Goal: Task Accomplishment & Management: Use online tool/utility

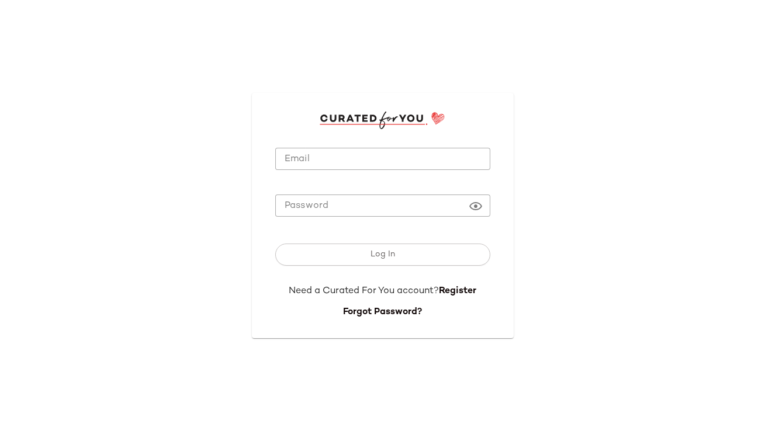
click at [308, 165] on input "Email" at bounding box center [382, 159] width 215 height 23
type input "**********"
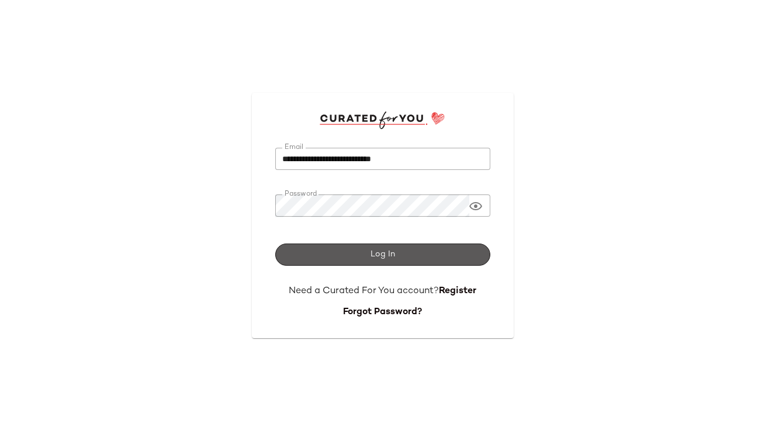
click at [385, 258] on span "Log In" at bounding box center [382, 254] width 25 height 9
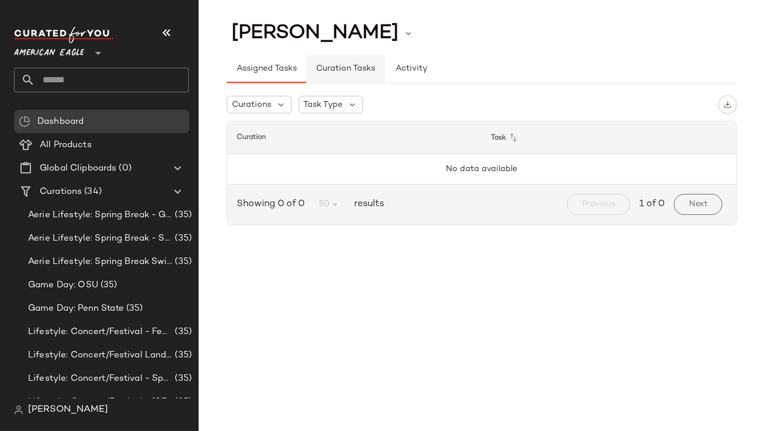
click at [361, 72] on span "Curation Tasks" at bounding box center [346, 68] width 60 height 9
click at [284, 108] on icon at bounding box center [281, 104] width 11 height 11
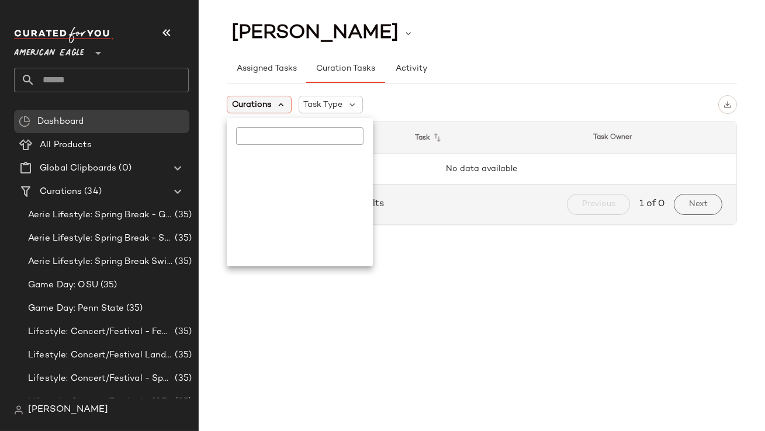
click at [283, 108] on icon at bounding box center [281, 104] width 11 height 11
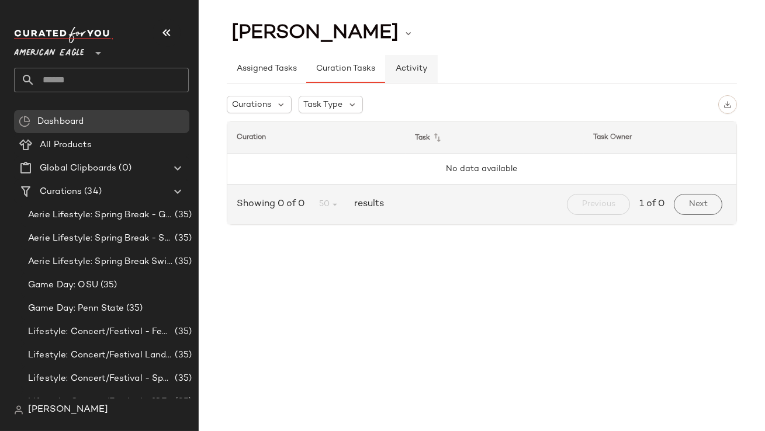
click at [409, 78] on button "Activity" at bounding box center [411, 69] width 53 height 28
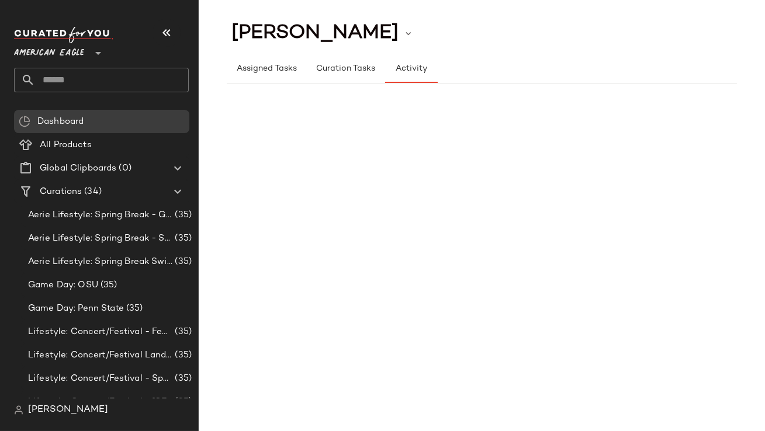
click at [165, 37] on icon "button" at bounding box center [167, 33] width 14 height 14
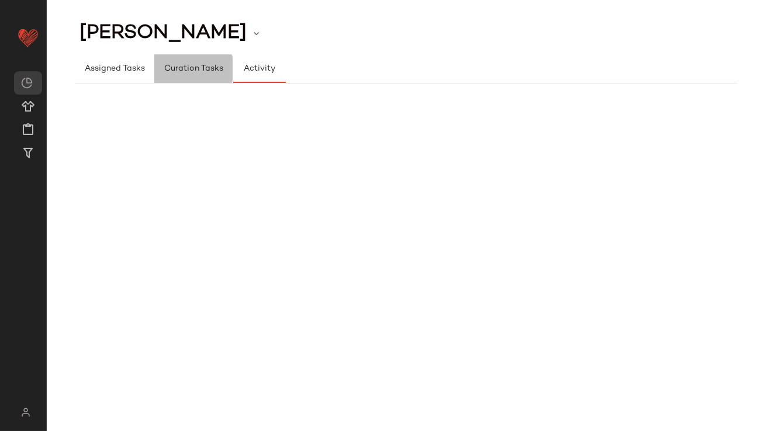
click at [182, 64] on span "Curation Tasks" at bounding box center [194, 68] width 60 height 9
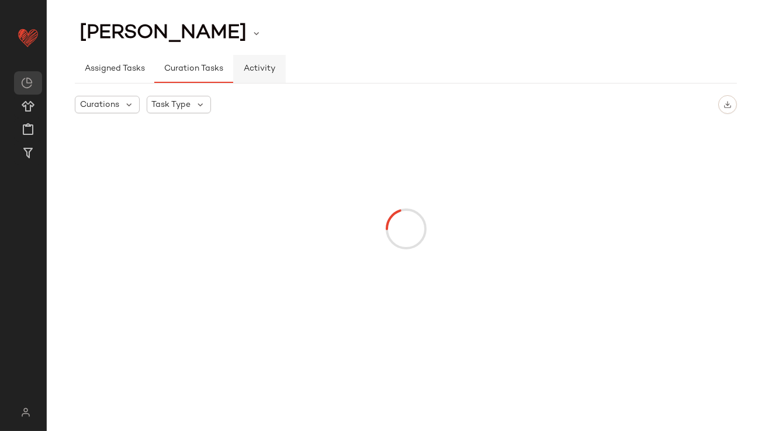
click at [246, 64] on button "Activity" at bounding box center [259, 69] width 53 height 28
click at [185, 29] on div "[PERSON_NAME]" at bounding box center [171, 33] width 192 height 29
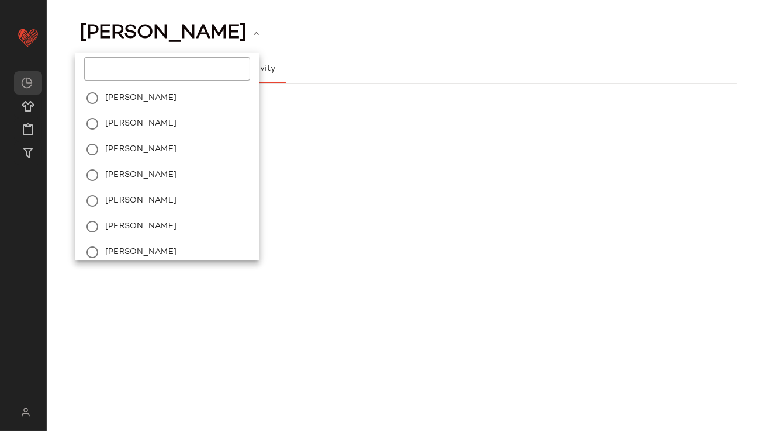
click at [268, 118] on div at bounding box center [406, 101] width 662 height 35
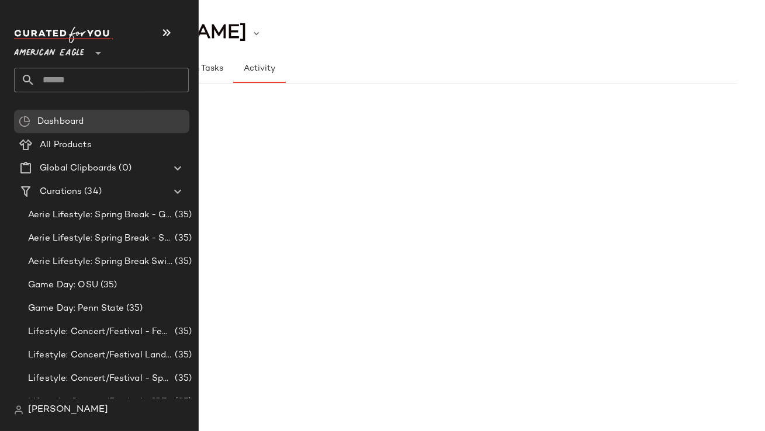
click at [27, 84] on icon at bounding box center [28, 80] width 14 height 14
click at [88, 56] on div "American Eagle **" at bounding box center [51, 46] width 75 height 29
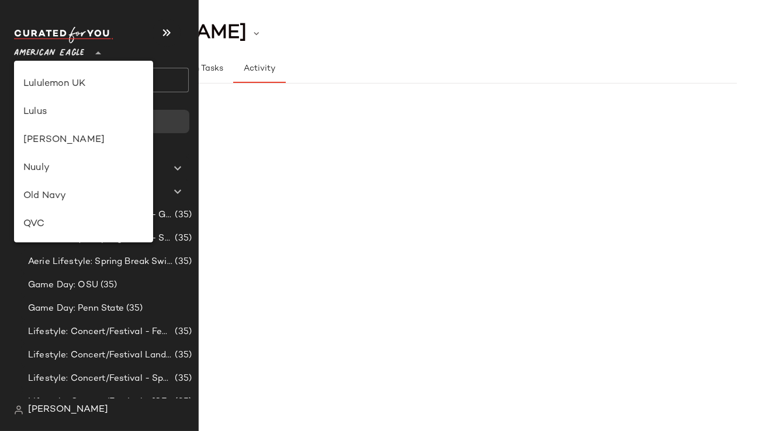
scroll to position [343, 0]
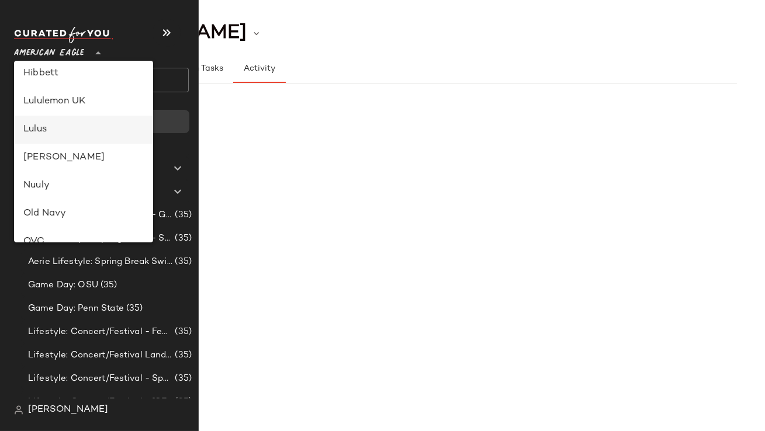
click at [46, 132] on div "Lulus" at bounding box center [83, 130] width 120 height 14
type input "**"
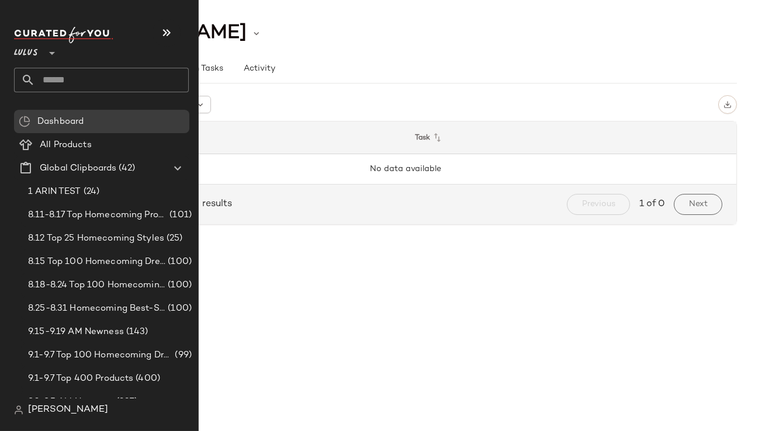
click at [81, 82] on input "text" at bounding box center [112, 80] width 154 height 25
type input "*********"
click at [79, 80] on input "text" at bounding box center [112, 80] width 154 height 25
click at [51, 83] on input "text" at bounding box center [112, 80] width 154 height 25
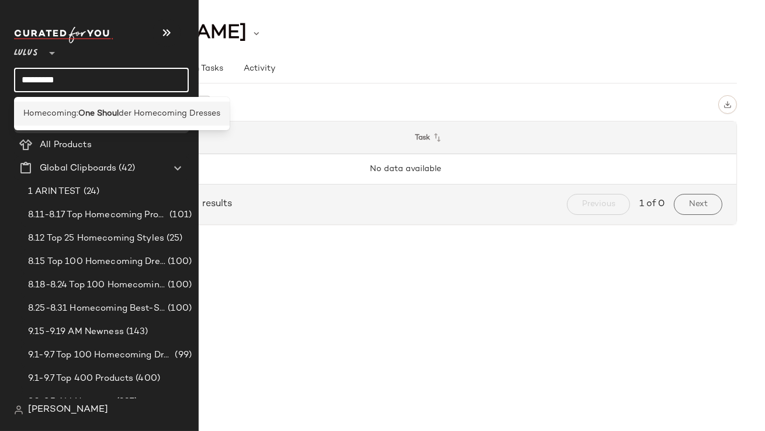
type input "*********"
click at [56, 119] on span "Homecoming:" at bounding box center [50, 114] width 55 height 12
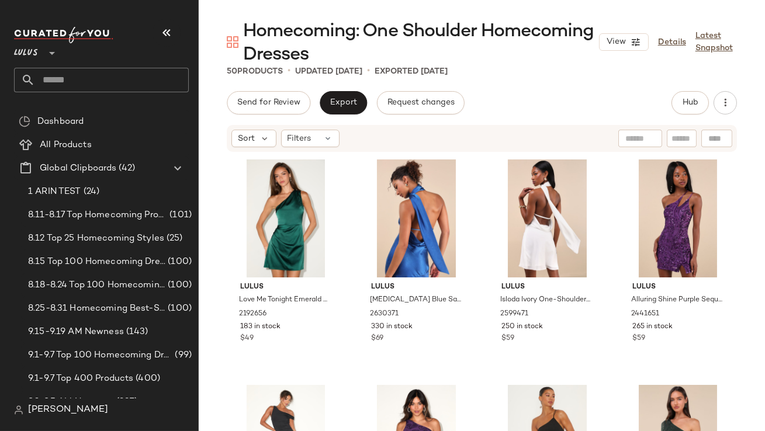
click at [163, 21] on button "button" at bounding box center [167, 33] width 28 height 28
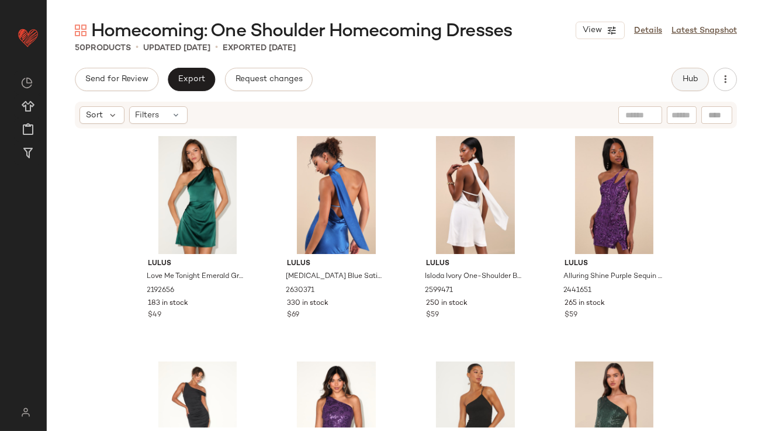
click at [688, 84] on span "Hub" at bounding box center [690, 79] width 16 height 9
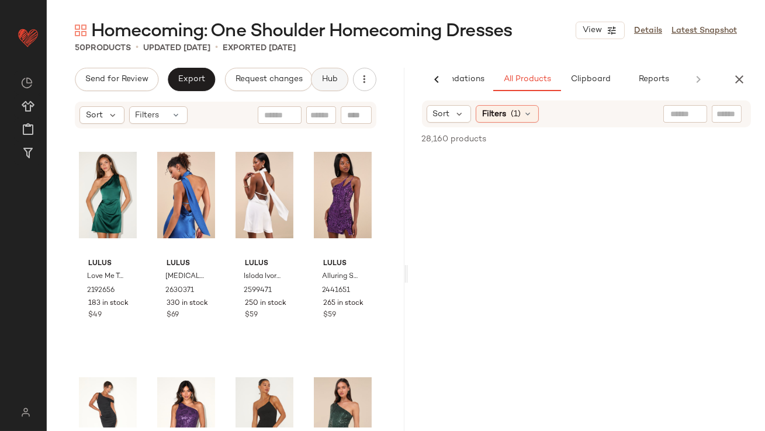
scroll to position [0, 65]
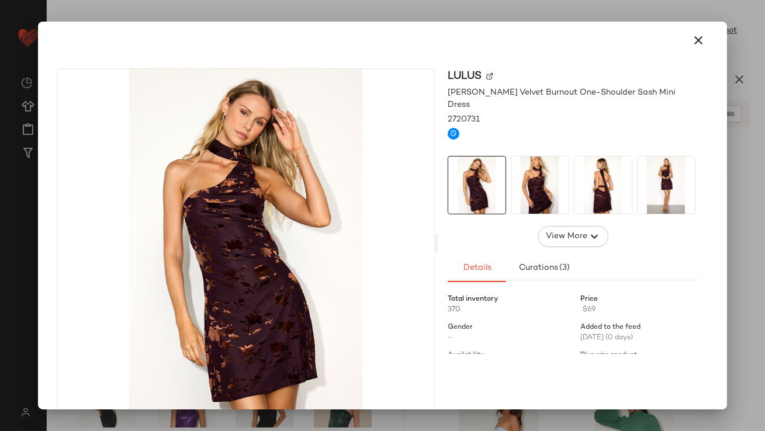
click at [595, 168] on img at bounding box center [603, 185] width 57 height 57
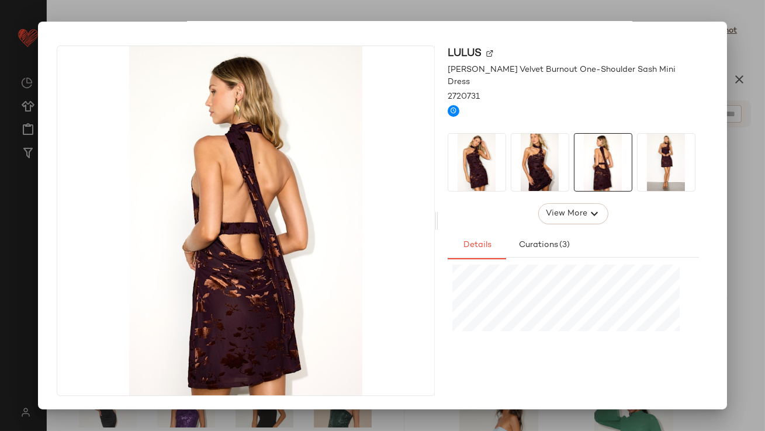
scroll to position [316, 0]
click at [762, 87] on div at bounding box center [382, 215] width 765 height 431
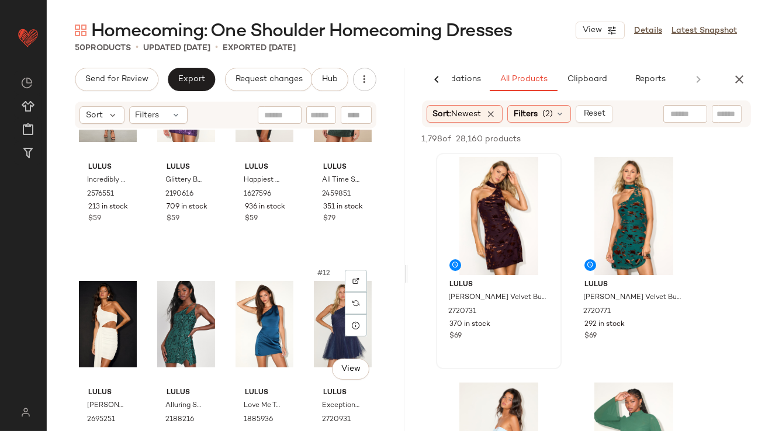
scroll to position [260, 0]
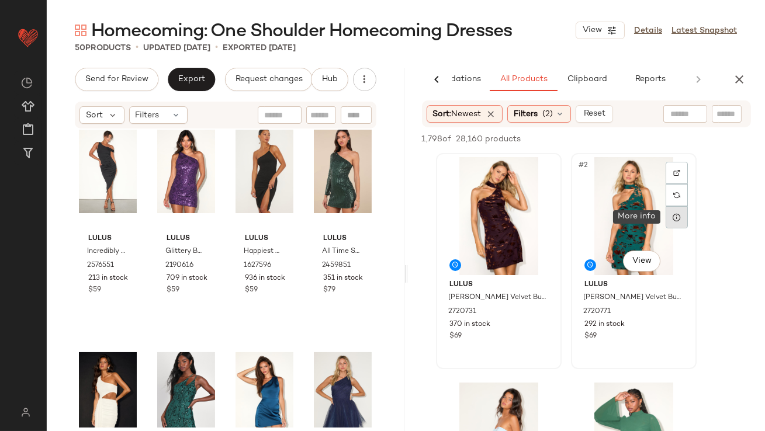
click at [674, 218] on icon at bounding box center [676, 217] width 9 height 9
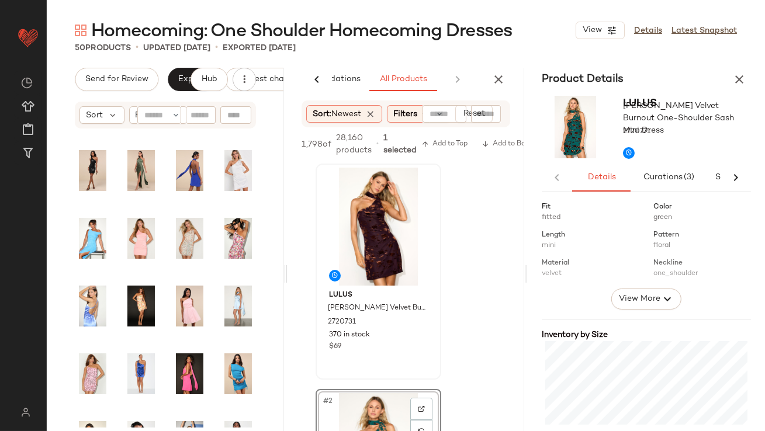
scroll to position [294, 0]
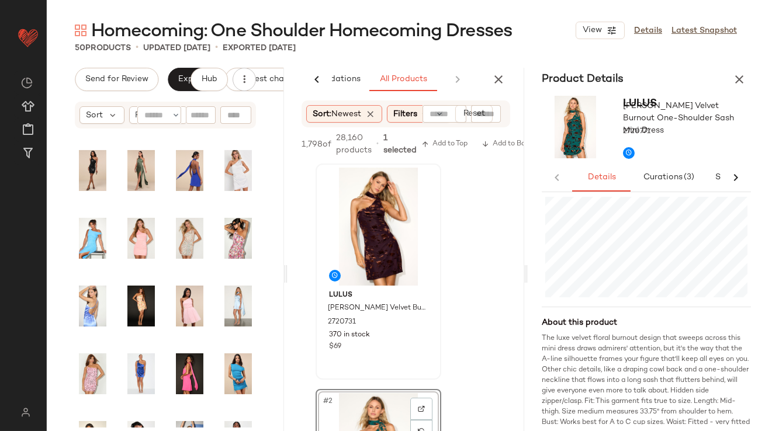
click at [739, 72] on icon "button" at bounding box center [740, 79] width 14 height 14
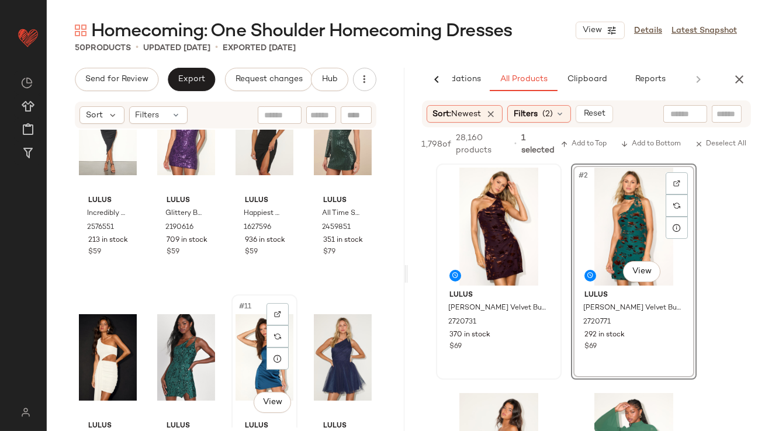
scroll to position [285, 0]
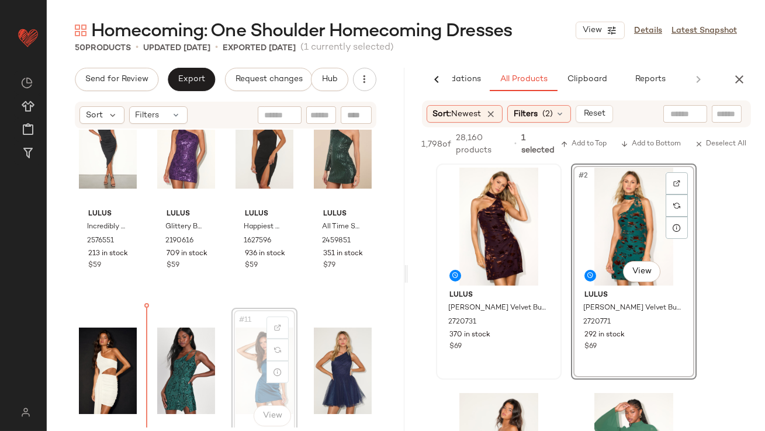
scroll to position [289, 0]
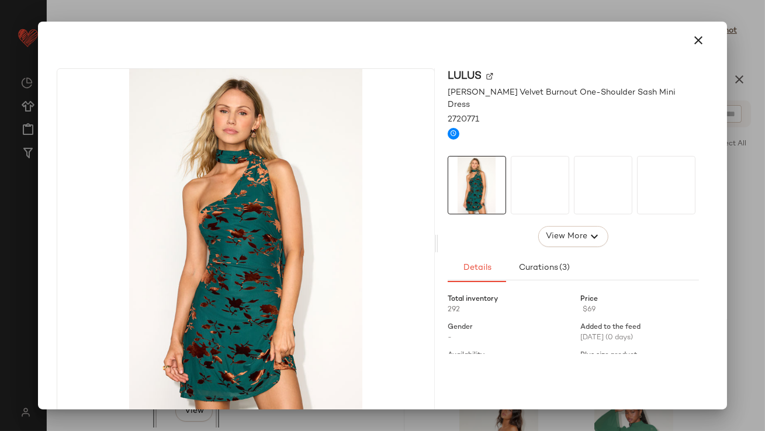
drag, startPoint x: 619, startPoint y: 257, endPoint x: 179, endPoint y: 296, distance: 441.4
click at [179, 296] on body "Lulus ** Dashboard All Products Global Clipboards (42) Curations (812) Lillian …" at bounding box center [382, 215] width 765 height 431
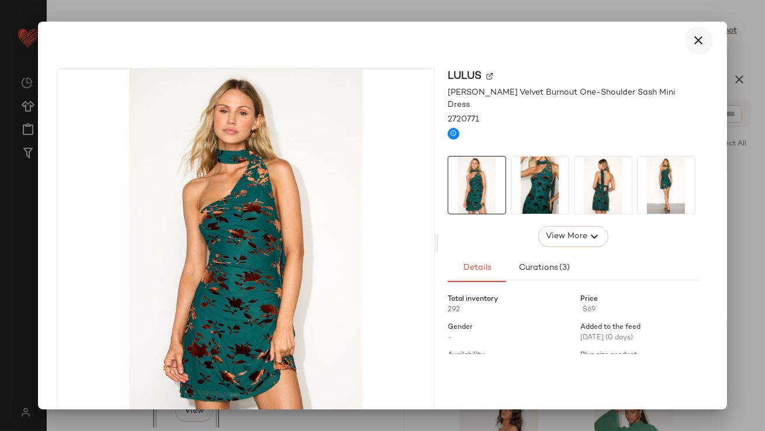
click at [692, 41] on icon "button" at bounding box center [699, 40] width 14 height 14
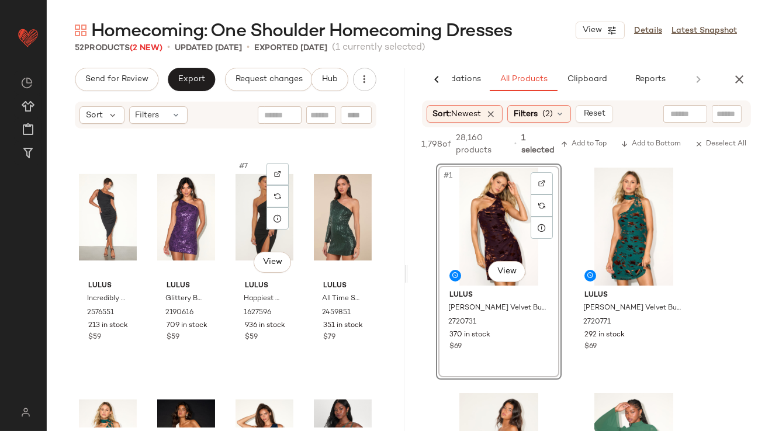
scroll to position [411, 0]
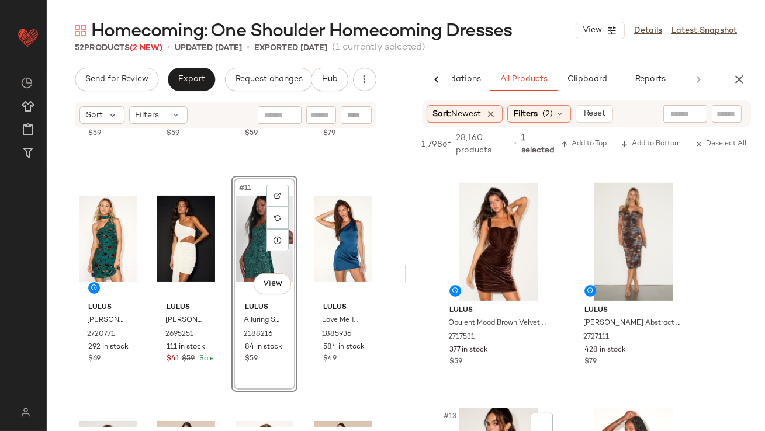
scroll to position [1210, 0]
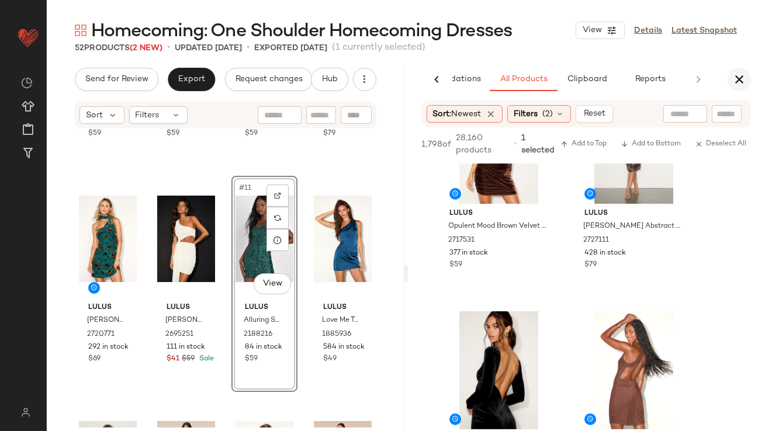
click at [741, 68] on button "button" at bounding box center [739, 79] width 23 height 23
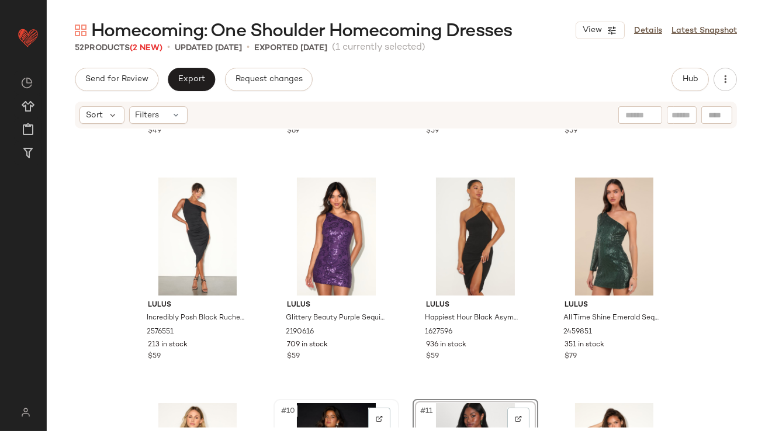
scroll to position [0, 0]
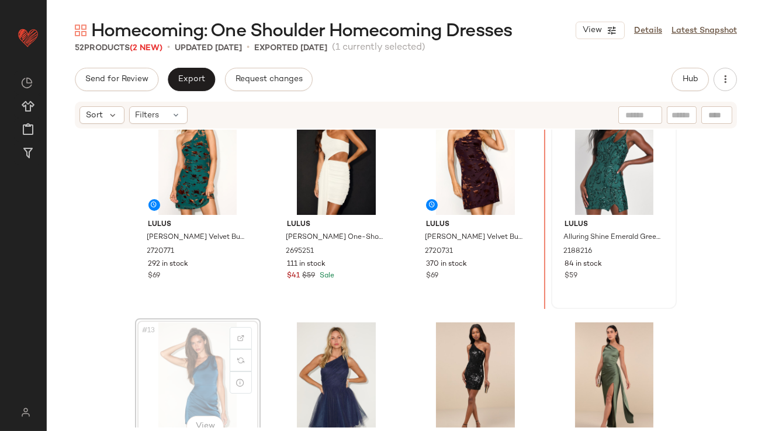
scroll to position [489, 0]
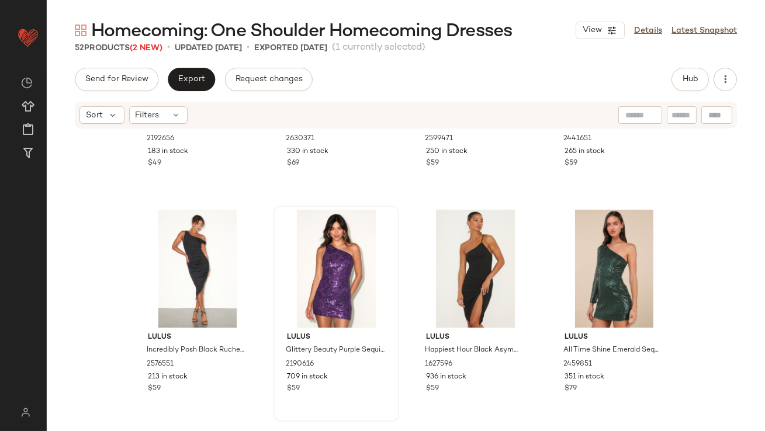
scroll to position [64, 0]
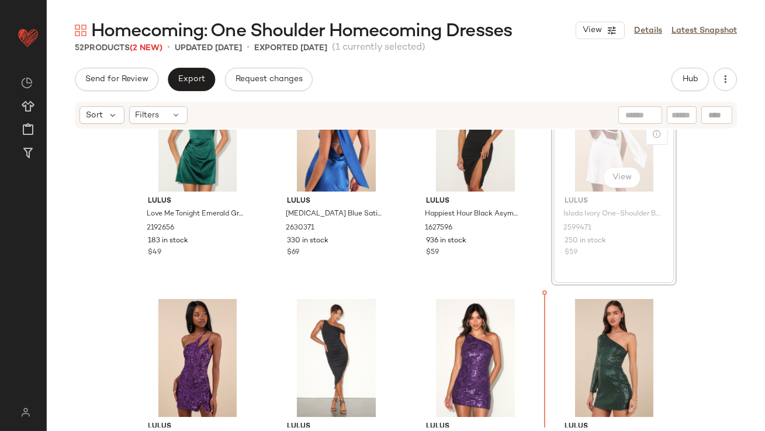
scroll to position [105, 0]
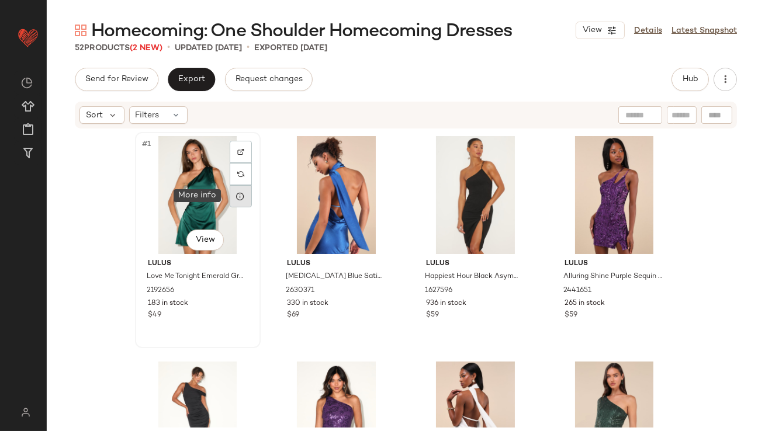
click at [243, 202] on div at bounding box center [241, 196] width 22 height 22
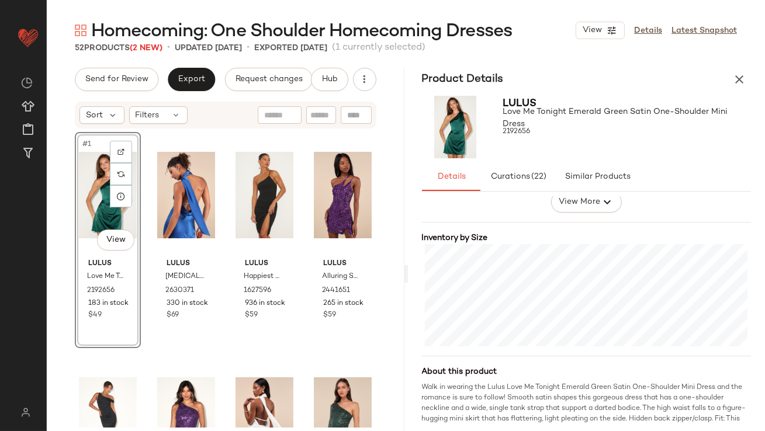
scroll to position [246, 0]
click at [198, 198] on icon at bounding box center [199, 196] width 9 height 9
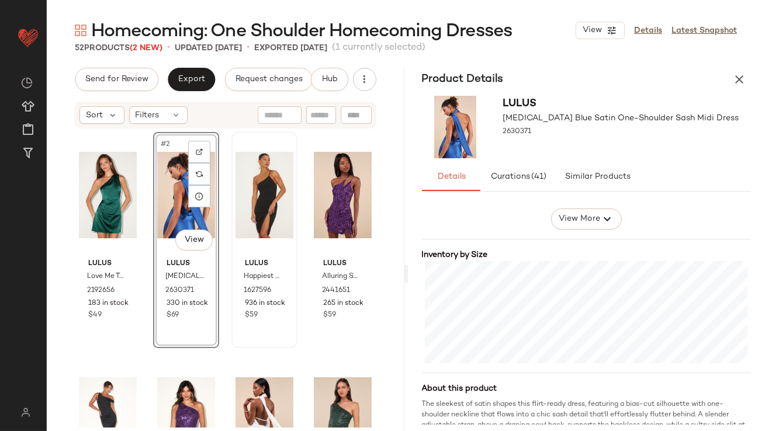
scroll to position [229, 0]
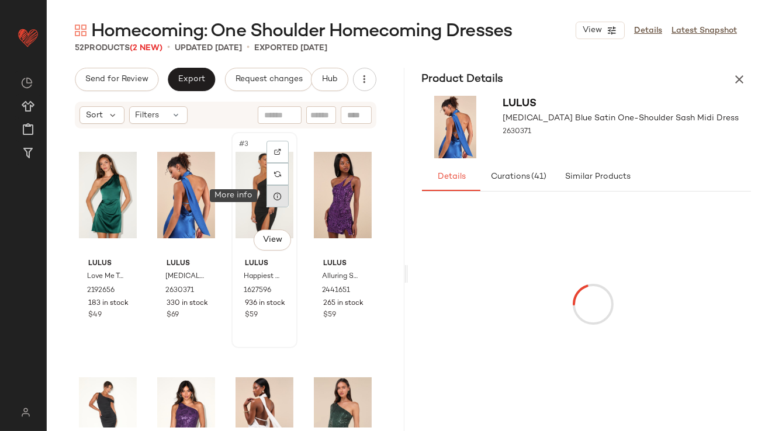
click at [273, 196] on icon at bounding box center [277, 196] width 9 height 9
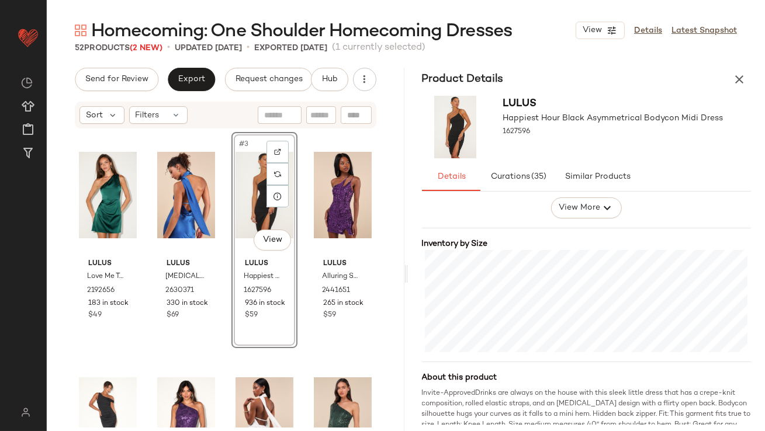
scroll to position [240, 0]
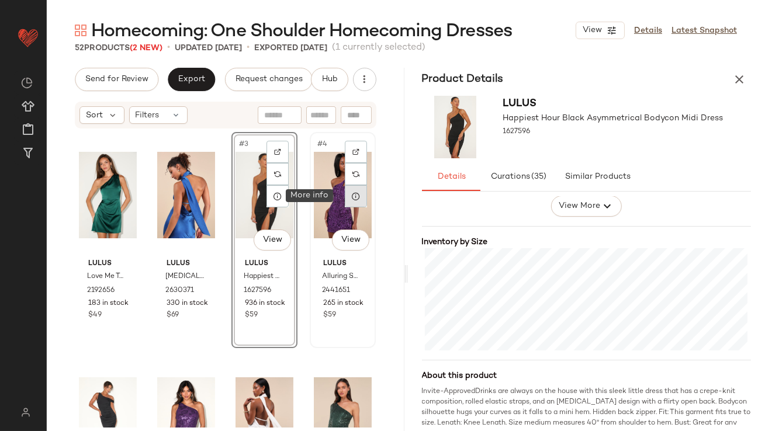
click at [345, 202] on div at bounding box center [356, 196] width 22 height 22
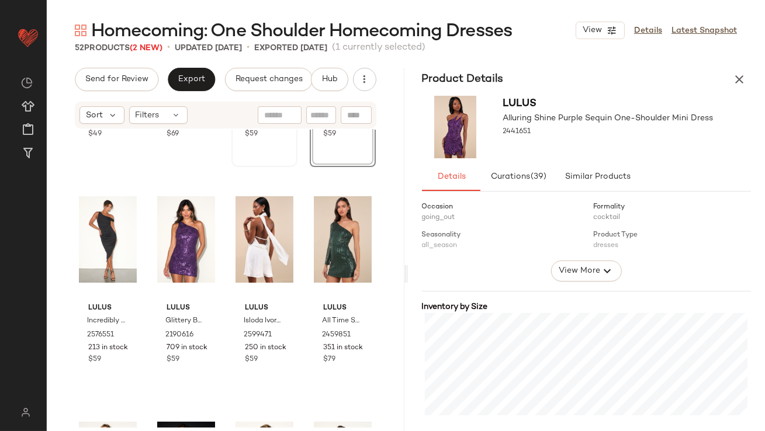
scroll to position [201, 0]
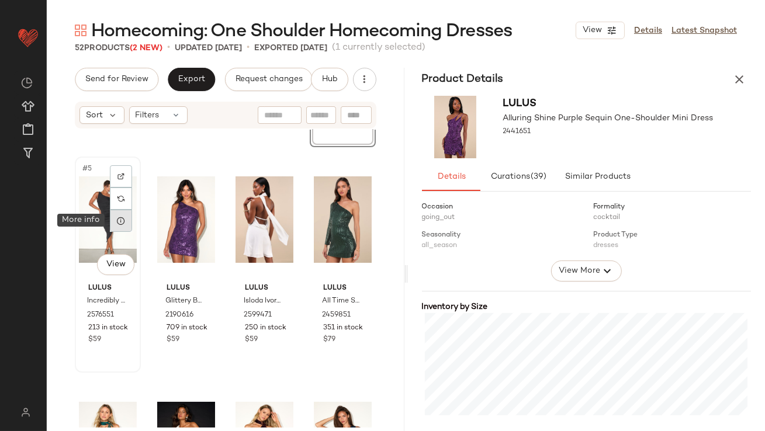
click at [123, 219] on icon at bounding box center [120, 220] width 9 height 9
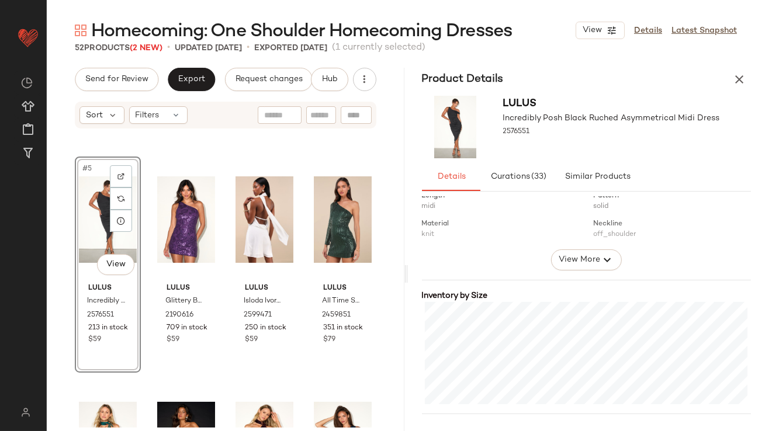
scroll to position [188, 0]
click at [199, 226] on div at bounding box center [199, 221] width 22 height 22
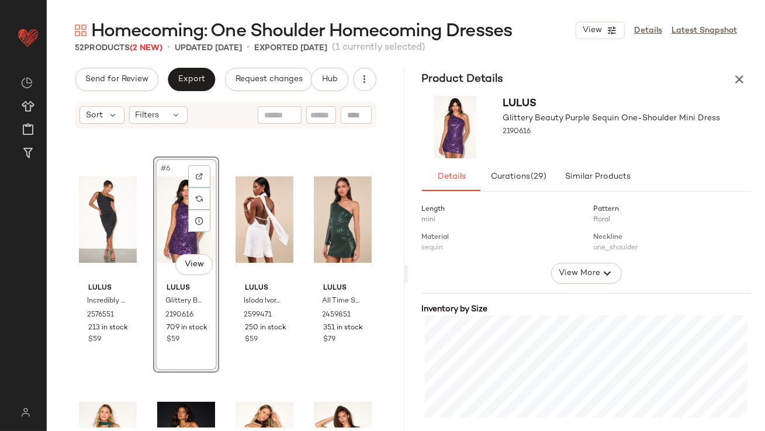
scroll to position [177, 0]
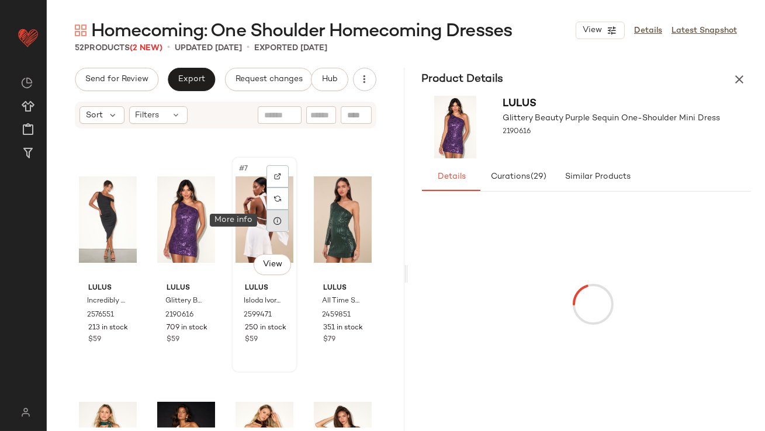
click at [274, 220] on icon at bounding box center [277, 220] width 9 height 9
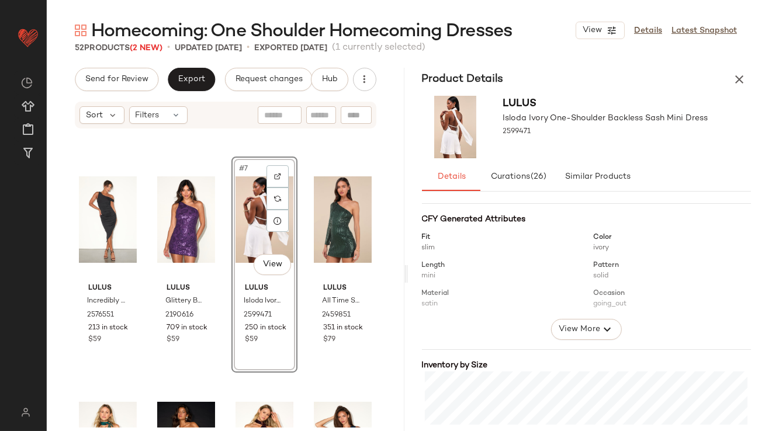
scroll to position [230, 0]
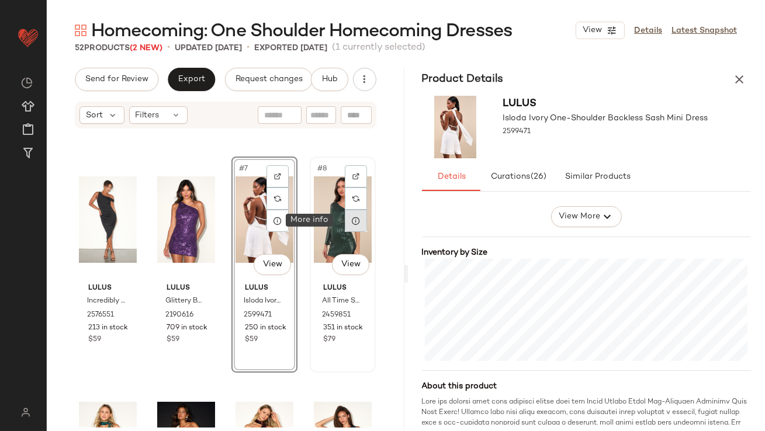
click at [351, 224] on icon at bounding box center [355, 220] width 9 height 9
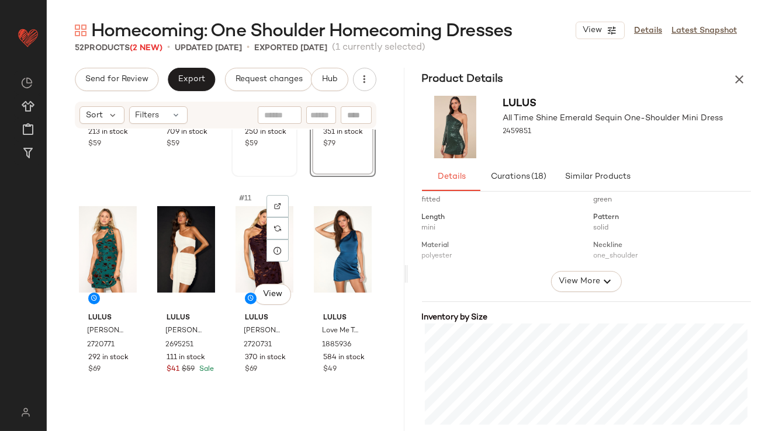
scroll to position [429, 0]
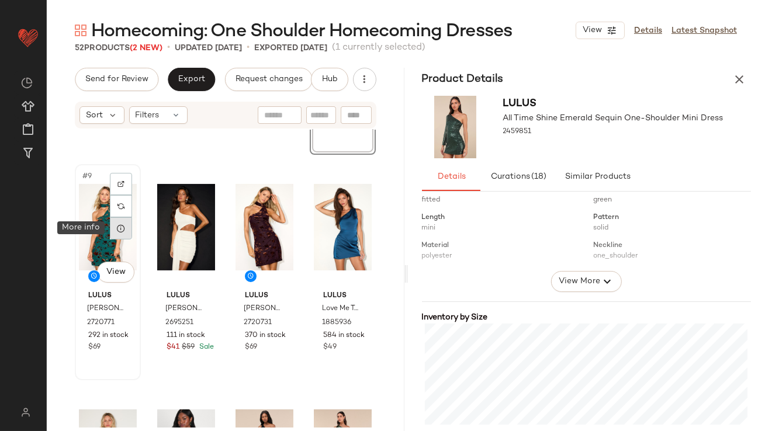
click at [119, 232] on icon at bounding box center [120, 228] width 9 height 9
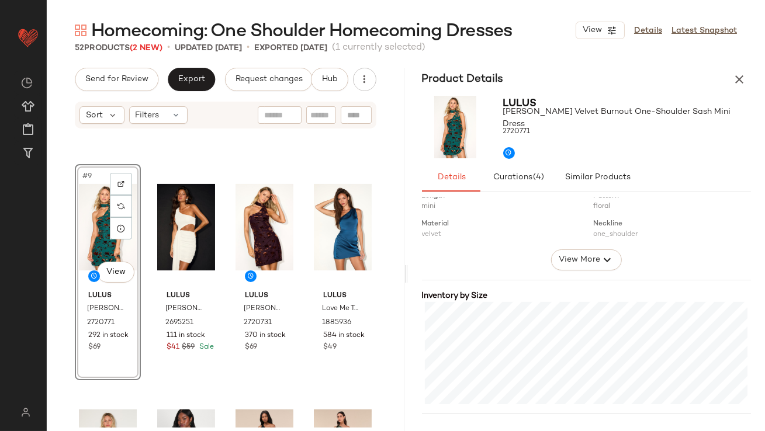
scroll to position [271, 0]
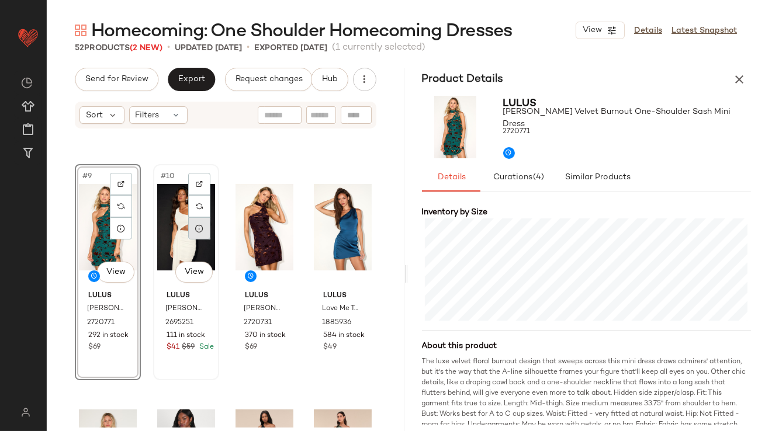
click at [196, 227] on icon at bounding box center [199, 228] width 9 height 9
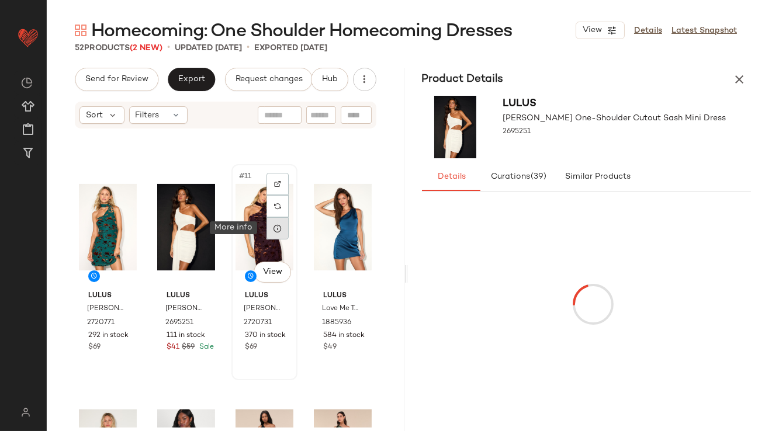
click at [272, 233] on div at bounding box center [278, 228] width 22 height 22
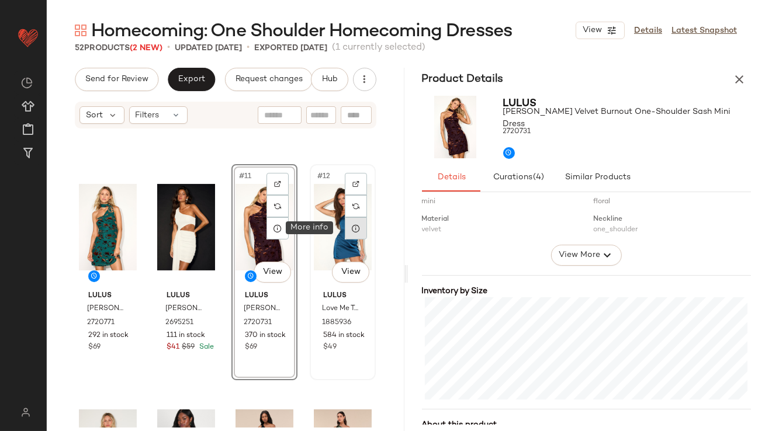
click at [351, 233] on icon at bounding box center [355, 228] width 9 height 9
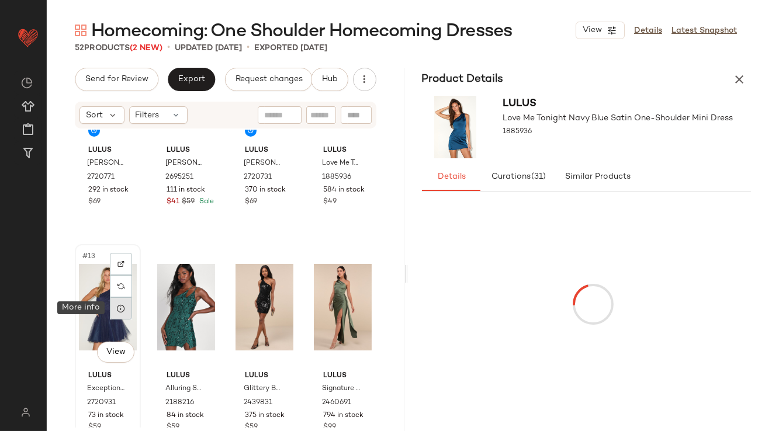
click at [114, 310] on div at bounding box center [121, 309] width 22 height 22
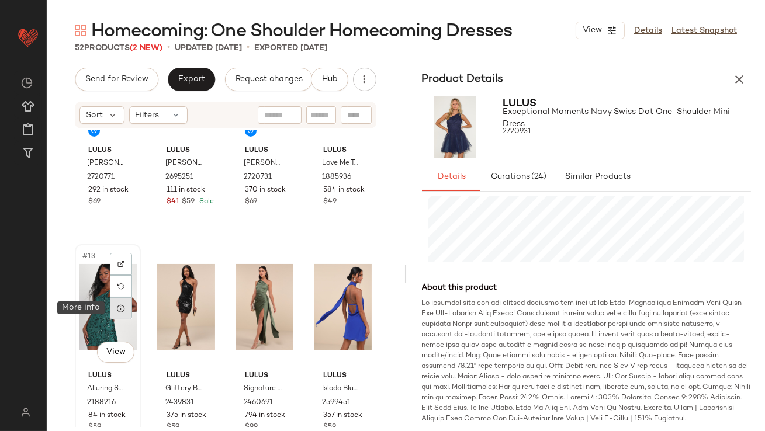
click at [117, 313] on icon at bounding box center [120, 308] width 9 height 9
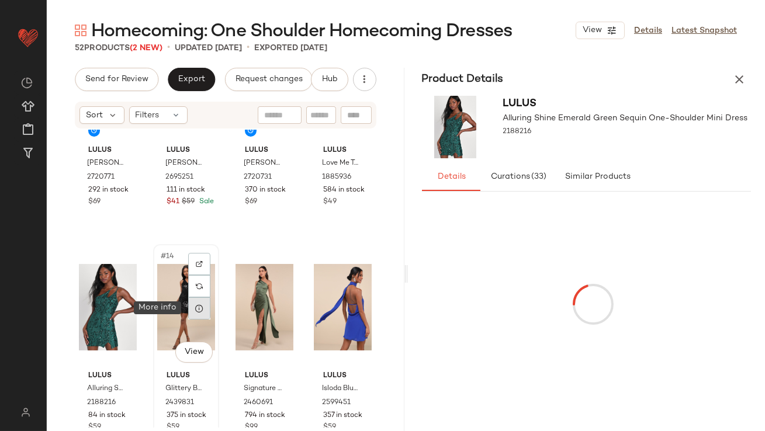
click at [197, 310] on icon at bounding box center [199, 308] width 9 height 9
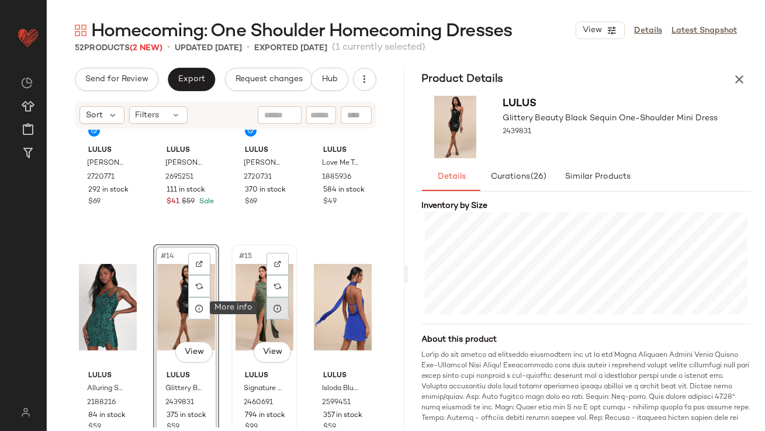
click at [273, 310] on icon at bounding box center [277, 308] width 9 height 9
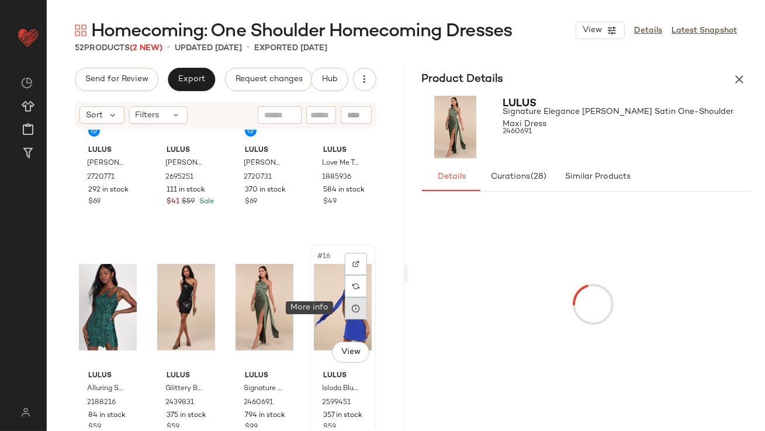
click at [357, 313] on div at bounding box center [356, 309] width 22 height 22
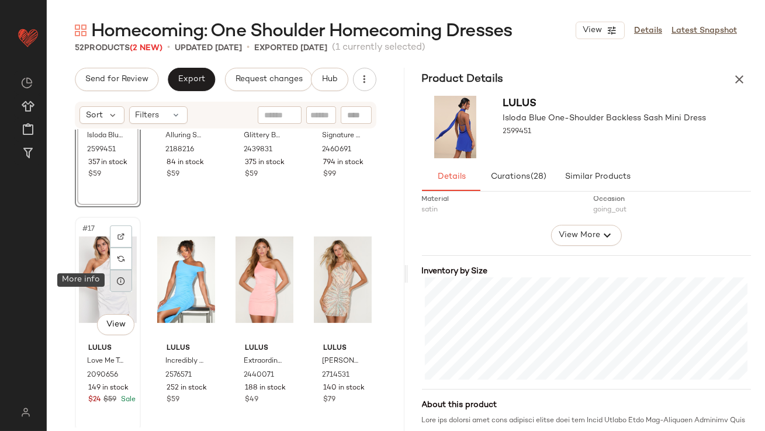
click at [124, 288] on div at bounding box center [121, 281] width 22 height 22
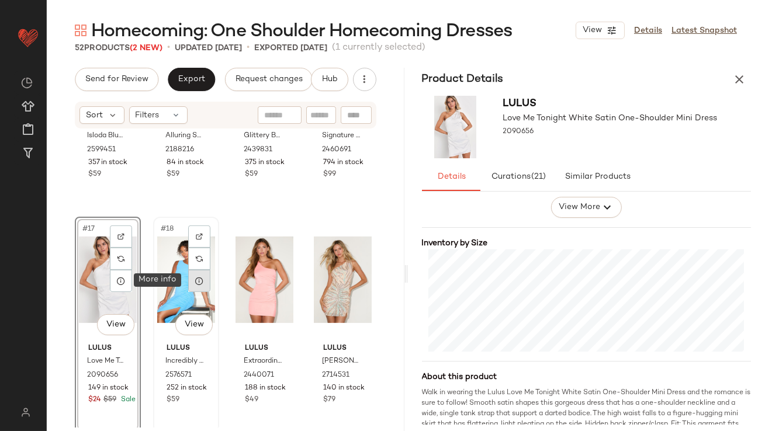
click at [202, 282] on div at bounding box center [199, 281] width 22 height 22
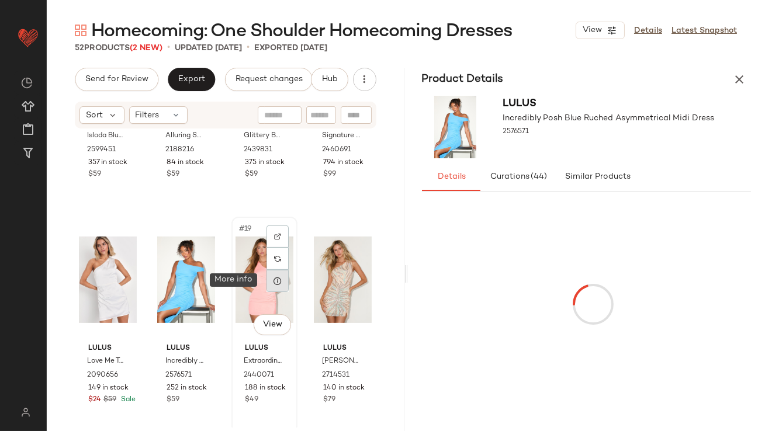
click at [273, 284] on icon at bounding box center [277, 281] width 9 height 9
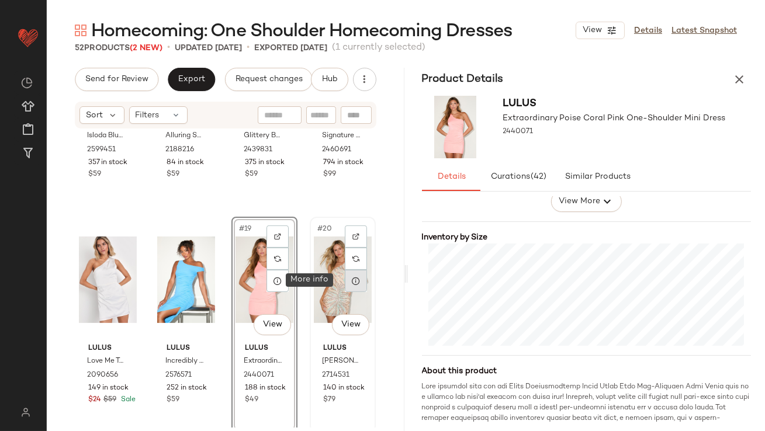
click at [352, 284] on icon at bounding box center [355, 281] width 9 height 9
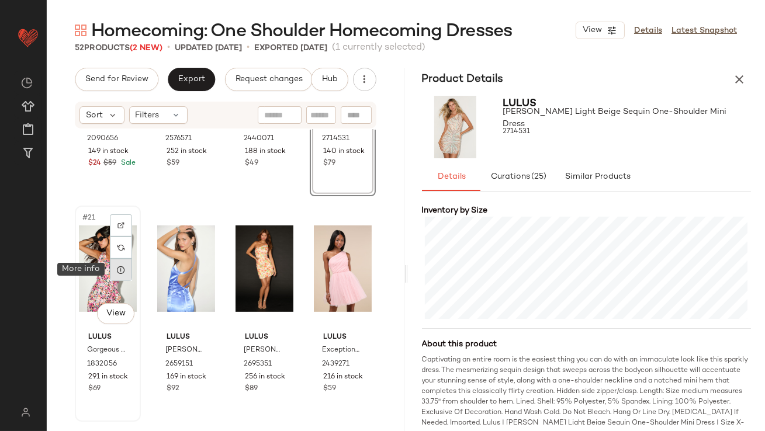
click at [122, 270] on icon at bounding box center [120, 269] width 9 height 9
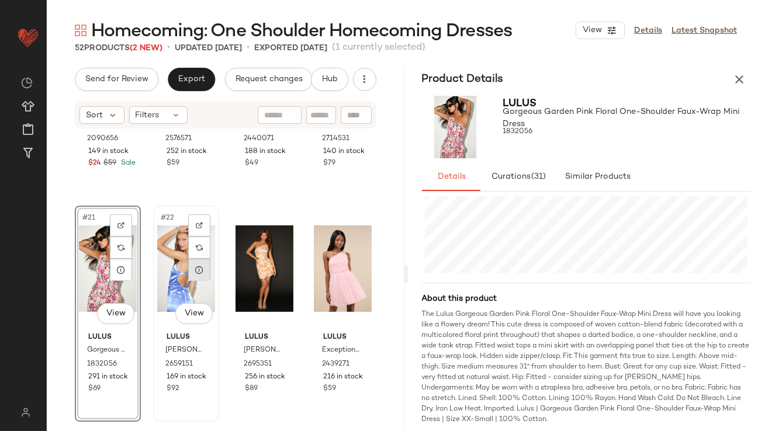
click at [190, 271] on div at bounding box center [199, 270] width 22 height 22
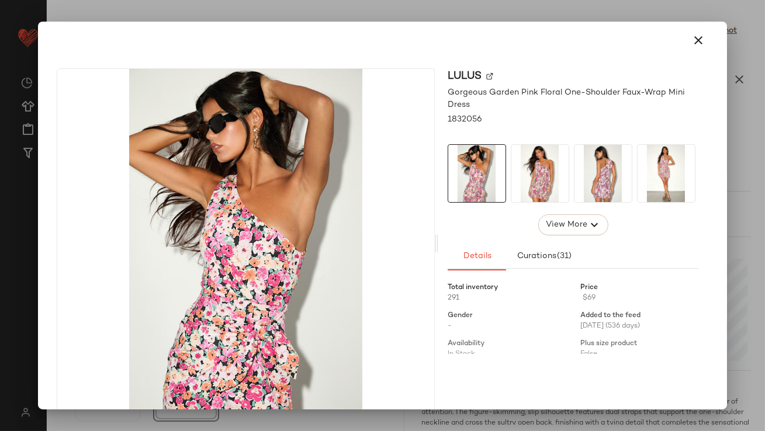
click at [515, 206] on div "Lulus Gorgeous Garden Pink Floral One-Shoulder Faux-Wrap Mini Dress 1832056 Vie…" at bounding box center [573, 243] width 270 height 351
click at [522, 177] on img at bounding box center [540, 173] width 57 height 57
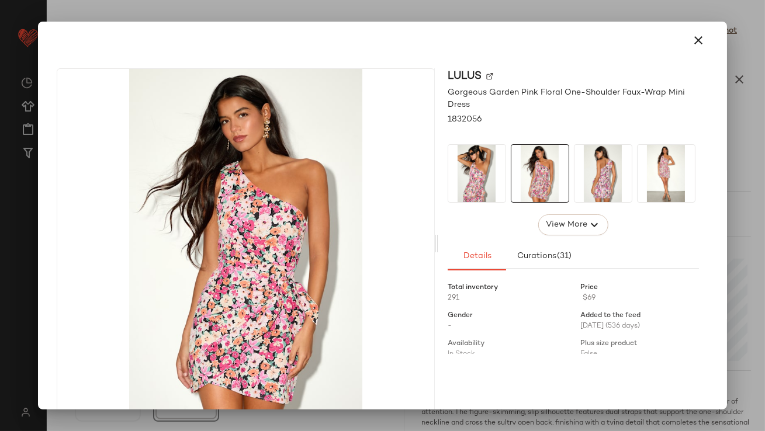
click at [652, 156] on img at bounding box center [666, 173] width 57 height 57
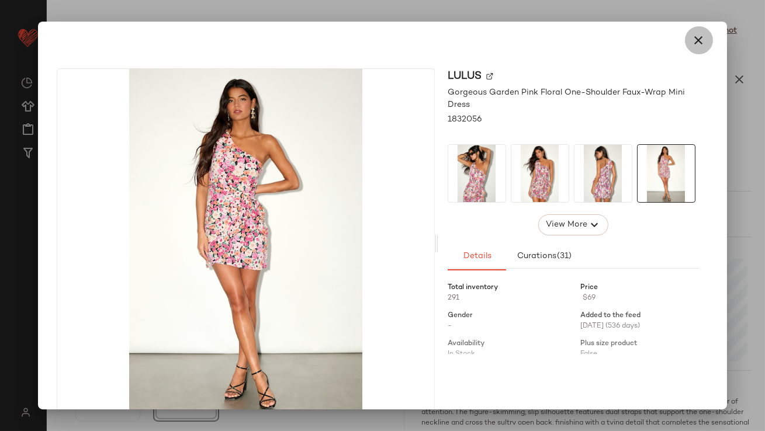
click at [694, 34] on icon "button" at bounding box center [699, 40] width 14 height 14
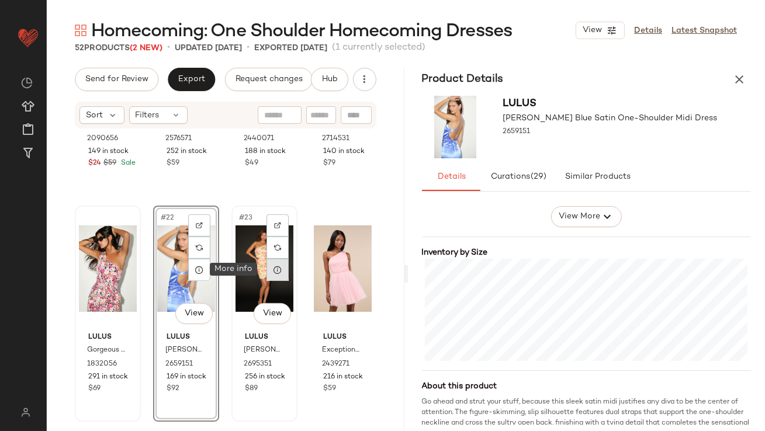
click at [275, 271] on icon at bounding box center [277, 269] width 9 height 9
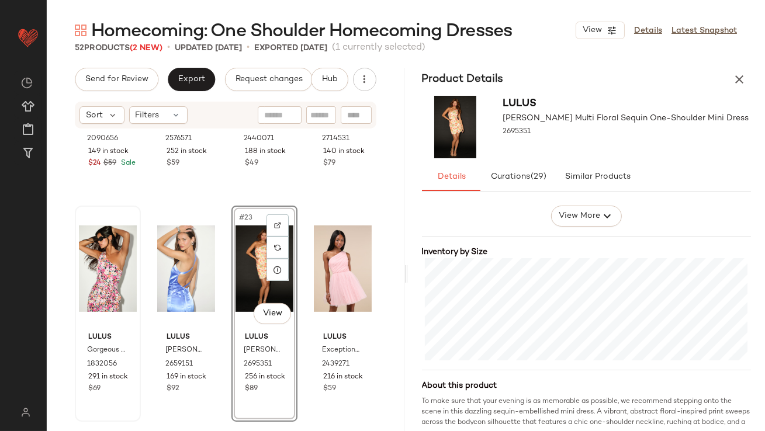
scroll to position [250, 0]
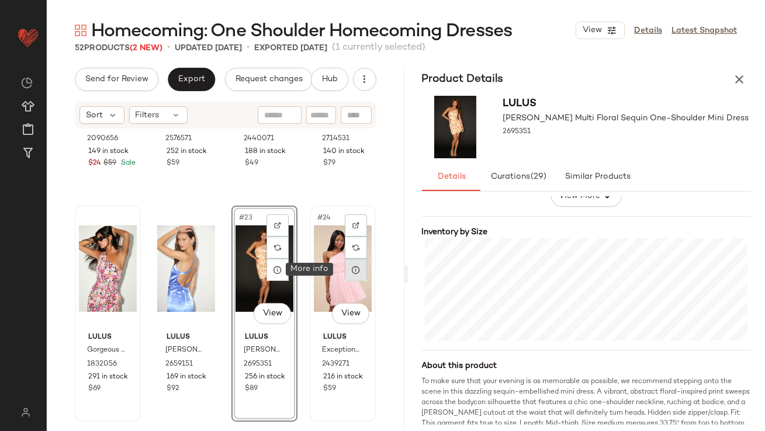
click at [354, 268] on icon at bounding box center [355, 269] width 9 height 9
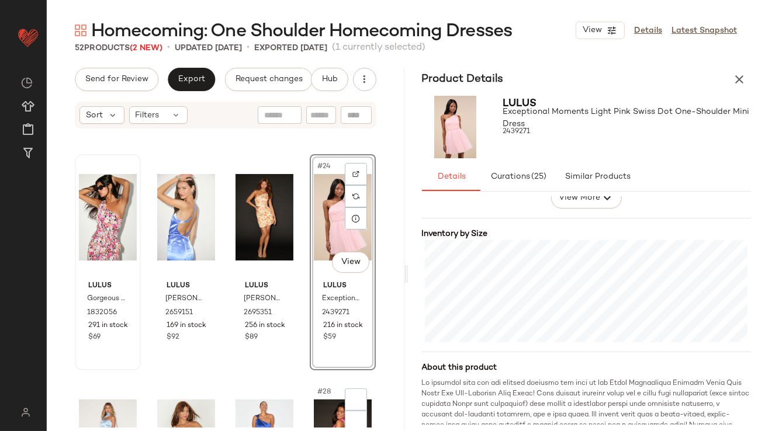
scroll to position [1247, 0]
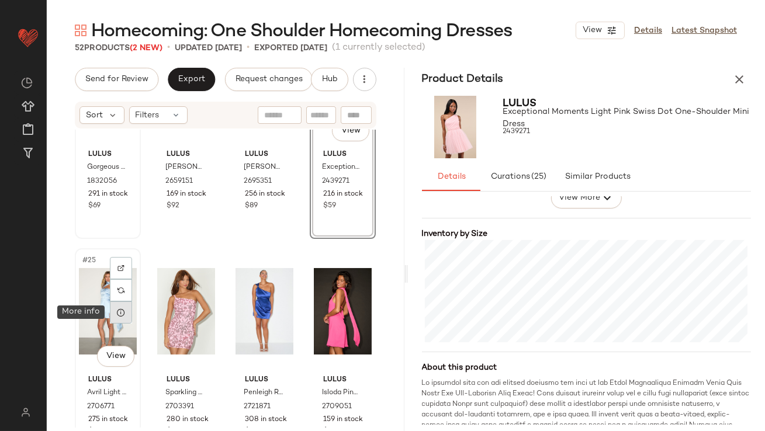
click at [126, 314] on div at bounding box center [121, 313] width 22 height 22
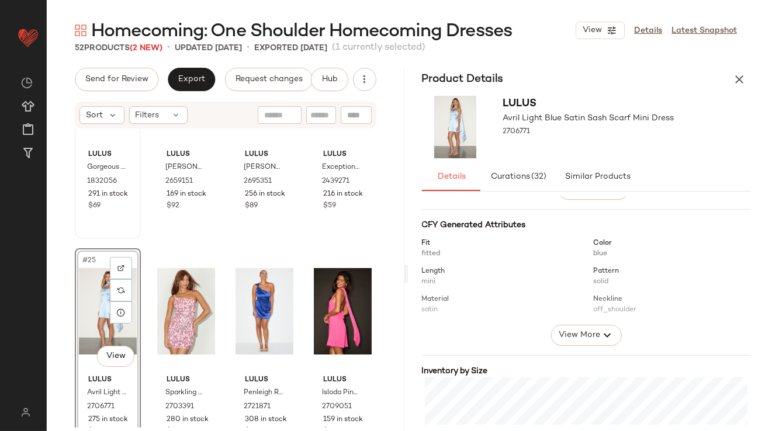
scroll to position [229, 0]
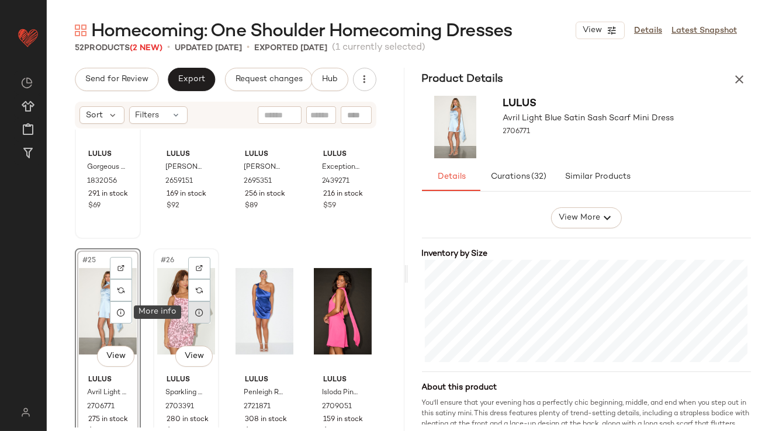
click at [195, 319] on div at bounding box center [199, 313] width 22 height 22
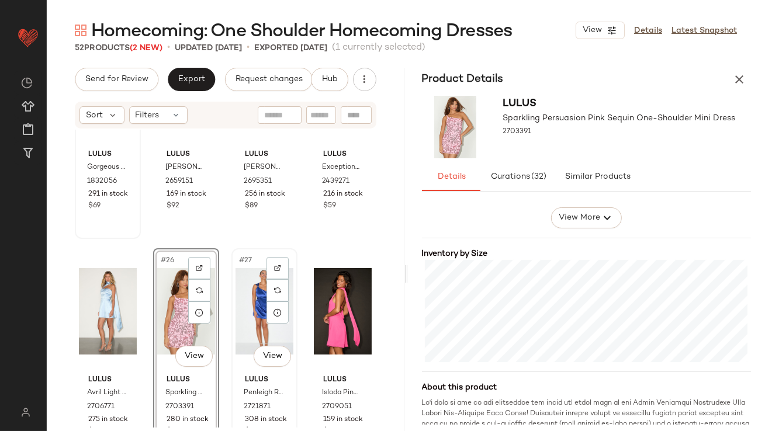
scroll to position [1348, 0]
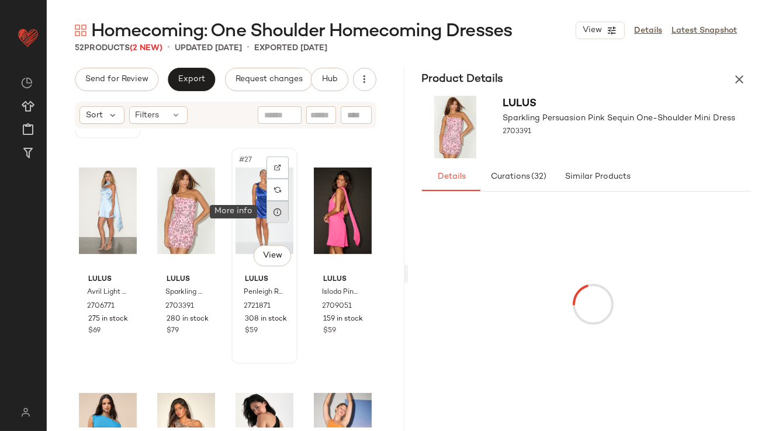
click at [273, 214] on icon at bounding box center [277, 212] width 9 height 9
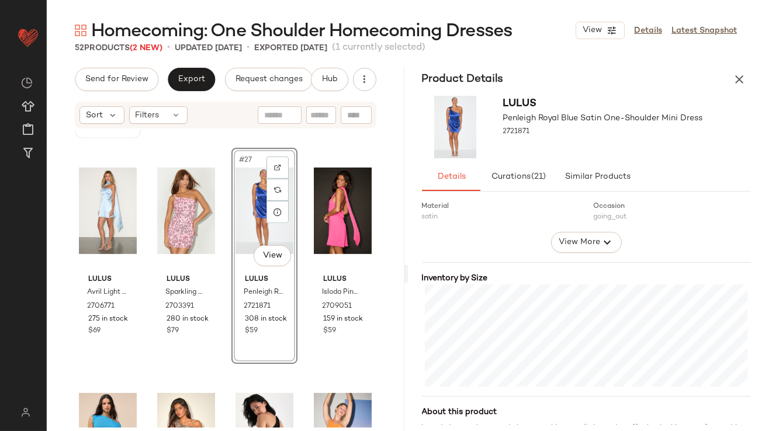
scroll to position [208, 0]
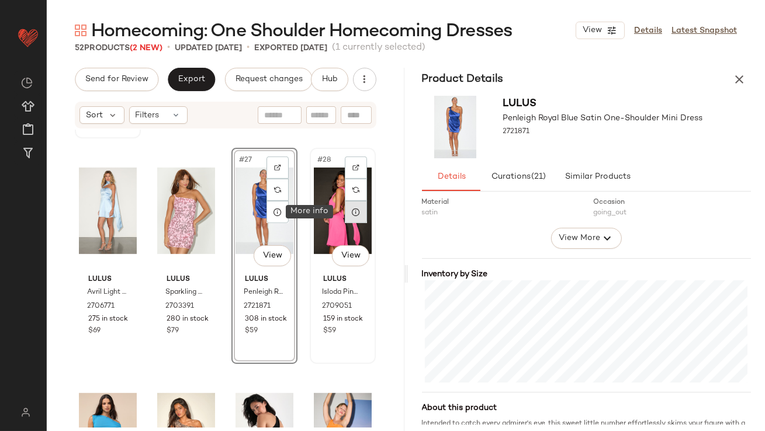
click at [351, 215] on icon at bounding box center [355, 212] width 9 height 9
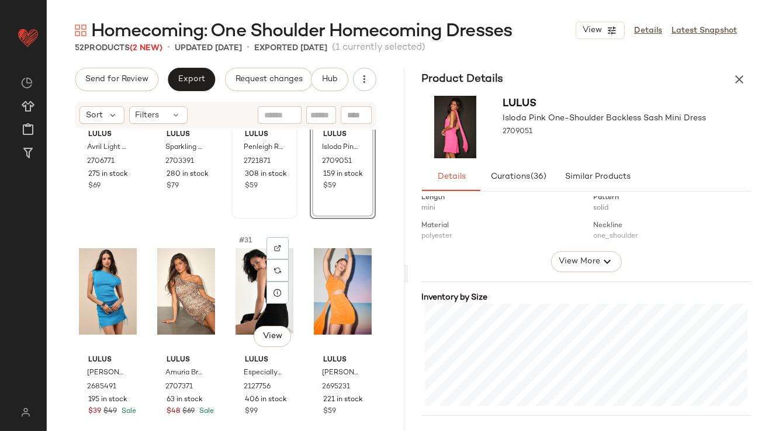
scroll to position [1508, 0]
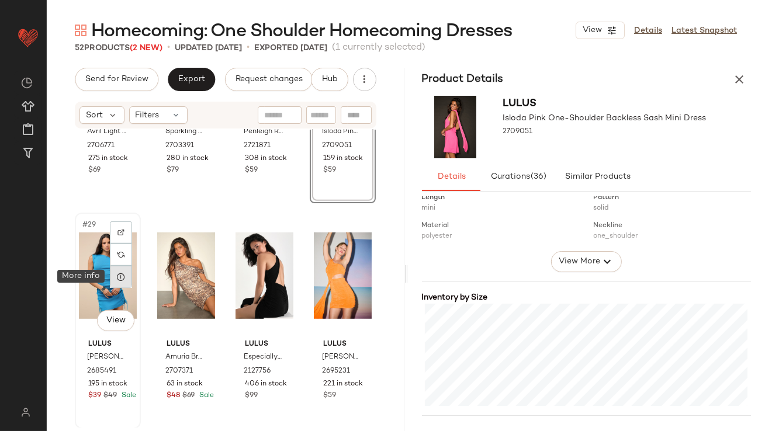
click at [119, 279] on icon at bounding box center [120, 276] width 9 height 9
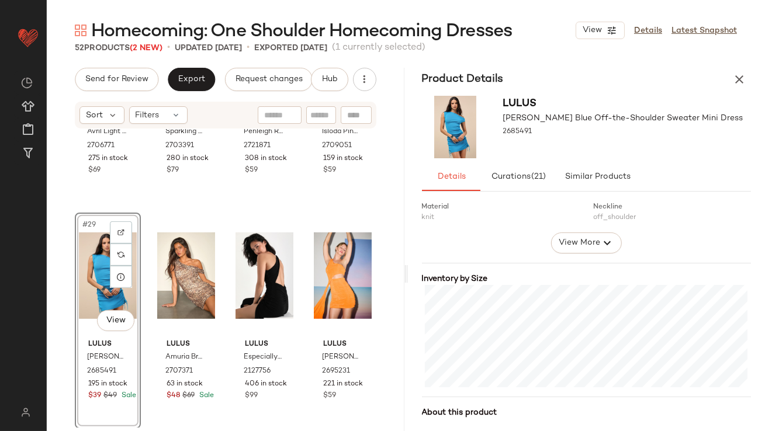
scroll to position [296, 0]
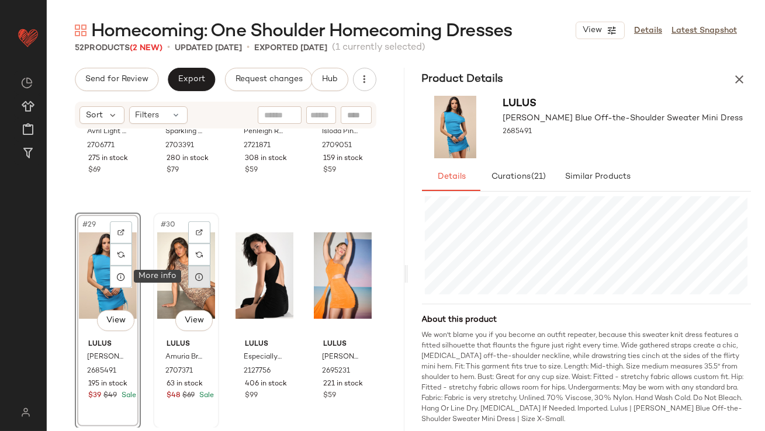
click at [198, 277] on icon at bounding box center [199, 276] width 9 height 9
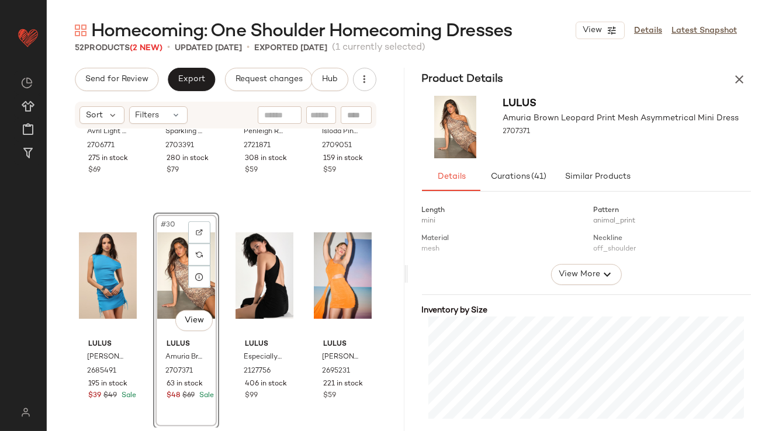
scroll to position [186, 0]
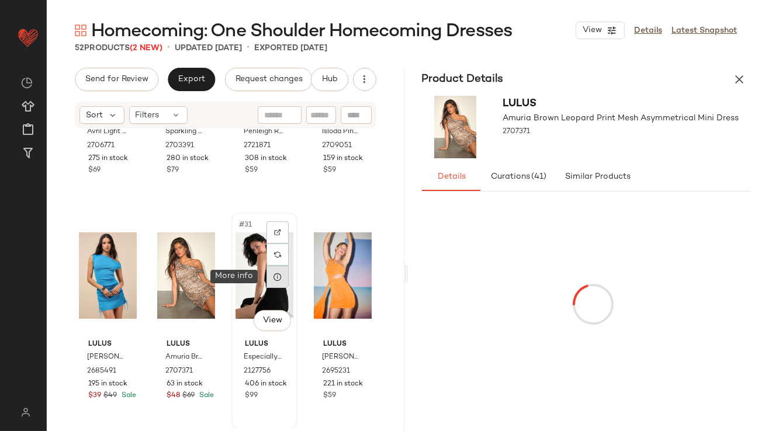
click at [273, 277] on icon at bounding box center [277, 276] width 9 height 9
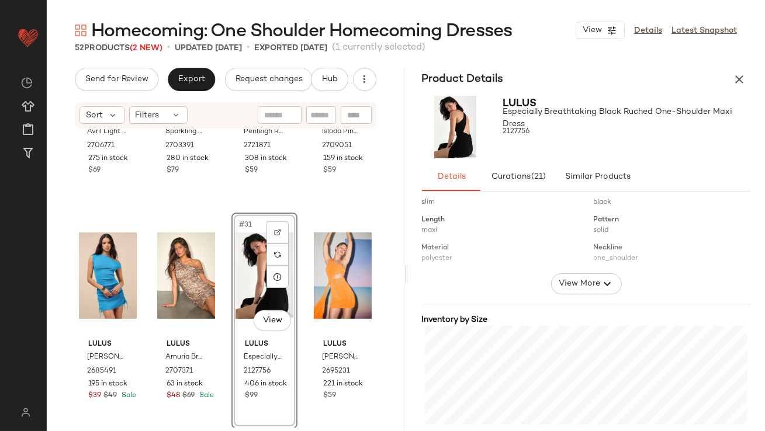
scroll to position [248, 0]
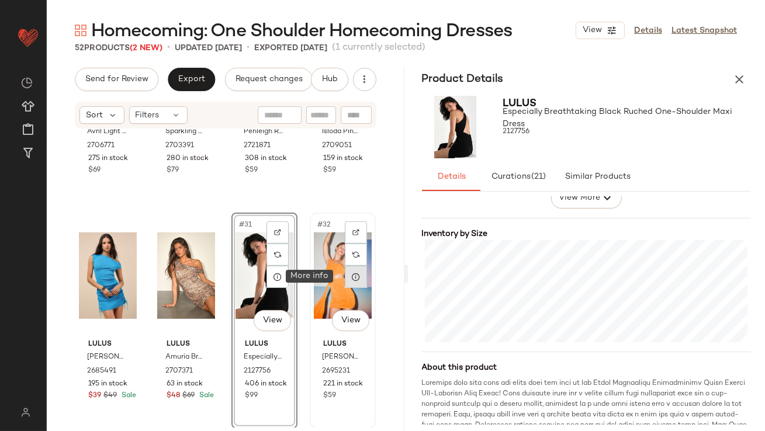
click at [345, 281] on div at bounding box center [356, 277] width 22 height 22
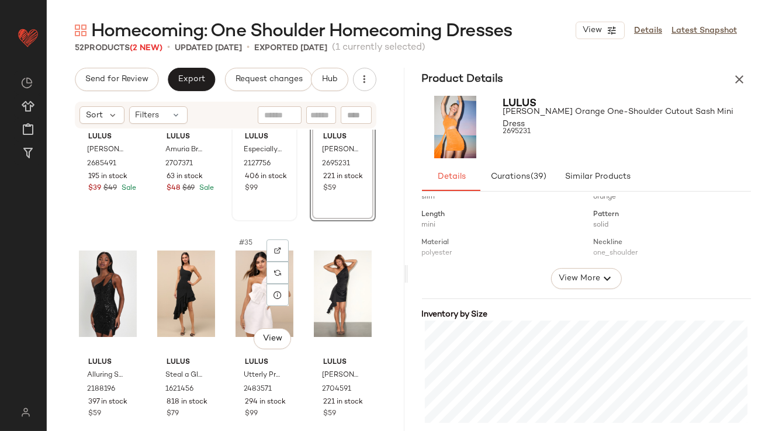
scroll to position [1757, 0]
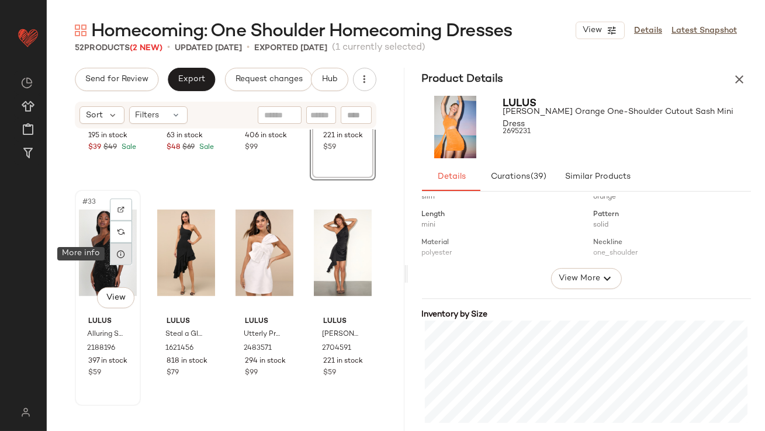
click at [122, 254] on icon at bounding box center [120, 254] width 9 height 9
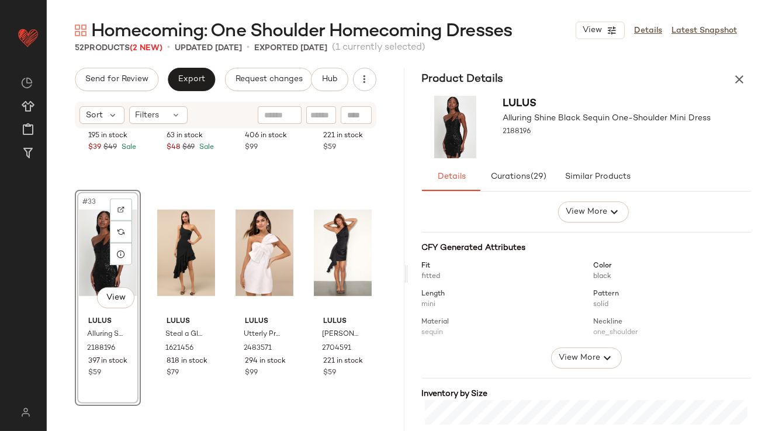
scroll to position [248, 0]
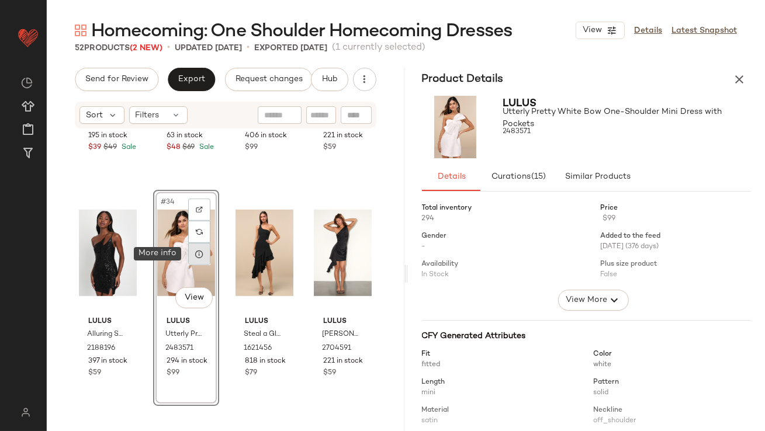
click at [195, 255] on icon at bounding box center [199, 254] width 9 height 9
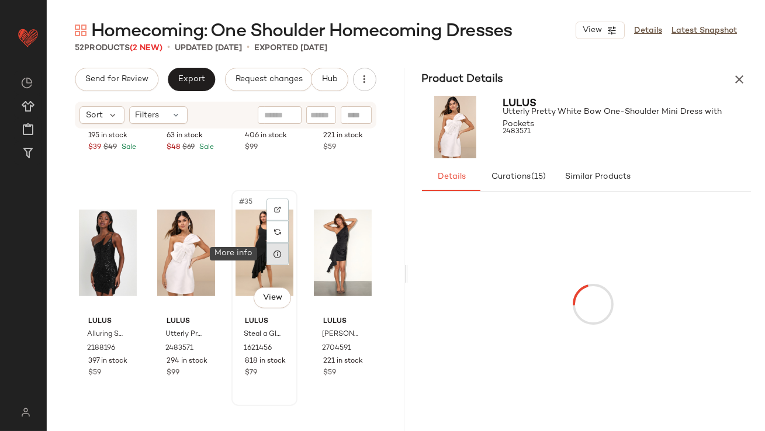
click at [273, 254] on icon at bounding box center [277, 254] width 9 height 9
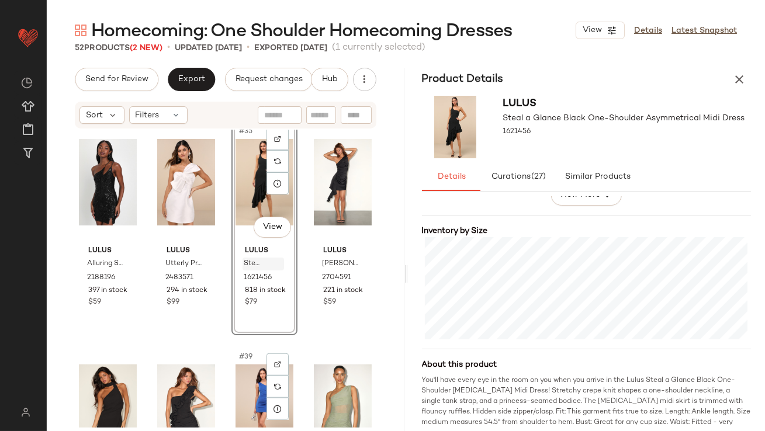
scroll to position [1917, 0]
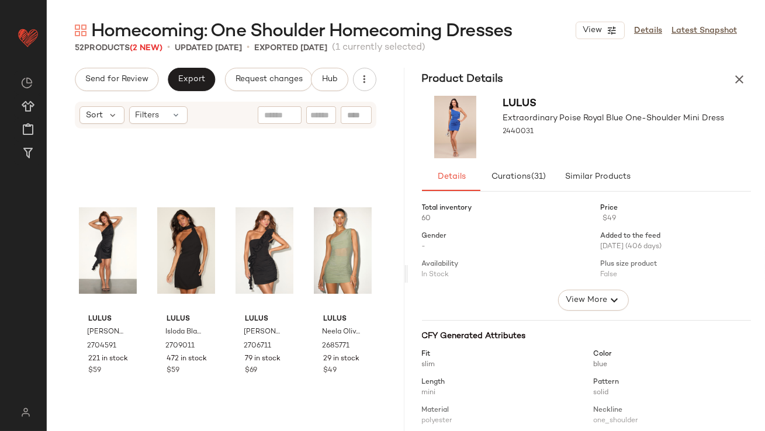
scroll to position [1976, 0]
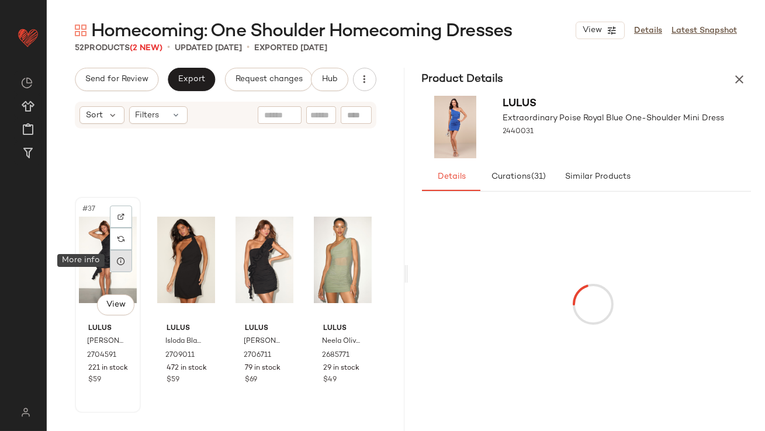
click at [120, 266] on div at bounding box center [121, 261] width 22 height 22
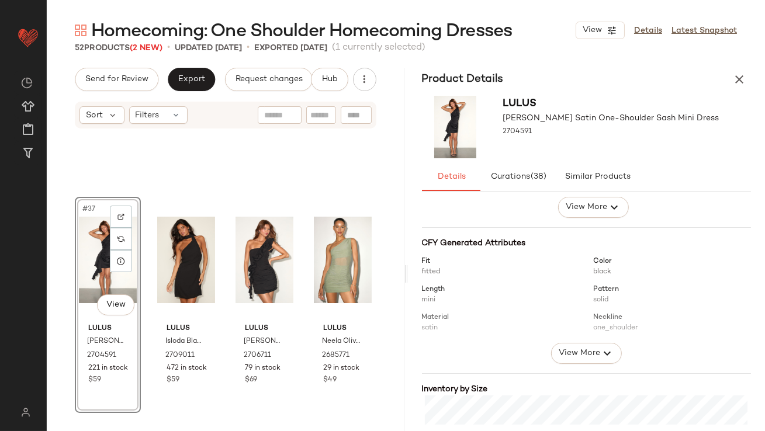
scroll to position [262, 0]
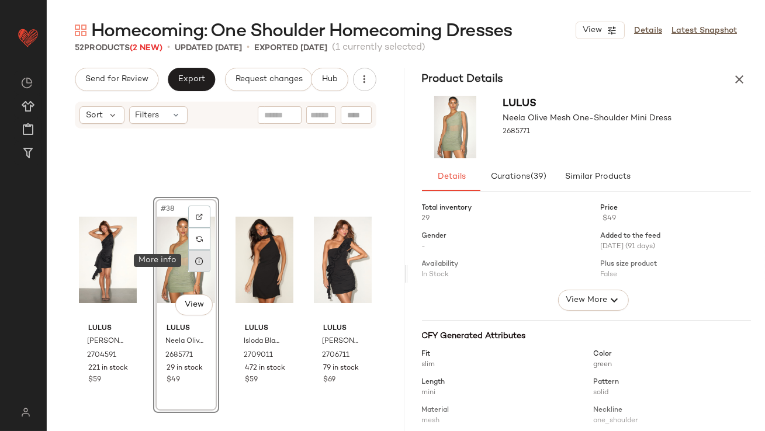
click at [199, 257] on icon at bounding box center [199, 261] width 9 height 9
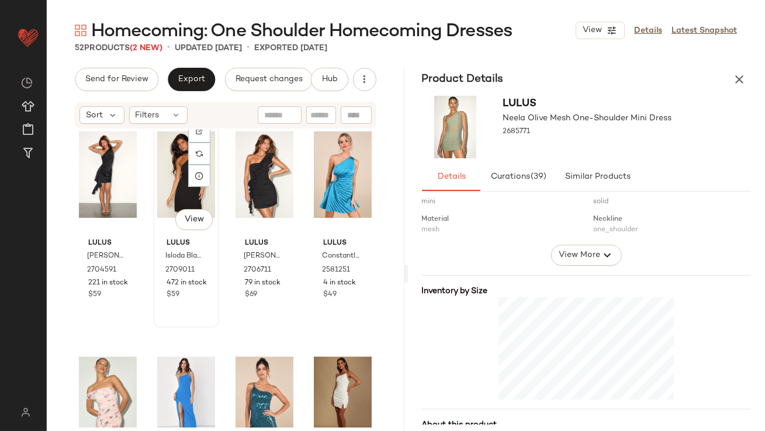
scroll to position [2149, 0]
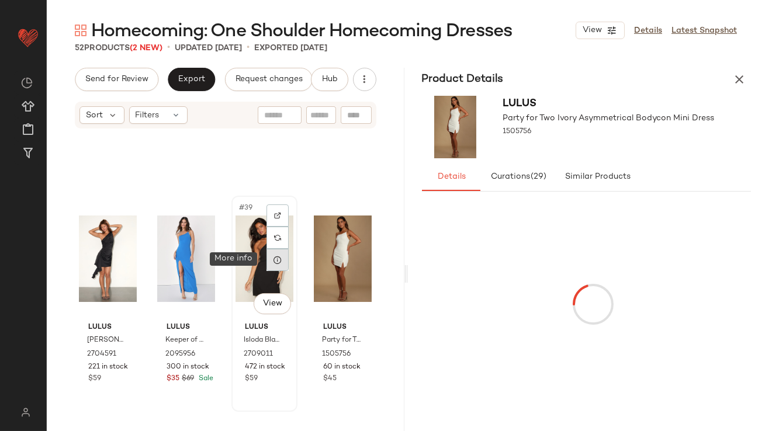
click at [281, 263] on div at bounding box center [278, 260] width 22 height 22
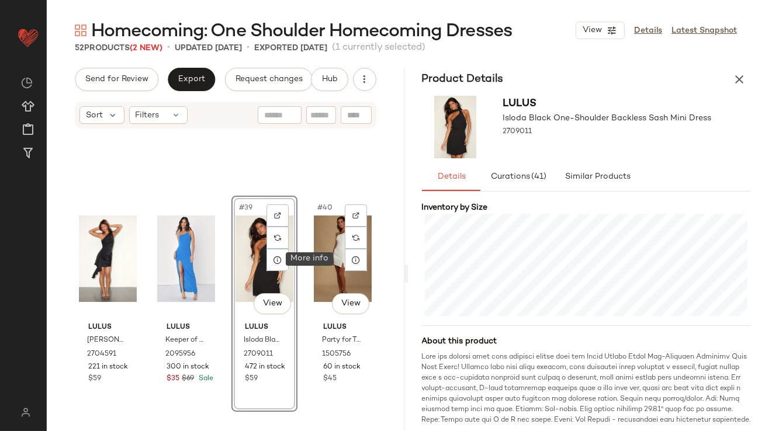
drag, startPoint x: 351, startPoint y: 260, endPoint x: 385, endPoint y: 267, distance: 34.5
click at [351, 260] on icon at bounding box center [355, 259] width 9 height 9
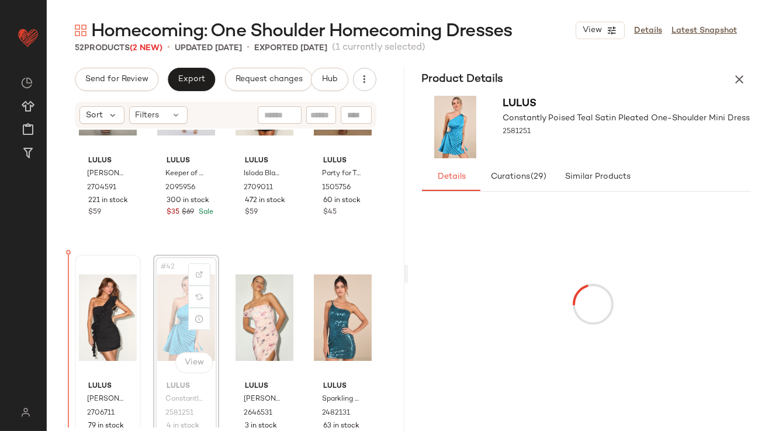
drag, startPoint x: 170, startPoint y: 314, endPoint x: 78, endPoint y: 314, distance: 91.8
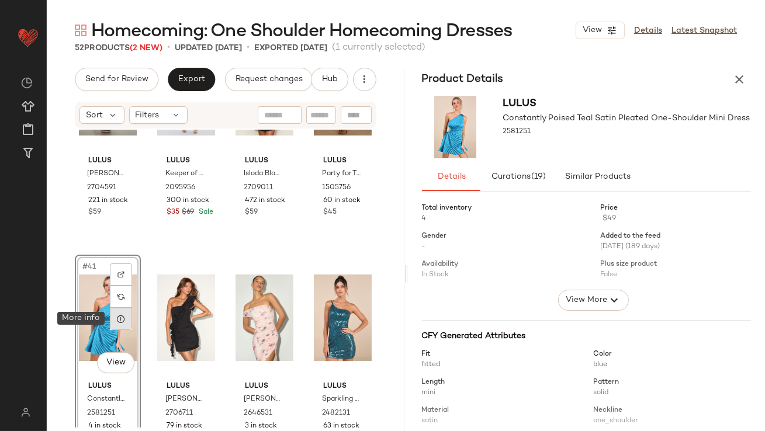
click at [119, 321] on icon at bounding box center [120, 319] width 9 height 9
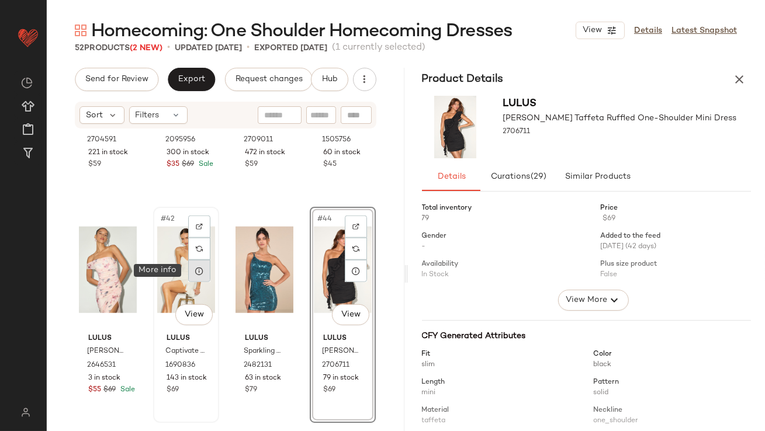
click at [196, 277] on div at bounding box center [199, 271] width 22 height 22
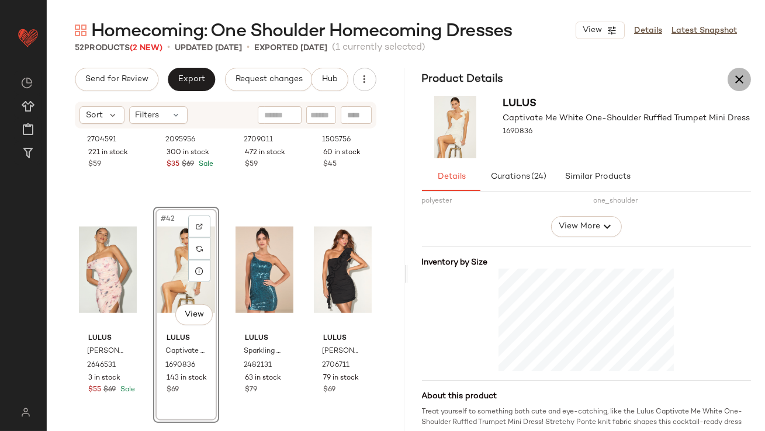
click at [737, 77] on icon "button" at bounding box center [740, 79] width 14 height 14
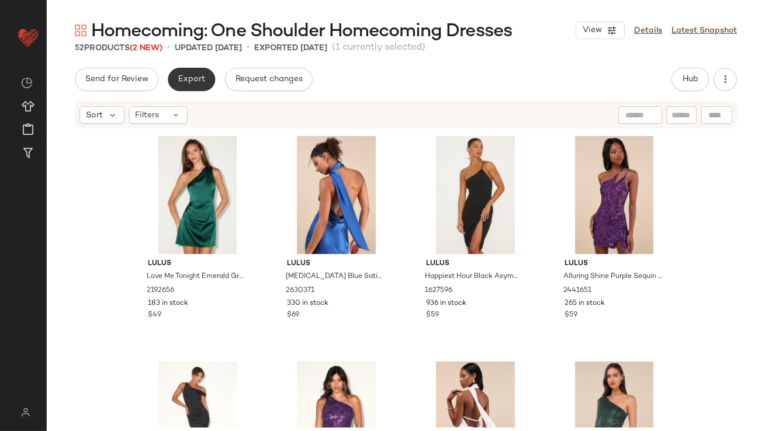
click at [184, 84] on span "Export" at bounding box center [191, 79] width 27 height 9
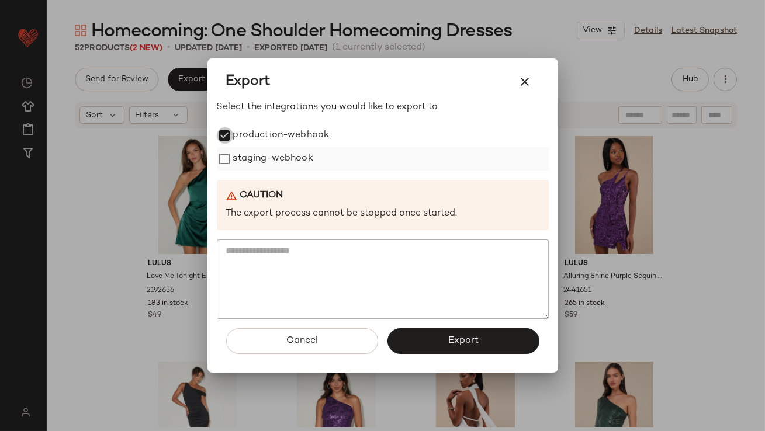
click at [233, 156] on label "staging-webhook" at bounding box center [273, 158] width 80 height 23
click at [429, 343] on button "Export" at bounding box center [464, 342] width 152 height 26
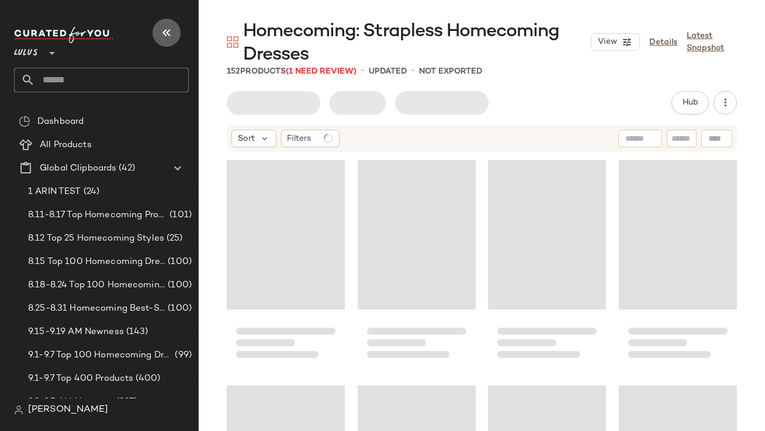
click at [170, 27] on icon "button" at bounding box center [167, 33] width 14 height 14
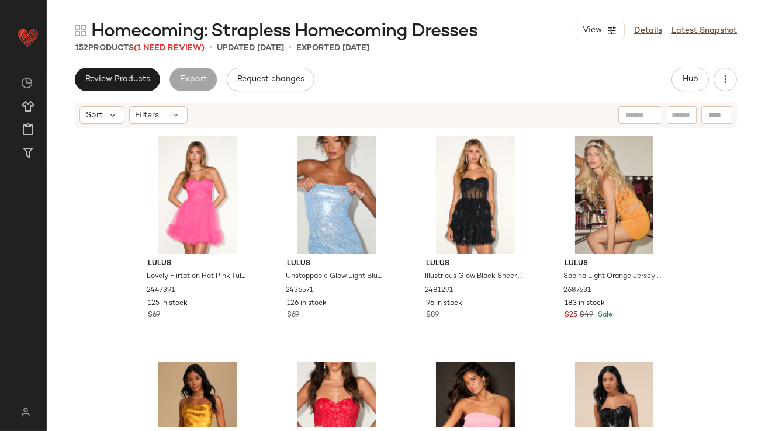
click at [167, 44] on span "(1 Need Review)" at bounding box center [169, 48] width 71 height 9
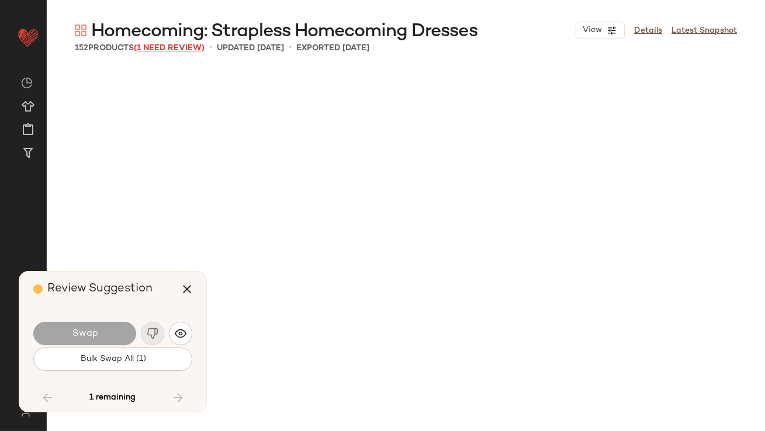
scroll to position [4739, 0]
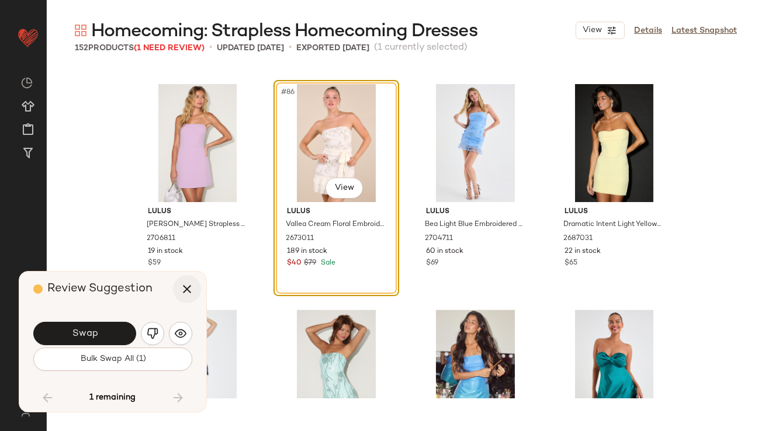
click at [185, 283] on icon "button" at bounding box center [187, 289] width 14 height 14
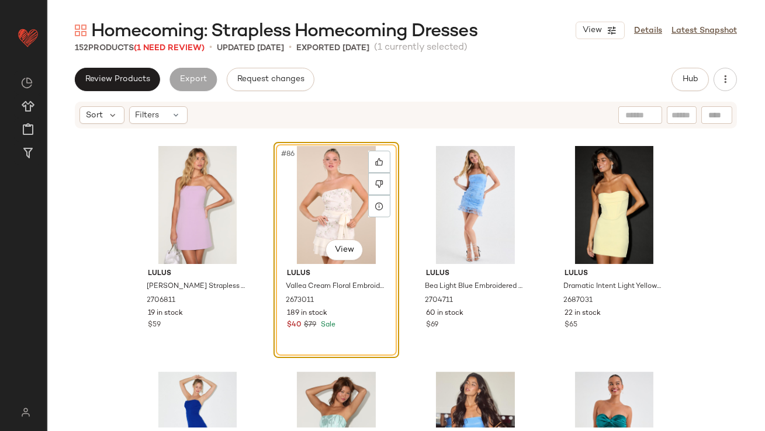
click at [321, 205] on div "#86 View" at bounding box center [337, 205] width 118 height 118
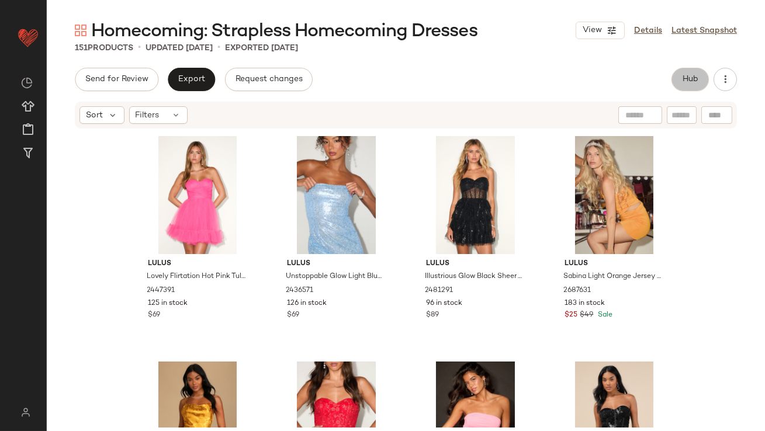
click at [697, 78] on span "Hub" at bounding box center [690, 79] width 16 height 9
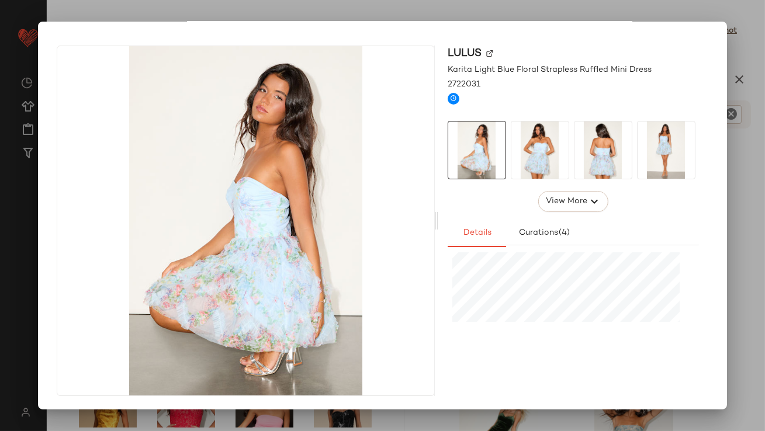
scroll to position [337, 0]
click at [755, 204] on div at bounding box center [382, 215] width 765 height 431
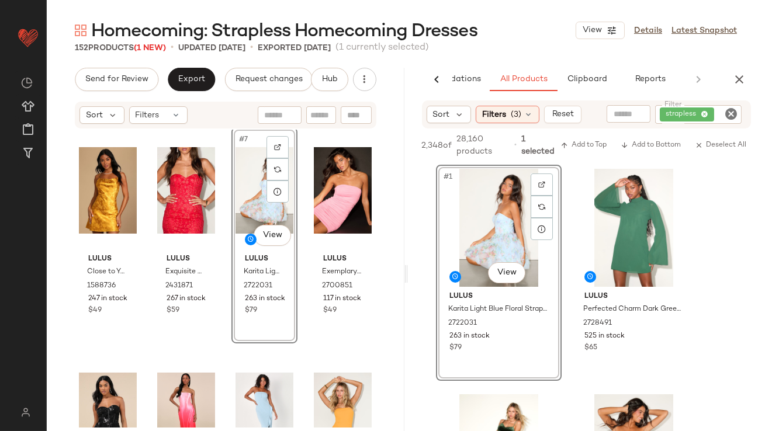
scroll to position [328, 0]
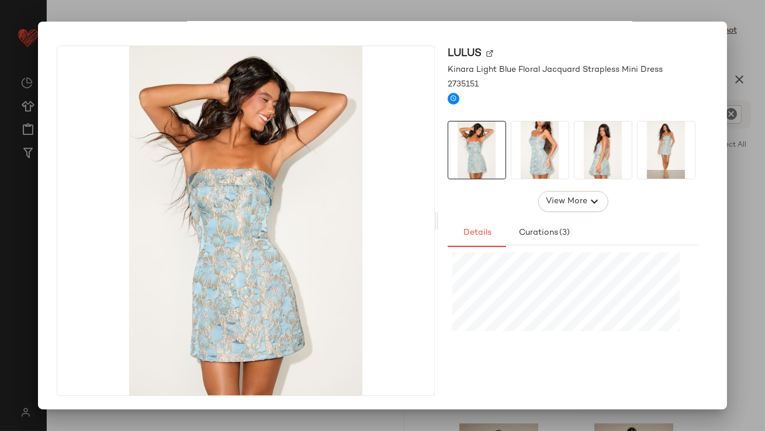
scroll to position [375, 0]
click at [752, 144] on div at bounding box center [382, 215] width 765 height 431
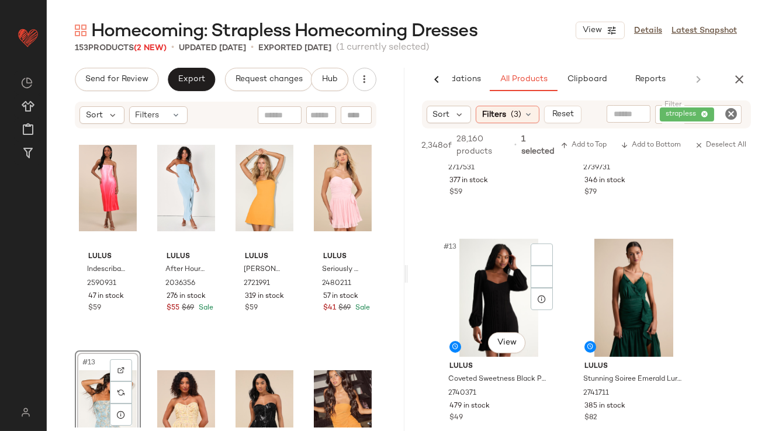
scroll to position [1284, 0]
click at [736, 84] on icon "button" at bounding box center [740, 79] width 14 height 14
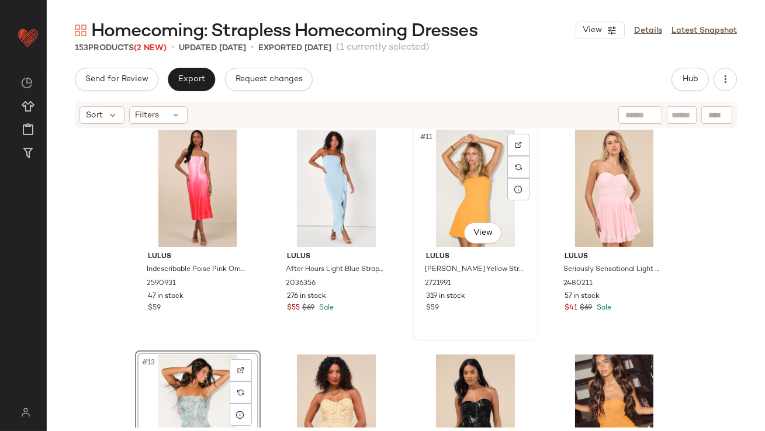
scroll to position [0, 0]
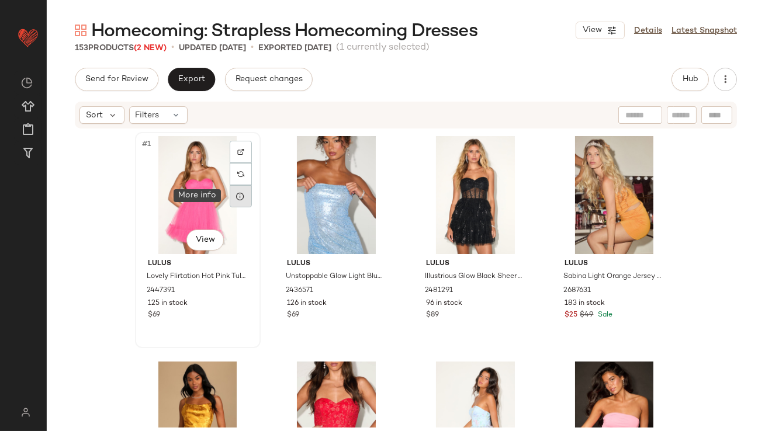
click at [232, 202] on div at bounding box center [241, 196] width 22 height 22
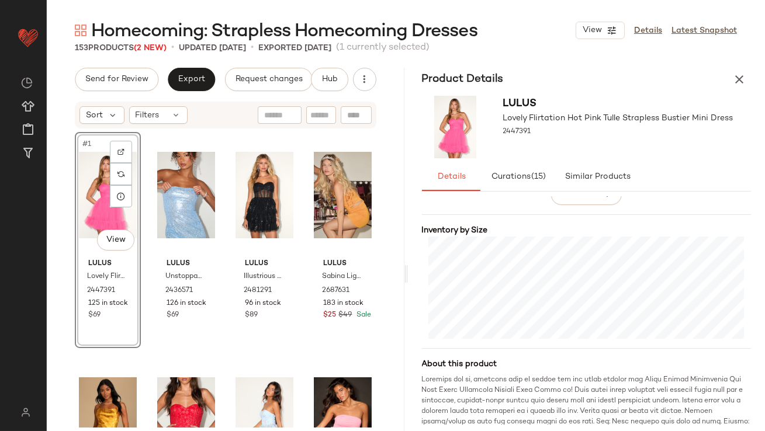
scroll to position [262, 0]
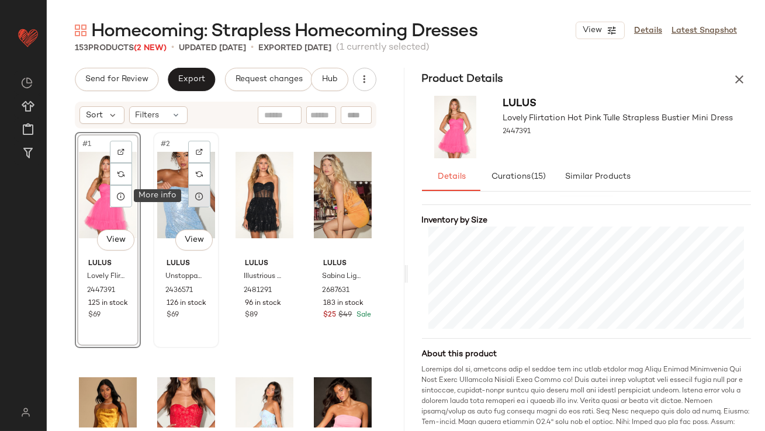
click at [191, 192] on div at bounding box center [199, 196] width 22 height 22
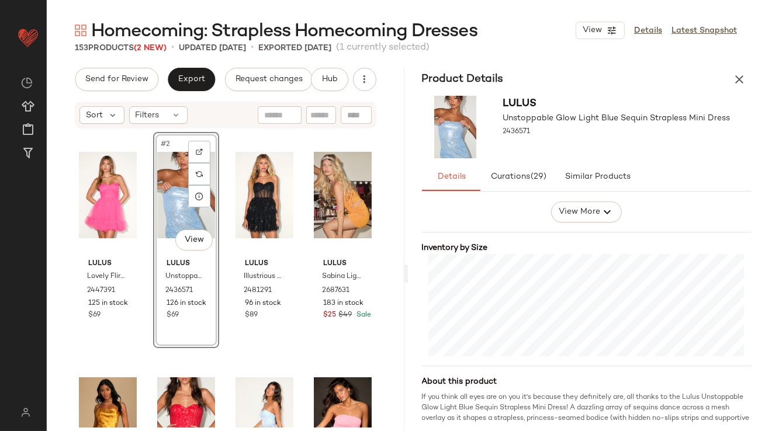
scroll to position [285, 0]
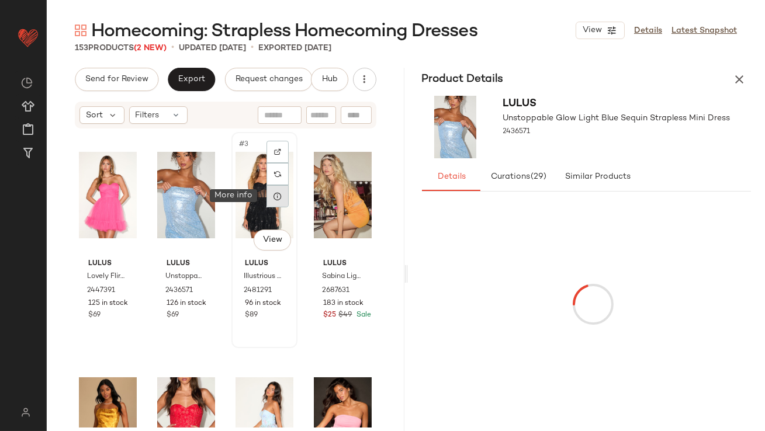
click at [277, 199] on icon at bounding box center [277, 196] width 9 height 9
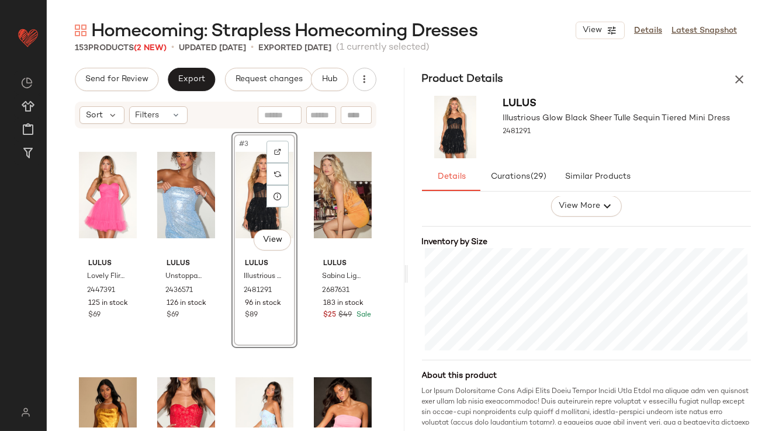
scroll to position [242, 0]
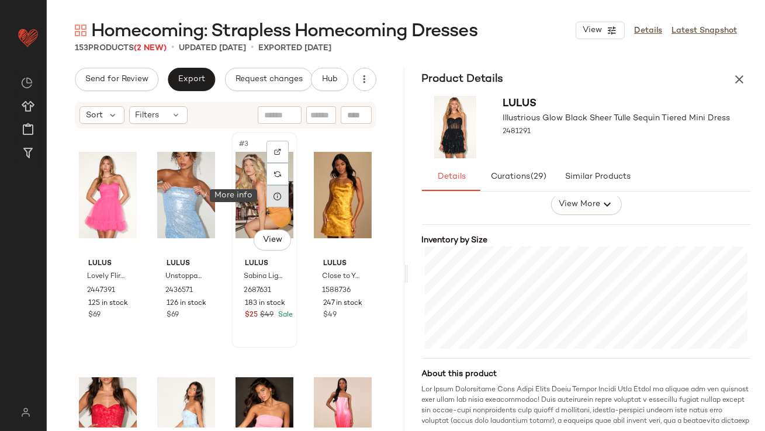
click at [273, 196] on icon at bounding box center [277, 196] width 9 height 9
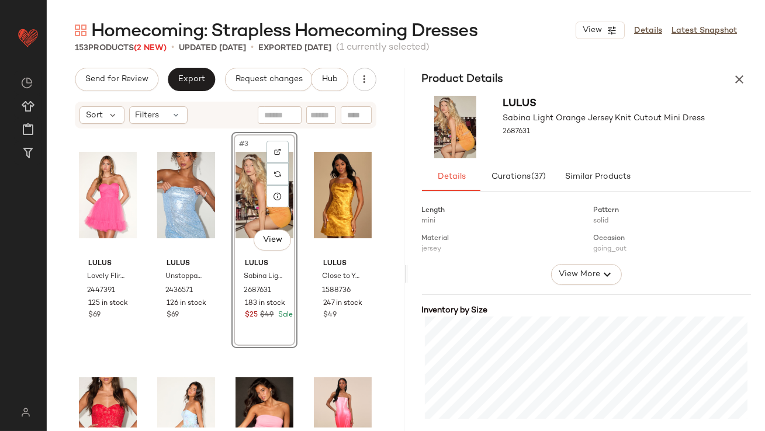
scroll to position [172, 0]
click at [356, 196] on div at bounding box center [356, 196] width 22 height 22
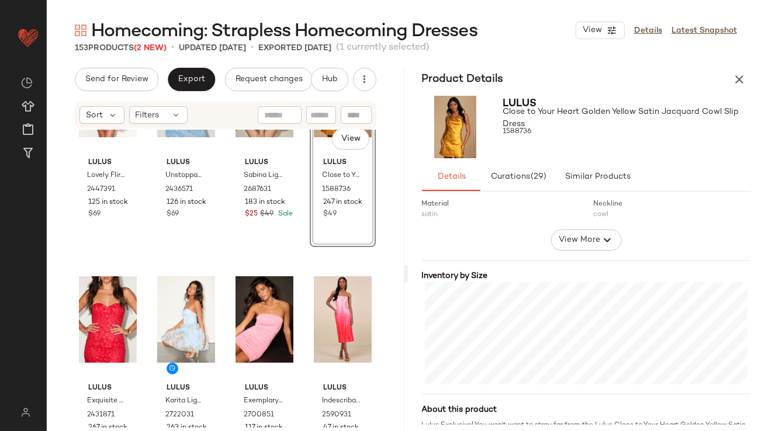
scroll to position [111, 0]
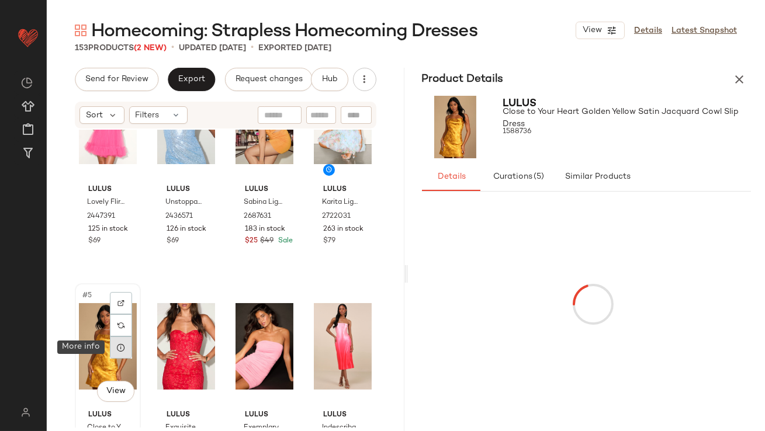
click at [113, 346] on div at bounding box center [121, 348] width 22 height 22
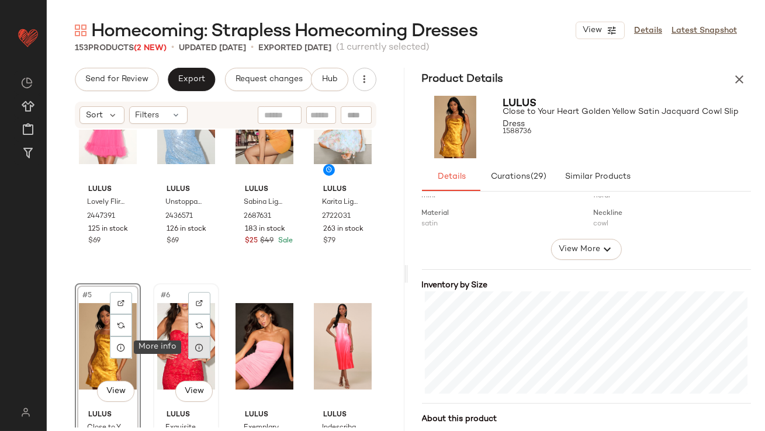
click at [198, 352] on div at bounding box center [199, 348] width 22 height 22
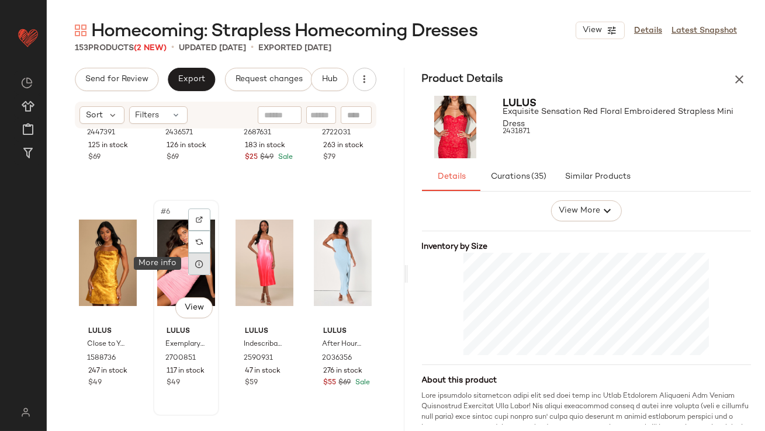
click at [199, 271] on div at bounding box center [199, 264] width 22 height 22
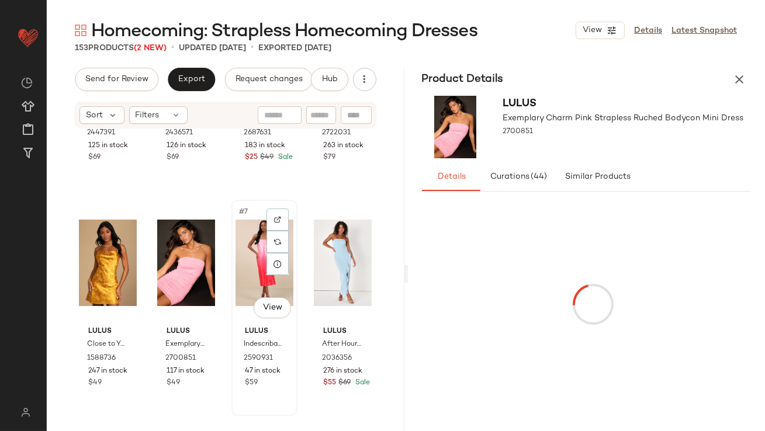
click at [262, 258] on div "#7 View" at bounding box center [265, 263] width 58 height 118
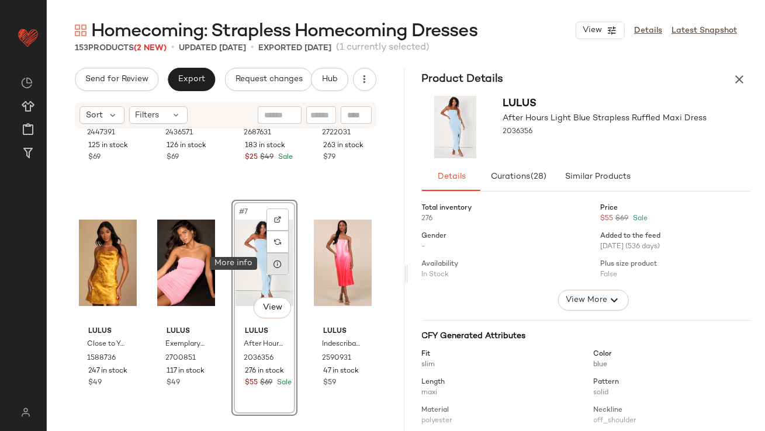
click at [274, 270] on div at bounding box center [278, 264] width 22 height 22
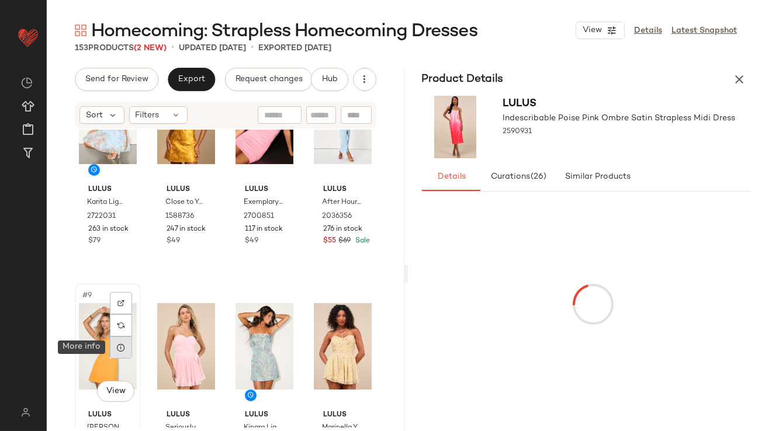
click at [114, 353] on div at bounding box center [121, 348] width 22 height 22
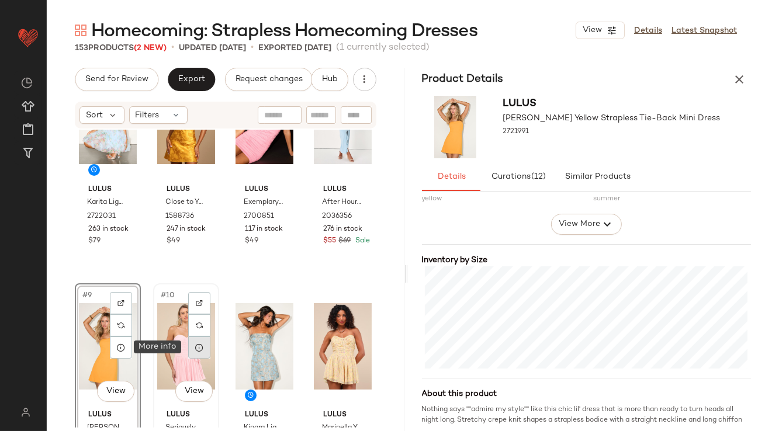
click at [195, 345] on icon at bounding box center [199, 347] width 9 height 9
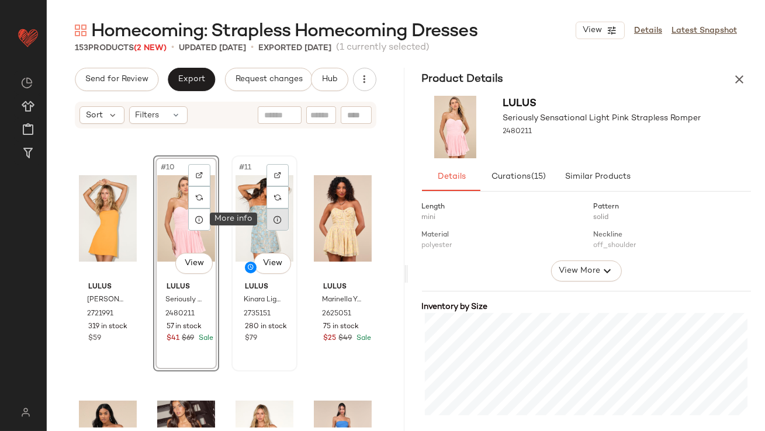
click at [277, 224] on div at bounding box center [278, 220] width 22 height 22
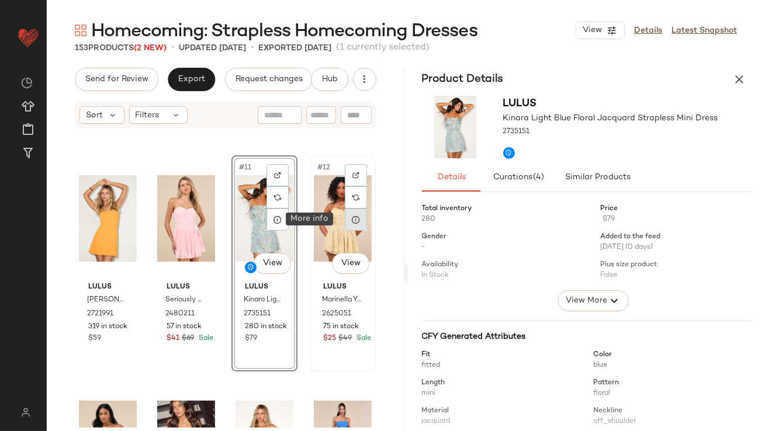
click at [351, 222] on icon at bounding box center [355, 219] width 9 height 9
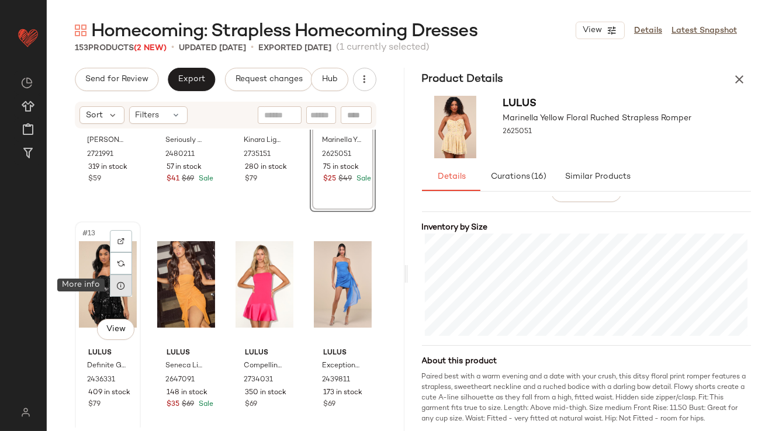
click at [123, 289] on icon at bounding box center [120, 285] width 9 height 9
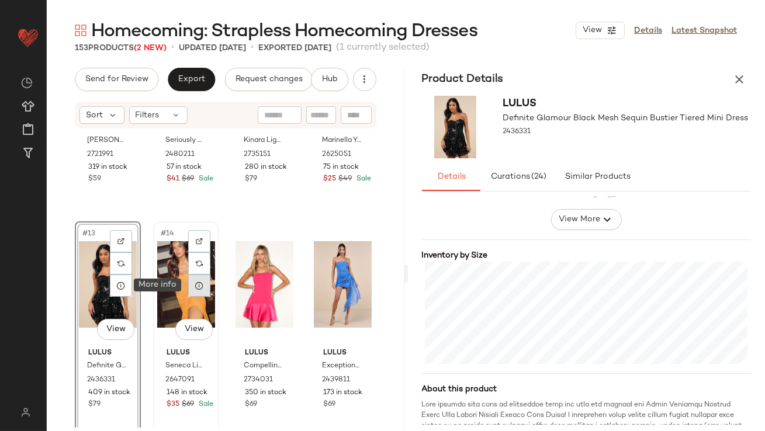
click at [199, 286] on icon at bounding box center [199, 285] width 9 height 9
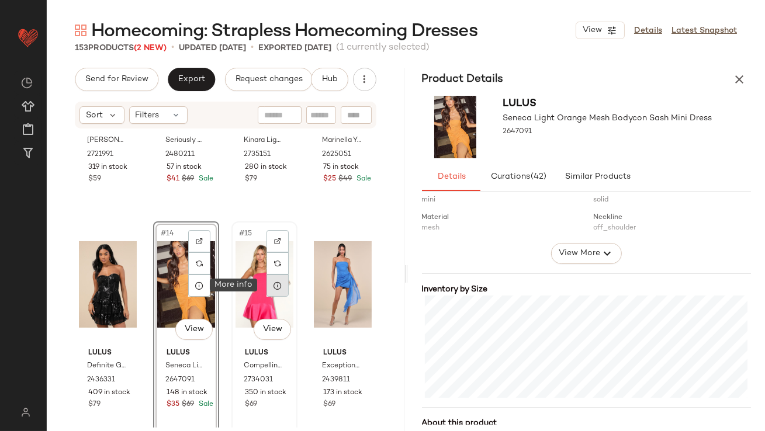
click at [273, 285] on icon at bounding box center [277, 285] width 9 height 9
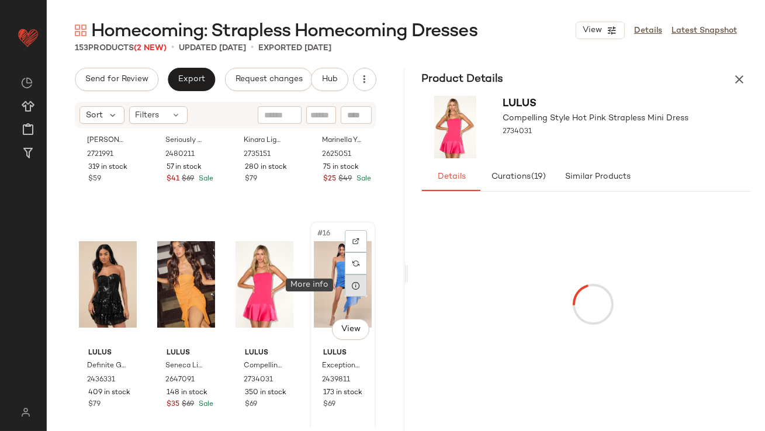
click at [354, 291] on div at bounding box center [356, 286] width 22 height 22
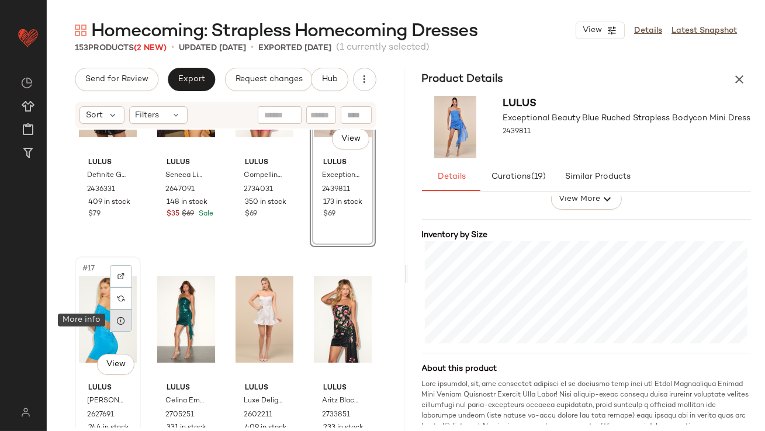
click at [115, 321] on div at bounding box center [121, 321] width 22 height 22
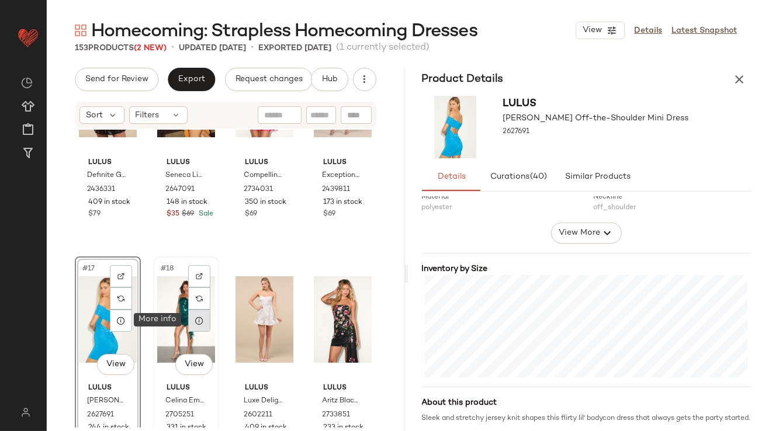
click at [198, 320] on icon at bounding box center [199, 320] width 9 height 9
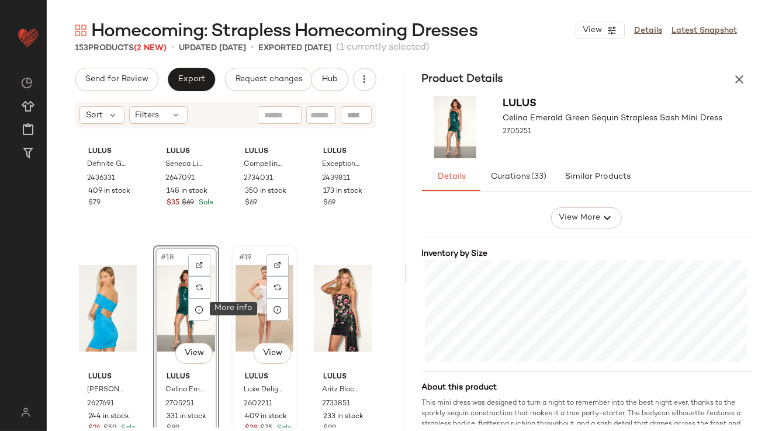
click at [278, 309] on div at bounding box center [278, 310] width 22 height 22
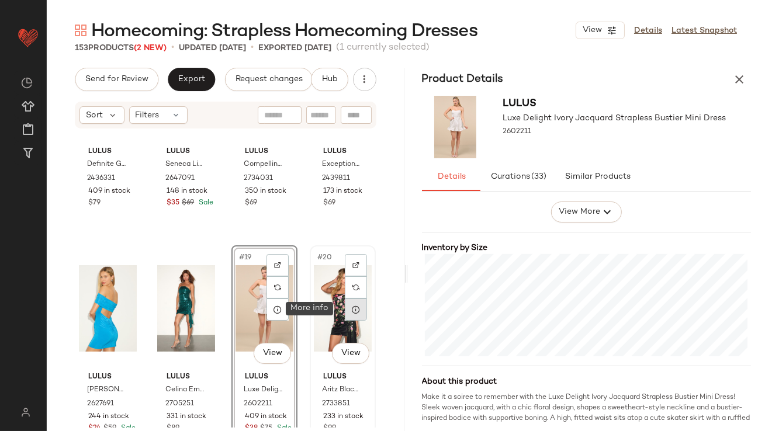
click at [354, 315] on div at bounding box center [356, 310] width 22 height 22
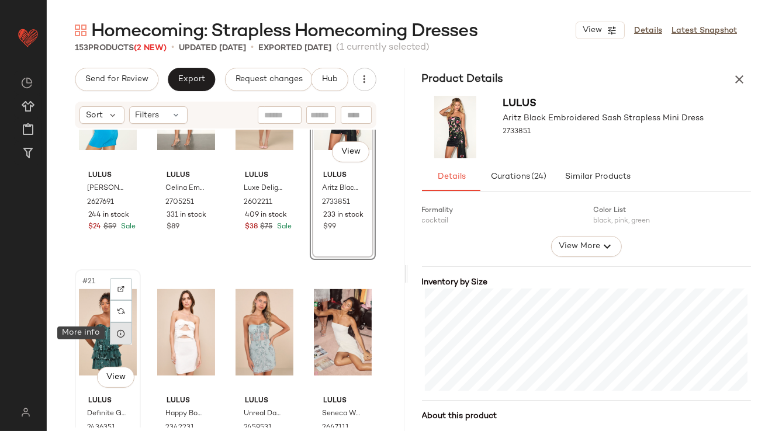
click at [127, 330] on div at bounding box center [121, 334] width 22 height 22
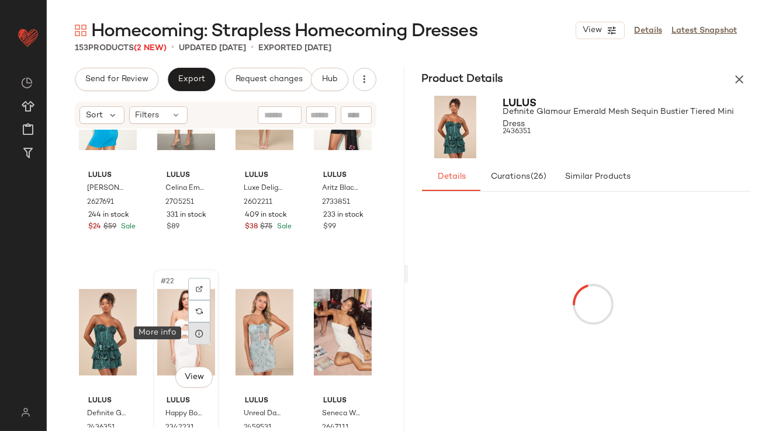
click at [200, 339] on div at bounding box center [199, 334] width 22 height 22
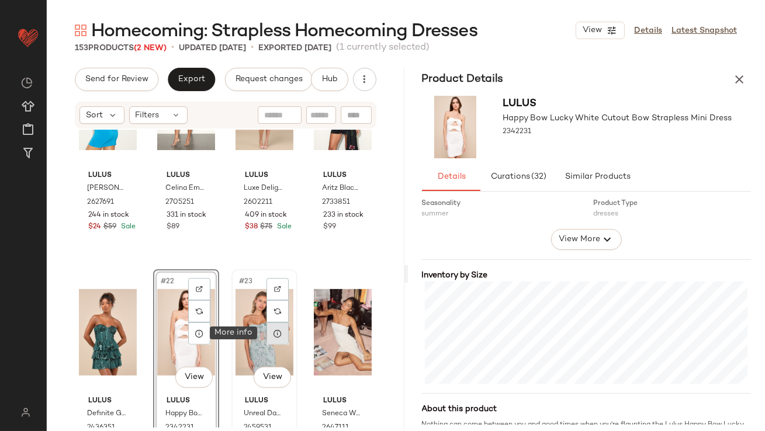
click at [267, 331] on div at bounding box center [278, 334] width 22 height 22
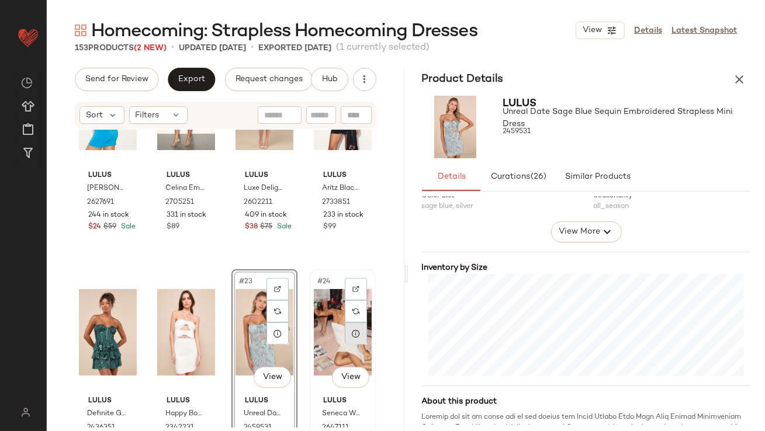
click at [345, 337] on div at bounding box center [356, 334] width 22 height 22
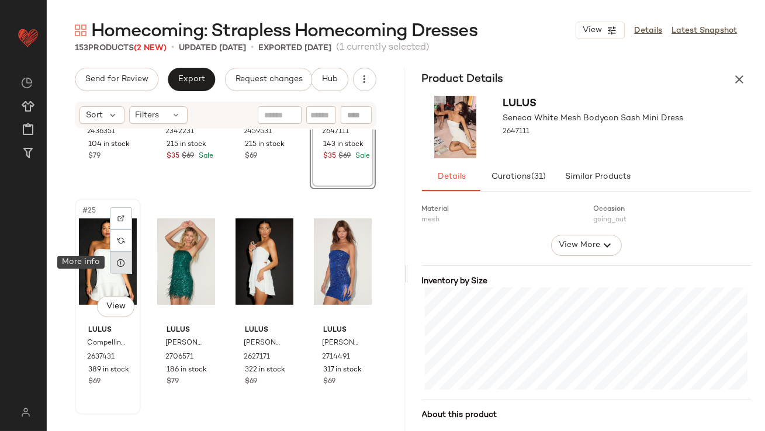
click at [127, 264] on div at bounding box center [121, 263] width 22 height 22
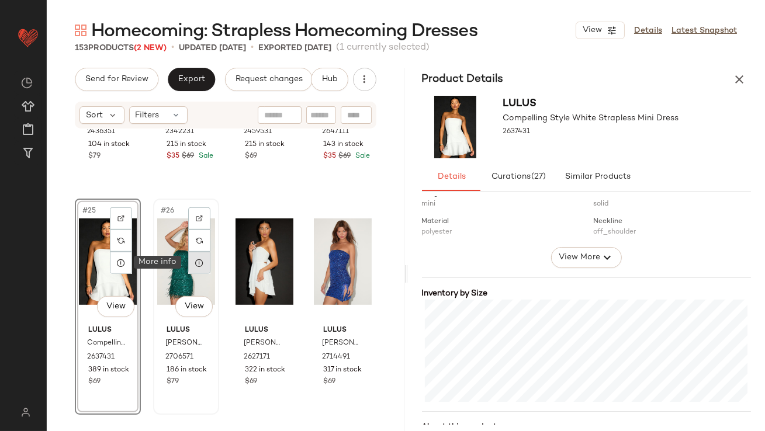
click at [202, 264] on icon at bounding box center [199, 262] width 9 height 9
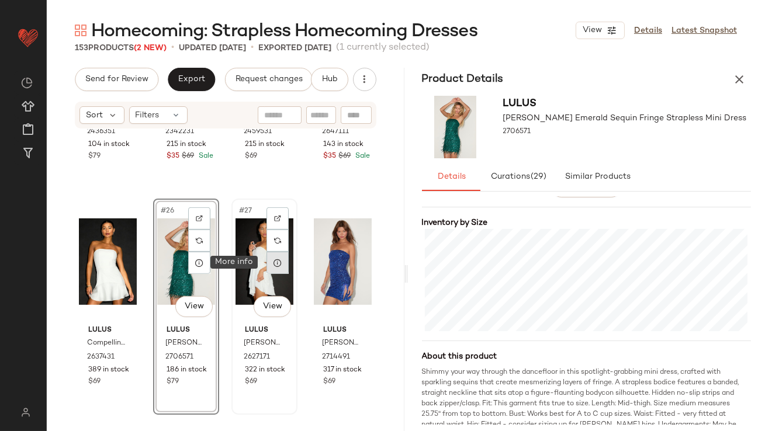
click at [274, 264] on icon at bounding box center [277, 262] width 9 height 9
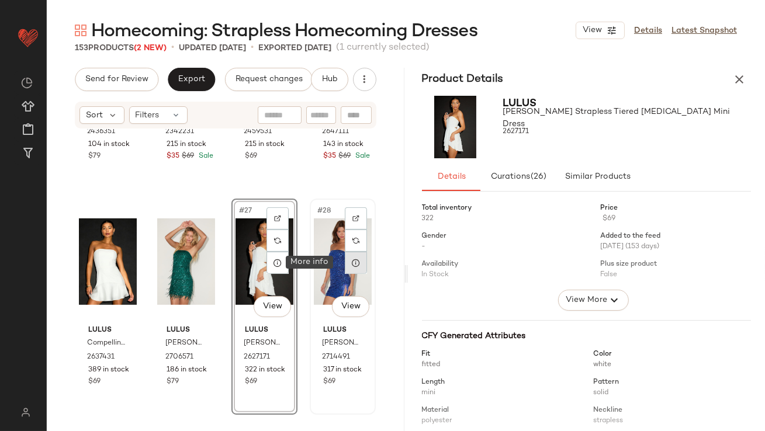
click at [345, 268] on div at bounding box center [356, 263] width 22 height 22
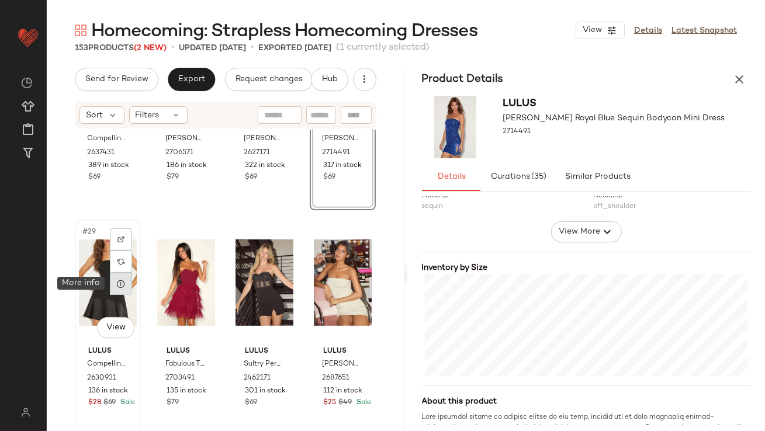
click at [125, 287] on icon at bounding box center [120, 283] width 9 height 9
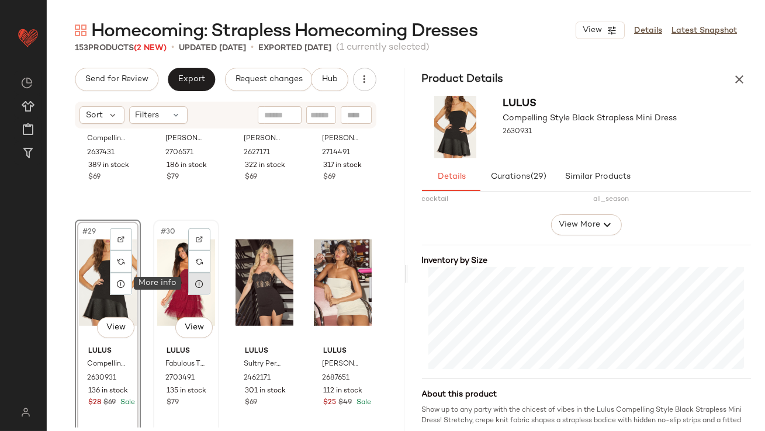
click at [201, 282] on icon at bounding box center [199, 283] width 9 height 9
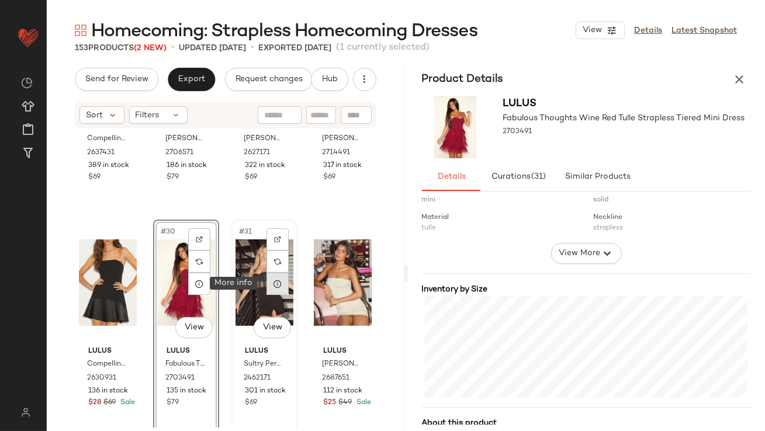
click at [277, 284] on icon at bounding box center [277, 283] width 9 height 9
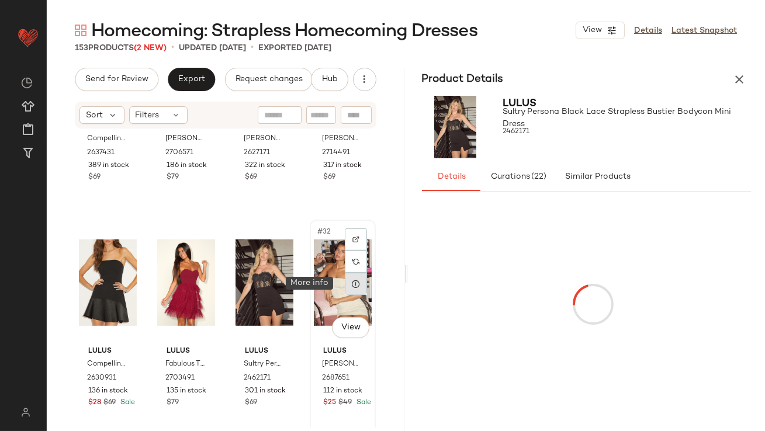
click at [357, 282] on div at bounding box center [356, 284] width 22 height 22
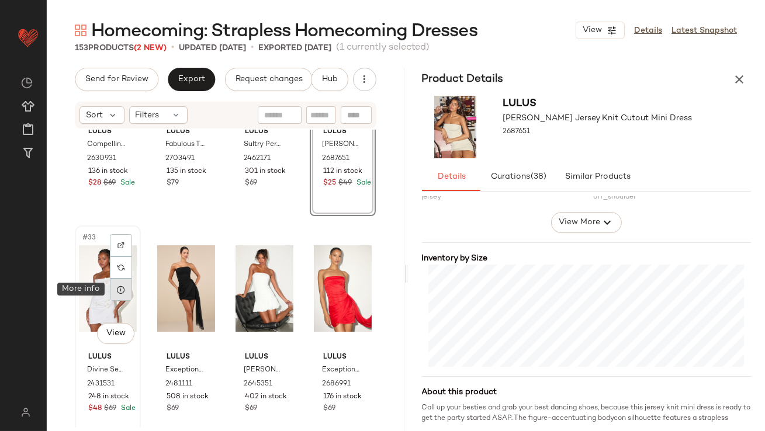
click at [124, 296] on div at bounding box center [121, 290] width 22 height 22
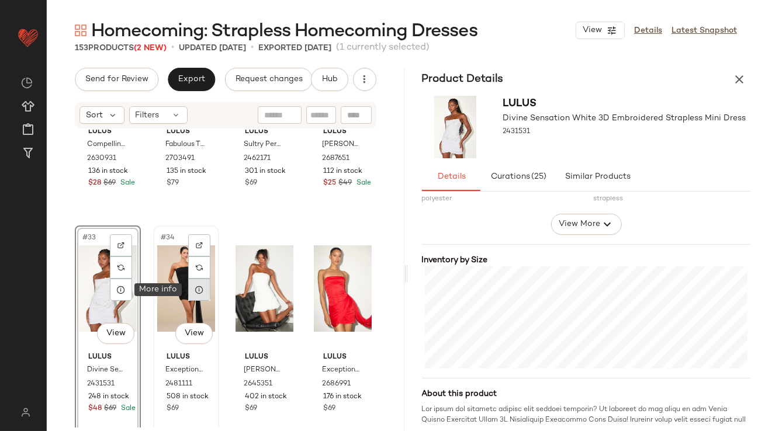
click at [199, 294] on icon at bounding box center [199, 289] width 9 height 9
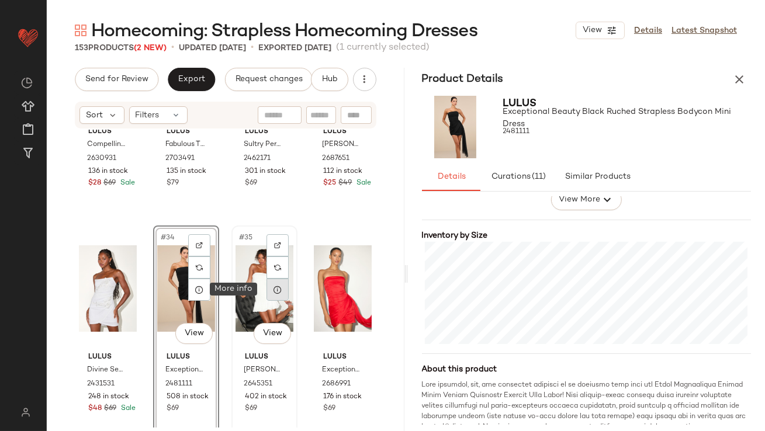
click at [277, 290] on icon at bounding box center [277, 289] width 9 height 9
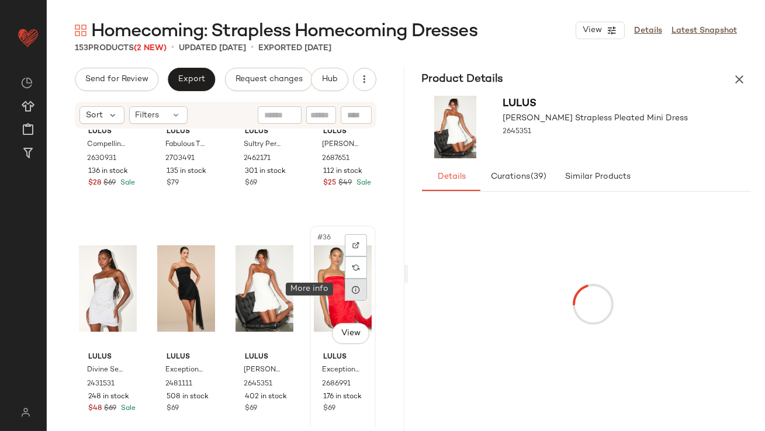
click at [351, 286] on icon at bounding box center [355, 289] width 9 height 9
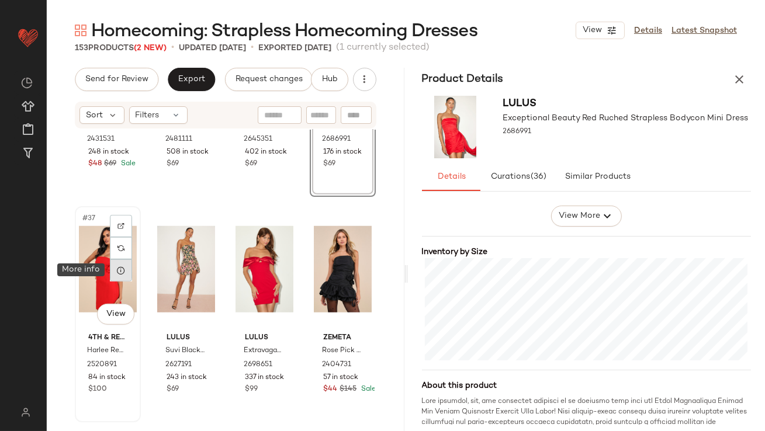
click at [120, 273] on icon at bounding box center [120, 270] width 9 height 9
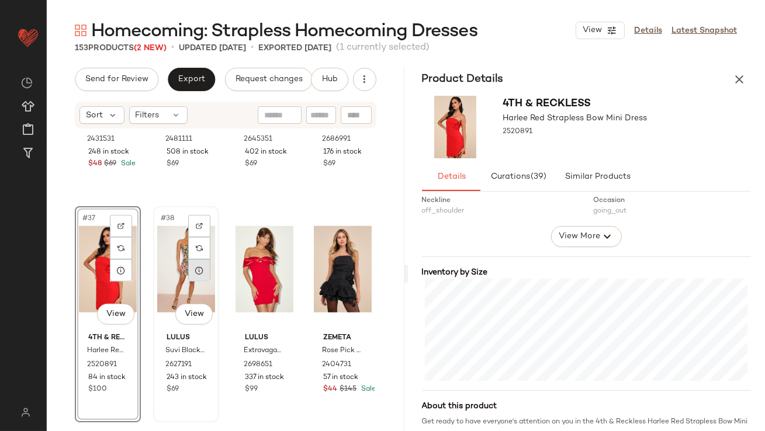
click at [195, 272] on icon at bounding box center [199, 270] width 9 height 9
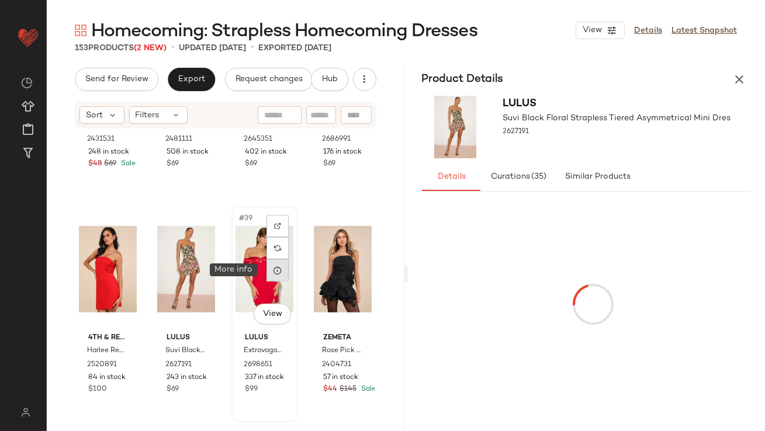
click at [277, 274] on icon at bounding box center [277, 270] width 9 height 9
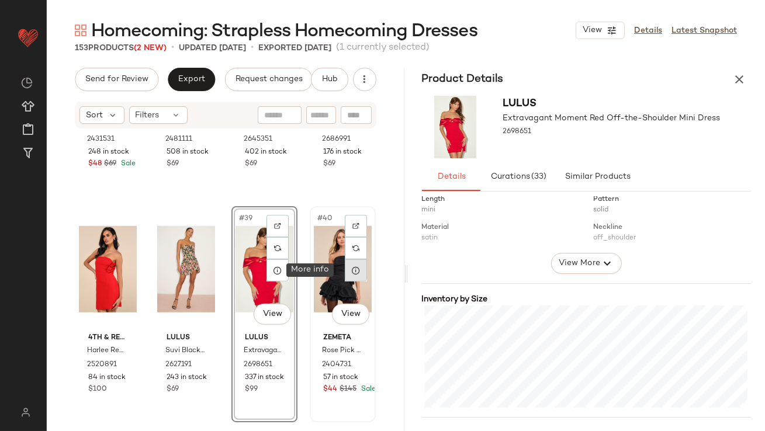
click at [351, 270] on icon at bounding box center [355, 270] width 9 height 9
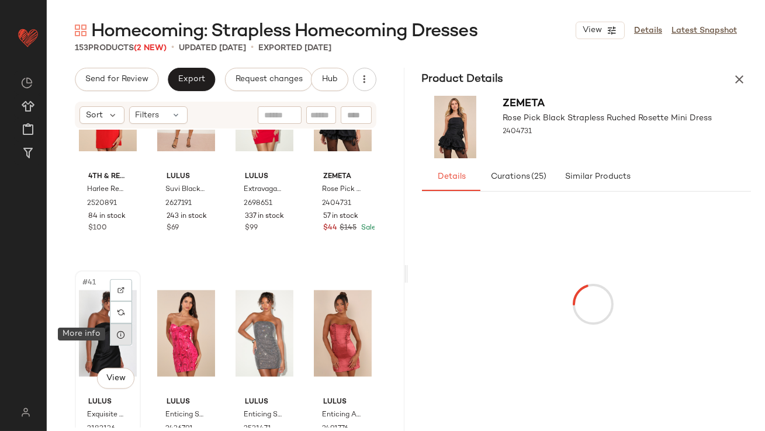
click at [119, 339] on icon at bounding box center [120, 334] width 9 height 9
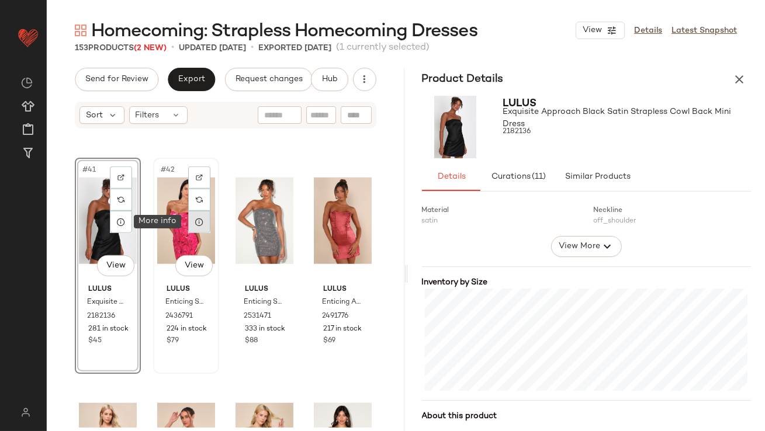
click at [192, 213] on div at bounding box center [199, 222] width 22 height 22
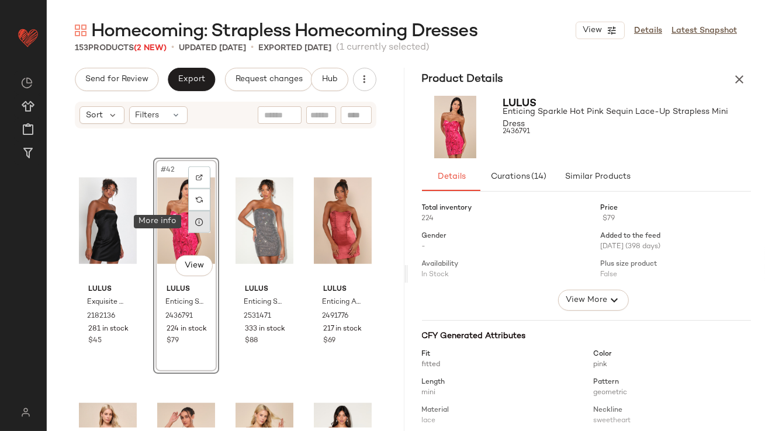
click at [195, 220] on icon at bounding box center [199, 221] width 9 height 9
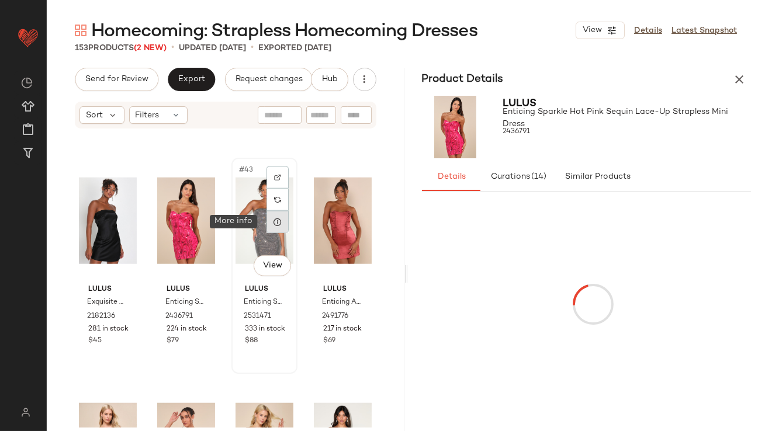
click at [273, 222] on icon at bounding box center [277, 221] width 9 height 9
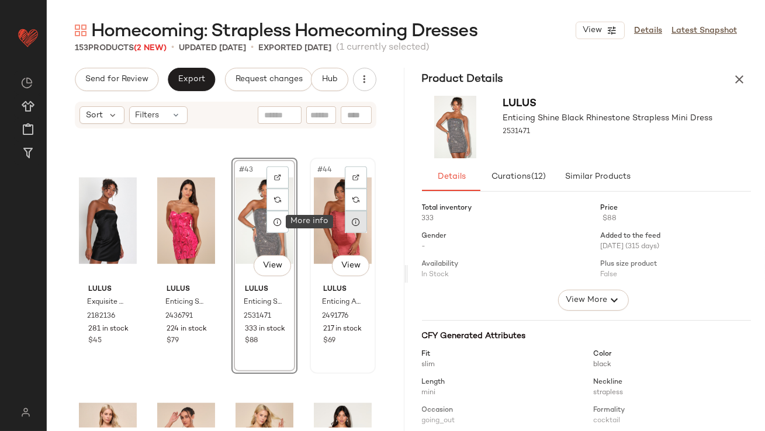
click at [351, 225] on icon at bounding box center [355, 221] width 9 height 9
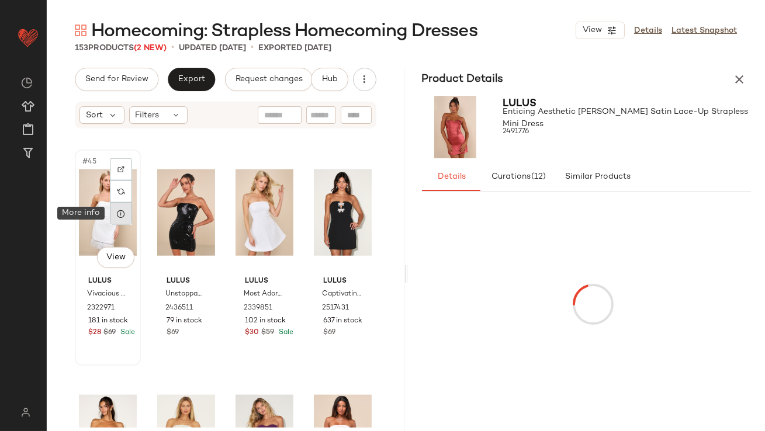
click at [120, 218] on icon at bounding box center [120, 213] width 9 height 9
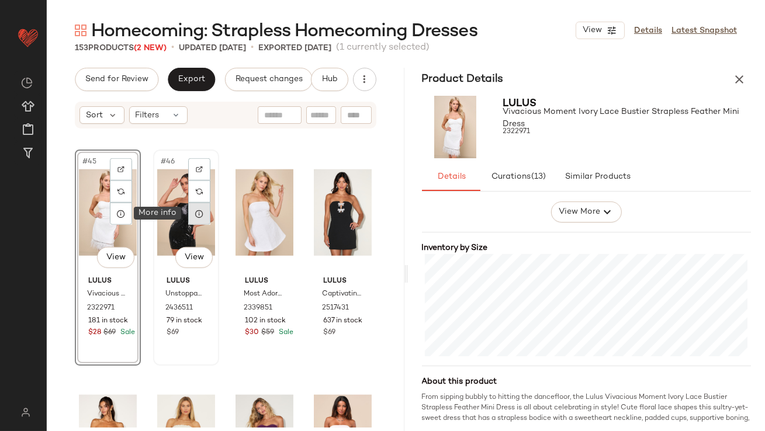
click at [200, 212] on icon at bounding box center [199, 213] width 9 height 9
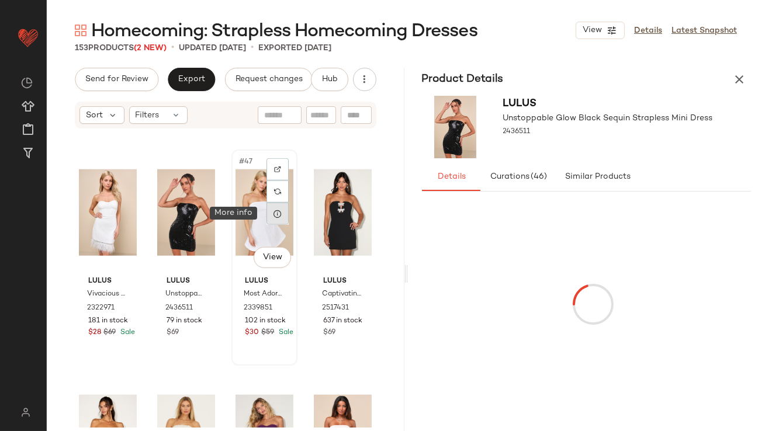
click at [273, 215] on icon at bounding box center [277, 213] width 9 height 9
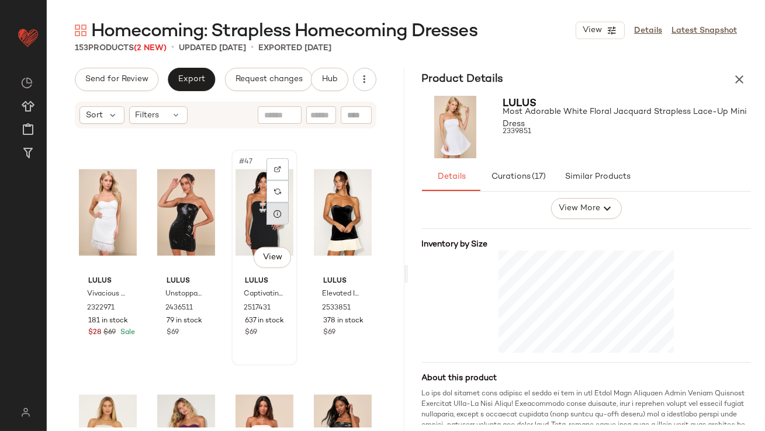
click at [274, 217] on icon at bounding box center [277, 213] width 9 height 9
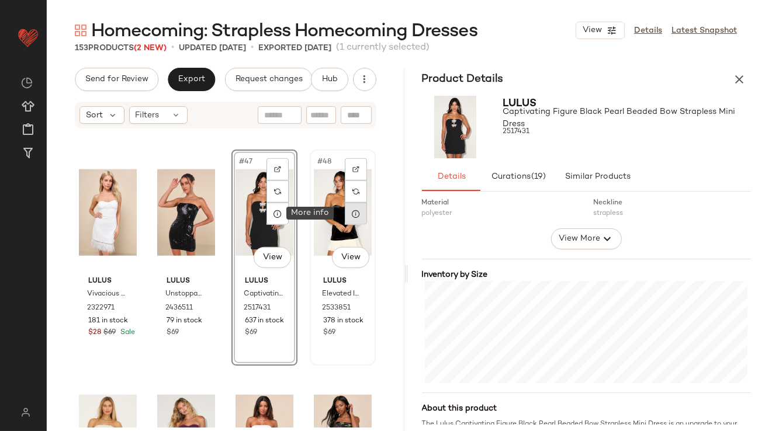
click at [351, 214] on icon at bounding box center [355, 213] width 9 height 9
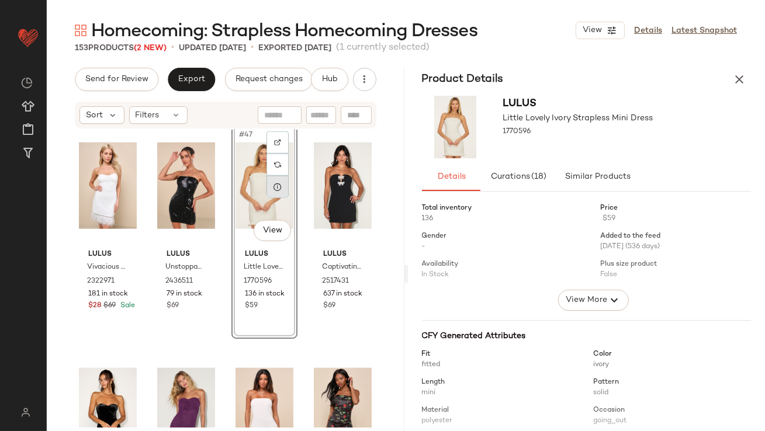
click at [267, 194] on div at bounding box center [278, 187] width 22 height 22
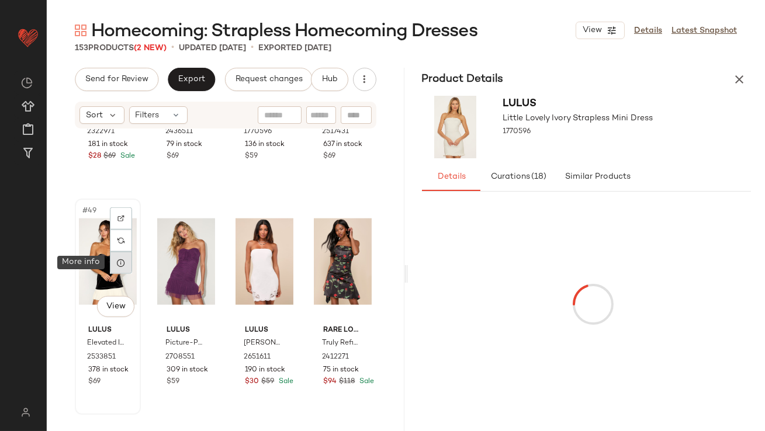
click at [120, 263] on icon at bounding box center [120, 262] width 9 height 9
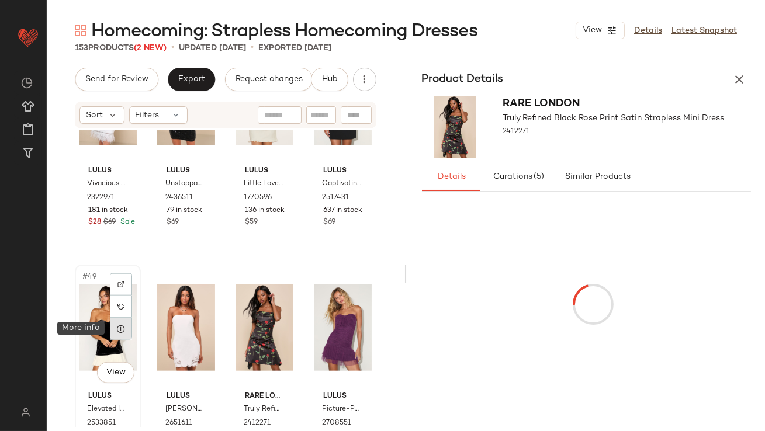
click at [124, 329] on icon at bounding box center [120, 328] width 9 height 9
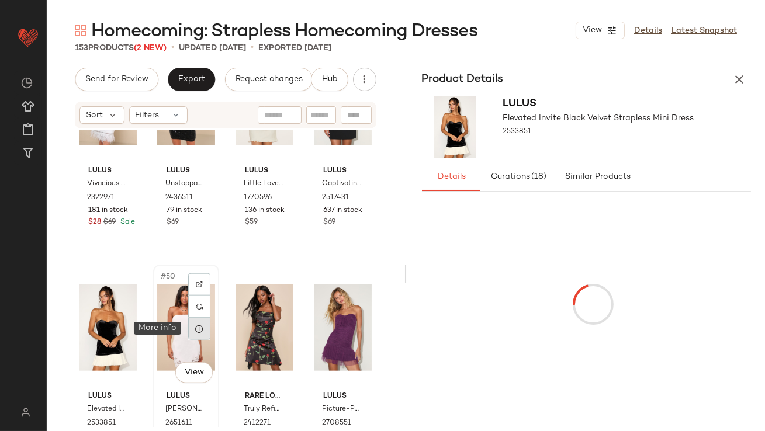
click at [199, 329] on icon at bounding box center [199, 328] width 9 height 9
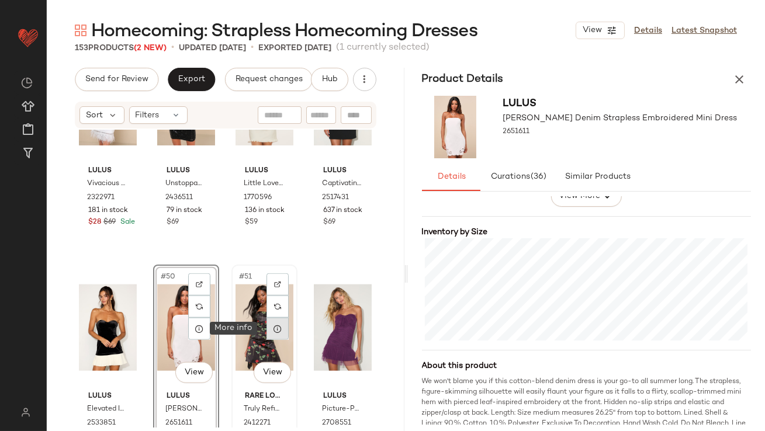
click at [275, 331] on icon at bounding box center [277, 328] width 9 height 9
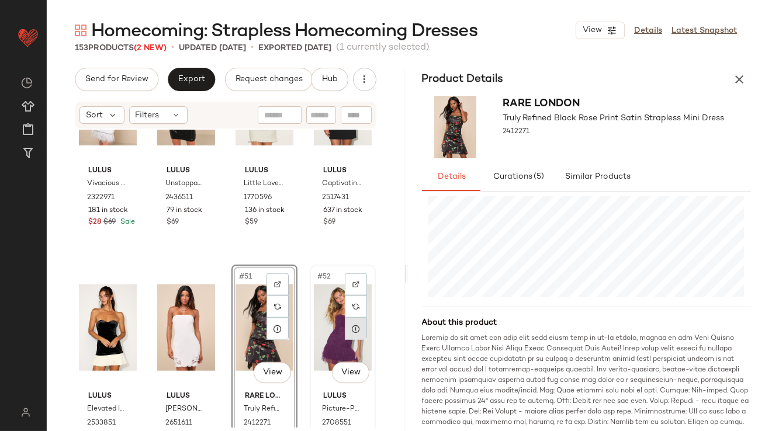
click at [351, 331] on icon at bounding box center [355, 328] width 9 height 9
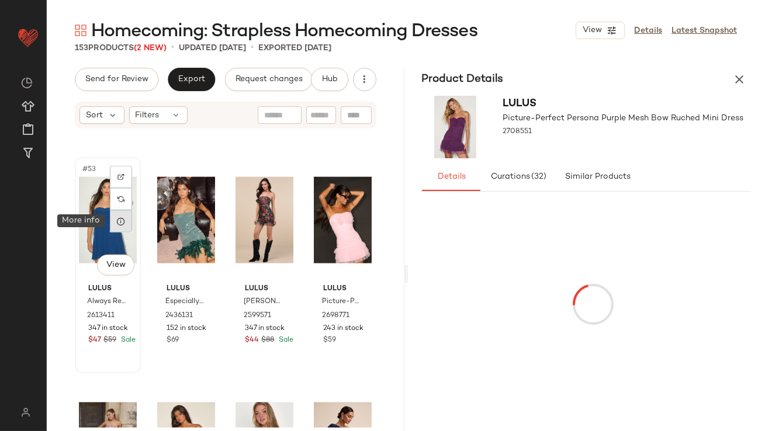
click at [122, 223] on icon at bounding box center [120, 221] width 9 height 9
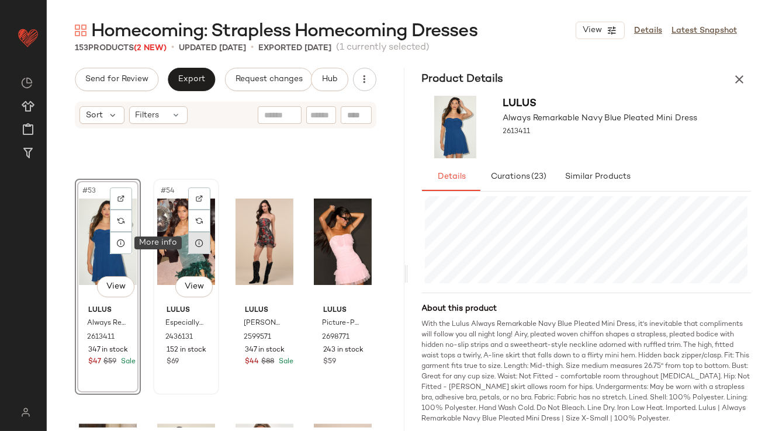
click at [199, 246] on icon at bounding box center [199, 243] width 9 height 9
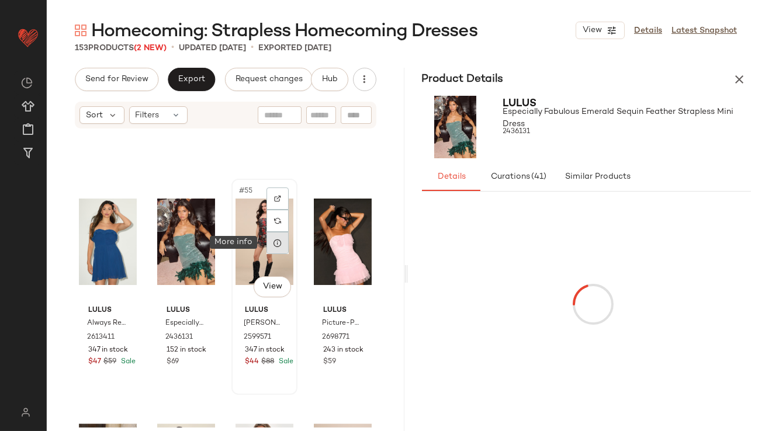
click at [278, 242] on icon at bounding box center [277, 243] width 9 height 9
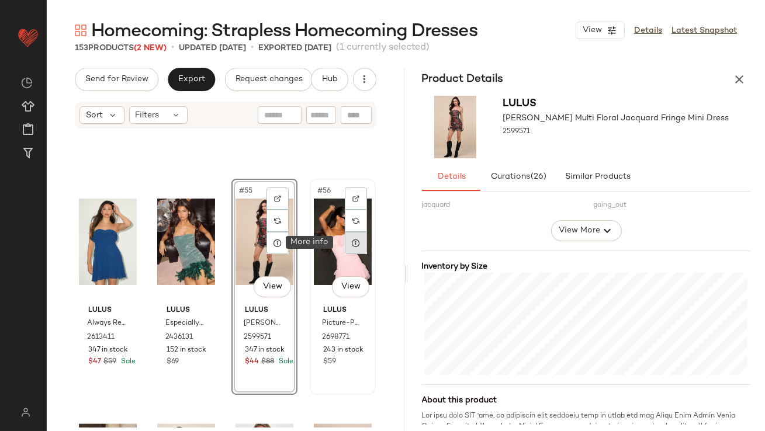
click at [351, 241] on icon at bounding box center [355, 243] width 9 height 9
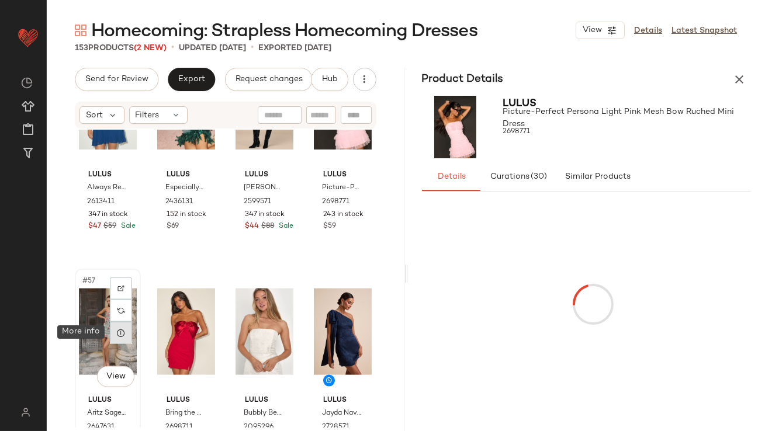
click at [114, 334] on div at bounding box center [121, 333] width 22 height 22
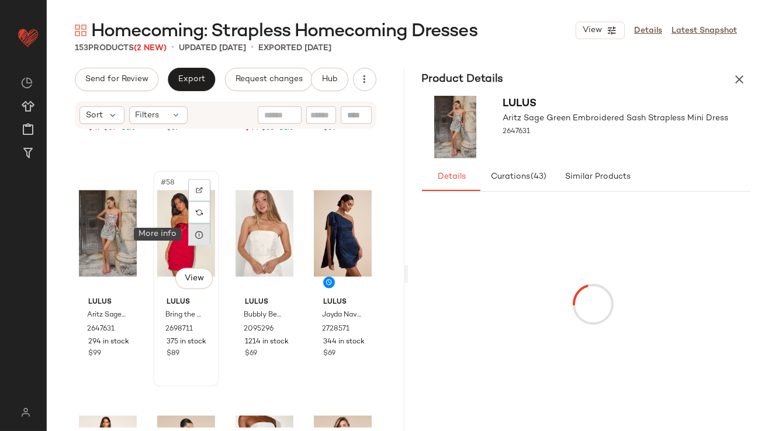
click at [196, 239] on icon at bounding box center [199, 234] width 9 height 9
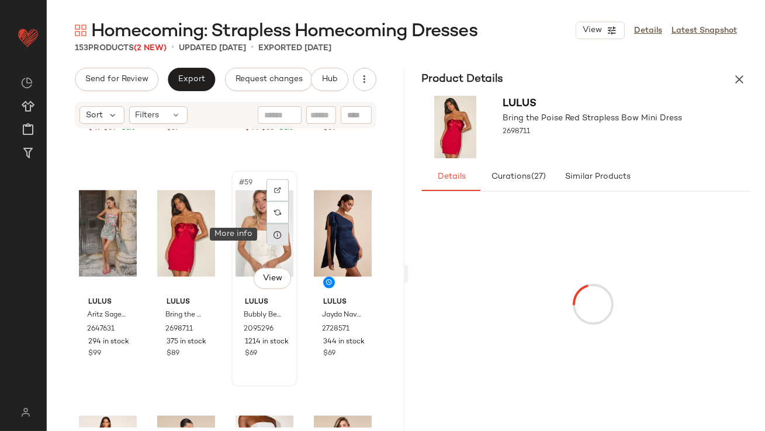
click at [271, 241] on div at bounding box center [278, 235] width 22 height 22
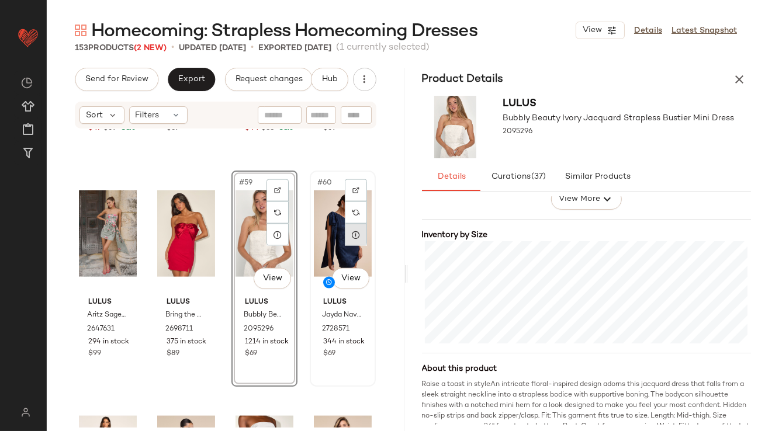
click at [348, 240] on div at bounding box center [356, 235] width 22 height 22
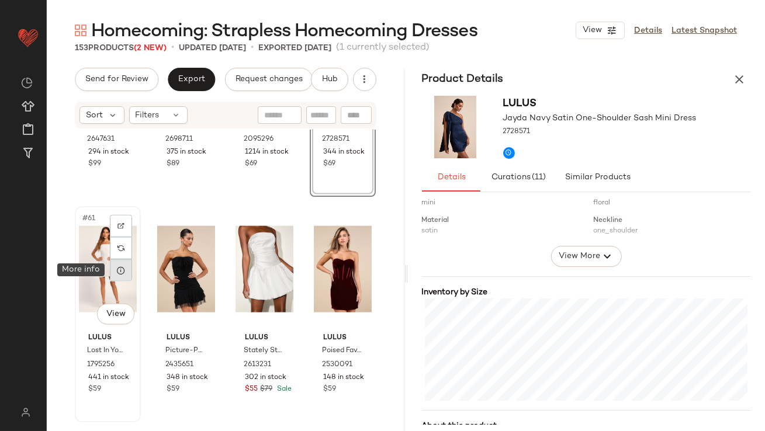
click at [115, 272] on div at bounding box center [121, 271] width 22 height 22
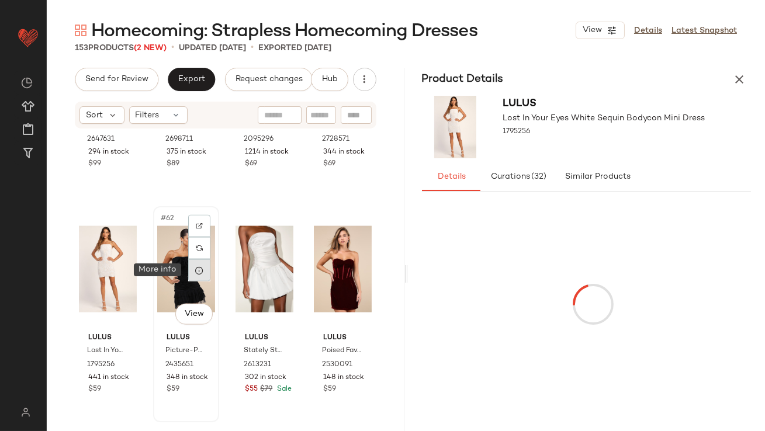
click at [198, 272] on icon at bounding box center [199, 270] width 9 height 9
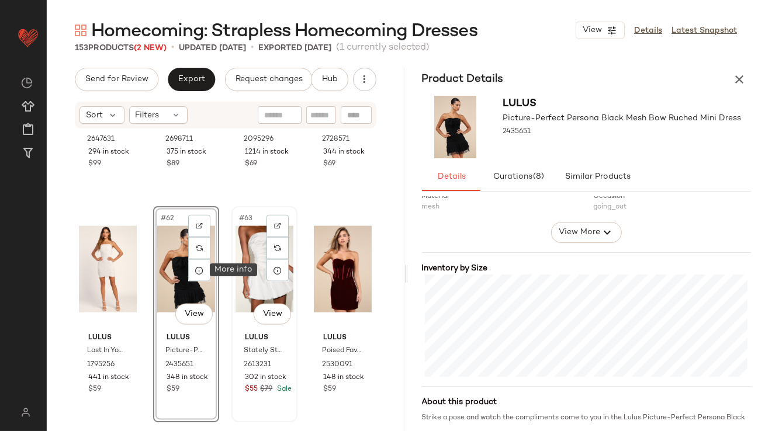
drag, startPoint x: 277, startPoint y: 268, endPoint x: 290, endPoint y: 268, distance: 12.9
click at [277, 268] on icon at bounding box center [277, 270] width 9 height 9
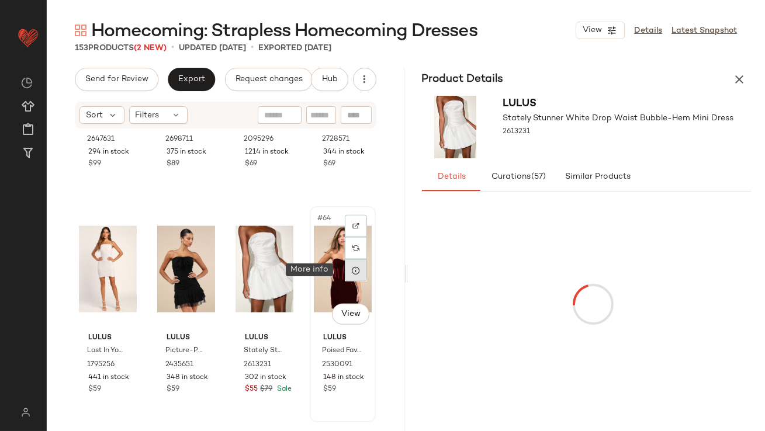
click at [351, 273] on icon at bounding box center [355, 270] width 9 height 9
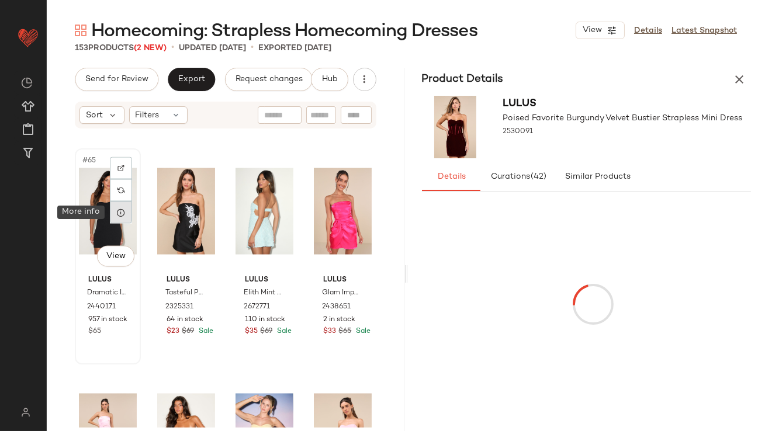
click at [115, 216] on div at bounding box center [121, 213] width 22 height 22
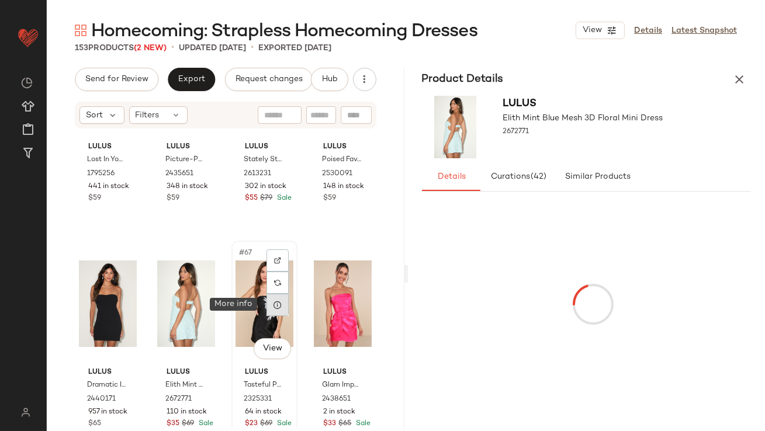
click at [273, 306] on icon at bounding box center [277, 305] width 9 height 9
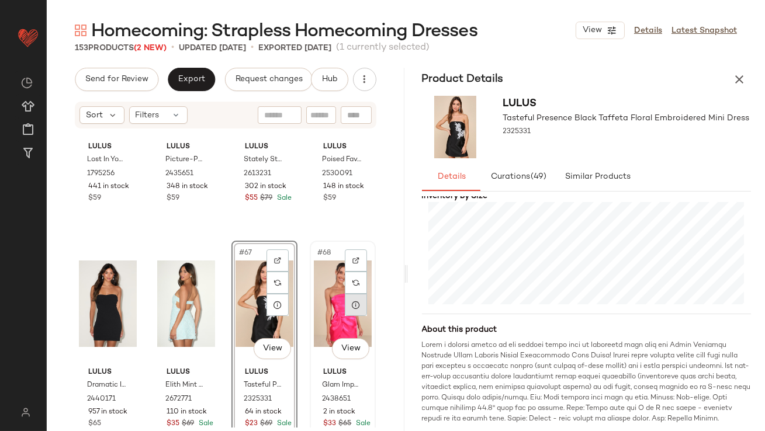
click at [357, 308] on div at bounding box center [356, 305] width 22 height 22
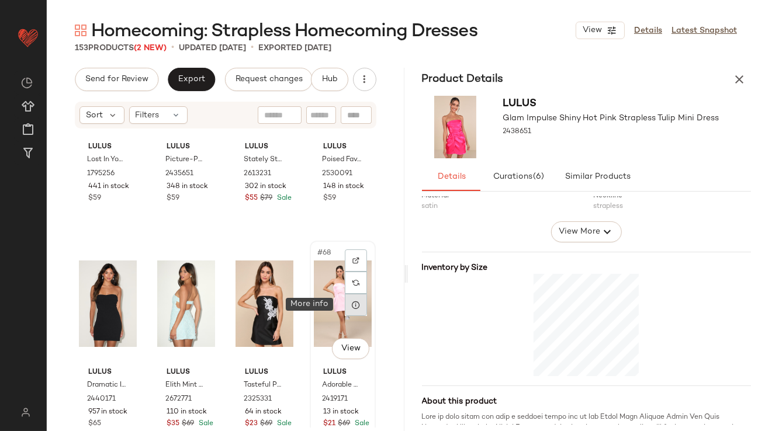
click at [345, 304] on div at bounding box center [356, 305] width 22 height 22
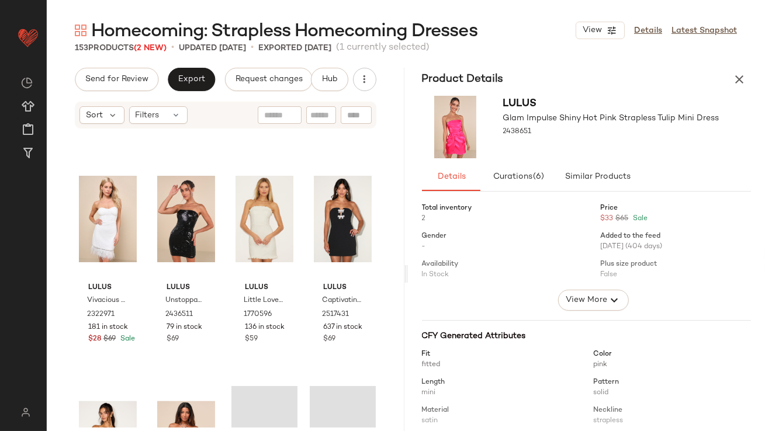
click at [754, 58] on div "Homecoming: Strapless Homecoming Dresses View Details Latest Snapshot 153 Produ…" at bounding box center [406, 225] width 719 height 413
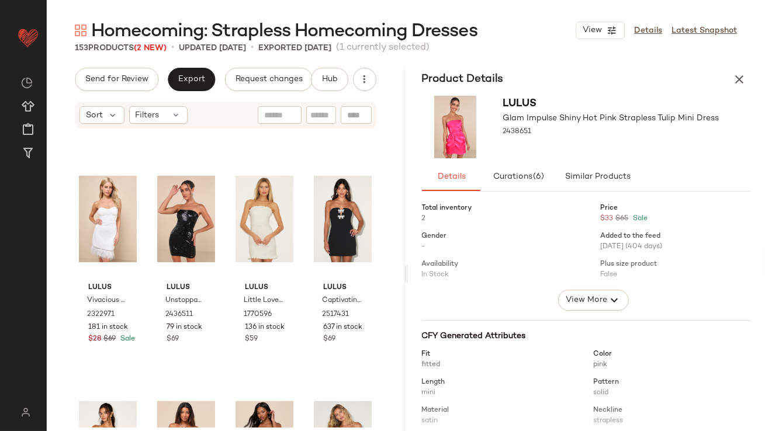
click at [752, 77] on div "Product Details" at bounding box center [587, 79] width 358 height 23
click at [716, 74] on div "Product Details" at bounding box center [587, 79] width 358 height 23
click at [740, 76] on icon "button" at bounding box center [740, 79] width 14 height 14
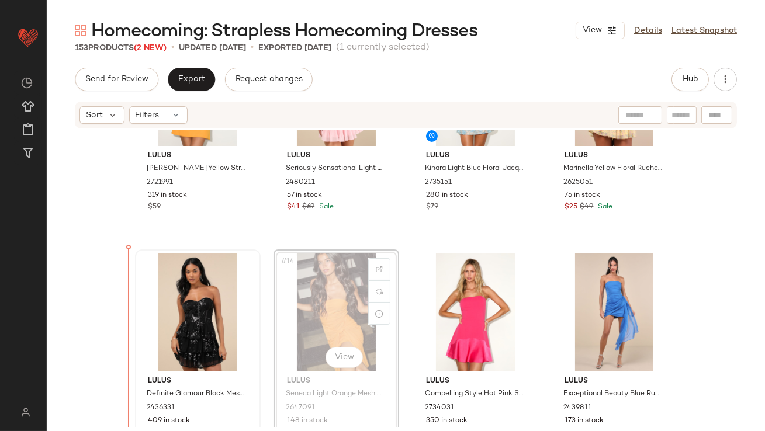
drag, startPoint x: 318, startPoint y: 319, endPoint x: 153, endPoint y: 316, distance: 164.9
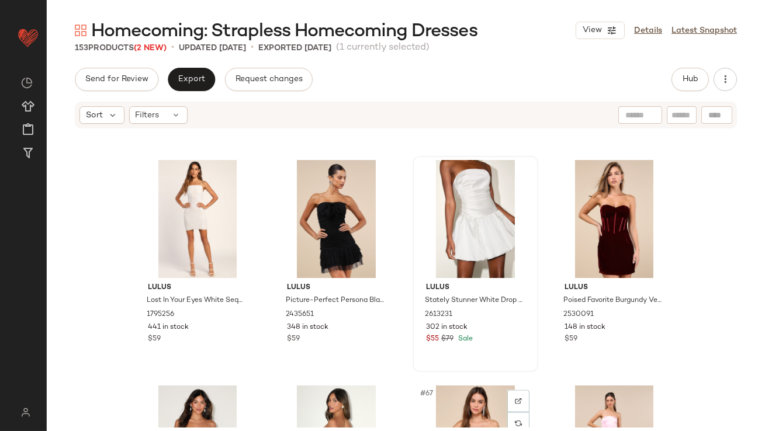
scroll to position [3358, 0]
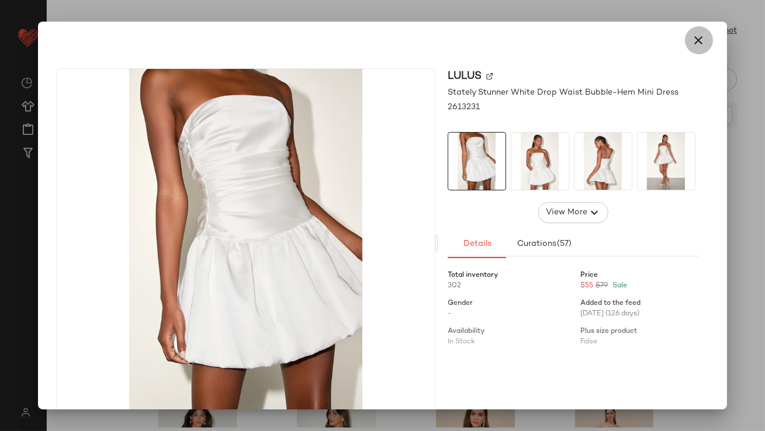
click at [691, 53] on button "button" at bounding box center [699, 40] width 28 height 28
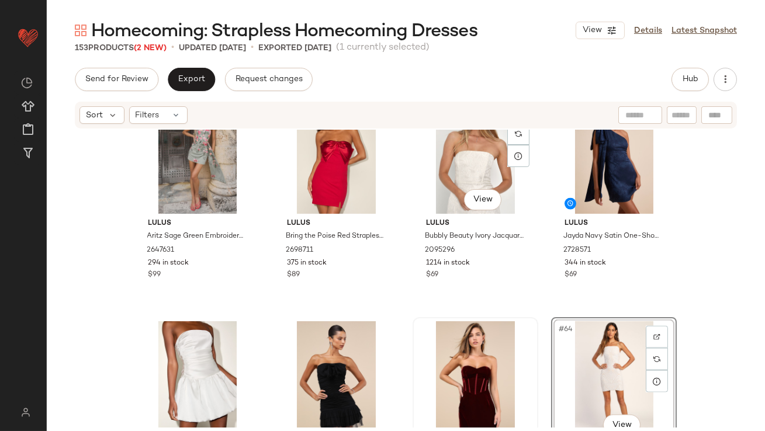
scroll to position [3233, 0]
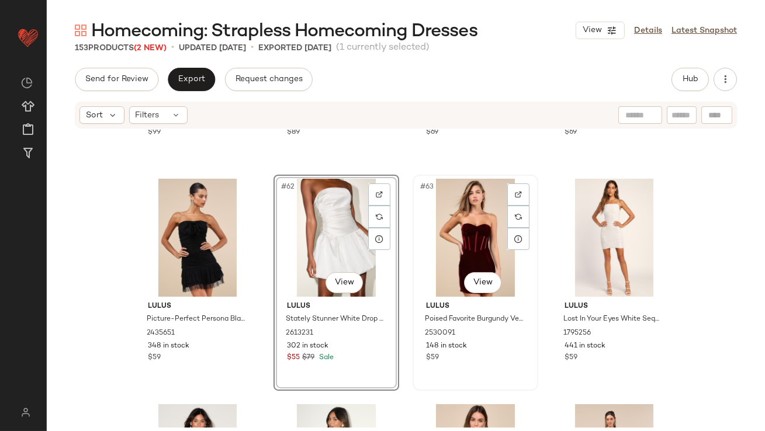
scroll to position [3461, 0]
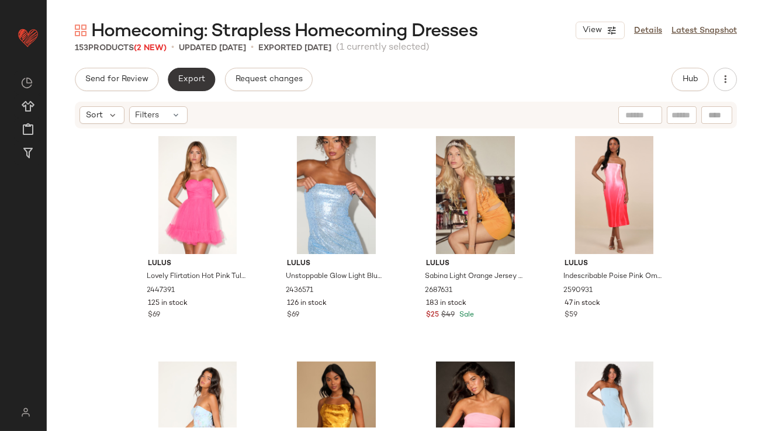
click at [182, 80] on span "Export" at bounding box center [191, 79] width 27 height 9
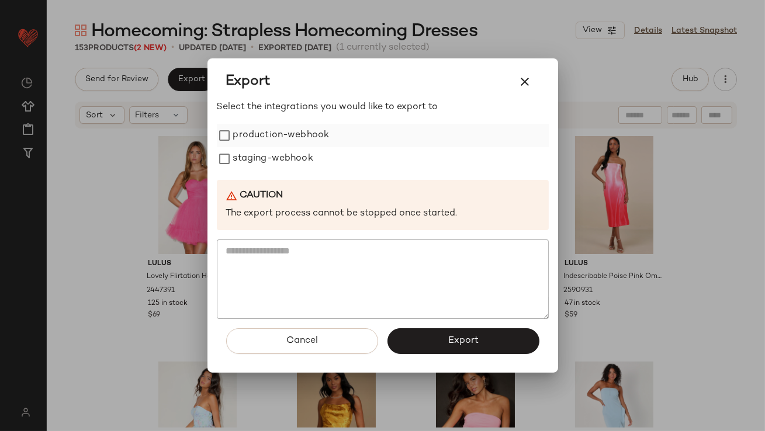
click at [246, 132] on label "production-webhook" at bounding box center [281, 135] width 96 height 23
click at [248, 160] on label "staging-webhook" at bounding box center [273, 158] width 80 height 23
click at [472, 355] on div "Cancel Export" at bounding box center [383, 346] width 332 height 54
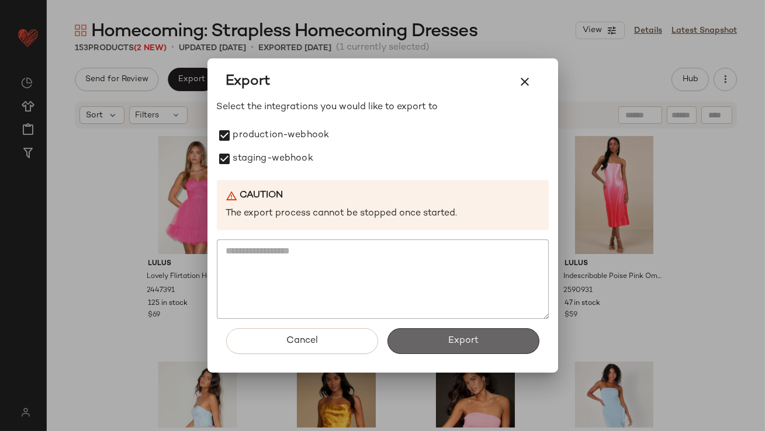
click at [472, 347] on button "Export" at bounding box center [464, 342] width 152 height 26
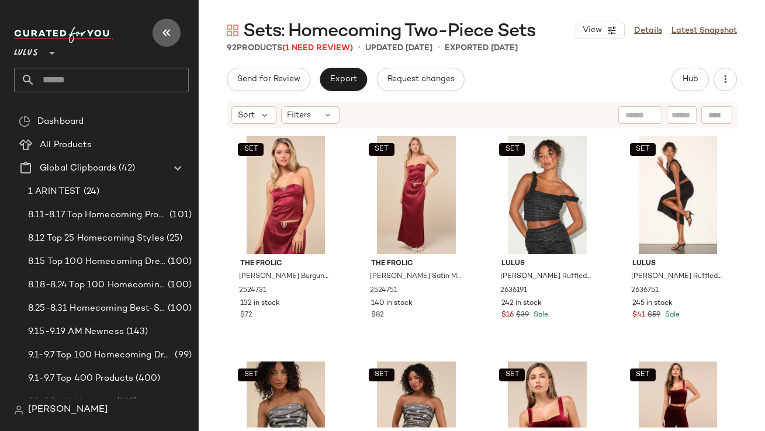
click at [160, 35] on icon "button" at bounding box center [167, 33] width 14 height 14
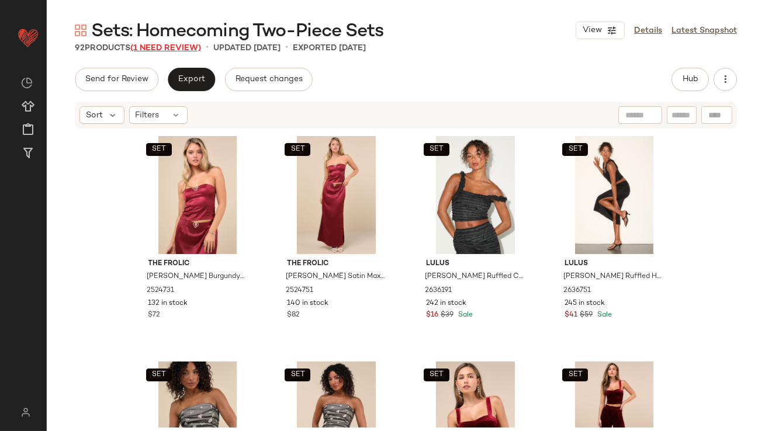
click at [183, 49] on span "(1 Need Review)" at bounding box center [165, 48] width 71 height 9
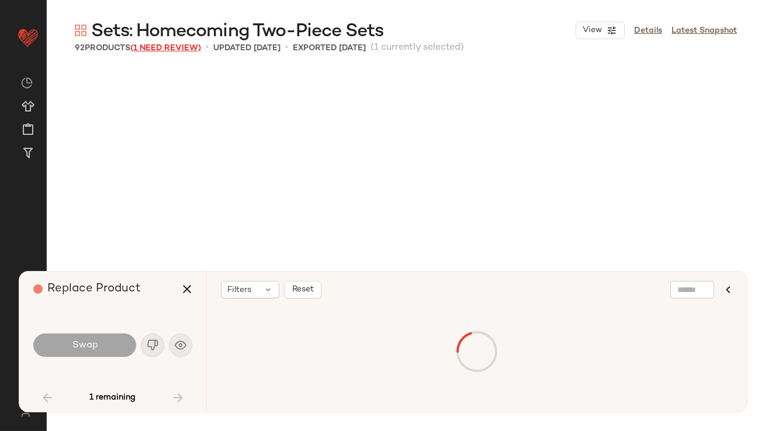
scroll to position [3836, 0]
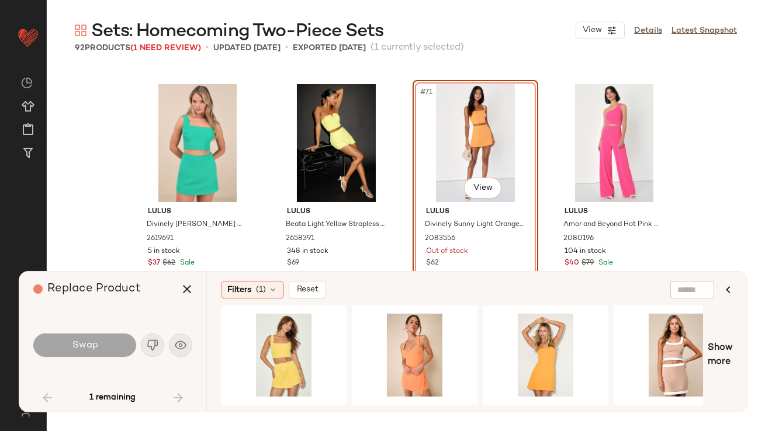
click at [478, 123] on div "#71 View" at bounding box center [476, 143] width 118 height 118
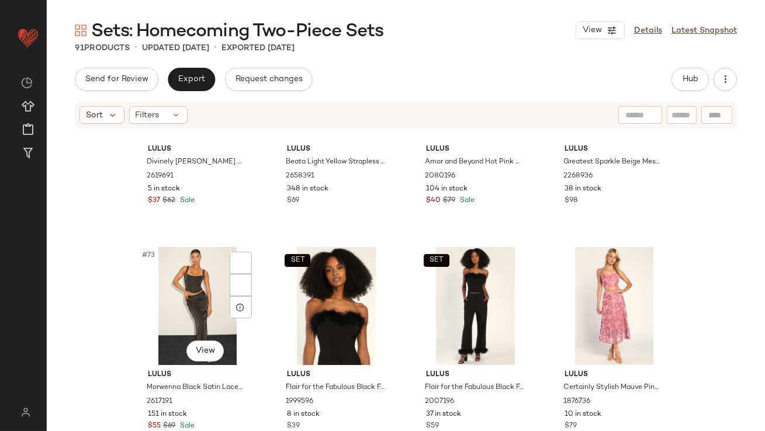
scroll to position [3818, 0]
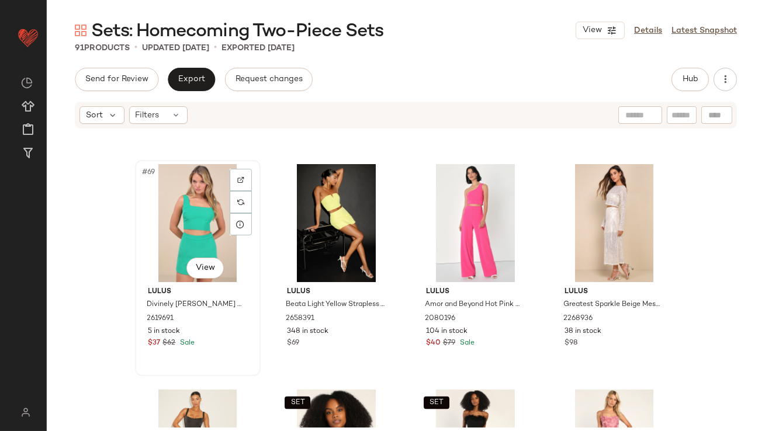
click at [174, 220] on div "#69 View" at bounding box center [198, 223] width 118 height 118
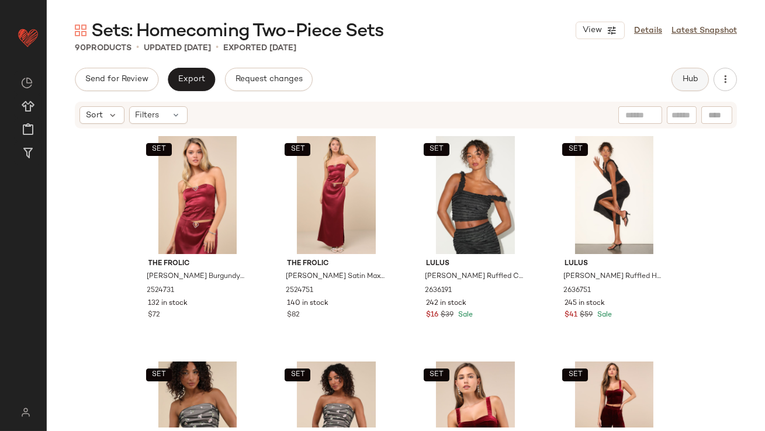
click at [695, 77] on span "Hub" at bounding box center [690, 79] width 16 height 9
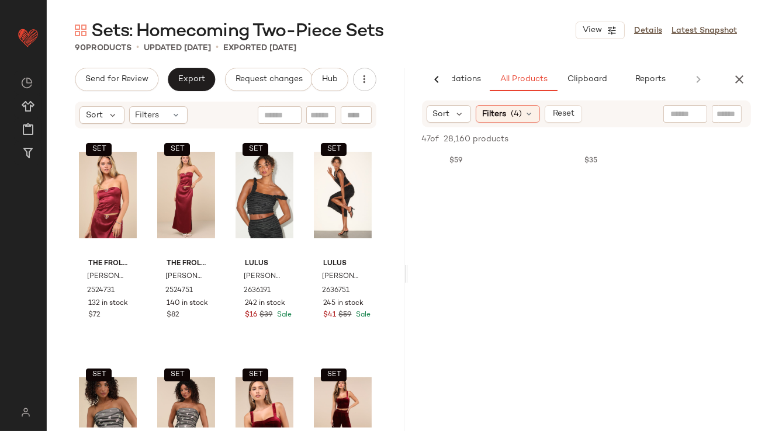
scroll to position [1305, 0]
click at [741, 80] on icon "button" at bounding box center [740, 79] width 14 height 14
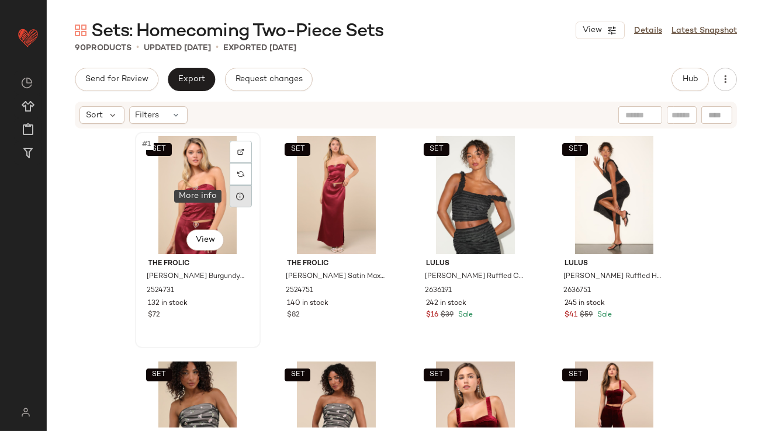
click at [230, 194] on div at bounding box center [241, 196] width 22 height 22
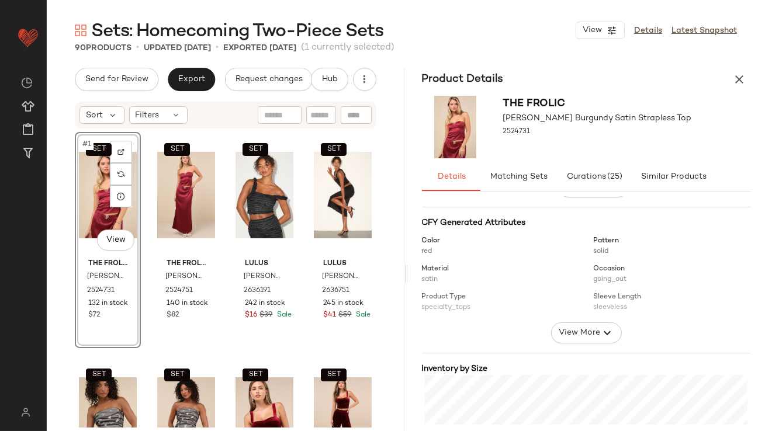
scroll to position [243, 0]
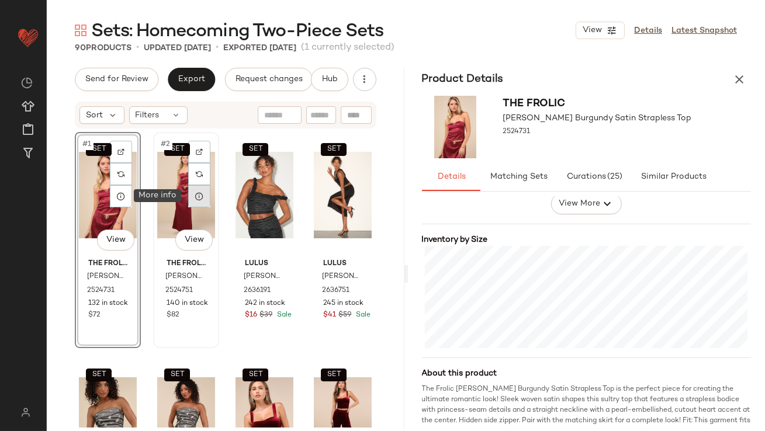
click at [195, 198] on icon at bounding box center [199, 196] width 9 height 9
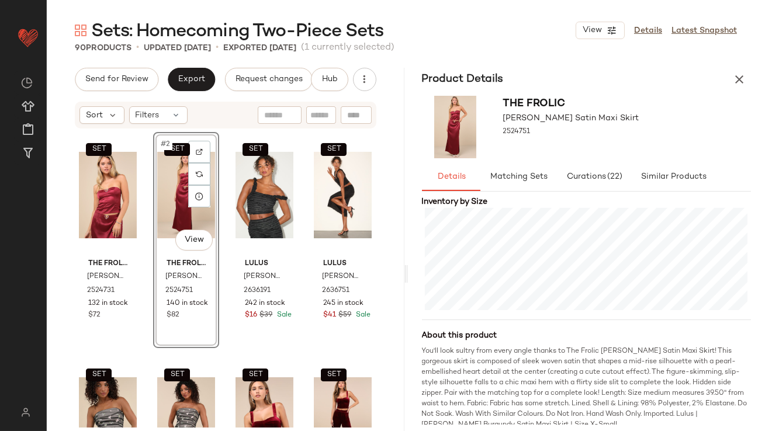
scroll to position [282, 0]
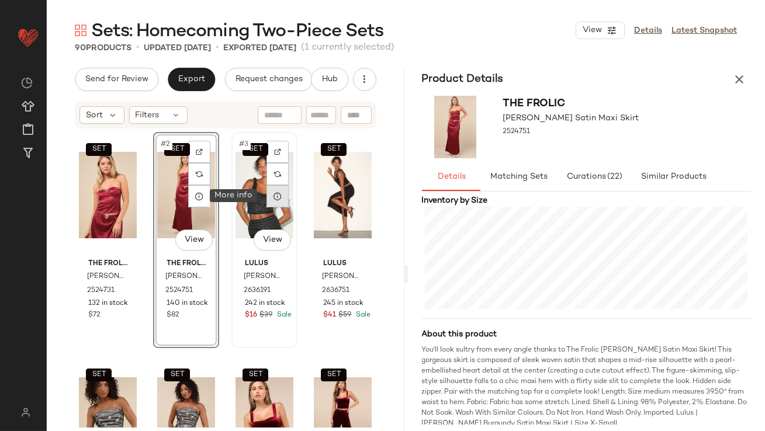
click at [274, 196] on icon at bounding box center [277, 196] width 9 height 9
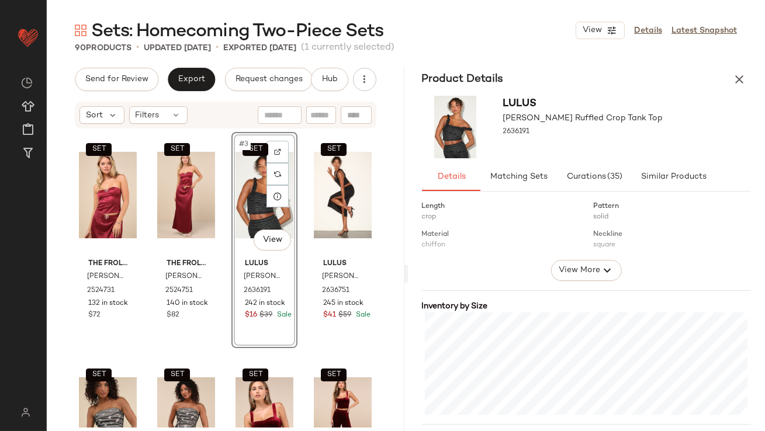
scroll to position [265, 0]
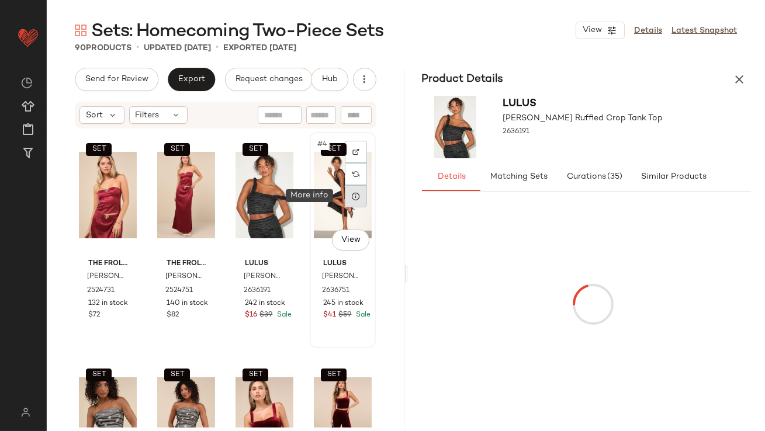
click at [351, 196] on icon at bounding box center [355, 196] width 9 height 9
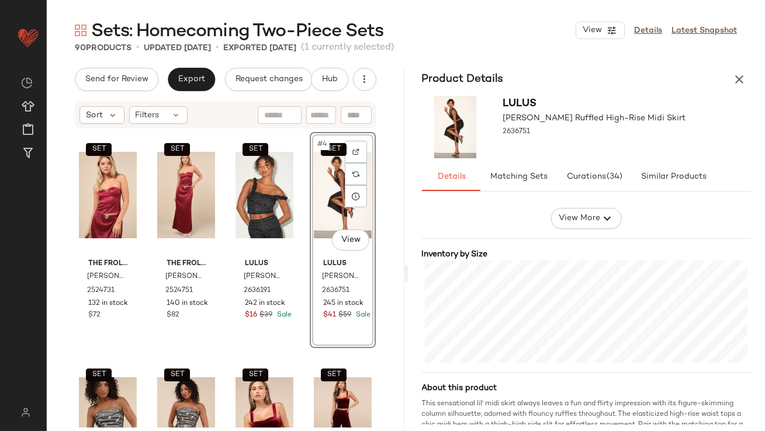
scroll to position [222, 0]
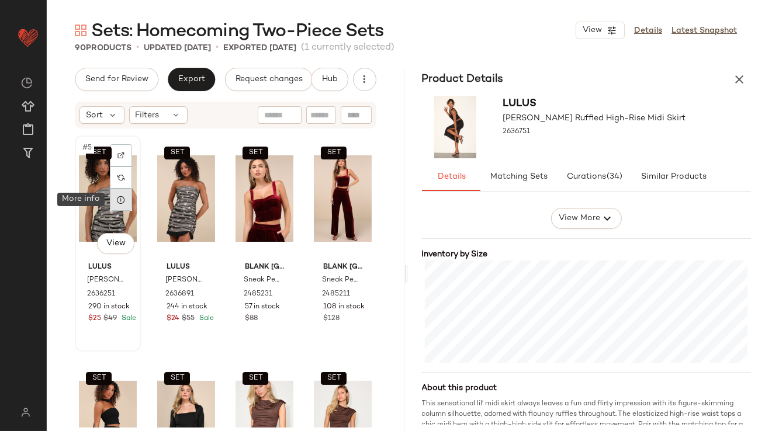
click at [122, 199] on icon at bounding box center [120, 199] width 9 height 9
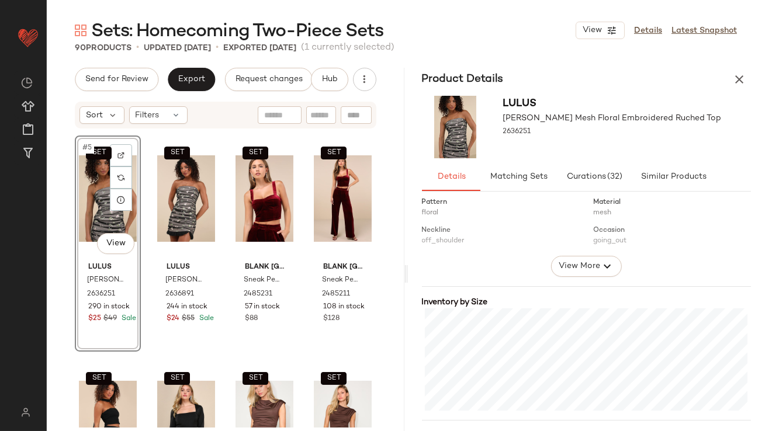
scroll to position [243, 0]
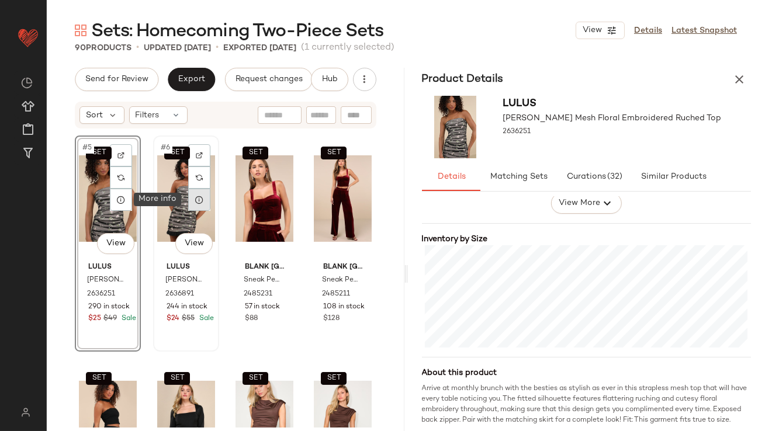
click at [199, 194] on div at bounding box center [199, 200] width 22 height 22
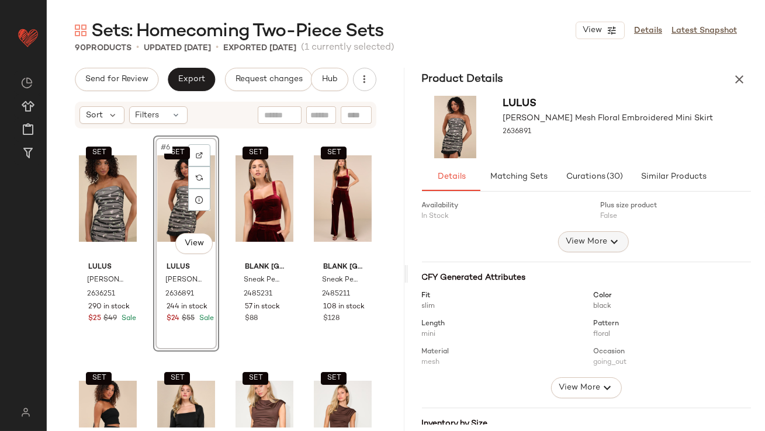
scroll to position [161, 0]
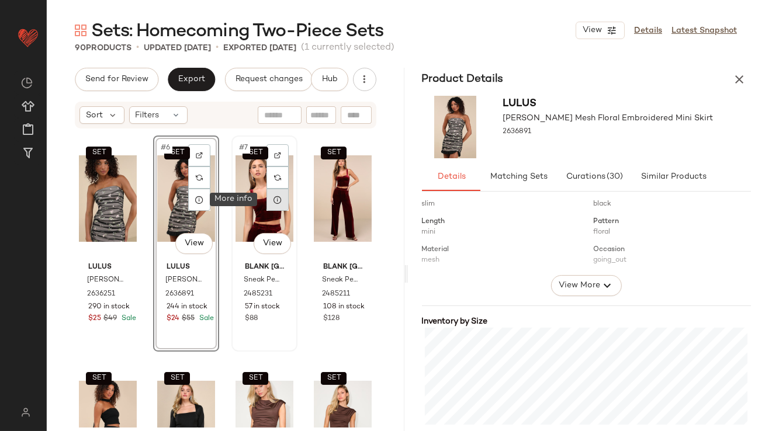
click at [274, 201] on icon at bounding box center [277, 199] width 9 height 9
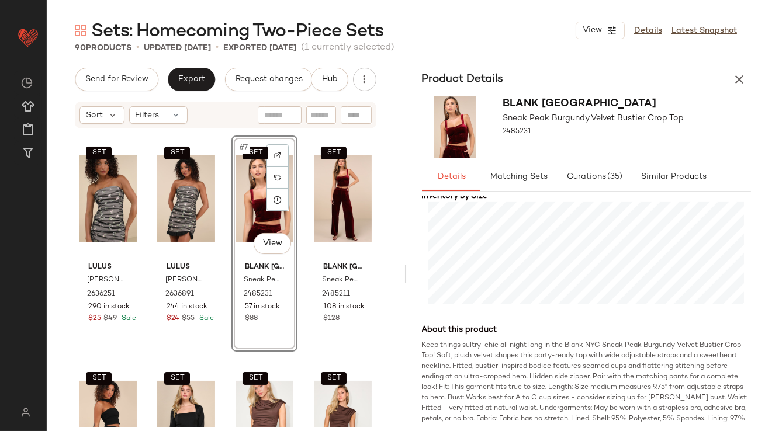
scroll to position [304, 0]
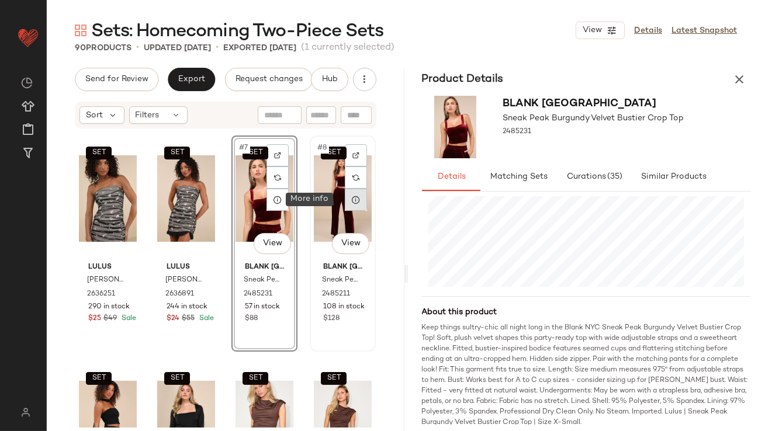
click at [351, 202] on icon at bounding box center [355, 199] width 9 height 9
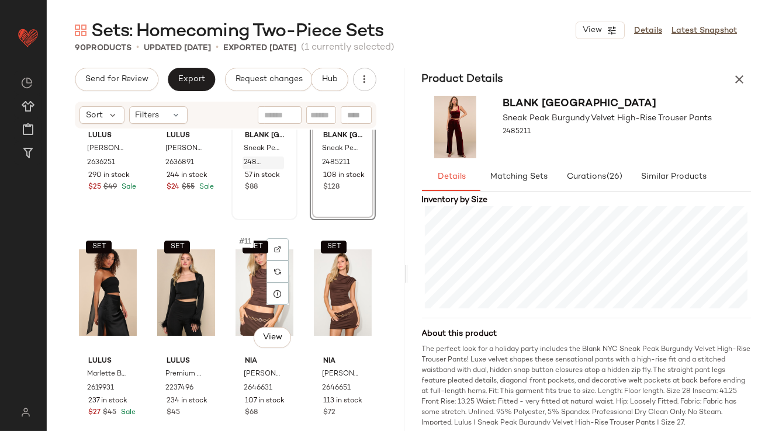
scroll to position [390, 0]
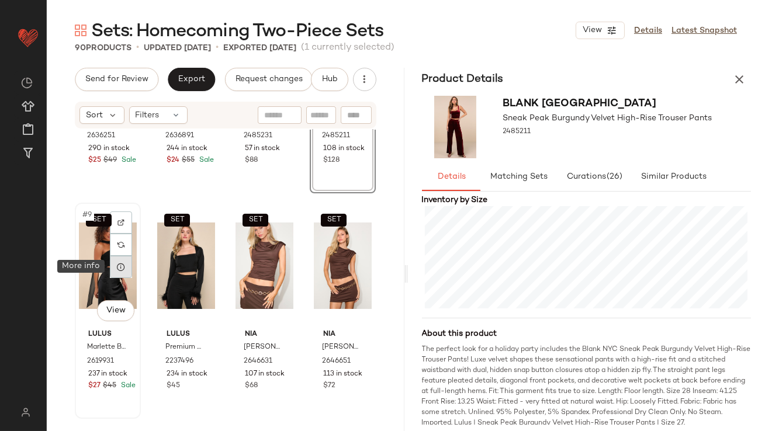
click at [123, 264] on icon at bounding box center [120, 267] width 9 height 9
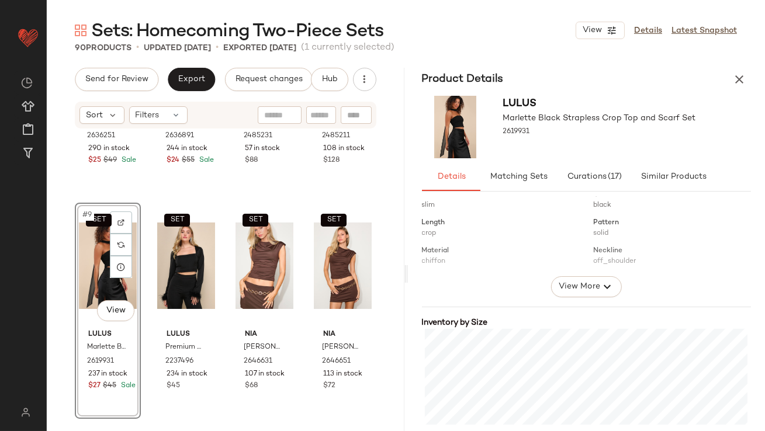
scroll to position [193, 0]
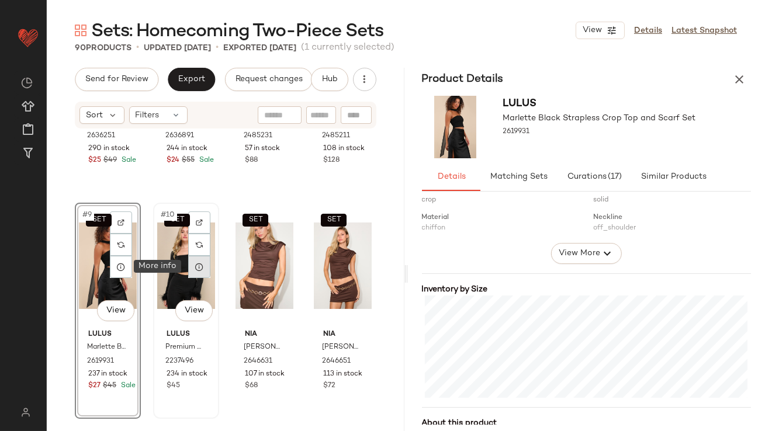
click at [204, 265] on div at bounding box center [199, 267] width 22 height 22
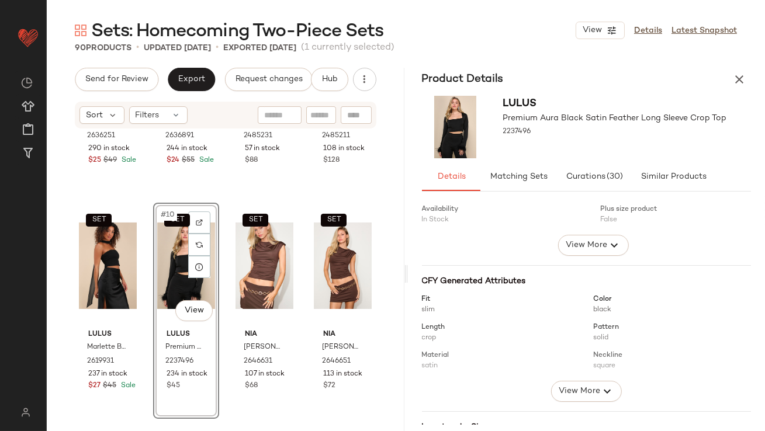
scroll to position [157, 0]
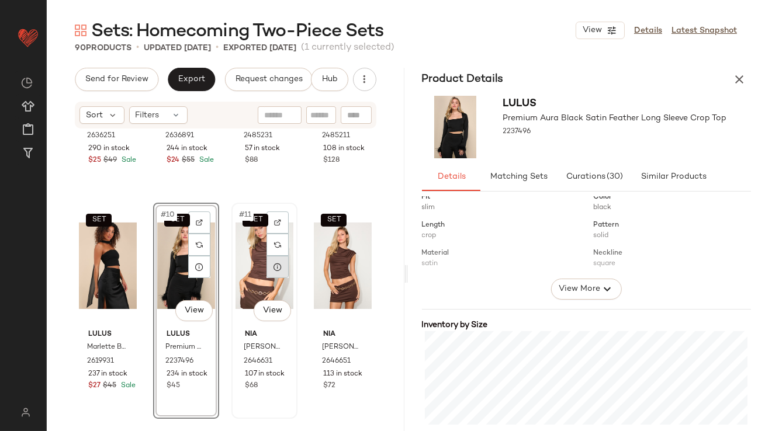
click at [276, 267] on icon at bounding box center [277, 267] width 9 height 9
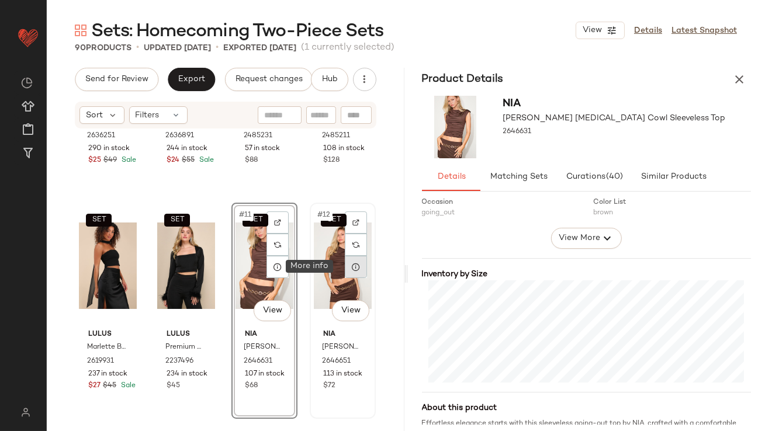
click at [351, 263] on icon at bounding box center [355, 267] width 9 height 9
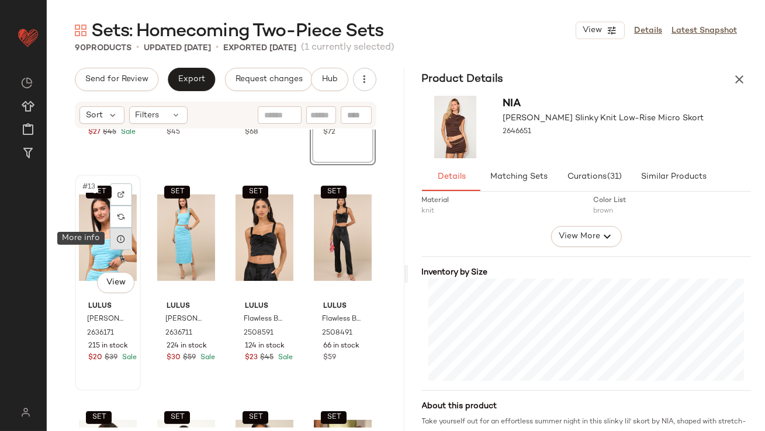
click at [115, 237] on div at bounding box center [121, 239] width 22 height 22
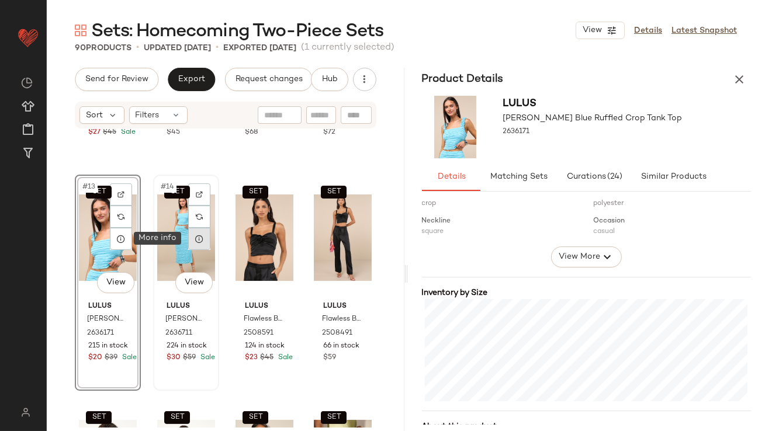
click at [189, 240] on div at bounding box center [199, 239] width 22 height 22
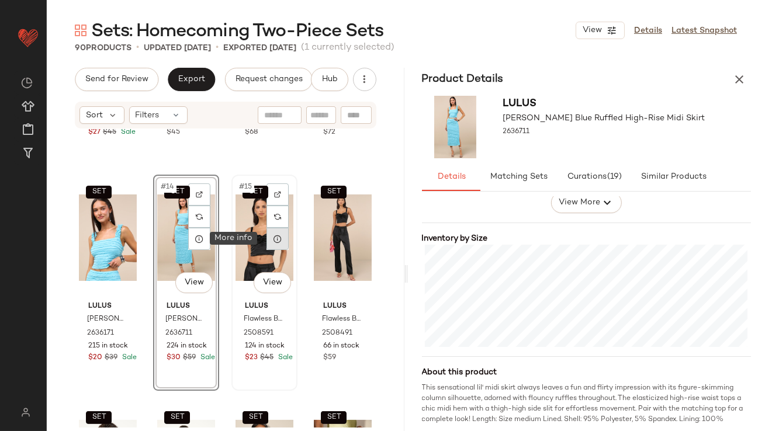
click at [274, 237] on icon at bounding box center [277, 238] width 9 height 9
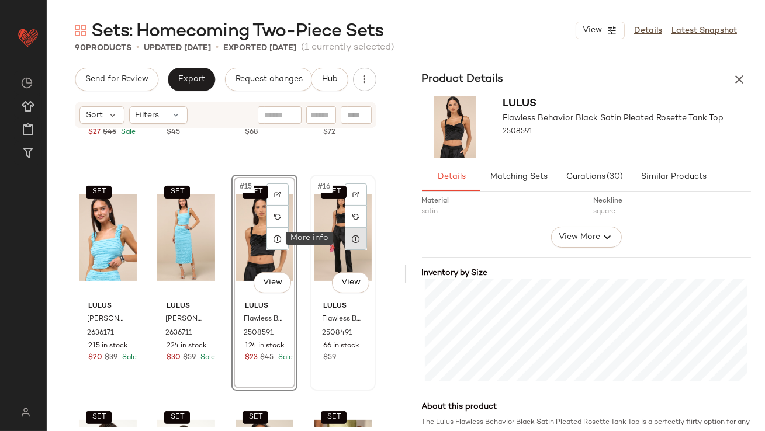
click at [351, 240] on icon at bounding box center [355, 238] width 9 height 9
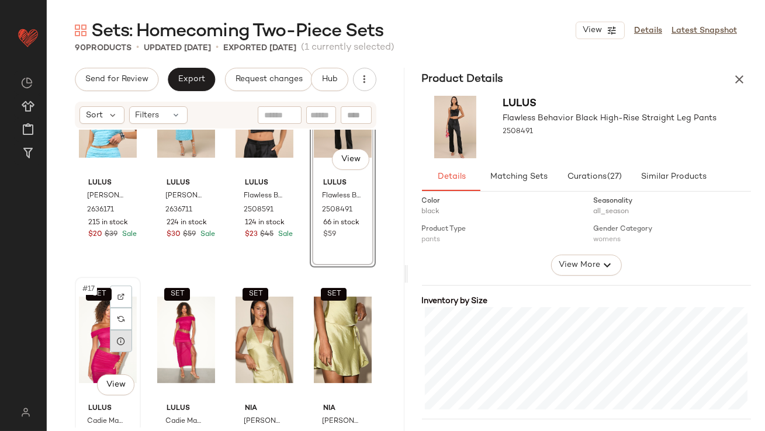
click at [119, 337] on icon at bounding box center [120, 341] width 9 height 9
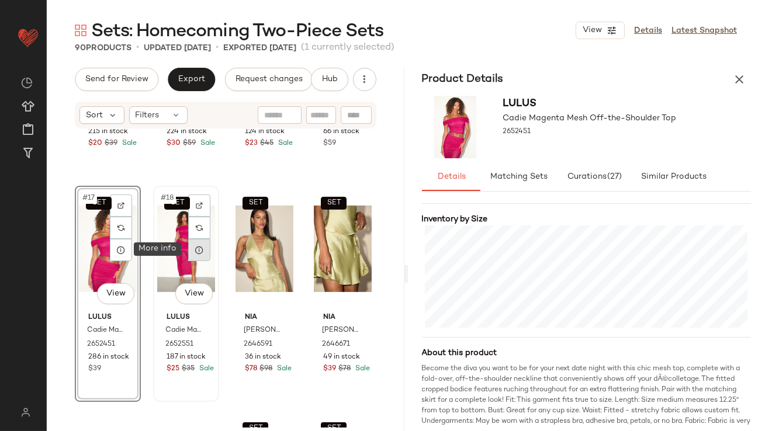
click at [190, 248] on div at bounding box center [199, 250] width 22 height 22
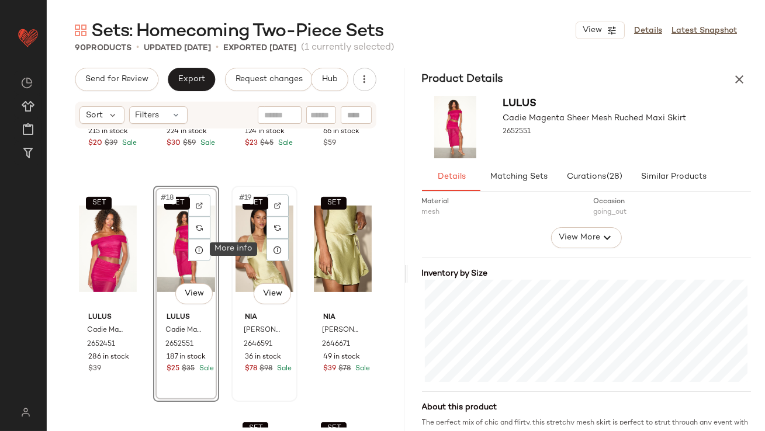
click at [277, 249] on icon at bounding box center [277, 250] width 9 height 9
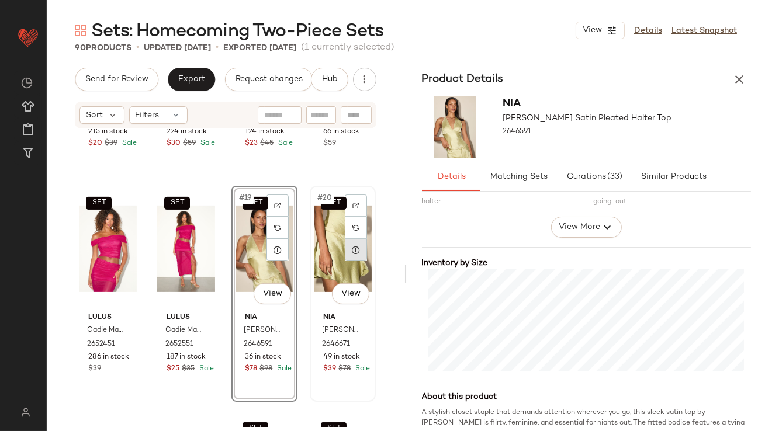
click at [351, 251] on icon at bounding box center [355, 250] width 9 height 9
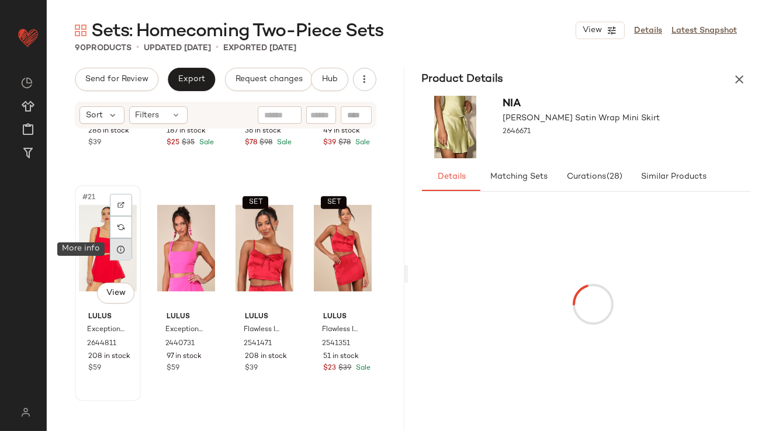
click at [122, 251] on icon at bounding box center [120, 249] width 9 height 9
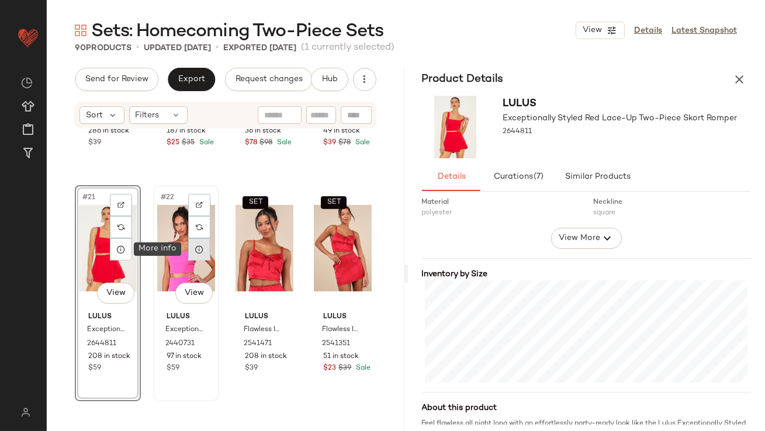
click at [199, 248] on icon at bounding box center [199, 249] width 9 height 9
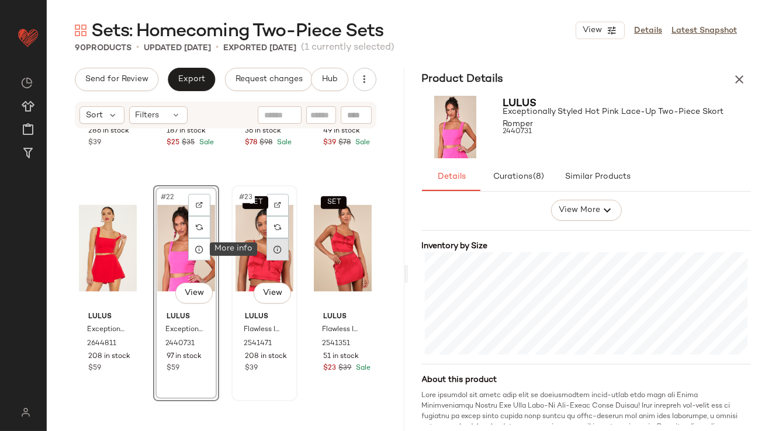
click at [273, 253] on icon at bounding box center [277, 249] width 9 height 9
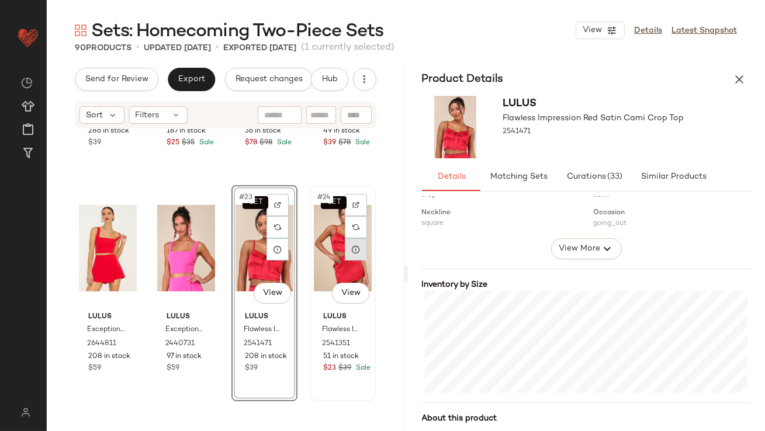
click at [347, 258] on div at bounding box center [356, 250] width 22 height 22
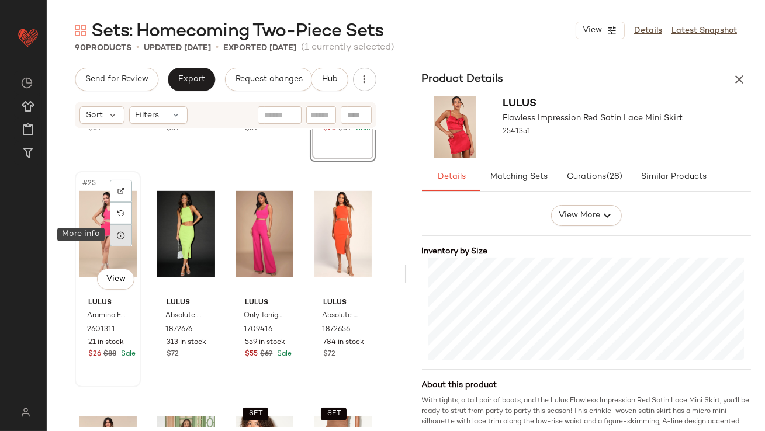
click at [117, 233] on icon at bounding box center [120, 235] width 9 height 9
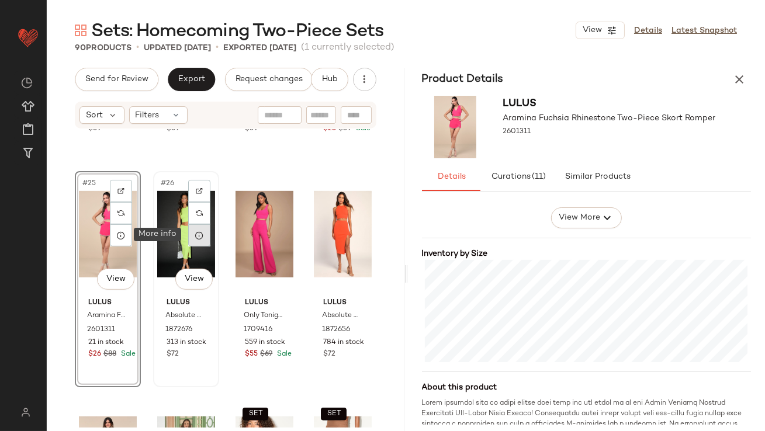
click at [196, 232] on icon at bounding box center [199, 235] width 9 height 9
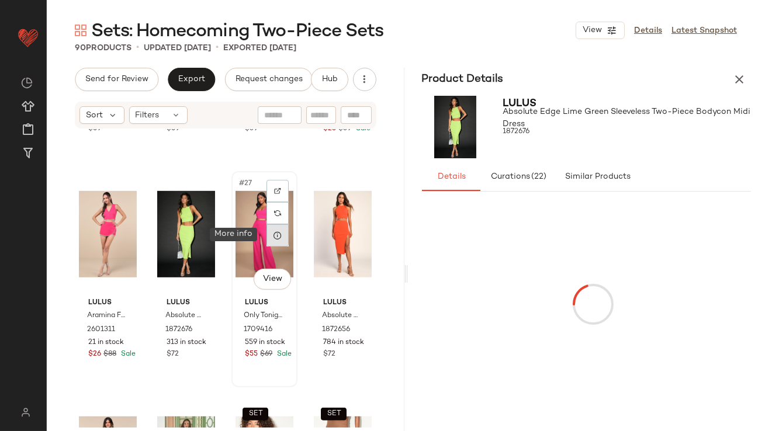
click at [267, 236] on div at bounding box center [278, 236] width 22 height 22
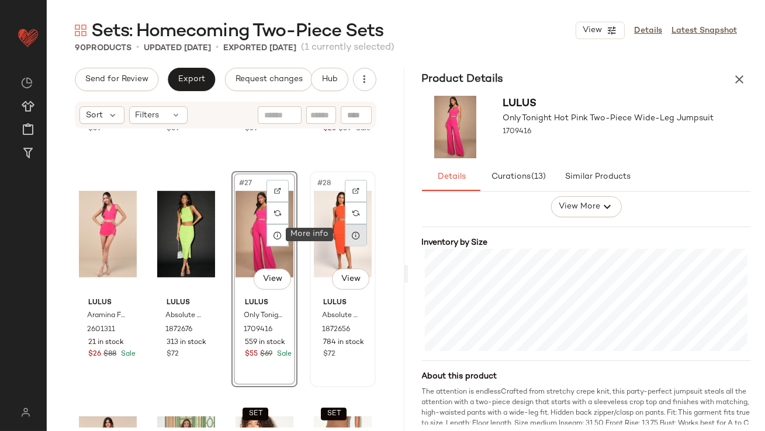
click at [350, 243] on div at bounding box center [356, 236] width 22 height 22
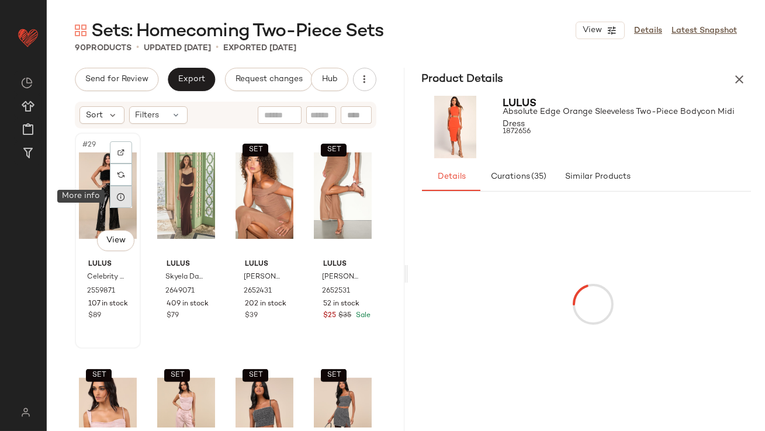
click at [114, 191] on div at bounding box center [121, 197] width 22 height 22
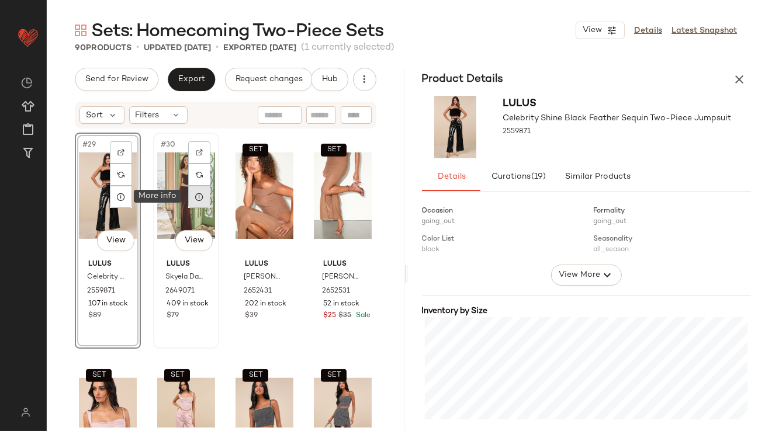
click at [202, 195] on div at bounding box center [199, 197] width 22 height 22
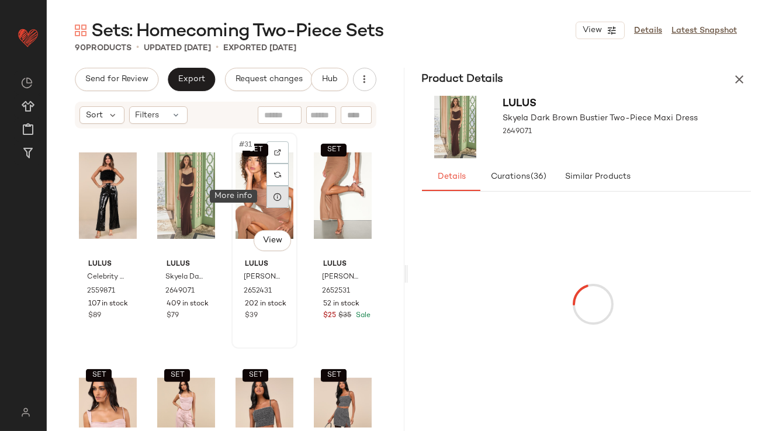
click at [278, 199] on icon at bounding box center [277, 196] width 9 height 9
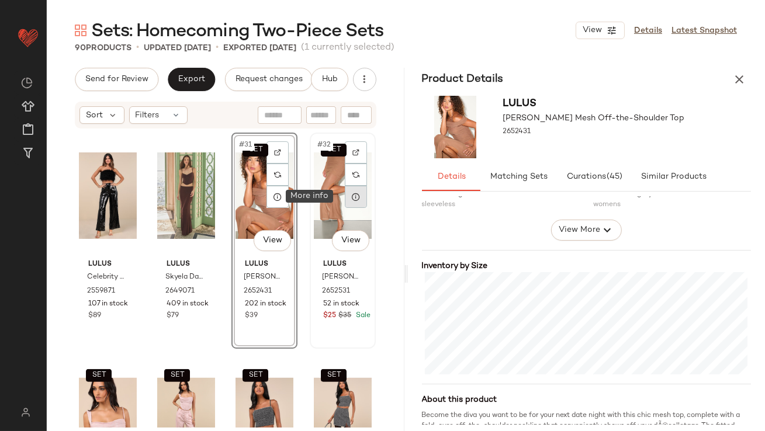
click at [351, 195] on icon at bounding box center [355, 196] width 9 height 9
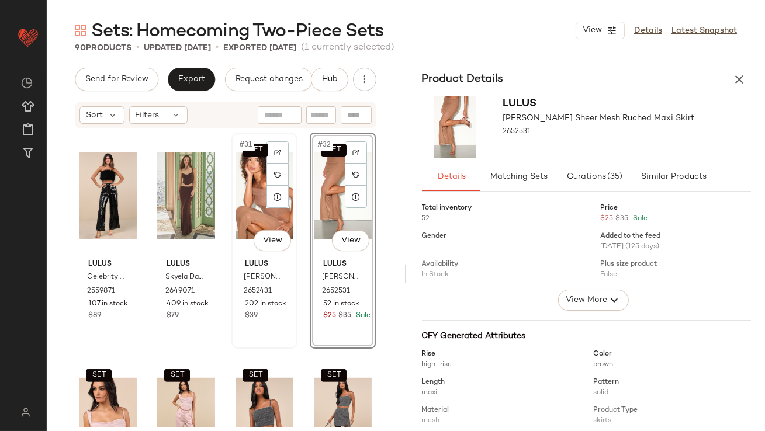
click at [248, 187] on div "SET #31 View" at bounding box center [265, 196] width 58 height 118
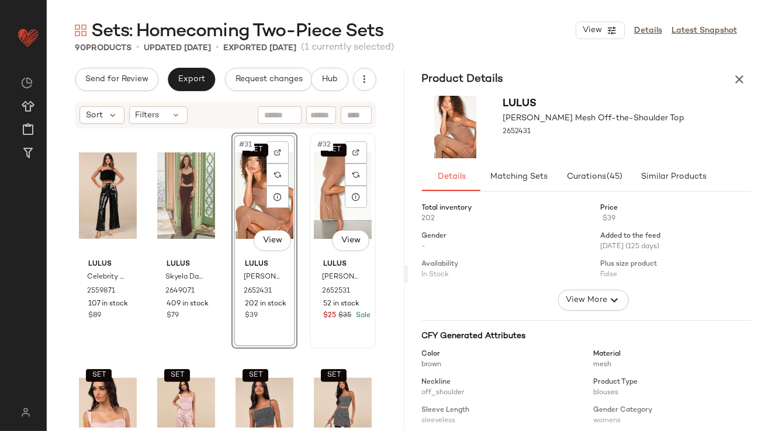
click at [320, 188] on div "SET #32 View" at bounding box center [343, 196] width 58 height 118
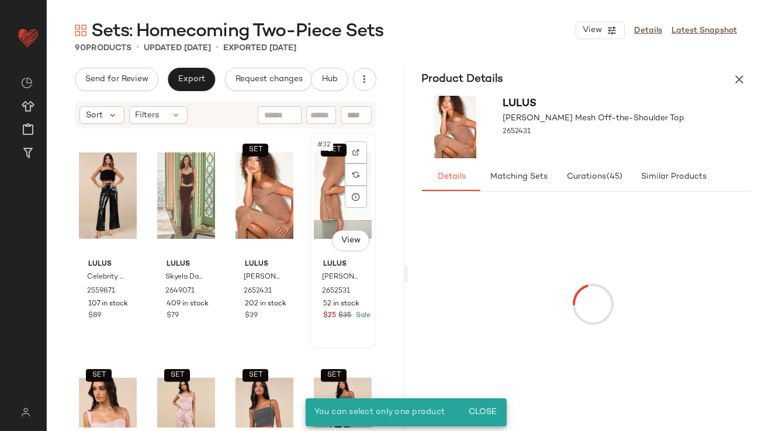
click at [319, 192] on div "SET #32 View" at bounding box center [343, 196] width 58 height 118
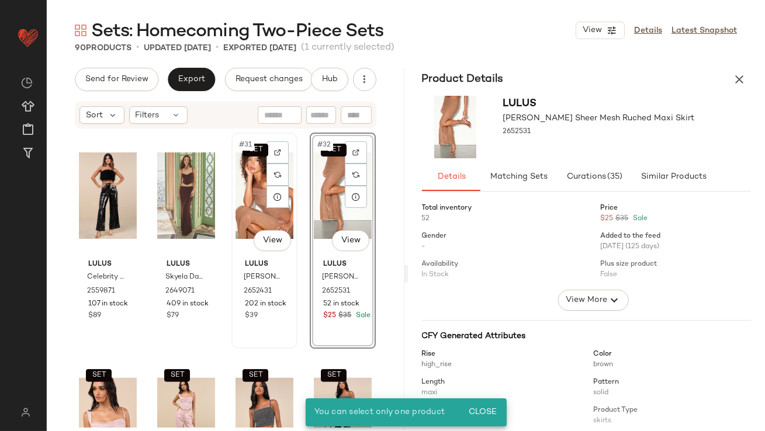
click at [236, 193] on div "SET #31 View" at bounding box center [265, 196] width 58 height 118
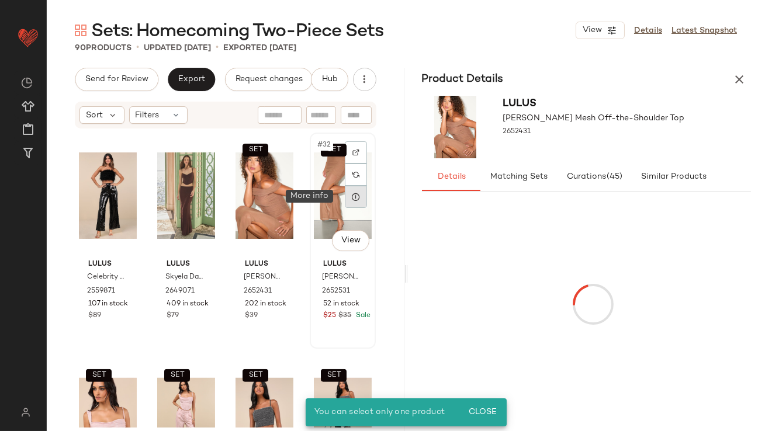
click at [351, 196] on icon at bounding box center [355, 196] width 9 height 9
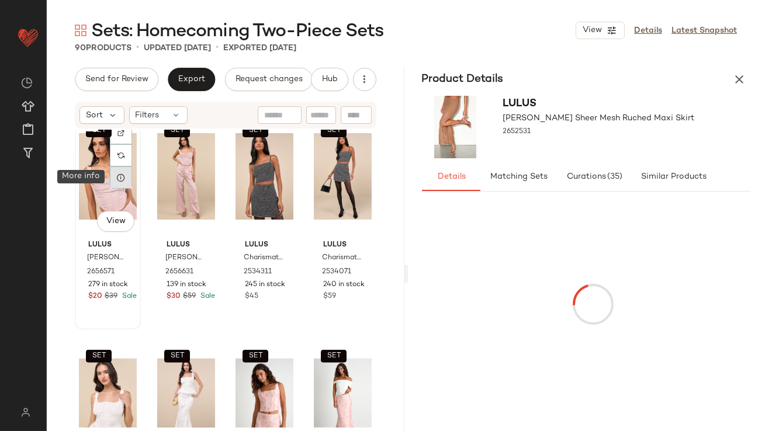
click at [127, 172] on div at bounding box center [121, 178] width 22 height 22
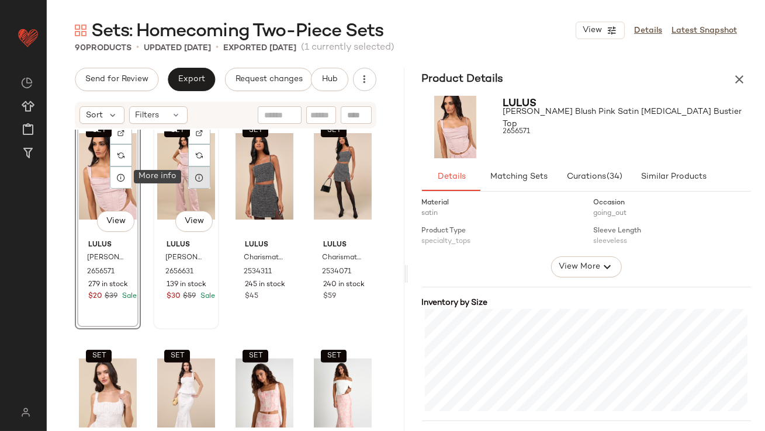
click at [199, 176] on icon at bounding box center [199, 177] width 9 height 9
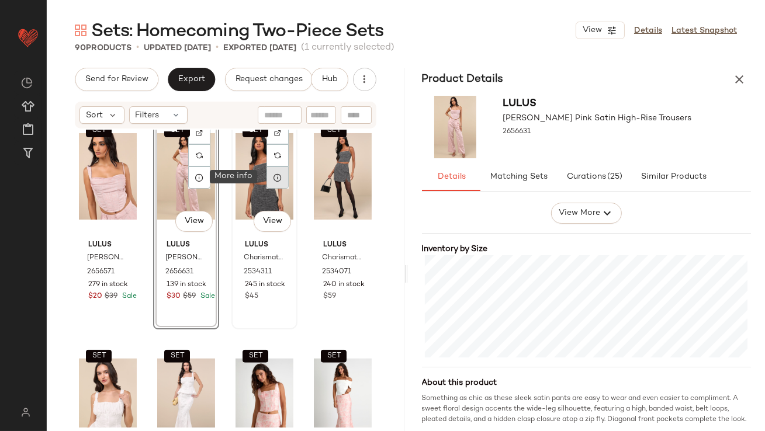
click at [276, 176] on icon at bounding box center [277, 177] width 9 height 9
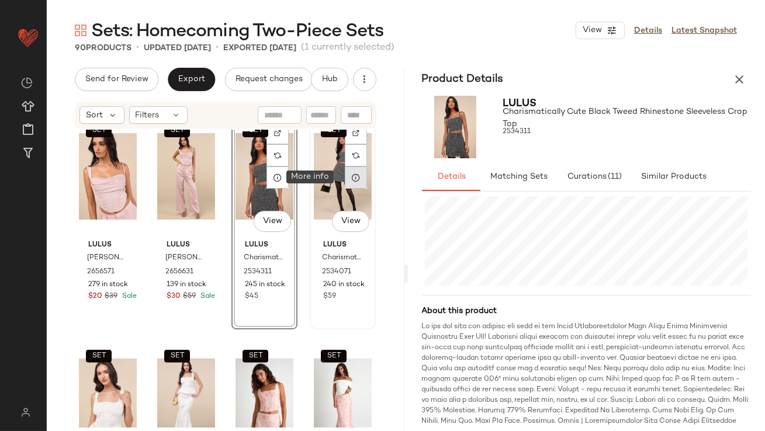
click at [351, 181] on icon at bounding box center [355, 177] width 9 height 9
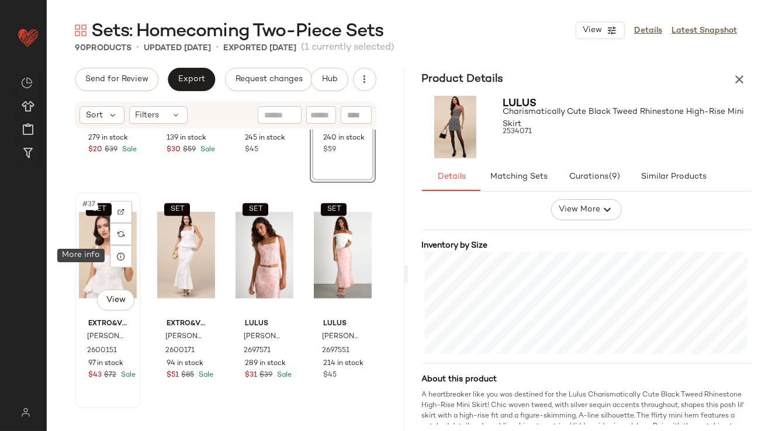
click at [123, 260] on icon at bounding box center [120, 256] width 9 height 9
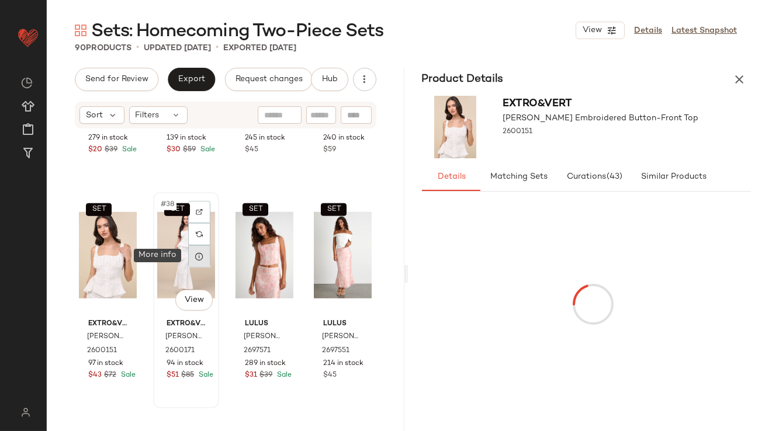
click at [196, 259] on icon at bounding box center [199, 256] width 9 height 9
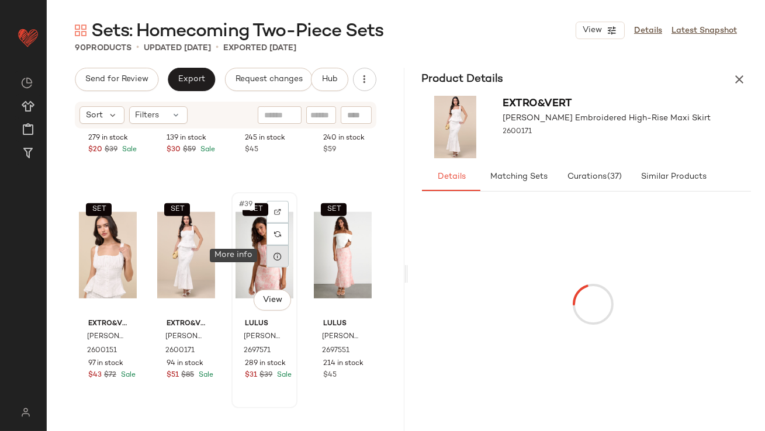
click at [273, 257] on icon at bounding box center [277, 256] width 9 height 9
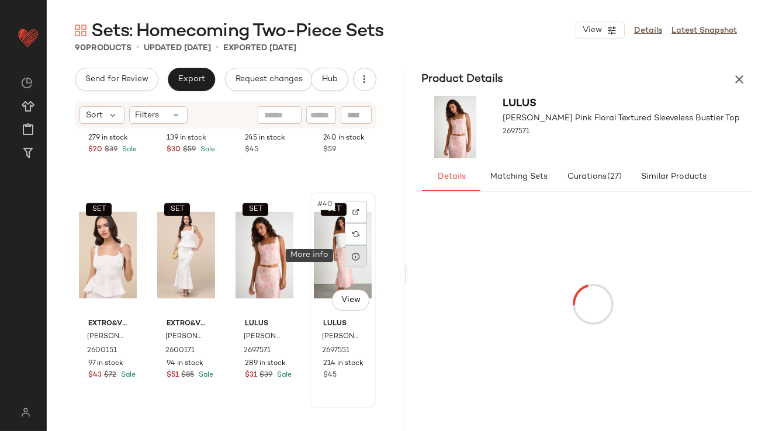
click at [345, 257] on div at bounding box center [356, 257] width 22 height 22
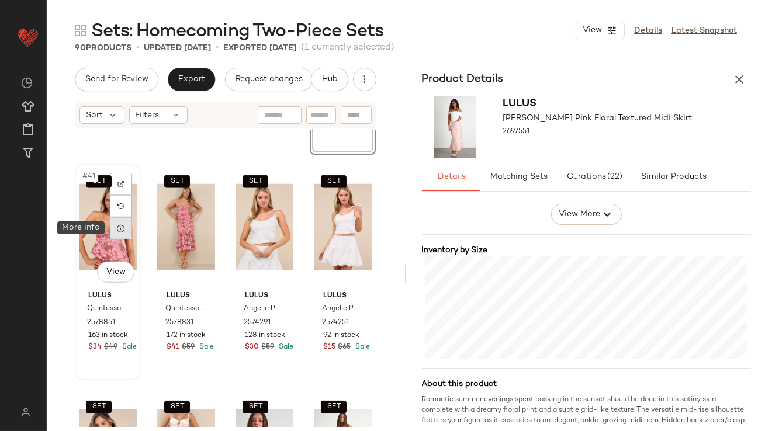
click at [123, 234] on div at bounding box center [121, 228] width 22 height 22
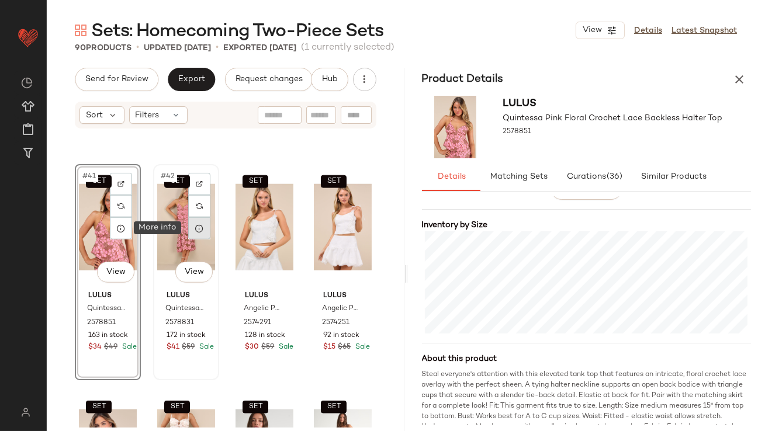
click at [200, 230] on icon at bounding box center [199, 228] width 9 height 9
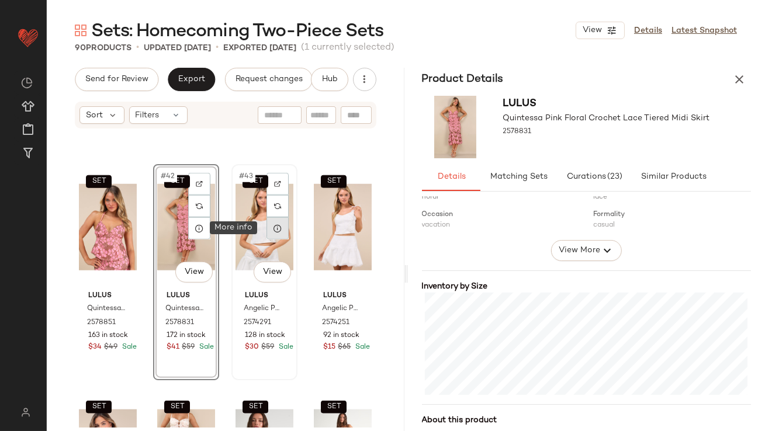
click at [273, 229] on icon at bounding box center [277, 228] width 9 height 9
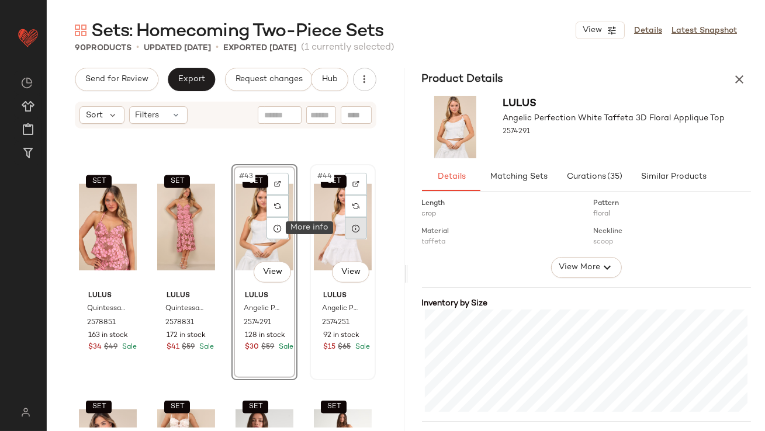
click at [350, 234] on div at bounding box center [356, 228] width 22 height 22
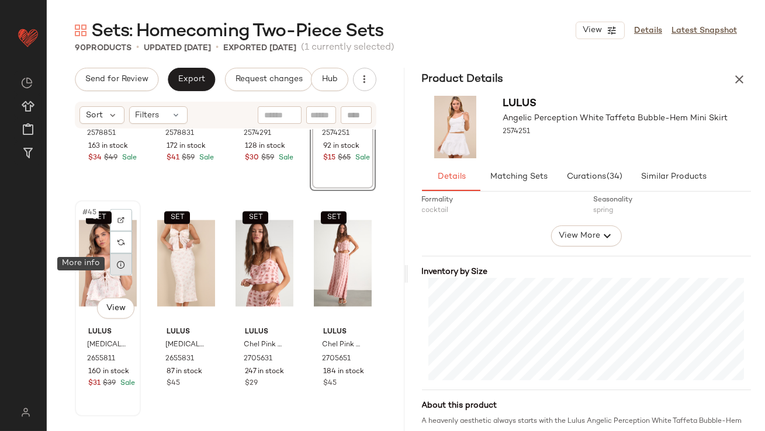
click at [125, 264] on icon at bounding box center [120, 264] width 9 height 9
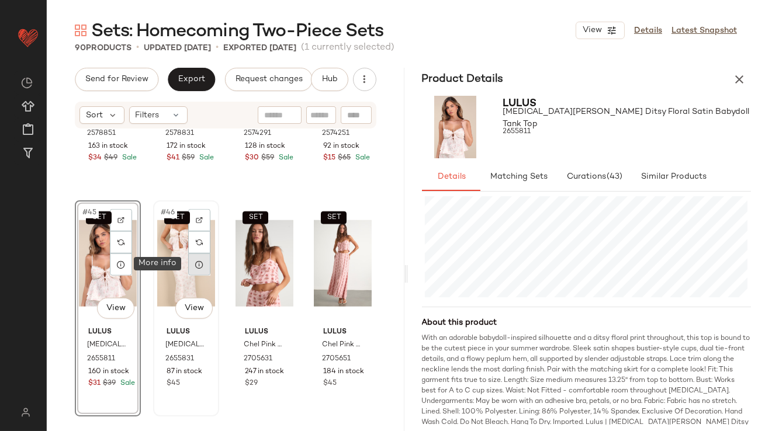
click at [198, 263] on icon at bounding box center [199, 264] width 9 height 9
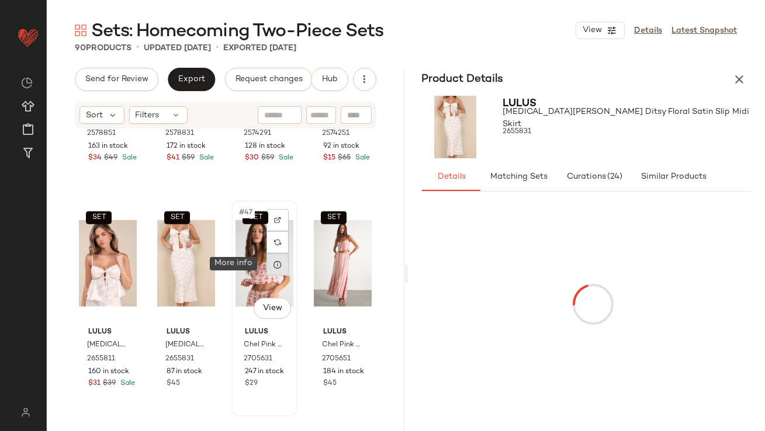
click at [273, 264] on icon at bounding box center [277, 264] width 9 height 9
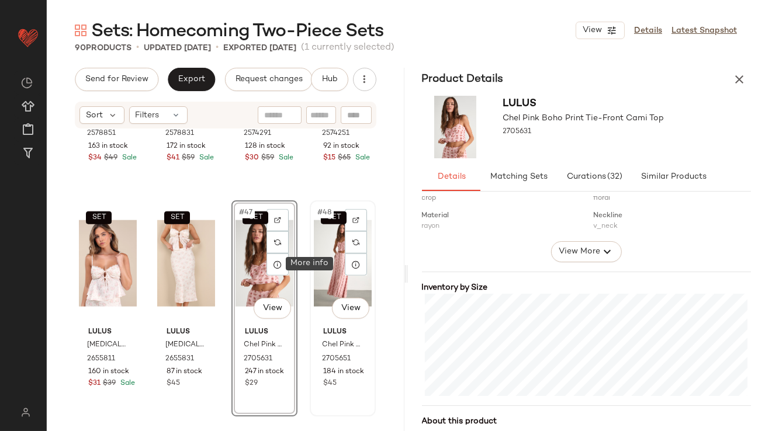
drag, startPoint x: 345, startPoint y: 271, endPoint x: 354, endPoint y: 279, distance: 12.4
click at [345, 271] on div at bounding box center [356, 265] width 22 height 22
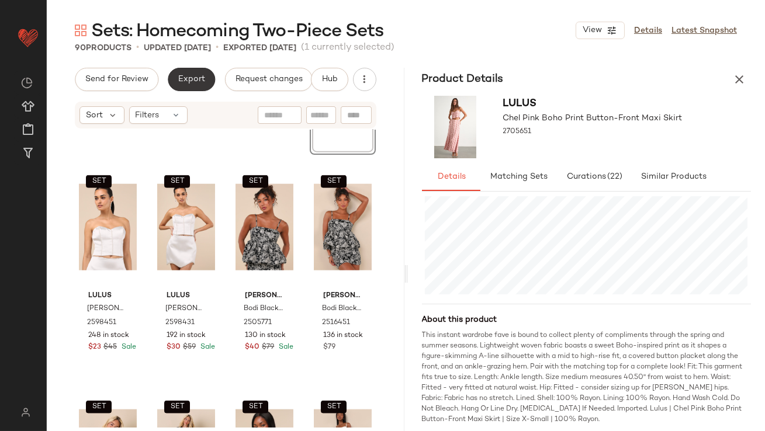
click at [175, 88] on button "Export" at bounding box center [191, 79] width 47 height 23
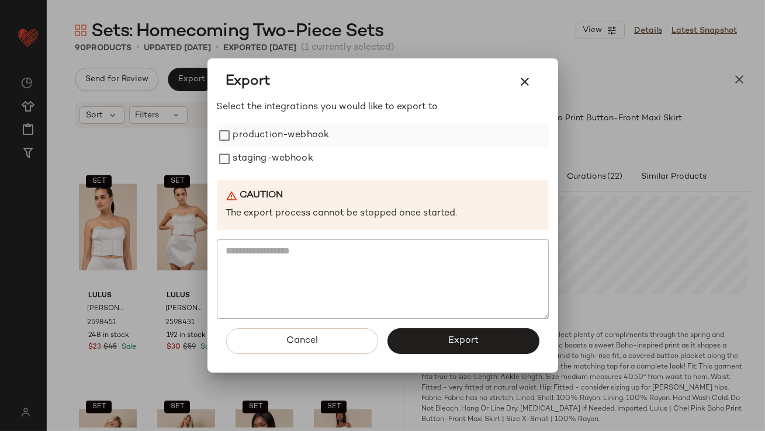
click at [302, 132] on label "production-webhook" at bounding box center [281, 135] width 96 height 23
click at [302, 146] on label "production-webhook" at bounding box center [281, 135] width 96 height 23
click at [301, 143] on label "production-webhook" at bounding box center [281, 135] width 96 height 23
click at [300, 159] on label "staging-webhook" at bounding box center [273, 158] width 80 height 23
click at [406, 339] on button "Export" at bounding box center [464, 342] width 152 height 26
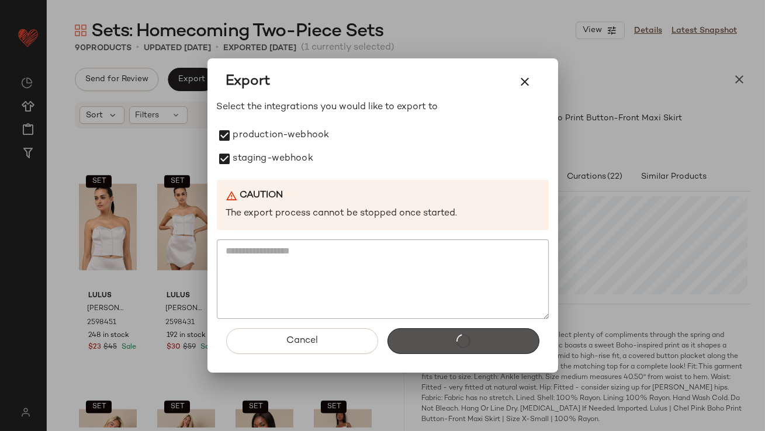
drag, startPoint x: 406, startPoint y: 340, endPoint x: 273, endPoint y: 61, distance: 308.8
click at [402, 333] on div "Export" at bounding box center [464, 342] width 152 height 26
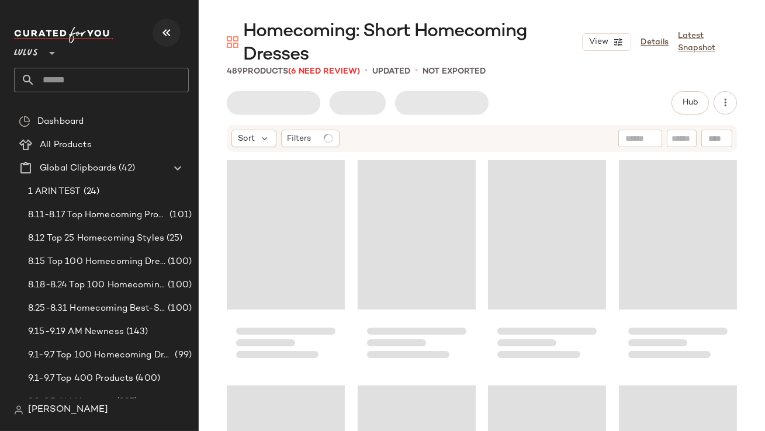
click at [167, 30] on icon "button" at bounding box center [167, 33] width 14 height 14
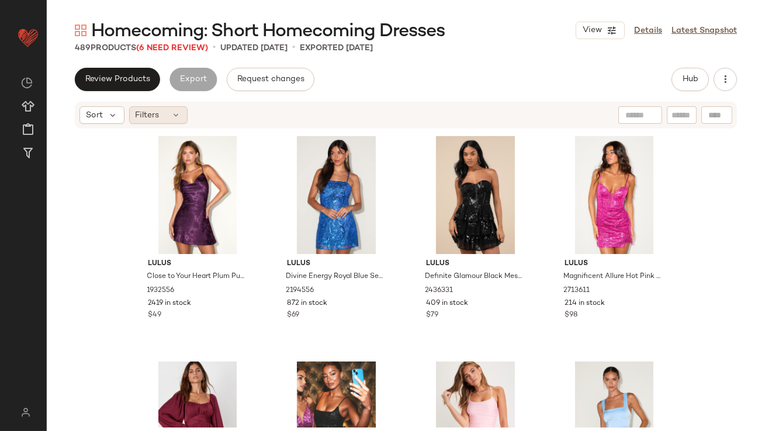
click at [168, 110] on div "Filters" at bounding box center [158, 115] width 58 height 18
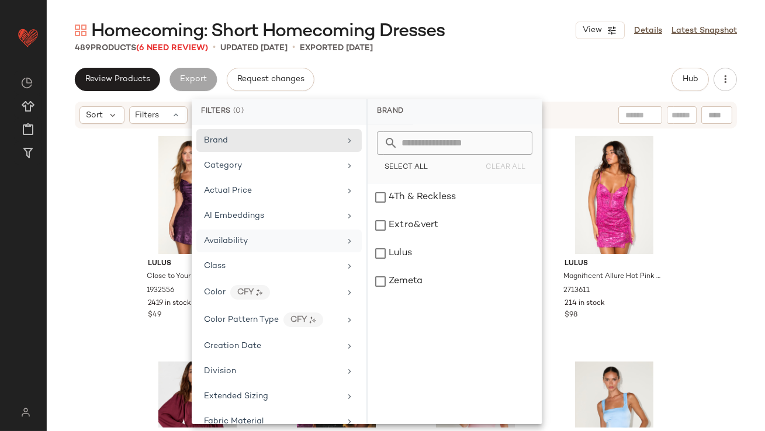
click at [226, 237] on span "Availability" at bounding box center [226, 241] width 44 height 9
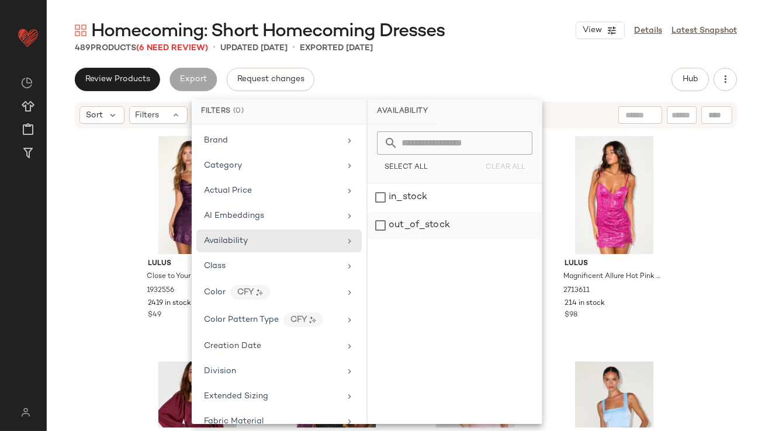
click at [451, 218] on div "out_of_stock" at bounding box center [455, 226] width 174 height 28
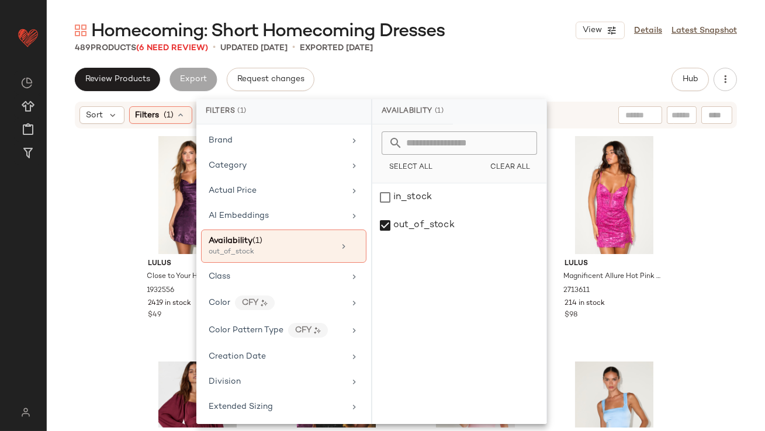
click at [506, 65] on div "Homecoming: Short Homecoming Dresses View Details Latest Snapshot 489 Products …" at bounding box center [406, 225] width 719 height 413
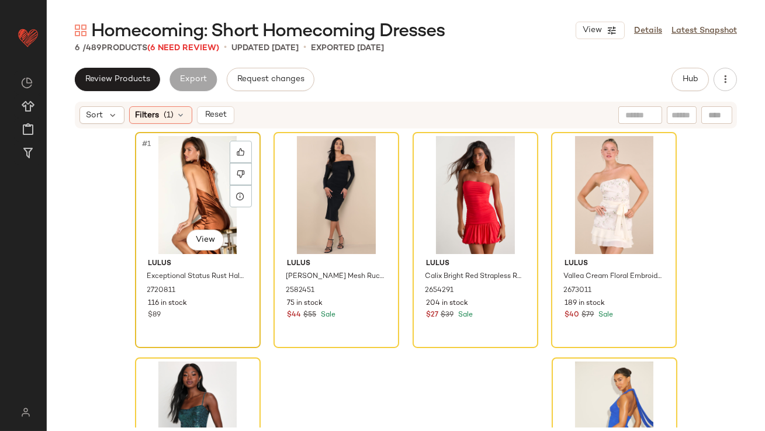
click at [181, 199] on div "#1 View" at bounding box center [198, 195] width 118 height 118
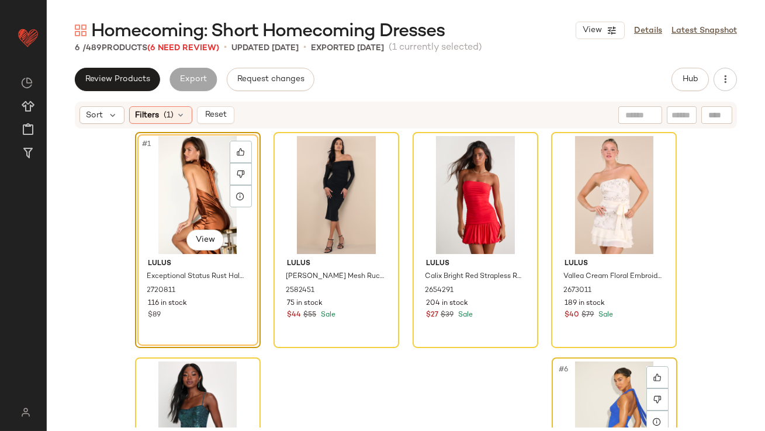
click at [600, 405] on div "#6 View" at bounding box center [615, 421] width 118 height 118
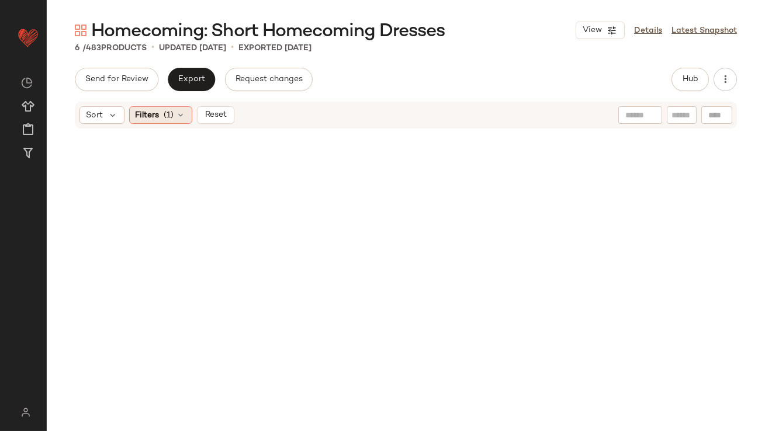
click at [180, 111] on icon at bounding box center [181, 114] width 9 height 9
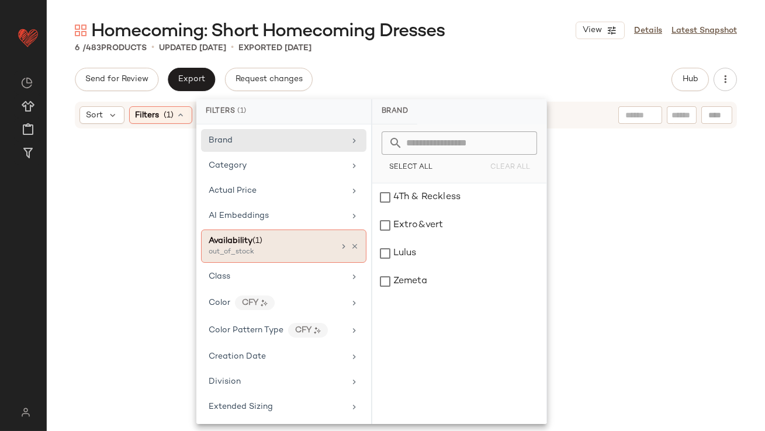
click at [355, 244] on div "Availability (1) out_of_stock" at bounding box center [283, 246] width 165 height 33
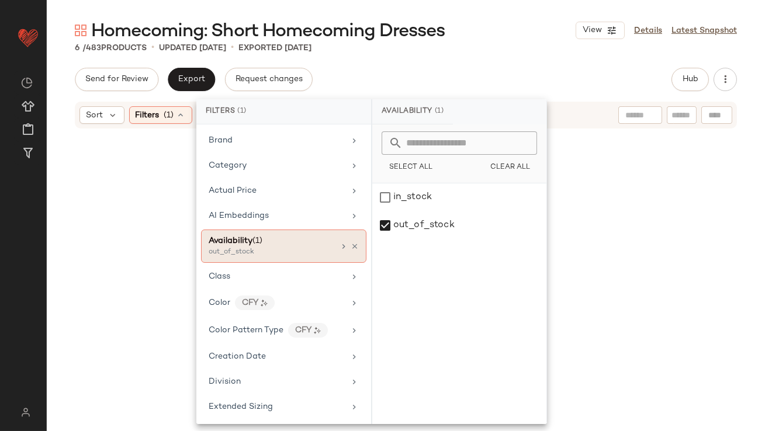
click at [355, 244] on div "Availability (1) out_of_stock" at bounding box center [283, 246] width 165 height 33
click at [351, 244] on icon at bounding box center [355, 247] width 8 height 8
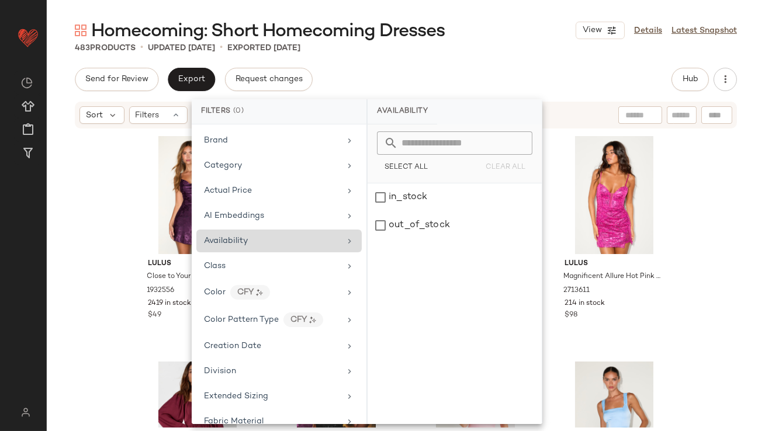
click at [435, 87] on div "Send for Review Export Request changes Hub" at bounding box center [406, 79] width 662 height 23
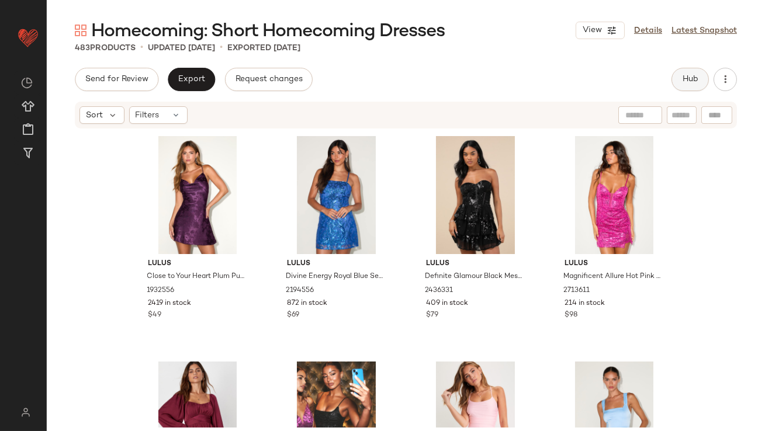
click at [684, 76] on span "Hub" at bounding box center [690, 79] width 16 height 9
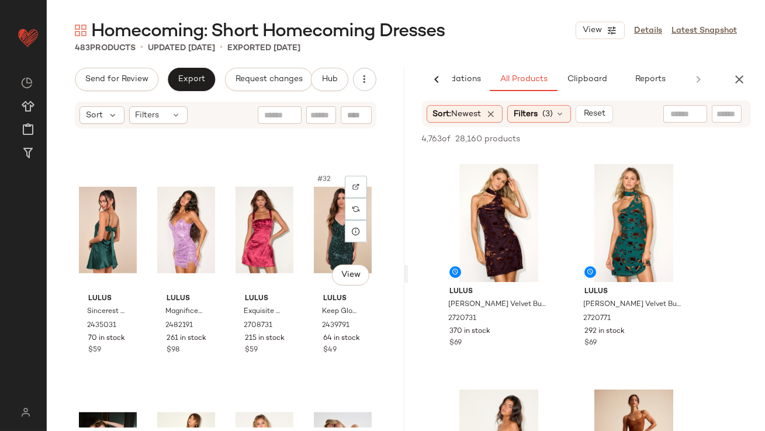
scroll to position [1563, 0]
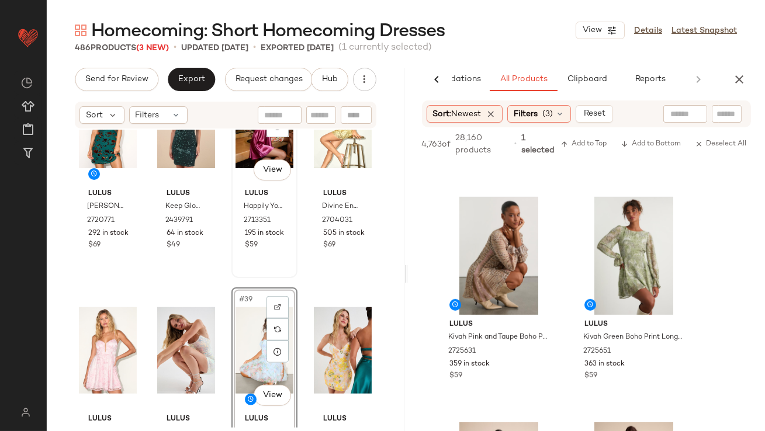
scroll to position [1728, 0]
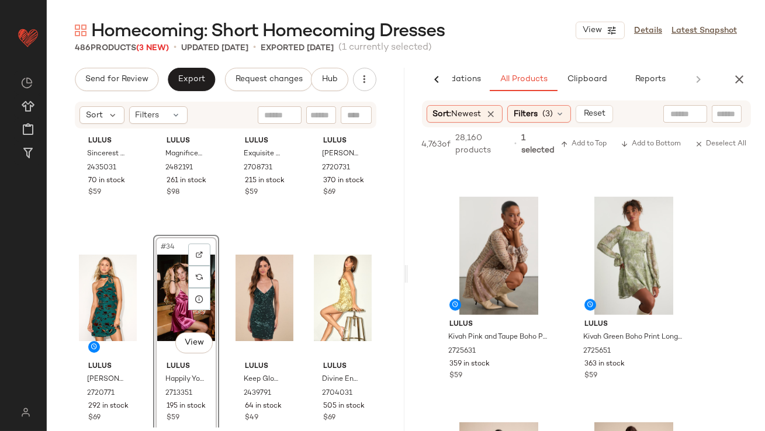
scroll to position [1742, 0]
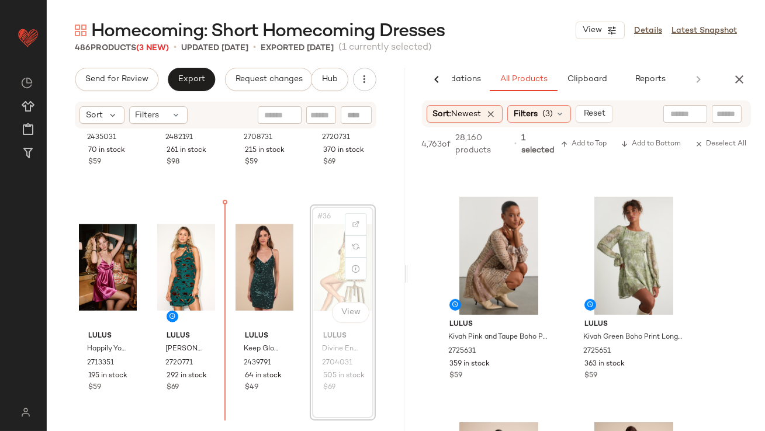
drag, startPoint x: 334, startPoint y: 255, endPoint x: 217, endPoint y: 265, distance: 116.7
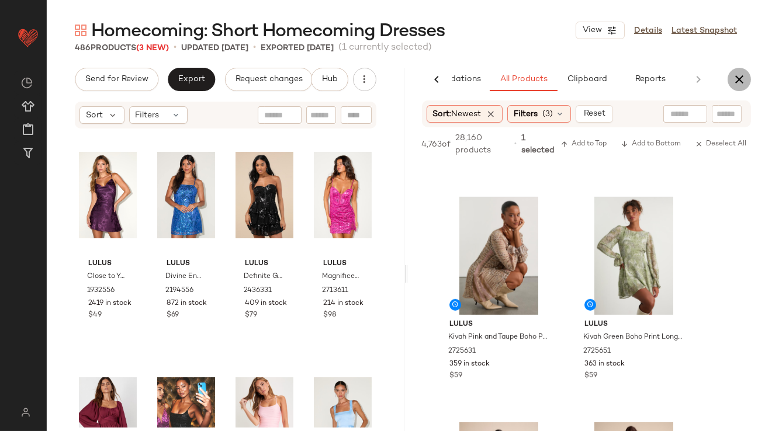
click at [743, 72] on icon "button" at bounding box center [740, 79] width 14 height 14
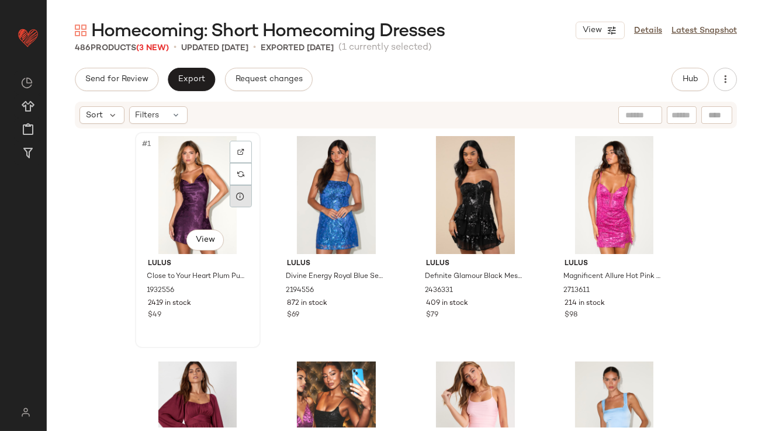
click at [241, 199] on icon at bounding box center [240, 196] width 9 height 9
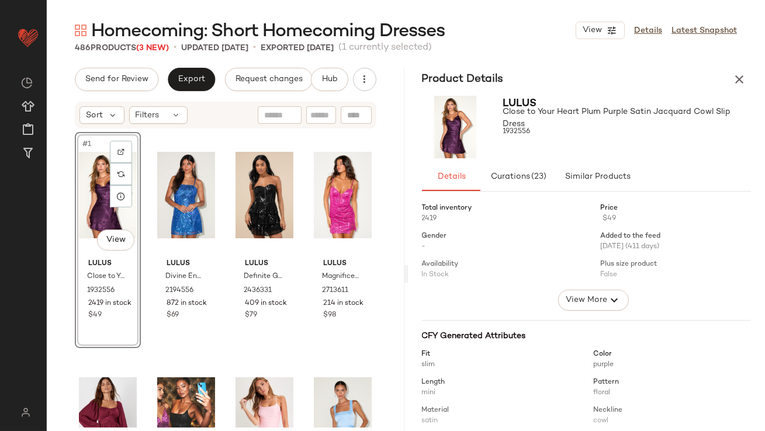
scroll to position [226, 0]
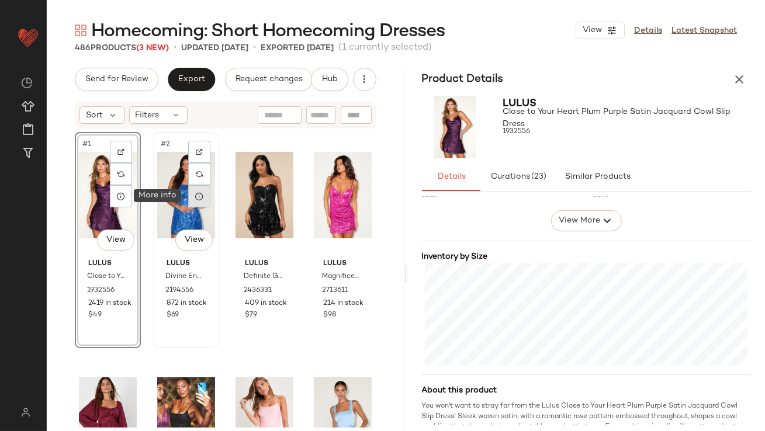
click at [198, 196] on icon at bounding box center [199, 196] width 9 height 9
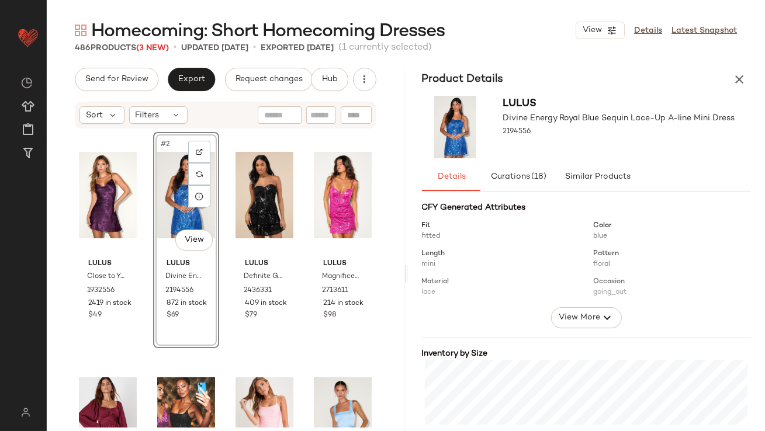
scroll to position [225, 0]
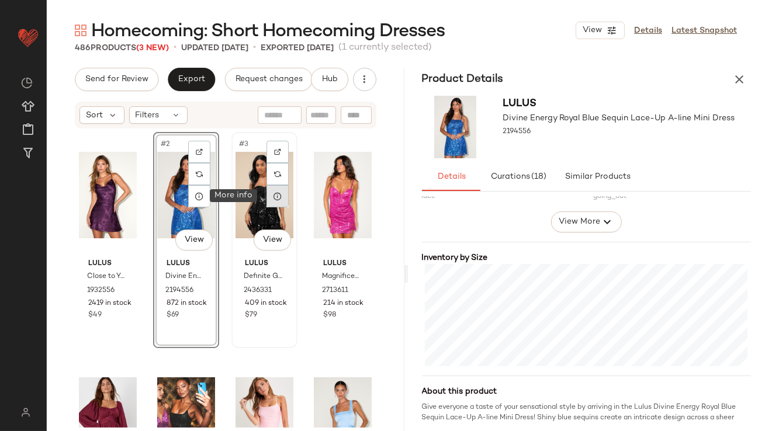
click at [273, 199] on icon at bounding box center [277, 196] width 9 height 9
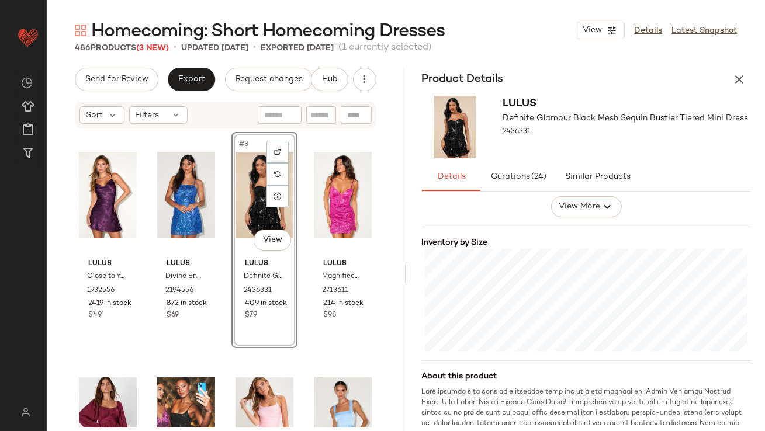
scroll to position [246, 0]
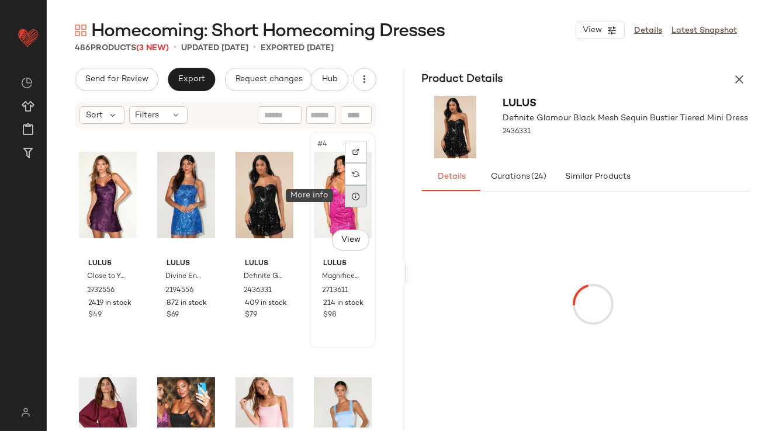
click at [345, 196] on div at bounding box center [356, 196] width 22 height 22
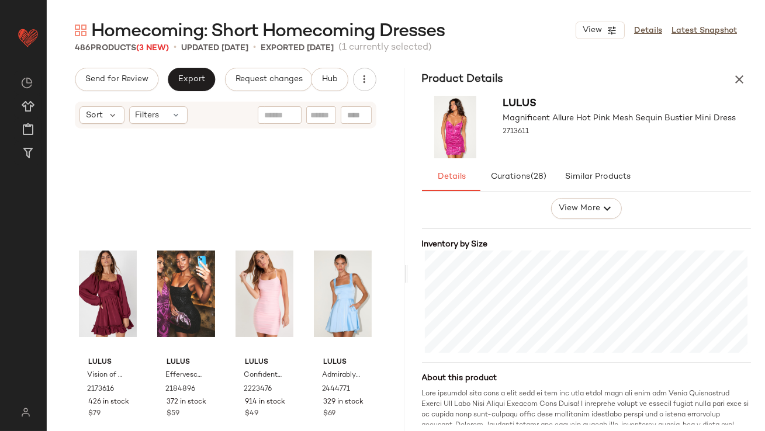
scroll to position [263, 0]
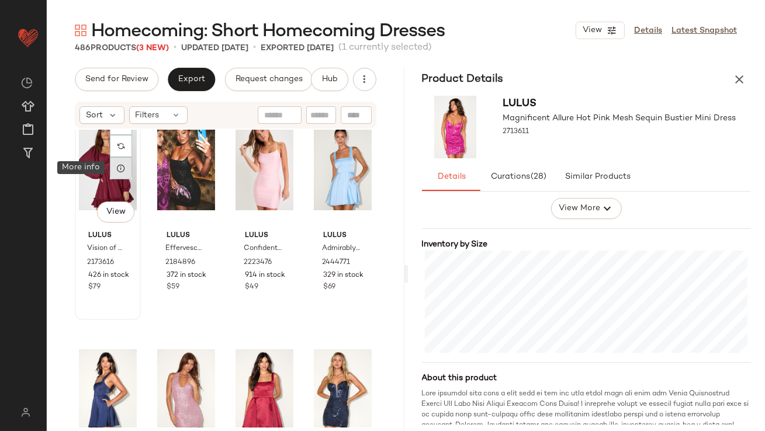
click at [126, 166] on div at bounding box center [121, 168] width 22 height 22
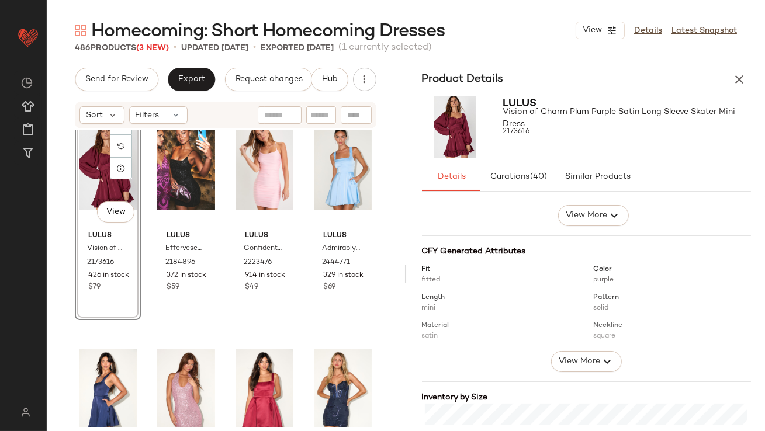
scroll to position [241, 0]
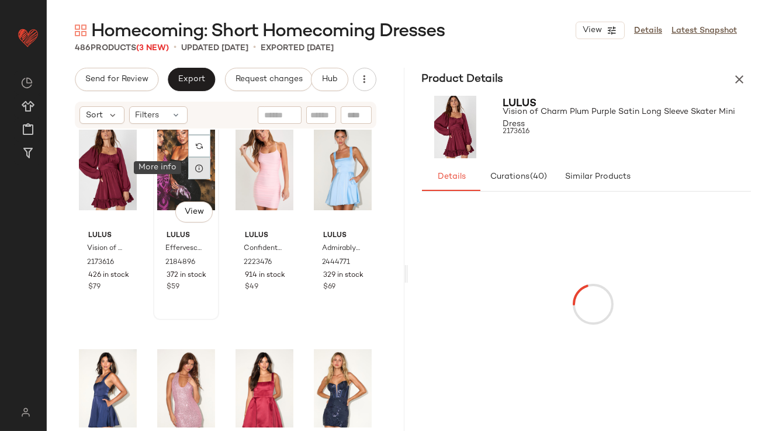
click at [199, 170] on icon at bounding box center [199, 168] width 9 height 9
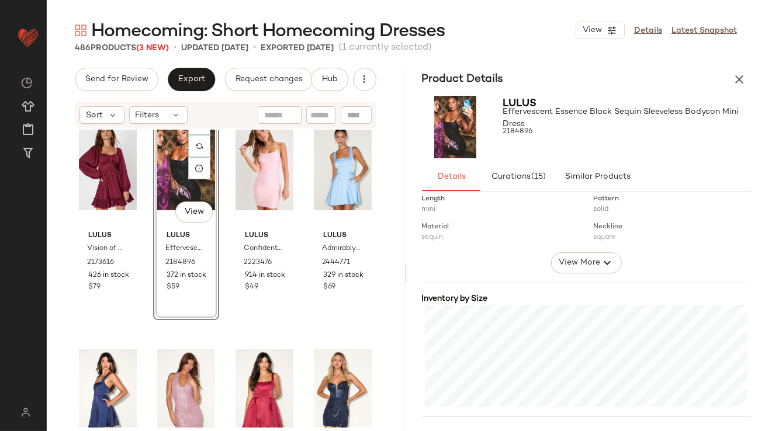
scroll to position [201, 0]
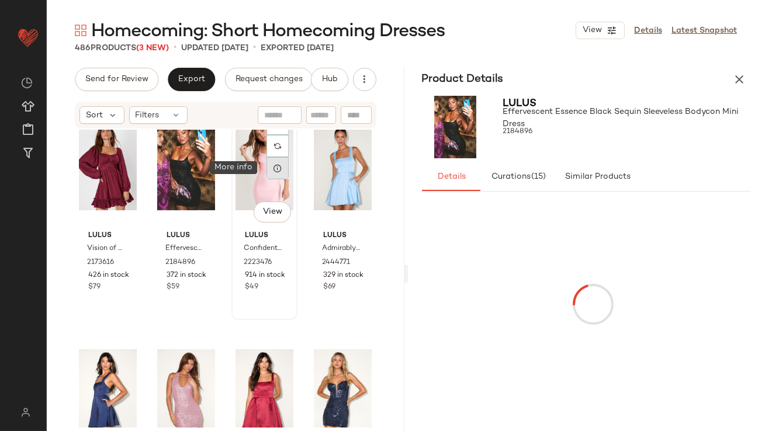
click at [273, 172] on div at bounding box center [278, 168] width 22 height 22
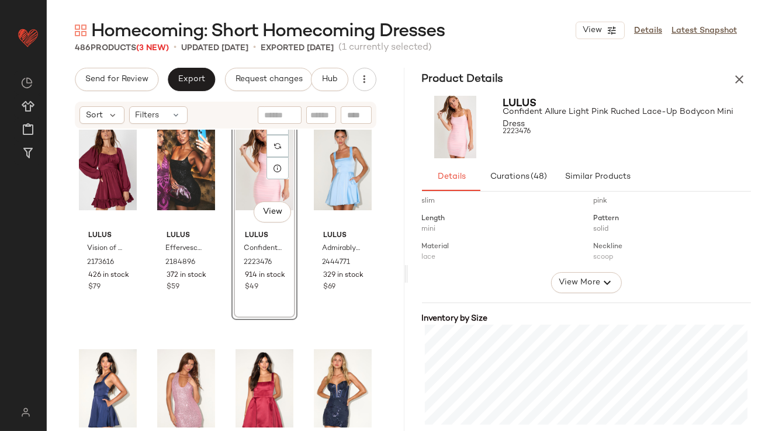
scroll to position [241, 0]
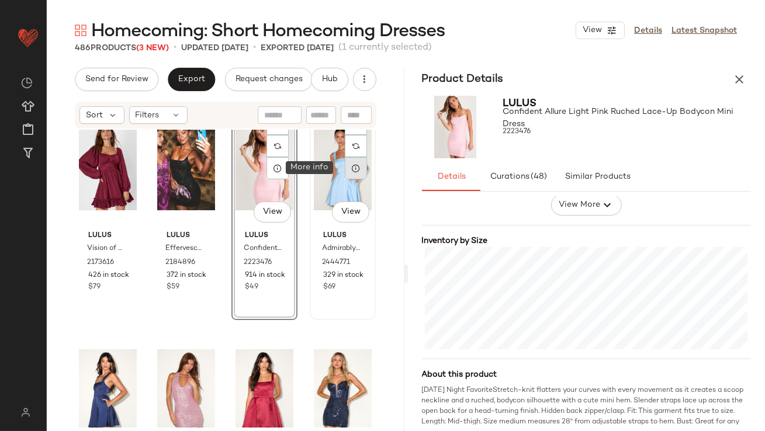
click at [350, 175] on div at bounding box center [356, 168] width 22 height 22
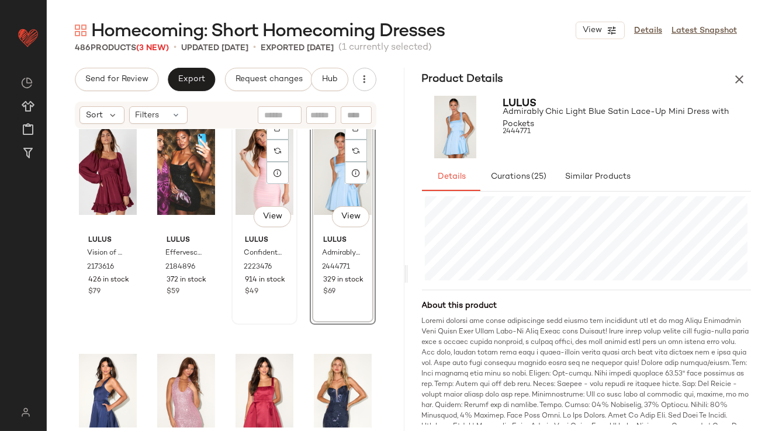
scroll to position [366, 0]
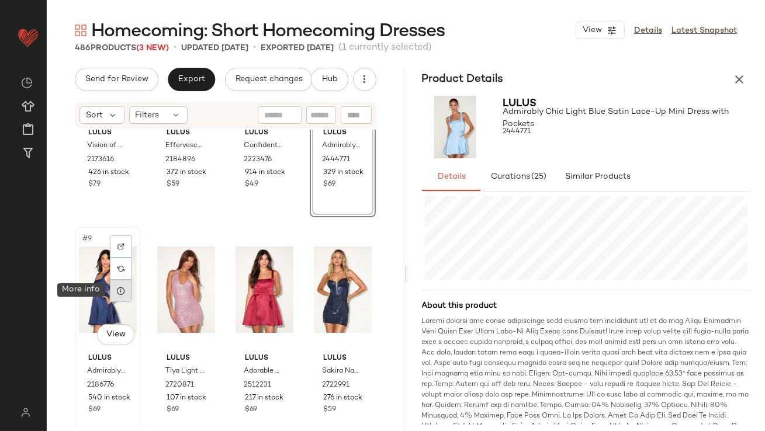
click at [122, 296] on div at bounding box center [121, 291] width 22 height 22
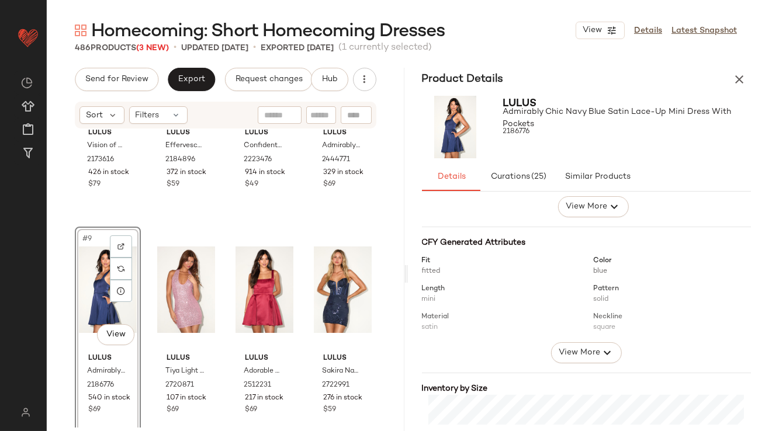
scroll to position [176, 0]
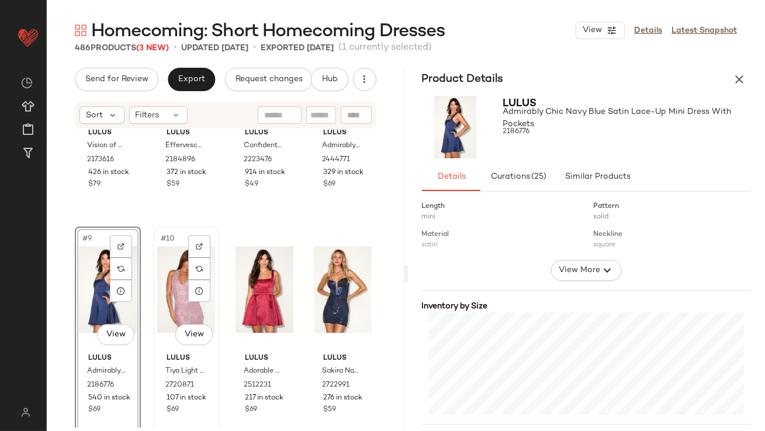
click at [198, 305] on div "#10 View" at bounding box center [186, 290] width 58 height 118
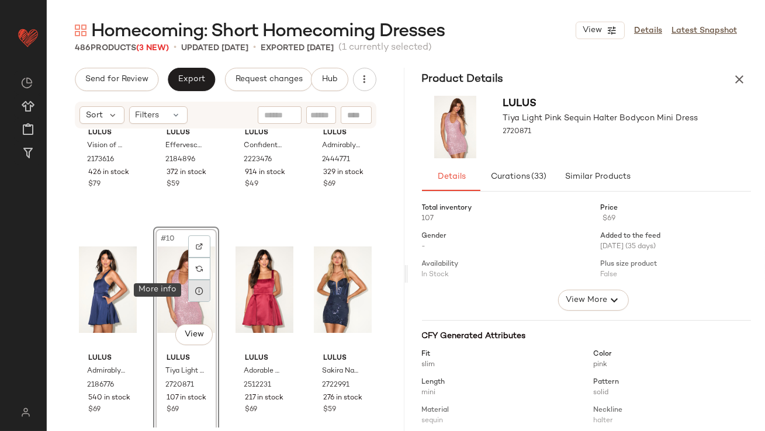
click at [198, 296] on div at bounding box center [199, 291] width 22 height 22
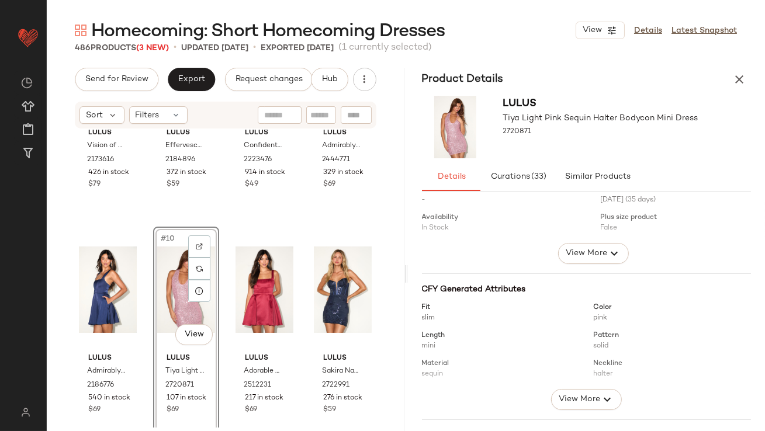
scroll to position [225, 0]
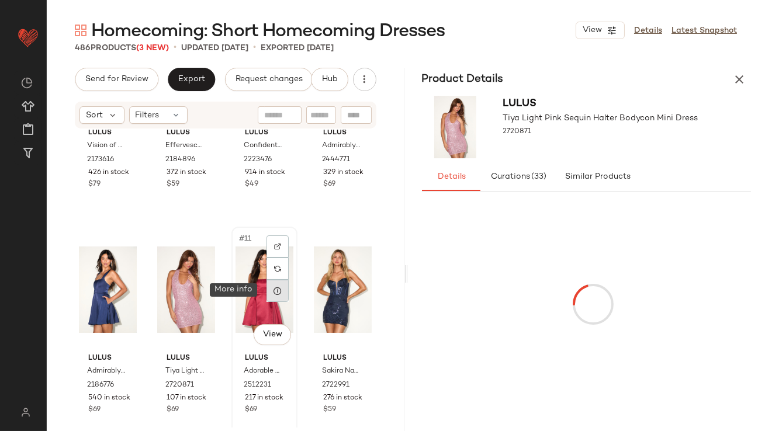
click at [276, 291] on icon at bounding box center [277, 290] width 9 height 9
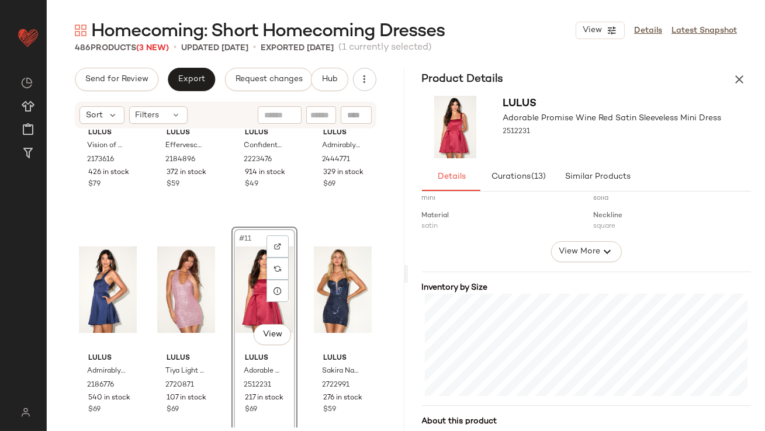
scroll to position [215, 0]
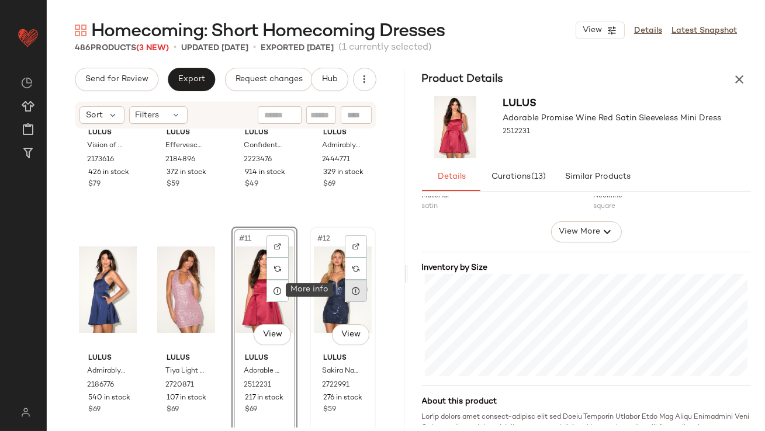
click at [345, 295] on div at bounding box center [356, 291] width 22 height 22
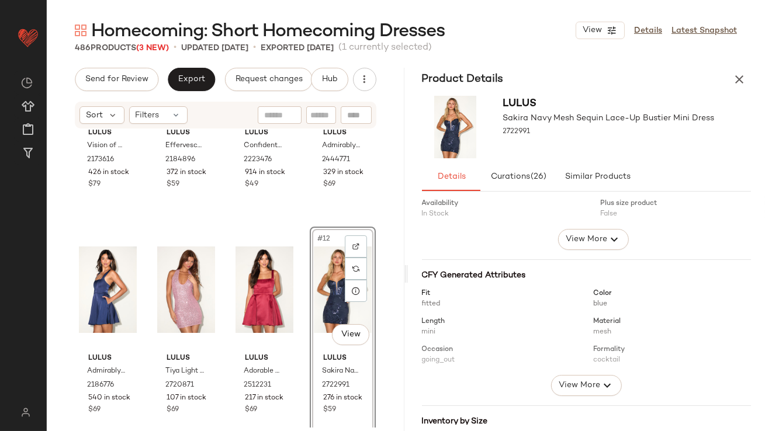
scroll to position [202, 0]
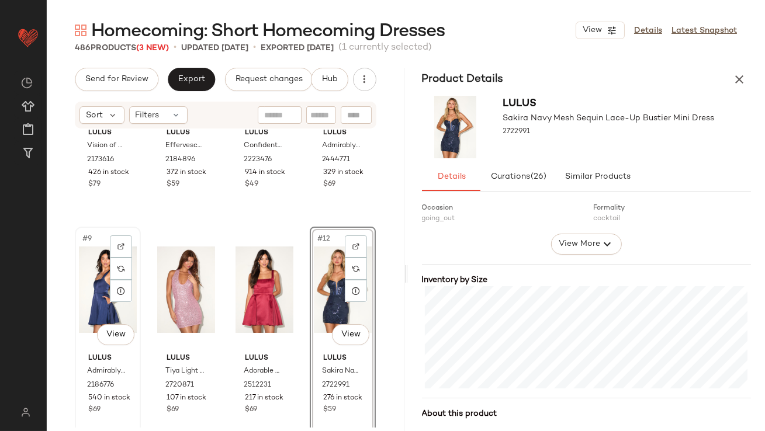
click at [91, 276] on div "#9 View" at bounding box center [108, 290] width 58 height 118
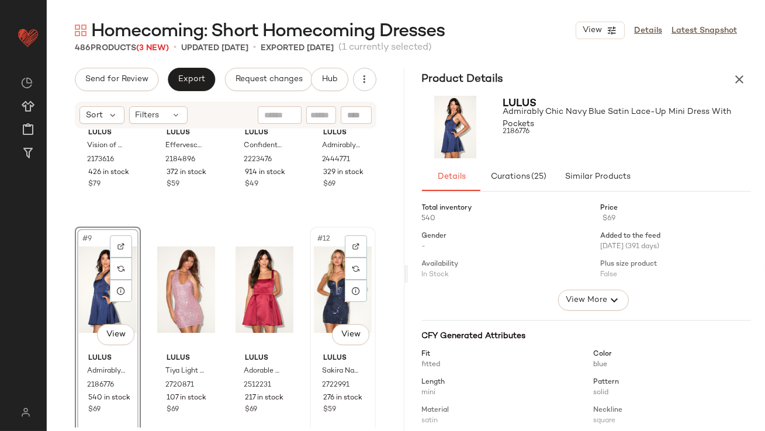
click at [327, 287] on div "#12 View" at bounding box center [343, 290] width 58 height 118
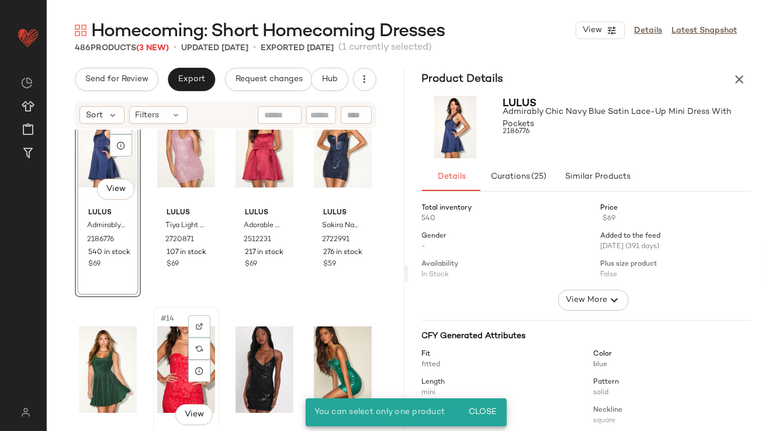
scroll to position [602, 0]
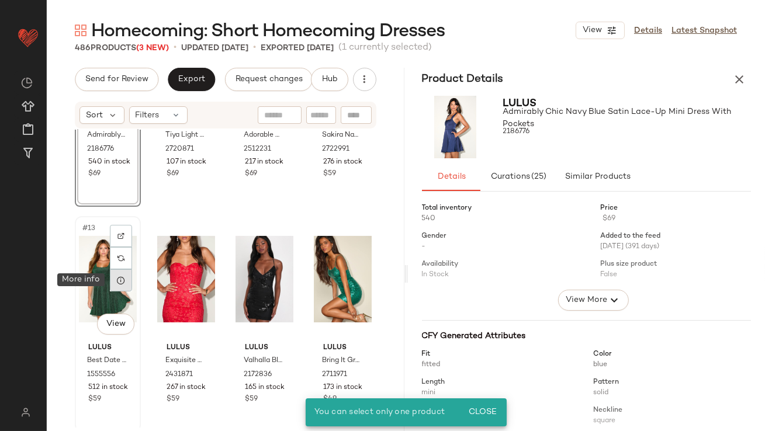
click at [119, 280] on icon at bounding box center [120, 280] width 9 height 9
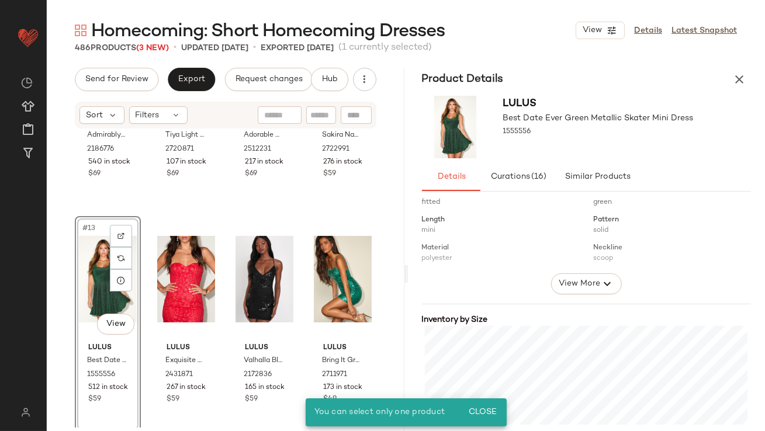
scroll to position [179, 0]
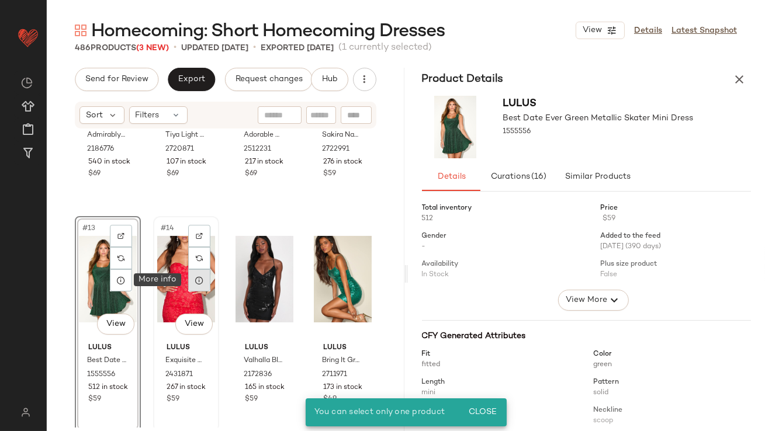
click at [196, 279] on icon at bounding box center [199, 280] width 9 height 9
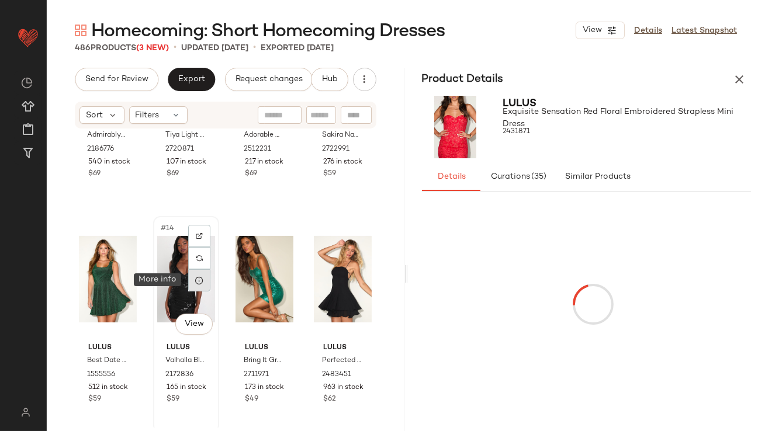
click at [195, 279] on icon at bounding box center [199, 280] width 9 height 9
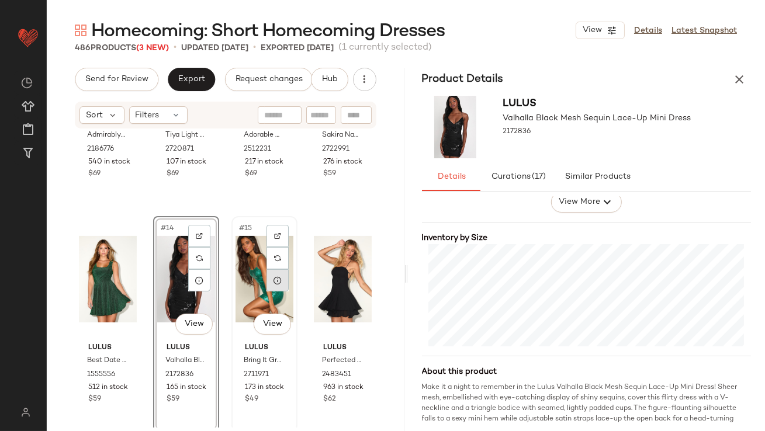
click at [272, 285] on div at bounding box center [278, 281] width 22 height 22
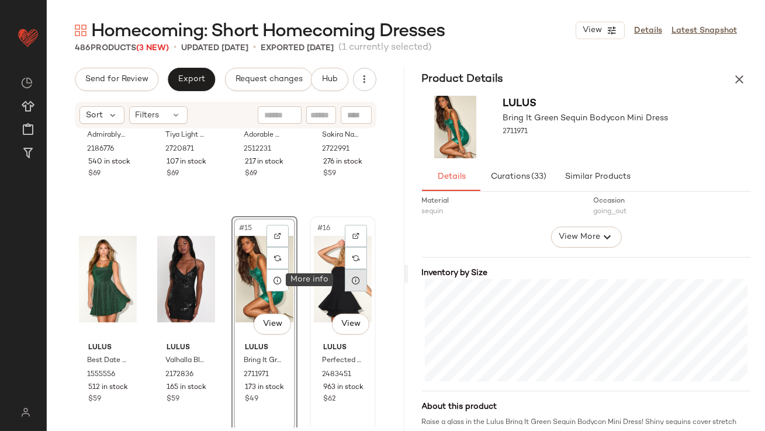
click at [351, 281] on icon at bounding box center [355, 280] width 9 height 9
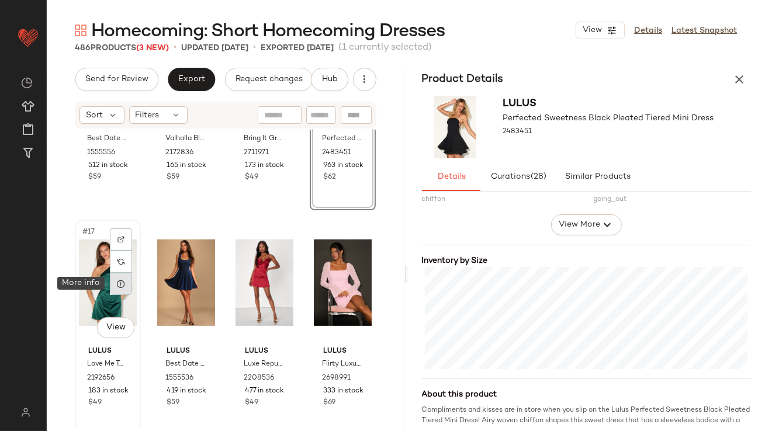
click at [124, 282] on icon at bounding box center [120, 283] width 9 height 9
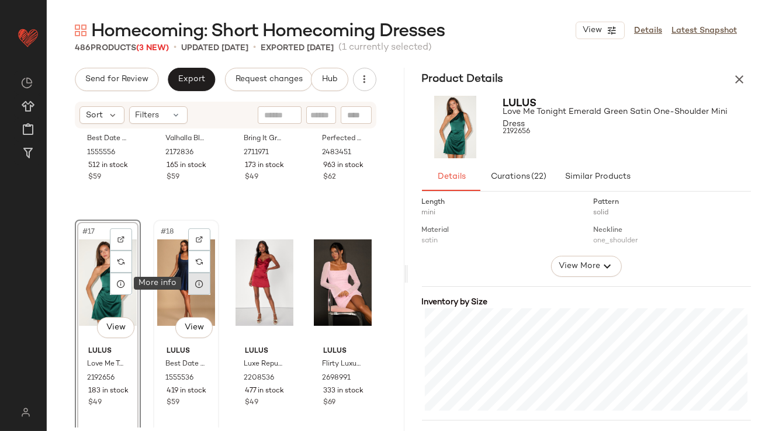
click at [196, 281] on icon at bounding box center [199, 283] width 9 height 9
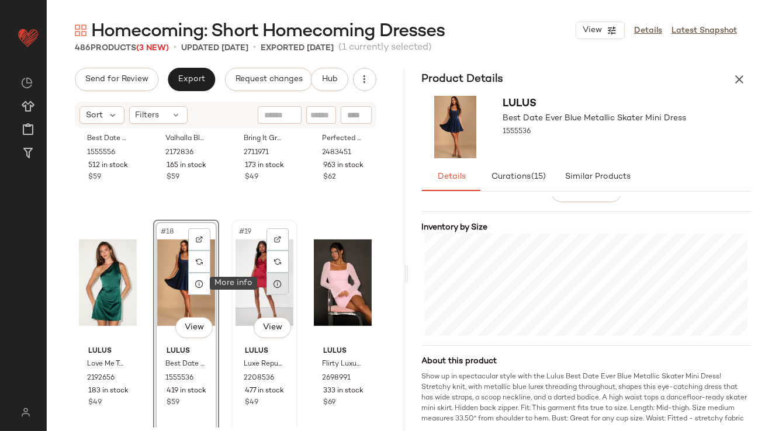
click at [279, 288] on div at bounding box center [278, 284] width 22 height 22
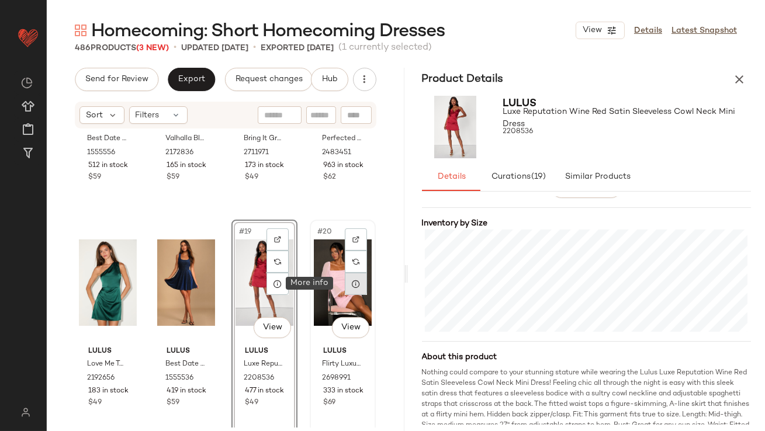
click at [351, 286] on icon at bounding box center [355, 283] width 9 height 9
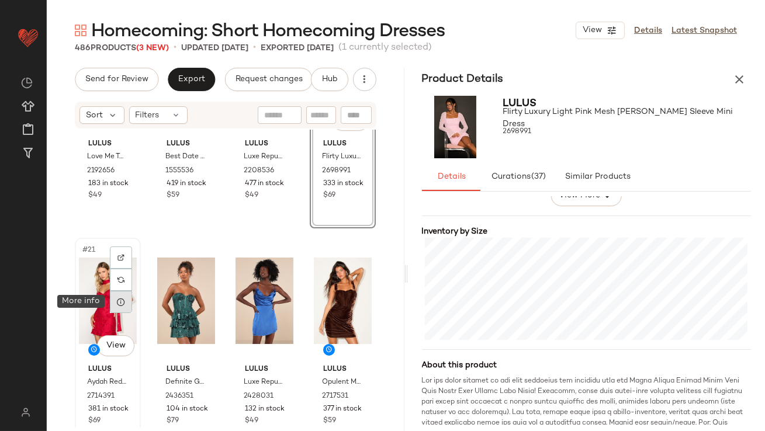
click at [117, 303] on icon at bounding box center [120, 302] width 9 height 9
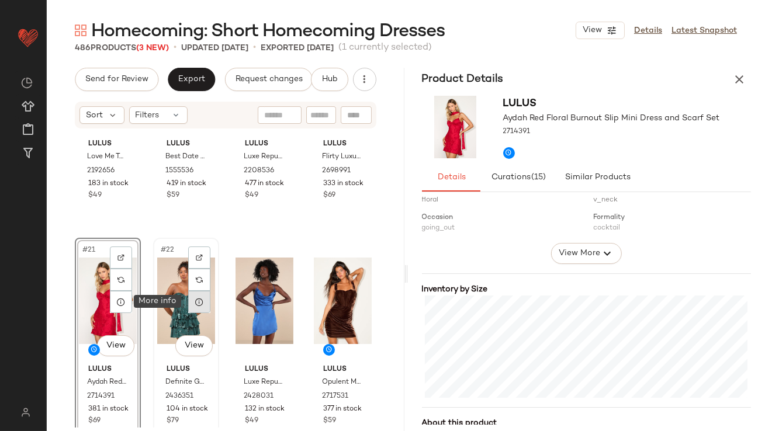
click at [198, 303] on icon at bounding box center [199, 302] width 9 height 9
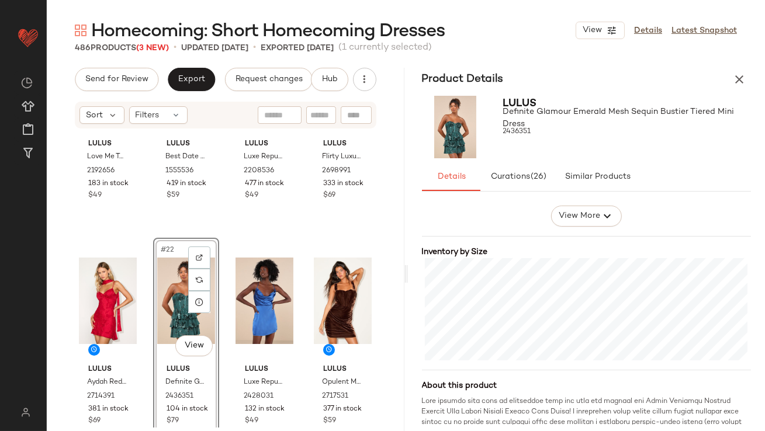
scroll to position [233, 0]
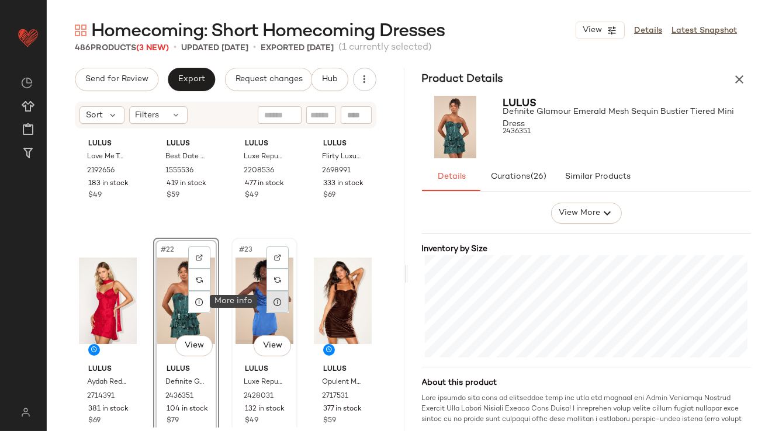
click at [273, 301] on icon at bounding box center [277, 302] width 9 height 9
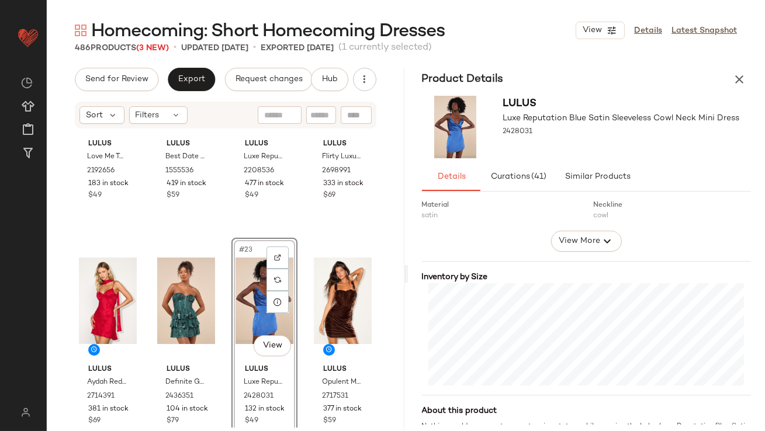
scroll to position [257, 0]
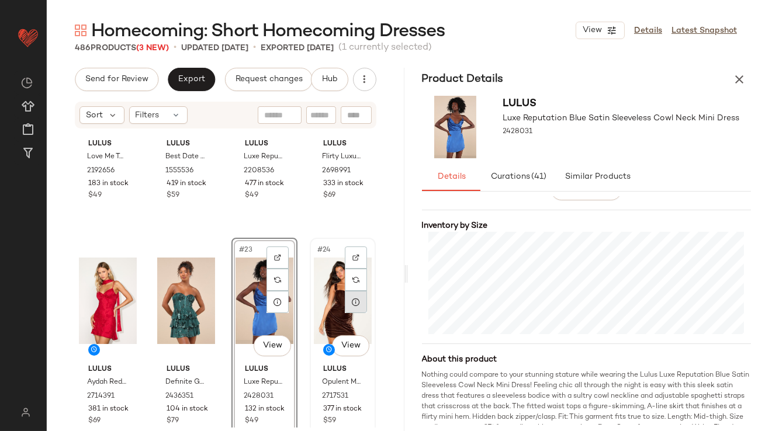
click at [347, 312] on div at bounding box center [356, 302] width 22 height 22
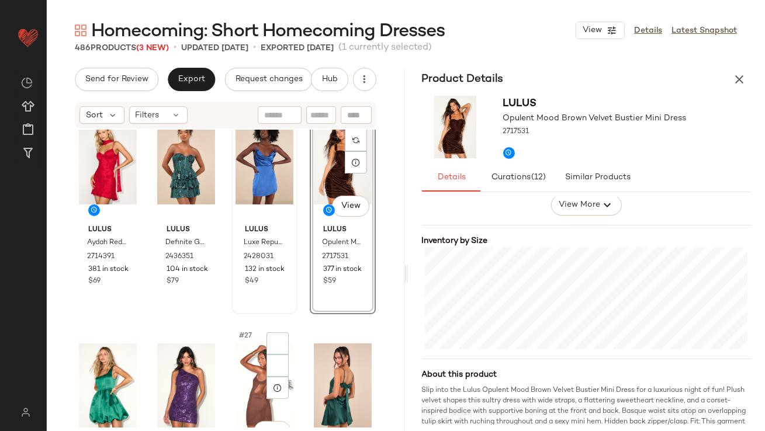
scroll to position [1226, 0]
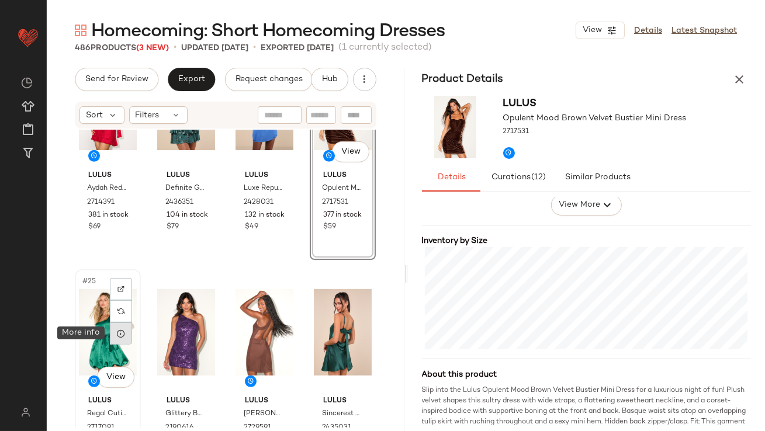
click at [120, 333] on icon at bounding box center [120, 333] width 9 height 9
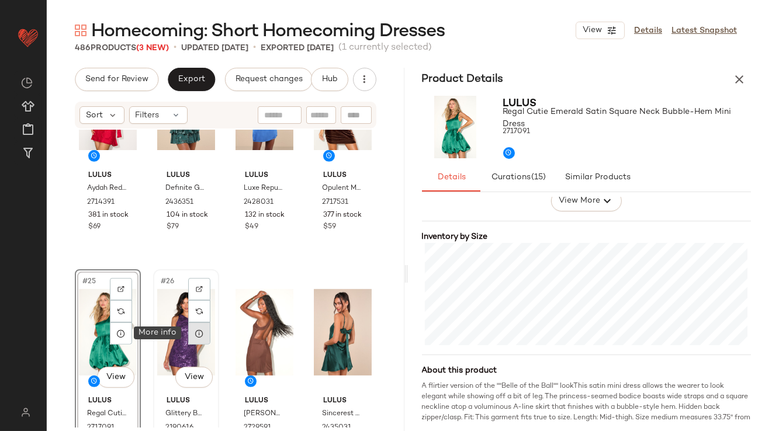
click at [196, 339] on div at bounding box center [199, 334] width 22 height 22
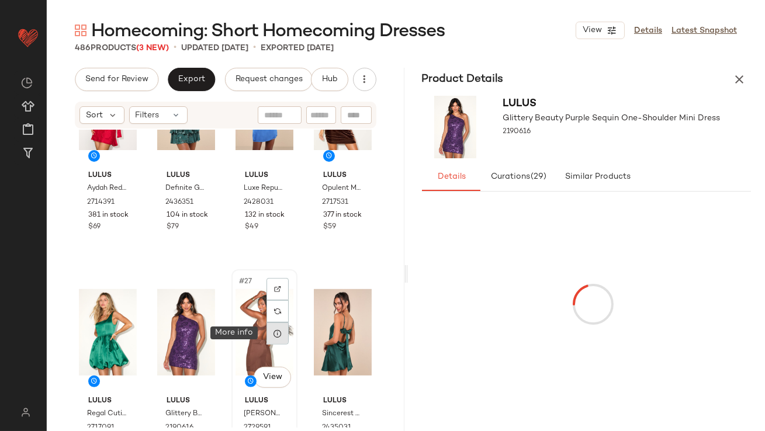
click at [277, 336] on icon at bounding box center [277, 333] width 9 height 9
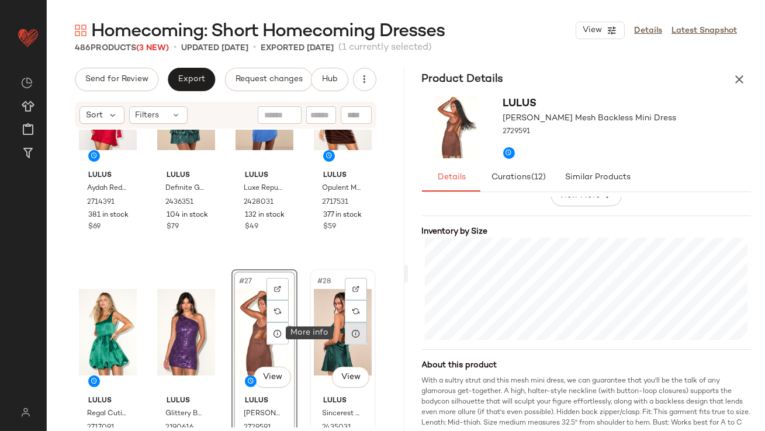
click at [351, 332] on icon at bounding box center [355, 333] width 9 height 9
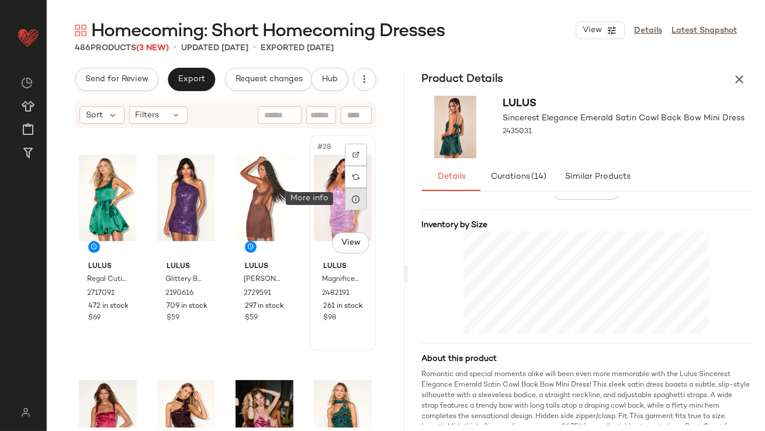
click at [351, 199] on icon at bounding box center [355, 199] width 9 height 9
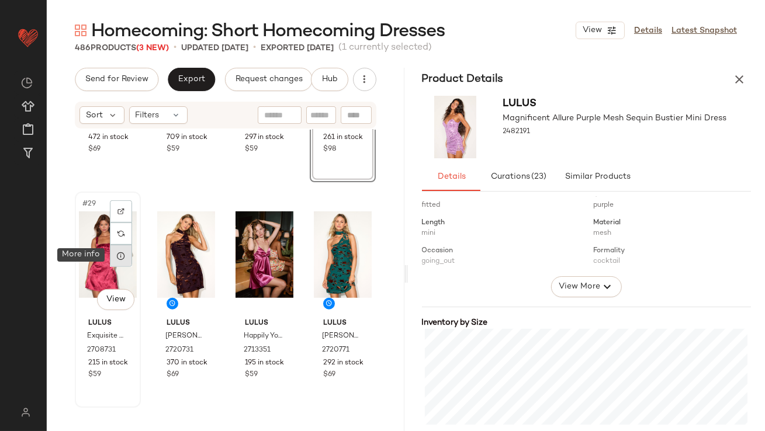
click at [127, 256] on div at bounding box center [121, 256] width 22 height 22
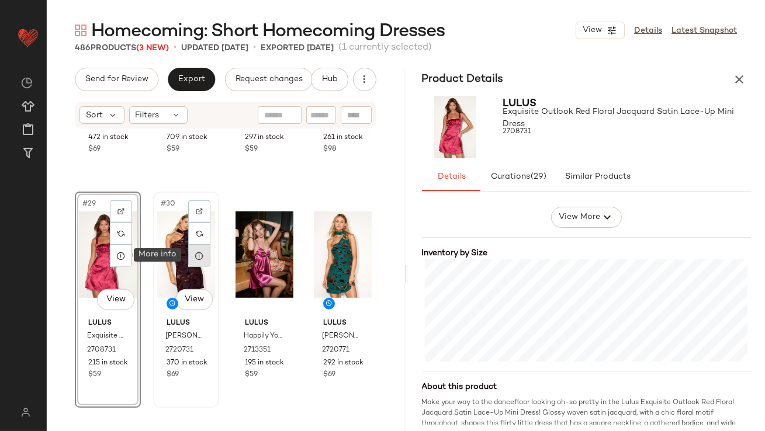
click at [202, 258] on div at bounding box center [199, 256] width 22 height 22
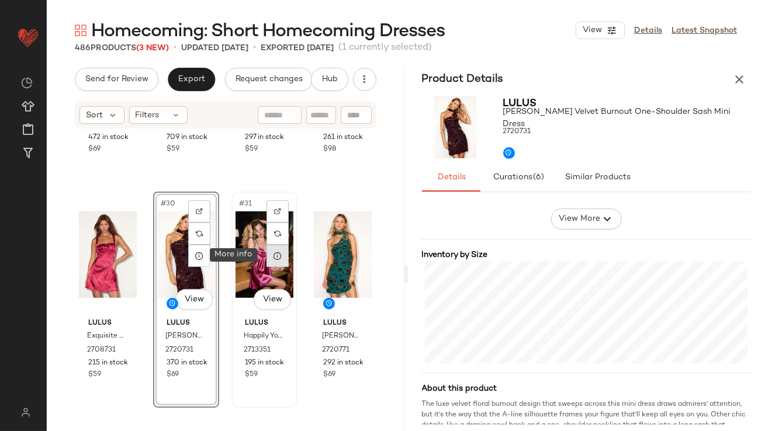
click at [274, 256] on icon at bounding box center [277, 255] width 9 height 9
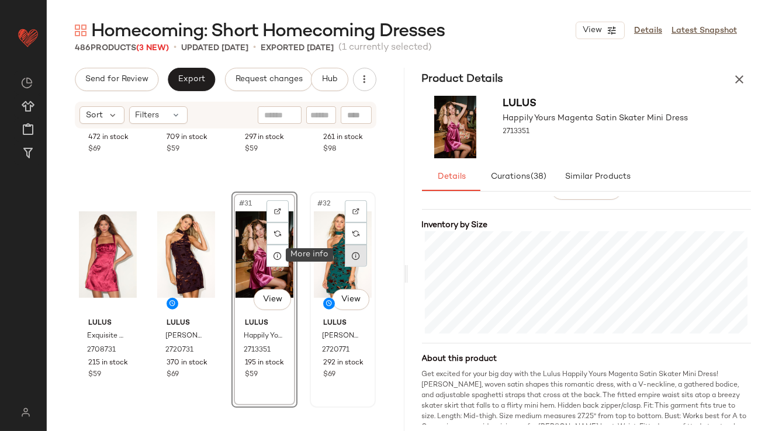
click at [353, 261] on div at bounding box center [356, 256] width 22 height 22
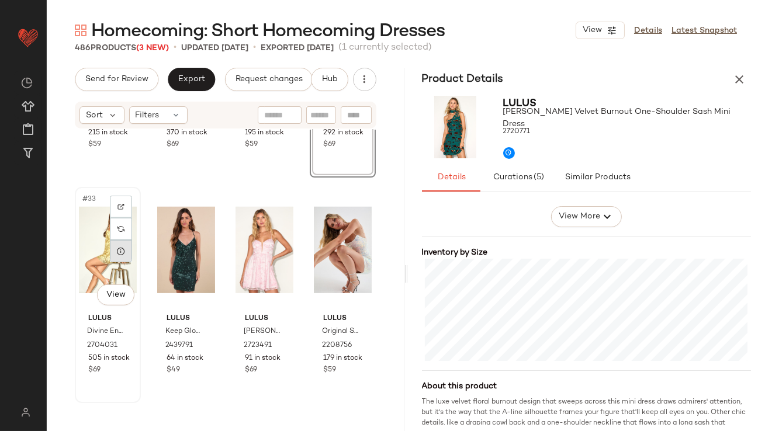
click at [124, 254] on icon at bounding box center [120, 251] width 9 height 9
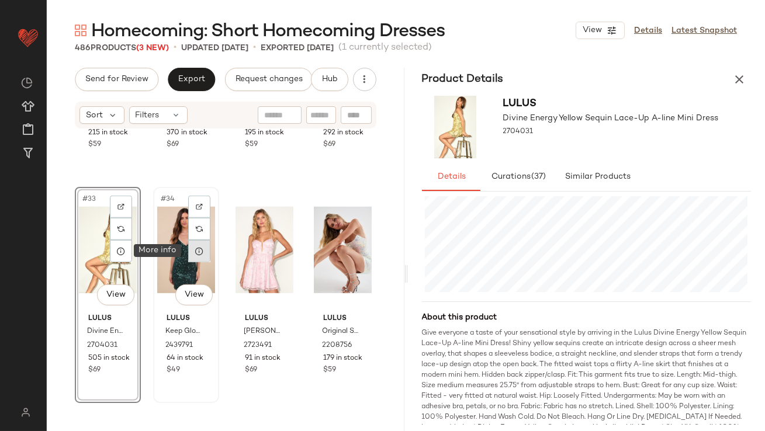
click at [201, 247] on icon at bounding box center [199, 251] width 9 height 9
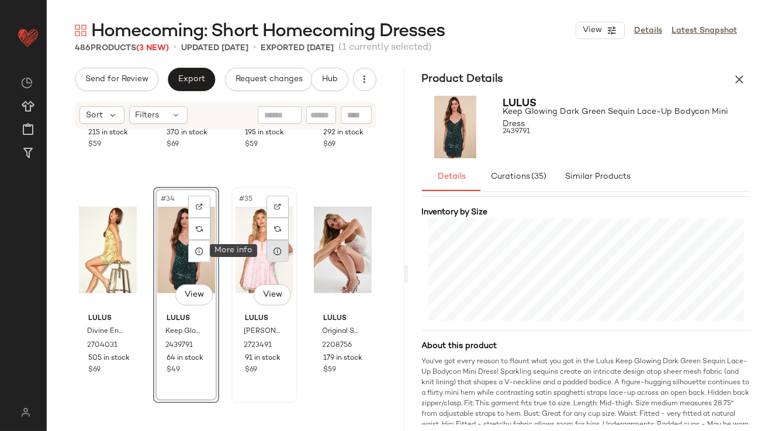
click at [280, 254] on div at bounding box center [278, 251] width 22 height 22
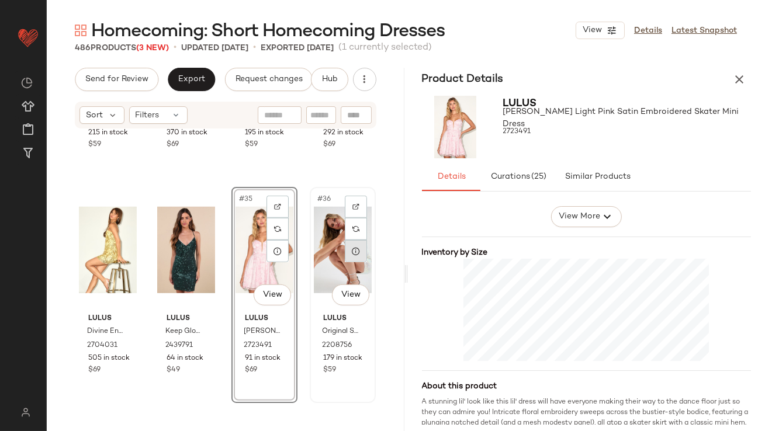
click at [355, 253] on div at bounding box center [356, 251] width 22 height 22
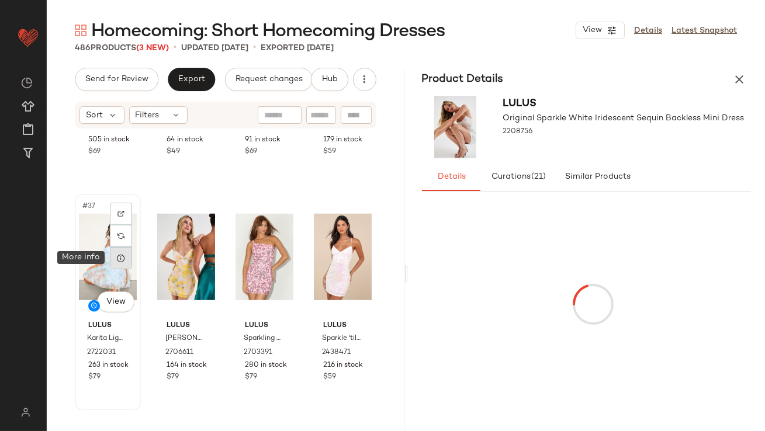
click at [120, 255] on icon at bounding box center [120, 258] width 9 height 9
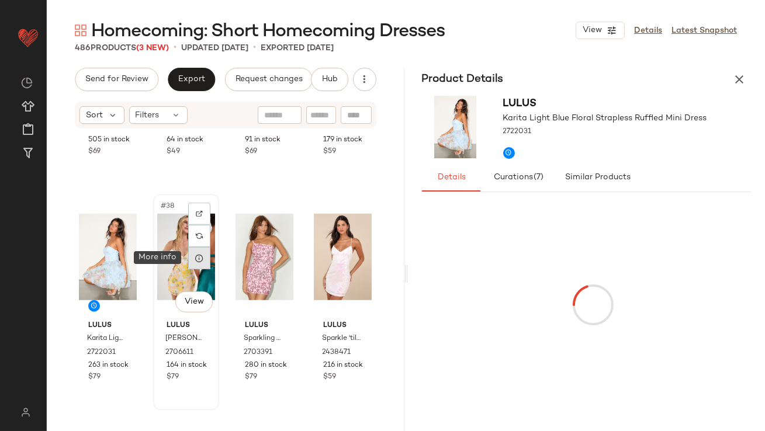
click at [202, 258] on icon at bounding box center [199, 258] width 9 height 9
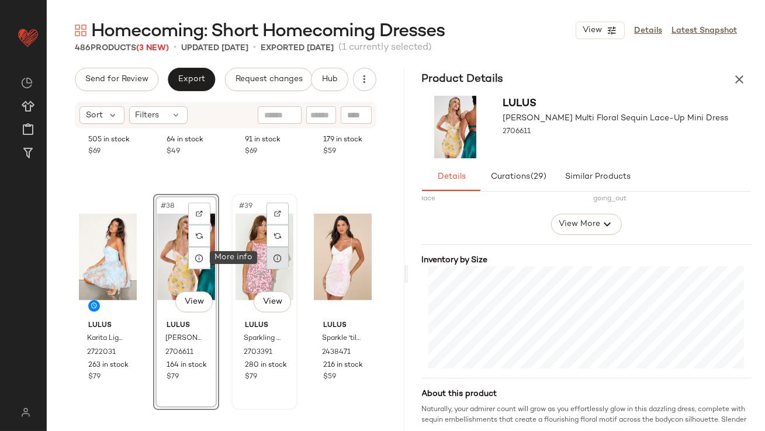
click at [274, 256] on icon at bounding box center [277, 258] width 9 height 9
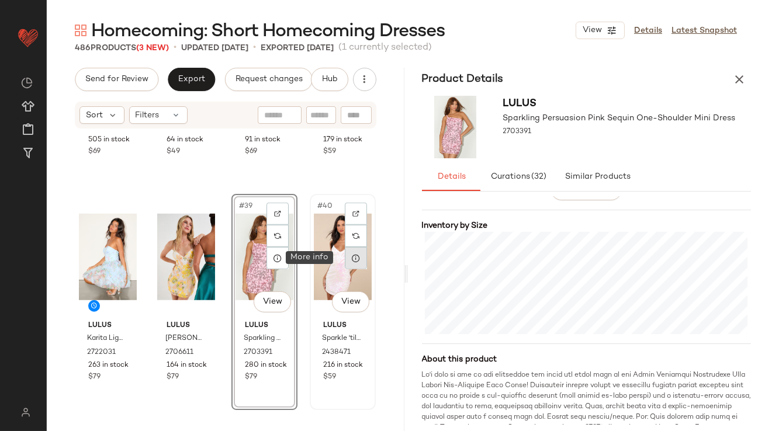
click at [353, 257] on icon at bounding box center [355, 258] width 9 height 9
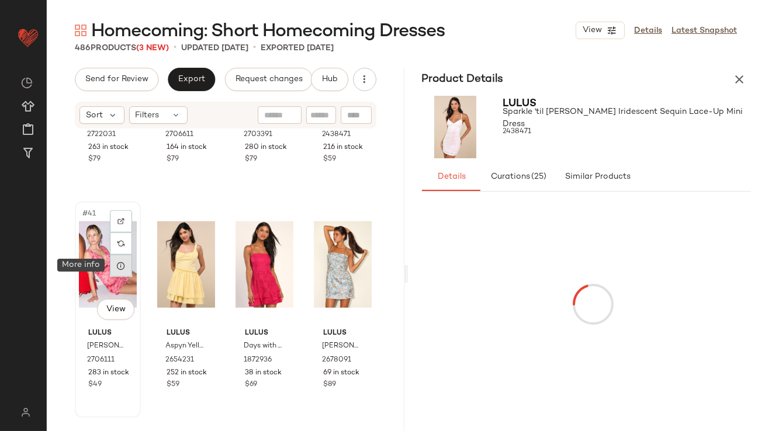
click at [125, 271] on div at bounding box center [121, 266] width 22 height 22
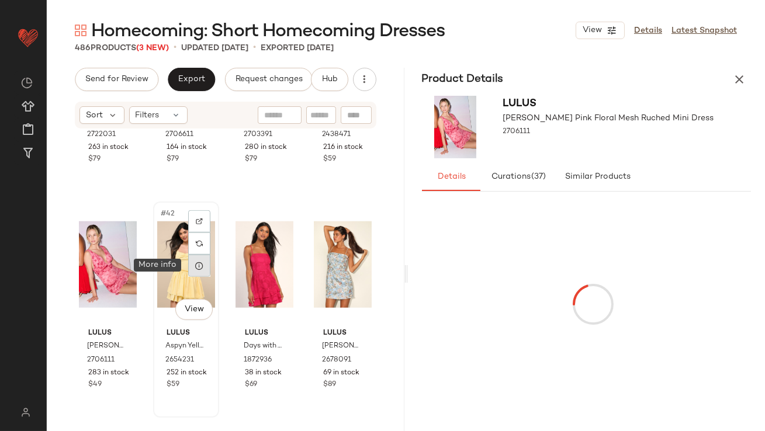
click at [199, 263] on icon at bounding box center [199, 265] width 9 height 9
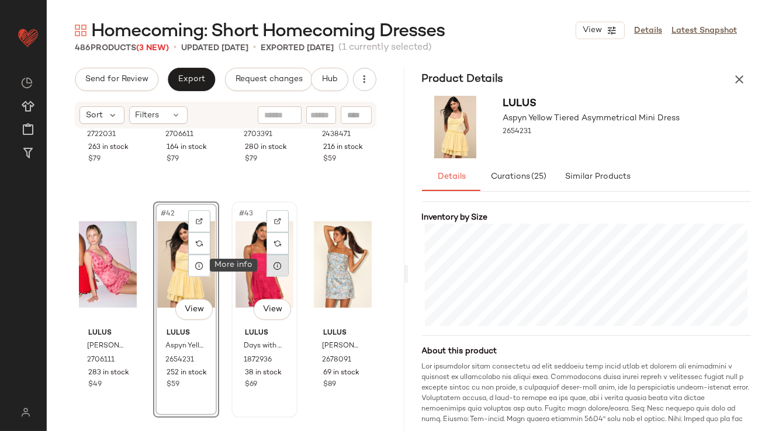
click at [279, 264] on div at bounding box center [278, 266] width 22 height 22
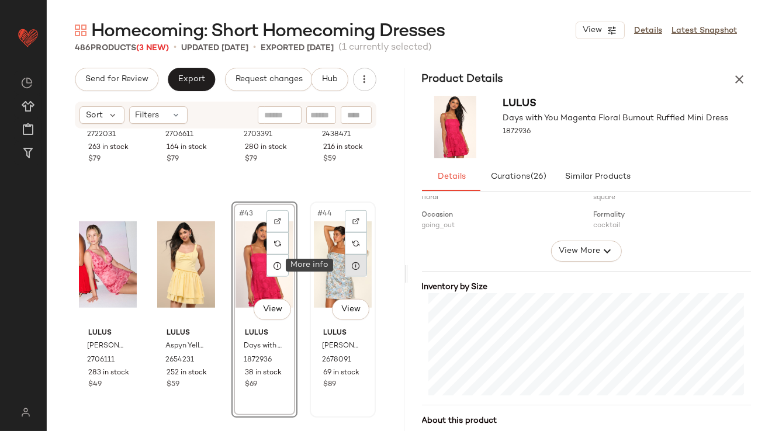
click at [345, 266] on div at bounding box center [356, 266] width 22 height 22
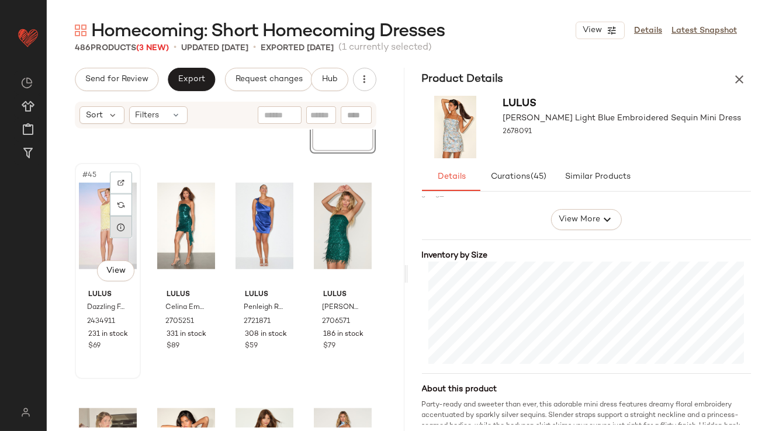
click at [128, 229] on div at bounding box center [121, 227] width 22 height 22
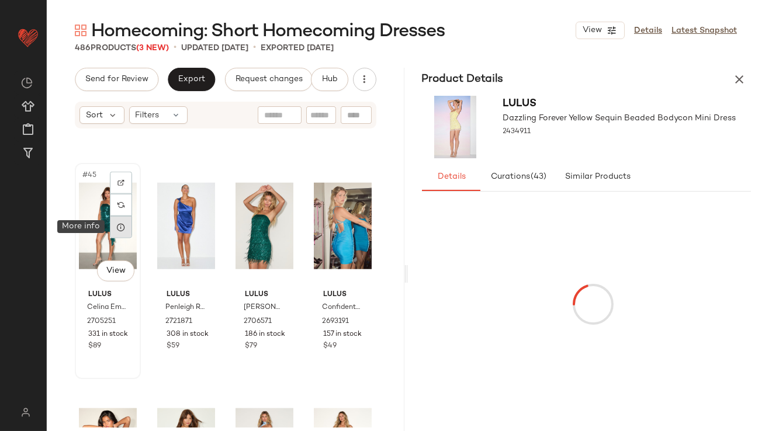
click at [120, 225] on icon at bounding box center [120, 227] width 9 height 9
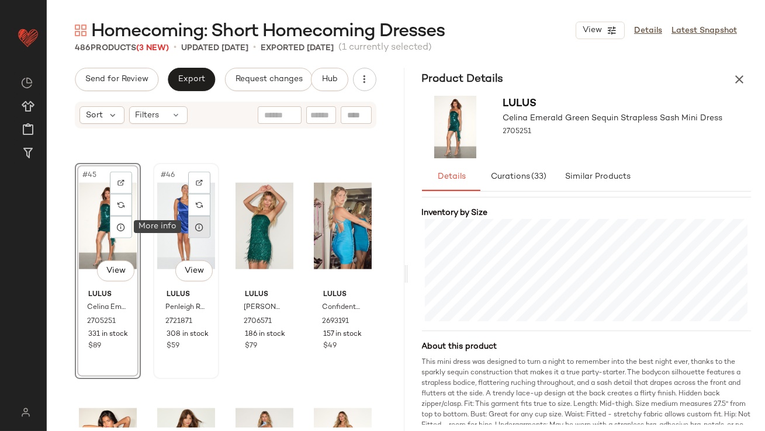
click at [196, 230] on icon at bounding box center [199, 227] width 9 height 9
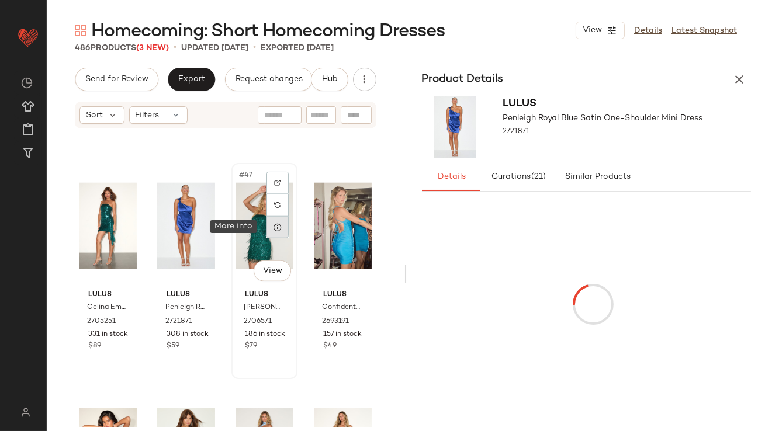
click at [273, 230] on icon at bounding box center [277, 227] width 9 height 9
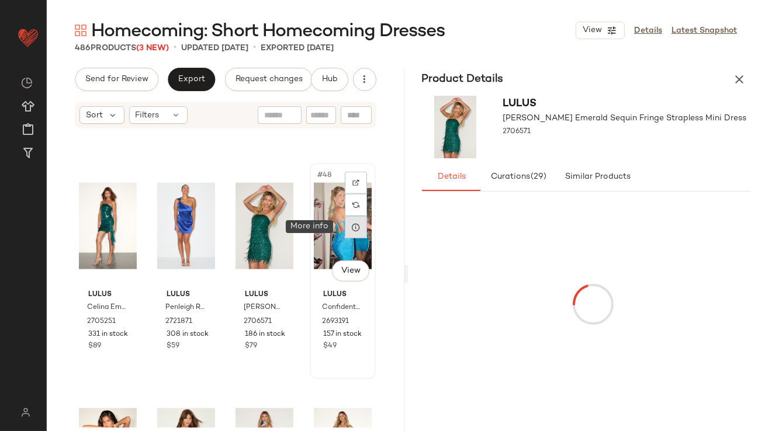
click at [352, 232] on div at bounding box center [356, 227] width 22 height 22
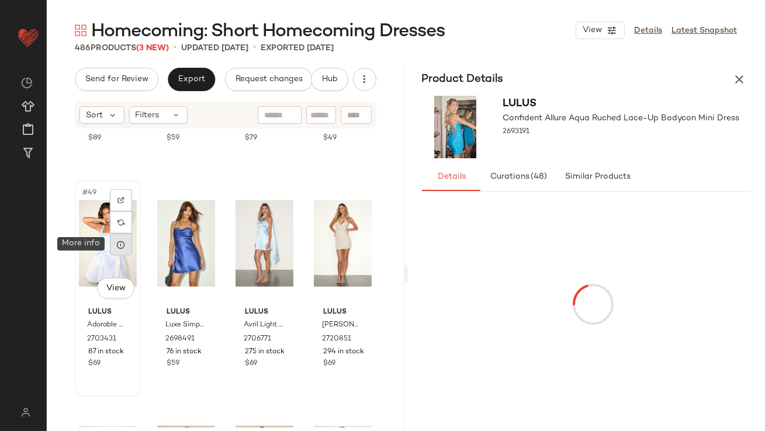
click at [129, 251] on div at bounding box center [121, 245] width 22 height 22
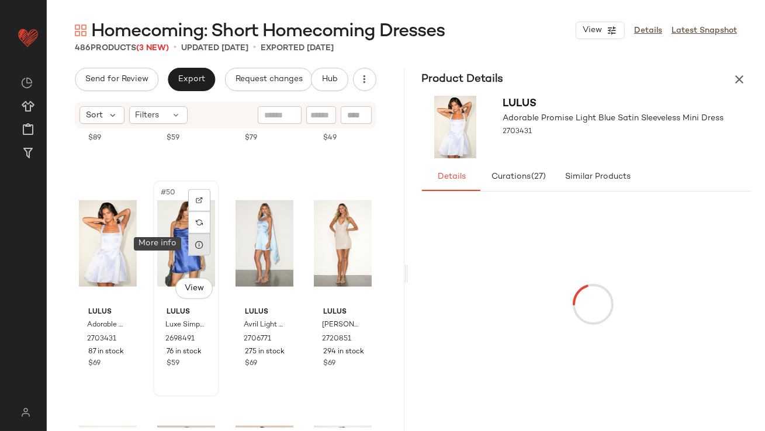
click at [195, 242] on icon at bounding box center [199, 244] width 9 height 9
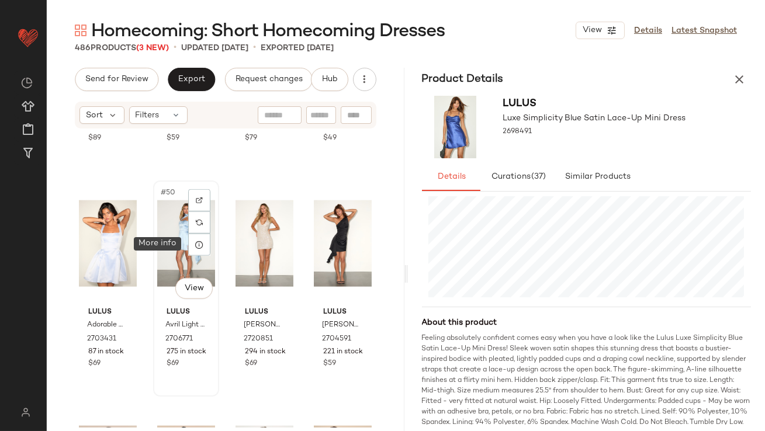
click at [196, 248] on icon at bounding box center [199, 244] width 9 height 9
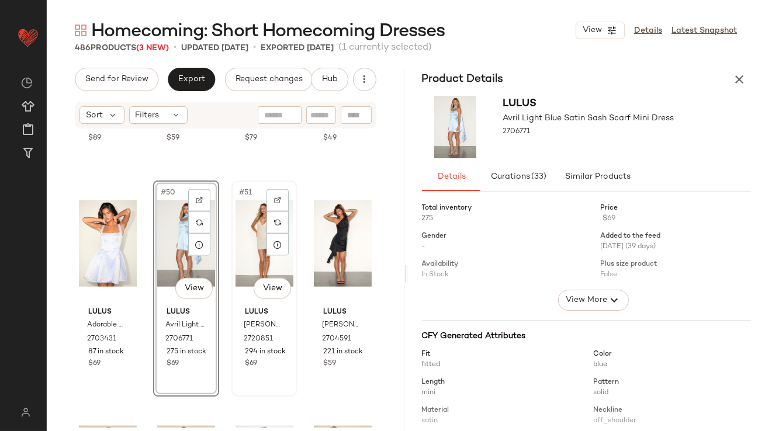
click at [250, 237] on div "#51 View" at bounding box center [265, 244] width 58 height 118
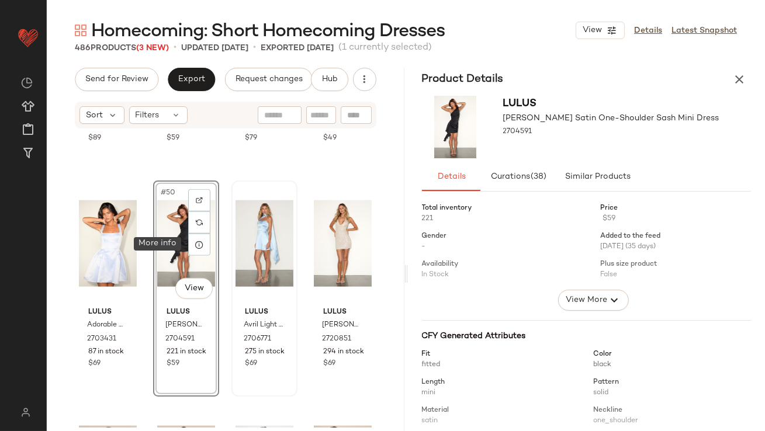
drag, startPoint x: 195, startPoint y: 246, endPoint x: 257, endPoint y: 256, distance: 62.9
click at [195, 246] on icon at bounding box center [199, 244] width 9 height 9
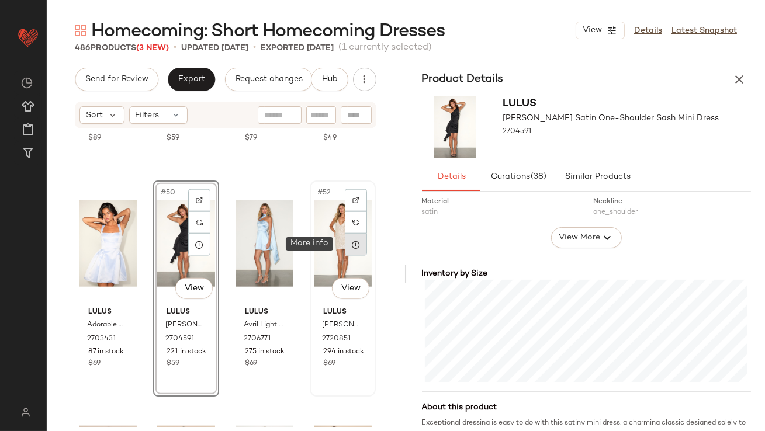
click at [351, 246] on icon at bounding box center [355, 244] width 9 height 9
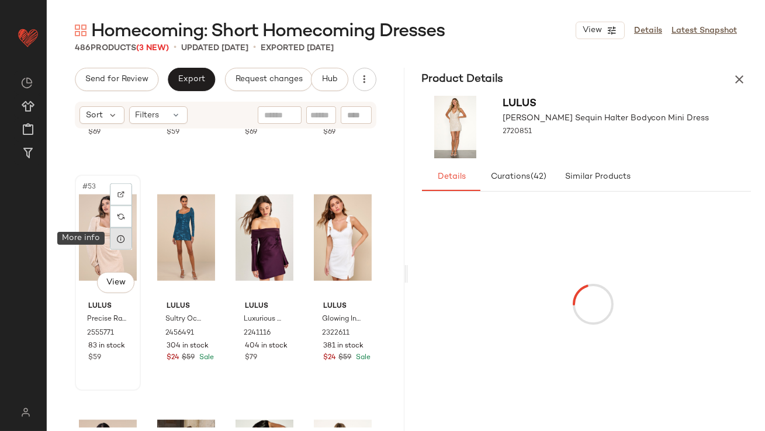
click at [124, 243] on icon at bounding box center [120, 238] width 9 height 9
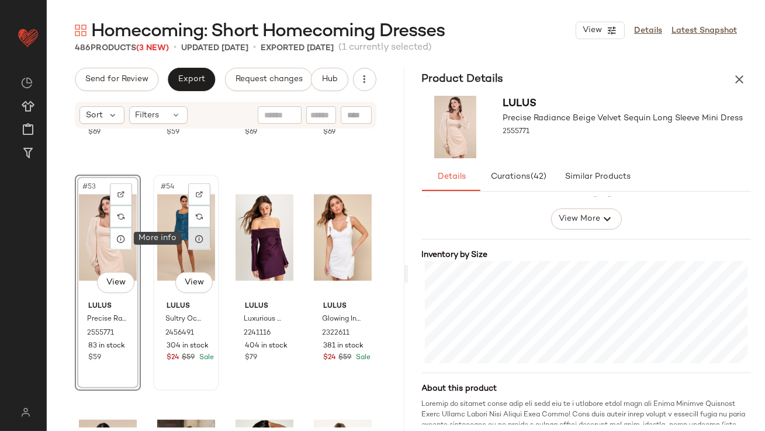
click at [200, 236] on icon at bounding box center [199, 238] width 9 height 9
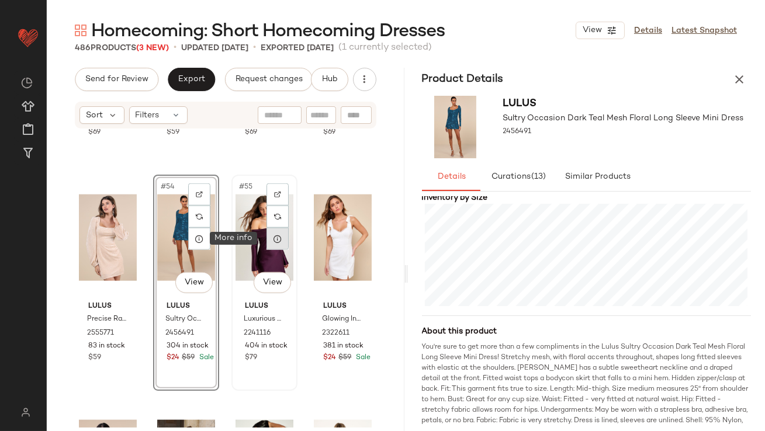
click at [271, 244] on div at bounding box center [278, 239] width 22 height 22
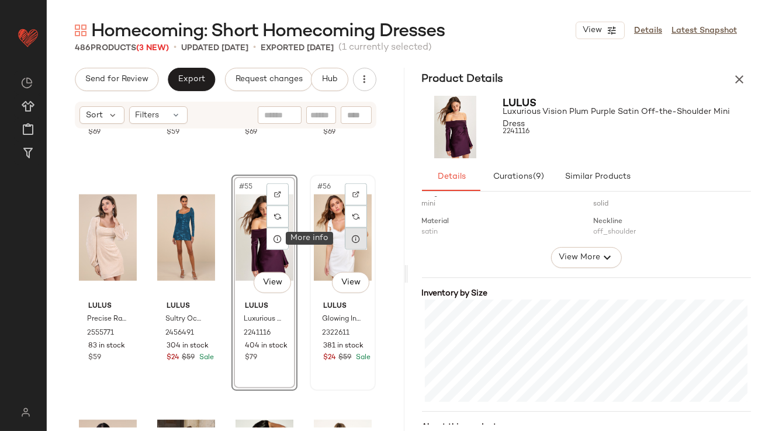
click at [353, 243] on icon at bounding box center [355, 238] width 9 height 9
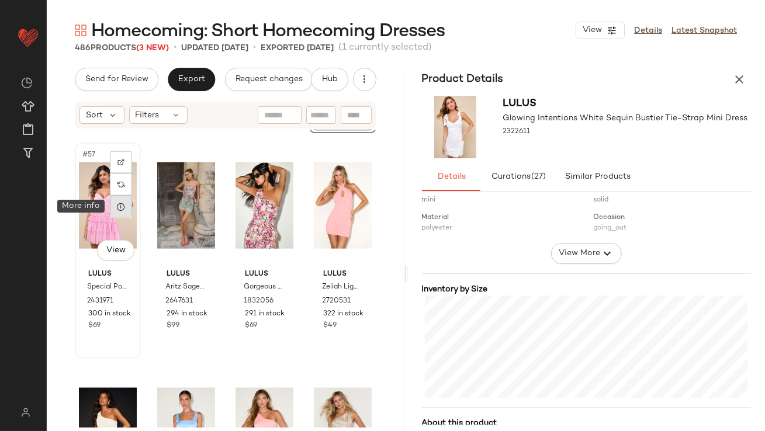
click at [116, 205] on icon at bounding box center [120, 206] width 9 height 9
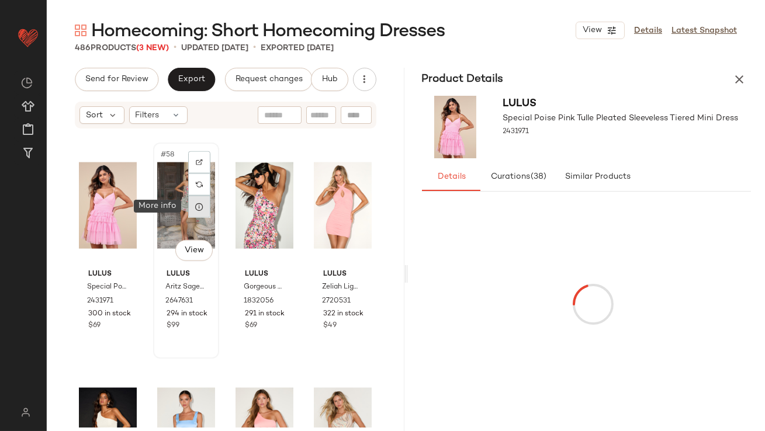
click at [203, 209] on div at bounding box center [199, 207] width 22 height 22
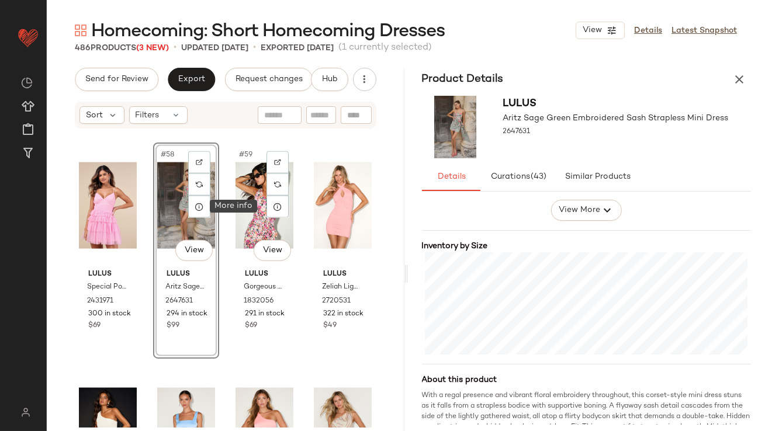
drag, startPoint x: 268, startPoint y: 208, endPoint x: 293, endPoint y: 226, distance: 31.5
click at [268, 208] on div at bounding box center [278, 207] width 22 height 22
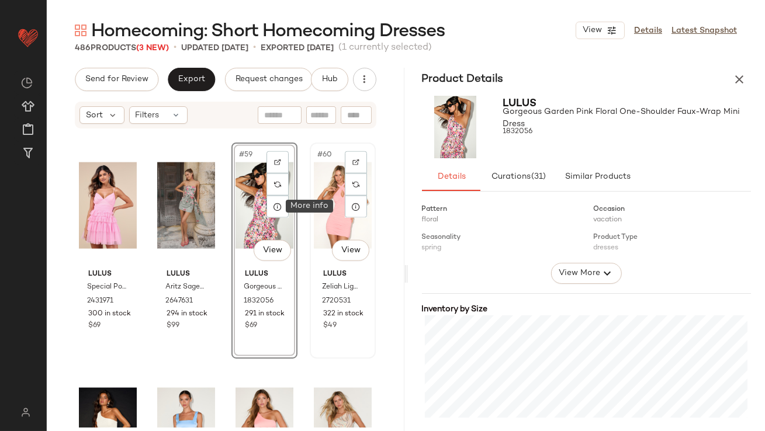
click at [351, 210] on icon at bounding box center [355, 206] width 9 height 9
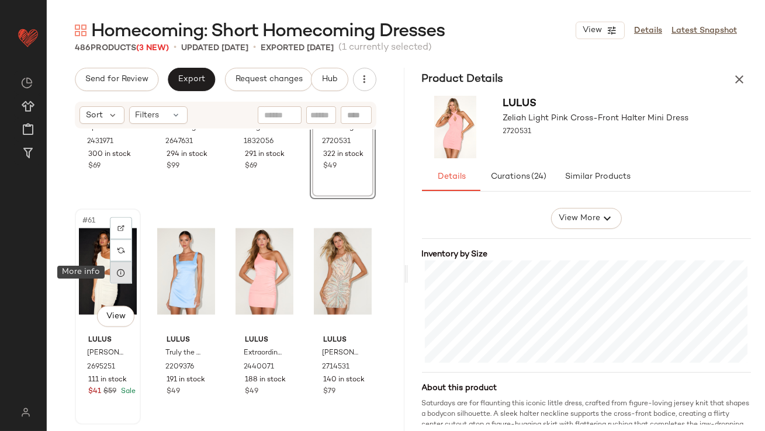
click at [123, 275] on icon at bounding box center [120, 272] width 9 height 9
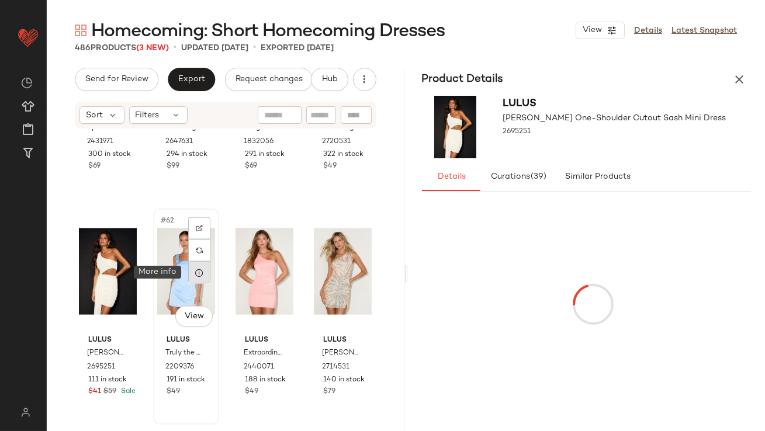
click at [196, 270] on icon at bounding box center [199, 272] width 9 height 9
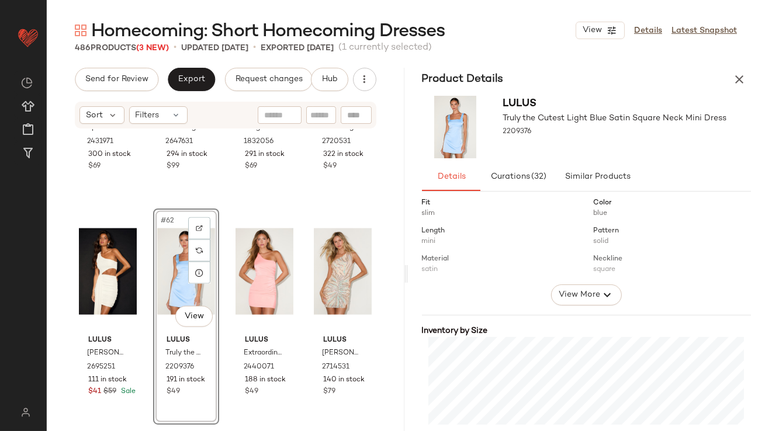
scroll to position [246, 0]
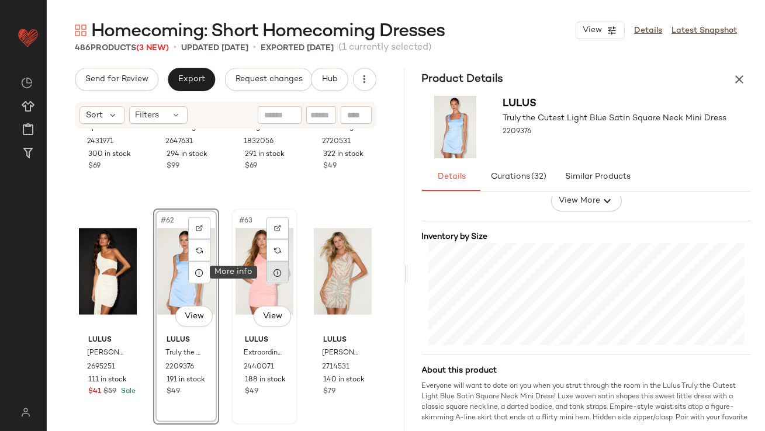
click at [275, 279] on div at bounding box center [278, 273] width 22 height 22
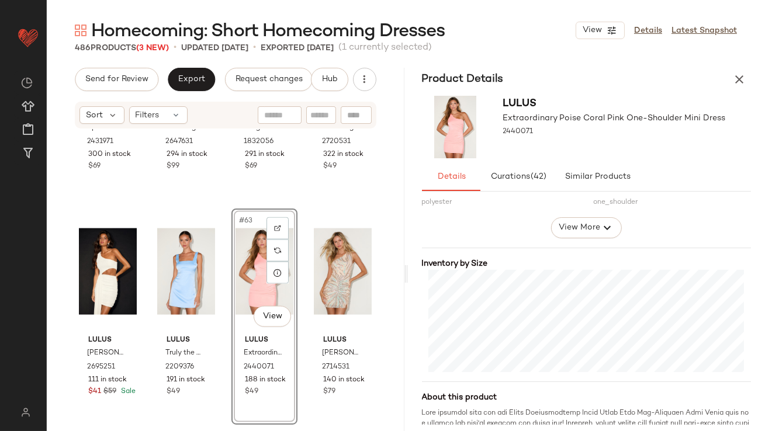
scroll to position [227, 0]
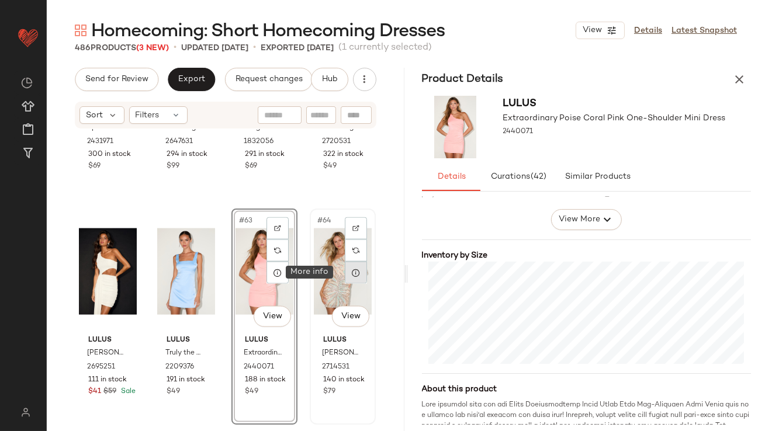
click at [353, 277] on icon at bounding box center [355, 272] width 9 height 9
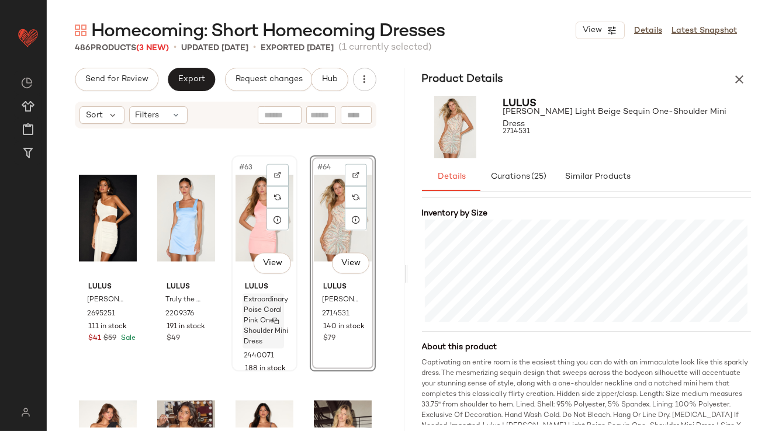
scroll to position [3510, 0]
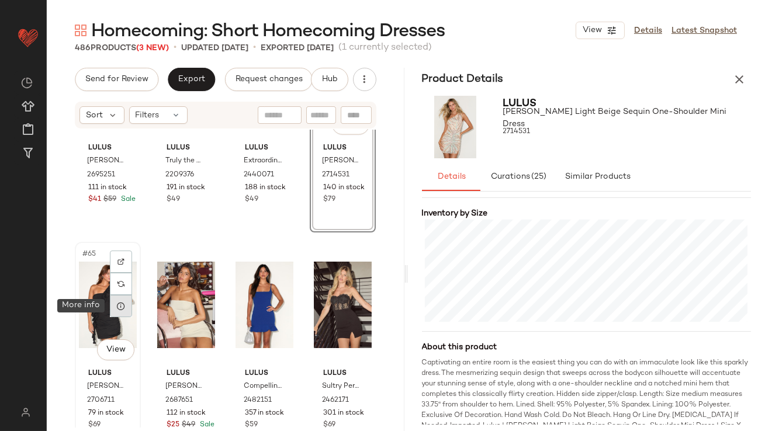
click at [126, 310] on div at bounding box center [121, 306] width 22 height 22
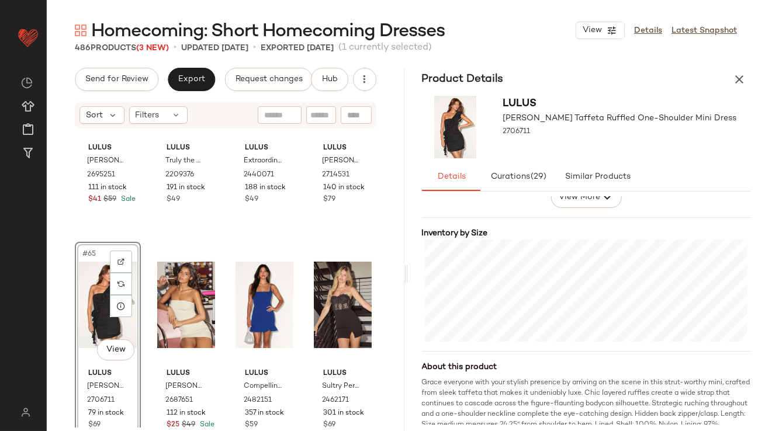
scroll to position [250, 0]
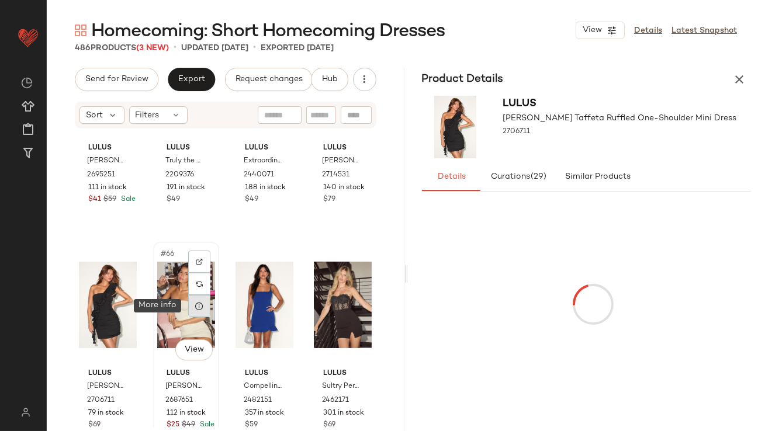
click at [201, 305] on icon at bounding box center [199, 306] width 9 height 9
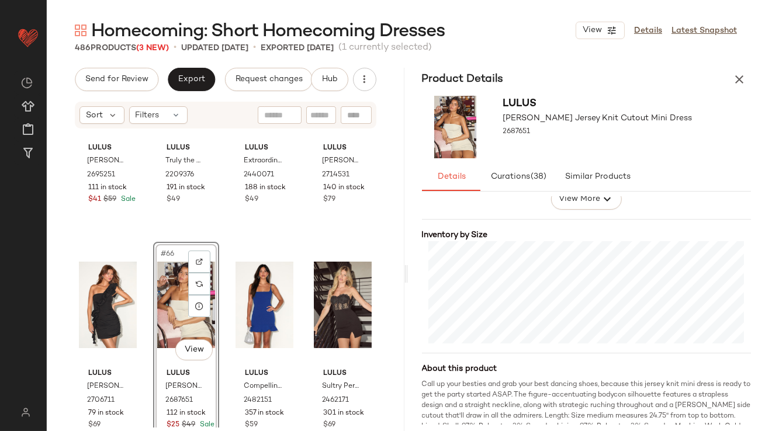
scroll to position [275, 0]
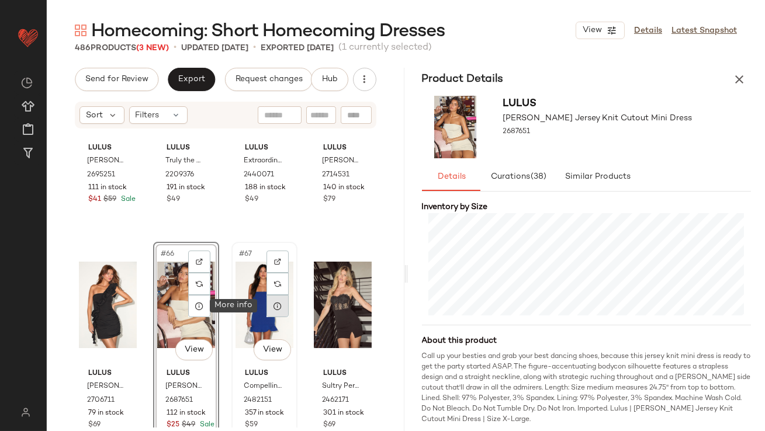
click at [273, 306] on icon at bounding box center [277, 306] width 9 height 9
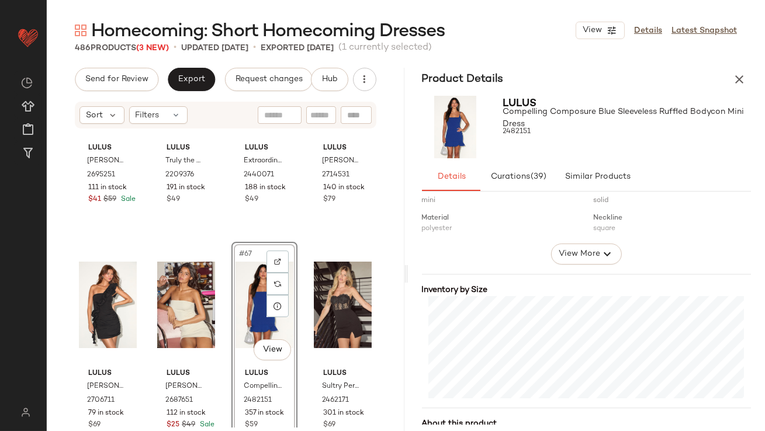
scroll to position [216, 0]
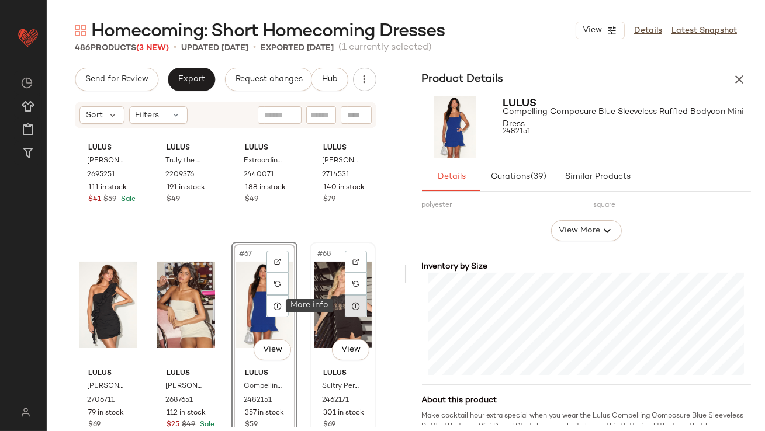
click at [351, 306] on icon at bounding box center [355, 306] width 9 height 9
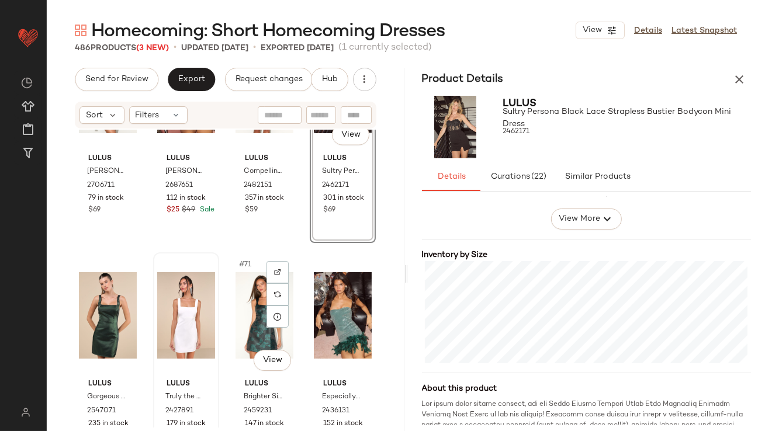
scroll to position [3735, 0]
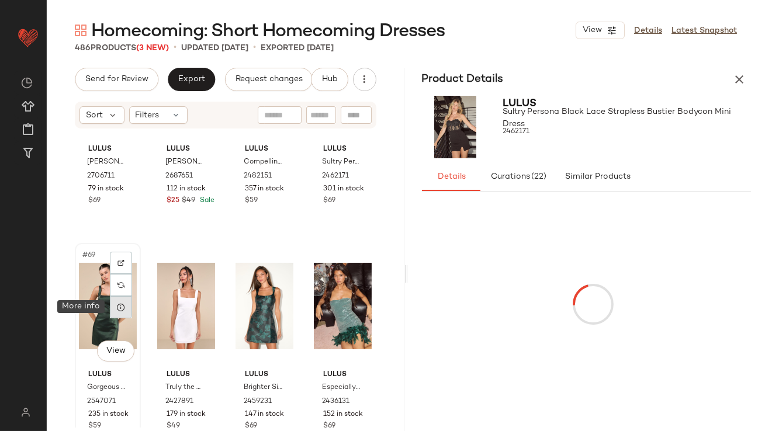
click at [124, 308] on icon at bounding box center [120, 307] width 9 height 9
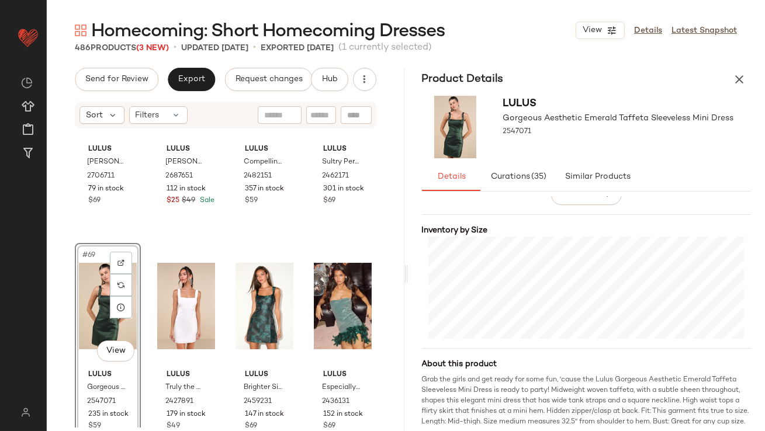
scroll to position [255, 0]
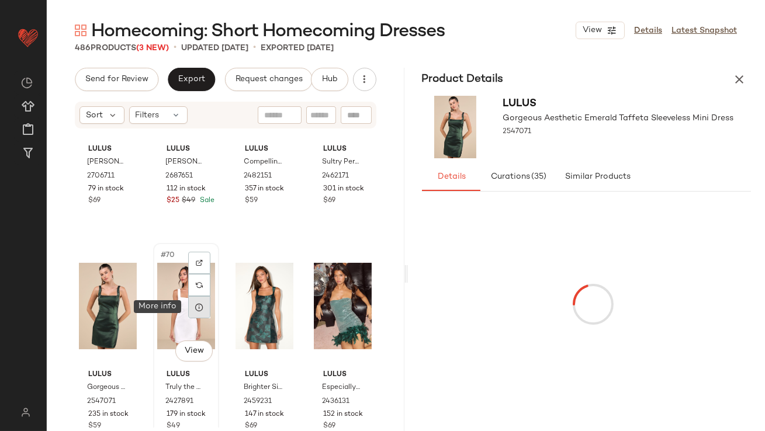
click at [196, 303] on icon at bounding box center [199, 307] width 9 height 9
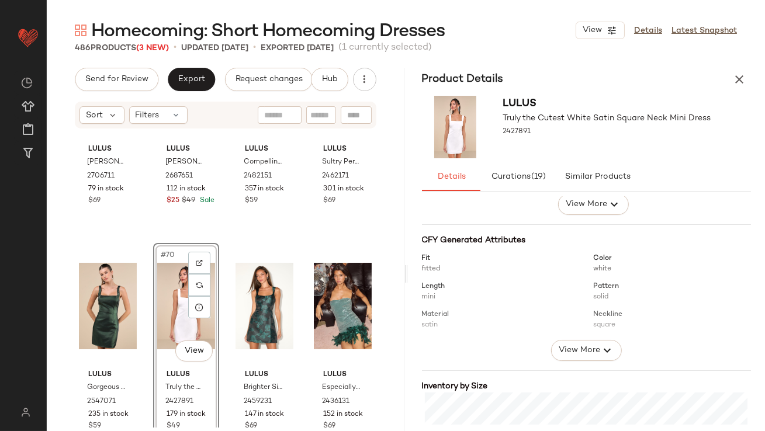
scroll to position [195, 0]
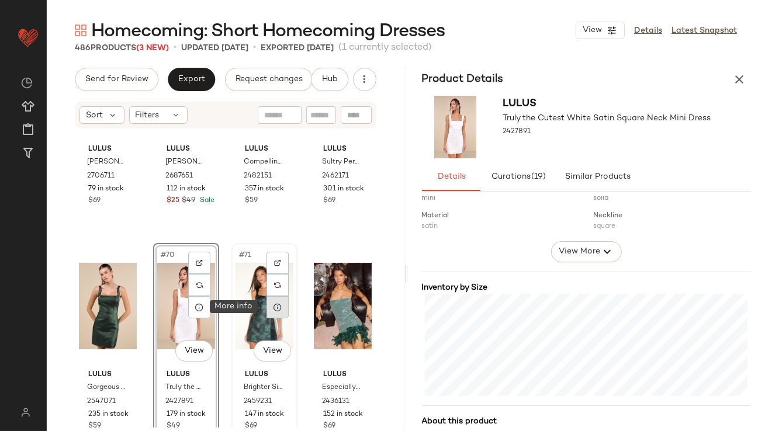
click at [275, 312] on div at bounding box center [278, 307] width 22 height 22
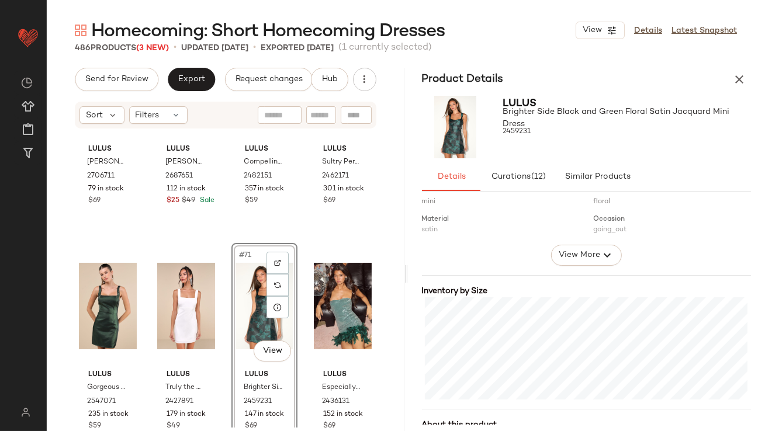
scroll to position [232, 0]
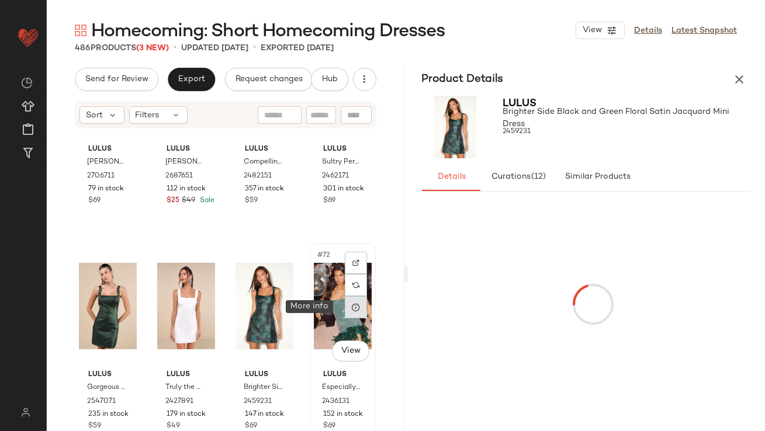
click at [355, 310] on div at bounding box center [356, 307] width 22 height 22
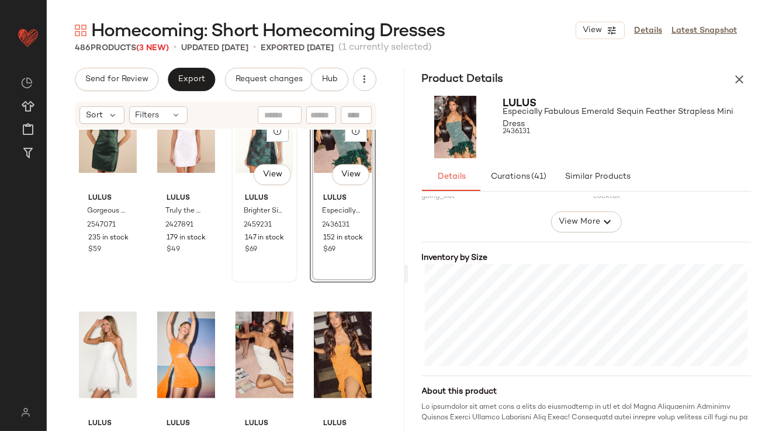
scroll to position [3967, 0]
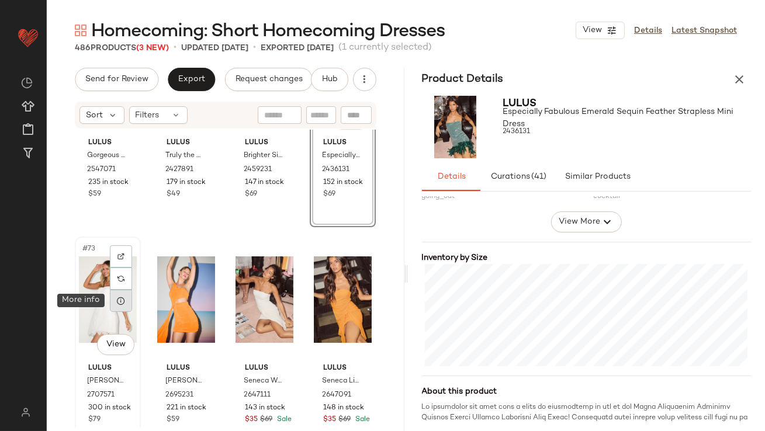
click at [127, 299] on div at bounding box center [121, 301] width 22 height 22
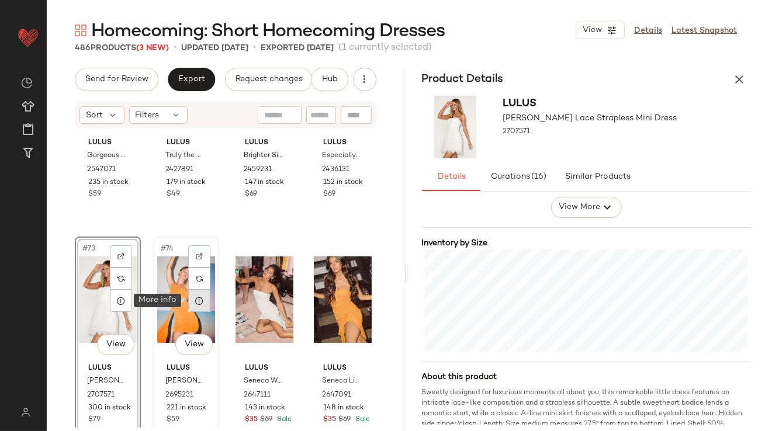
click at [202, 302] on div at bounding box center [199, 301] width 22 height 22
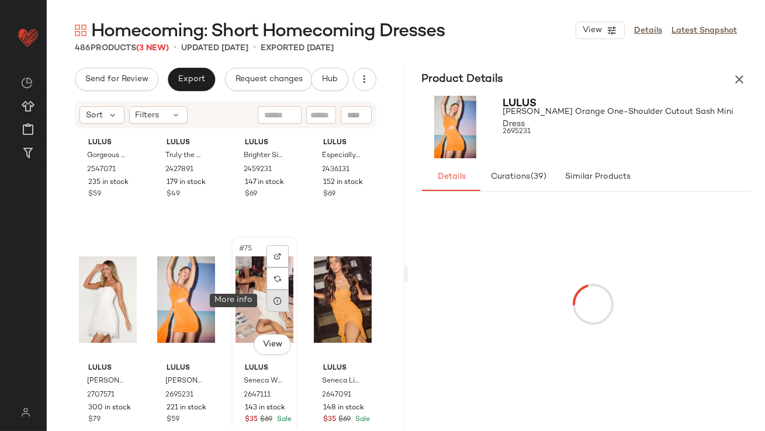
click at [272, 311] on div at bounding box center [278, 301] width 22 height 22
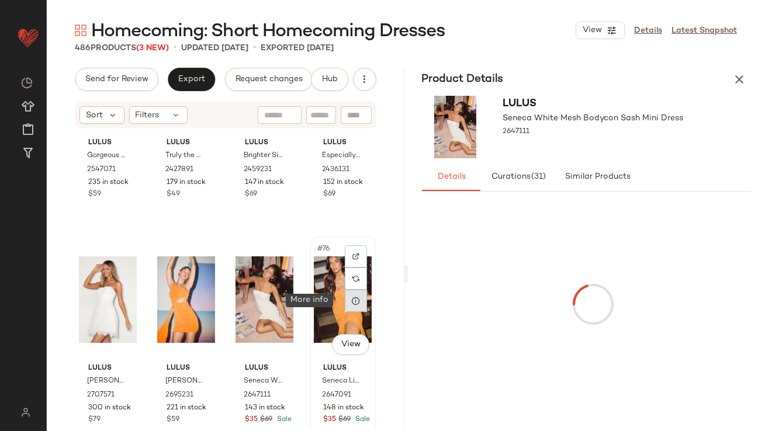
click at [355, 303] on div at bounding box center [356, 301] width 22 height 22
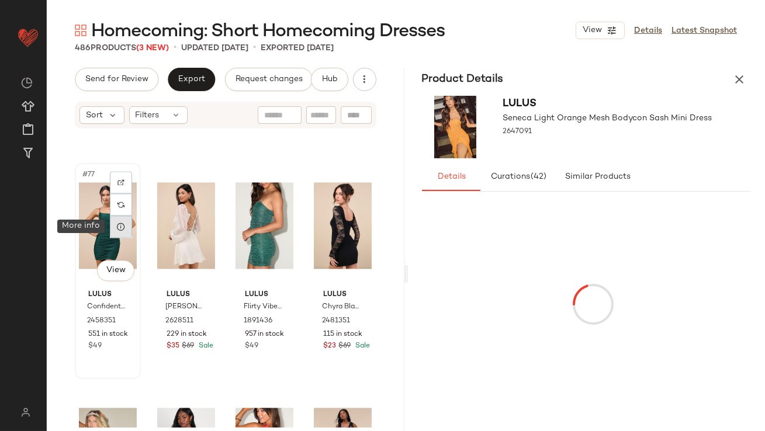
click at [119, 229] on icon at bounding box center [120, 227] width 9 height 9
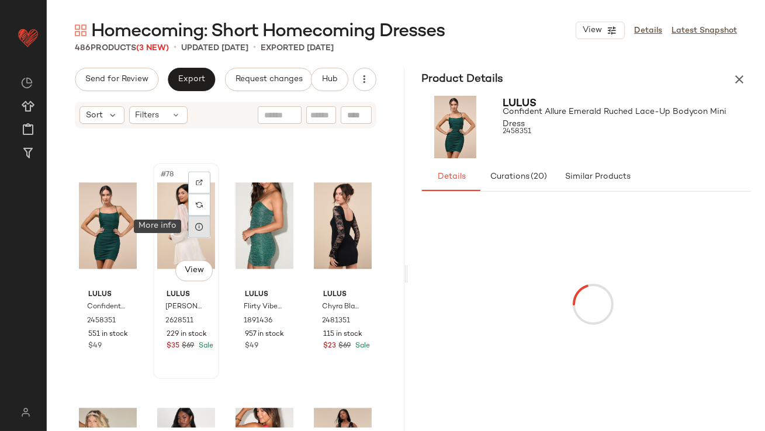
click at [195, 232] on div at bounding box center [199, 227] width 22 height 22
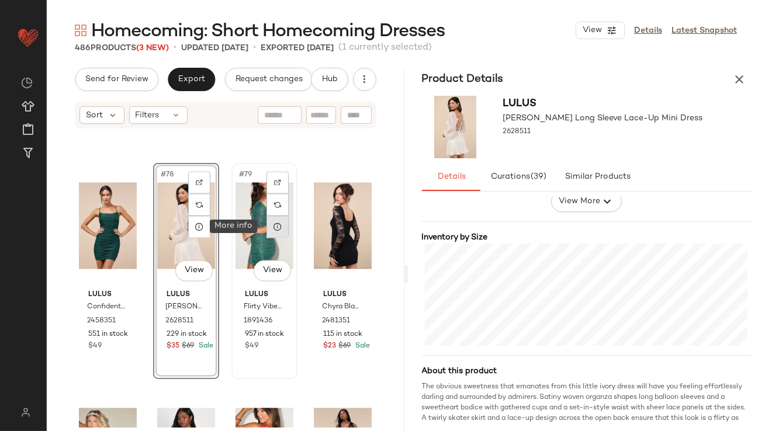
click at [278, 226] on div at bounding box center [278, 227] width 22 height 22
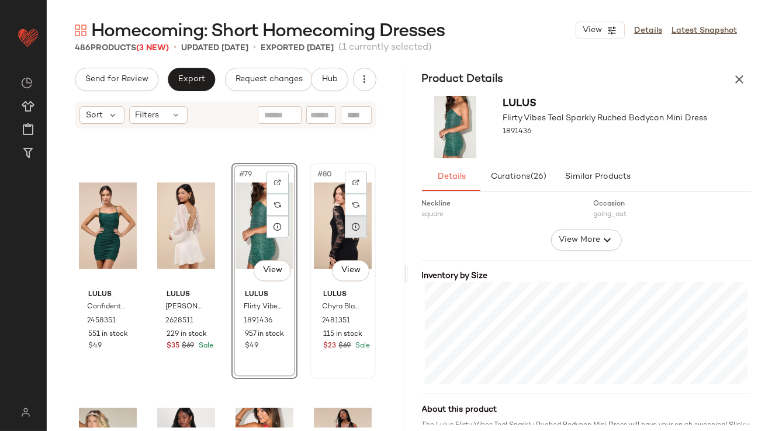
click at [349, 234] on div at bounding box center [356, 227] width 22 height 22
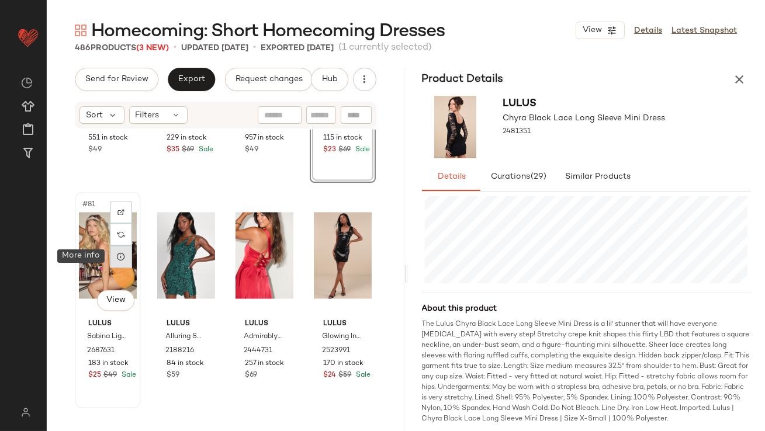
click at [121, 263] on div at bounding box center [121, 257] width 22 height 22
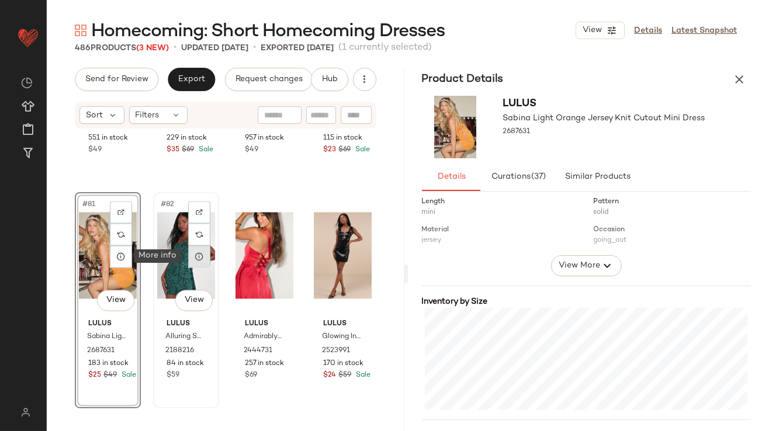
click at [201, 259] on icon at bounding box center [199, 256] width 9 height 9
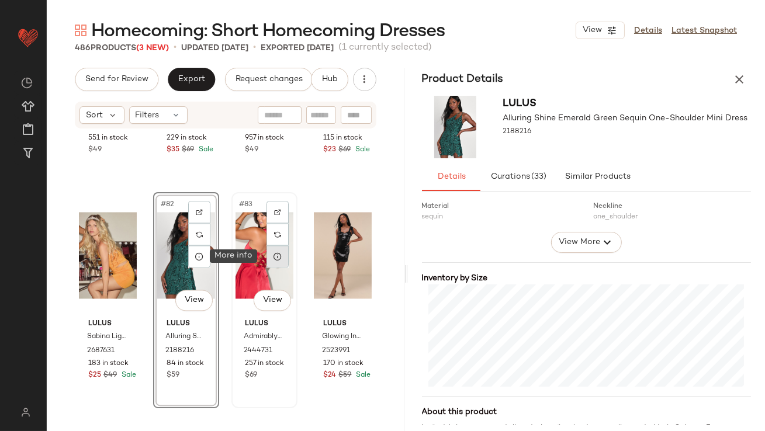
click at [268, 254] on div at bounding box center [278, 257] width 22 height 22
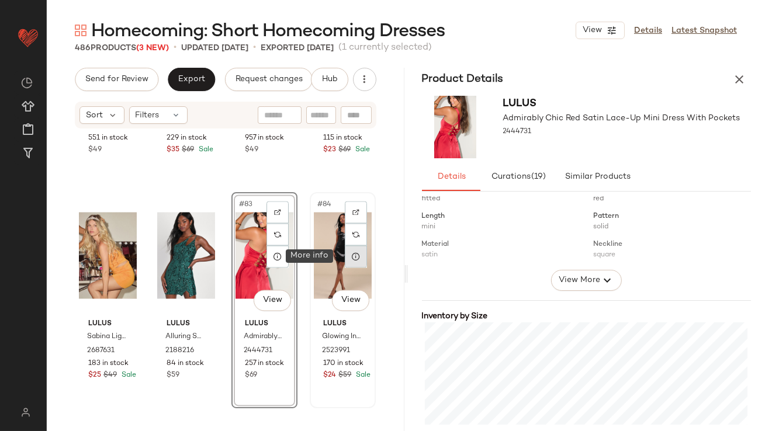
click at [351, 256] on icon at bounding box center [355, 256] width 9 height 9
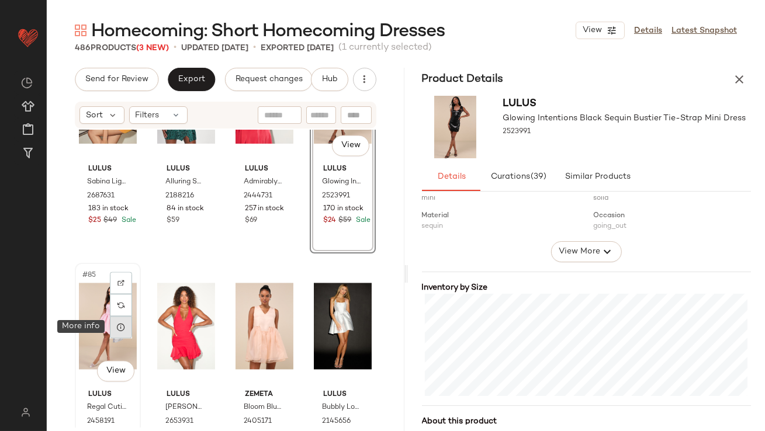
click at [120, 327] on icon at bounding box center [120, 327] width 9 height 9
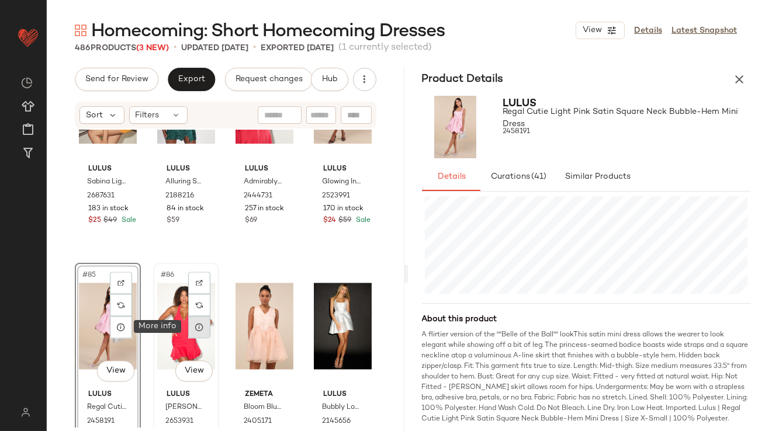
click at [196, 327] on icon at bounding box center [199, 327] width 9 height 9
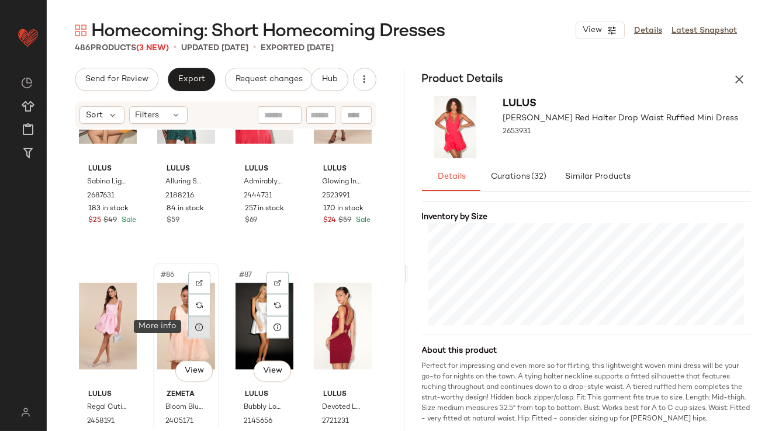
click at [196, 324] on icon at bounding box center [199, 327] width 9 height 9
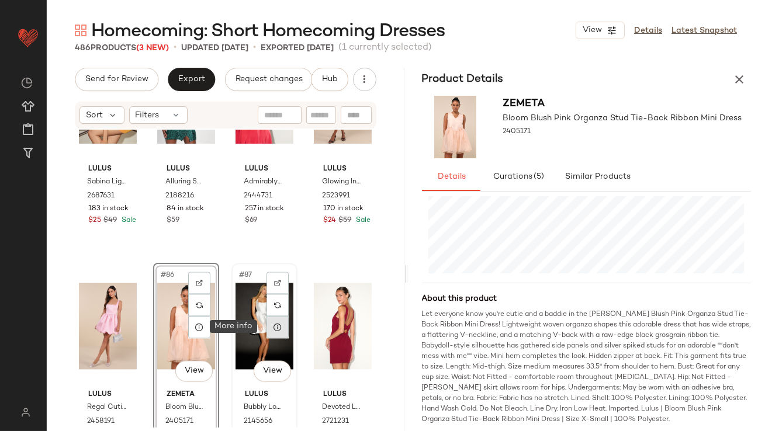
click at [277, 326] on icon at bounding box center [277, 327] width 9 height 9
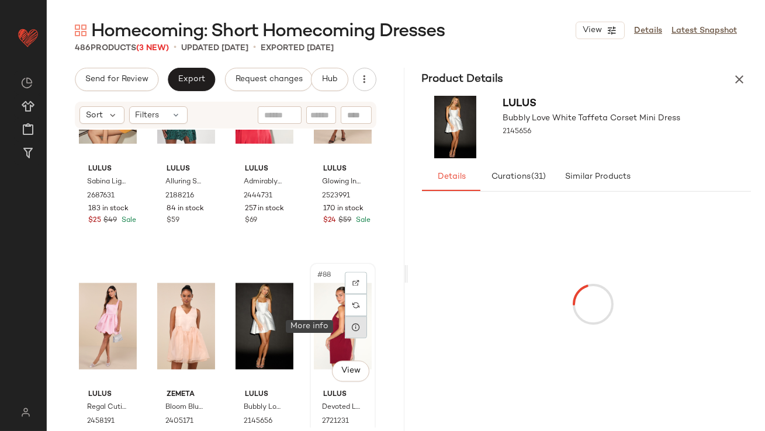
click at [351, 329] on icon at bounding box center [355, 327] width 9 height 9
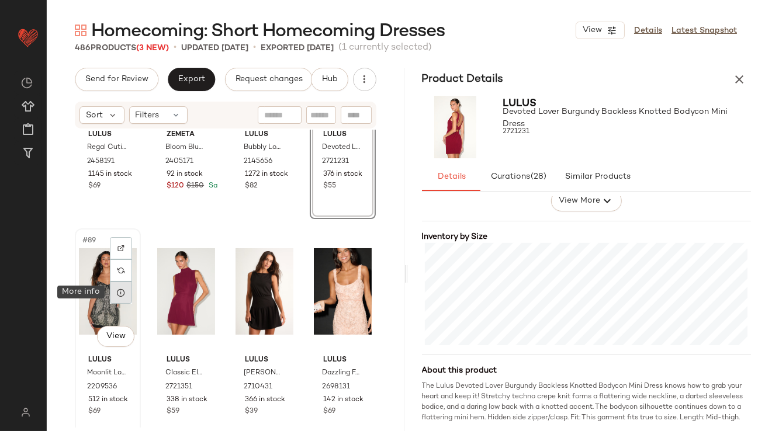
click at [118, 298] on div at bounding box center [121, 293] width 22 height 22
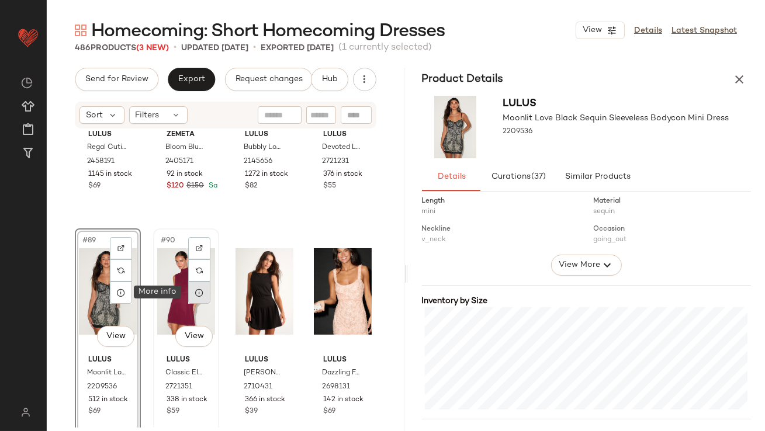
click at [195, 296] on icon at bounding box center [199, 292] width 9 height 9
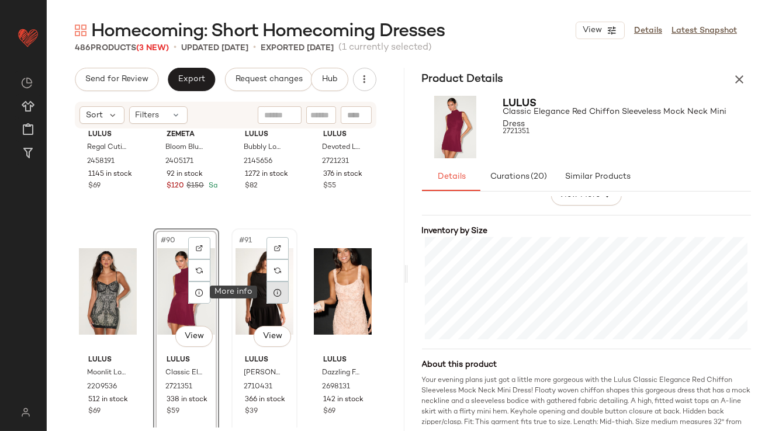
click at [274, 296] on icon at bounding box center [277, 292] width 9 height 9
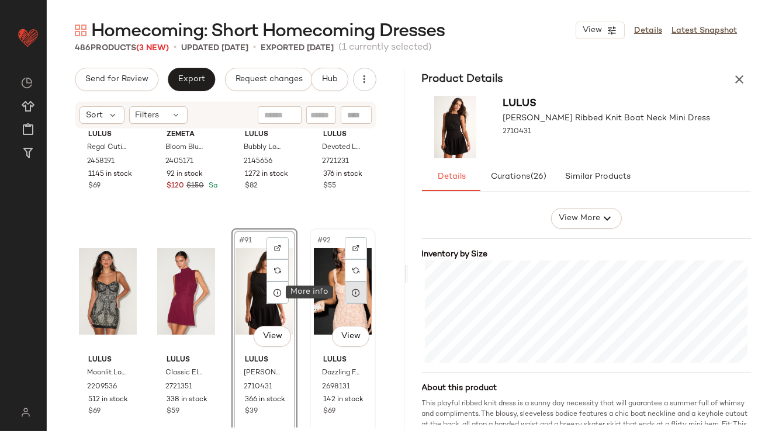
click at [345, 295] on div at bounding box center [356, 293] width 22 height 22
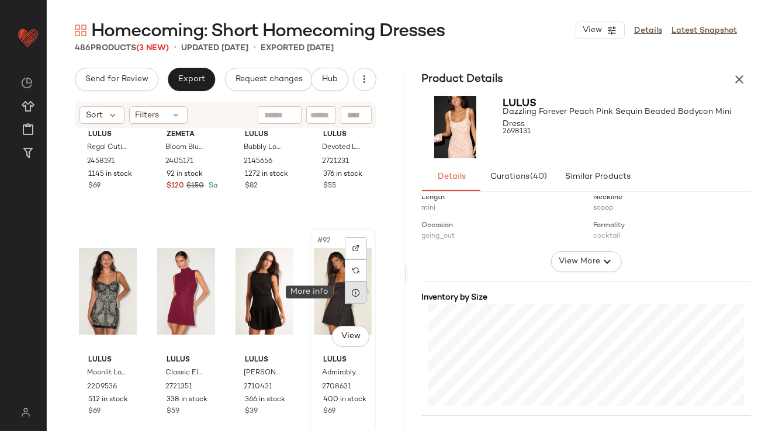
click at [348, 299] on div at bounding box center [356, 293] width 22 height 22
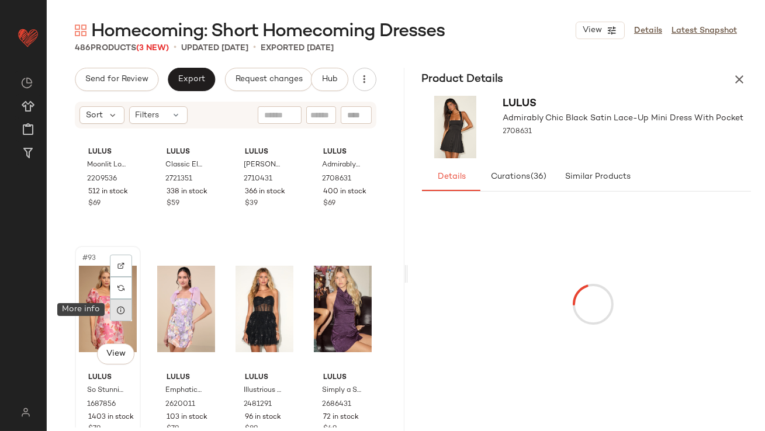
click at [124, 308] on icon at bounding box center [120, 310] width 9 height 9
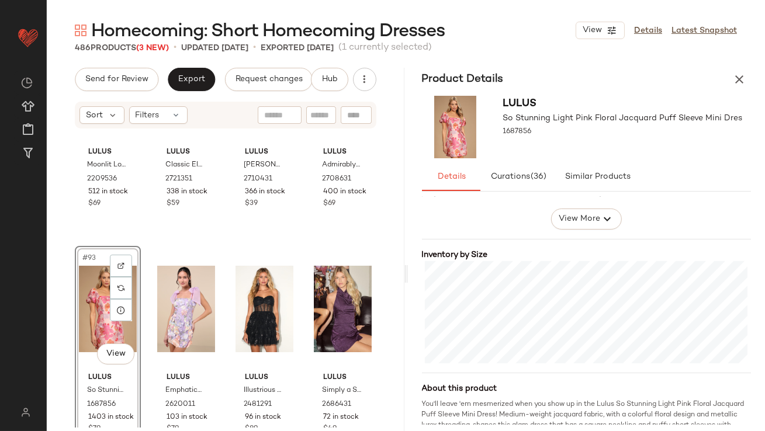
scroll to position [230, 0]
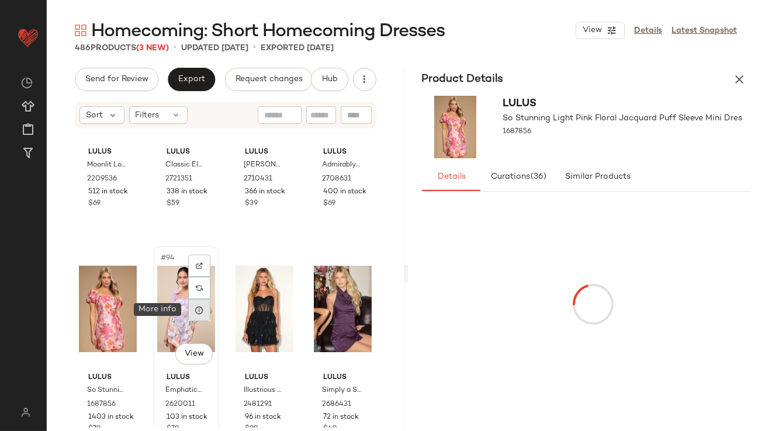
click at [203, 309] on div at bounding box center [199, 310] width 22 height 22
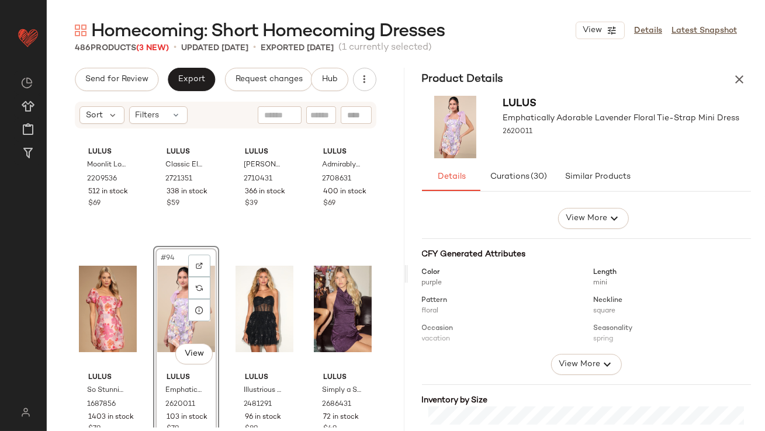
scroll to position [250, 0]
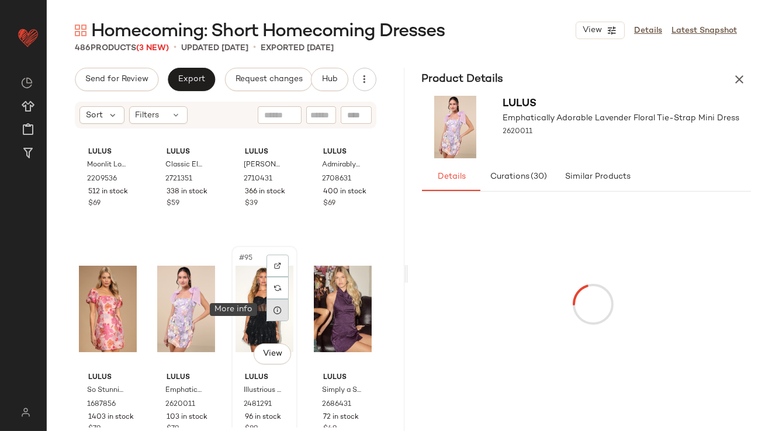
click at [273, 313] on icon at bounding box center [277, 310] width 9 height 9
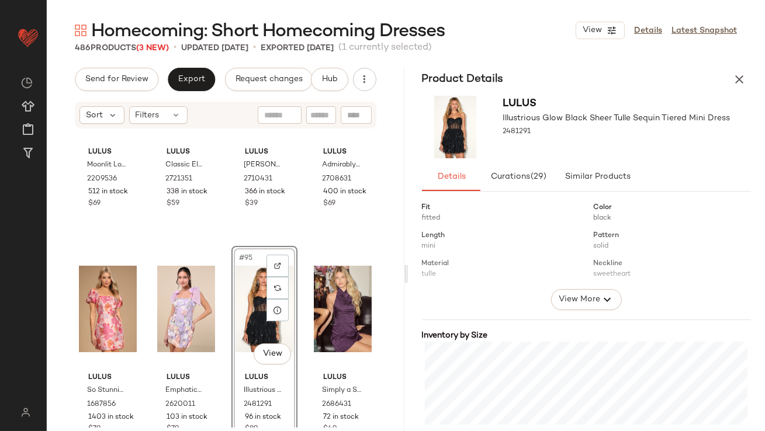
scroll to position [174, 0]
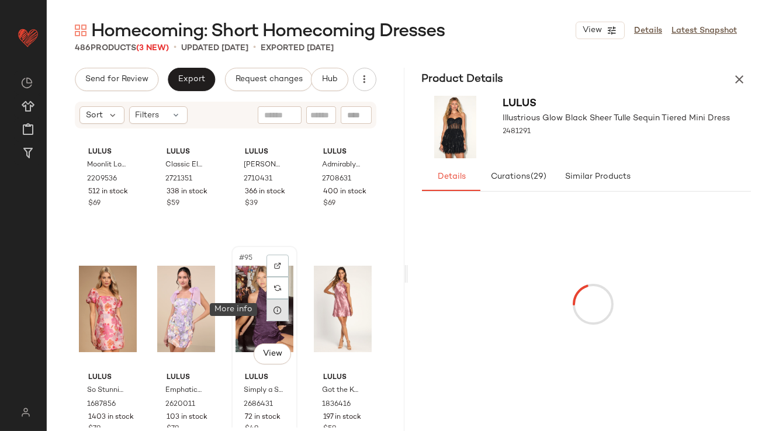
click at [273, 306] on icon at bounding box center [277, 310] width 9 height 9
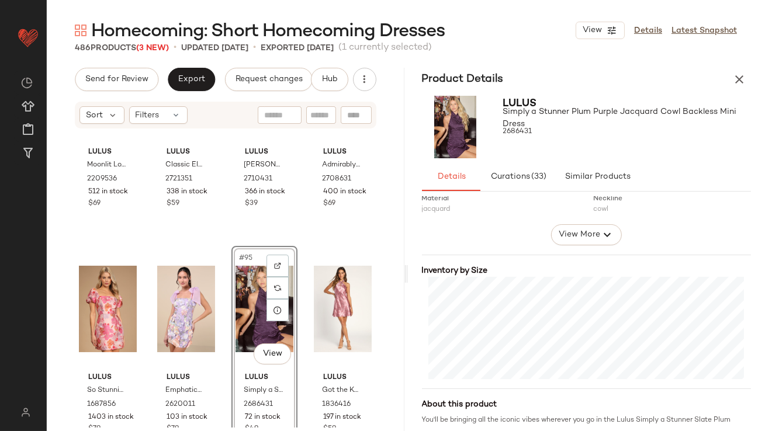
scroll to position [231, 0]
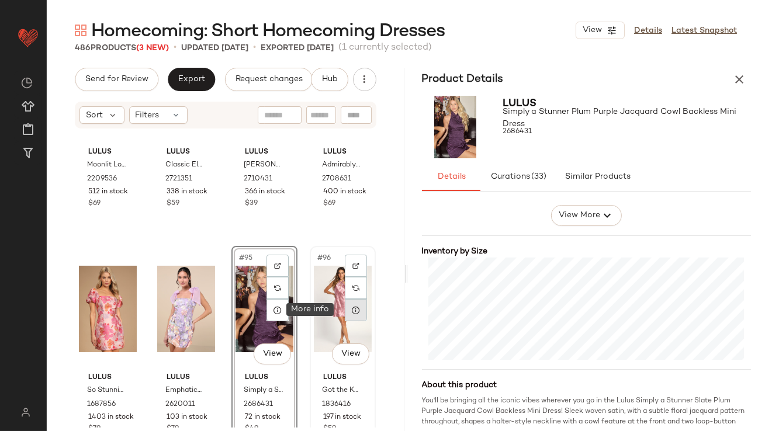
click at [353, 318] on div at bounding box center [356, 310] width 22 height 22
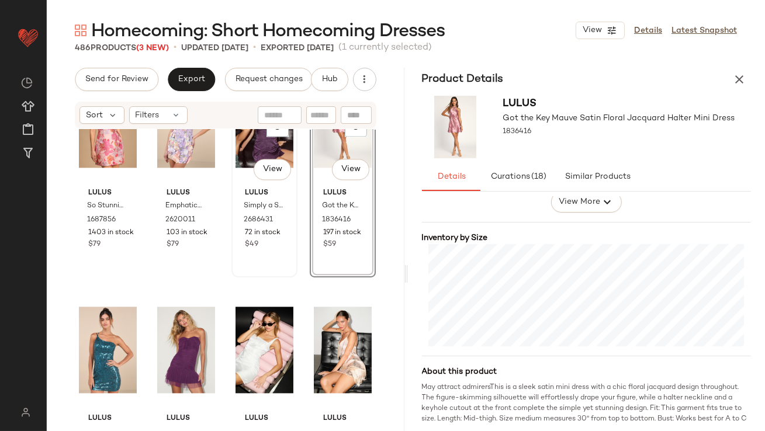
scroll to position [5303, 0]
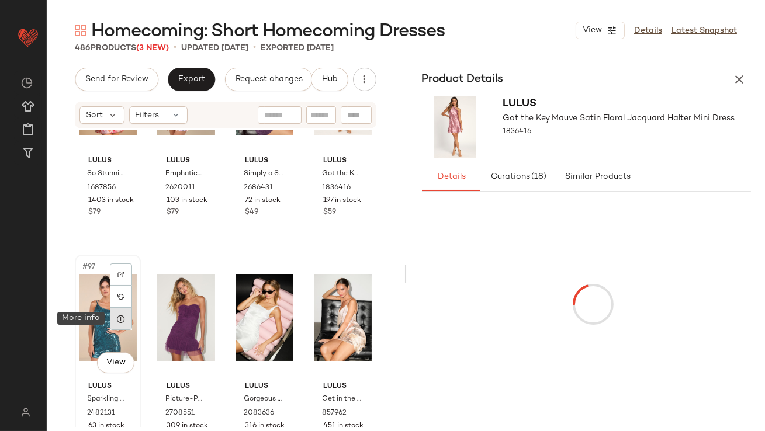
click at [125, 319] on icon at bounding box center [120, 319] width 9 height 9
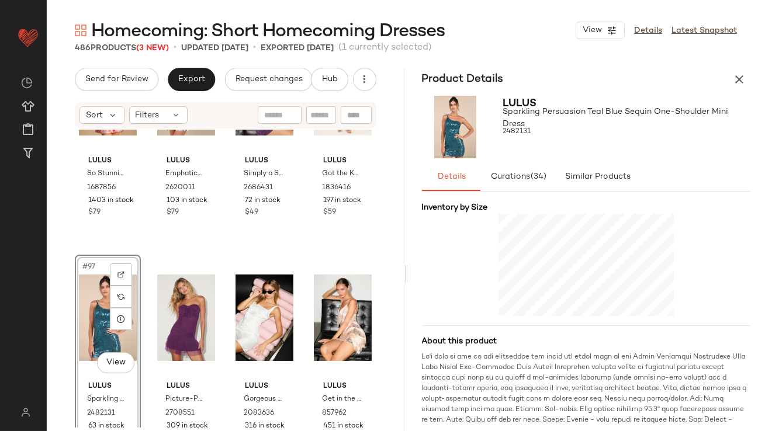
scroll to position [286, 0]
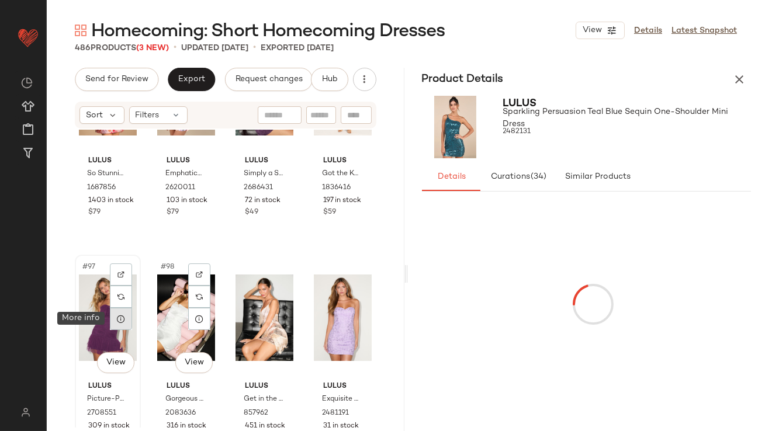
click at [119, 320] on icon at bounding box center [120, 319] width 9 height 9
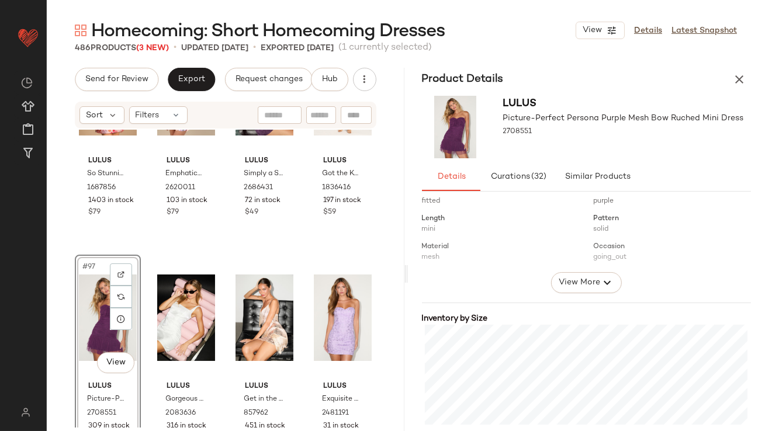
scroll to position [215, 0]
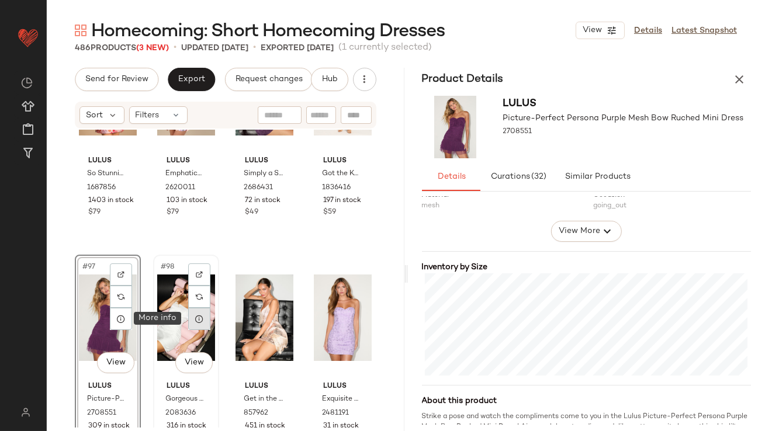
click at [202, 322] on div at bounding box center [199, 319] width 22 height 22
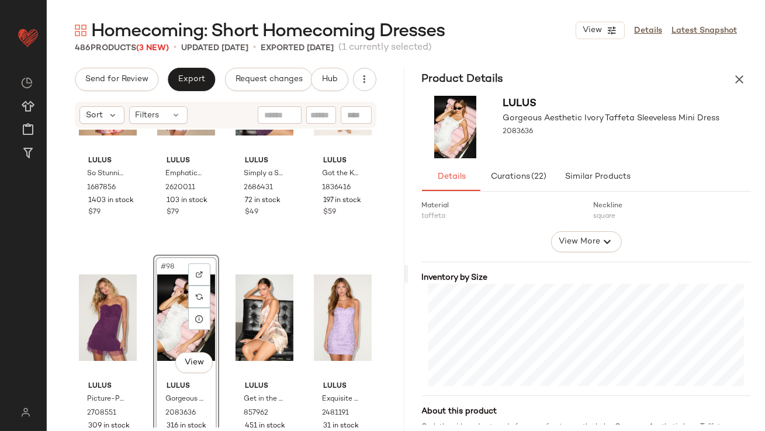
scroll to position [229, 0]
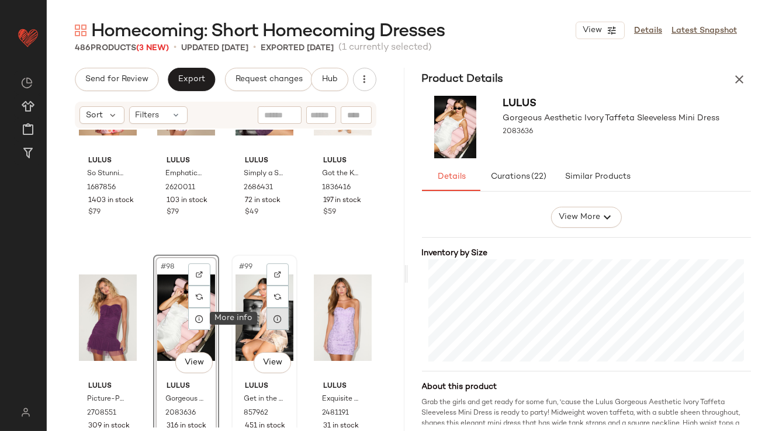
click at [274, 320] on icon at bounding box center [277, 319] width 9 height 9
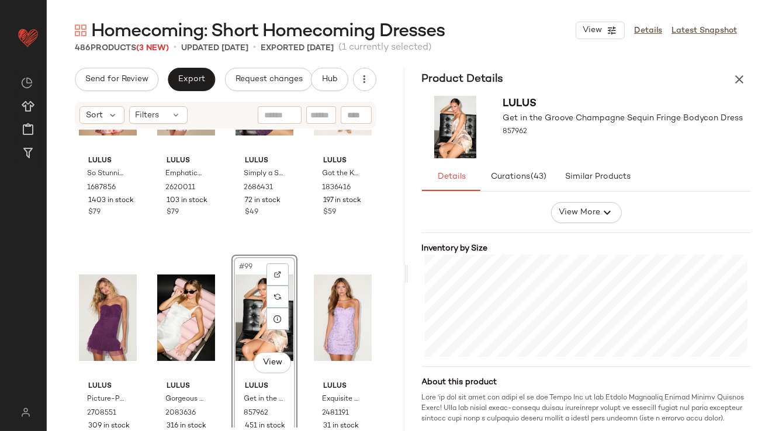
scroll to position [242, 0]
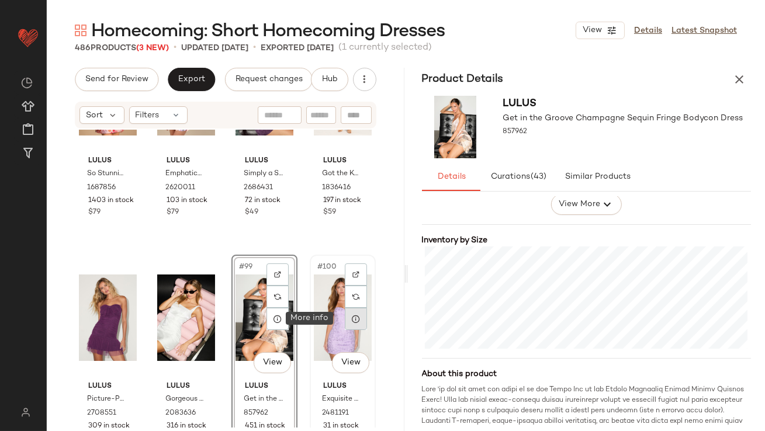
click at [348, 324] on div at bounding box center [356, 319] width 22 height 22
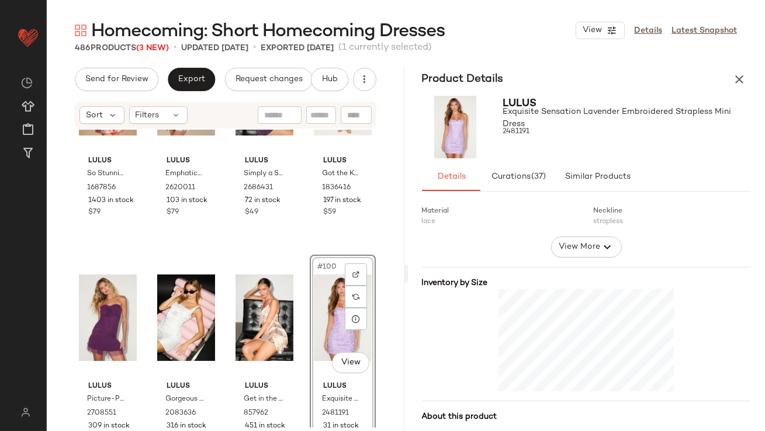
scroll to position [210, 0]
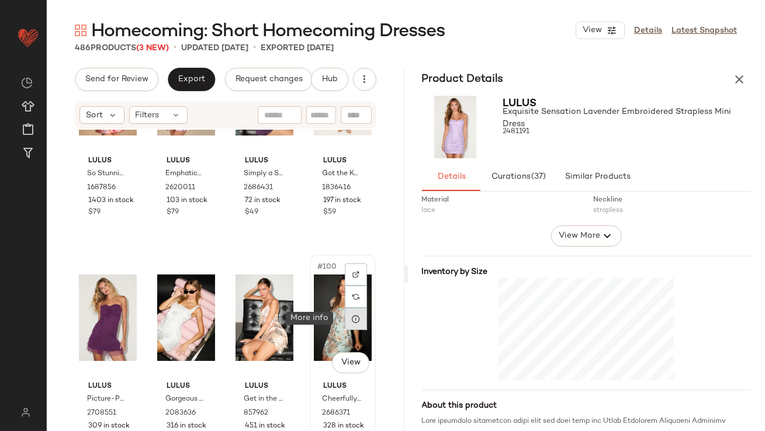
click at [358, 326] on div at bounding box center [356, 319] width 22 height 22
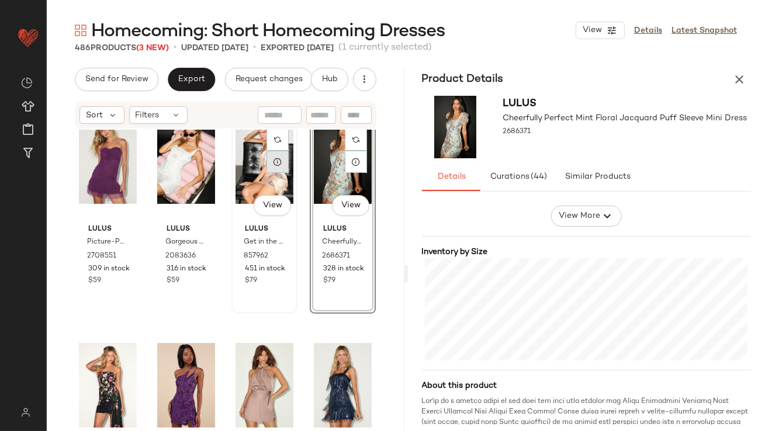
scroll to position [5493, 0]
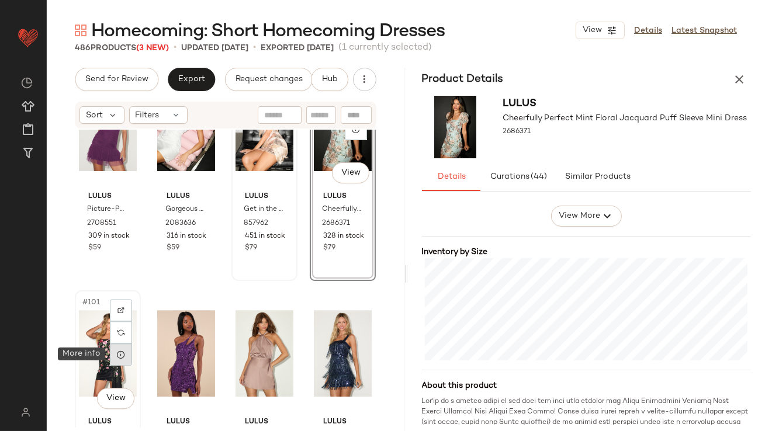
click at [120, 360] on div at bounding box center [121, 355] width 22 height 22
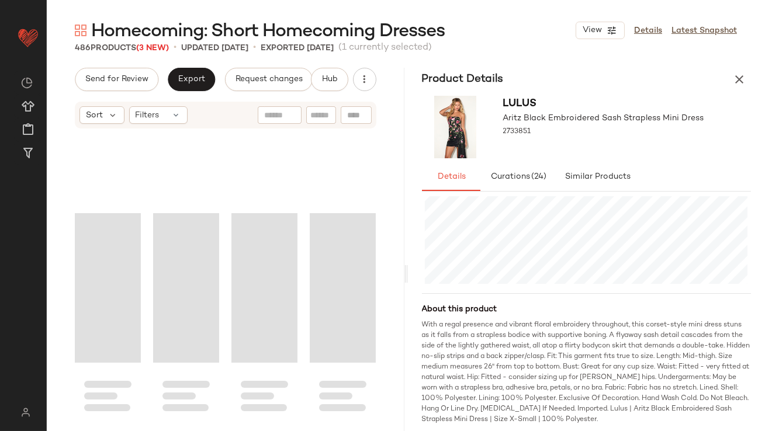
scroll to position [3667, 0]
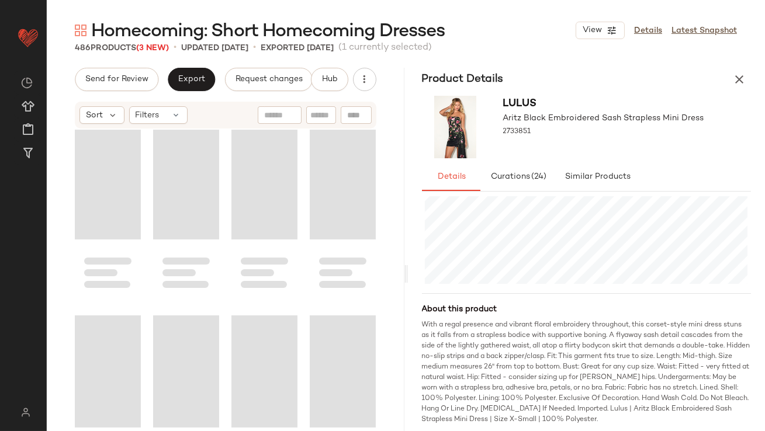
click at [745, 80] on icon "button" at bounding box center [740, 79] width 14 height 14
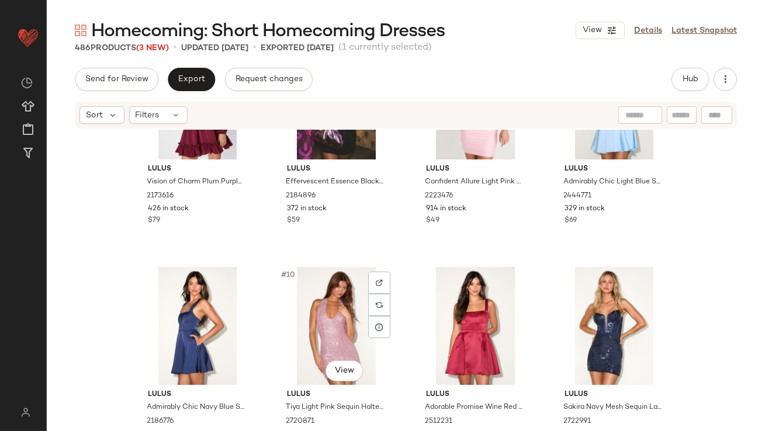
scroll to position [350, 0]
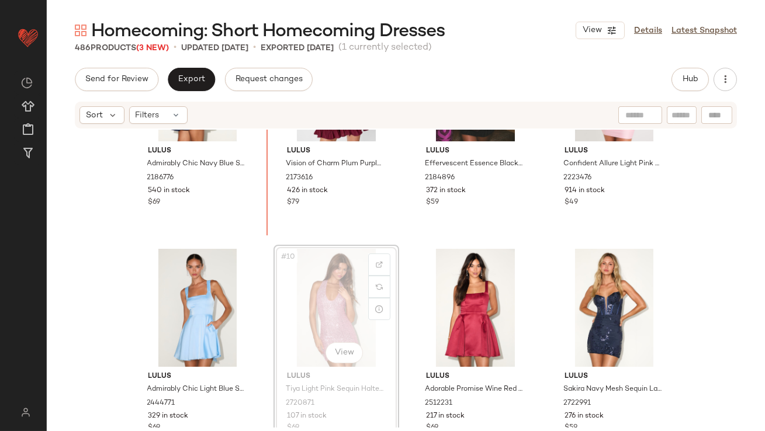
scroll to position [330, 0]
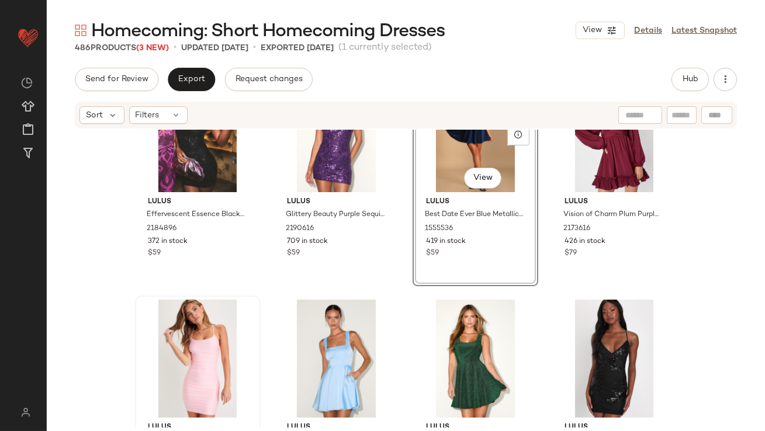
scroll to position [581, 0]
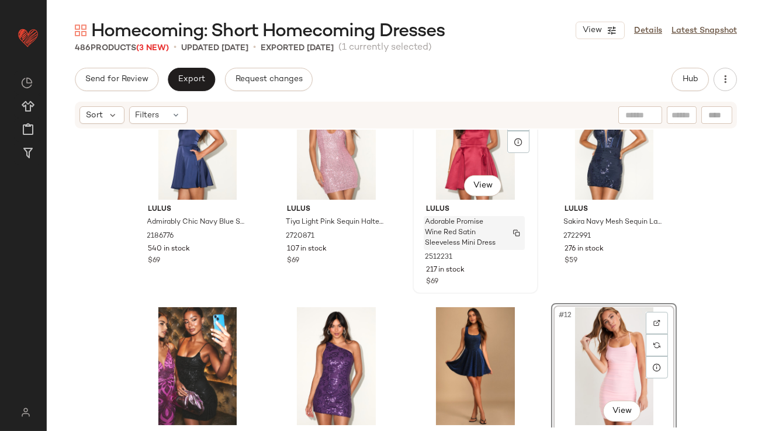
scroll to position [181, 0]
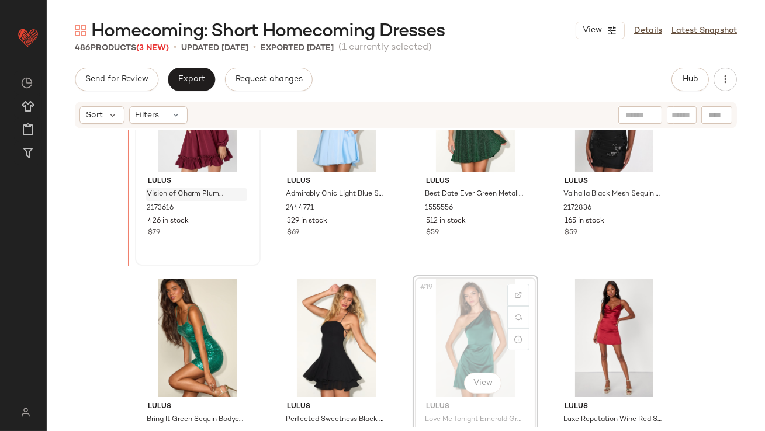
scroll to position [765, 0]
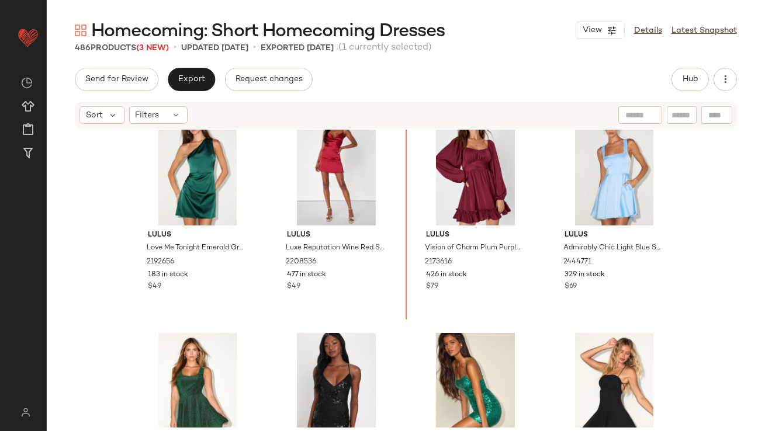
scroll to position [693, 0]
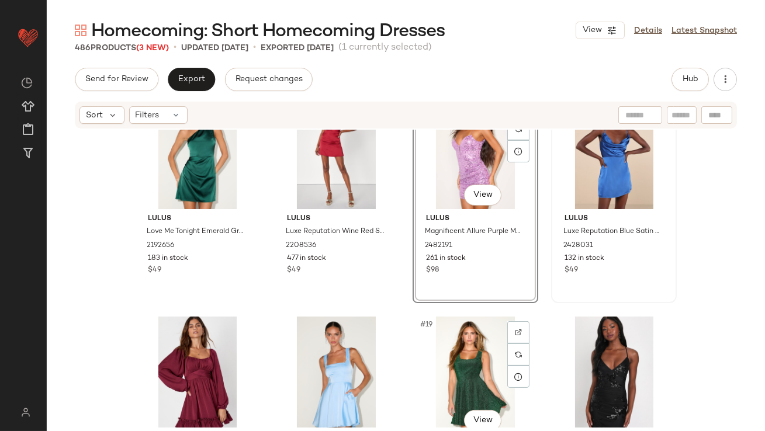
scroll to position [732, 0]
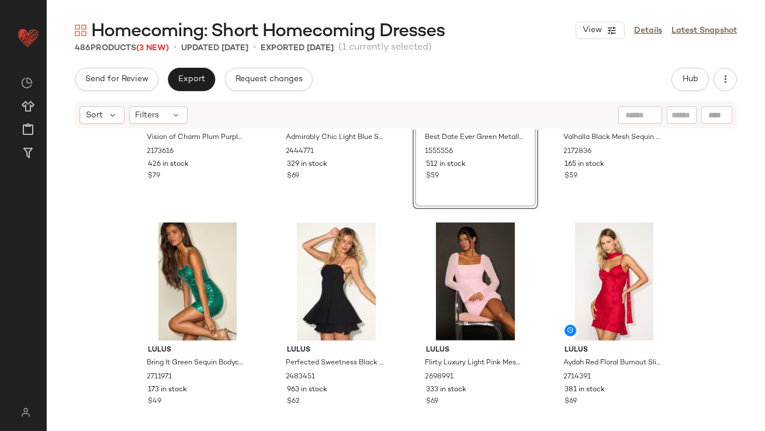
scroll to position [1149, 0]
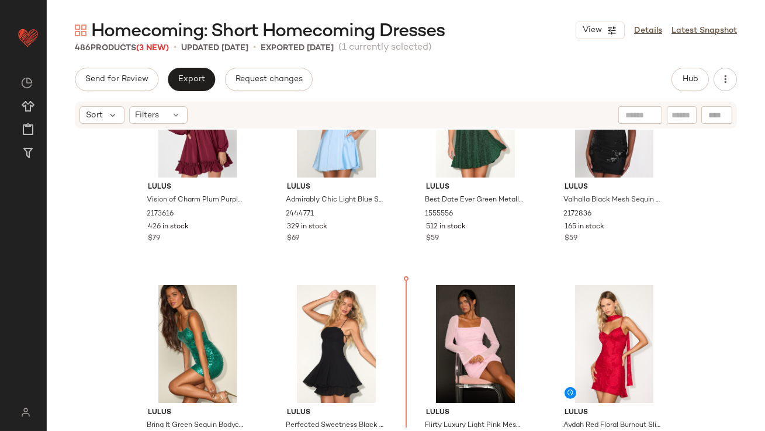
scroll to position [1006, 0]
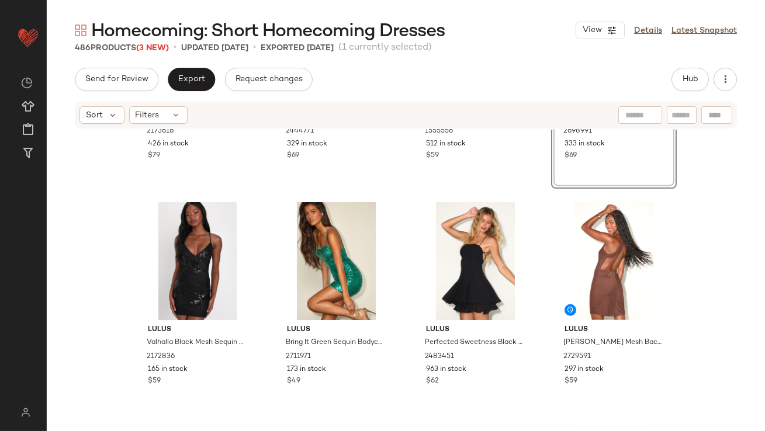
scroll to position [1214, 0]
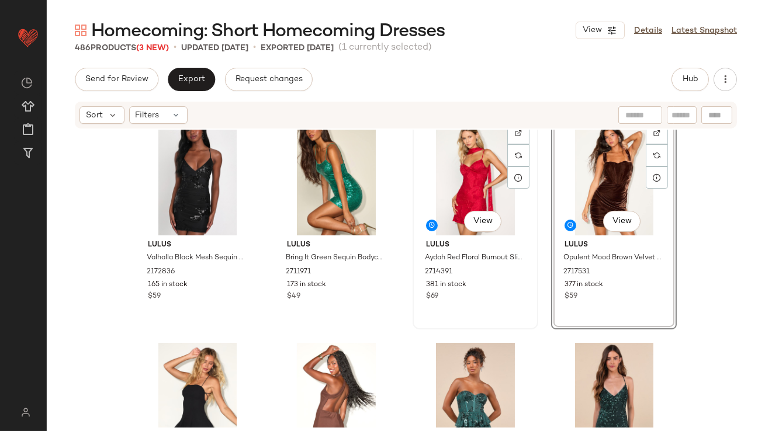
scroll to position [1216, 0]
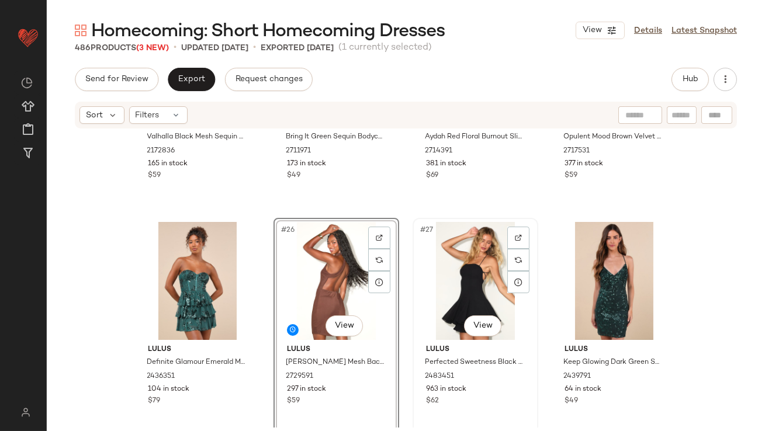
scroll to position [1466, 0]
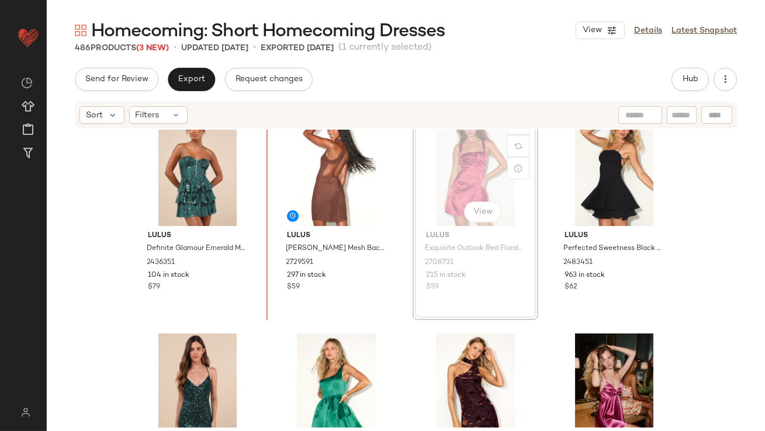
scroll to position [1390, 0]
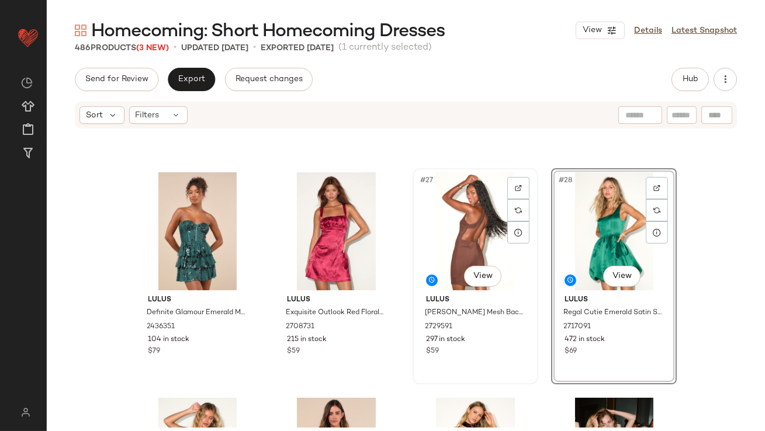
scroll to position [1434, 0]
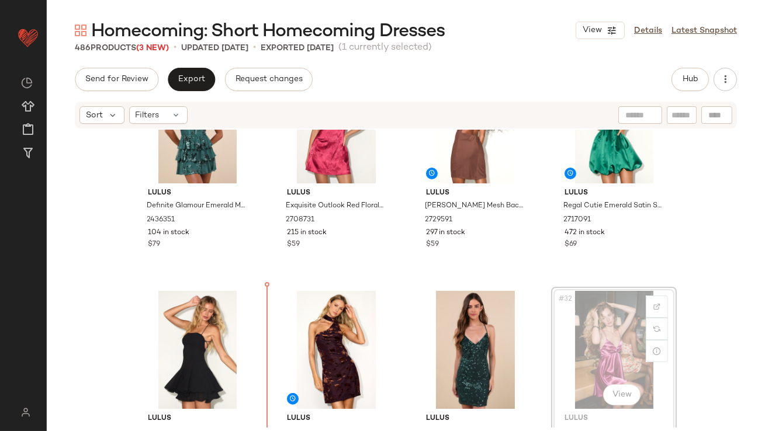
scroll to position [1445, 0]
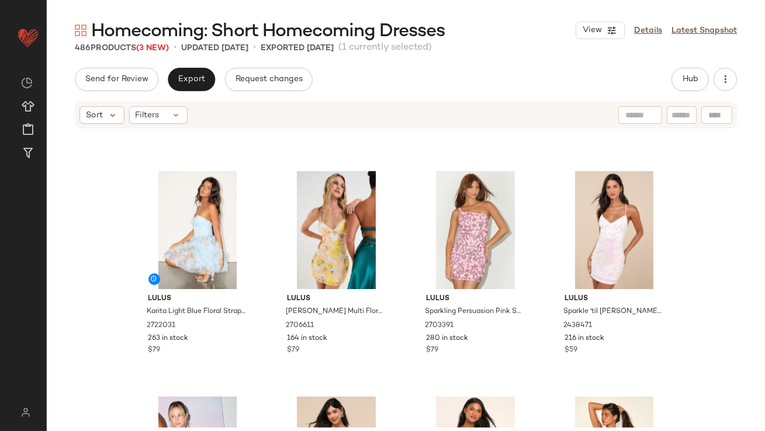
scroll to position [2112, 0]
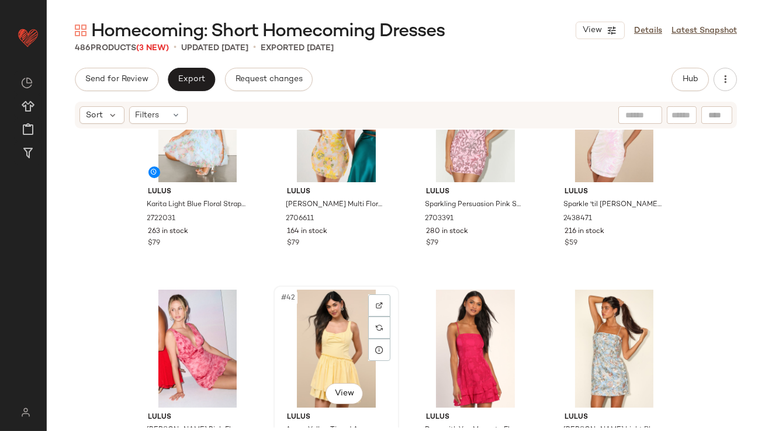
click at [322, 346] on div "#42 View" at bounding box center [337, 349] width 118 height 118
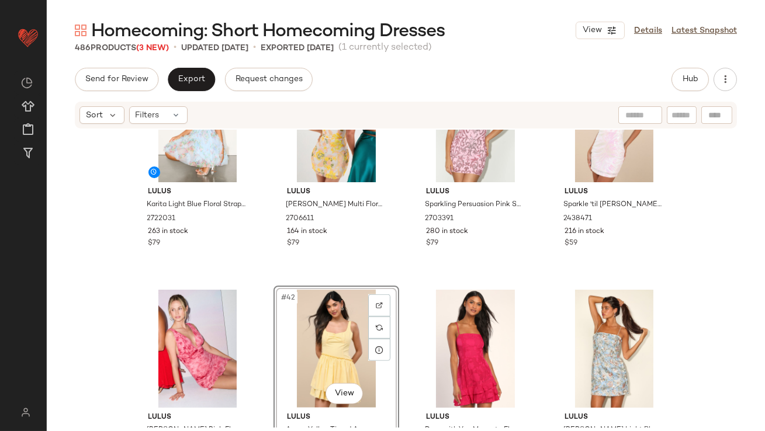
scroll to position [2105, 0]
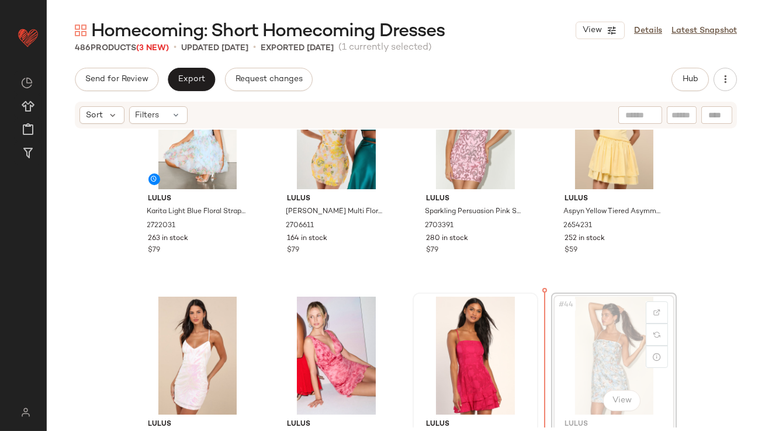
scroll to position [2108, 0]
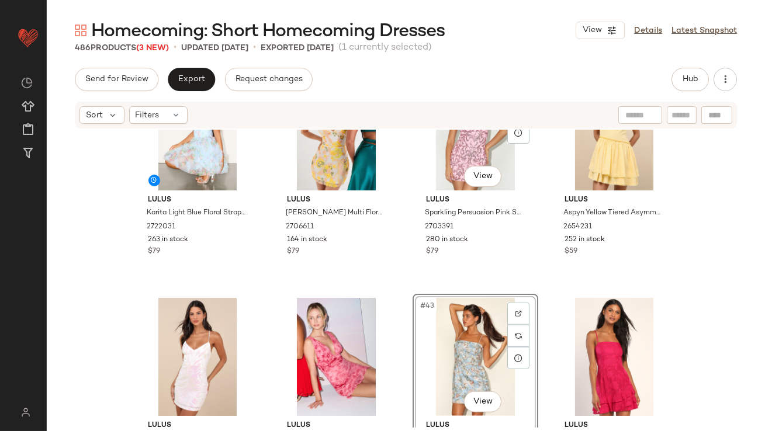
scroll to position [2108, 0]
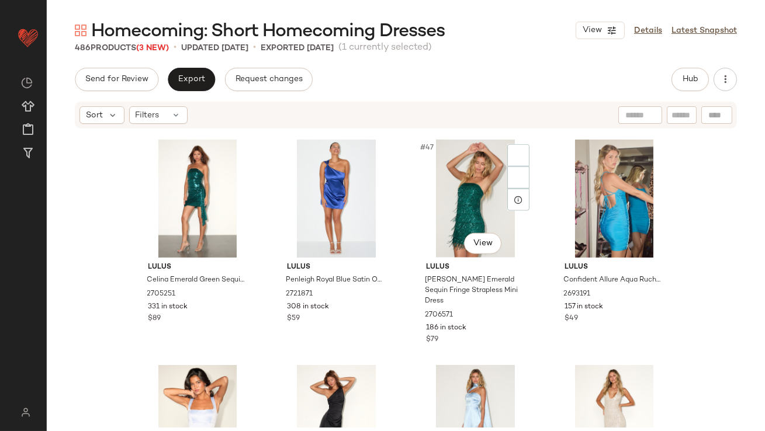
scroll to position [2423, 0]
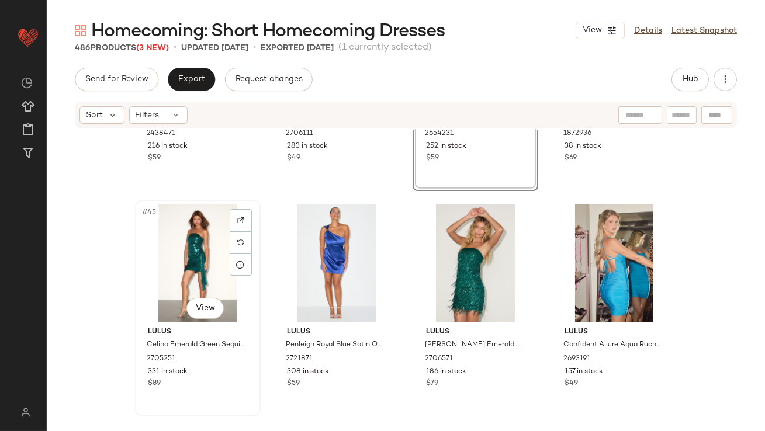
click at [187, 251] on div "#45 View" at bounding box center [198, 264] width 118 height 118
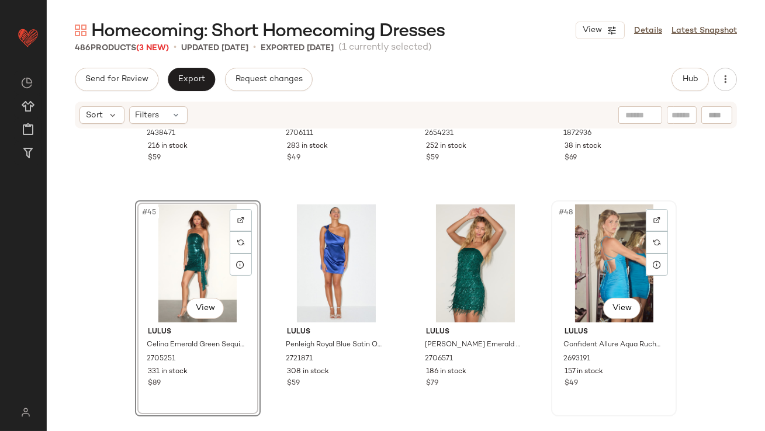
click at [614, 247] on div "#48 View" at bounding box center [614, 264] width 118 height 118
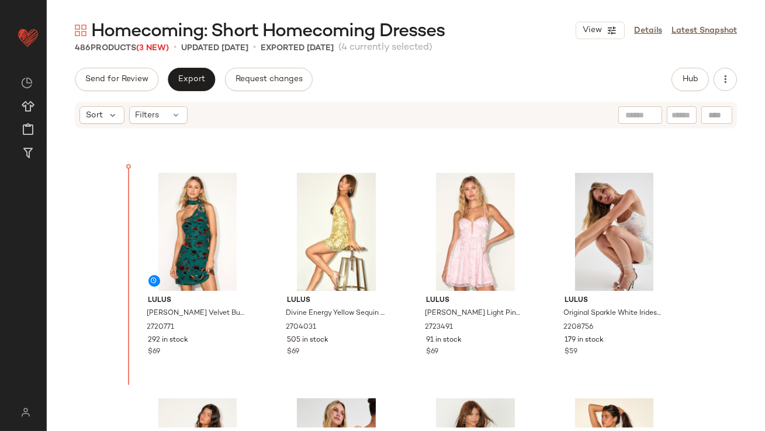
scroll to position [1790, 0]
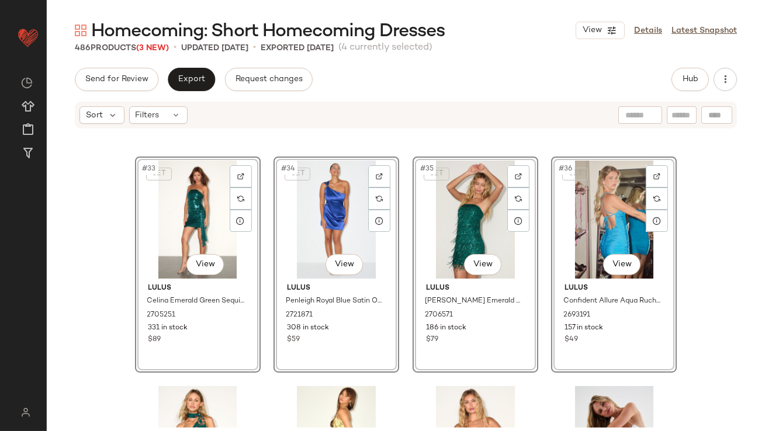
click at [100, 255] on div "Lulus Happily Yours Magenta Satin Skater Mini Dress 2713351 195 in stock $59 Lu…" at bounding box center [406, 279] width 719 height 298
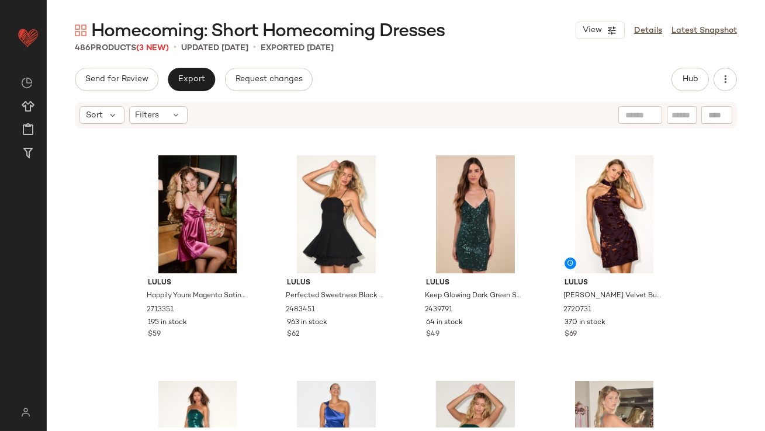
scroll to position [1626, 0]
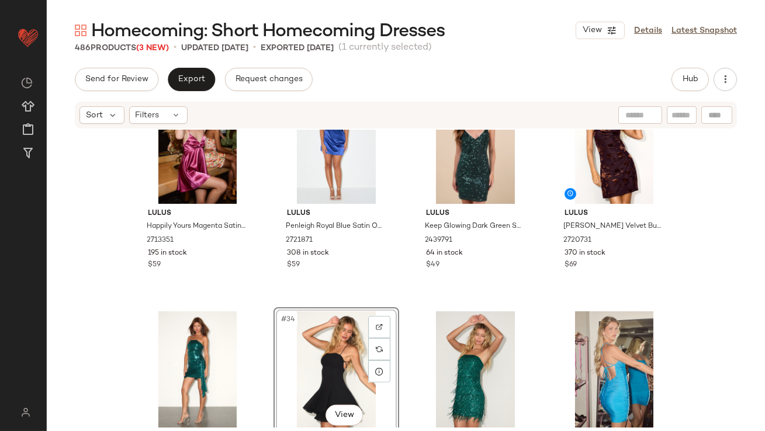
scroll to position [1640, 0]
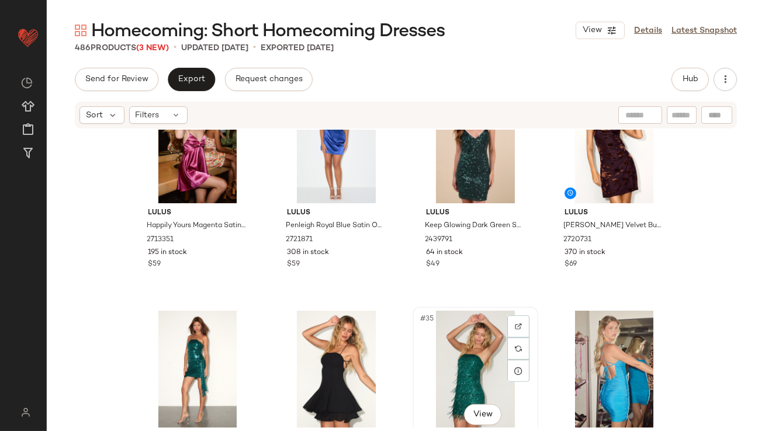
click at [496, 375] on div "#35 View" at bounding box center [476, 370] width 118 height 118
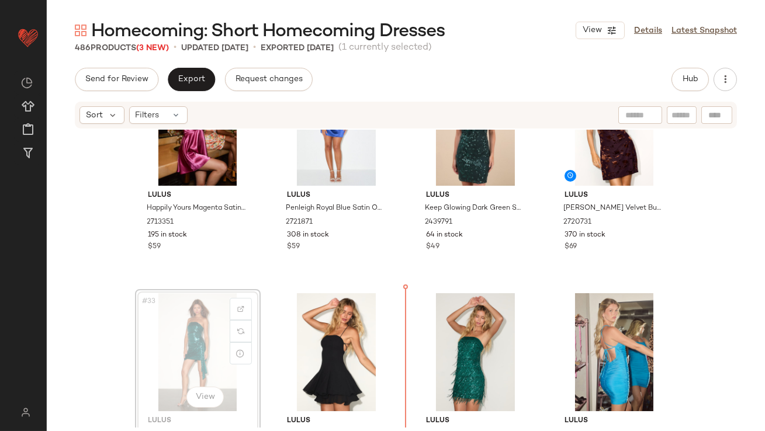
scroll to position [1657, 0]
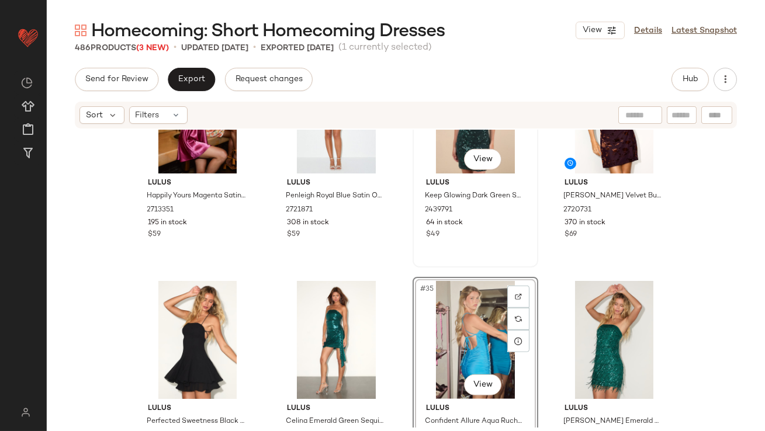
scroll to position [1758, 0]
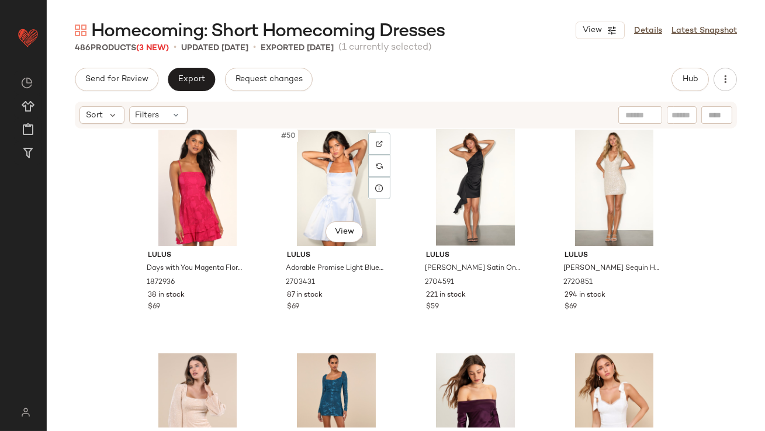
scroll to position [2785, 0]
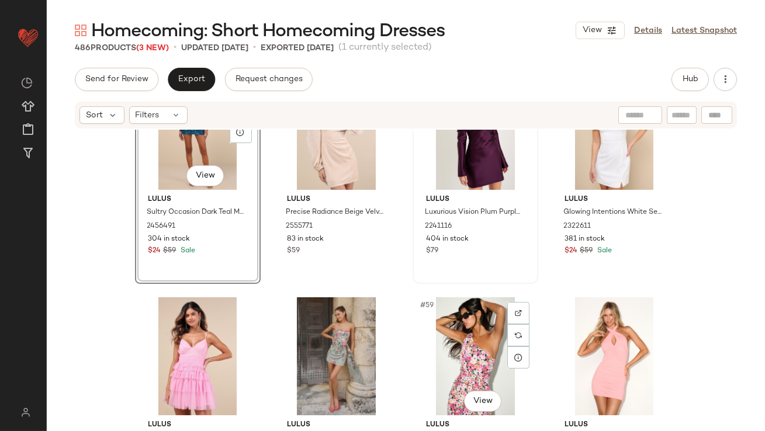
scroll to position [3006, 0]
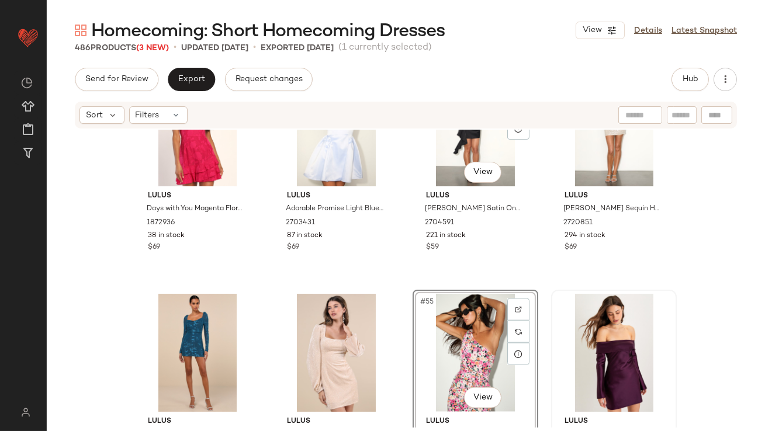
scroll to position [2799, 0]
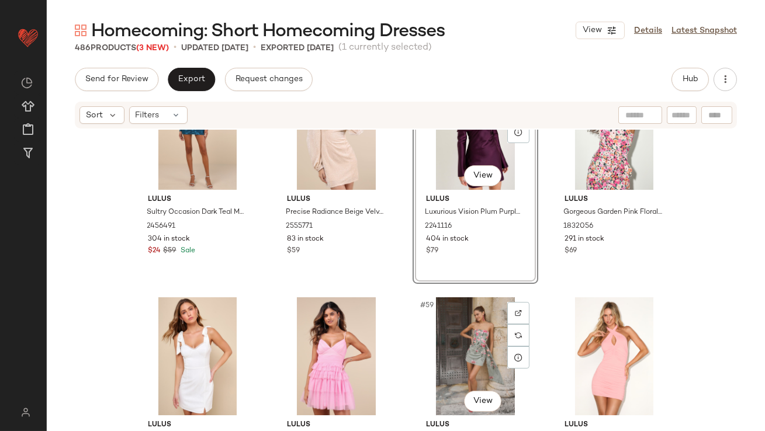
scroll to position [2957, 0]
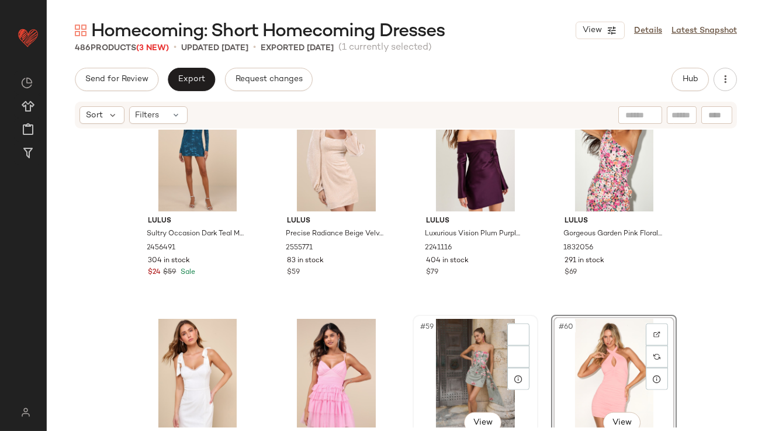
scroll to position [3005, 0]
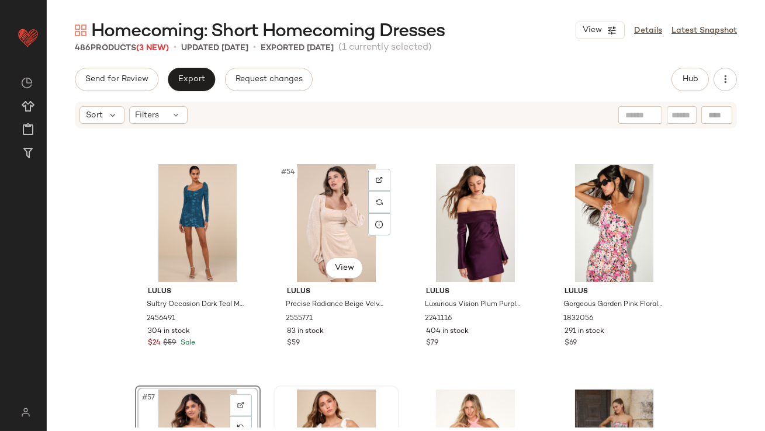
scroll to position [2819, 0]
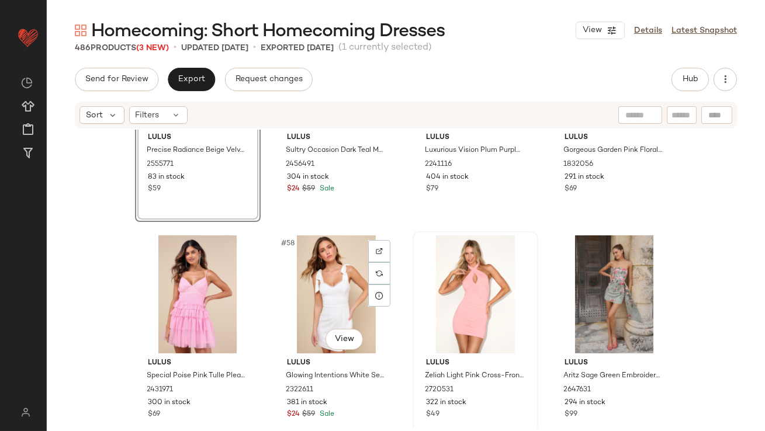
scroll to position [3053, 0]
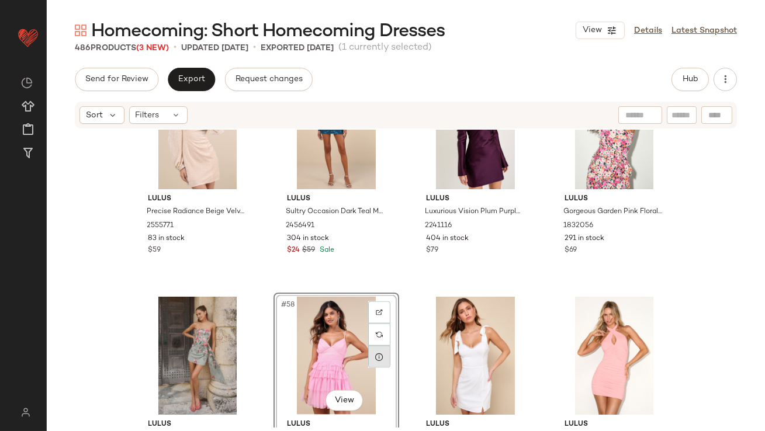
scroll to position [2762, 0]
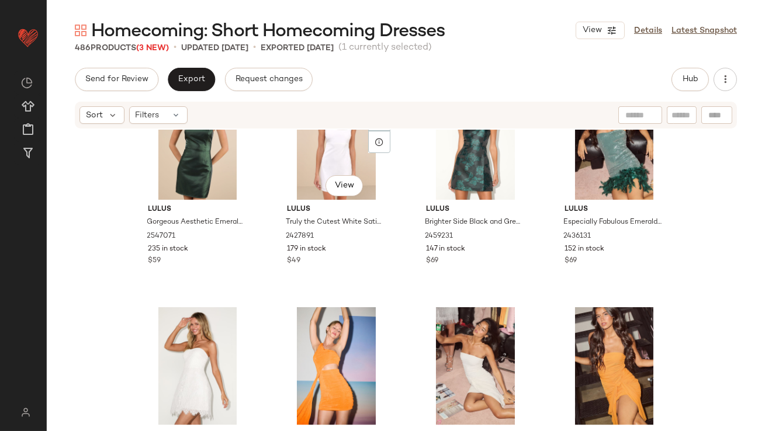
scroll to position [3862, 0]
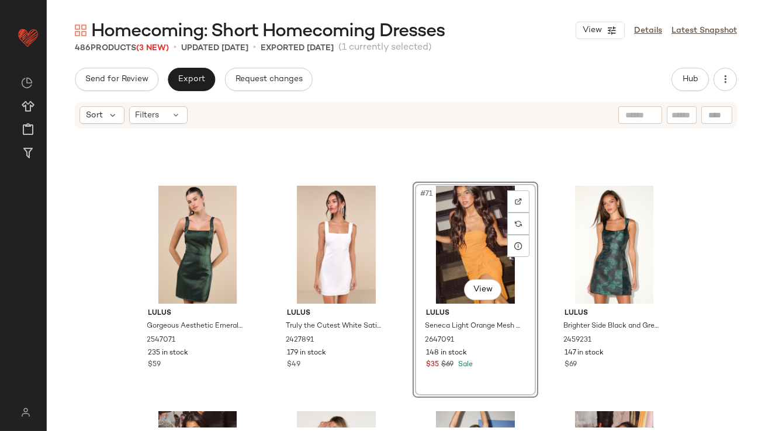
scroll to position [3881, 0]
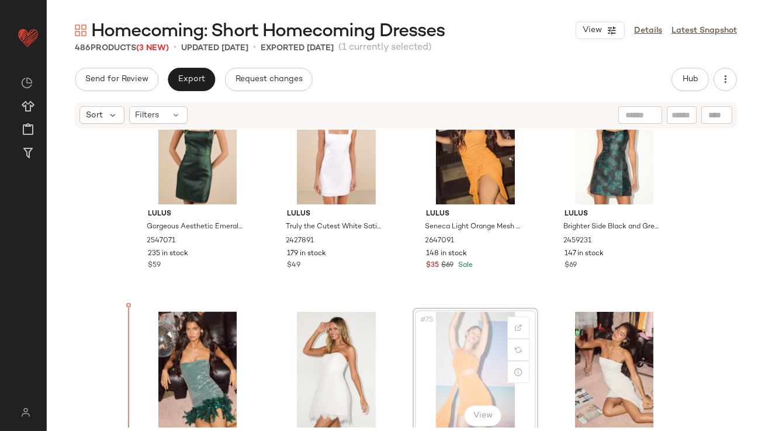
scroll to position [3896, 0]
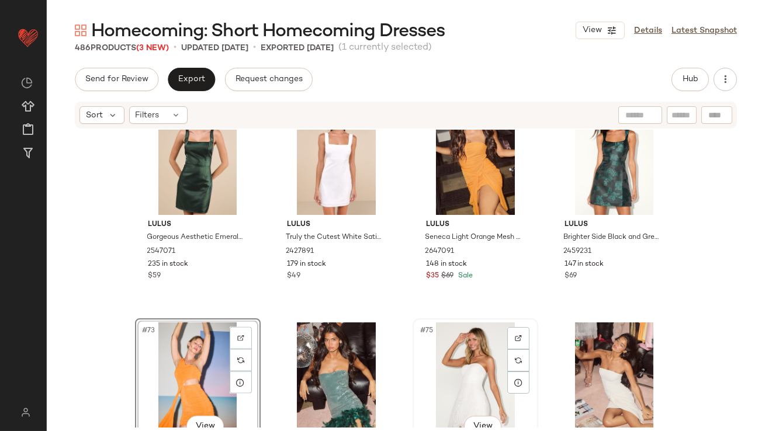
scroll to position [3888, 0]
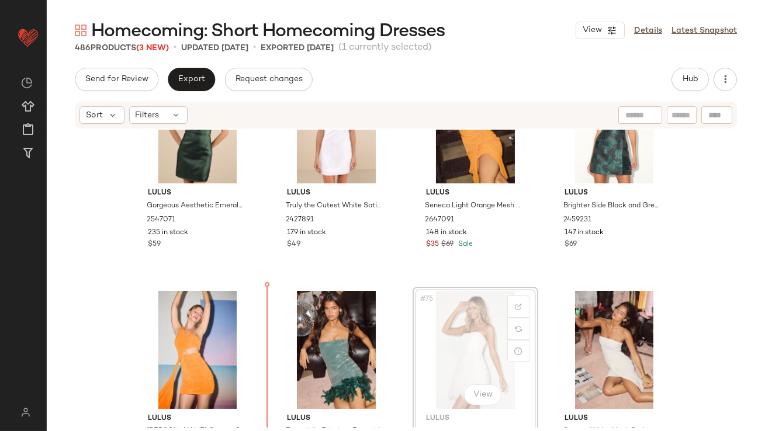
scroll to position [3986, 0]
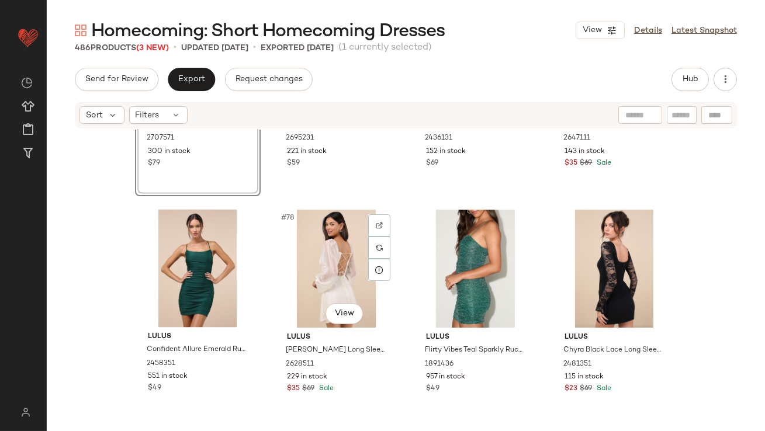
scroll to position [4309, 0]
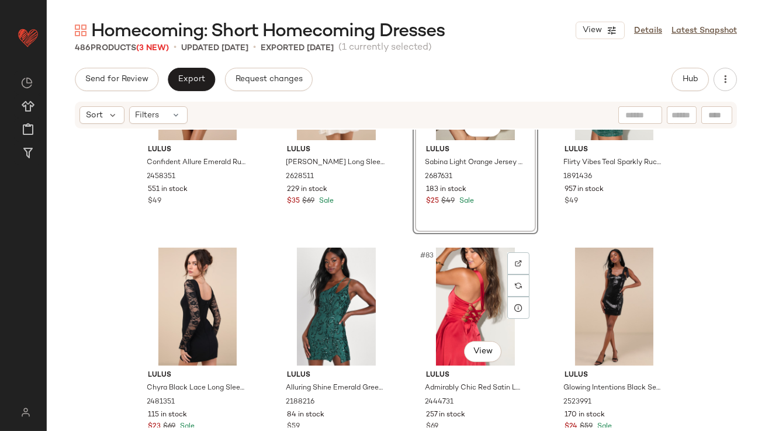
scroll to position [4558, 0]
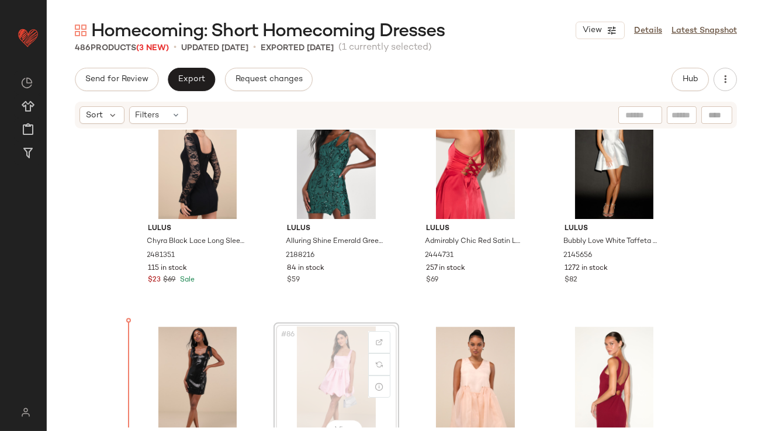
scroll to position [4563, 0]
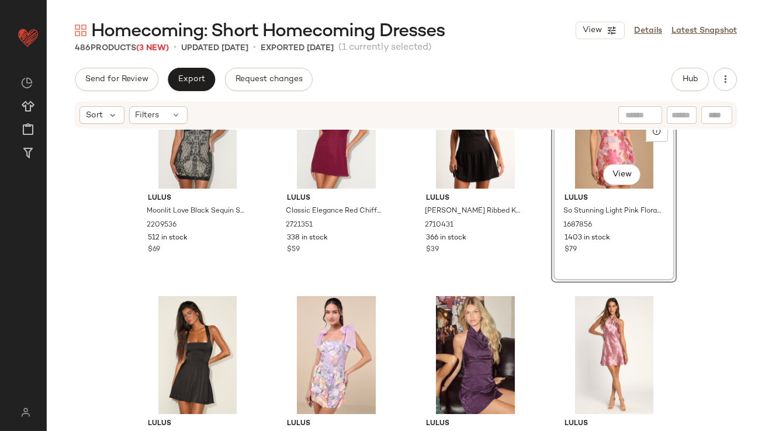
scroll to position [5039, 0]
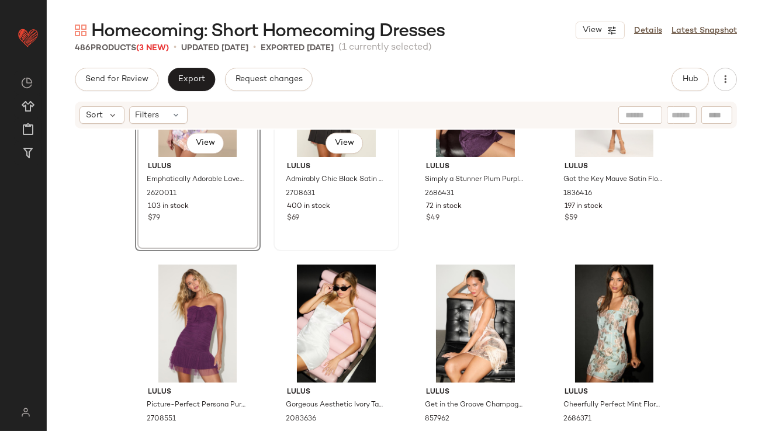
scroll to position [5316, 0]
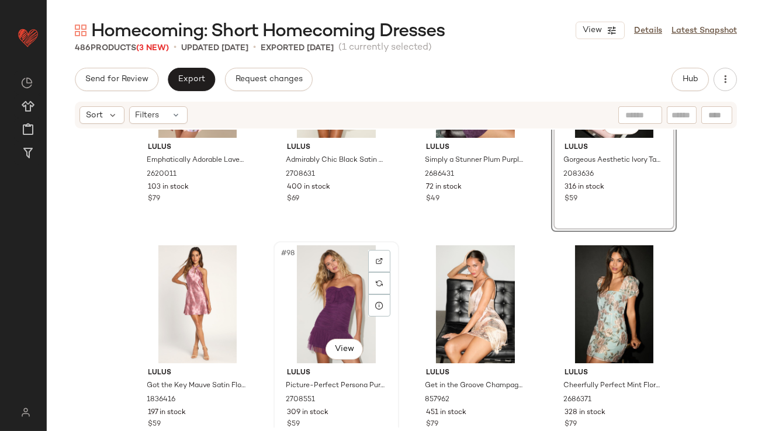
scroll to position [5208, 0]
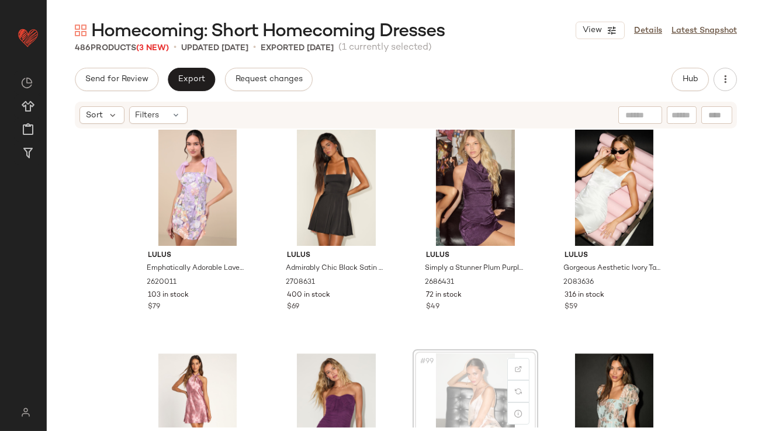
scroll to position [5228, 0]
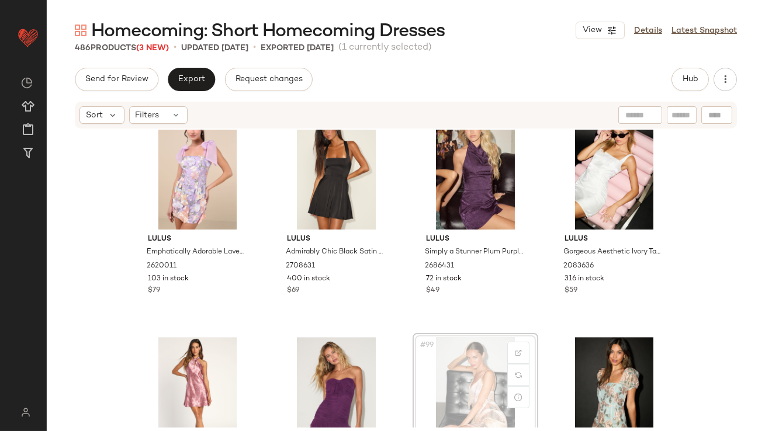
drag, startPoint x: 479, startPoint y: 388, endPoint x: 472, endPoint y: 388, distance: 6.4
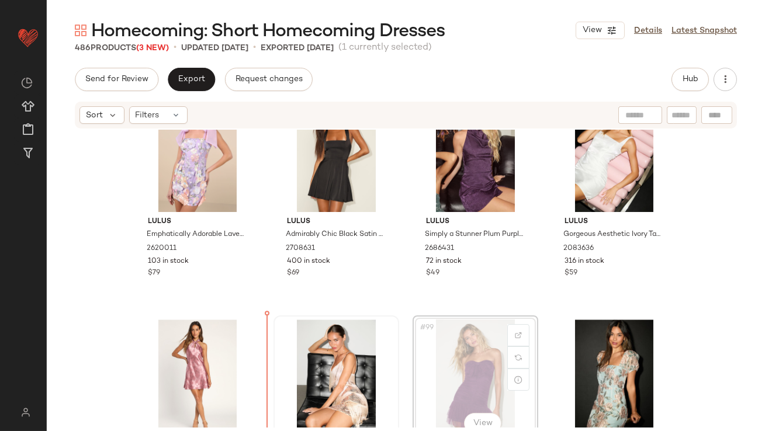
scroll to position [5242, 0]
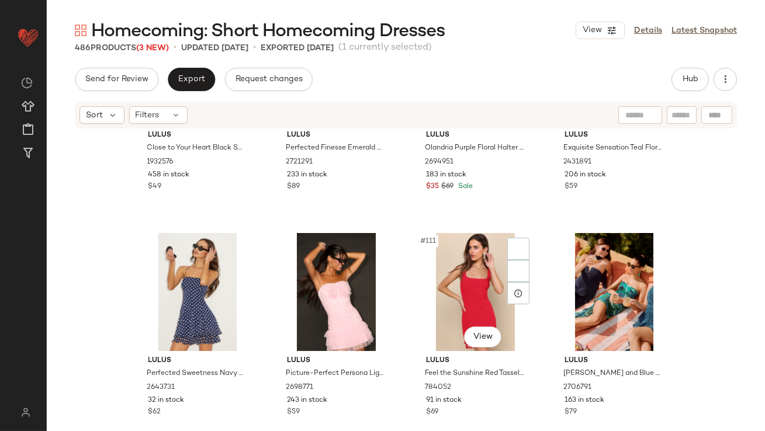
scroll to position [5928, 0]
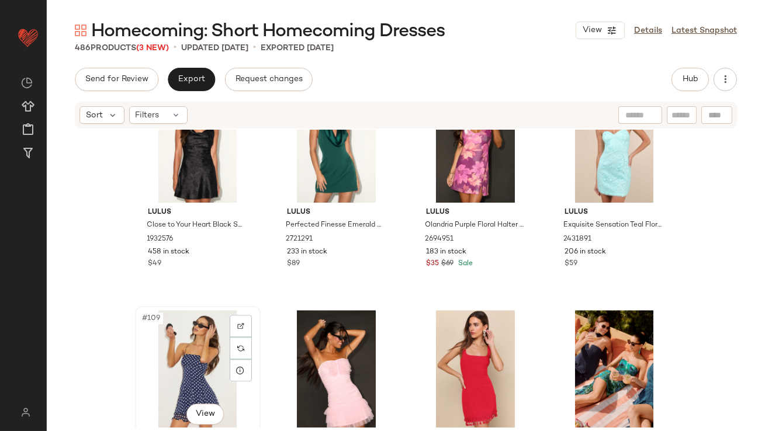
click at [195, 348] on div "#109 View" at bounding box center [198, 369] width 118 height 118
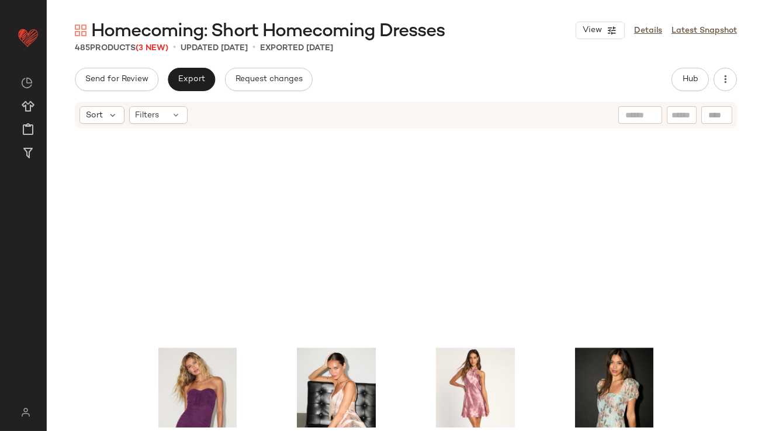
scroll to position [4977, 0]
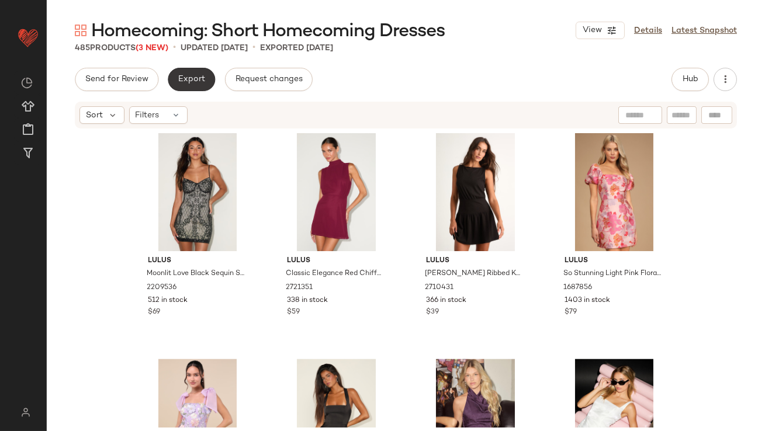
click at [180, 74] on button "Export" at bounding box center [191, 79] width 47 height 23
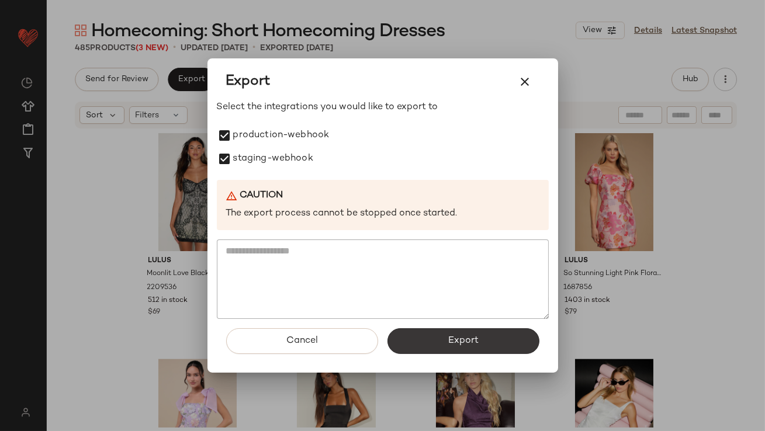
click at [462, 351] on button "Export" at bounding box center [464, 342] width 152 height 26
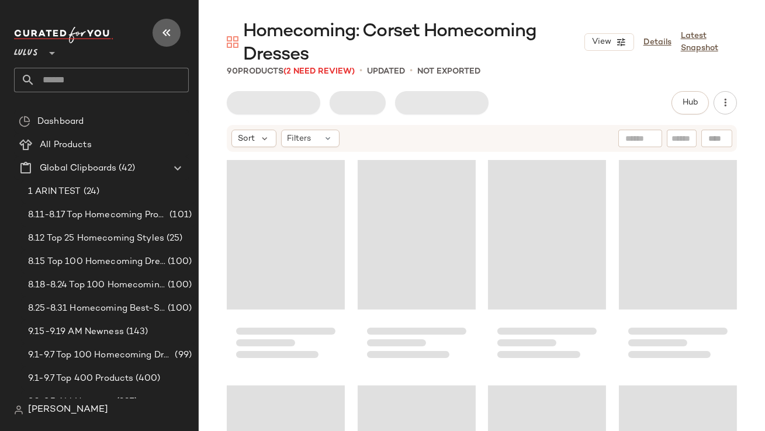
click at [168, 42] on button "button" at bounding box center [167, 33] width 28 height 28
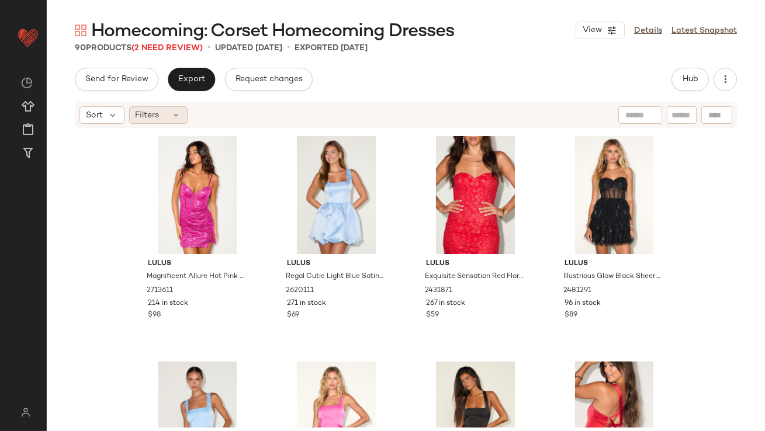
click at [156, 111] on span "Filters" at bounding box center [148, 115] width 24 height 12
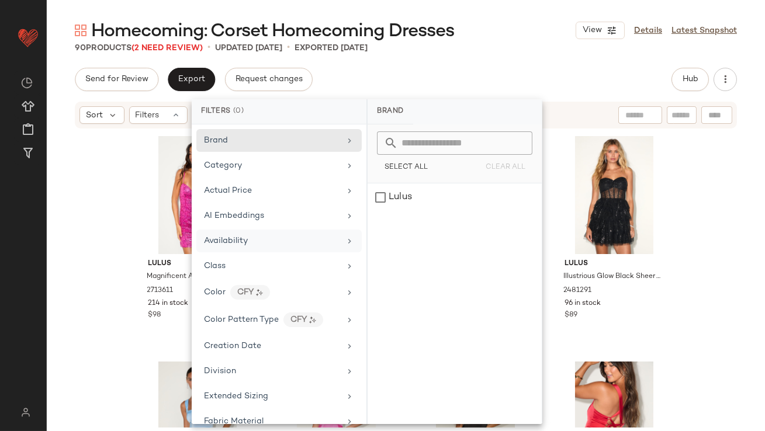
click at [226, 234] on div "Availability" at bounding box center [278, 241] width 165 height 23
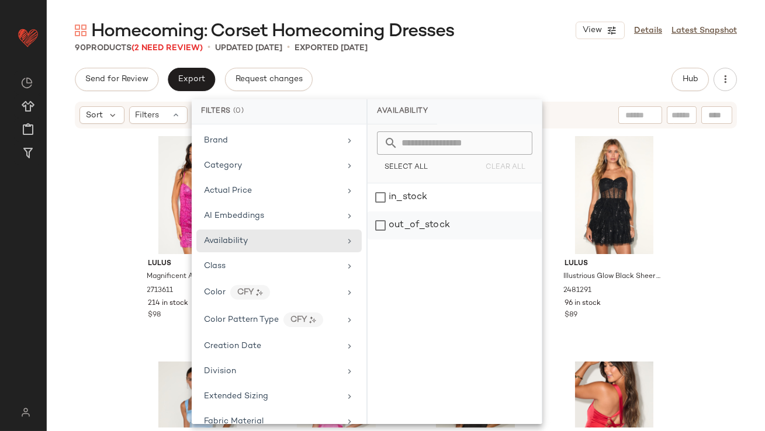
click at [417, 232] on div "out_of_stock" at bounding box center [455, 226] width 174 height 28
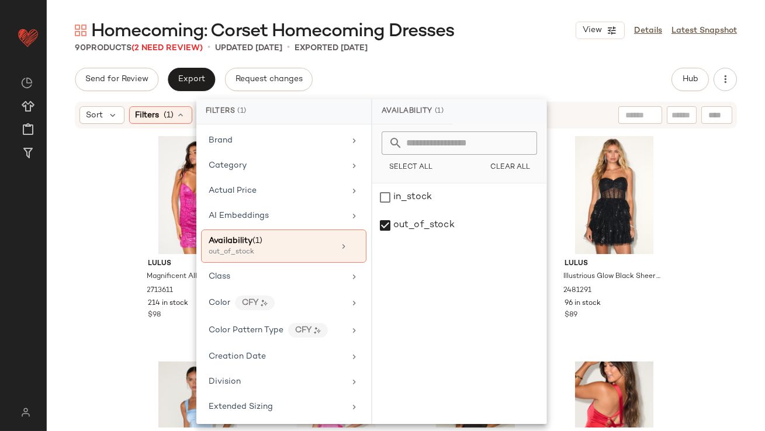
click at [456, 90] on div "Send for Review Export Request changes Hub" at bounding box center [406, 79] width 662 height 23
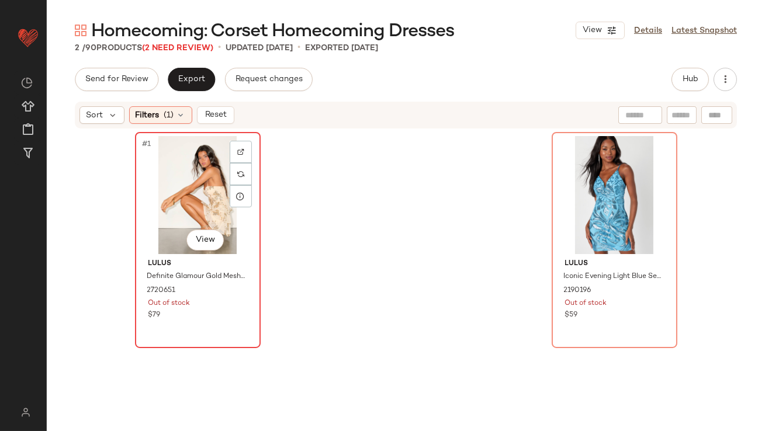
click at [206, 181] on div "#1 View" at bounding box center [198, 195] width 118 height 118
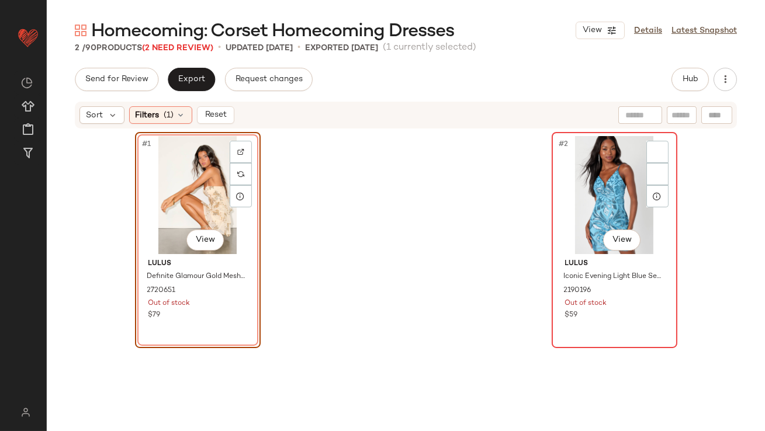
click at [553, 181] on div "#2 View Lulus Iconic Evening Light Blue Sequin Bodycon Mini Dress 2190196 Out o…" at bounding box center [614, 240] width 123 height 214
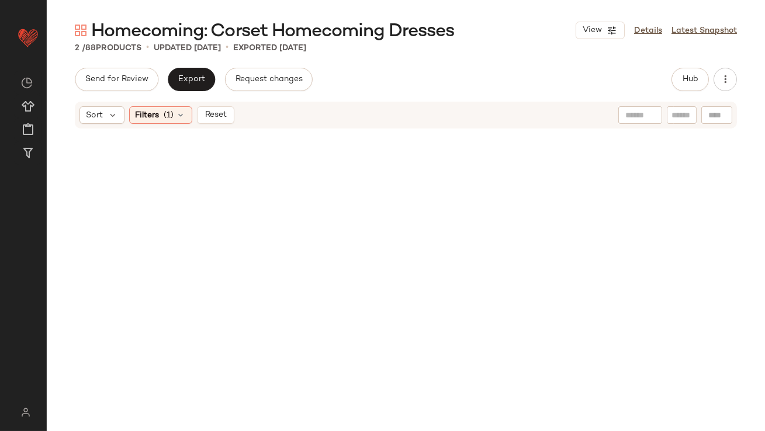
click at [164, 130] on div at bounding box center [406, 254] width 719 height 249
click at [178, 112] on icon at bounding box center [181, 114] width 9 height 9
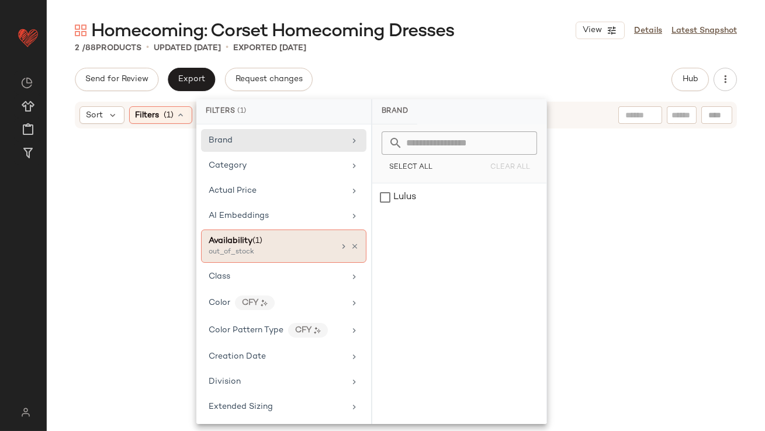
click at [348, 240] on div "Availability (1) out_of_stock" at bounding box center [283, 246] width 165 height 33
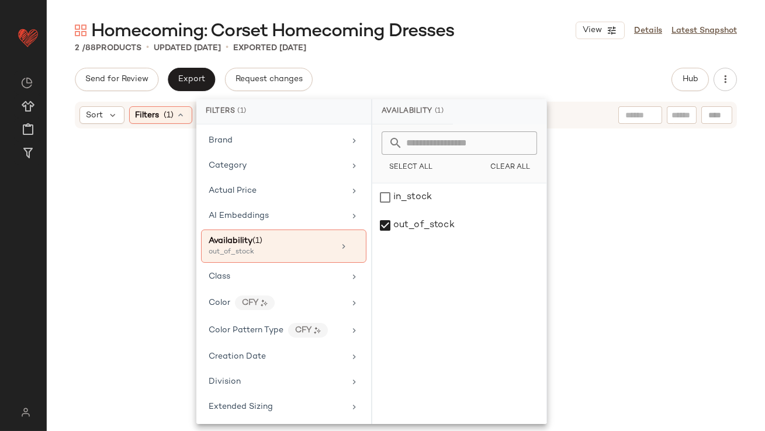
click at [447, 63] on div "Homecoming: Corset Homecoming Dresses View Details Latest Snapshot 2 / 88 Produ…" at bounding box center [406, 225] width 719 height 413
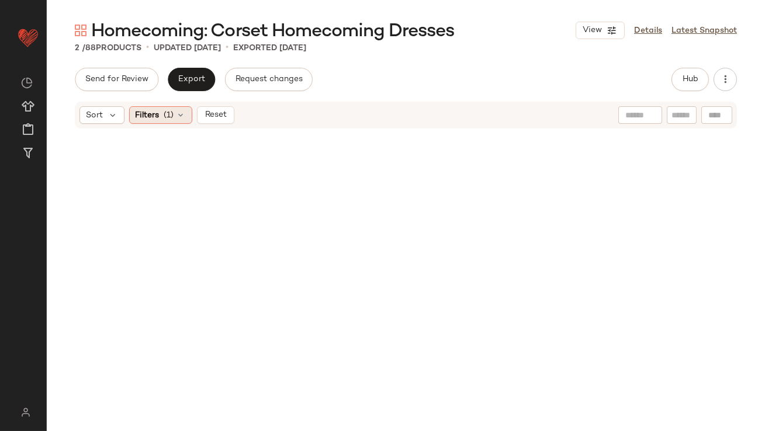
click at [181, 118] on icon at bounding box center [181, 114] width 9 height 9
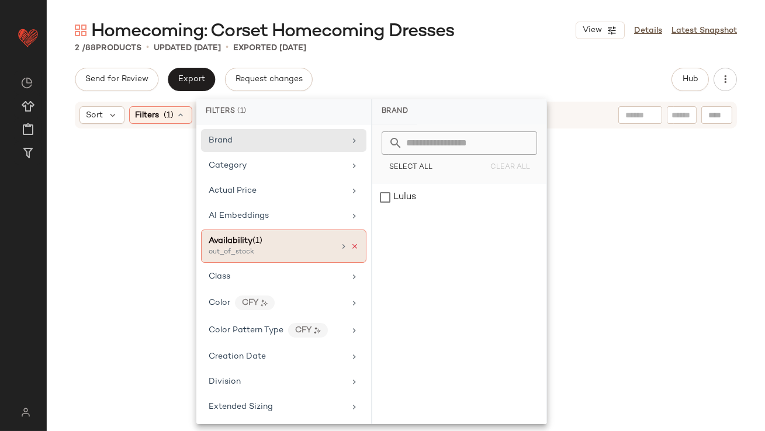
click at [351, 245] on icon at bounding box center [355, 247] width 8 height 8
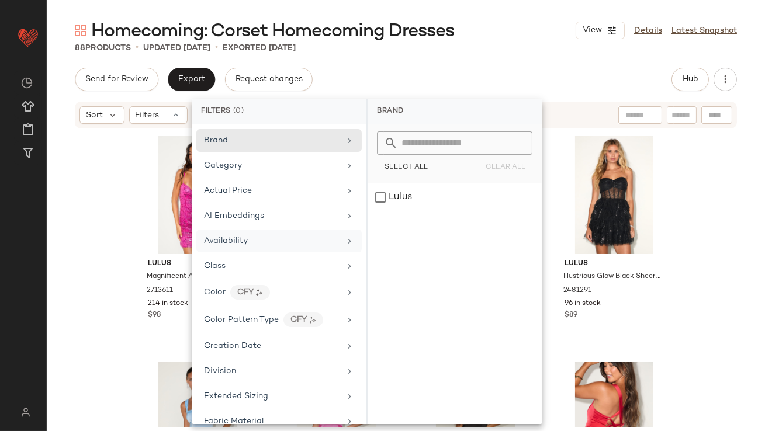
click at [453, 73] on div "Send for Review Export Request changes Hub" at bounding box center [406, 79] width 662 height 23
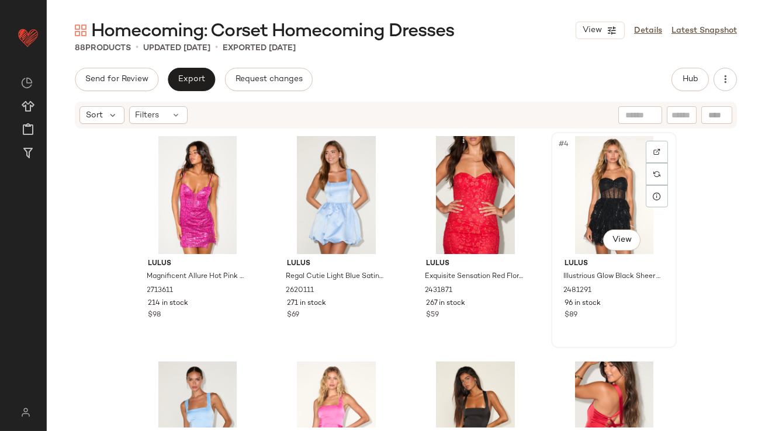
click at [576, 172] on div "#4 View" at bounding box center [614, 195] width 118 height 118
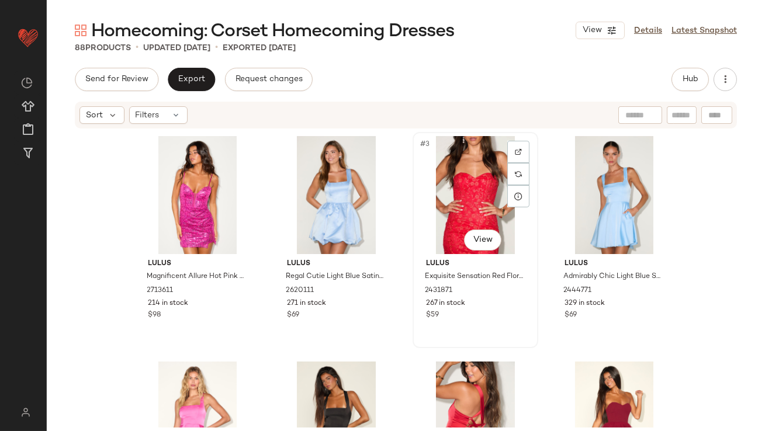
click at [466, 184] on div "#3 View" at bounding box center [476, 195] width 118 height 118
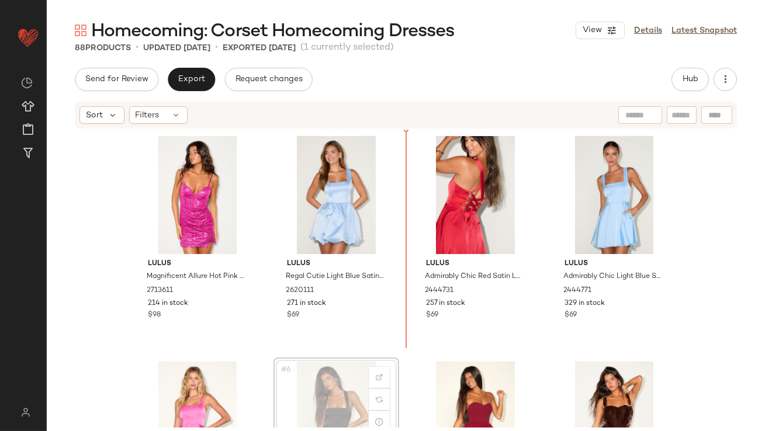
scroll to position [2, 0]
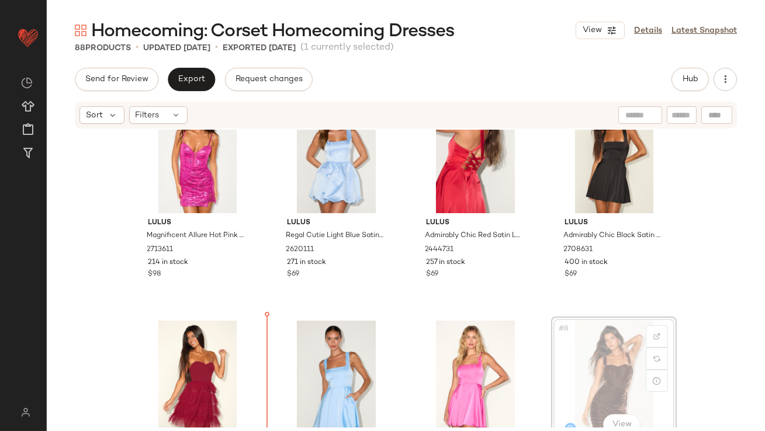
scroll to position [48, 0]
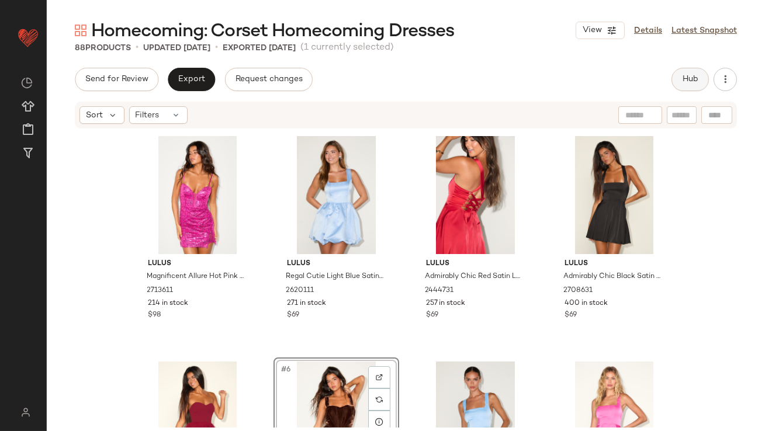
click at [697, 72] on button "Hub" at bounding box center [690, 79] width 37 height 23
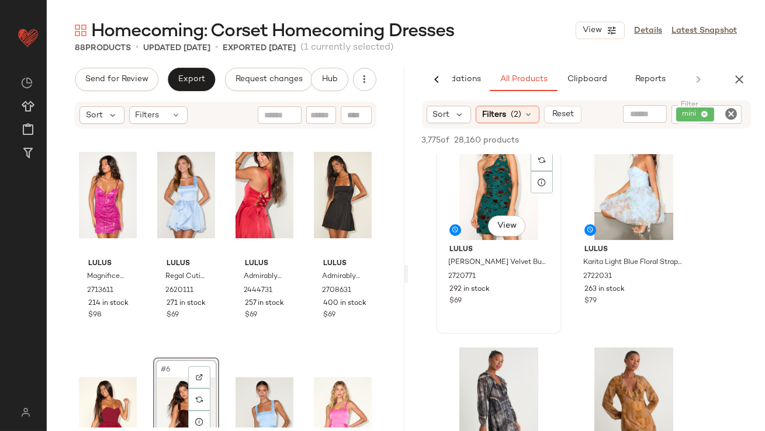
scroll to position [434, 0]
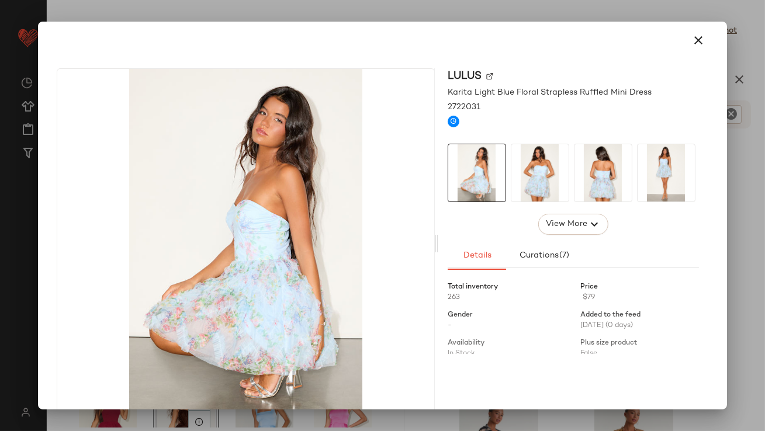
click at [517, 181] on img at bounding box center [540, 172] width 57 height 57
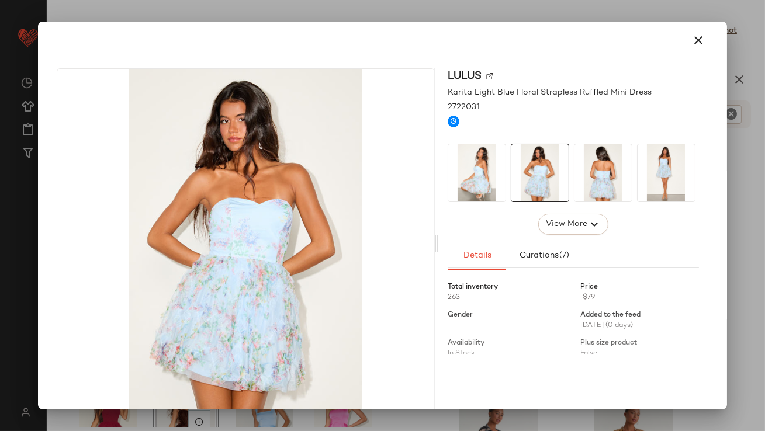
click at [597, 188] on img at bounding box center [603, 172] width 57 height 57
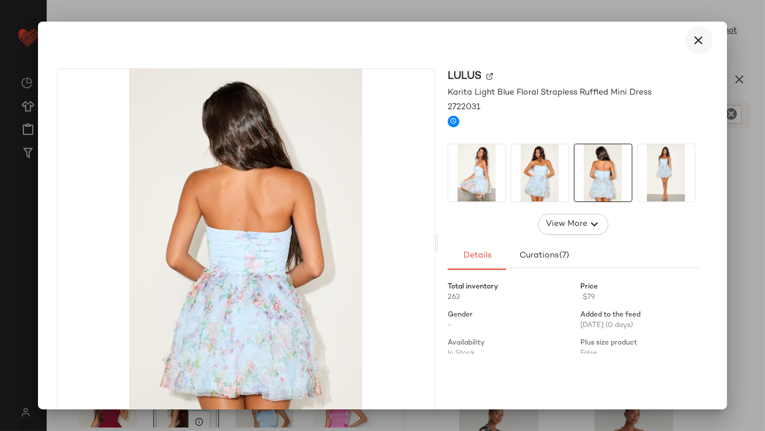
click at [685, 43] on button "button" at bounding box center [699, 40] width 28 height 28
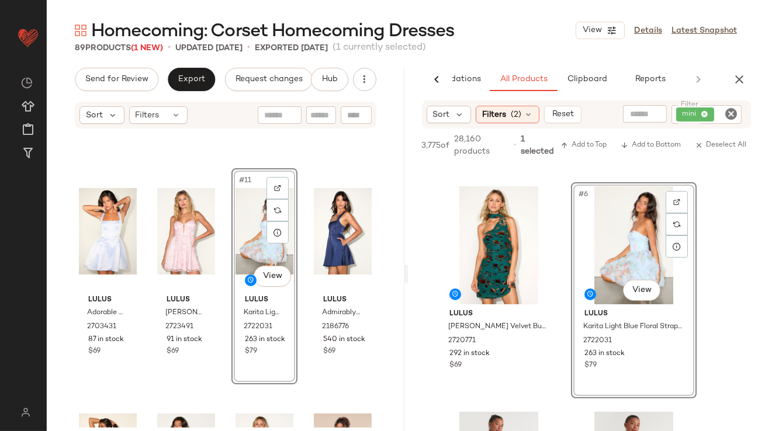
scroll to position [0, 0]
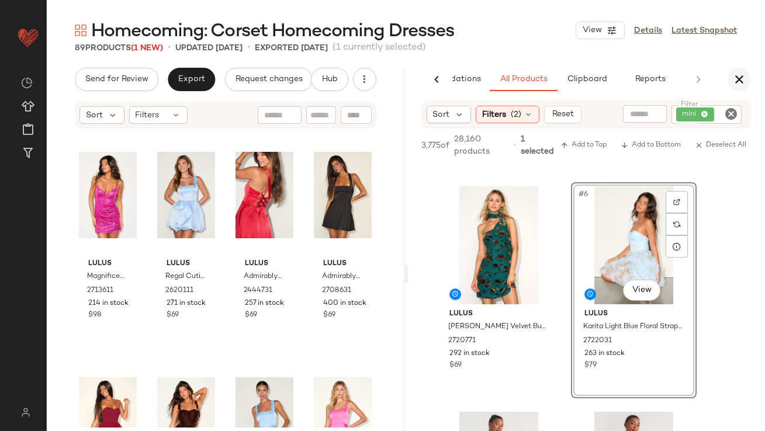
click at [740, 78] on icon "button" at bounding box center [740, 79] width 14 height 14
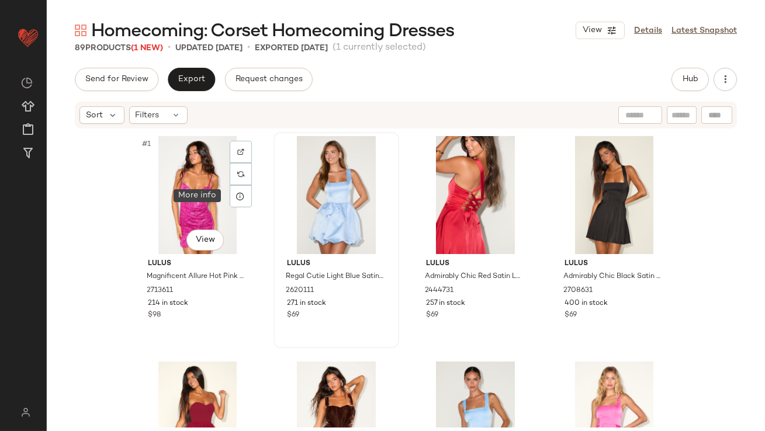
click at [236, 198] on icon at bounding box center [240, 196] width 9 height 9
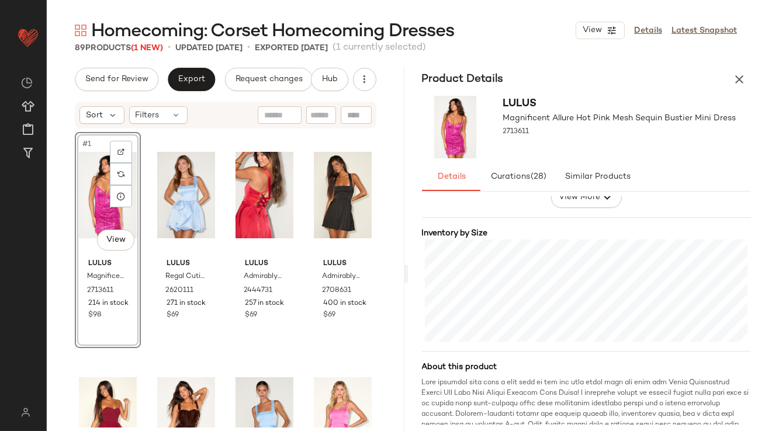
scroll to position [327, 0]
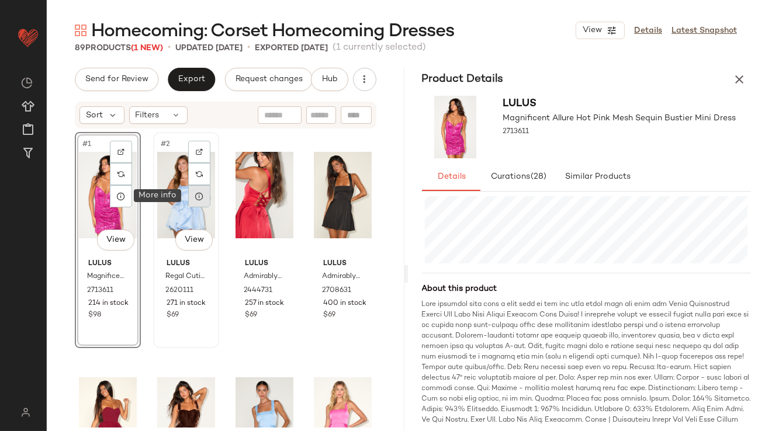
click at [195, 199] on icon at bounding box center [199, 196] width 9 height 9
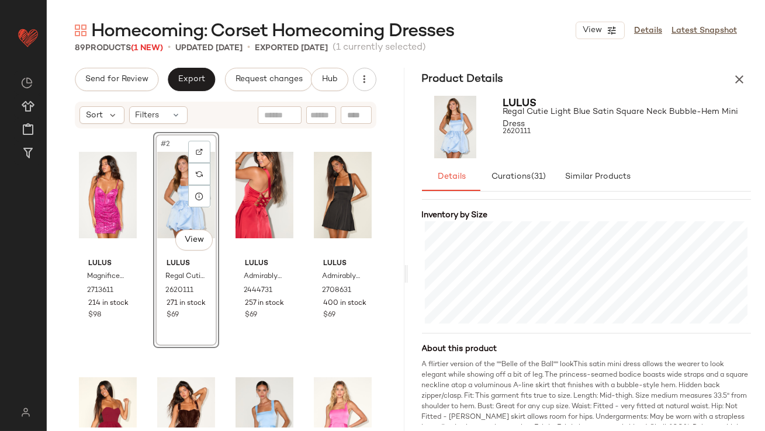
scroll to position [297, 0]
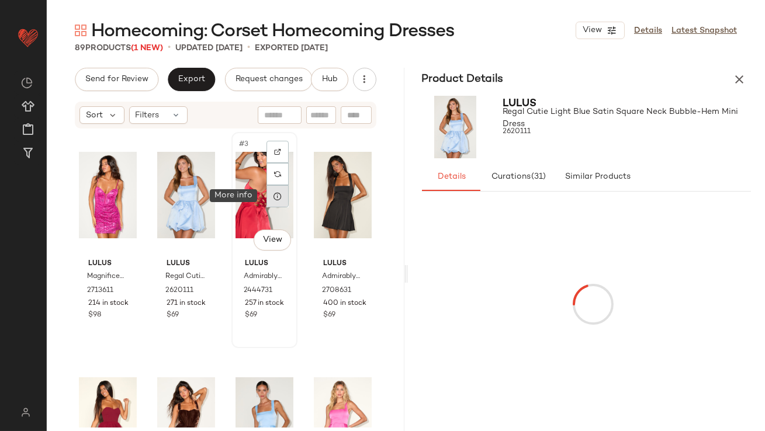
click at [273, 199] on icon at bounding box center [277, 196] width 9 height 9
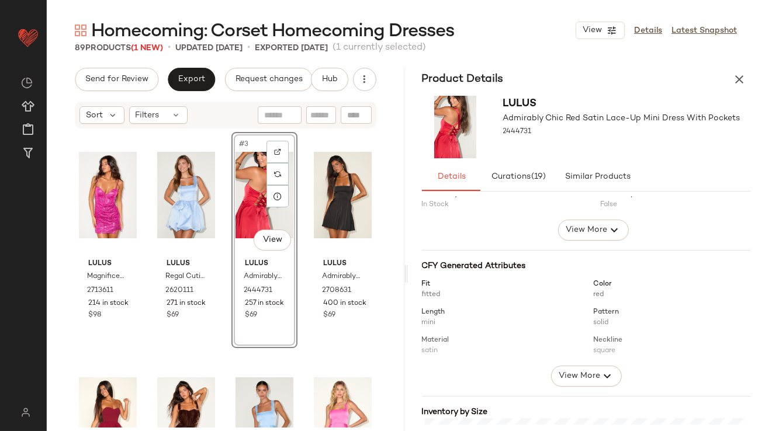
scroll to position [211, 0]
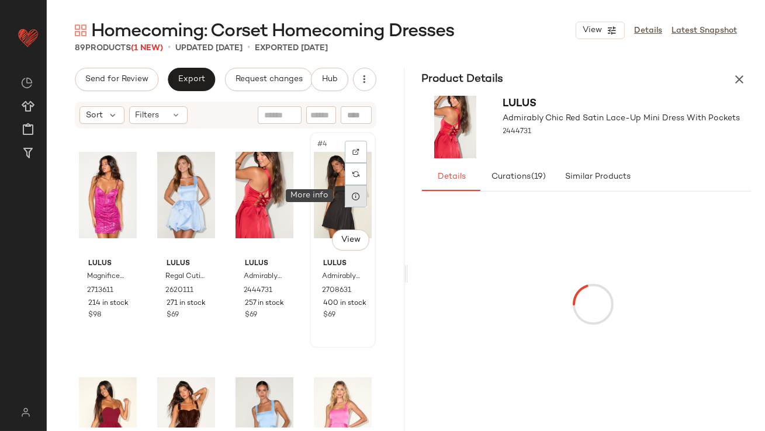
click at [345, 197] on div at bounding box center [356, 196] width 22 height 22
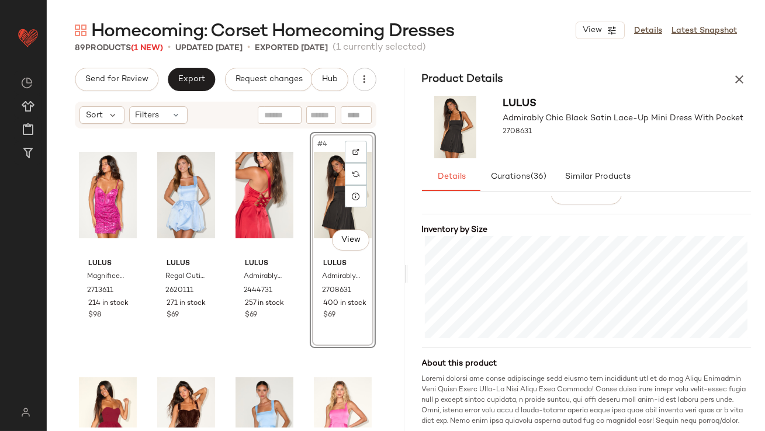
scroll to position [171, 0]
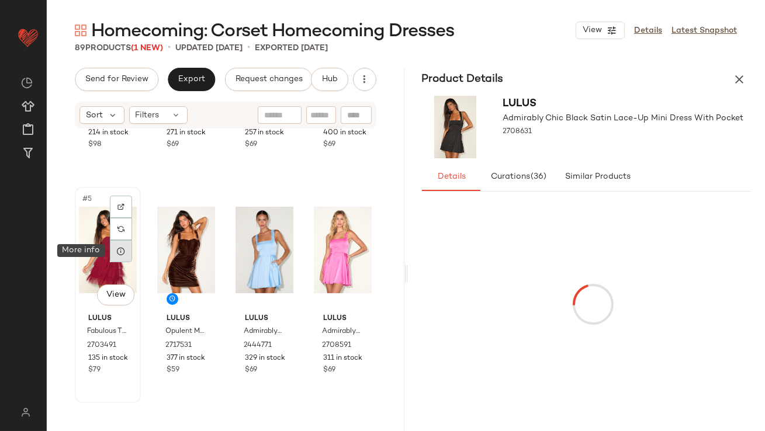
click at [119, 257] on div at bounding box center [121, 251] width 22 height 22
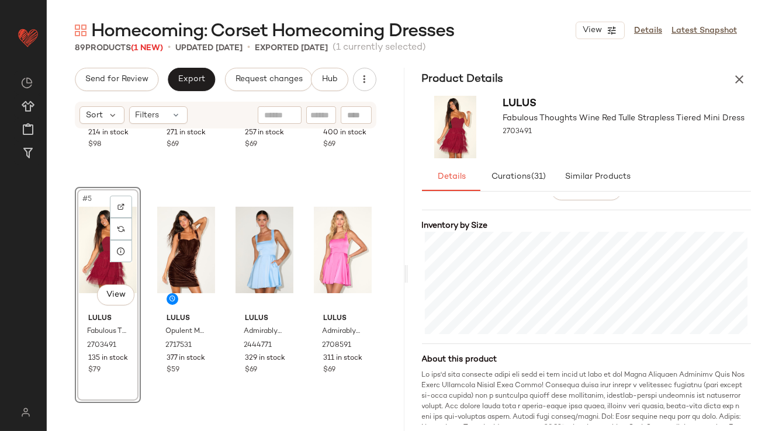
scroll to position [291, 0]
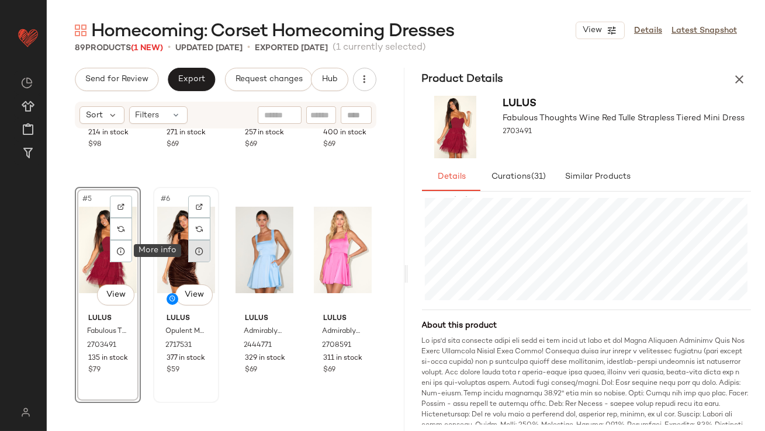
click at [195, 251] on icon at bounding box center [199, 251] width 9 height 9
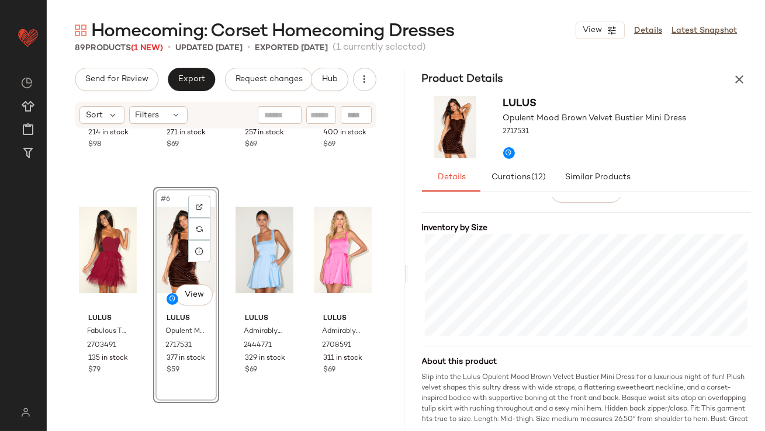
scroll to position [304, 0]
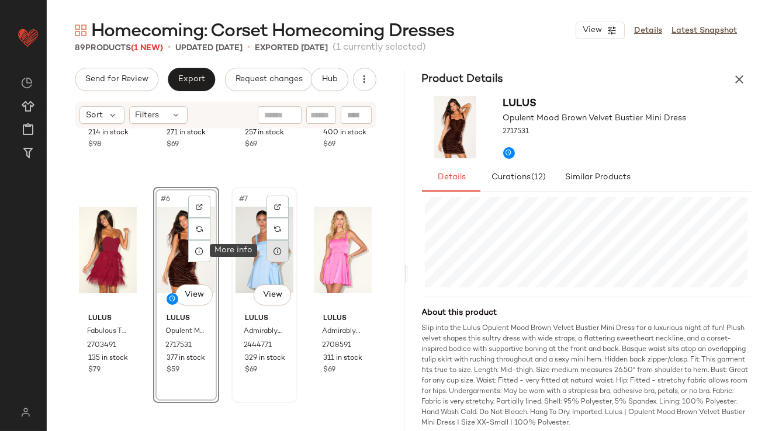
click at [268, 257] on div at bounding box center [278, 251] width 22 height 22
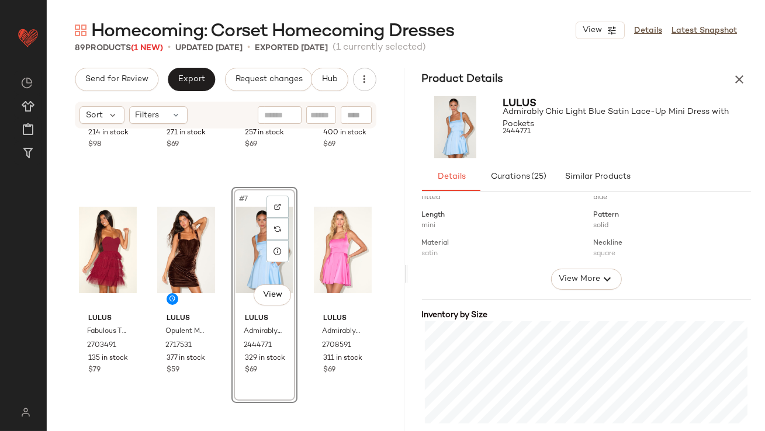
scroll to position [301, 0]
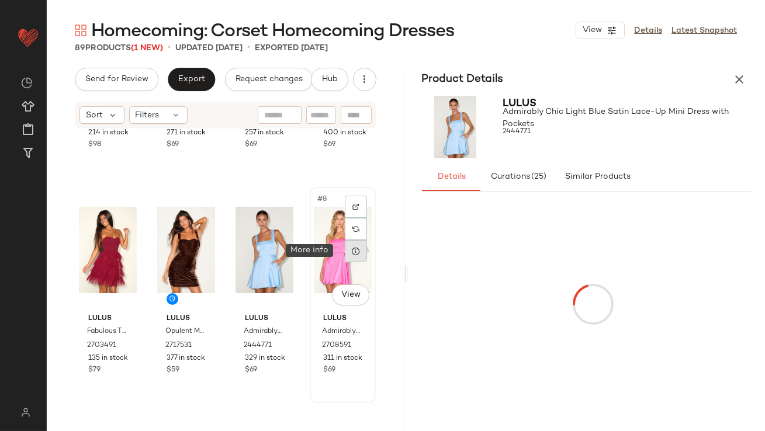
click at [348, 257] on div at bounding box center [356, 251] width 22 height 22
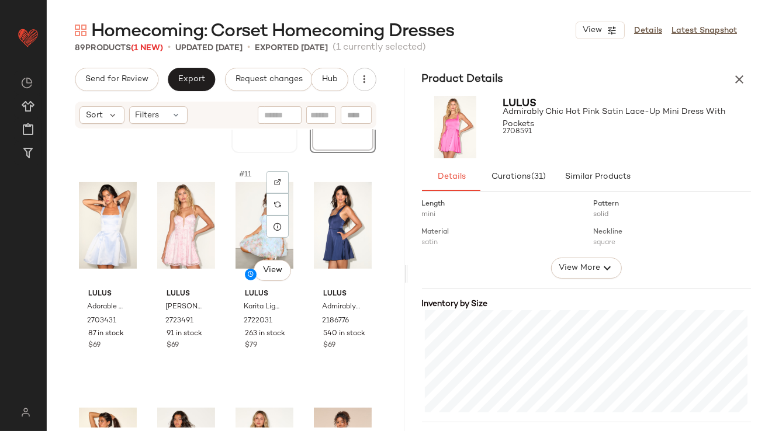
scroll to position [457, 0]
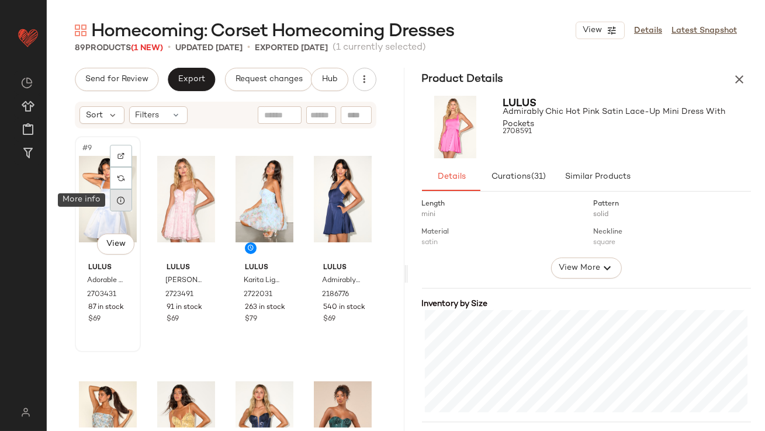
click at [122, 202] on icon at bounding box center [120, 200] width 9 height 9
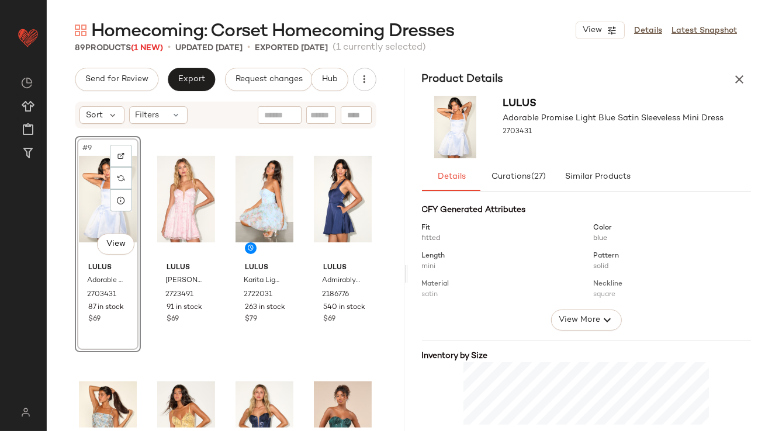
scroll to position [317, 0]
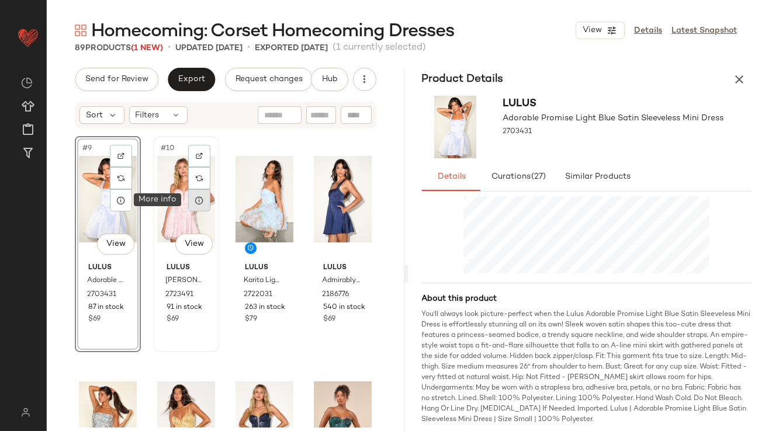
click at [199, 205] on div at bounding box center [199, 200] width 22 height 22
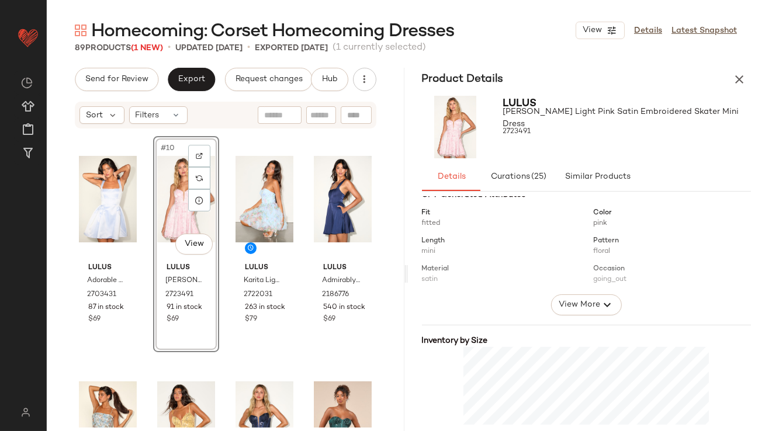
scroll to position [213, 0]
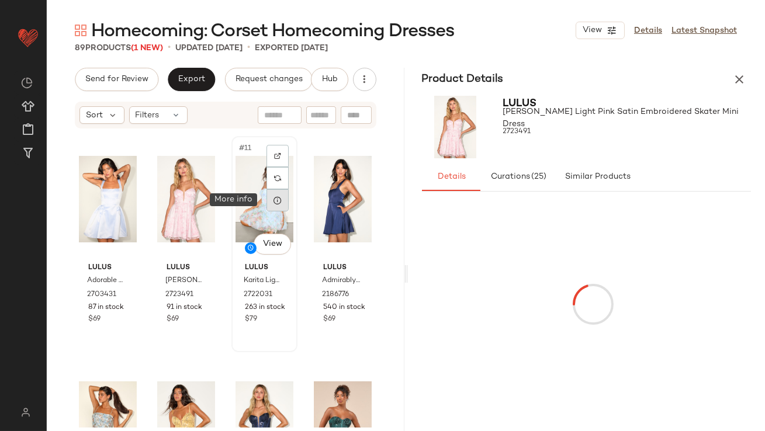
click at [278, 198] on icon at bounding box center [277, 200] width 9 height 9
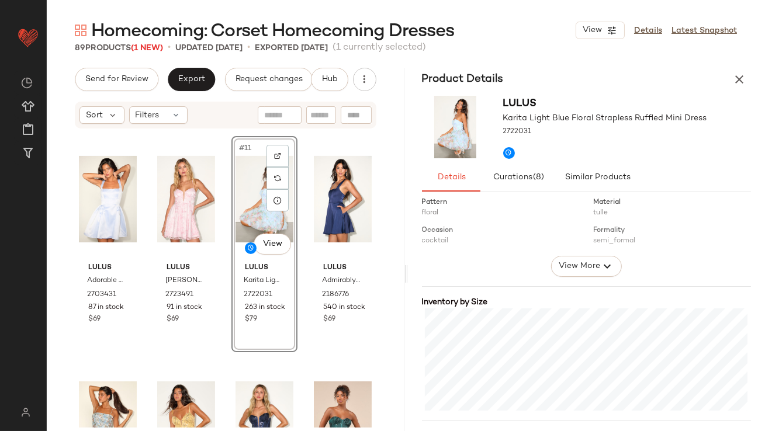
scroll to position [182, 0]
click at [351, 202] on icon at bounding box center [355, 200] width 9 height 9
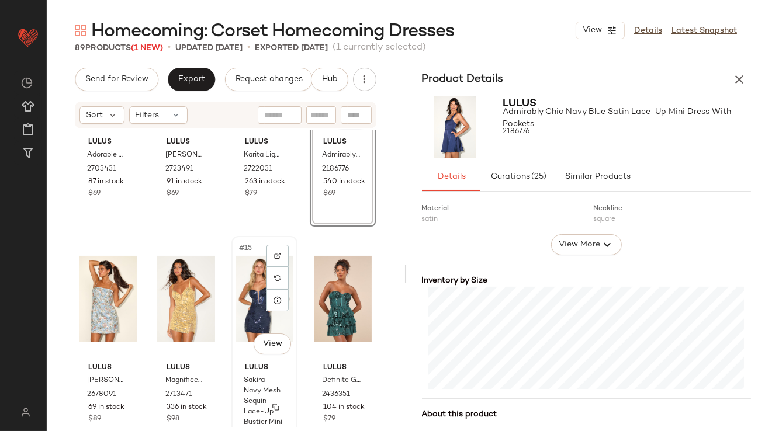
scroll to position [617, 0]
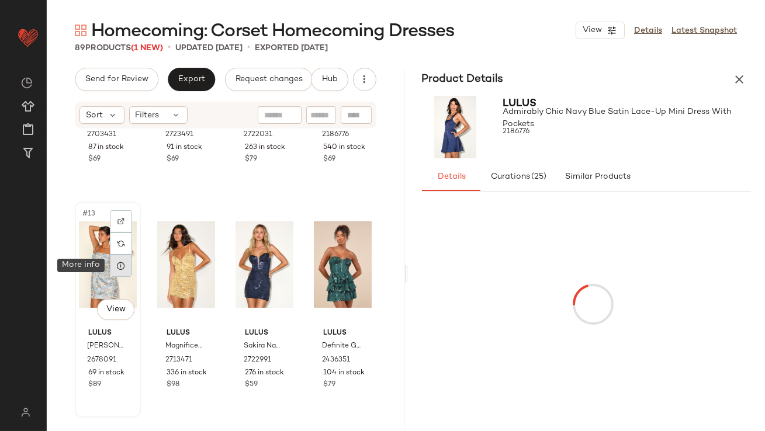
click at [120, 270] on icon at bounding box center [120, 265] width 9 height 9
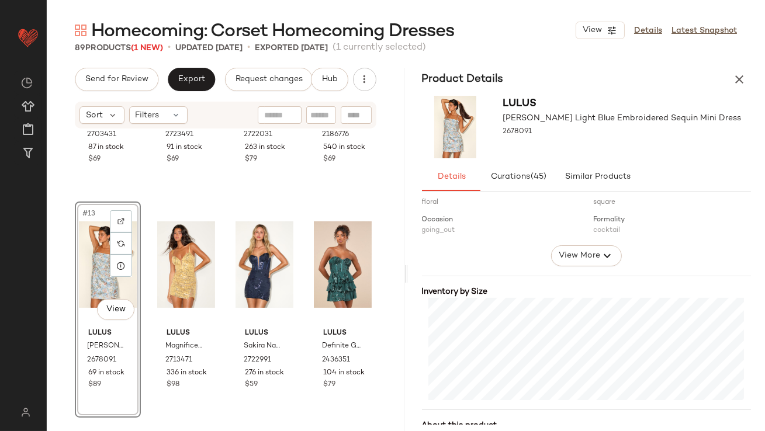
scroll to position [192, 0]
click at [198, 271] on div at bounding box center [199, 266] width 22 height 22
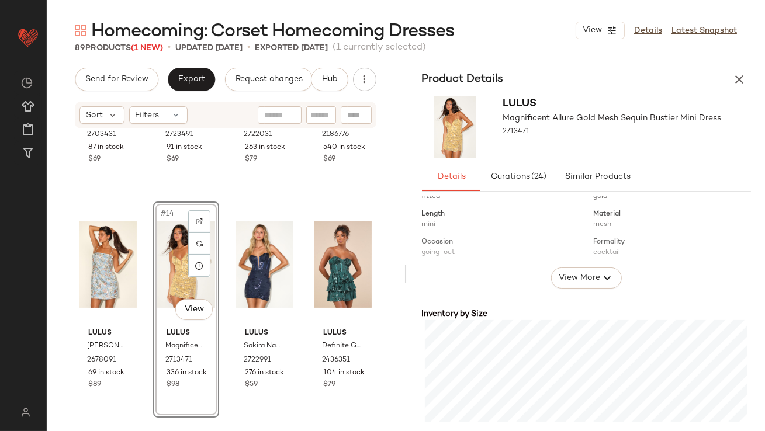
scroll to position [243, 0]
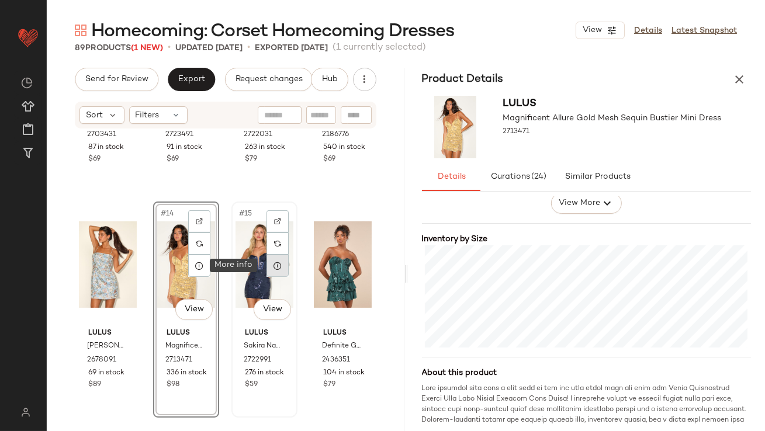
click at [273, 267] on icon at bounding box center [277, 265] width 9 height 9
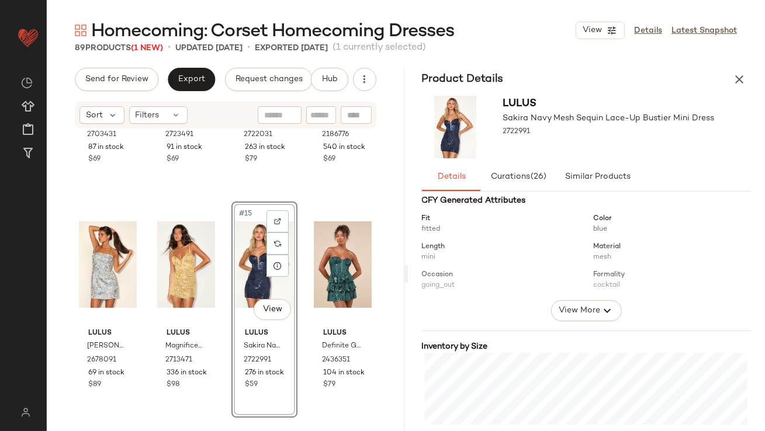
scroll to position [263, 0]
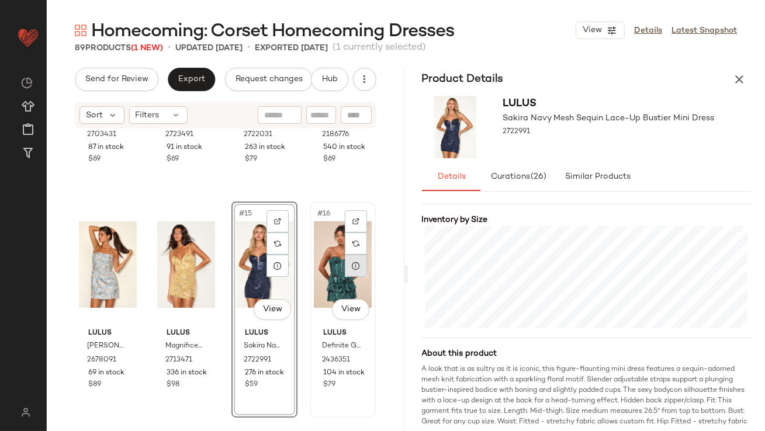
click at [352, 267] on icon at bounding box center [355, 265] width 9 height 9
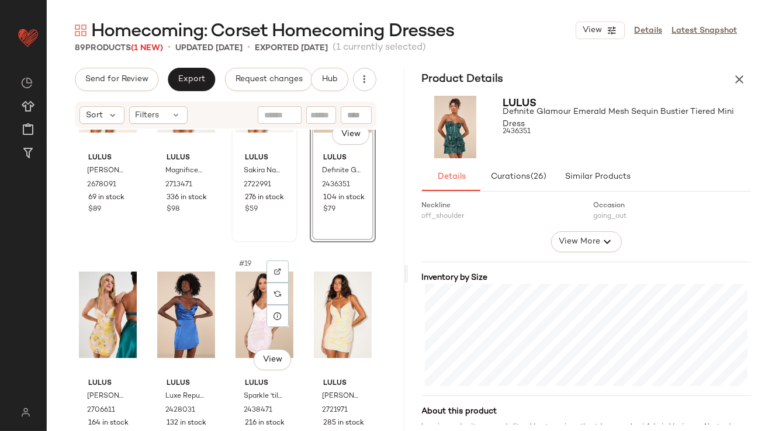
scroll to position [839, 0]
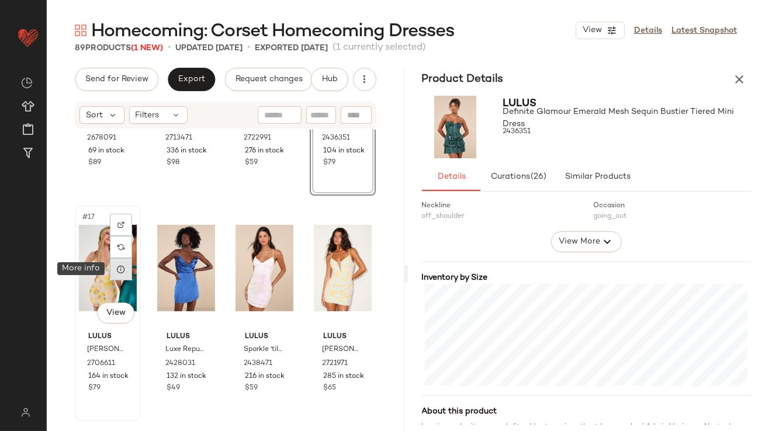
click at [119, 273] on icon at bounding box center [120, 269] width 9 height 9
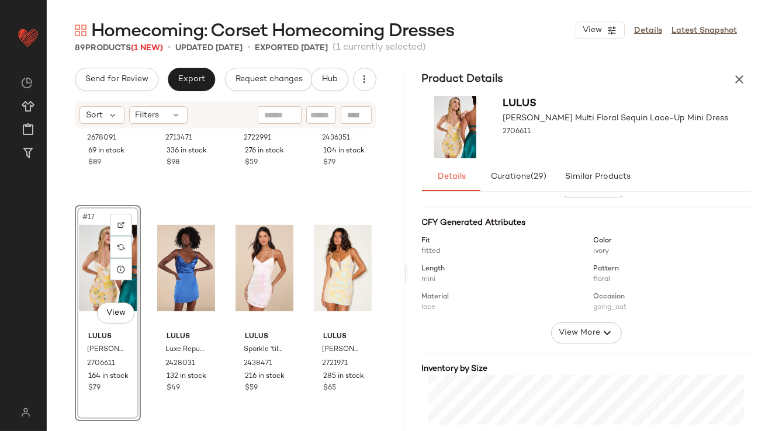
scroll to position [196, 0]
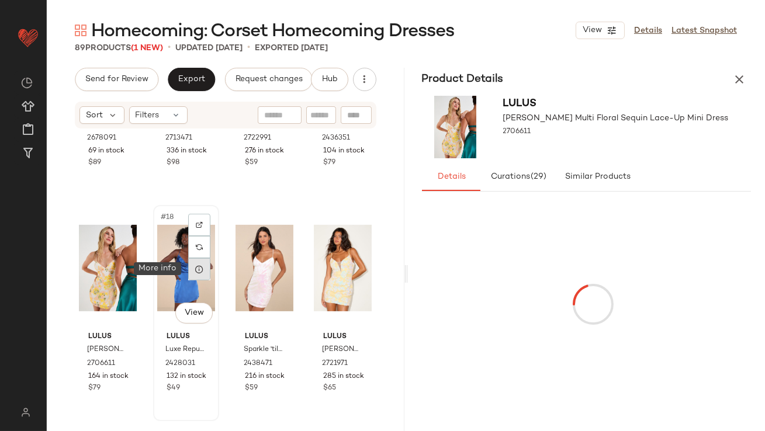
click at [195, 272] on icon at bounding box center [199, 269] width 9 height 9
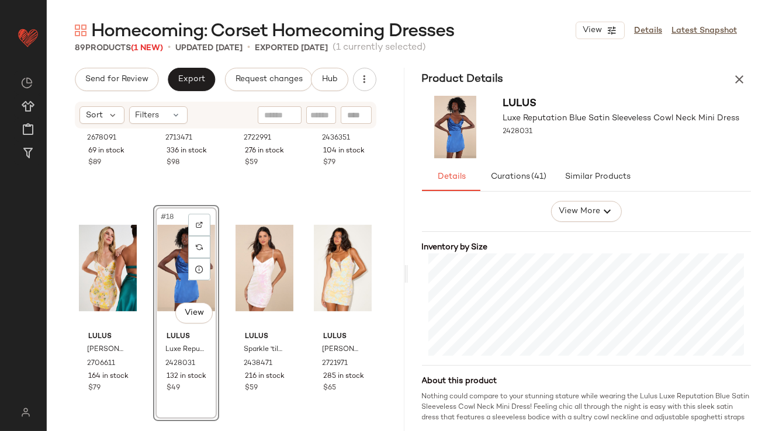
scroll to position [289, 0]
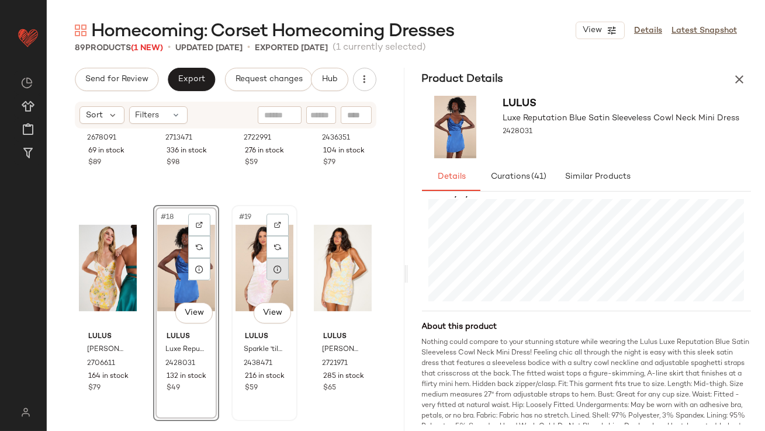
click at [277, 278] on div at bounding box center [278, 269] width 22 height 22
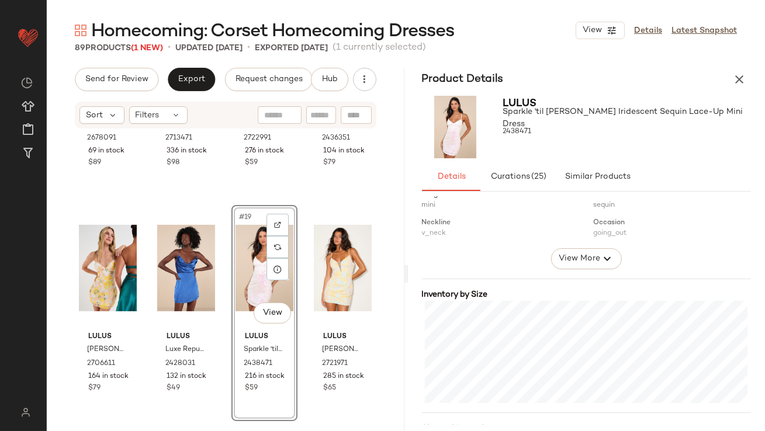
scroll to position [206, 0]
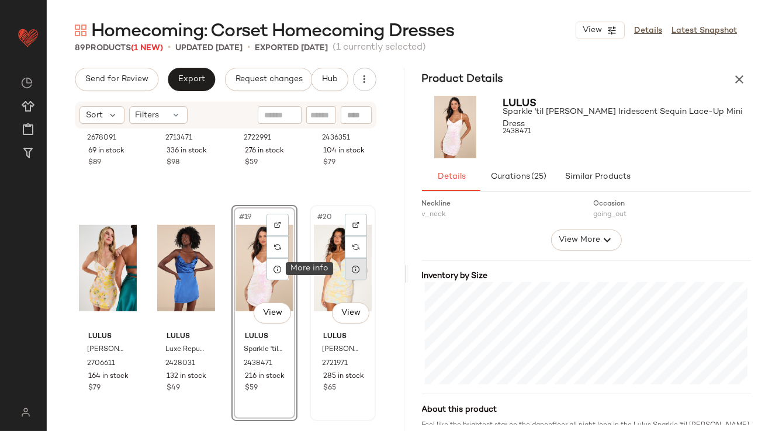
click at [351, 271] on icon at bounding box center [355, 269] width 9 height 9
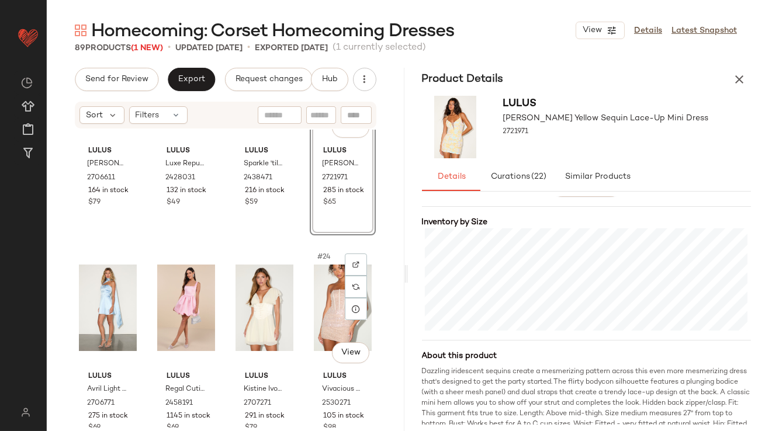
scroll to position [1092, 0]
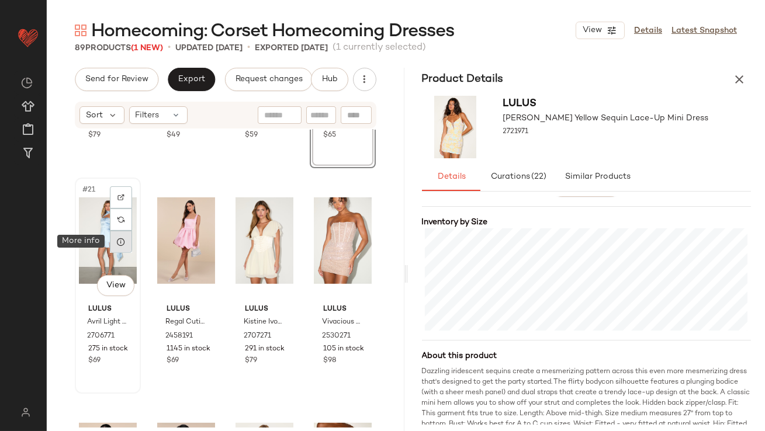
click at [123, 241] on icon at bounding box center [120, 241] width 9 height 9
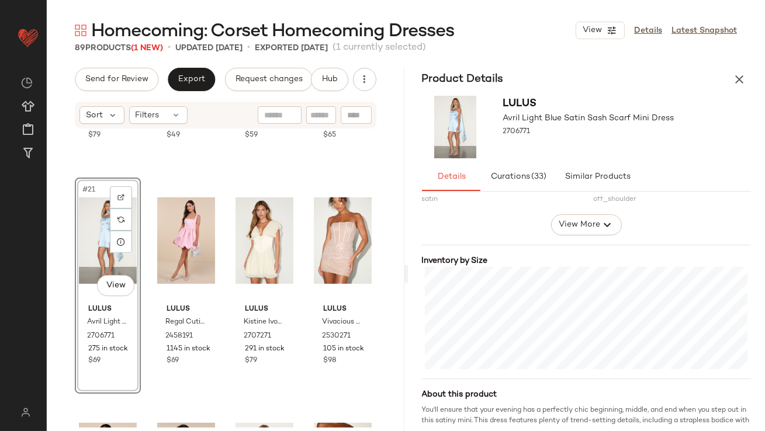
scroll to position [230, 0]
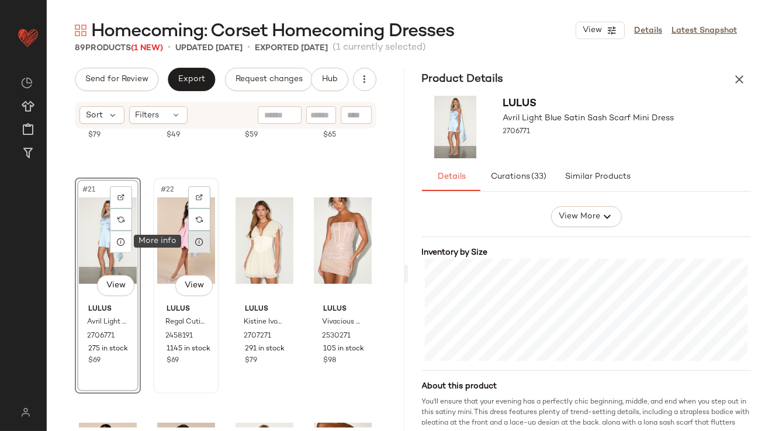
click at [195, 244] on icon at bounding box center [199, 241] width 9 height 9
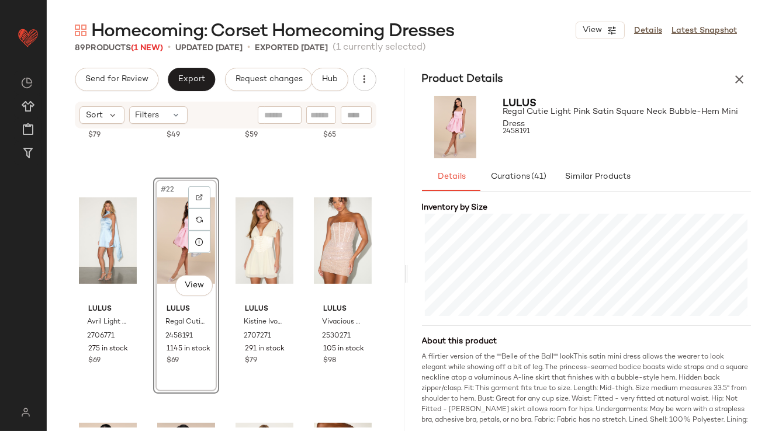
scroll to position [287, 0]
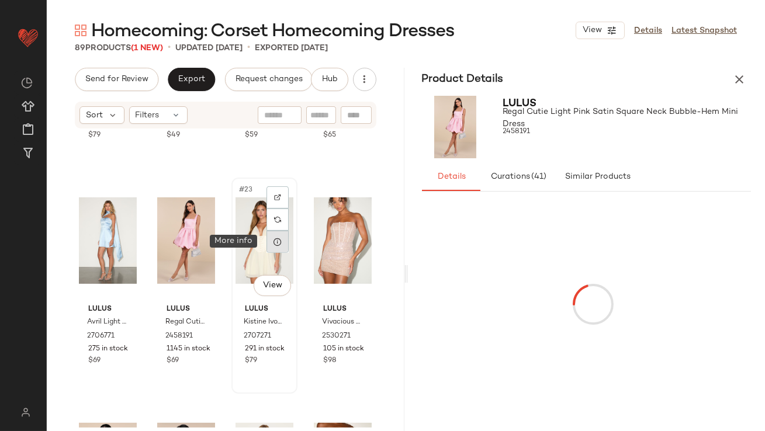
click at [273, 248] on div at bounding box center [278, 242] width 22 height 22
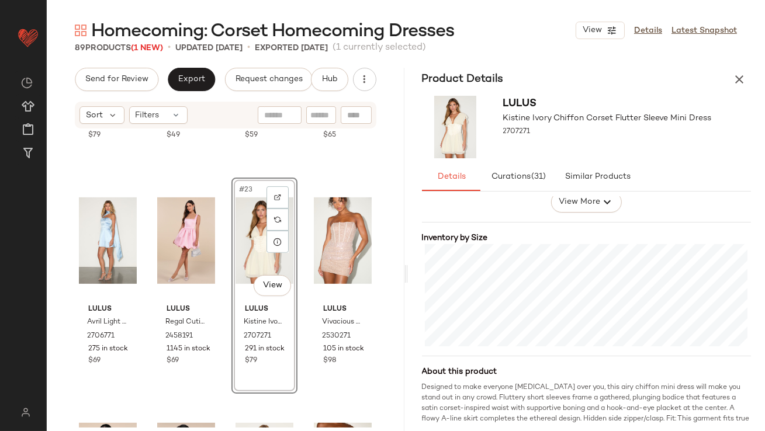
scroll to position [247, 0]
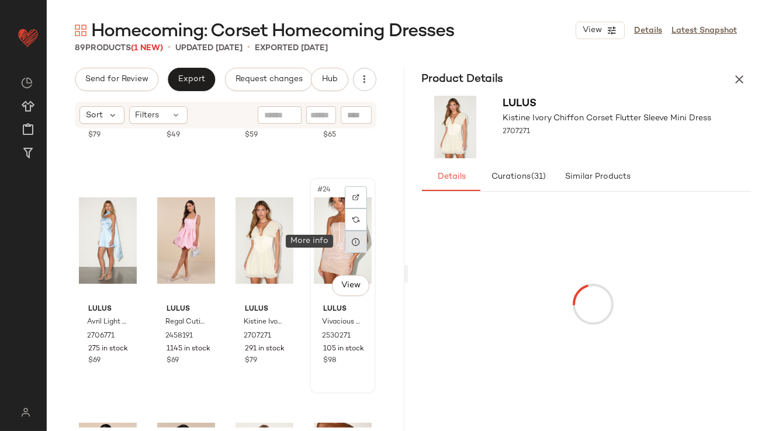
click at [351, 243] on icon at bounding box center [355, 241] width 9 height 9
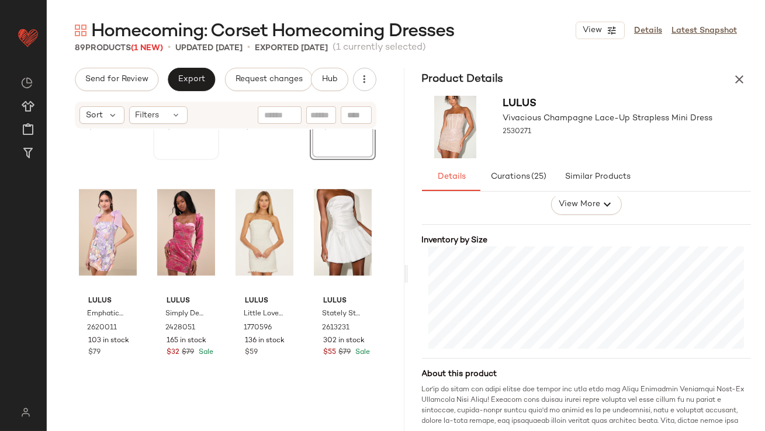
scroll to position [1339, 0]
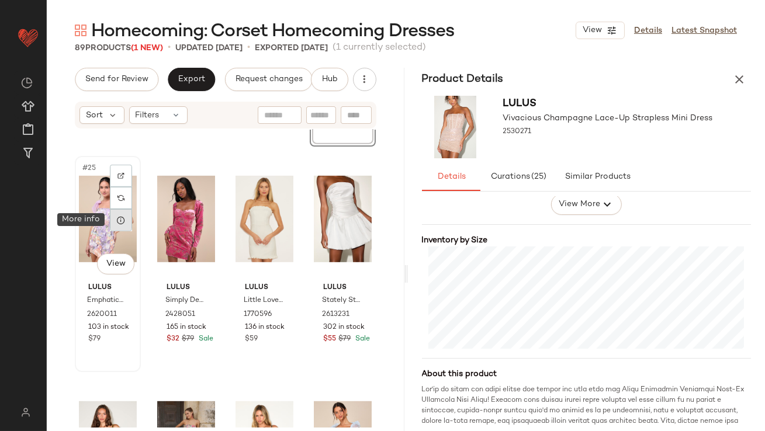
click at [123, 219] on icon at bounding box center [120, 220] width 9 height 9
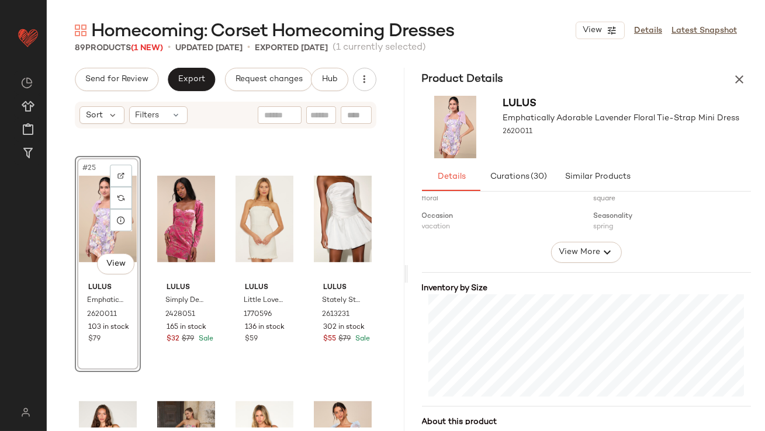
scroll to position [202, 0]
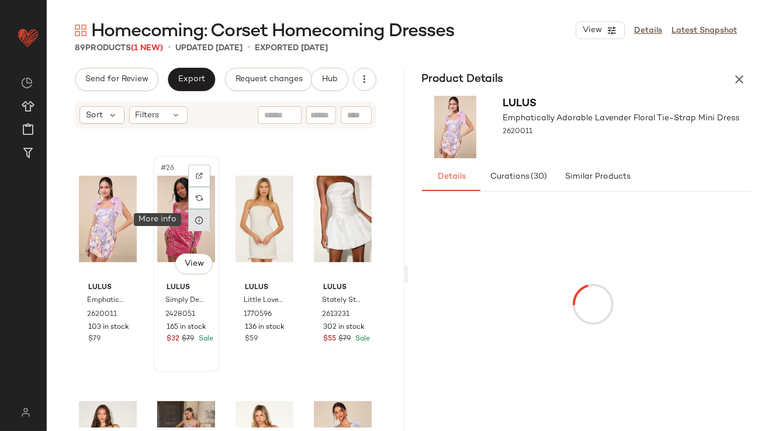
click at [196, 219] on icon at bounding box center [199, 220] width 9 height 9
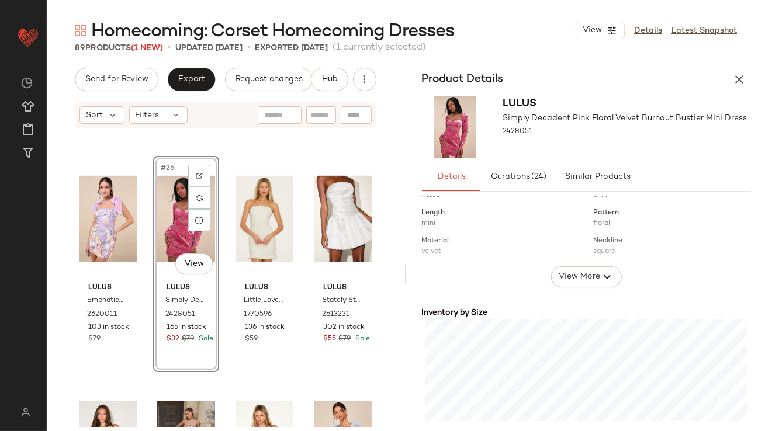
scroll to position [180, 0]
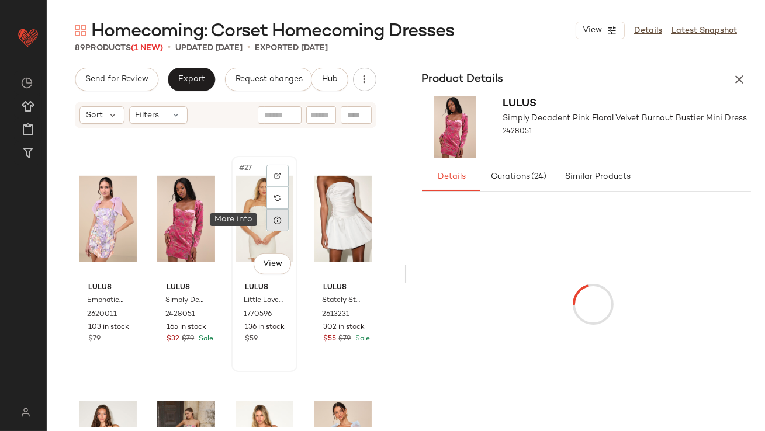
click at [273, 222] on icon at bounding box center [277, 220] width 9 height 9
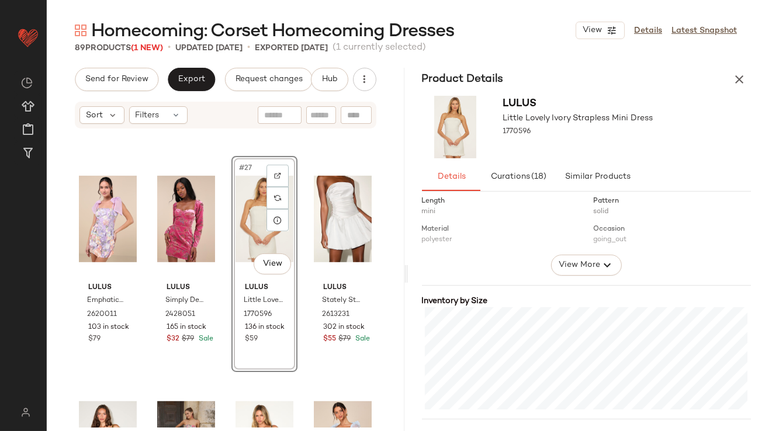
scroll to position [187, 0]
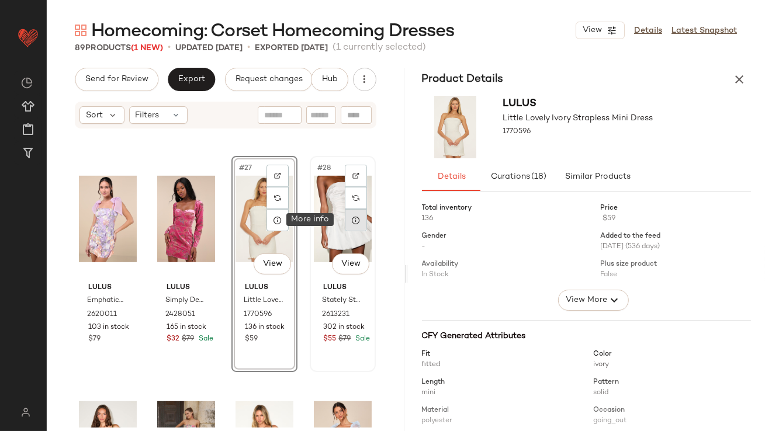
click at [351, 219] on icon at bounding box center [355, 220] width 9 height 9
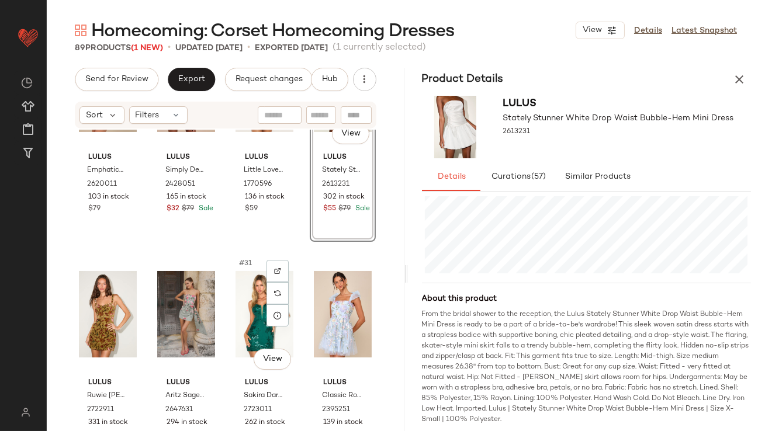
scroll to position [1530, 0]
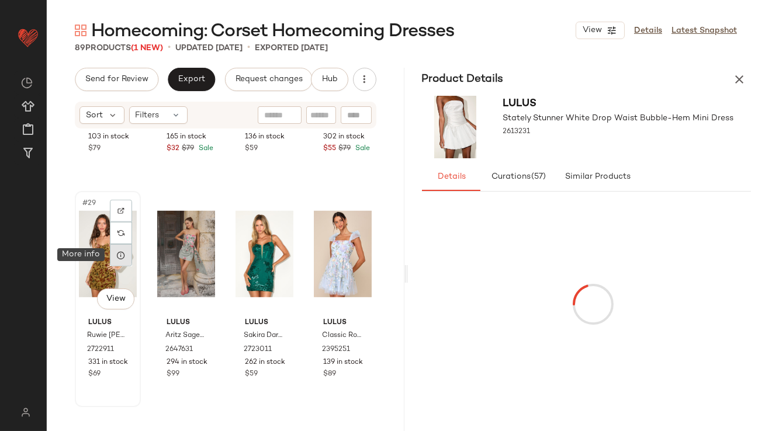
click at [120, 261] on div at bounding box center [121, 255] width 22 height 22
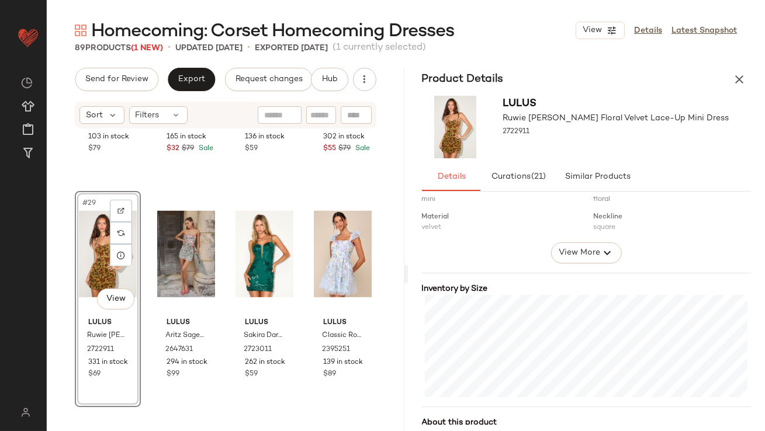
scroll to position [202, 0]
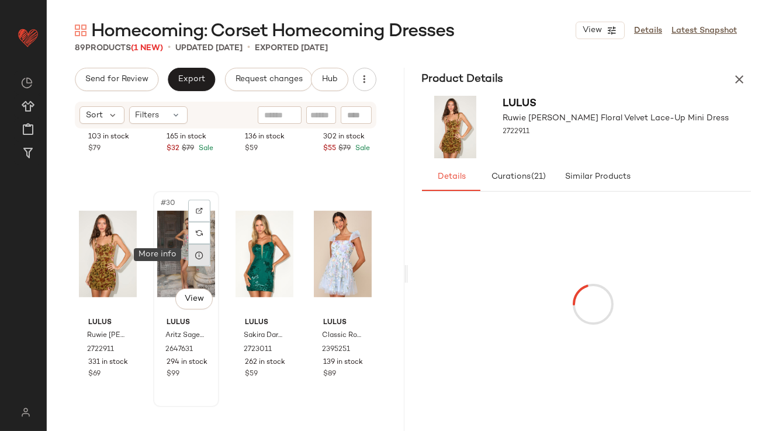
click at [195, 252] on icon at bounding box center [199, 255] width 9 height 9
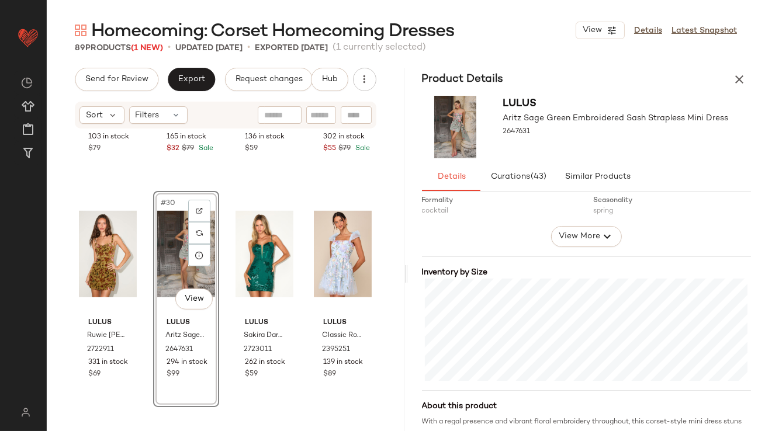
scroll to position [212, 0]
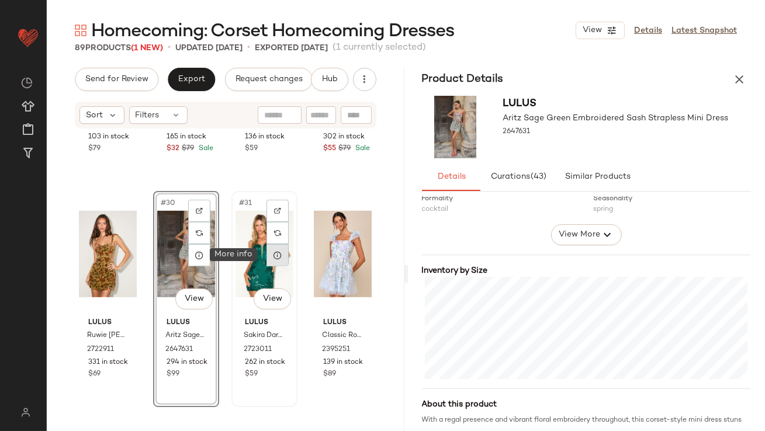
click at [274, 258] on icon at bounding box center [277, 255] width 9 height 9
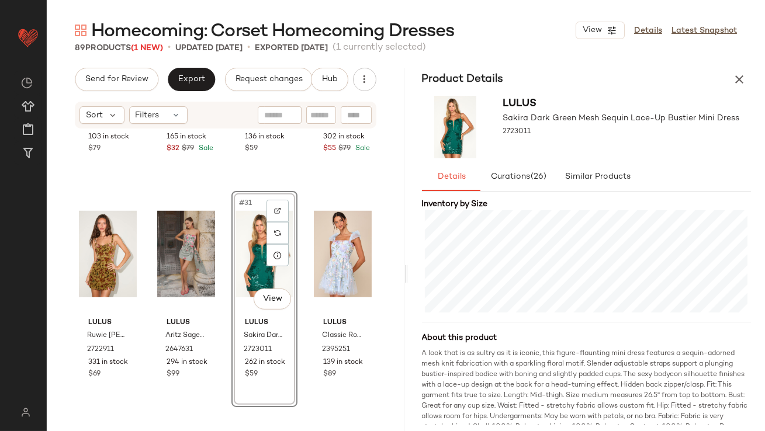
scroll to position [281, 0]
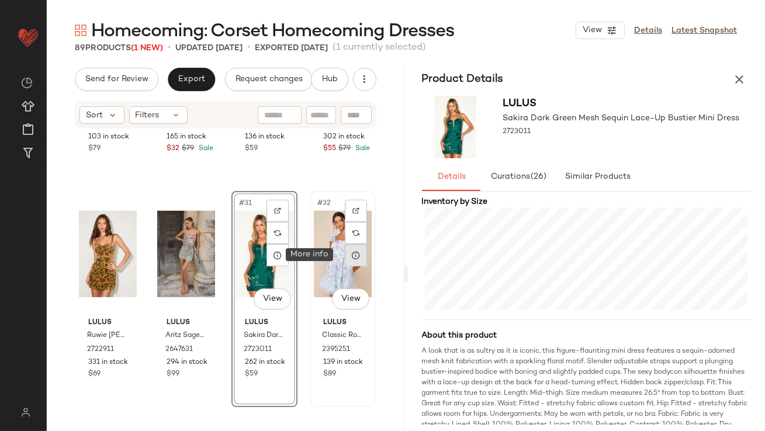
click at [354, 259] on icon at bounding box center [355, 255] width 9 height 9
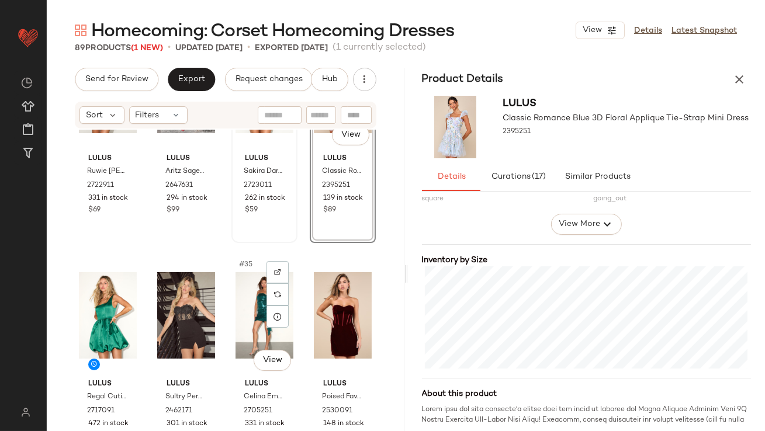
scroll to position [1697, 0]
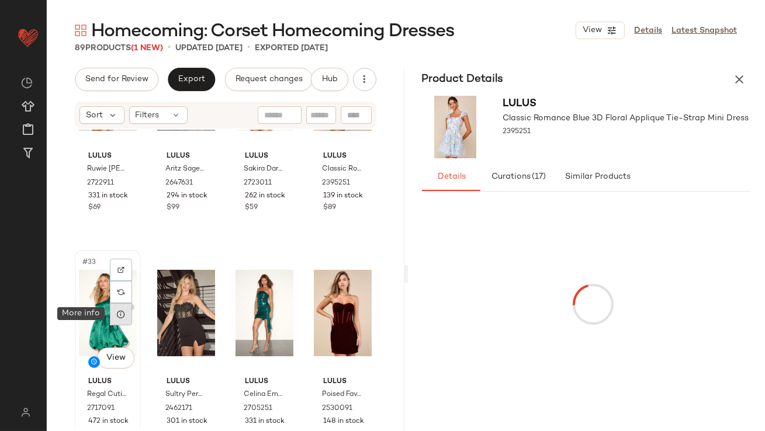
click at [125, 316] on icon at bounding box center [120, 314] width 9 height 9
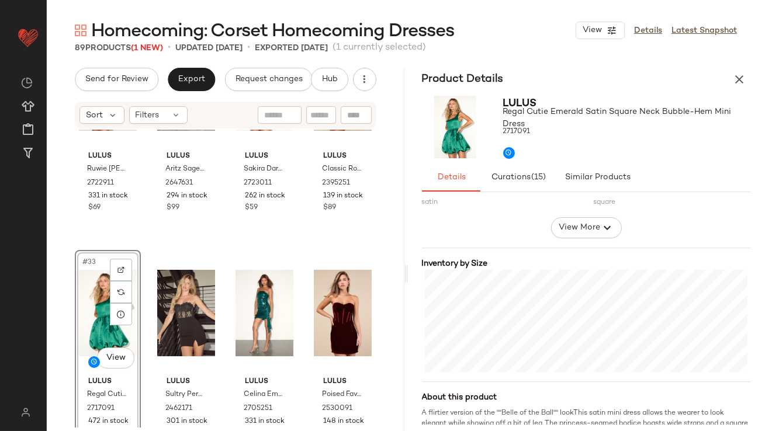
scroll to position [219, 0]
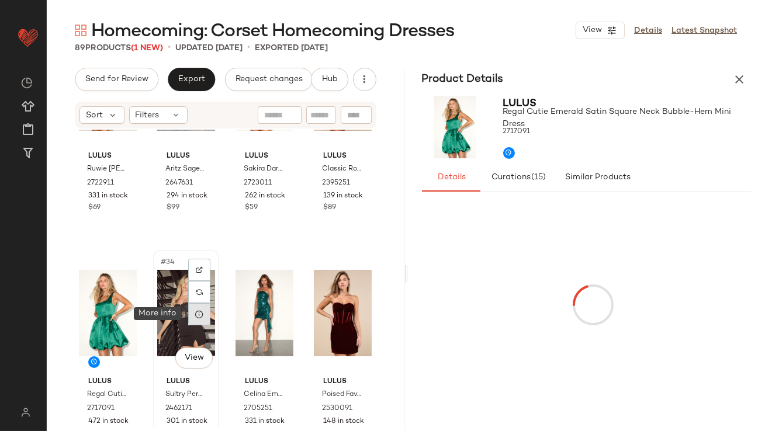
click at [195, 312] on icon at bounding box center [199, 314] width 9 height 9
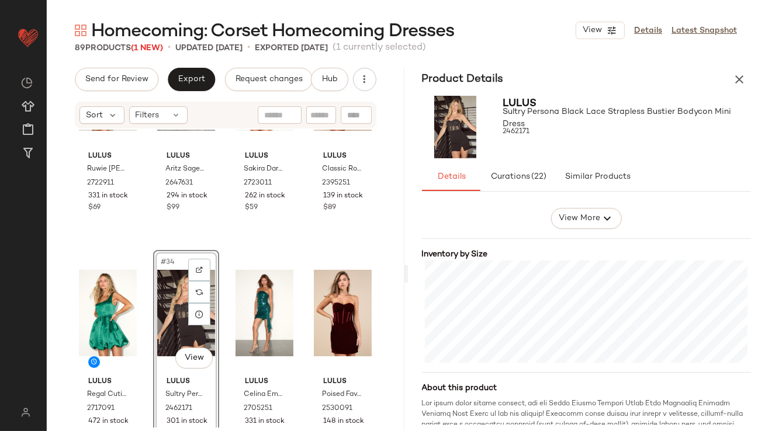
scroll to position [253, 0]
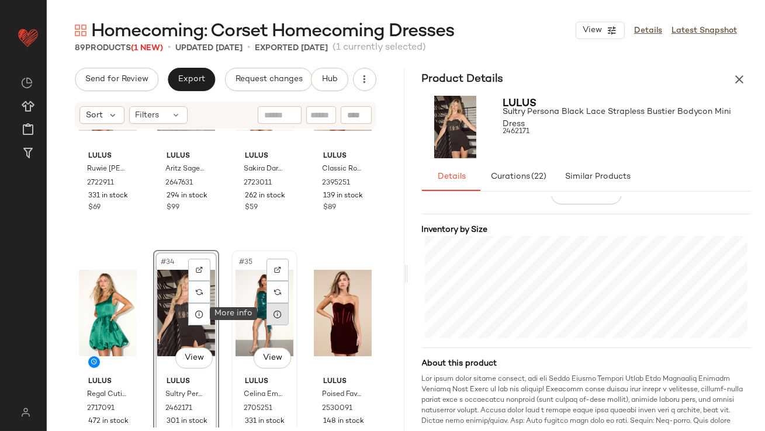
click at [277, 315] on icon at bounding box center [277, 314] width 9 height 9
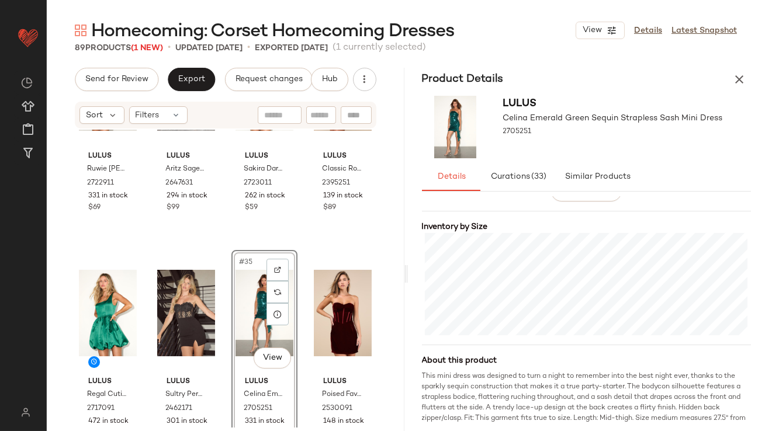
scroll to position [270, 0]
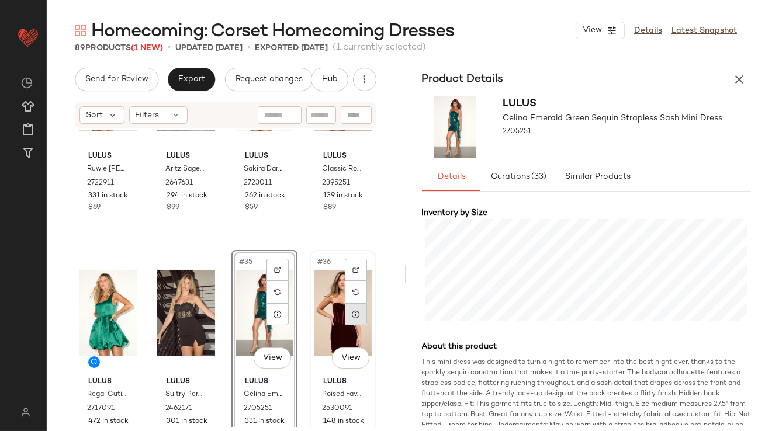
click at [355, 314] on div at bounding box center [356, 314] width 22 height 22
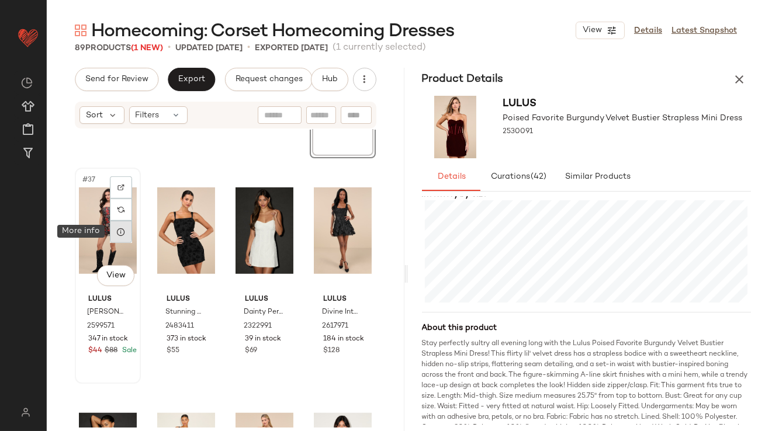
click at [125, 231] on icon at bounding box center [120, 231] width 9 height 9
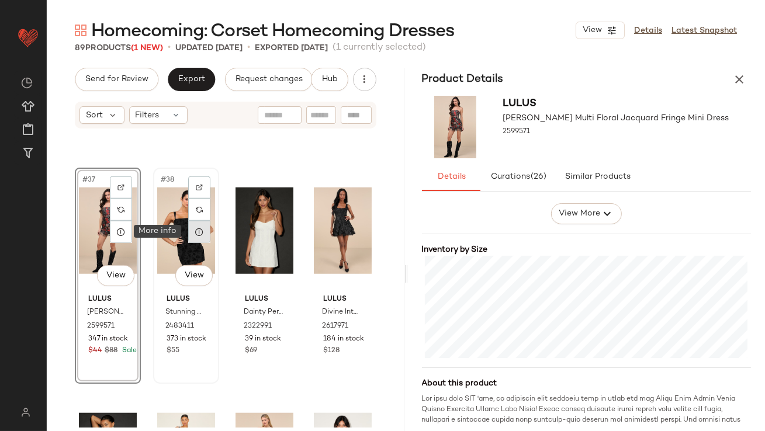
click at [198, 234] on icon at bounding box center [199, 231] width 9 height 9
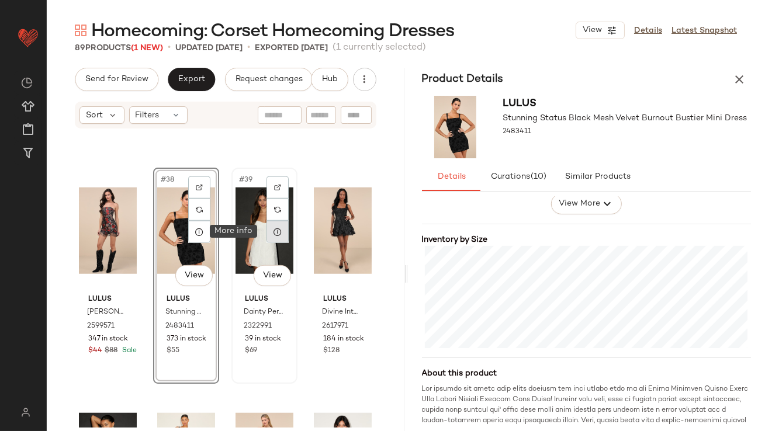
click at [281, 235] on div at bounding box center [278, 232] width 22 height 22
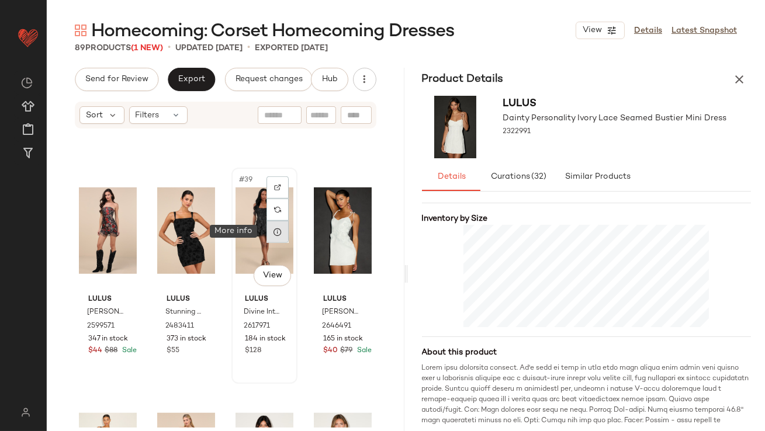
click at [273, 228] on icon at bounding box center [277, 231] width 9 height 9
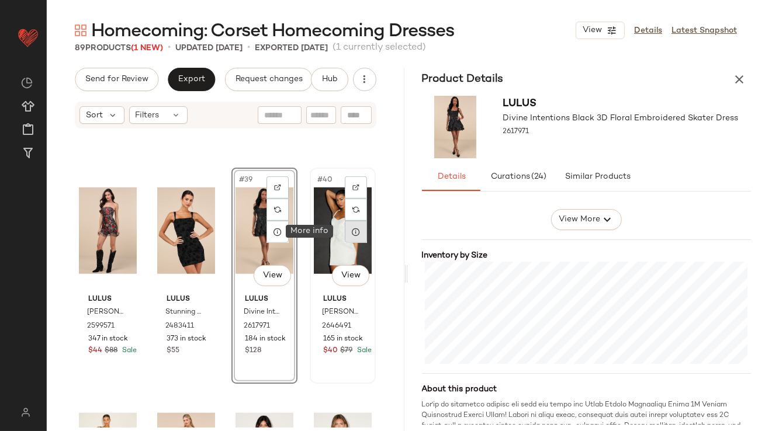
click at [351, 235] on icon at bounding box center [355, 231] width 9 height 9
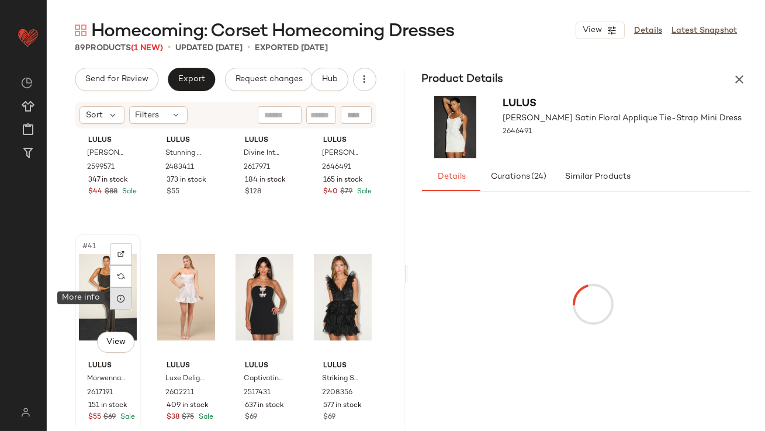
click at [125, 303] on div at bounding box center [121, 299] width 22 height 22
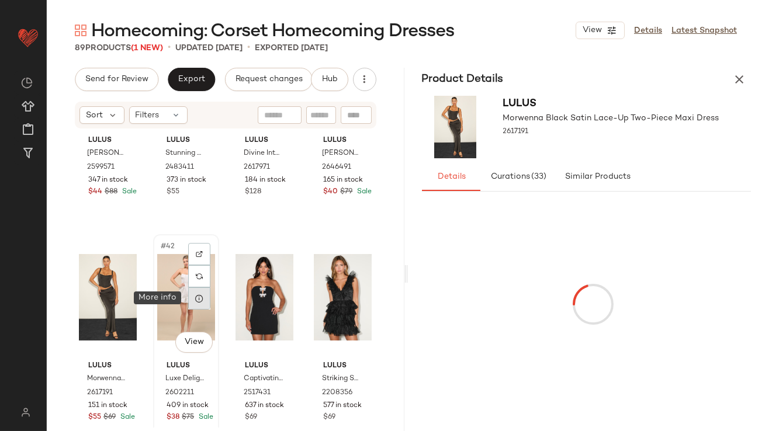
click at [198, 299] on icon at bounding box center [199, 298] width 9 height 9
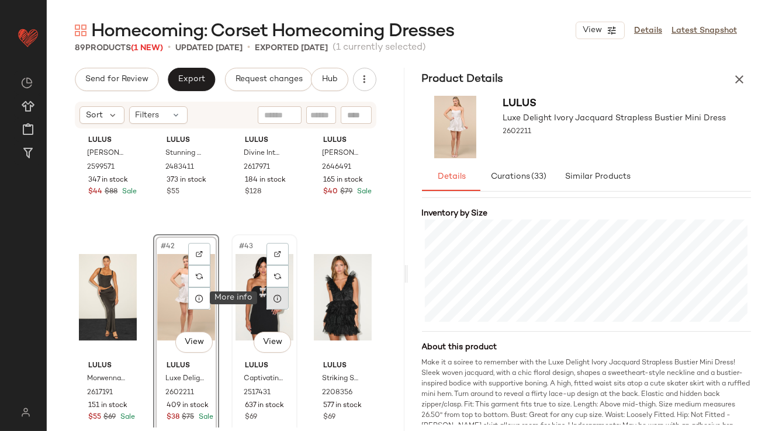
click at [273, 300] on icon at bounding box center [277, 298] width 9 height 9
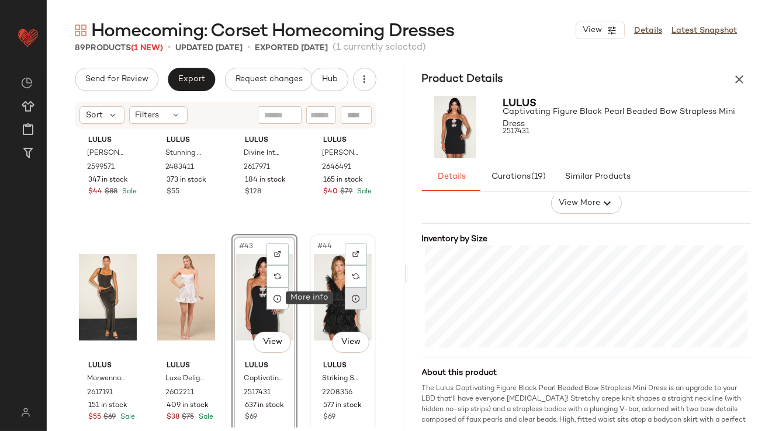
click at [351, 302] on icon at bounding box center [355, 298] width 9 height 9
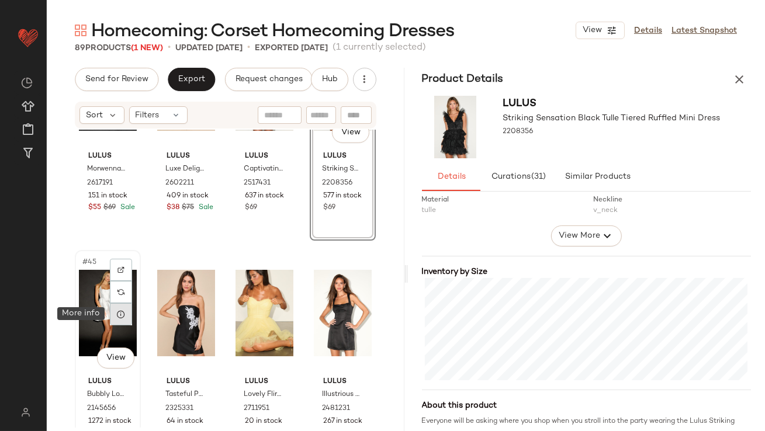
click at [120, 314] on icon at bounding box center [120, 314] width 9 height 9
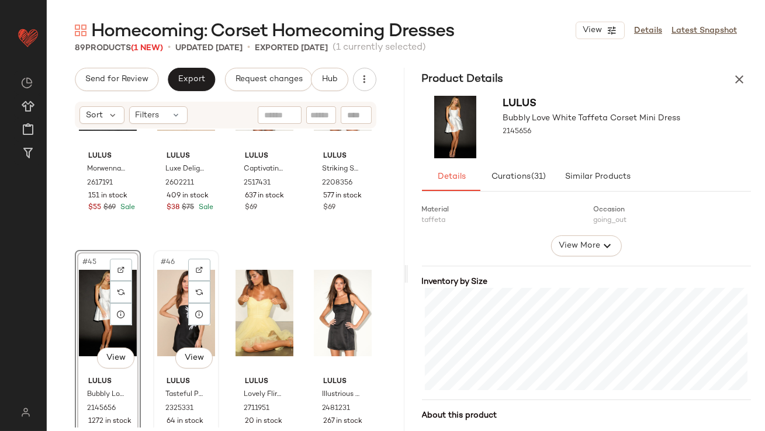
click at [198, 326] on div "#46 View" at bounding box center [186, 313] width 58 height 118
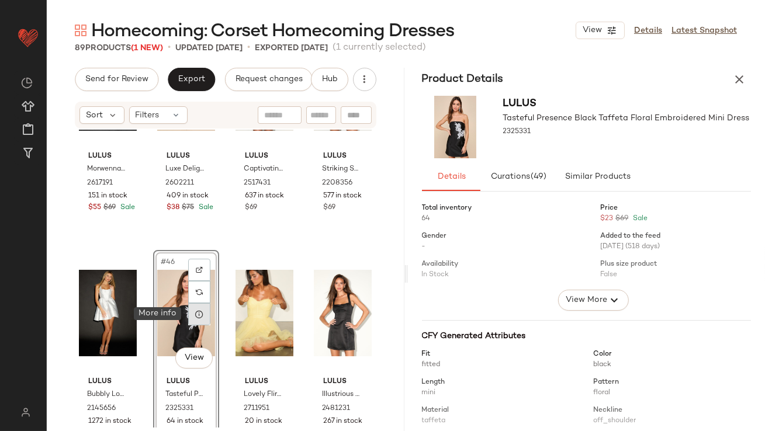
click at [196, 317] on icon at bounding box center [199, 314] width 9 height 9
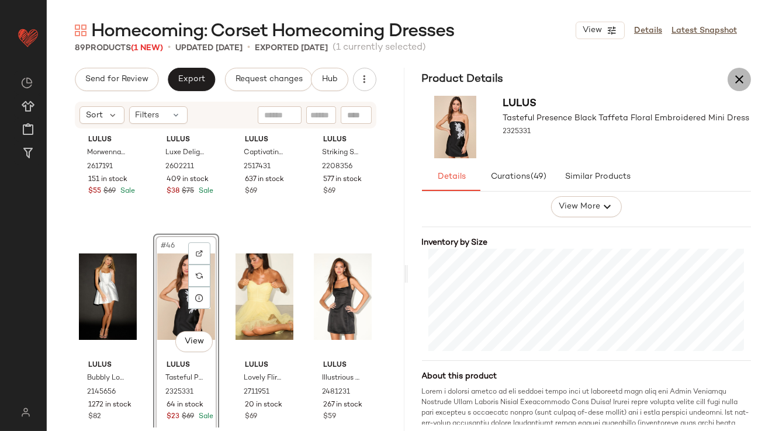
click at [735, 76] on icon "button" at bounding box center [740, 79] width 14 height 14
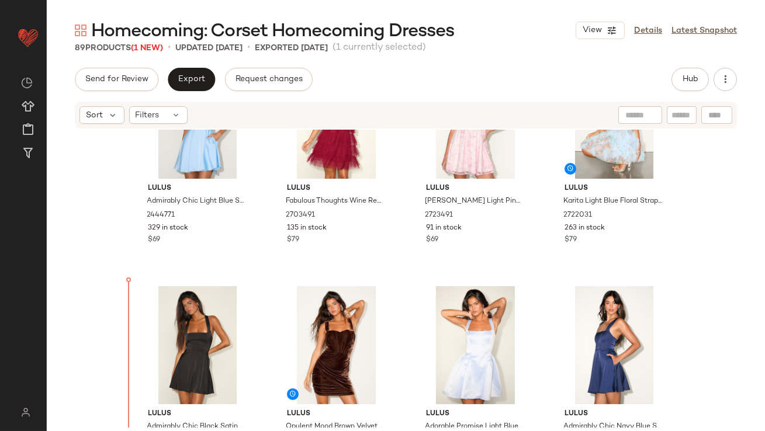
drag, startPoint x: 302, startPoint y: 192, endPoint x: 308, endPoint y: 192, distance: 6.4
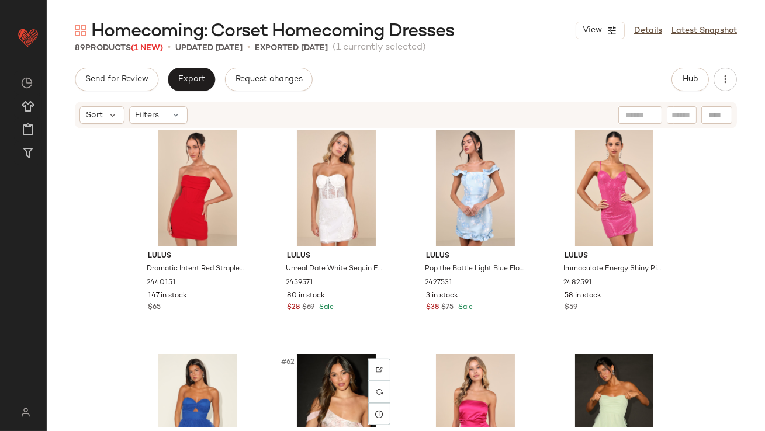
scroll to position [3174, 0]
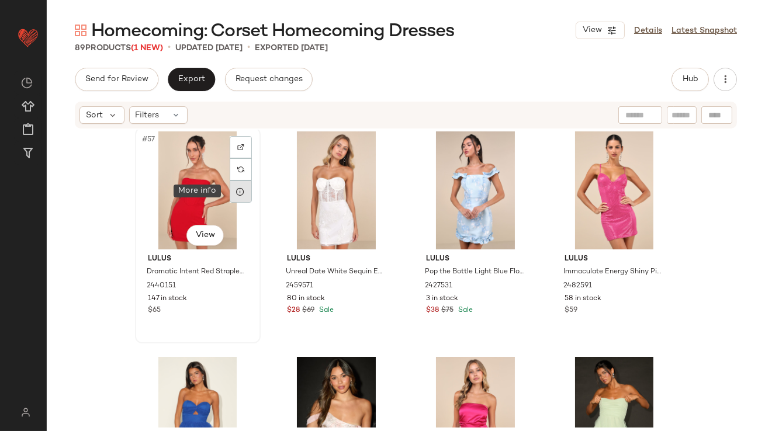
click at [236, 181] on div at bounding box center [241, 192] width 22 height 22
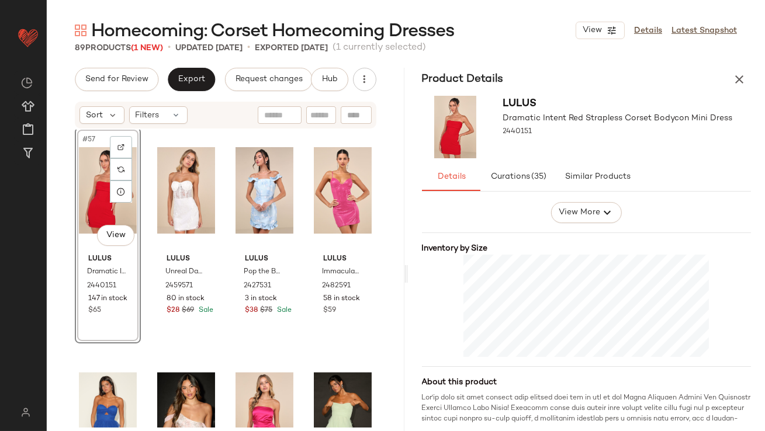
scroll to position [324, 0]
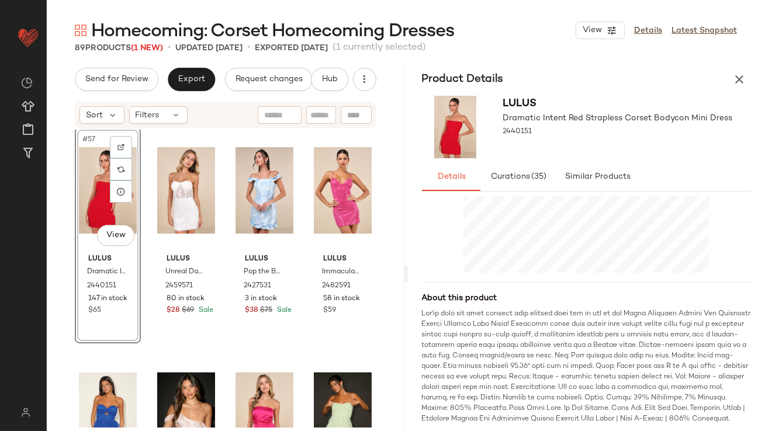
click at [734, 72] on icon "button" at bounding box center [740, 79] width 14 height 14
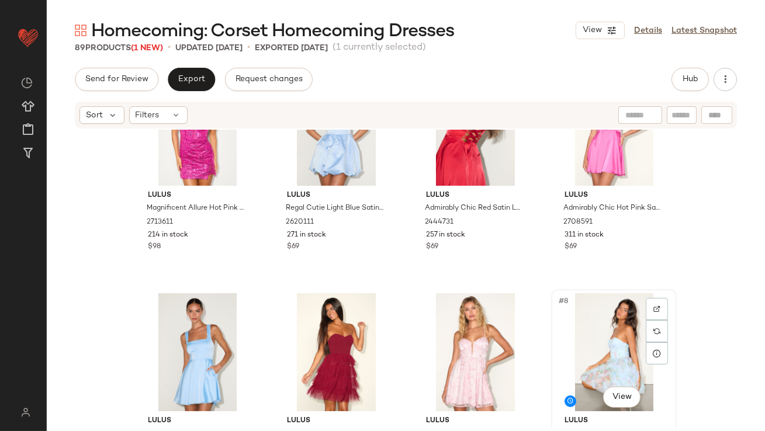
scroll to position [76, 0]
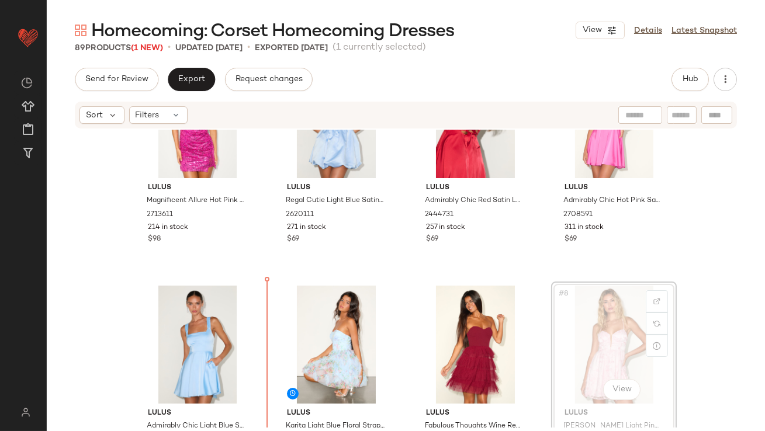
scroll to position [91, 0]
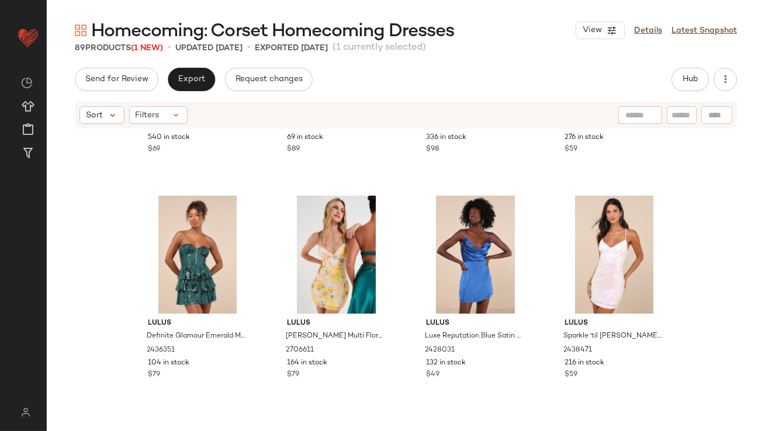
scroll to position [937, 0]
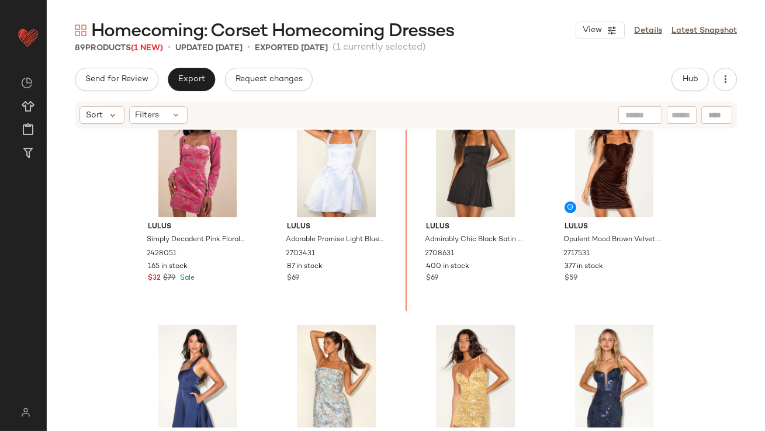
scroll to position [485, 0]
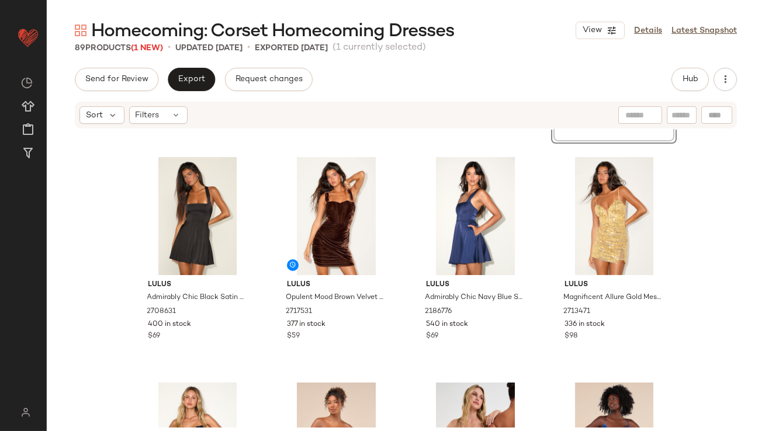
scroll to position [674, 0]
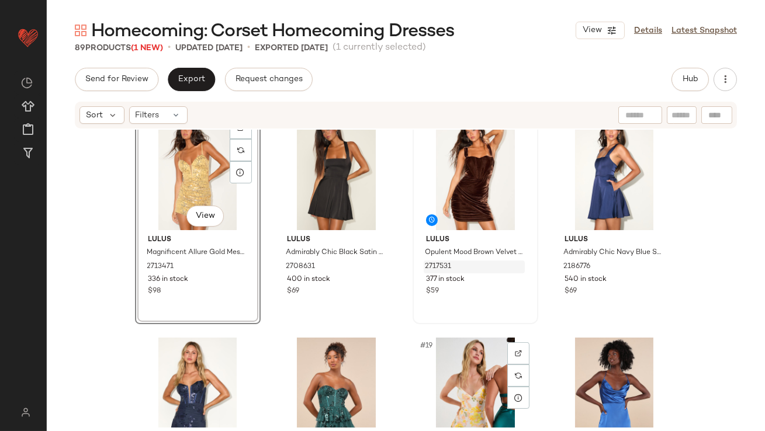
scroll to position [693, 0]
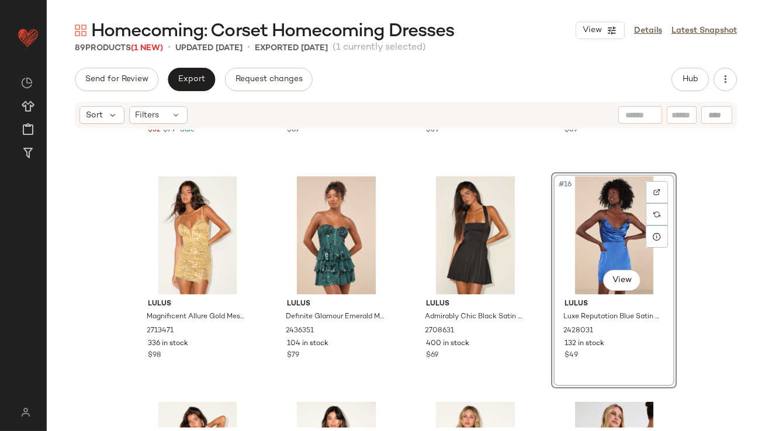
scroll to position [734, 0]
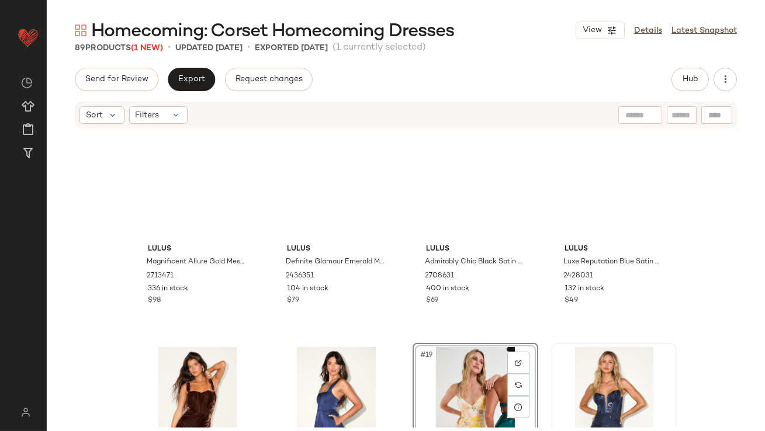
scroll to position [647, 0]
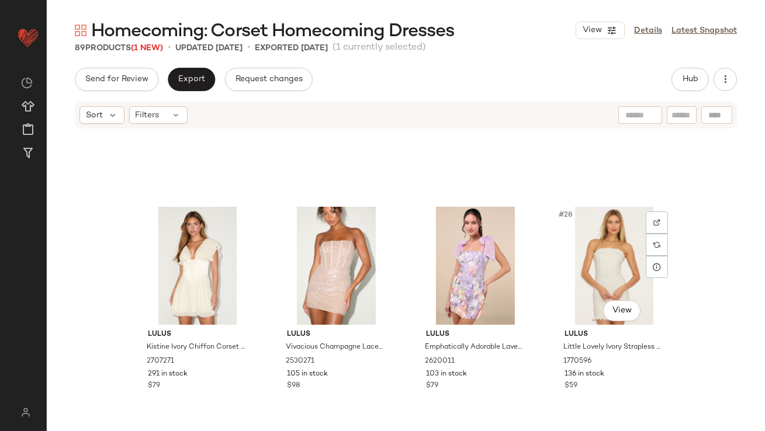
scroll to position [1490, 0]
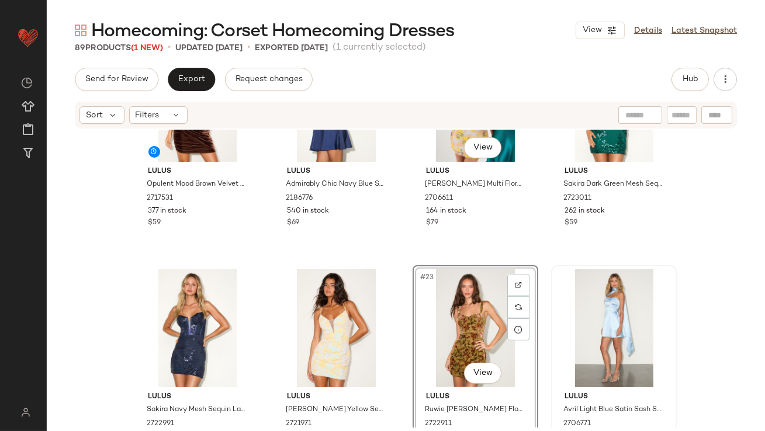
scroll to position [1001, 0]
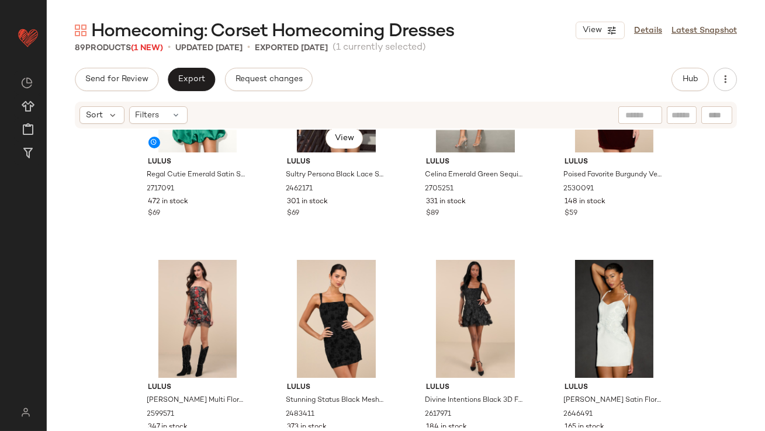
scroll to position [1689, 0]
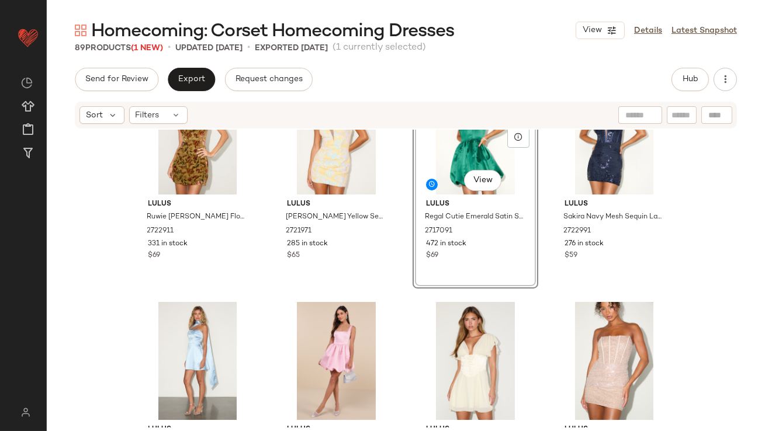
scroll to position [1201, 0]
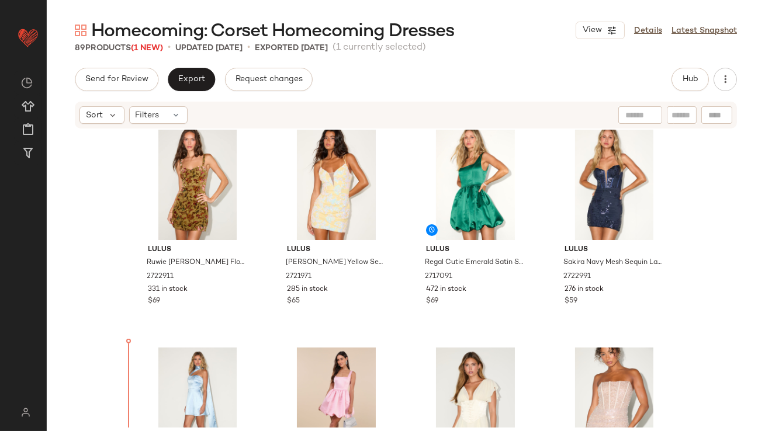
scroll to position [1199, 0]
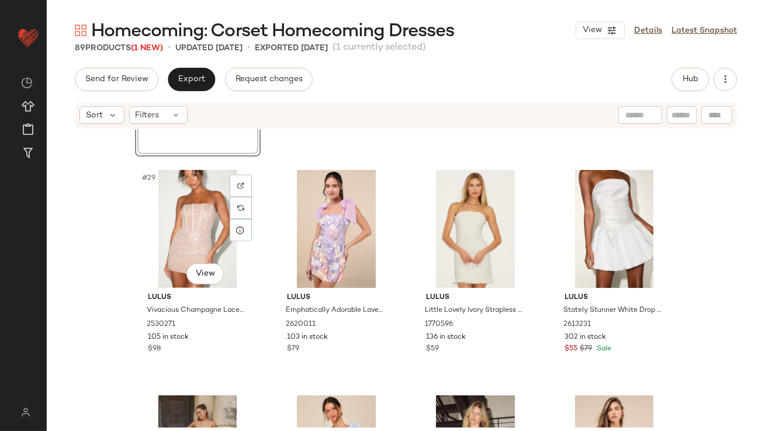
scroll to position [1558, 0]
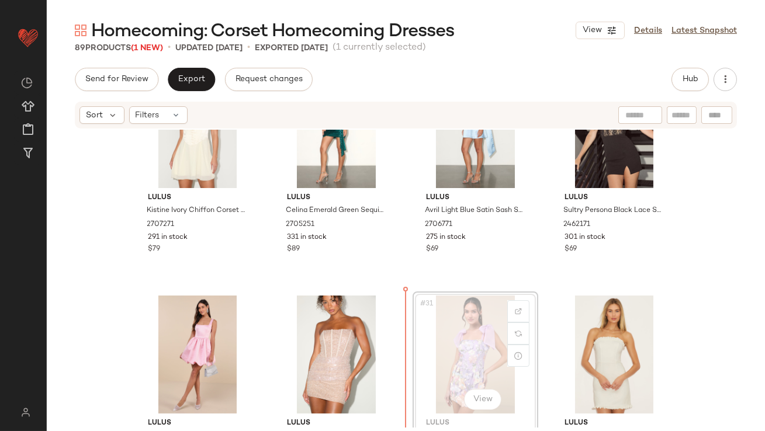
scroll to position [1435, 0]
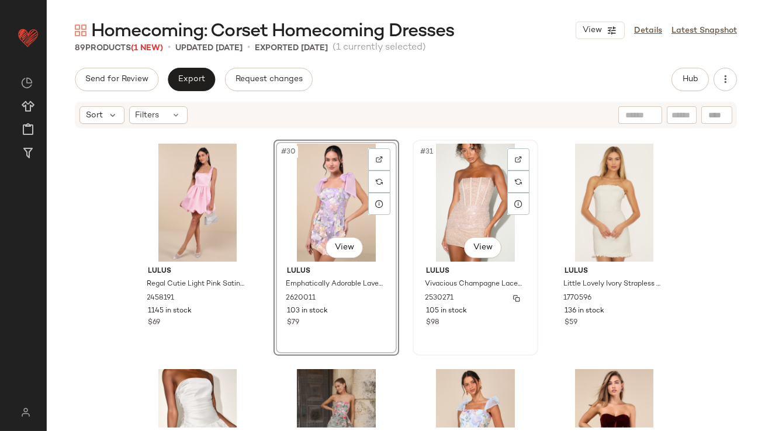
scroll to position [1611, 0]
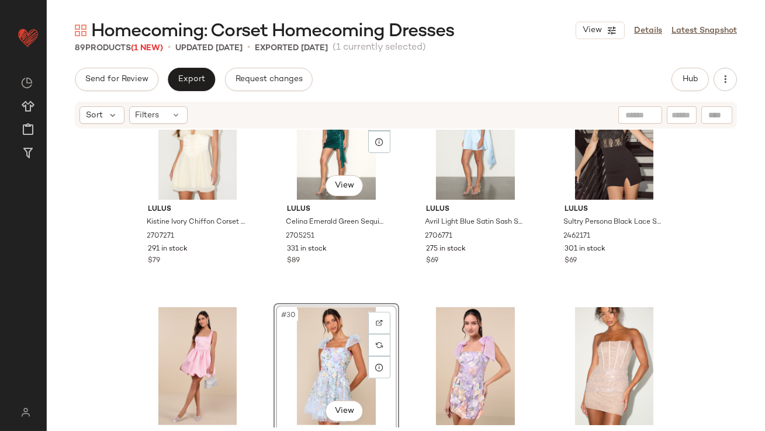
scroll to position [1409, 0]
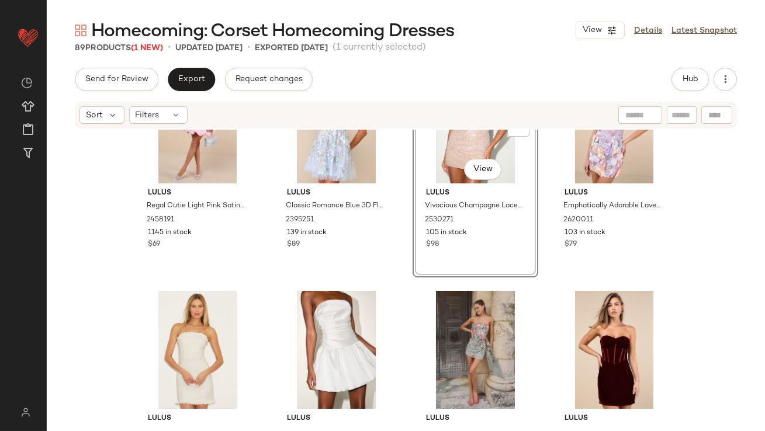
scroll to position [1663, 0]
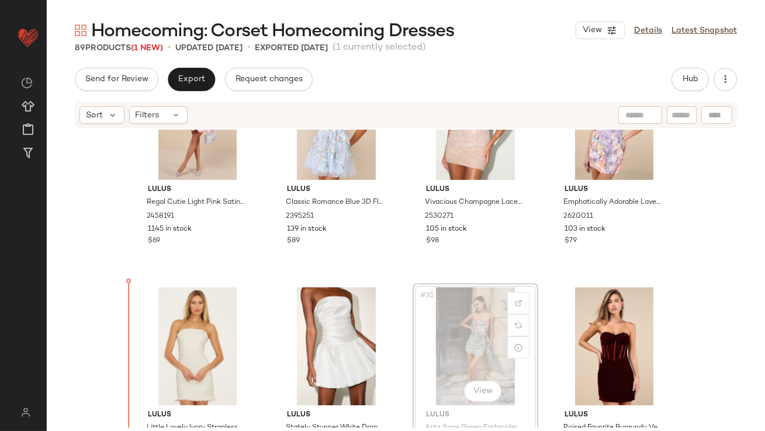
scroll to position [1690, 0]
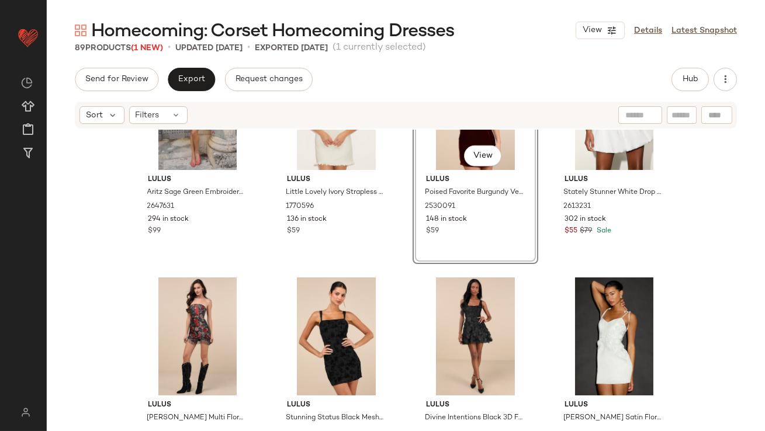
scroll to position [1918, 0]
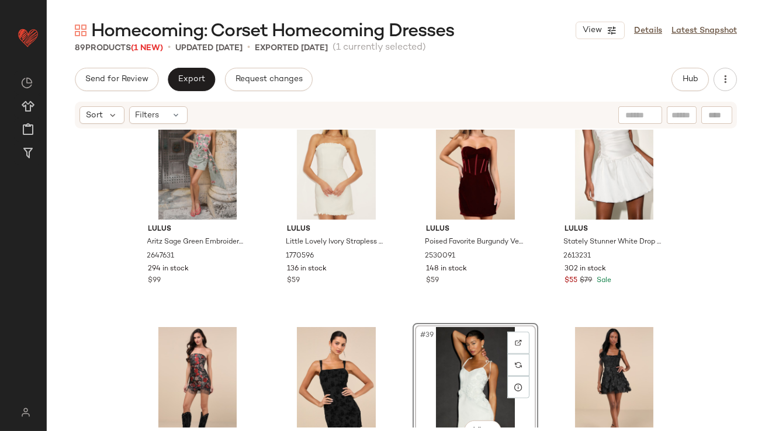
scroll to position [1856, 0]
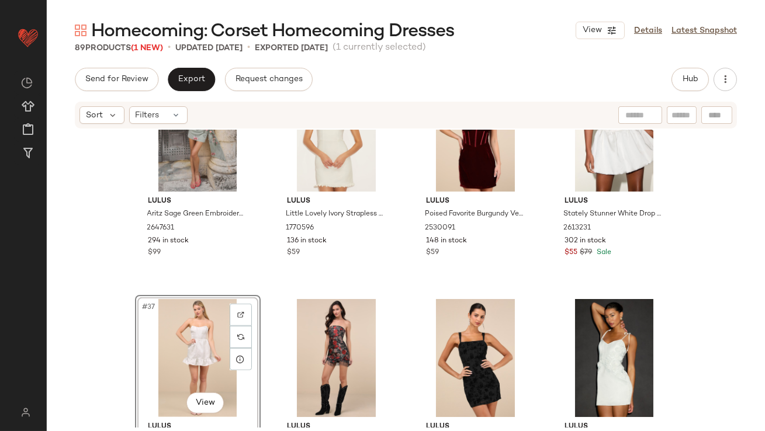
scroll to position [1877, 0]
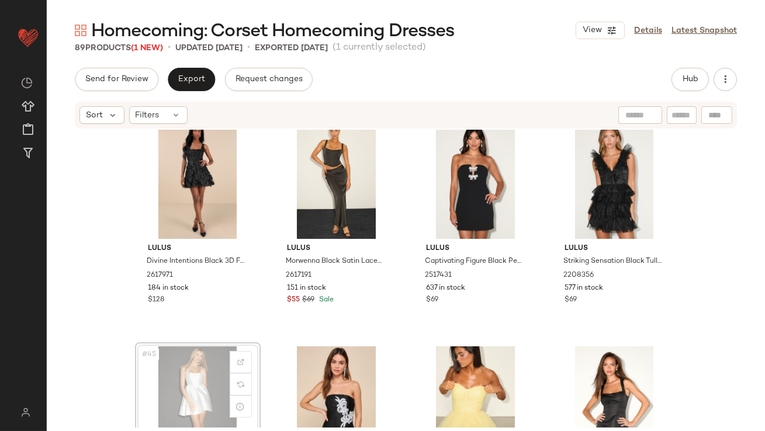
scroll to position [2282, 0]
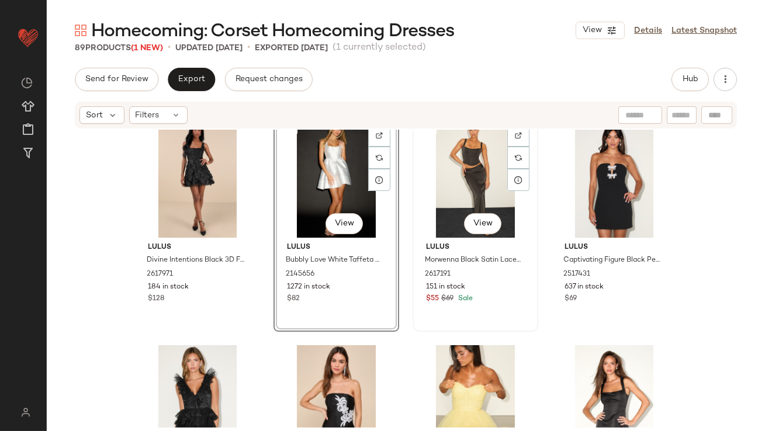
click at [432, 165] on div "#43 View" at bounding box center [476, 179] width 118 height 118
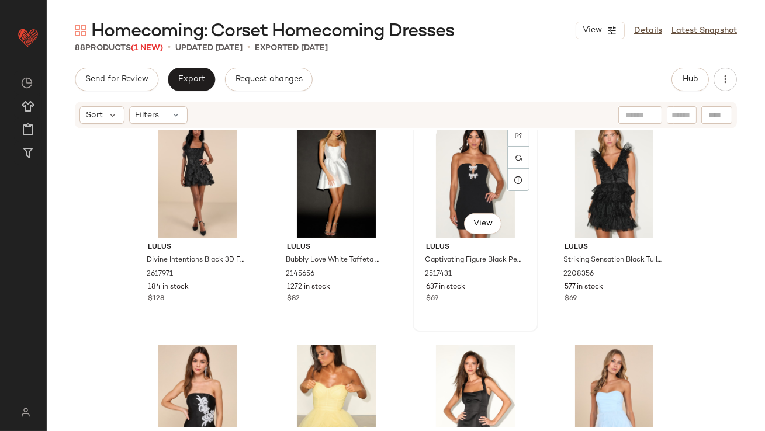
scroll to position [2286, 0]
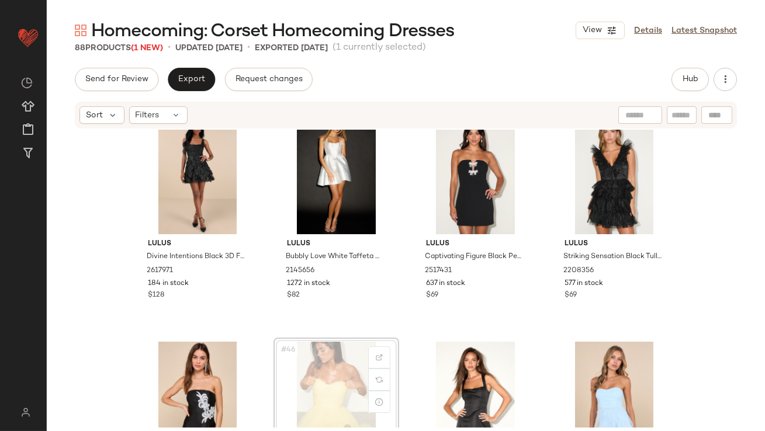
scroll to position [2287, 0]
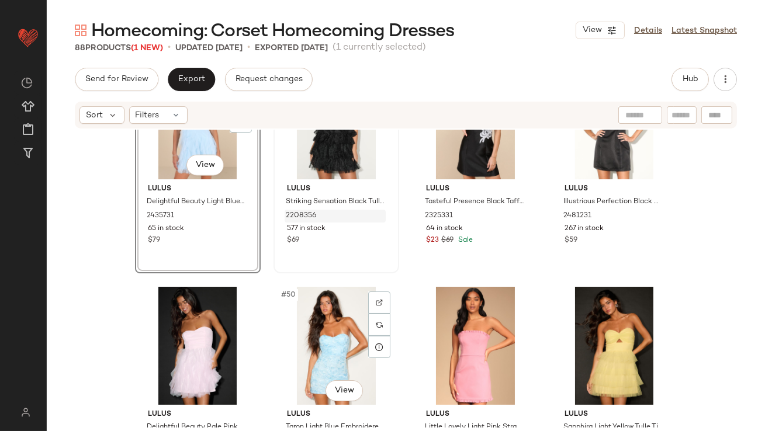
scroll to position [2570, 0]
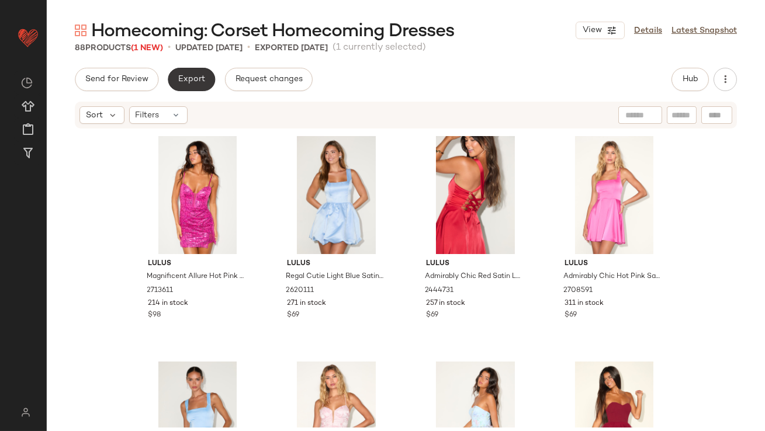
click at [195, 84] on span "Export" at bounding box center [191, 79] width 27 height 9
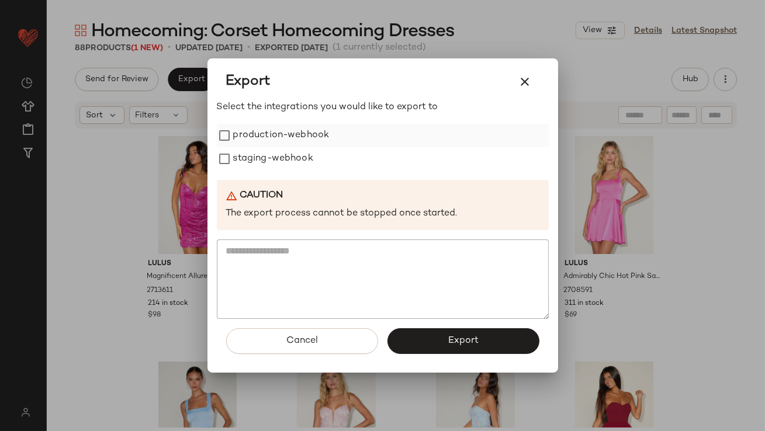
click at [258, 129] on label "production-webhook" at bounding box center [281, 135] width 96 height 23
click at [257, 158] on label "staging-webhook" at bounding box center [273, 158] width 80 height 23
click at [427, 342] on button "Export" at bounding box center [464, 342] width 152 height 26
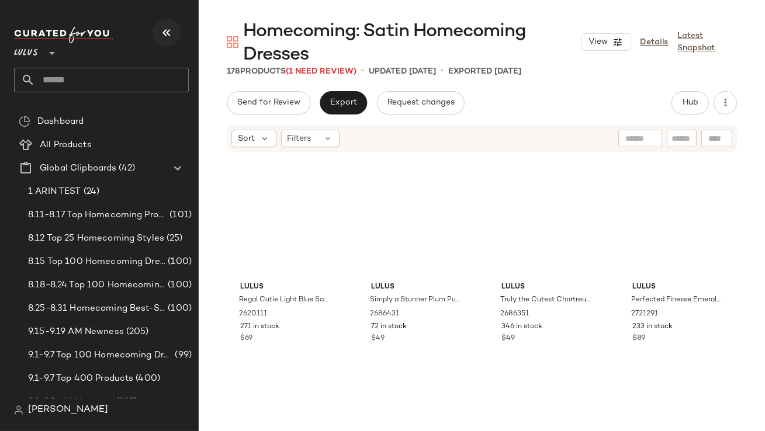
click at [167, 40] on button "button" at bounding box center [167, 33] width 28 height 28
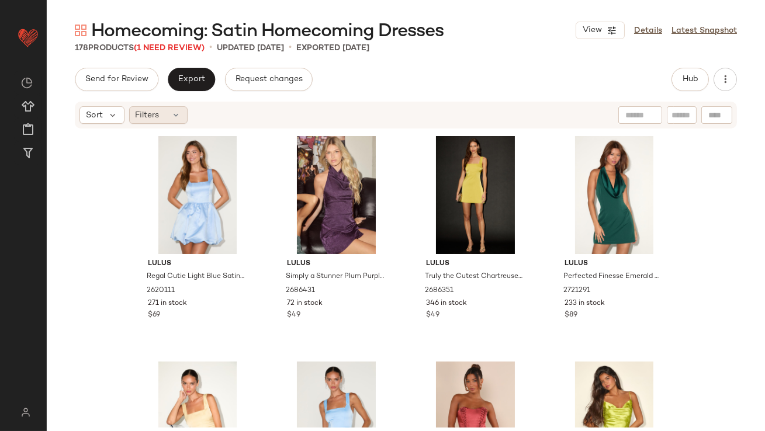
click at [165, 116] on div "Filters" at bounding box center [158, 115] width 58 height 18
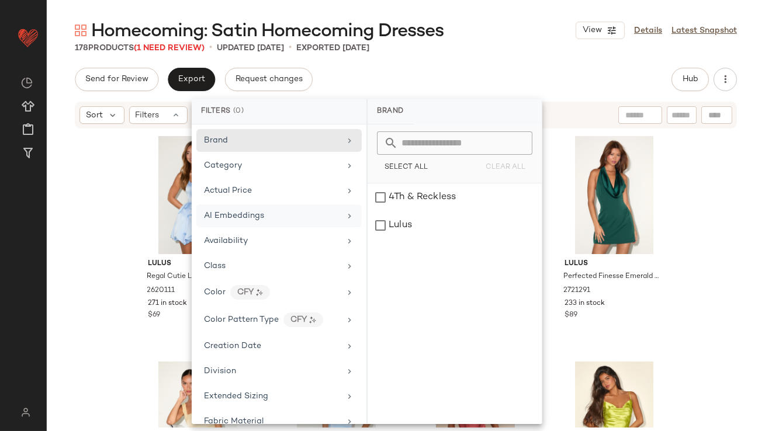
click at [256, 214] on span "AI Embeddings" at bounding box center [234, 216] width 60 height 9
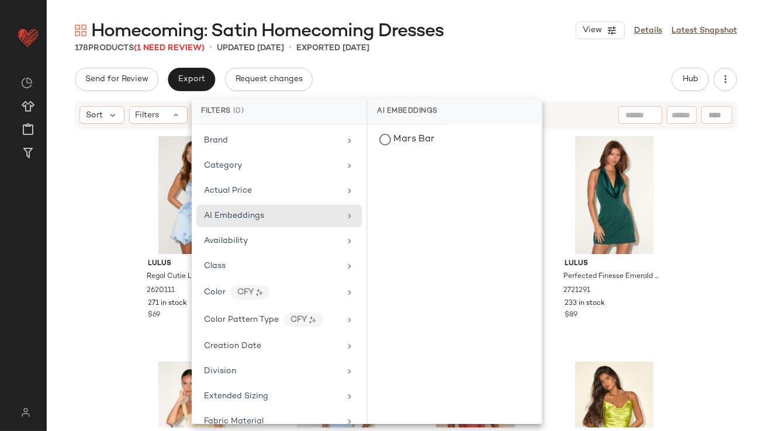
click at [250, 229] on div "Brand Category Actual Price AI Embeddings Availability Class Color CFY Color Pa…" at bounding box center [279, 275] width 175 height 300
click at [263, 237] on div "Availability" at bounding box center [272, 241] width 136 height 12
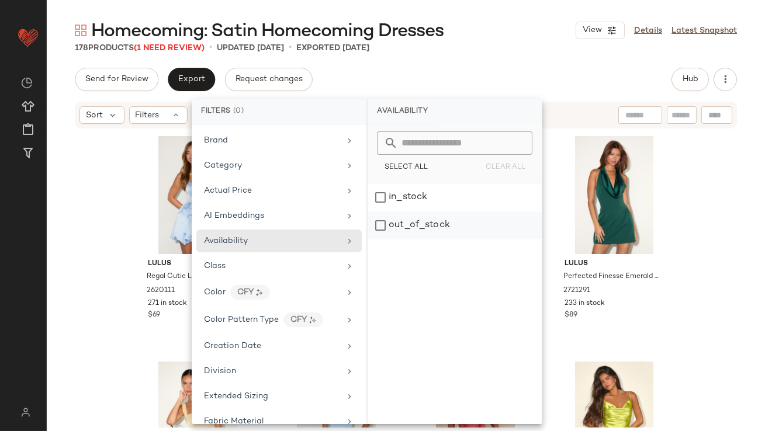
click at [405, 229] on div "out_of_stock" at bounding box center [455, 226] width 174 height 28
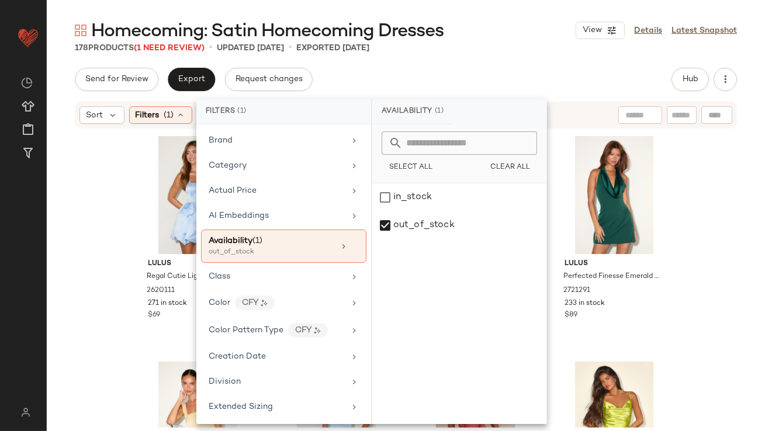
click at [479, 18] on main "Homecoming: Satin Homecoming Dresses View Details Latest Snapshot 178 Products …" at bounding box center [382, 215] width 765 height 431
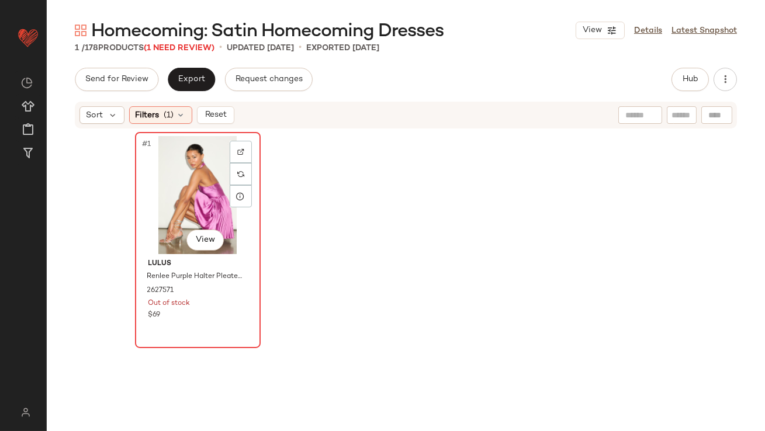
click at [199, 170] on div "#1 View" at bounding box center [198, 195] width 118 height 118
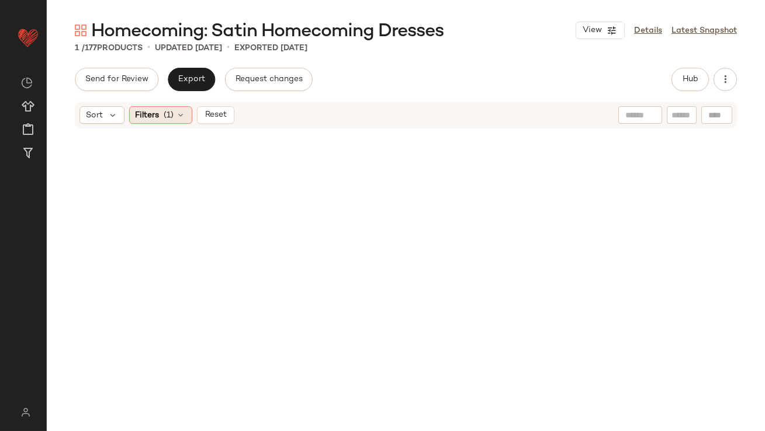
click at [175, 116] on div "Filters (1)" at bounding box center [160, 115] width 63 height 18
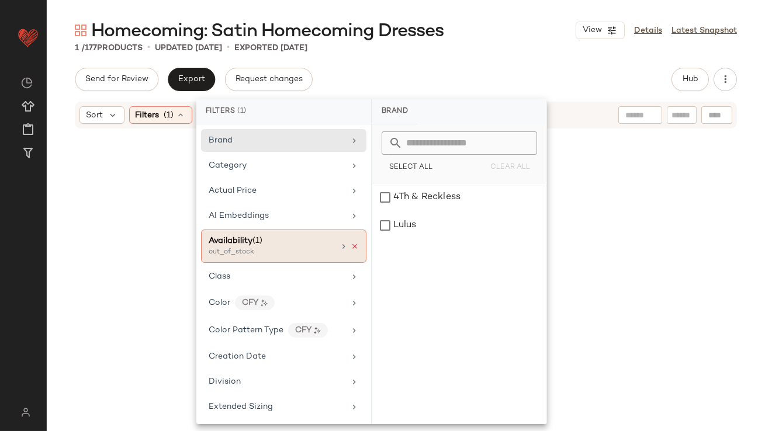
click at [354, 244] on icon at bounding box center [355, 247] width 8 height 8
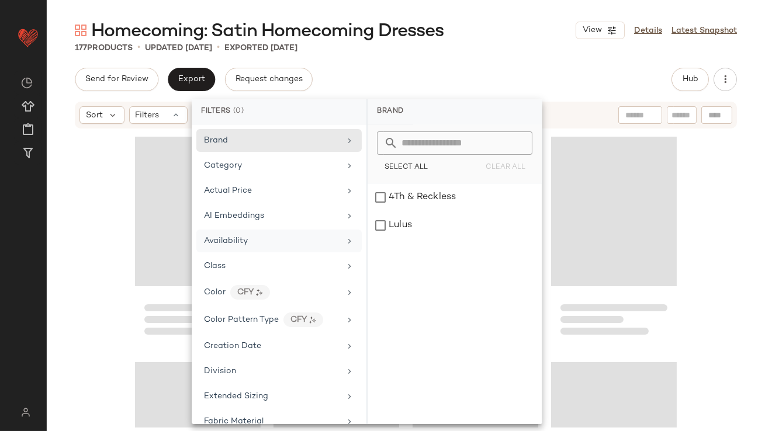
click at [437, 83] on div "Send for Review Export Request changes Hub" at bounding box center [406, 79] width 662 height 23
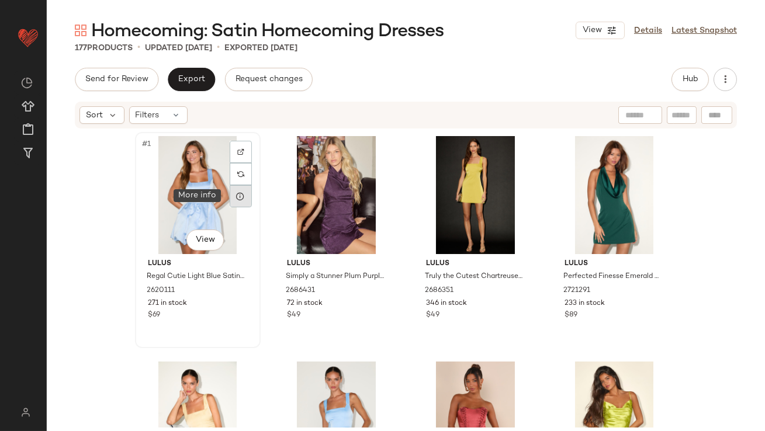
click at [240, 201] on div at bounding box center [241, 196] width 22 height 22
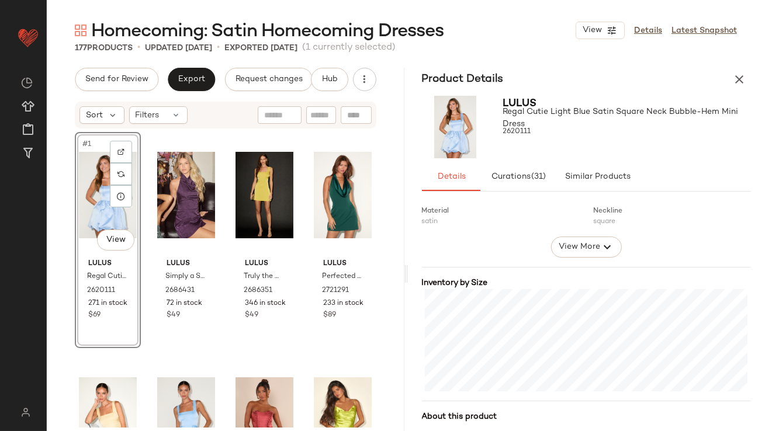
scroll to position [263, 0]
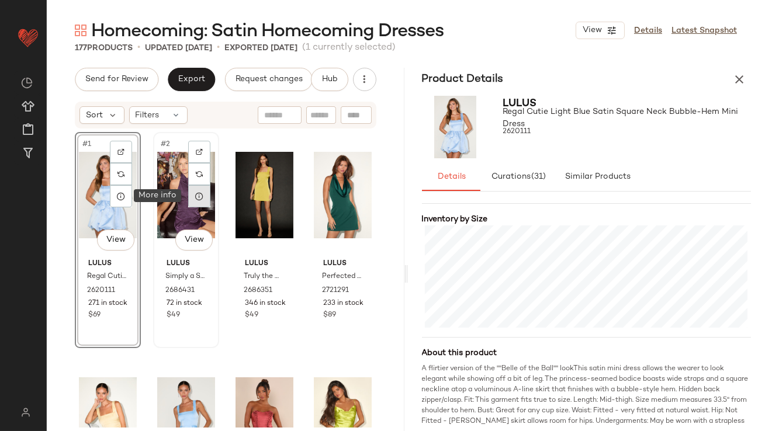
click at [199, 199] on icon at bounding box center [199, 196] width 9 height 9
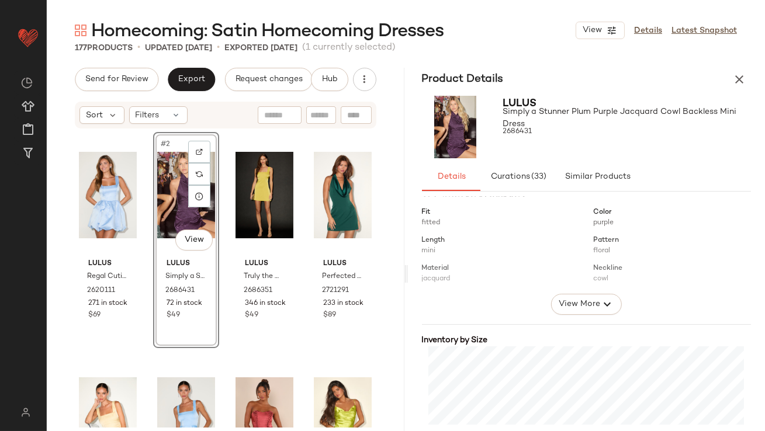
scroll to position [246, 0]
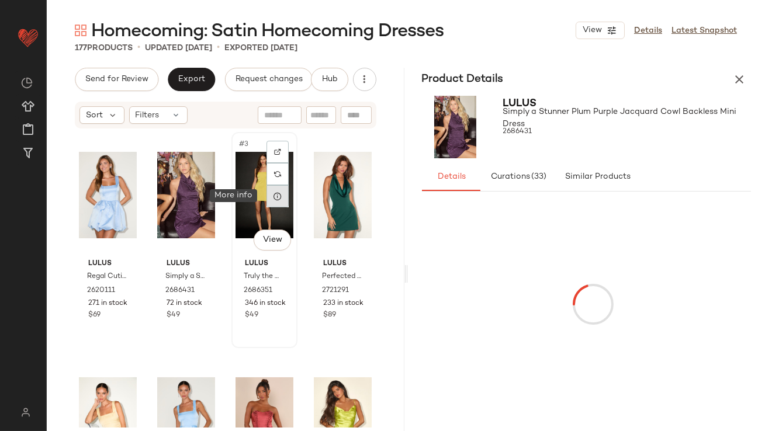
click at [273, 197] on icon at bounding box center [277, 196] width 9 height 9
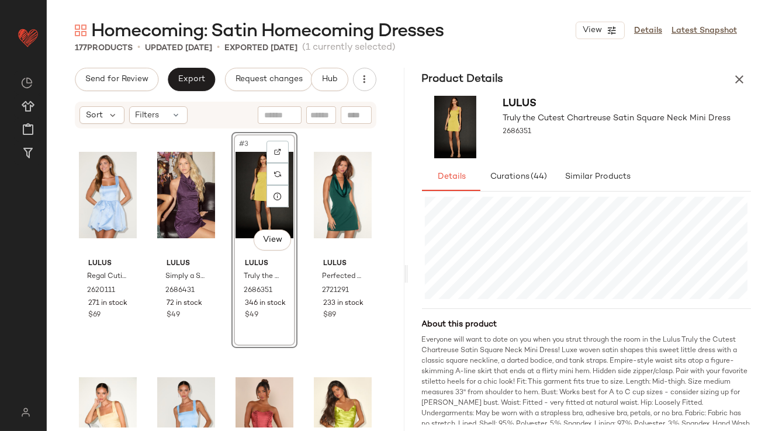
scroll to position [310, 0]
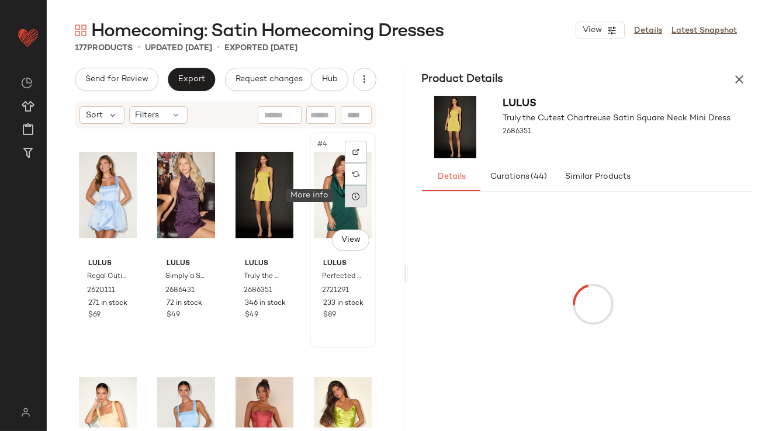
click at [351, 200] on icon at bounding box center [355, 196] width 9 height 9
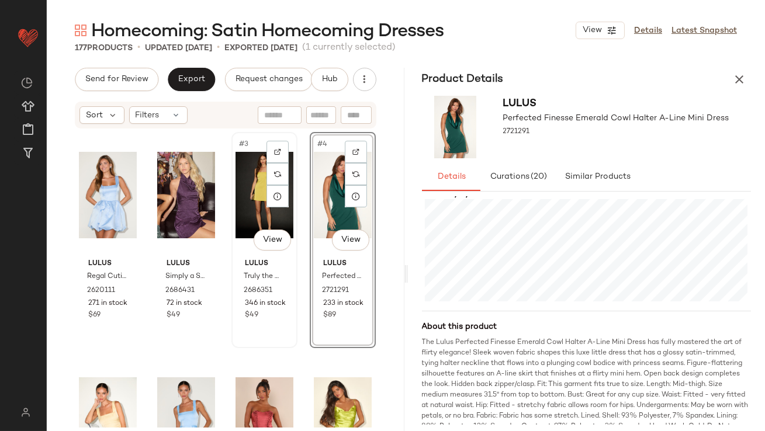
scroll to position [226, 0]
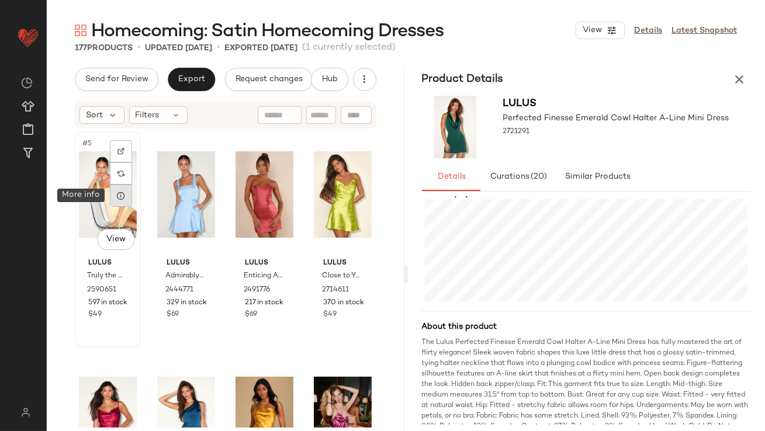
click at [124, 194] on icon at bounding box center [120, 195] width 9 height 9
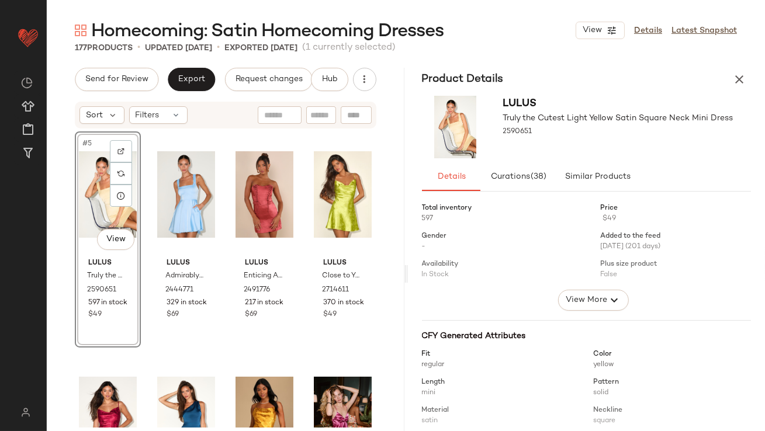
scroll to position [179, 0]
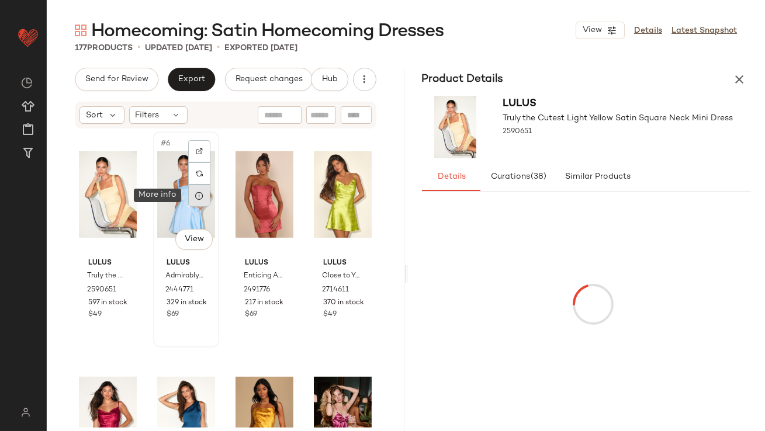
click at [198, 192] on icon at bounding box center [199, 195] width 9 height 9
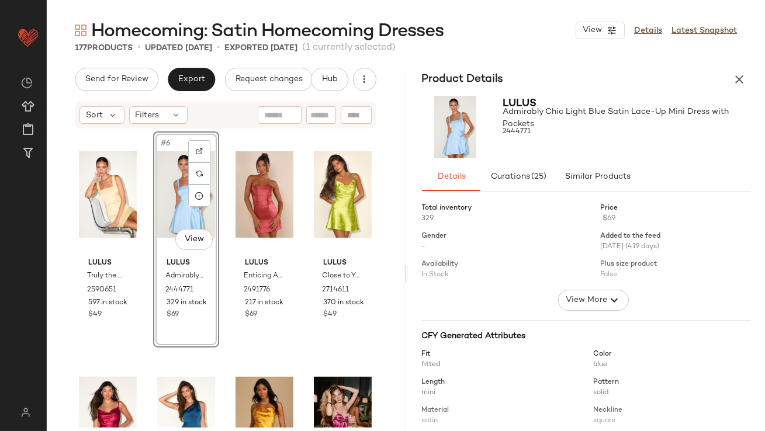
scroll to position [221, 0]
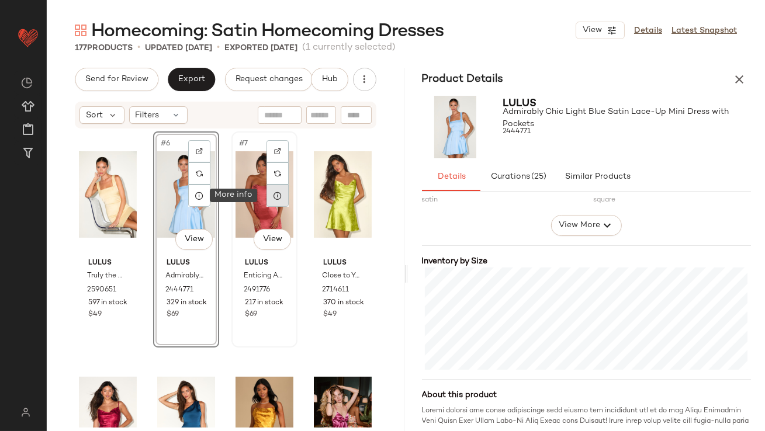
click at [276, 200] on div at bounding box center [278, 196] width 22 height 22
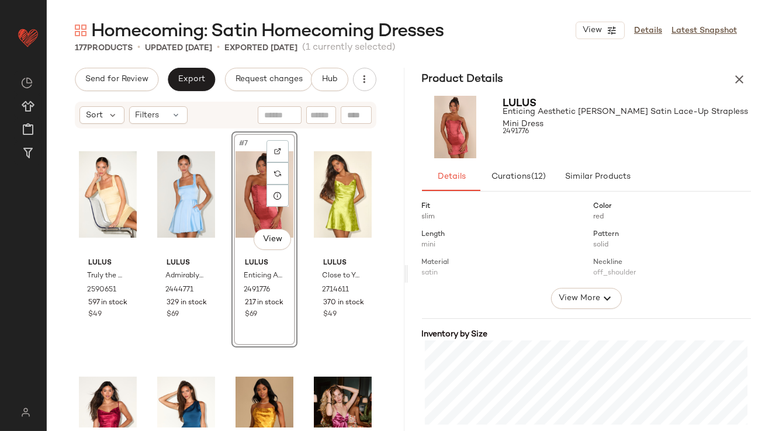
scroll to position [236, 0]
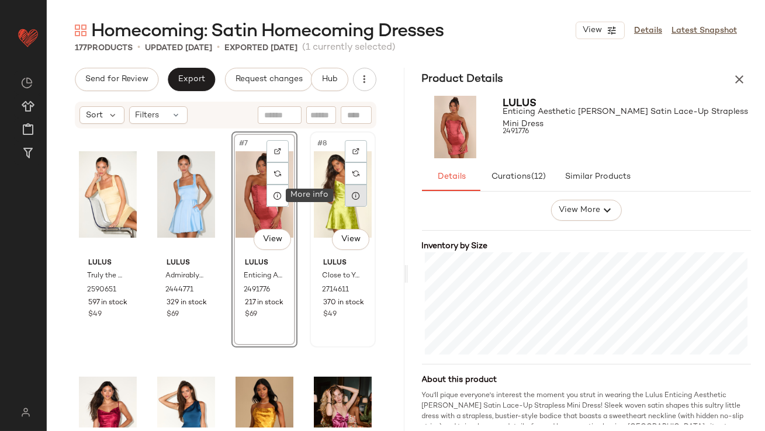
click at [351, 196] on icon at bounding box center [355, 195] width 9 height 9
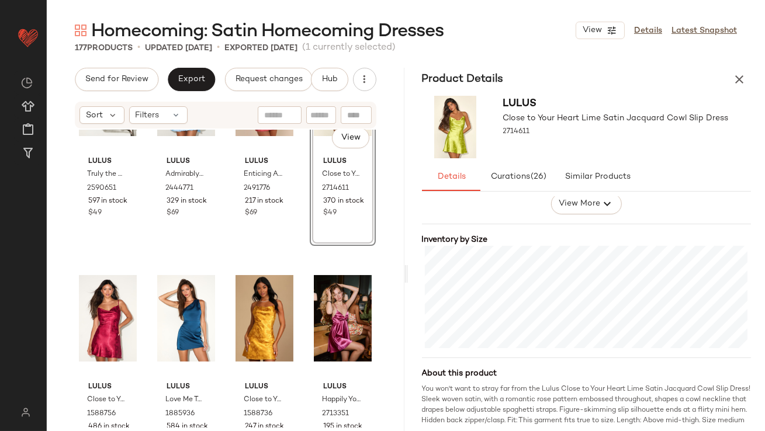
scroll to position [398, 0]
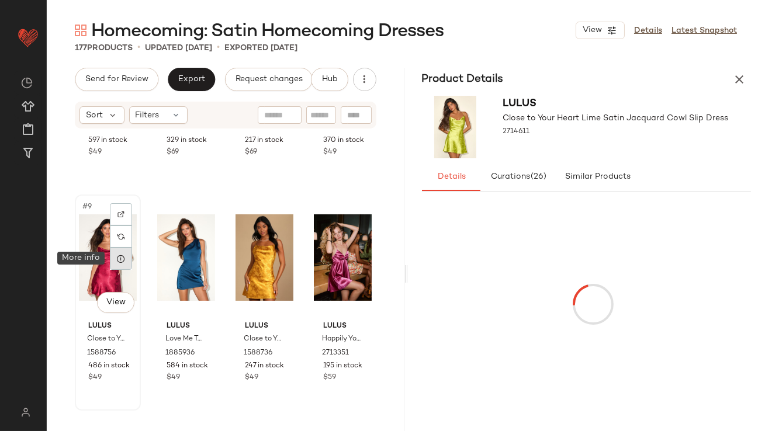
click at [119, 261] on icon at bounding box center [120, 258] width 9 height 9
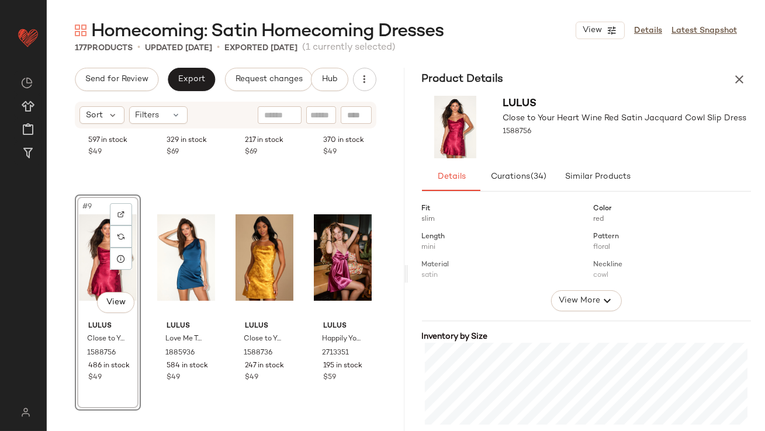
scroll to position [255, 0]
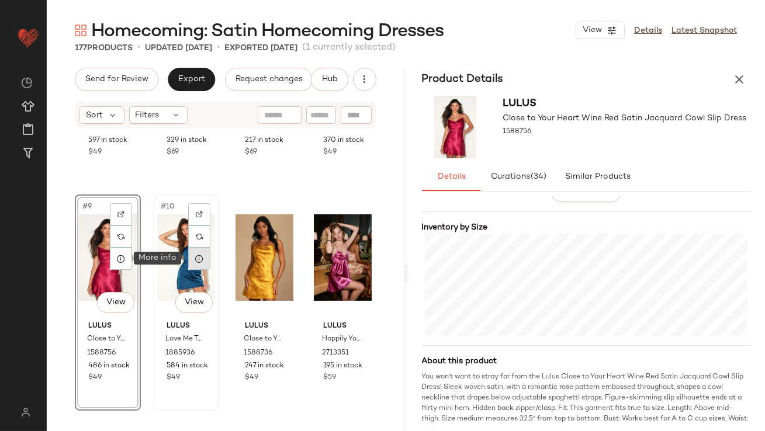
click at [197, 261] on icon at bounding box center [199, 258] width 9 height 9
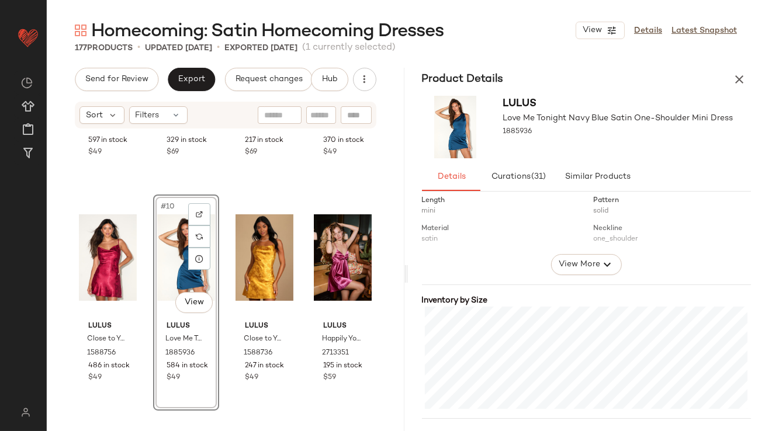
scroll to position [187, 0]
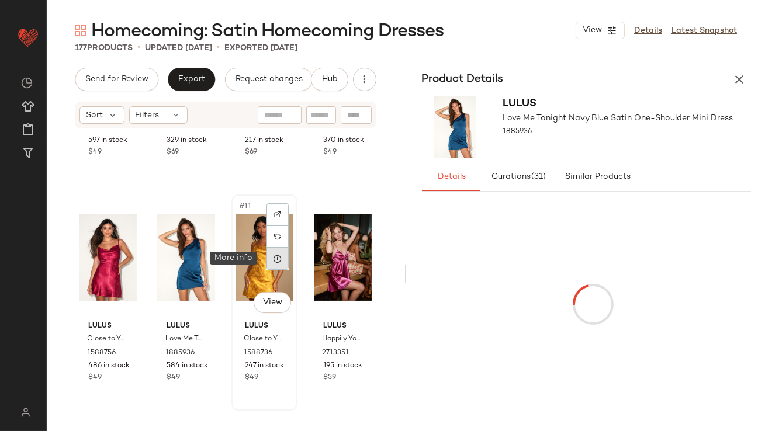
click at [274, 261] on icon at bounding box center [277, 258] width 9 height 9
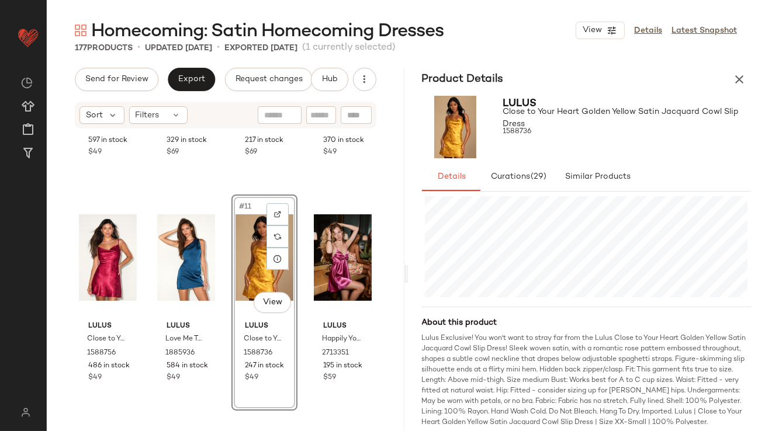
scroll to position [307, 0]
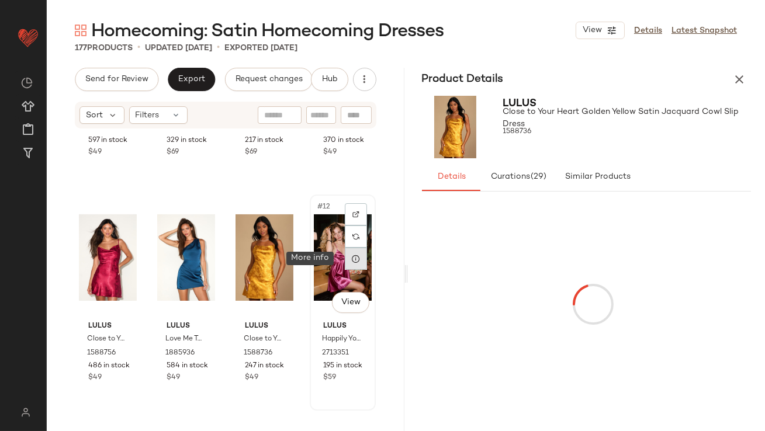
click at [351, 259] on icon at bounding box center [355, 258] width 9 height 9
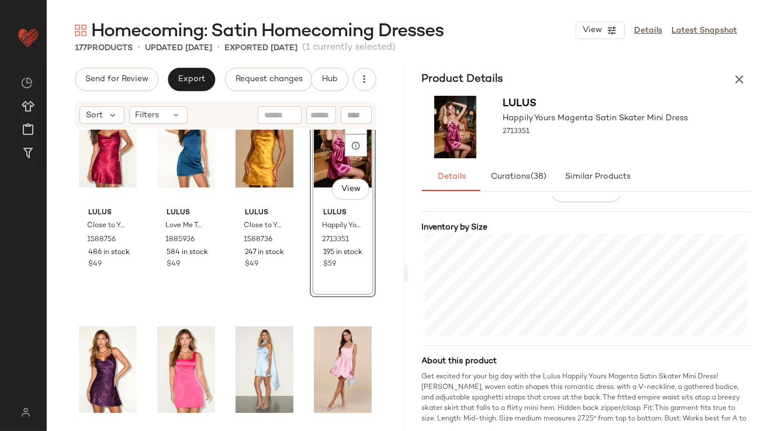
scroll to position [622, 0]
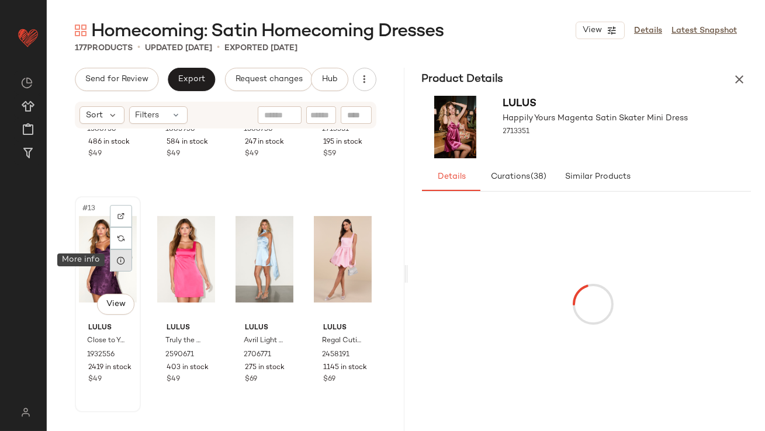
click at [123, 263] on icon at bounding box center [120, 260] width 9 height 9
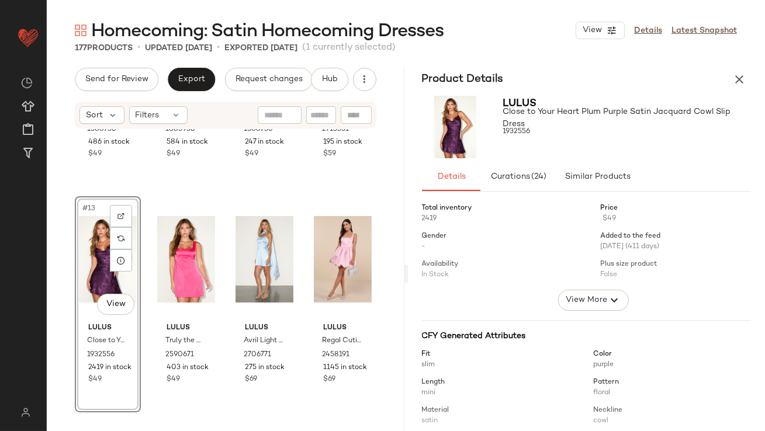
scroll to position [281, 0]
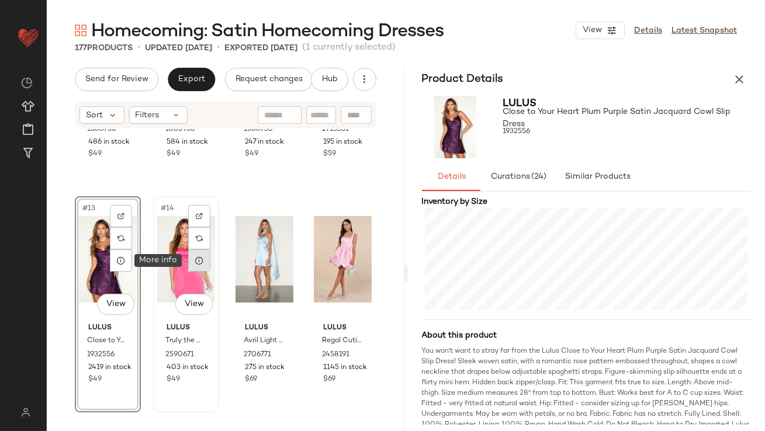
click at [199, 260] on icon at bounding box center [199, 260] width 9 height 9
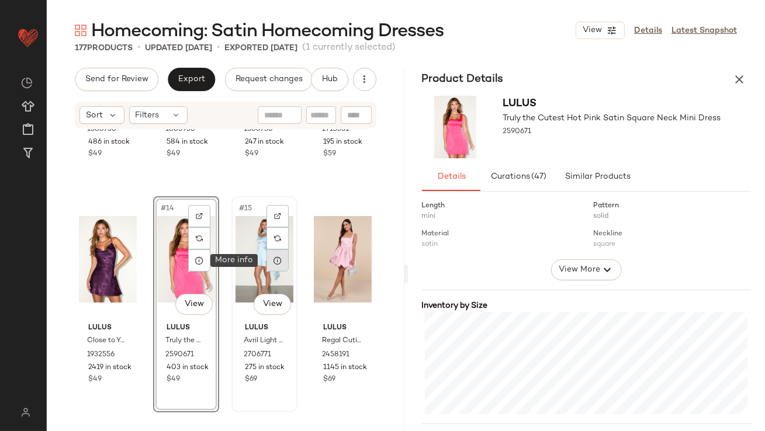
click at [279, 265] on div at bounding box center [278, 261] width 22 height 22
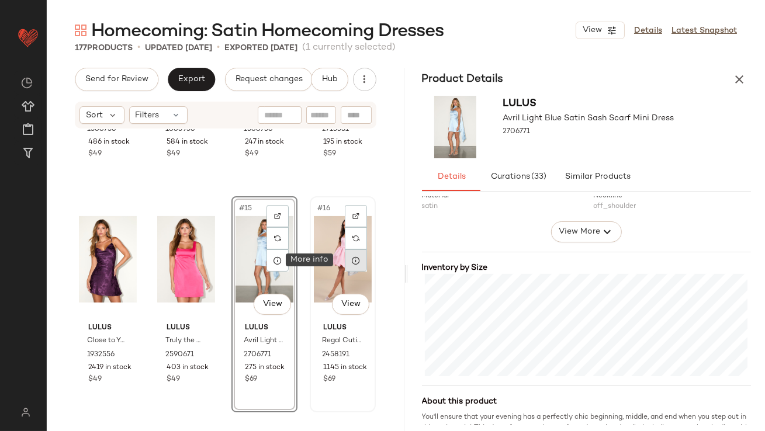
click at [352, 263] on icon at bounding box center [355, 260] width 9 height 9
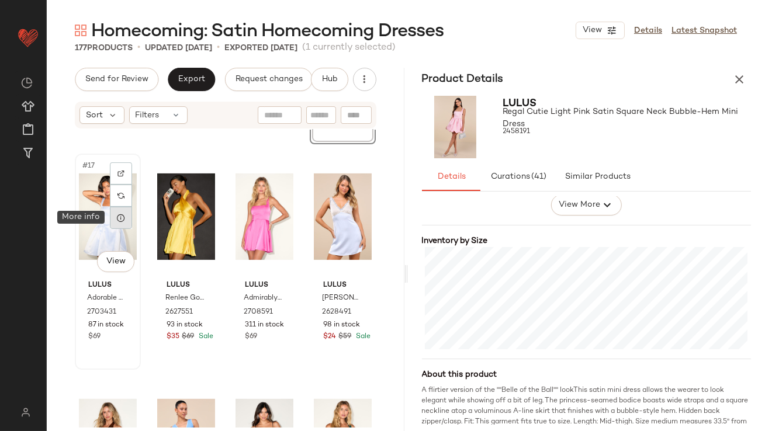
click at [121, 220] on icon at bounding box center [120, 217] width 9 height 9
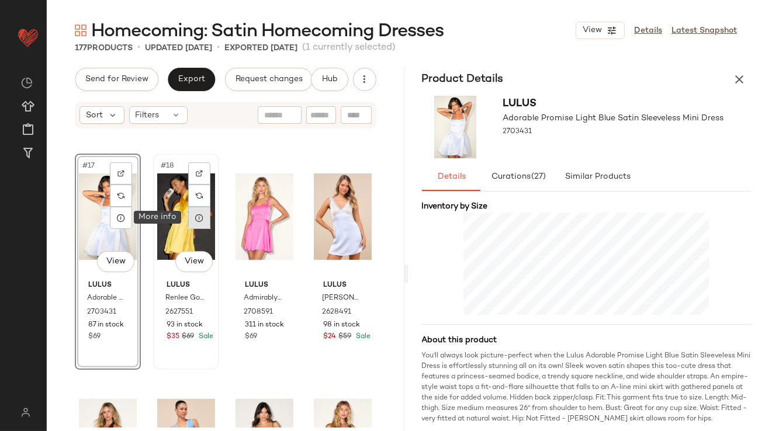
click at [202, 217] on div at bounding box center [199, 218] width 22 height 22
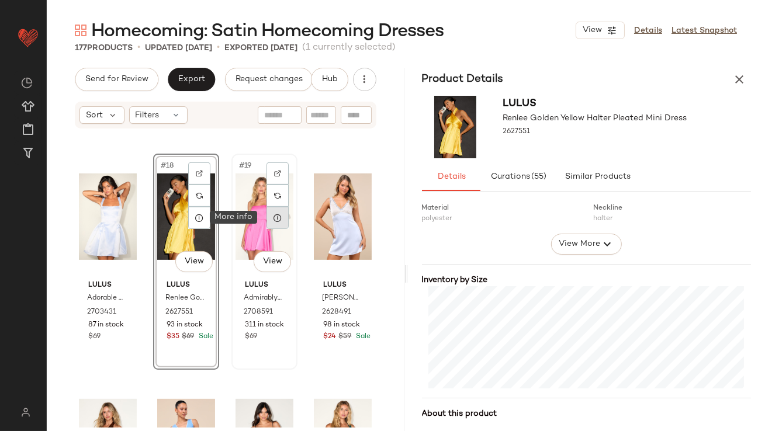
click at [267, 219] on div at bounding box center [278, 218] width 22 height 22
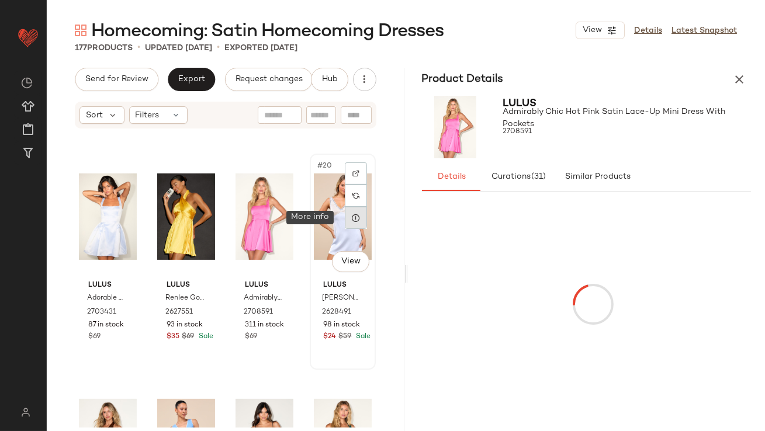
click at [360, 220] on div at bounding box center [356, 218] width 22 height 22
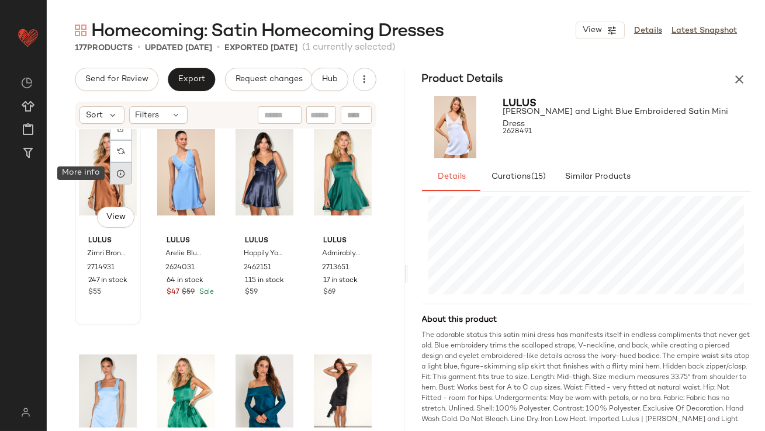
click at [121, 169] on icon at bounding box center [120, 173] width 9 height 9
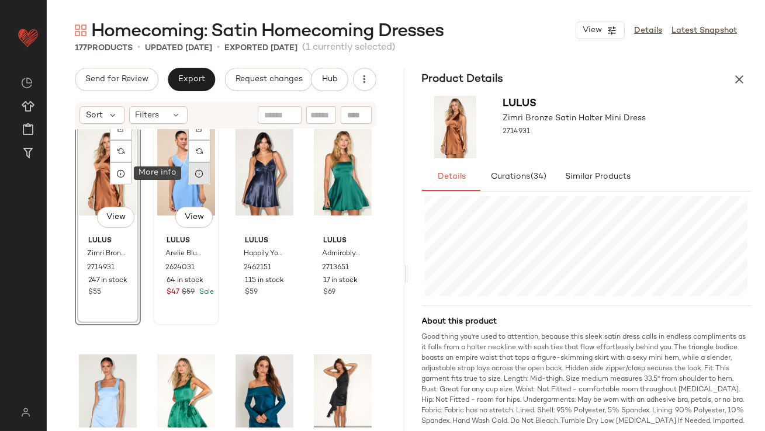
click at [196, 177] on icon at bounding box center [199, 173] width 9 height 9
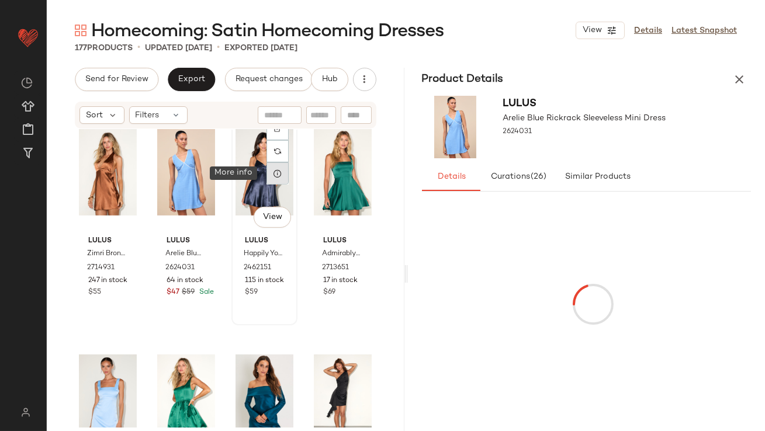
click at [276, 171] on icon at bounding box center [277, 173] width 9 height 9
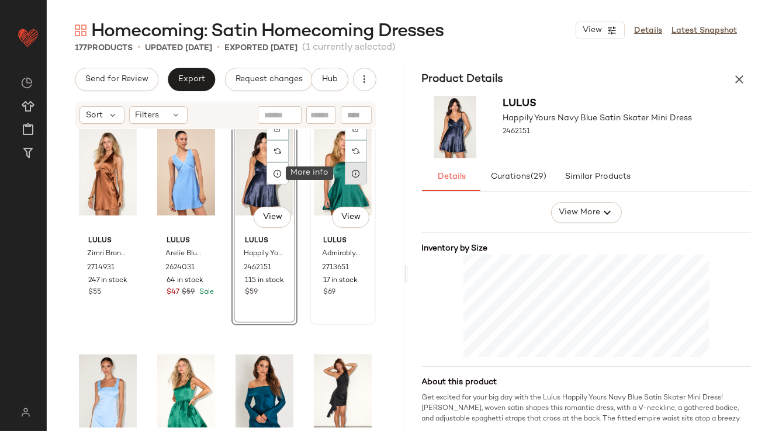
click at [351, 176] on icon at bounding box center [355, 173] width 9 height 9
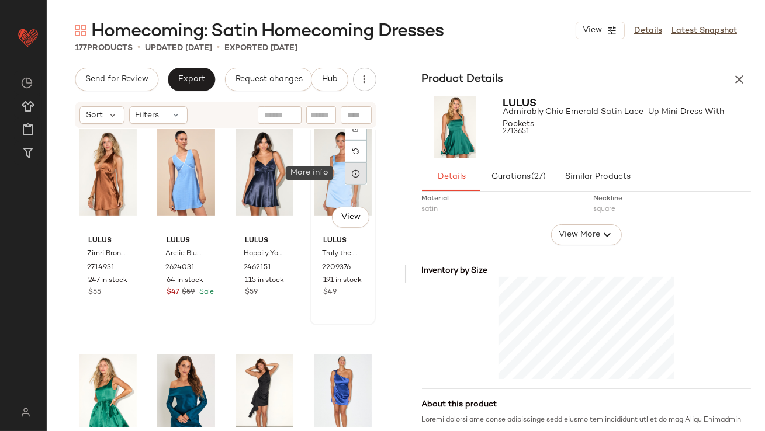
click at [353, 174] on icon at bounding box center [355, 173] width 9 height 9
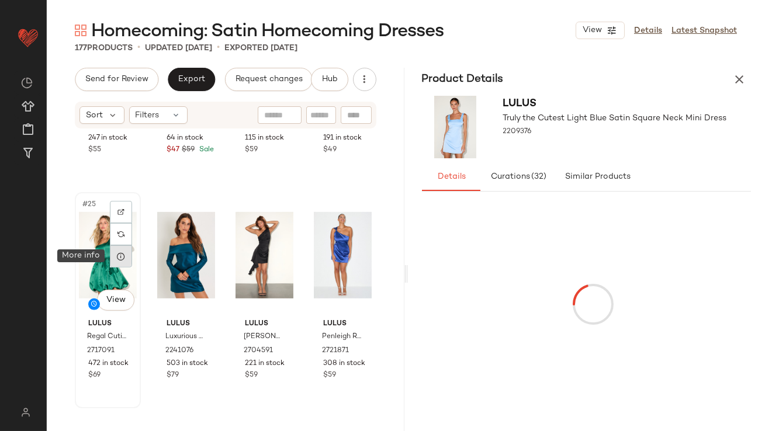
click at [128, 261] on div at bounding box center [121, 257] width 22 height 22
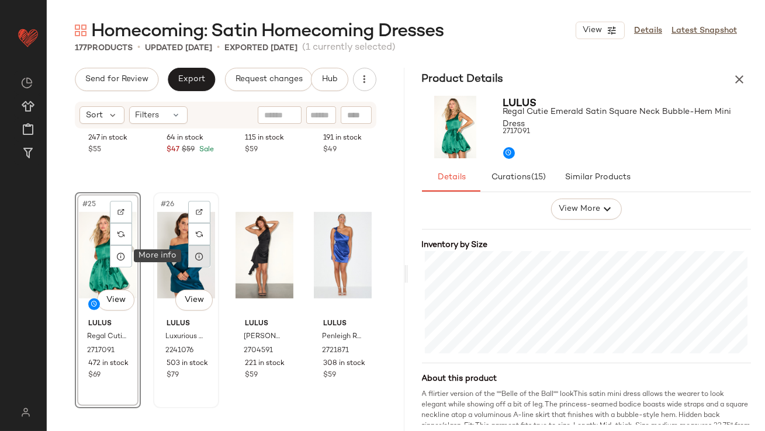
click at [199, 253] on icon at bounding box center [199, 256] width 9 height 9
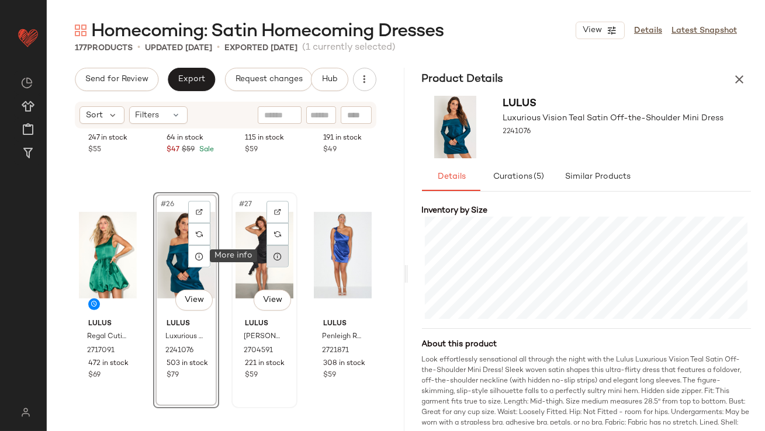
click at [275, 261] on div at bounding box center [278, 257] width 22 height 22
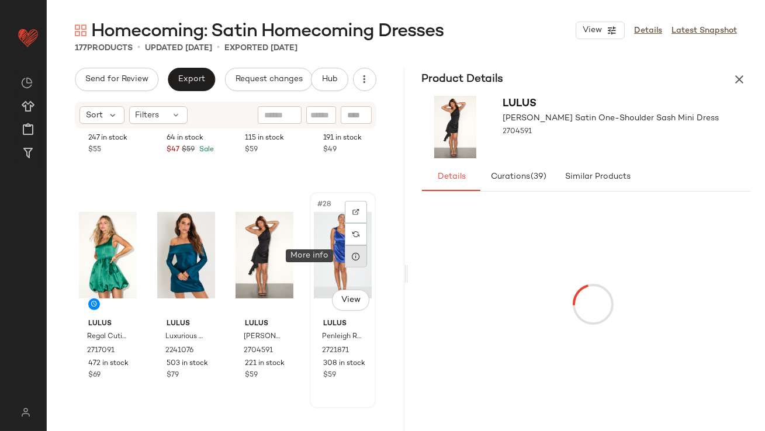
click at [351, 257] on icon at bounding box center [355, 256] width 9 height 9
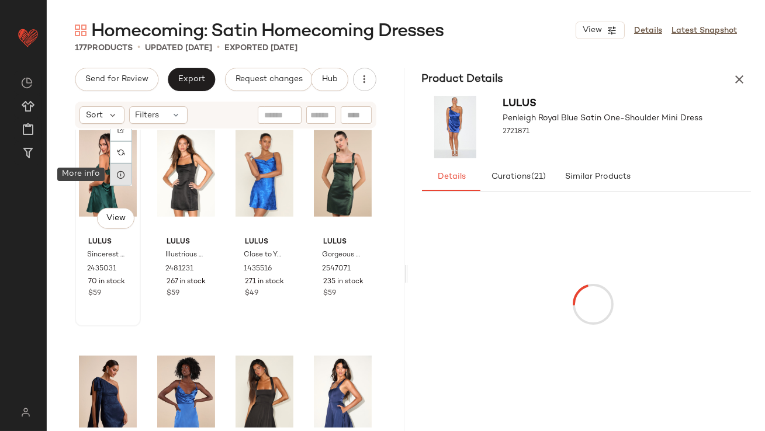
click at [116, 176] on icon at bounding box center [120, 174] width 9 height 9
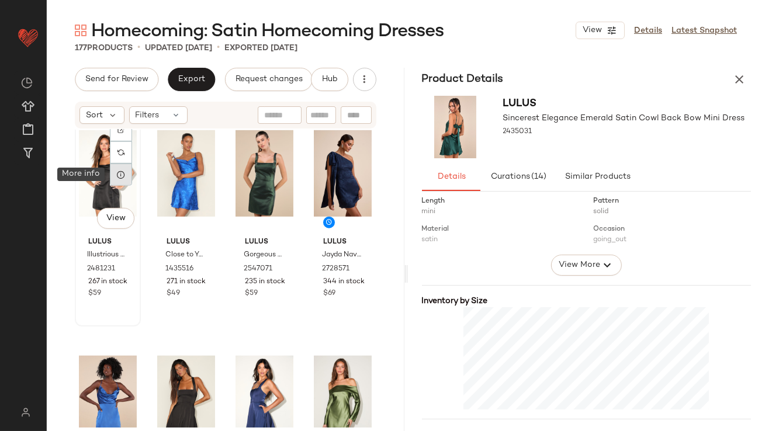
click at [120, 172] on icon at bounding box center [120, 174] width 9 height 9
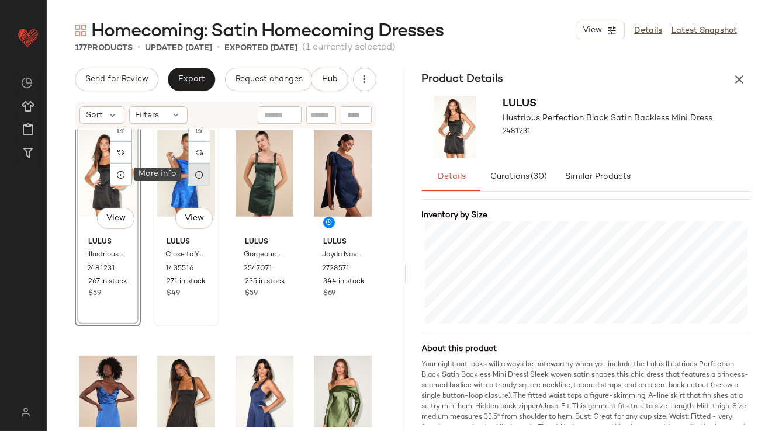
click at [201, 177] on icon at bounding box center [199, 174] width 9 height 9
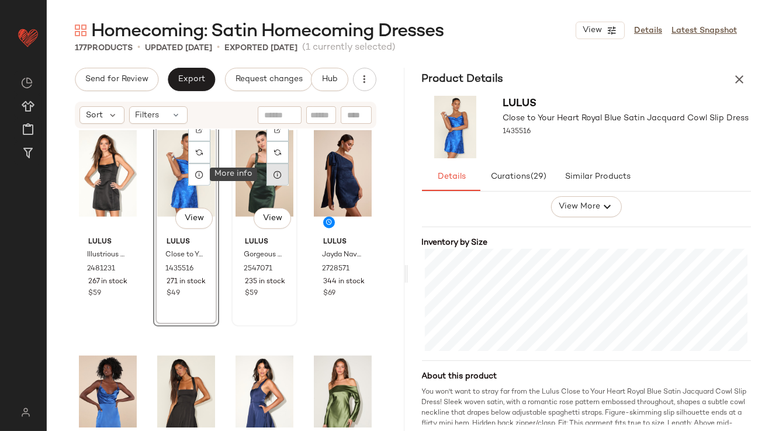
click at [275, 176] on icon at bounding box center [277, 174] width 9 height 9
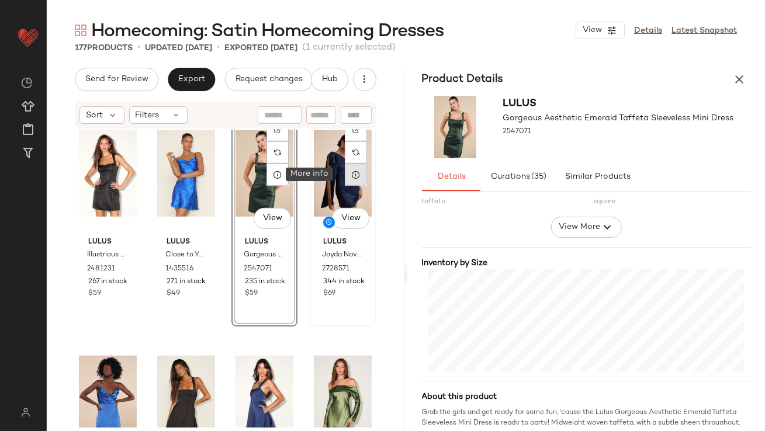
click at [352, 178] on icon at bounding box center [355, 174] width 9 height 9
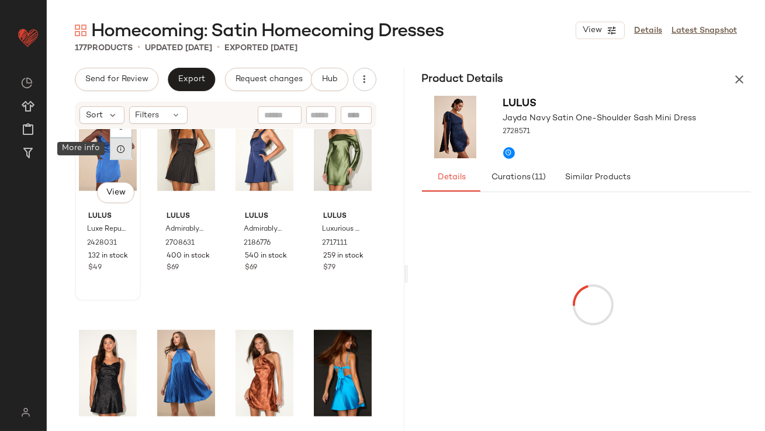
click at [122, 151] on icon at bounding box center [120, 148] width 9 height 9
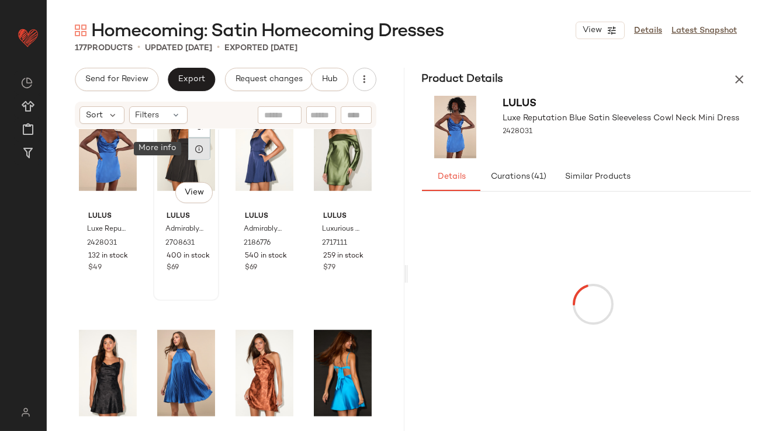
click at [199, 150] on icon at bounding box center [199, 148] width 9 height 9
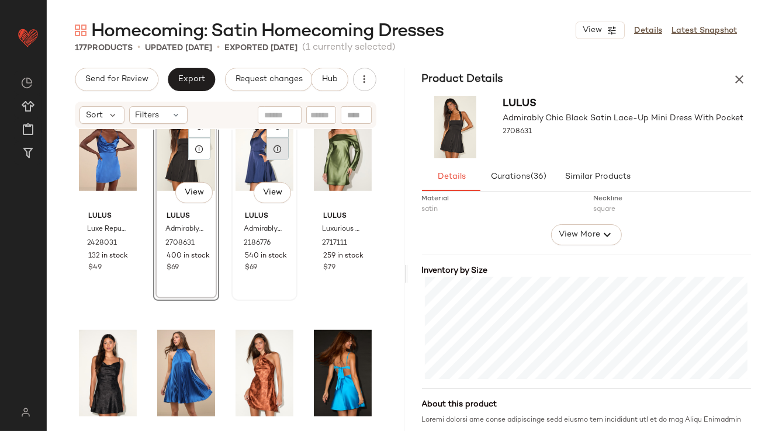
click at [277, 153] on icon at bounding box center [277, 148] width 9 height 9
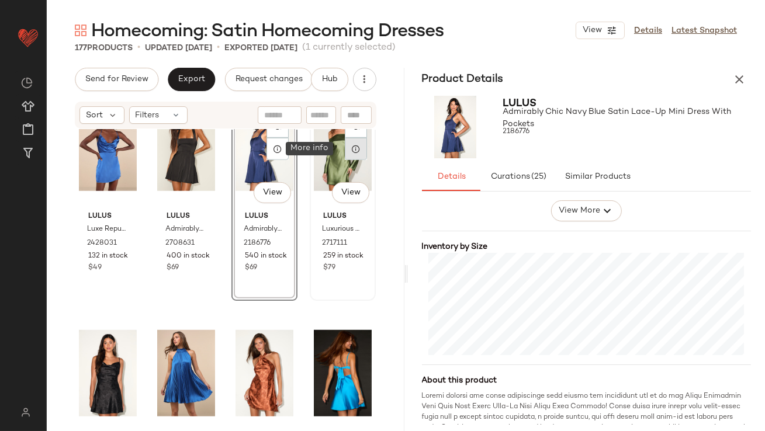
click at [351, 155] on div at bounding box center [356, 149] width 22 height 22
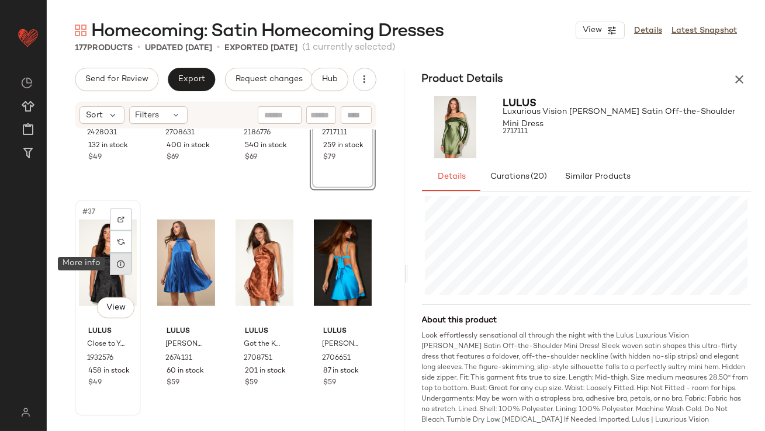
click at [122, 267] on icon at bounding box center [120, 264] width 9 height 9
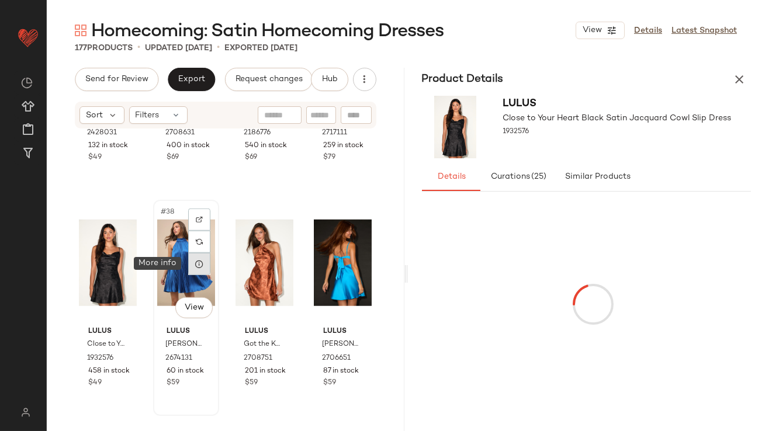
click at [202, 263] on div at bounding box center [199, 264] width 22 height 22
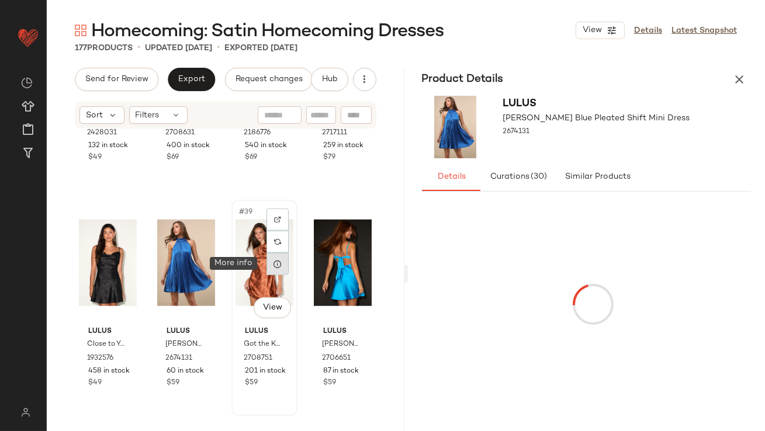
click at [273, 267] on icon at bounding box center [277, 264] width 9 height 9
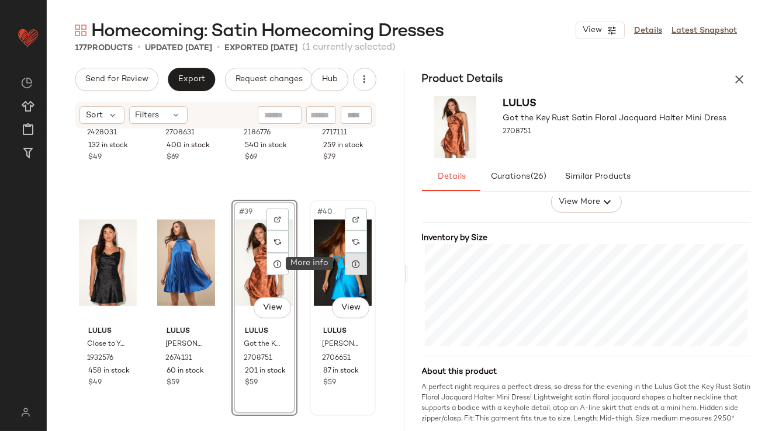
click at [351, 264] on icon at bounding box center [355, 264] width 9 height 9
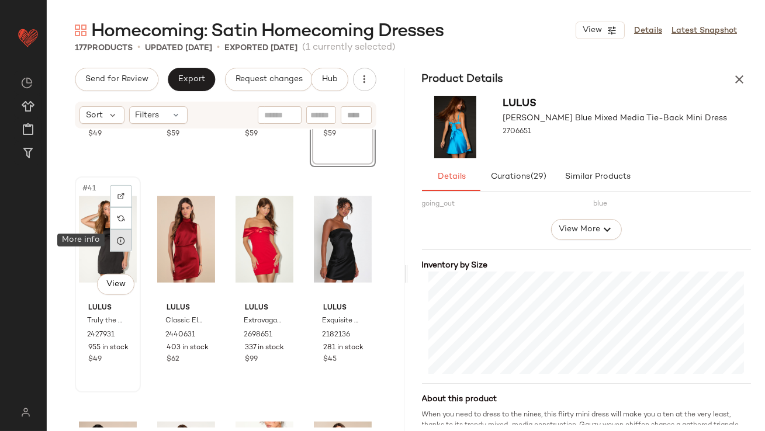
click at [124, 247] on div at bounding box center [121, 241] width 22 height 22
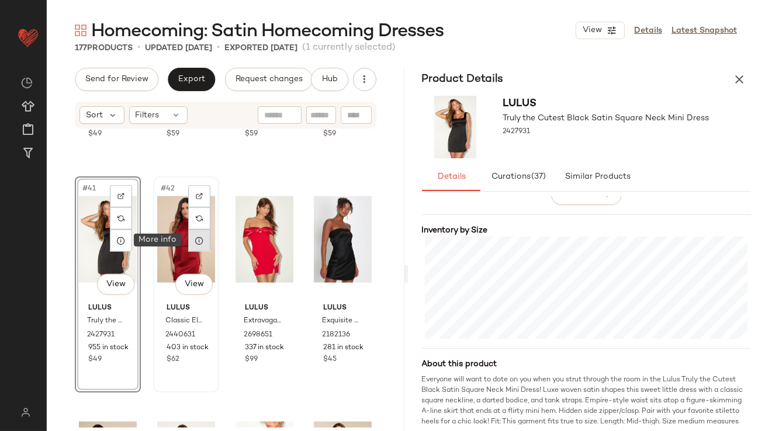
click at [195, 242] on icon at bounding box center [199, 240] width 9 height 9
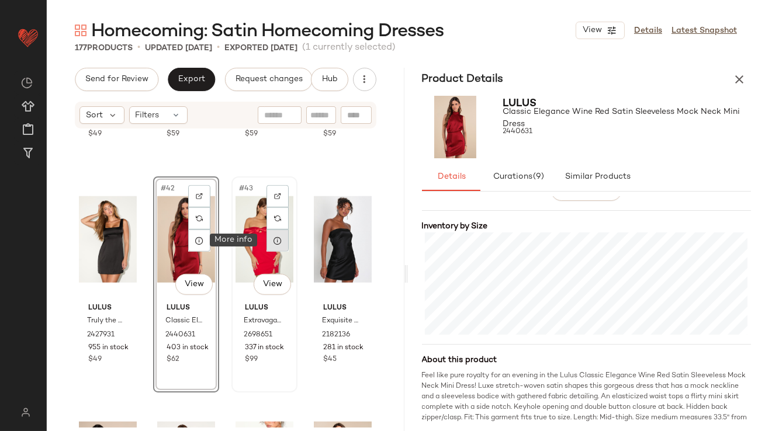
click at [273, 241] on icon at bounding box center [277, 240] width 9 height 9
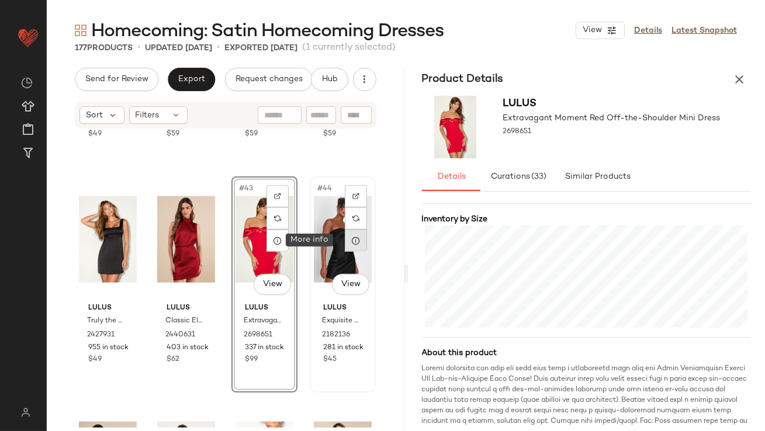
click at [353, 245] on div at bounding box center [356, 241] width 22 height 22
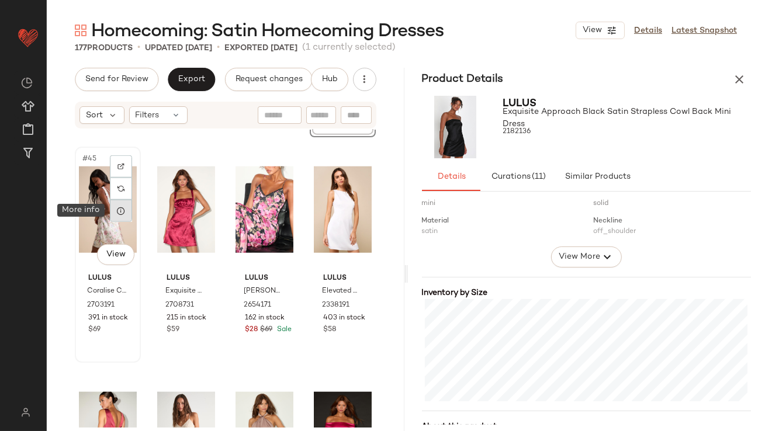
click at [120, 212] on icon at bounding box center [120, 210] width 9 height 9
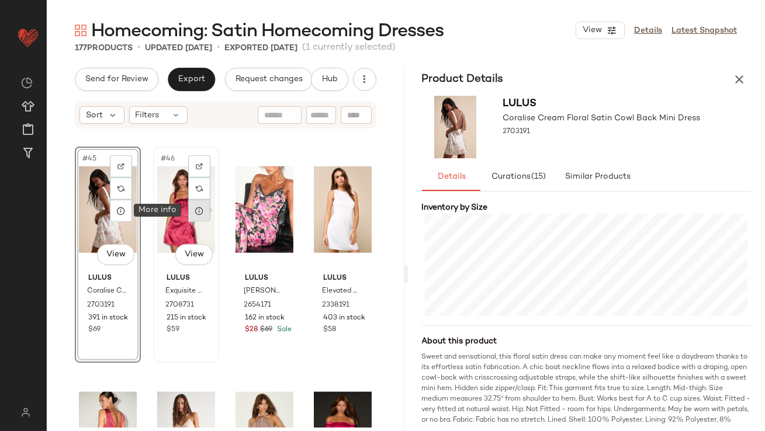
click at [201, 217] on div at bounding box center [199, 211] width 22 height 22
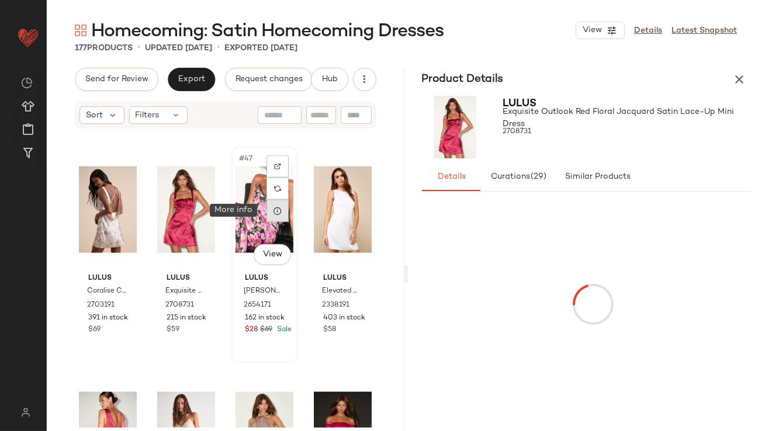
click at [277, 212] on icon at bounding box center [277, 210] width 9 height 9
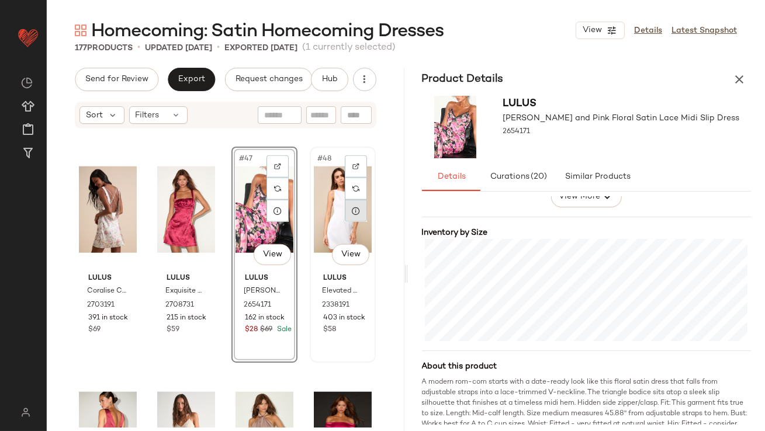
click at [354, 215] on div at bounding box center [356, 211] width 22 height 22
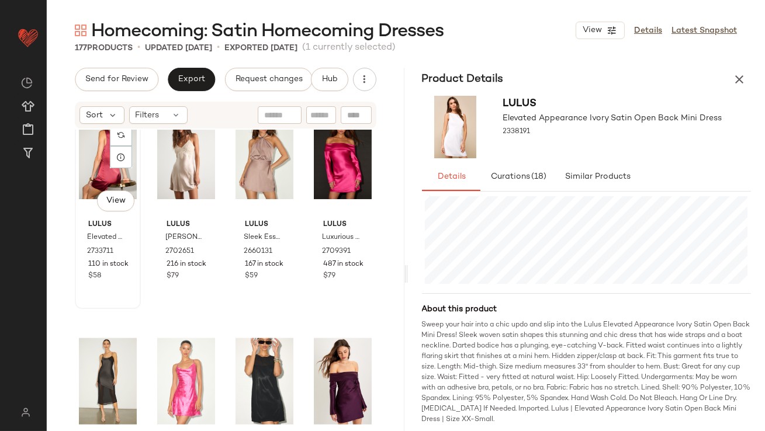
click at [120, 168] on div "#49 View" at bounding box center [108, 156] width 58 height 118
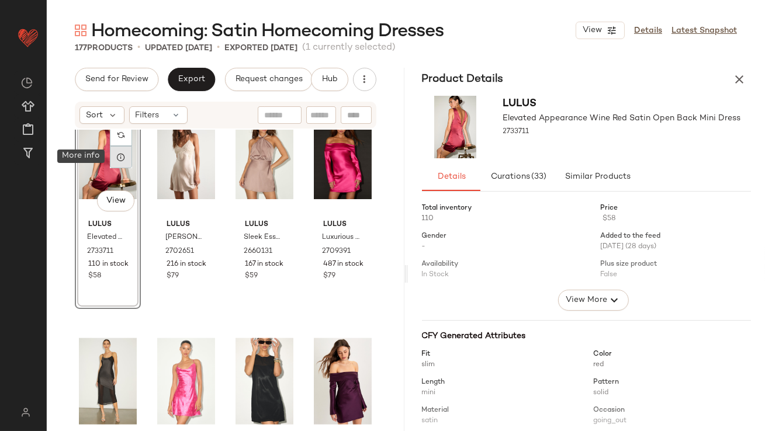
click at [119, 157] on icon at bounding box center [120, 157] width 9 height 9
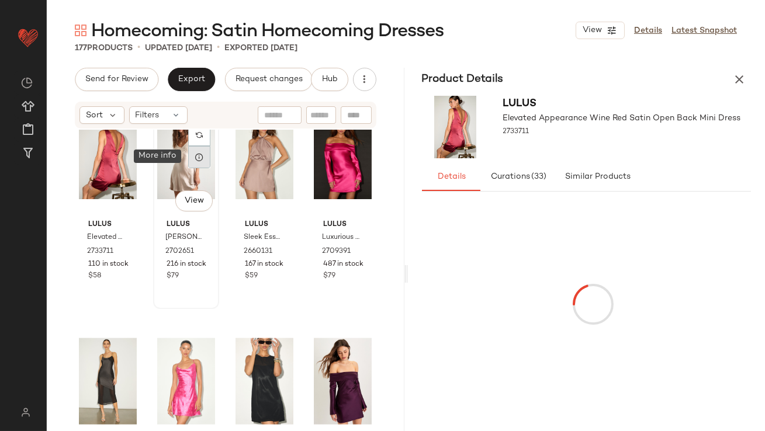
click at [199, 155] on icon at bounding box center [199, 157] width 9 height 9
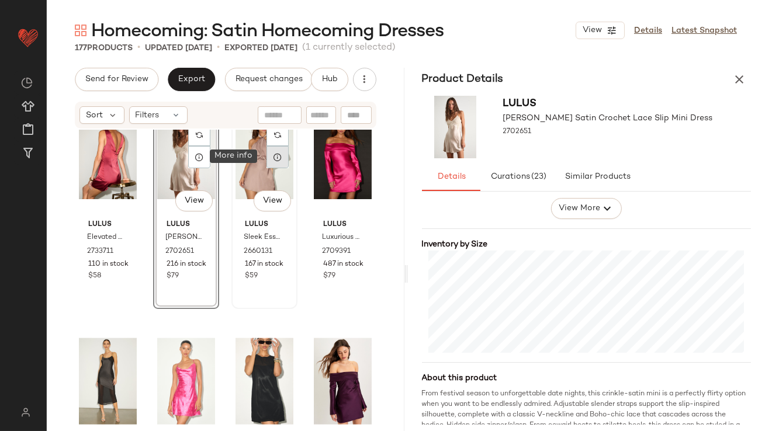
click at [275, 153] on icon at bounding box center [277, 157] width 9 height 9
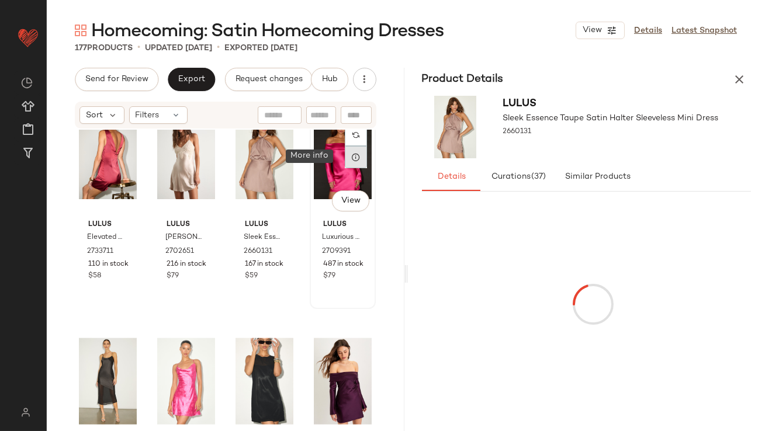
click at [355, 163] on div at bounding box center [356, 157] width 22 height 22
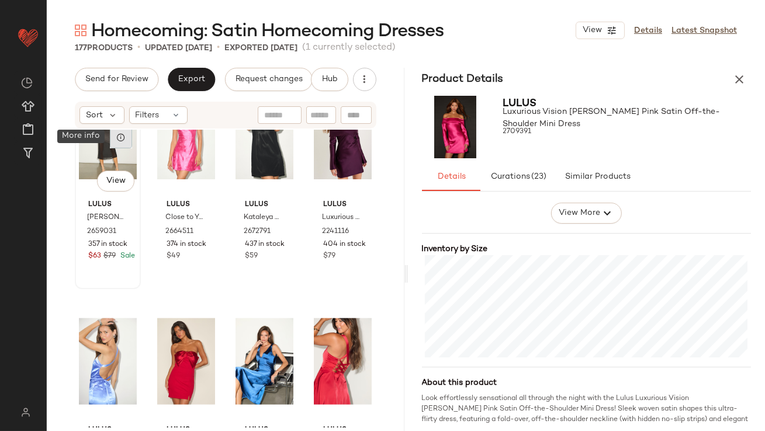
click at [123, 140] on icon at bounding box center [120, 137] width 9 height 9
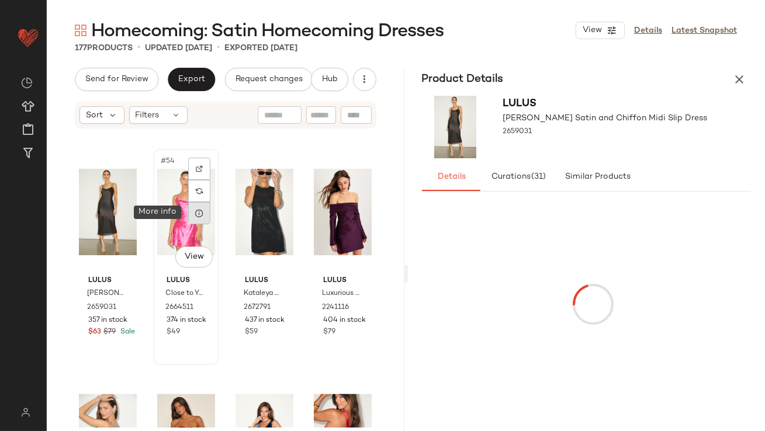
click at [201, 216] on icon at bounding box center [199, 213] width 9 height 9
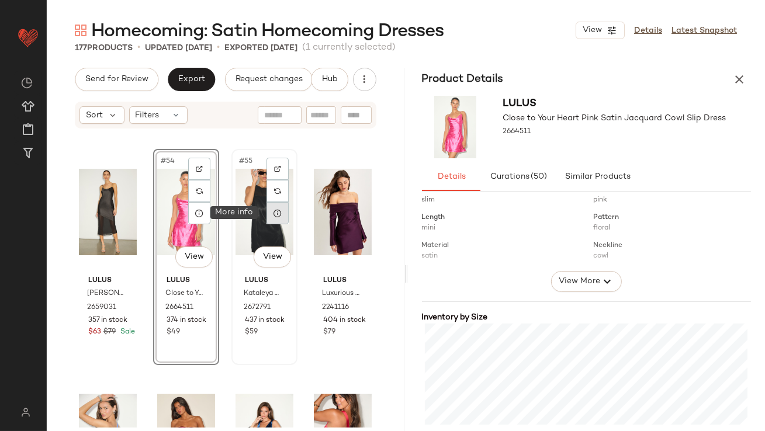
click at [276, 216] on icon at bounding box center [277, 213] width 9 height 9
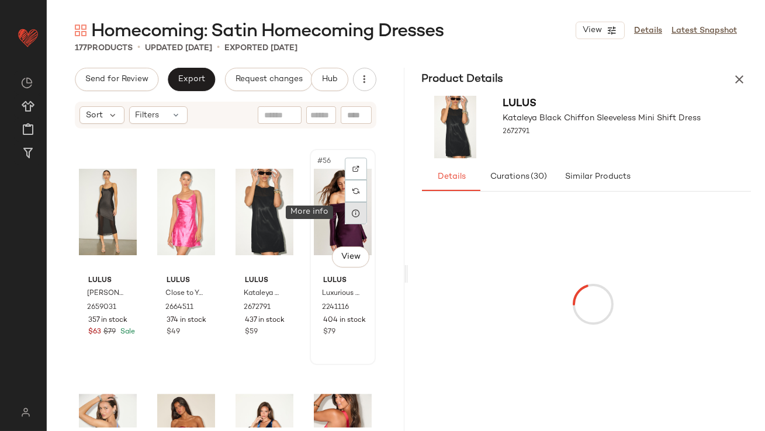
click at [354, 215] on icon at bounding box center [355, 213] width 9 height 9
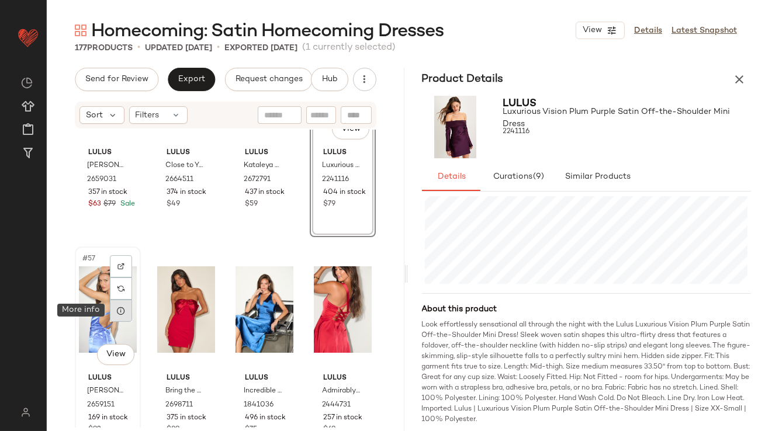
click at [115, 312] on div at bounding box center [121, 311] width 22 height 22
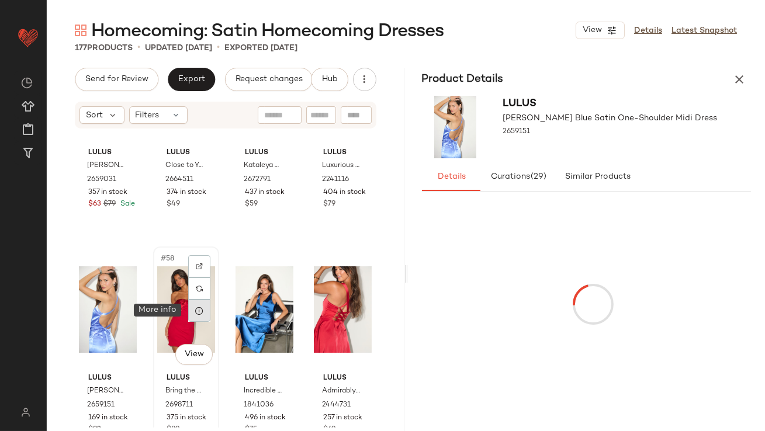
click at [200, 318] on div at bounding box center [199, 311] width 22 height 22
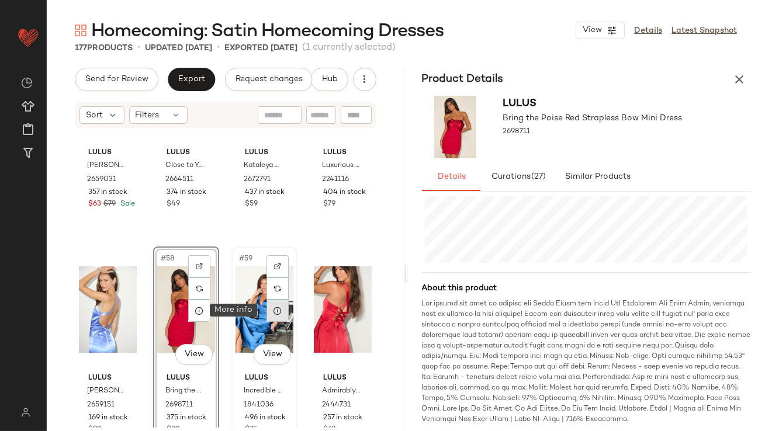
click at [274, 315] on icon at bounding box center [277, 310] width 9 height 9
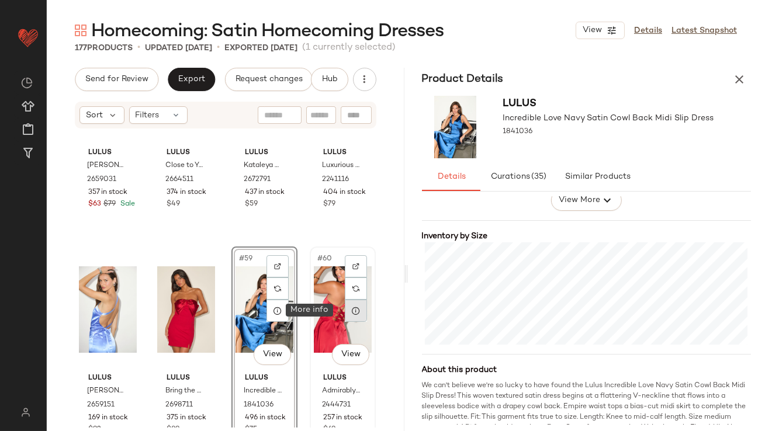
click at [357, 308] on div at bounding box center [356, 311] width 22 height 22
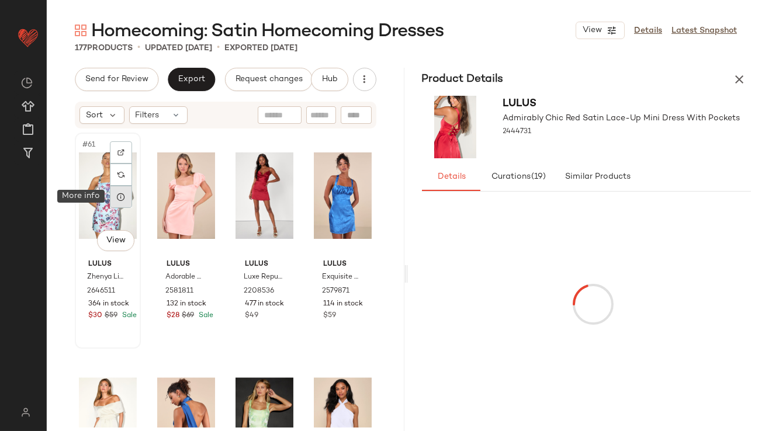
click at [119, 196] on icon at bounding box center [120, 196] width 9 height 9
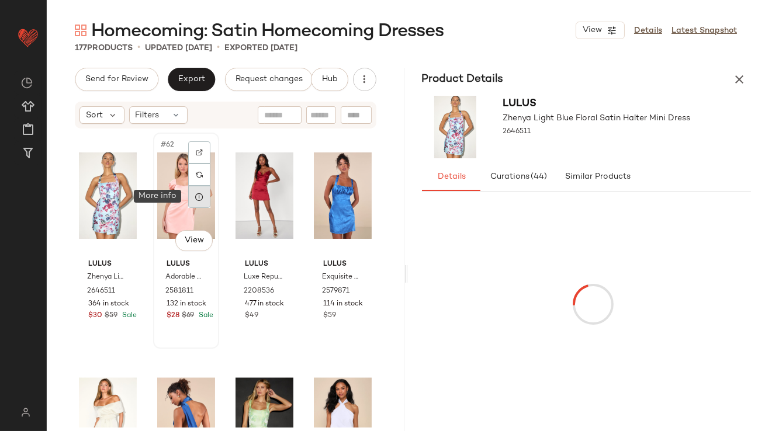
click at [195, 196] on icon at bounding box center [199, 196] width 9 height 9
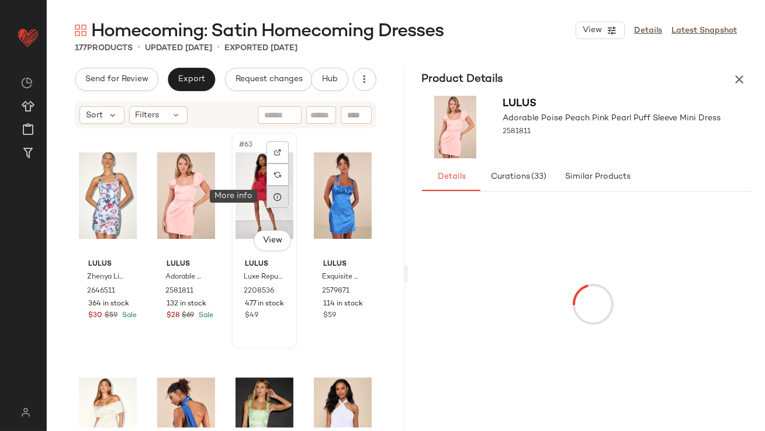
click at [268, 199] on div at bounding box center [278, 197] width 22 height 22
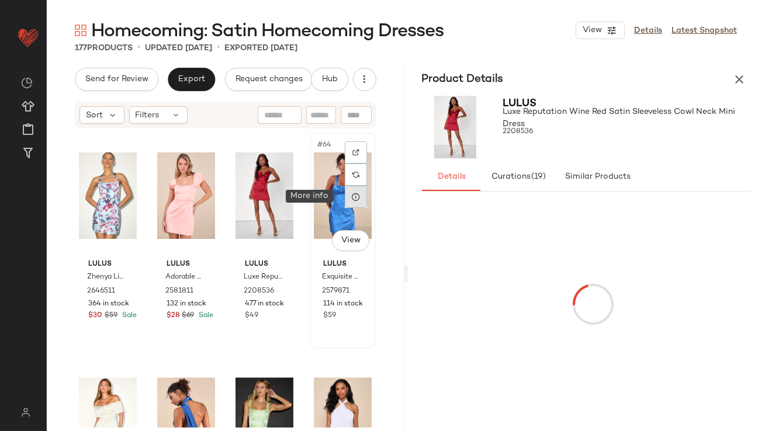
click at [352, 192] on icon at bounding box center [355, 196] width 9 height 9
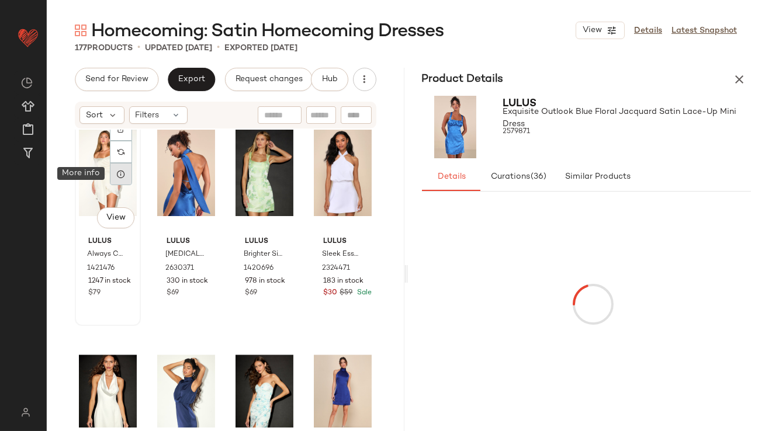
click at [119, 174] on icon at bounding box center [120, 174] width 9 height 9
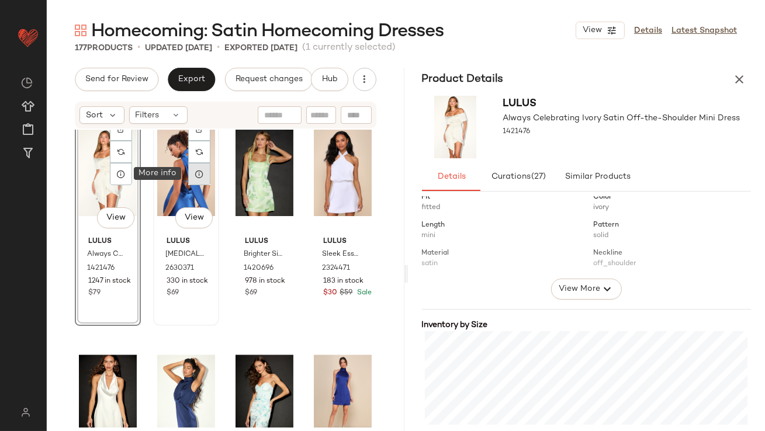
click at [199, 177] on icon at bounding box center [199, 174] width 9 height 9
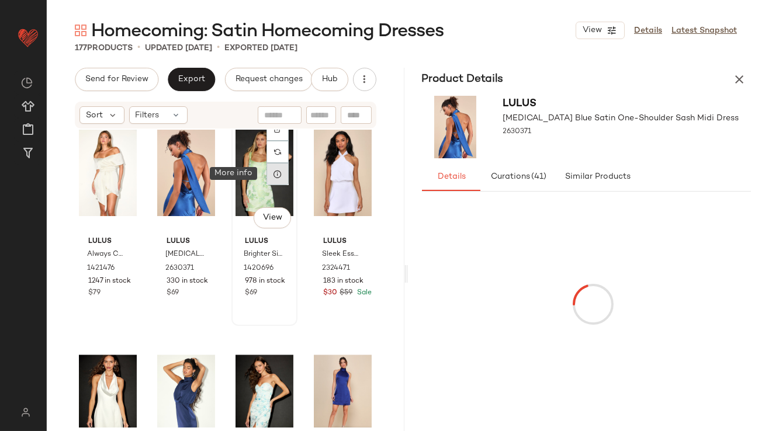
click at [279, 171] on div at bounding box center [278, 174] width 22 height 22
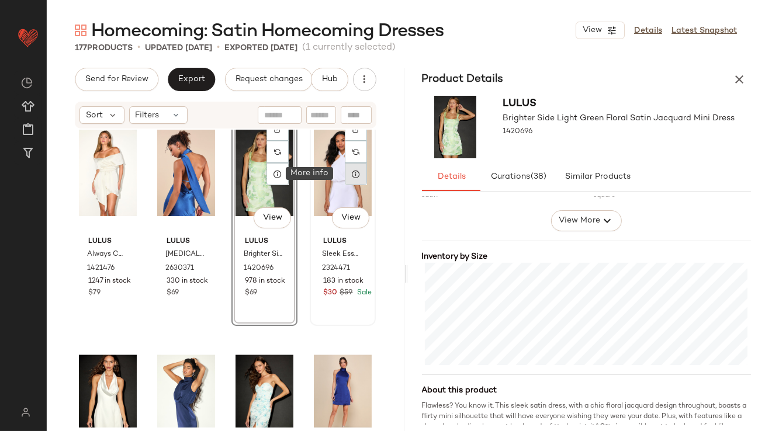
click at [351, 171] on icon at bounding box center [355, 174] width 9 height 9
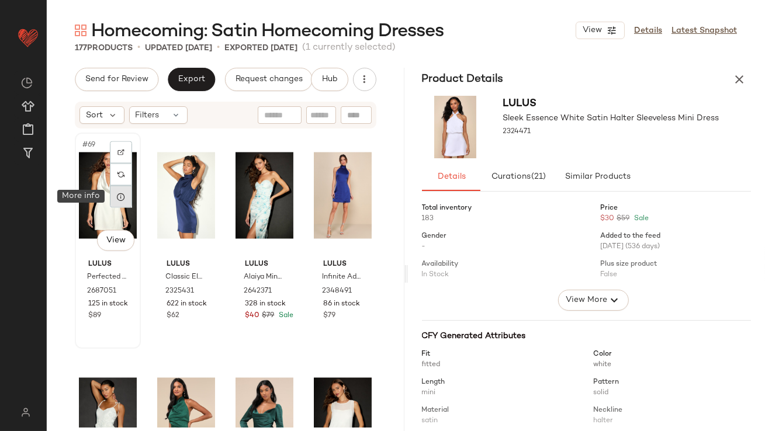
click at [119, 202] on div at bounding box center [121, 197] width 22 height 22
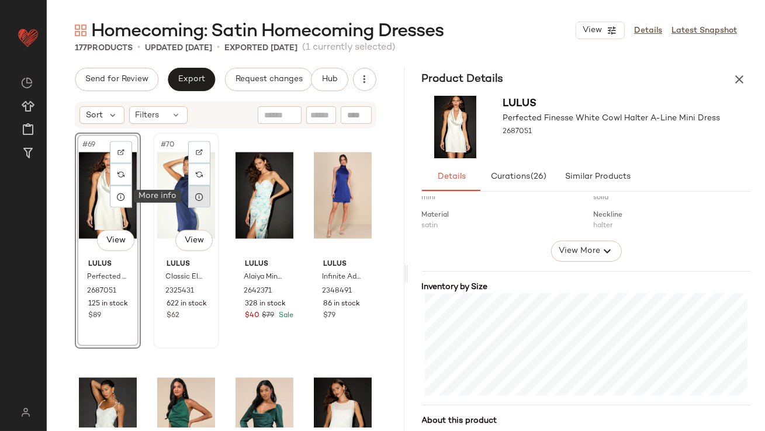
click at [198, 203] on div at bounding box center [199, 197] width 22 height 22
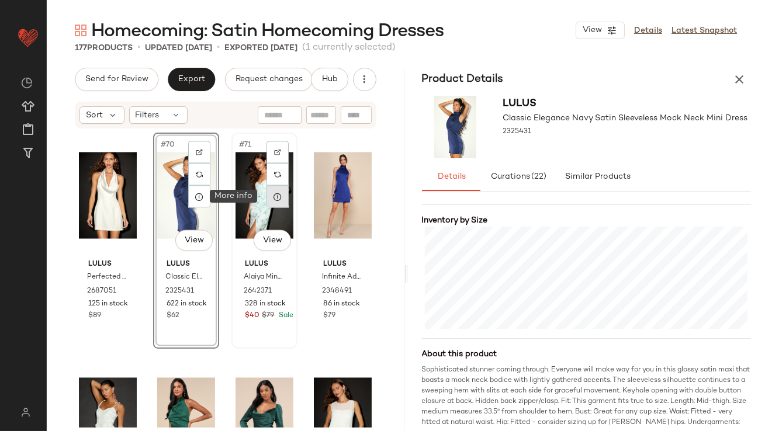
click at [272, 202] on div at bounding box center [278, 197] width 22 height 22
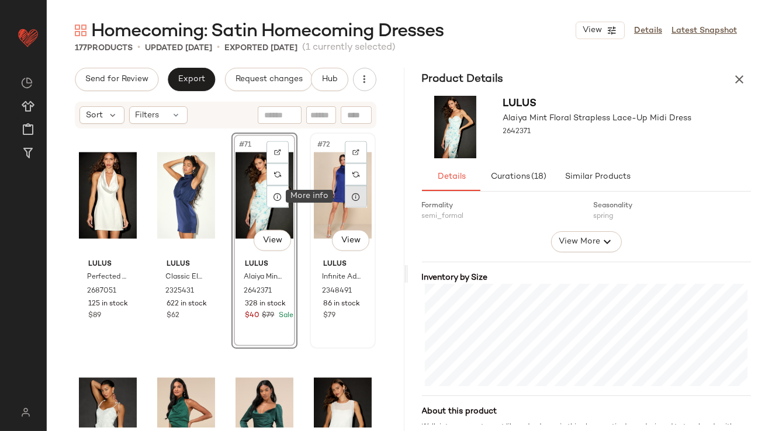
click at [351, 199] on icon at bounding box center [355, 196] width 9 height 9
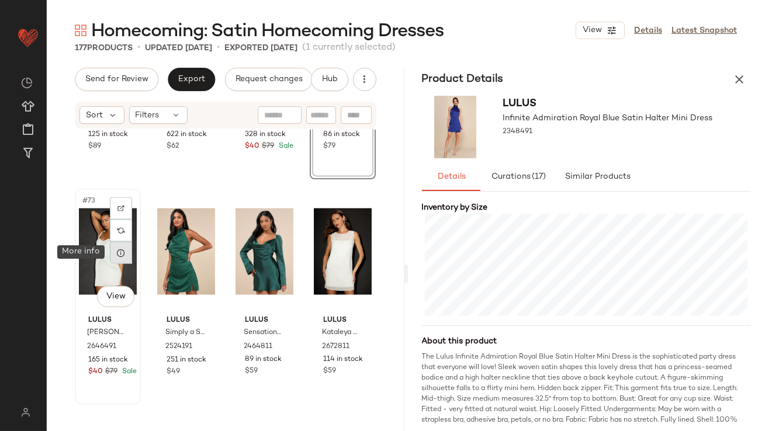
click at [117, 256] on icon at bounding box center [120, 252] width 9 height 9
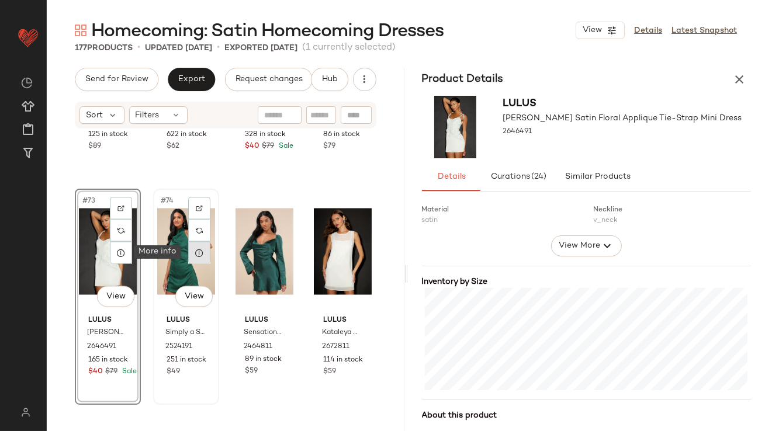
click at [203, 256] on div at bounding box center [199, 253] width 22 height 22
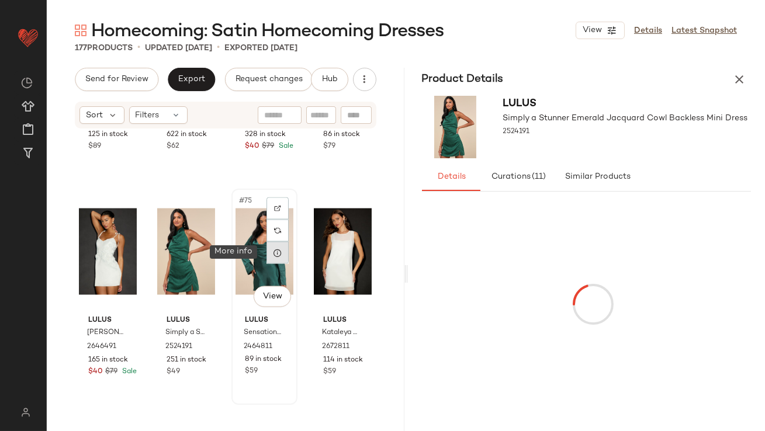
click at [273, 255] on icon at bounding box center [277, 252] width 9 height 9
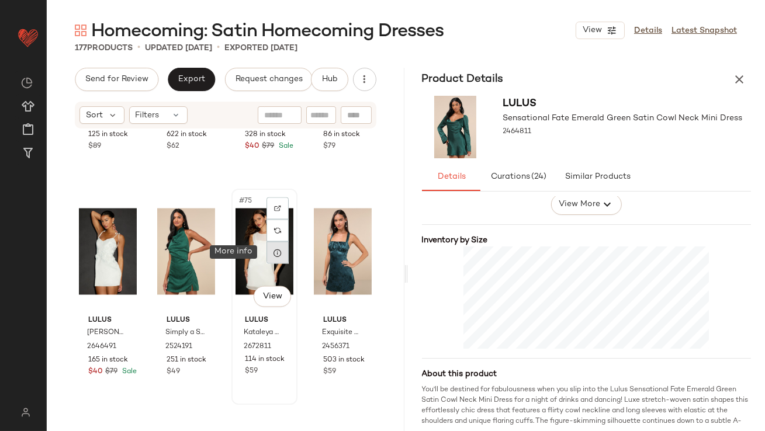
click at [270, 260] on div at bounding box center [278, 253] width 22 height 22
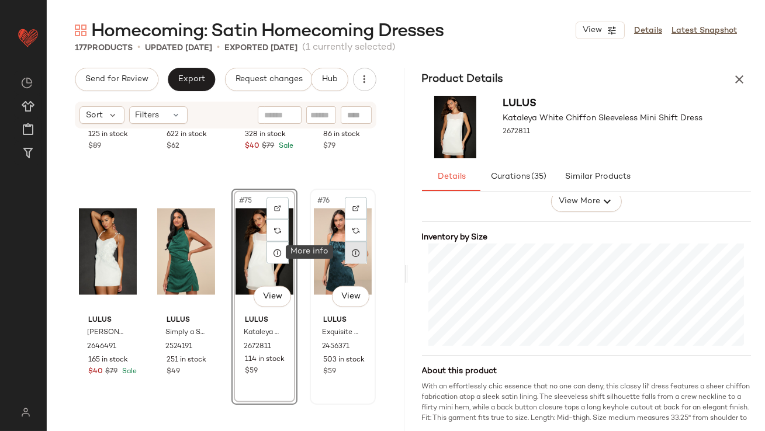
click at [351, 255] on icon at bounding box center [355, 252] width 9 height 9
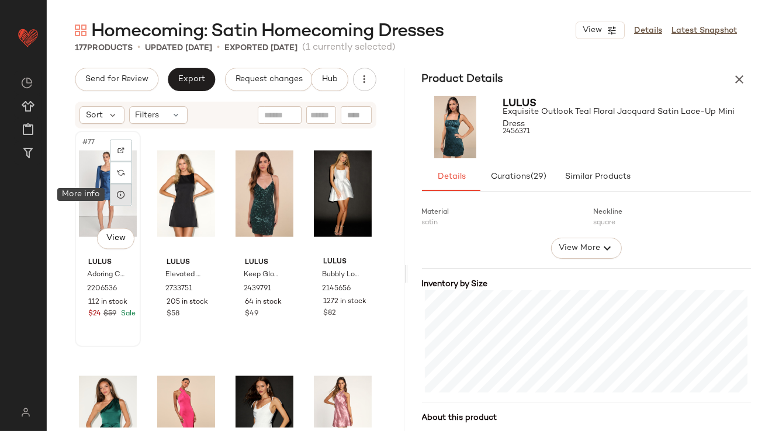
click at [116, 201] on div at bounding box center [121, 195] width 22 height 22
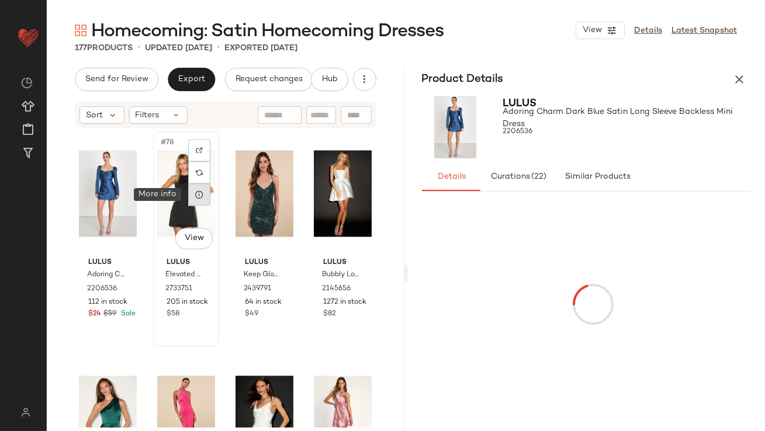
click at [198, 197] on icon at bounding box center [199, 195] width 9 height 9
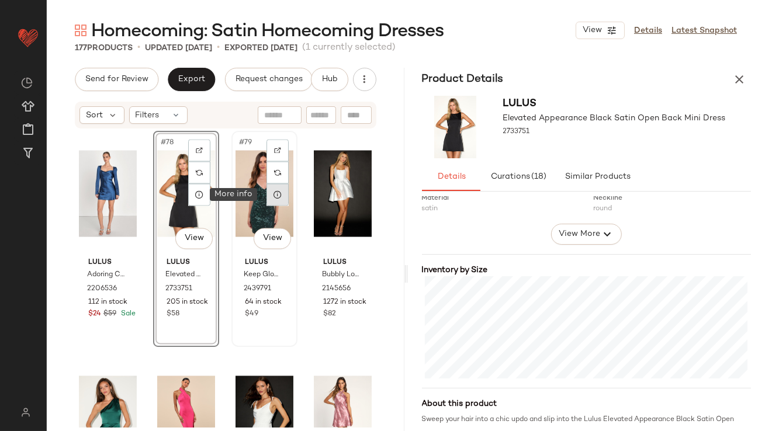
click at [275, 197] on icon at bounding box center [277, 195] width 9 height 9
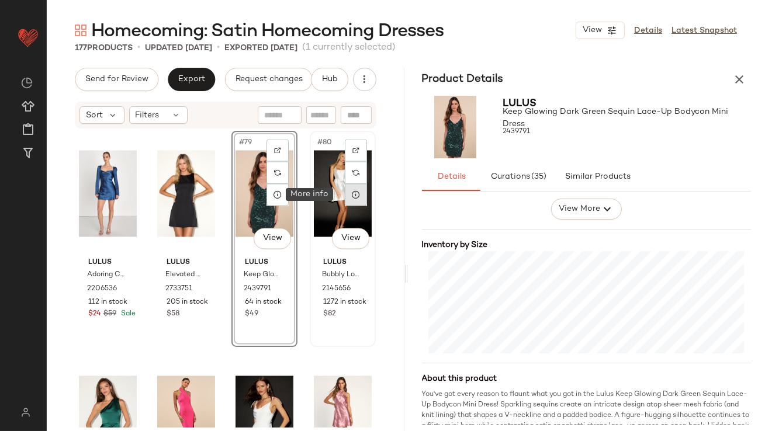
click at [351, 194] on icon at bounding box center [355, 195] width 9 height 9
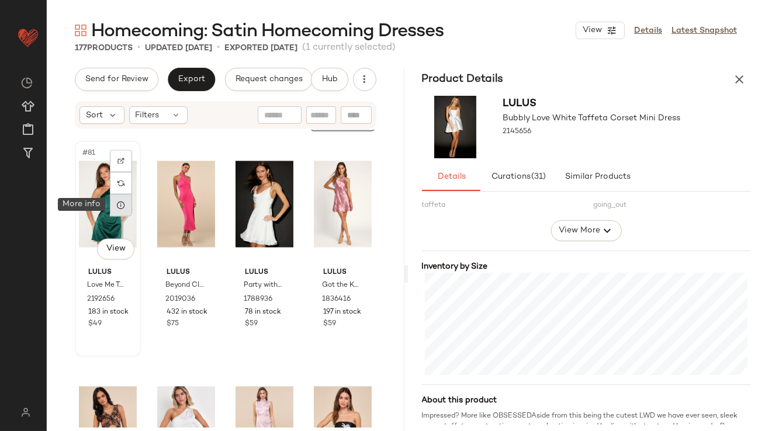
click at [119, 206] on icon at bounding box center [120, 205] width 9 height 9
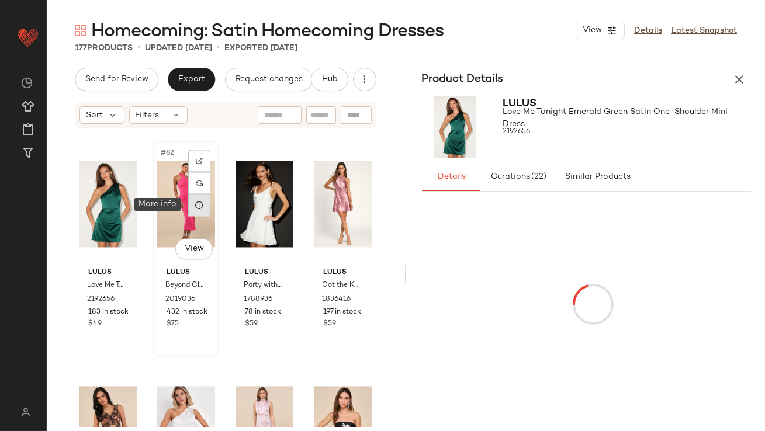
click at [195, 206] on icon at bounding box center [199, 205] width 9 height 9
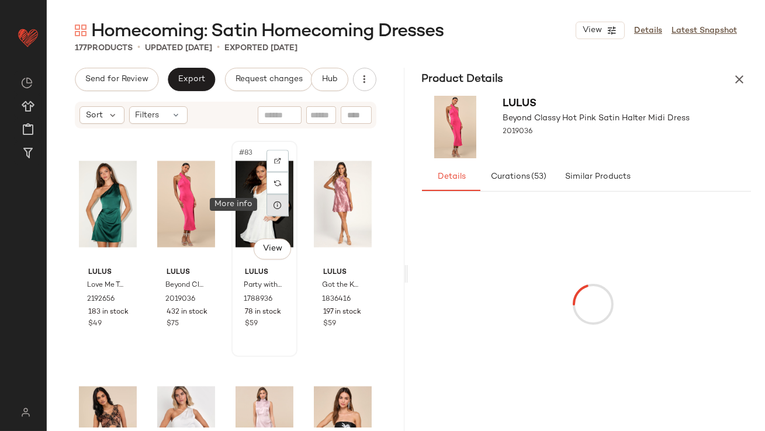
click at [277, 209] on icon at bounding box center [277, 205] width 9 height 9
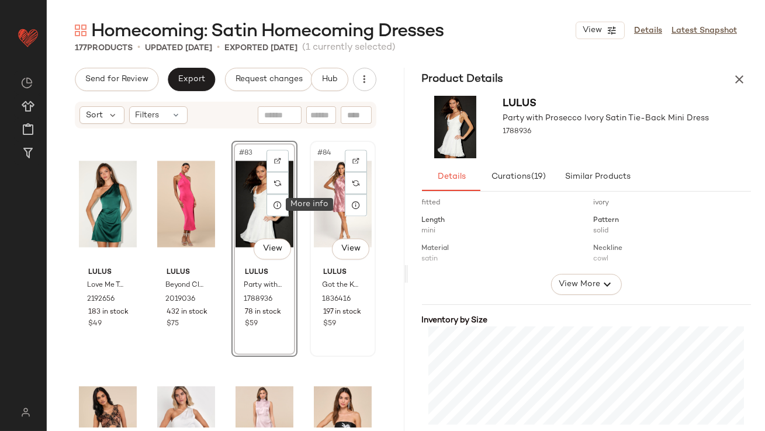
drag, startPoint x: 346, startPoint y: 204, endPoint x: 362, endPoint y: 217, distance: 20.8
click at [351, 205] on icon at bounding box center [355, 205] width 9 height 9
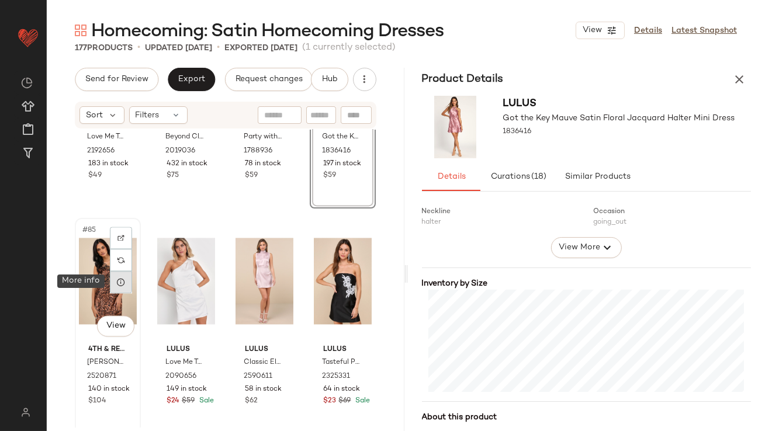
click at [121, 283] on icon at bounding box center [120, 282] width 9 height 9
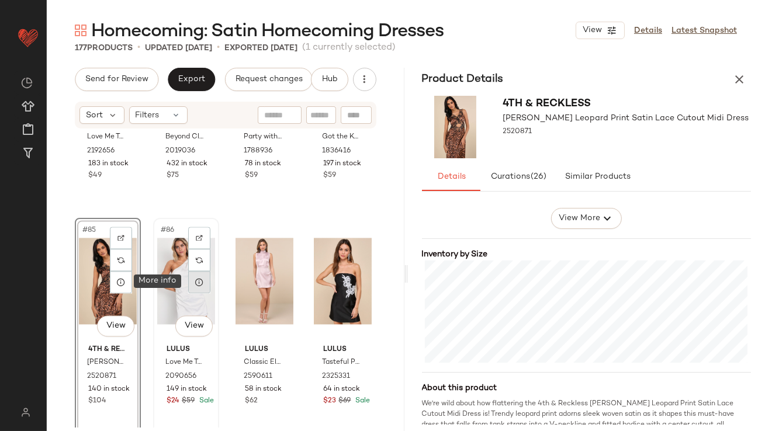
click at [195, 284] on icon at bounding box center [199, 282] width 9 height 9
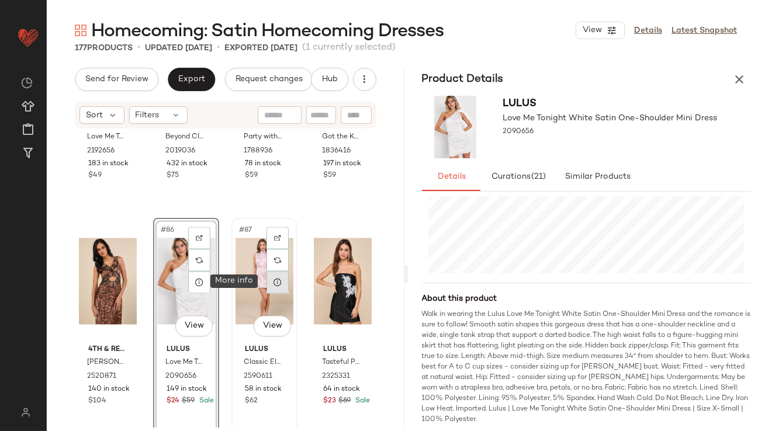
click at [276, 278] on icon at bounding box center [277, 282] width 9 height 9
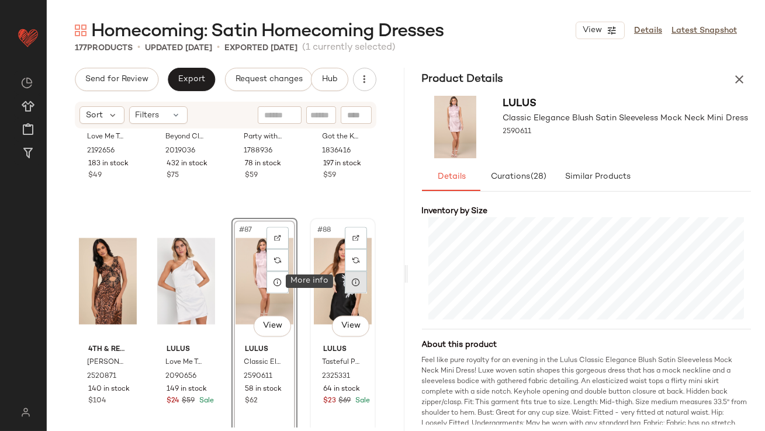
click at [355, 286] on div at bounding box center [356, 282] width 22 height 22
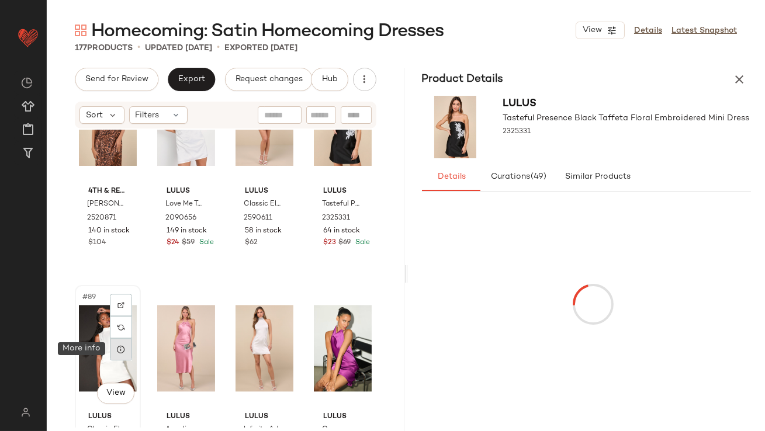
click at [122, 349] on icon at bounding box center [120, 349] width 9 height 9
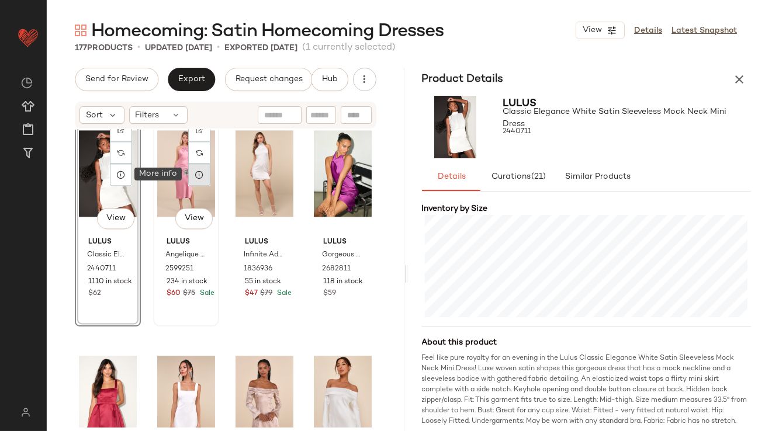
click at [201, 176] on icon at bounding box center [199, 174] width 9 height 9
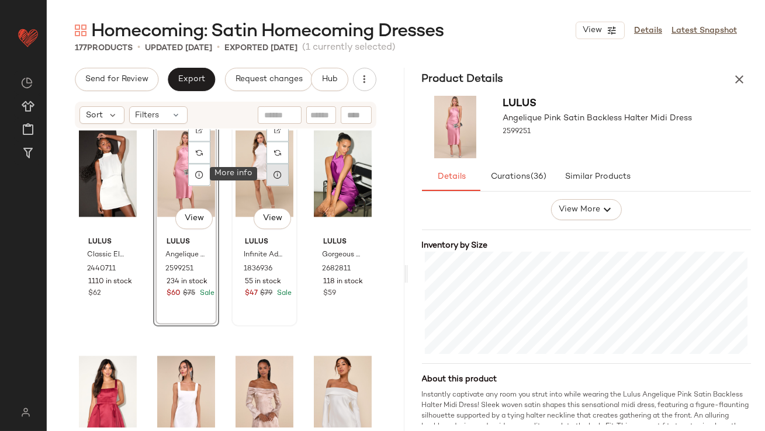
click at [278, 170] on icon at bounding box center [277, 174] width 9 height 9
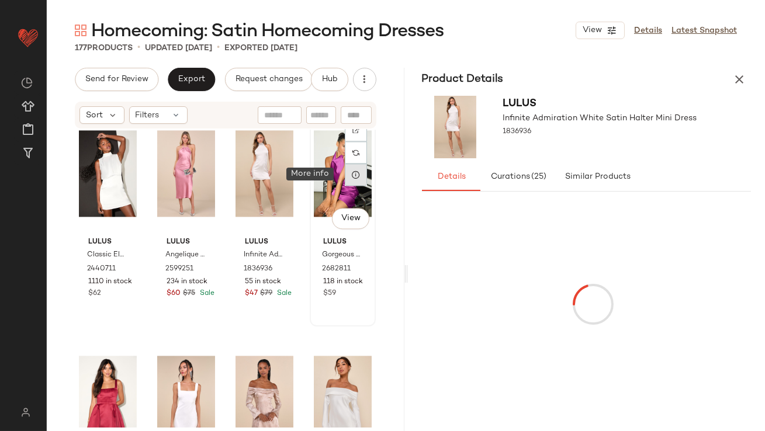
click at [351, 174] on icon at bounding box center [355, 174] width 9 height 9
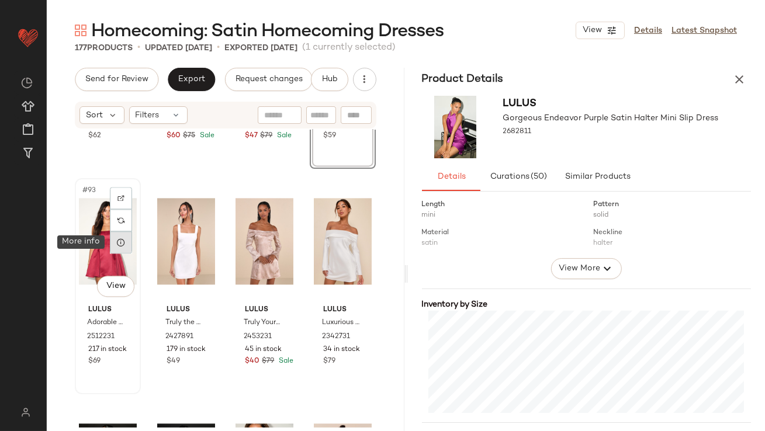
click at [127, 240] on div at bounding box center [121, 243] width 22 height 22
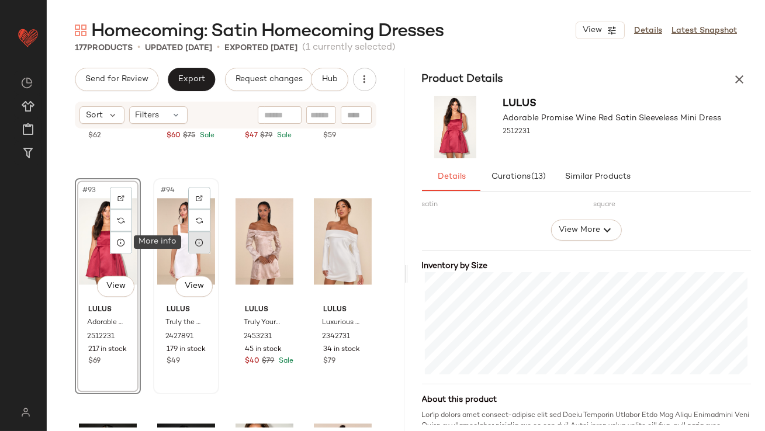
click at [195, 246] on icon at bounding box center [199, 242] width 9 height 9
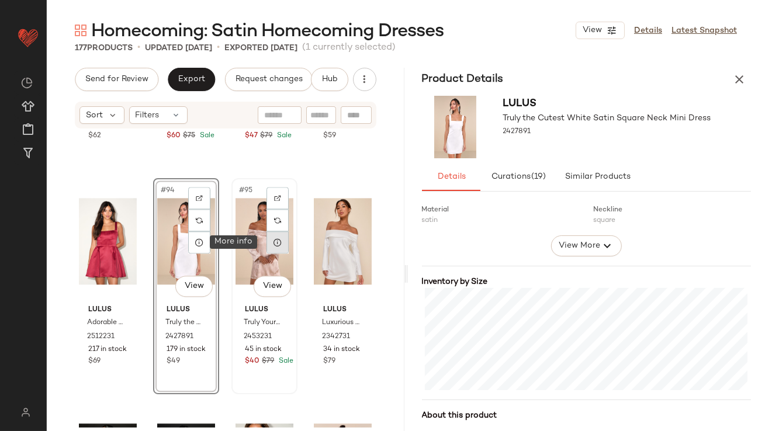
click at [279, 239] on div at bounding box center [278, 243] width 22 height 22
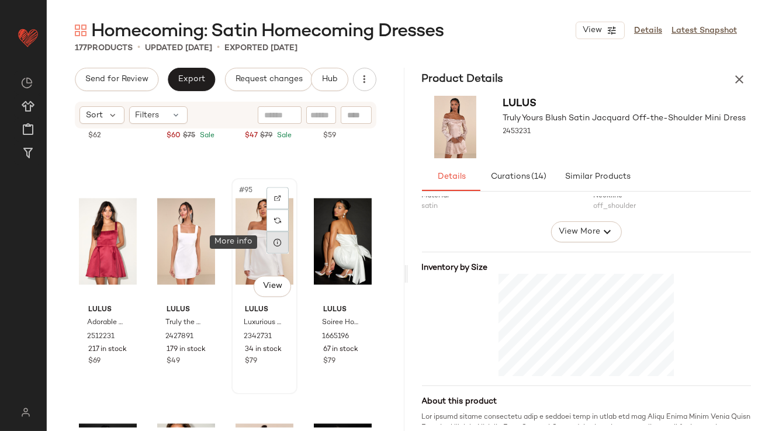
click at [270, 247] on div at bounding box center [278, 243] width 22 height 22
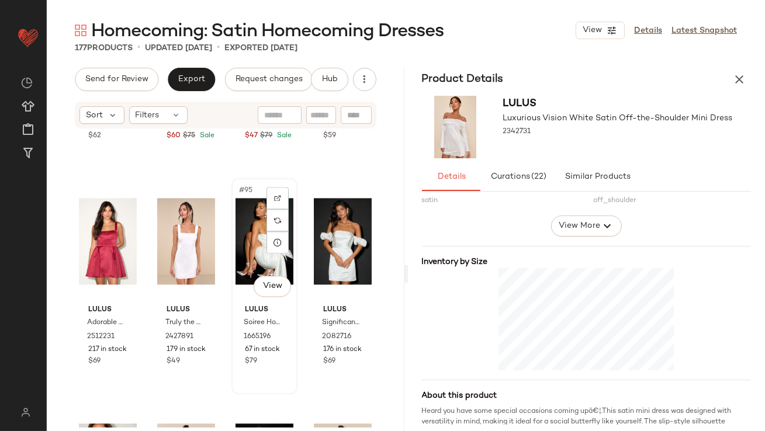
click at [277, 254] on div "#95 View" at bounding box center [265, 241] width 58 height 118
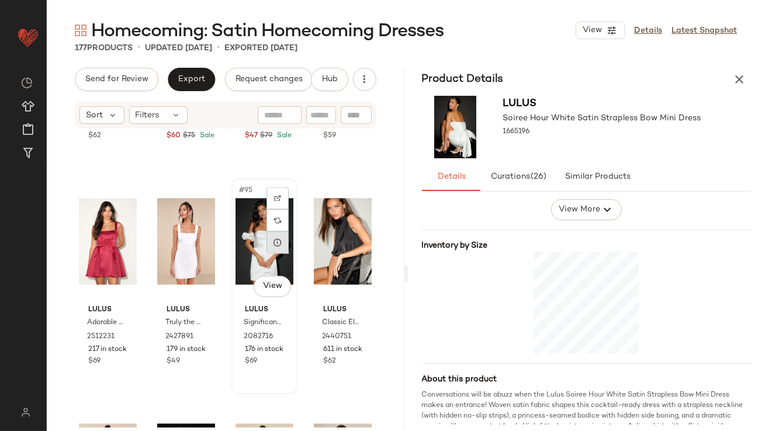
click at [275, 246] on icon at bounding box center [277, 242] width 9 height 9
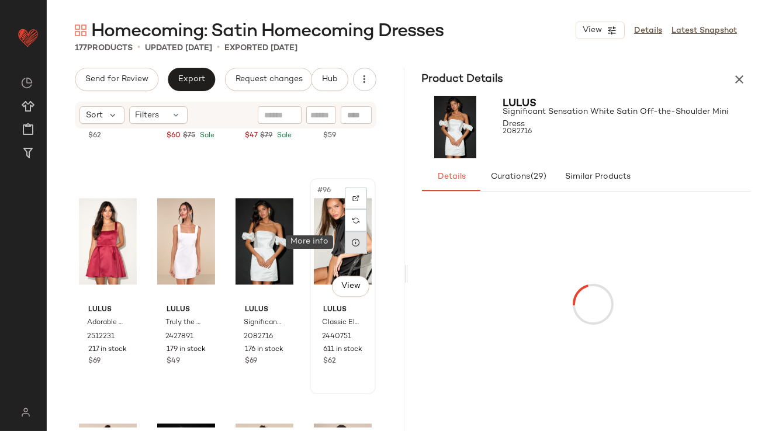
click at [351, 242] on icon at bounding box center [355, 242] width 9 height 9
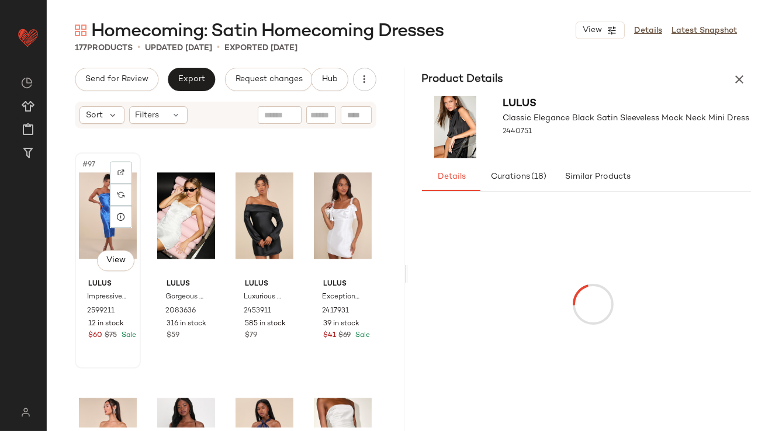
click at [96, 222] on div "#97 View" at bounding box center [108, 216] width 58 height 118
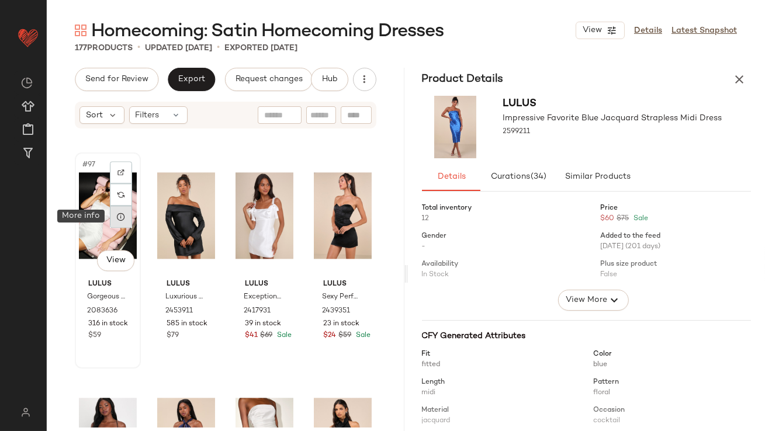
click at [118, 224] on div at bounding box center [121, 217] width 22 height 22
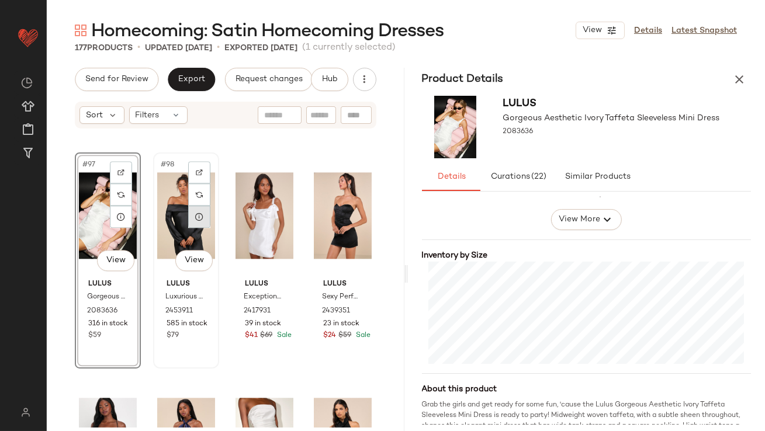
click at [192, 222] on div at bounding box center [199, 217] width 22 height 22
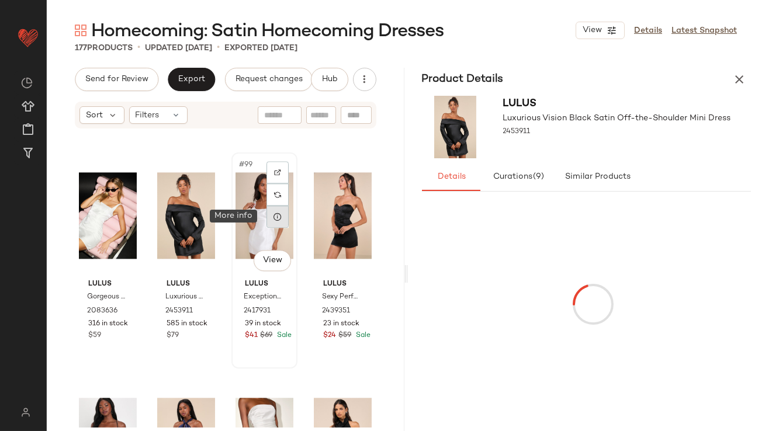
click at [278, 220] on div at bounding box center [278, 217] width 22 height 22
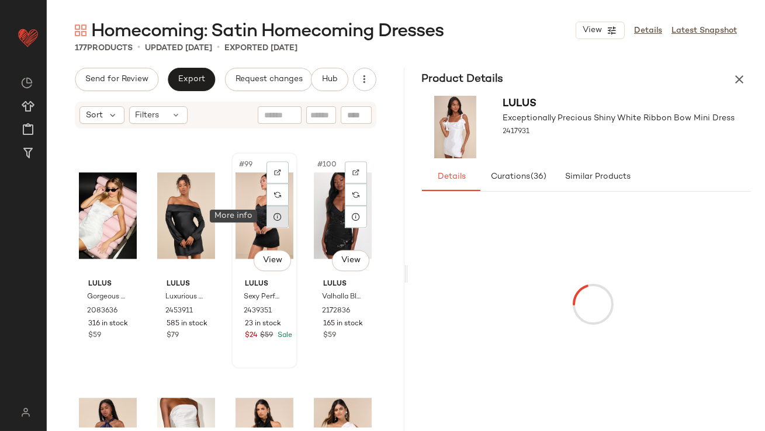
click at [275, 220] on icon at bounding box center [277, 216] width 9 height 9
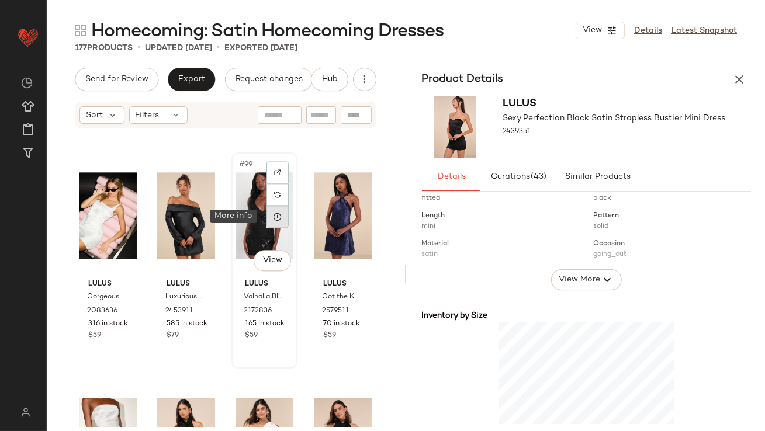
click at [271, 227] on div at bounding box center [278, 217] width 22 height 22
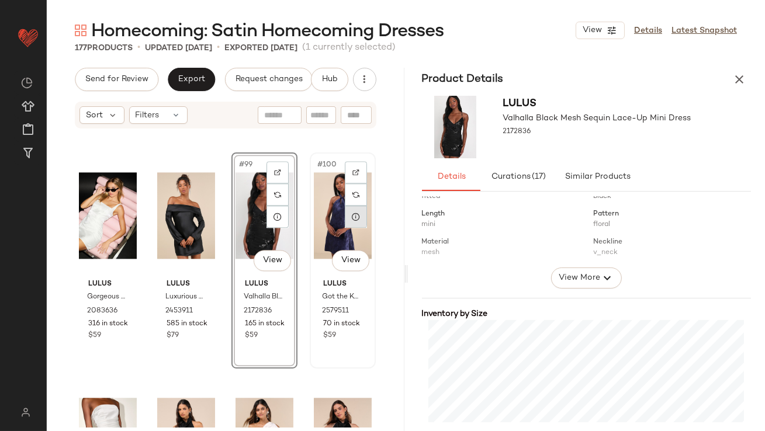
click at [350, 222] on div at bounding box center [356, 217] width 22 height 22
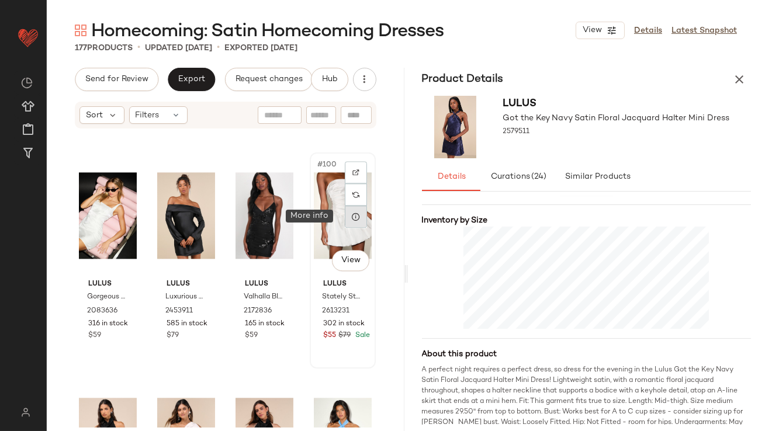
click at [353, 223] on div at bounding box center [356, 217] width 22 height 22
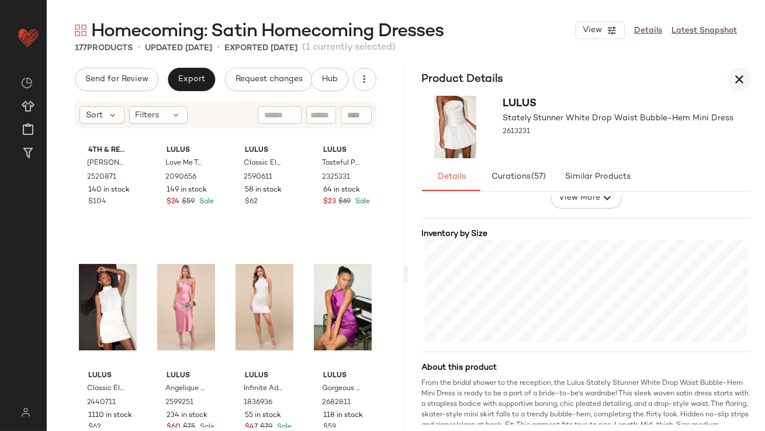
click at [733, 89] on button "button" at bounding box center [739, 79] width 23 height 23
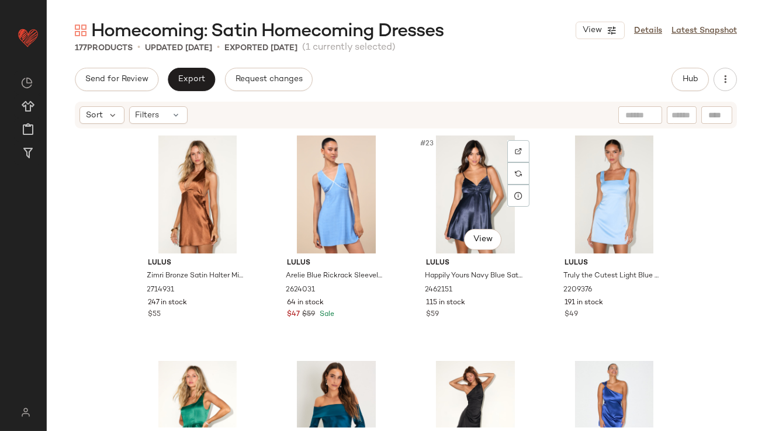
scroll to position [1268, 0]
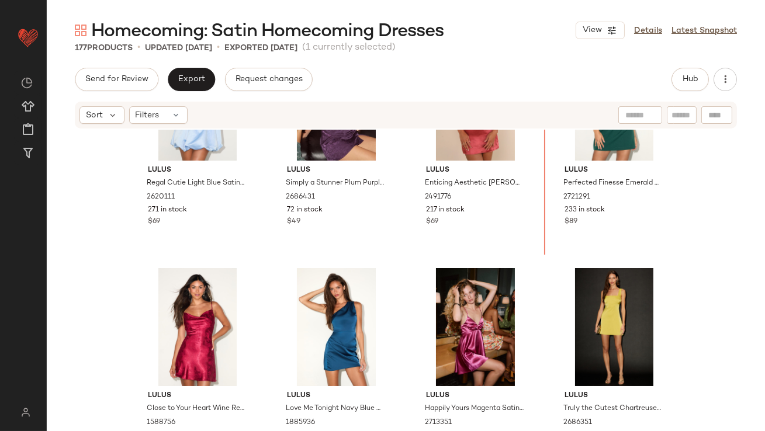
scroll to position [70, 0]
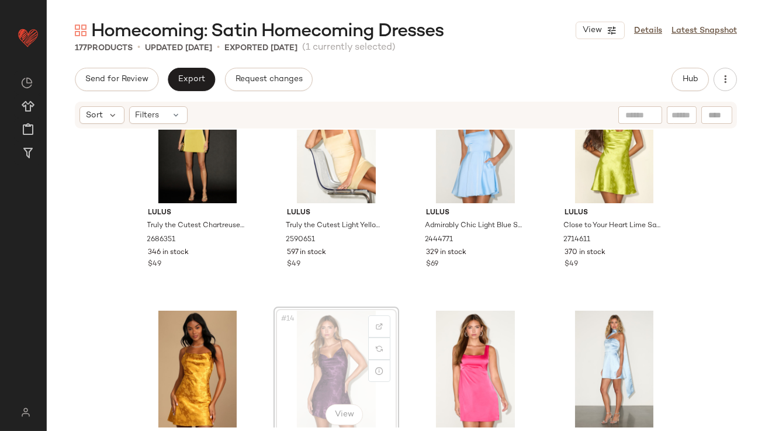
scroll to position [512, 0]
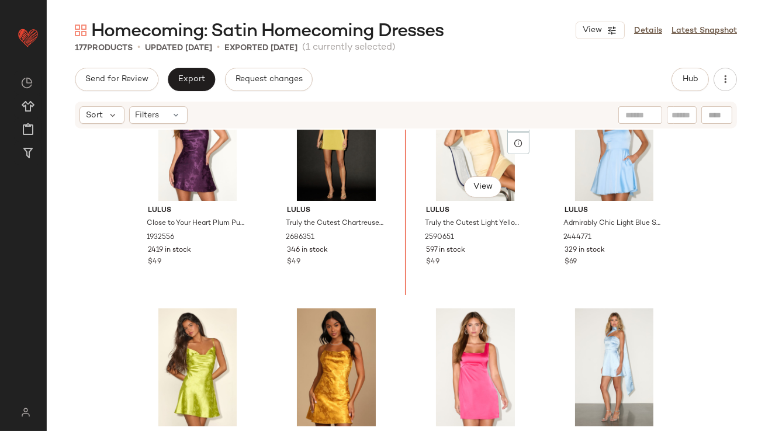
scroll to position [514, 0]
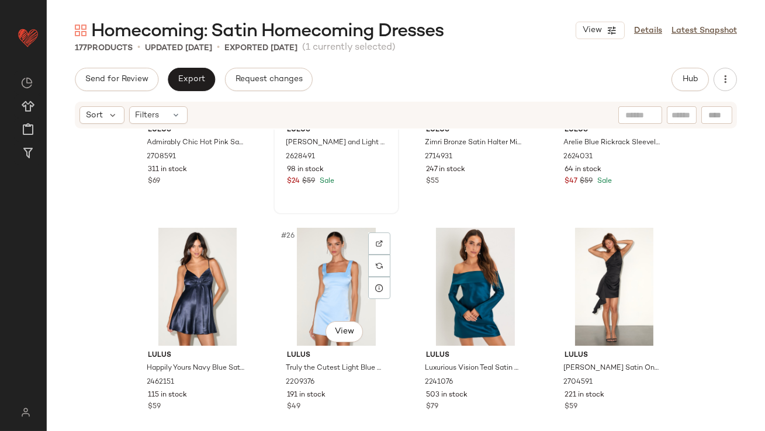
scroll to position [1286, 0]
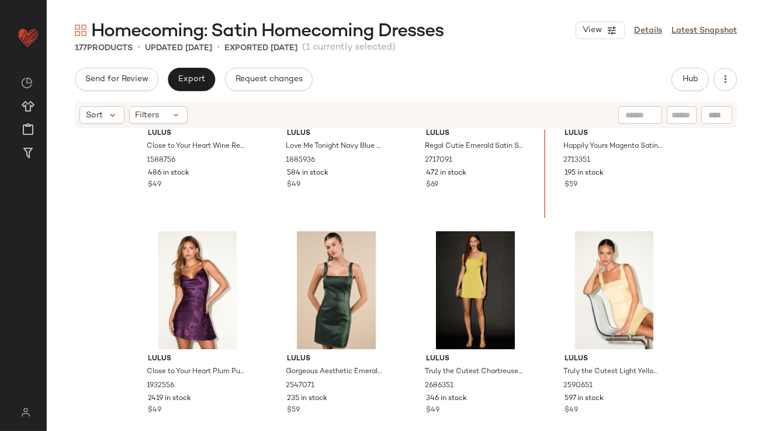
scroll to position [335, 0]
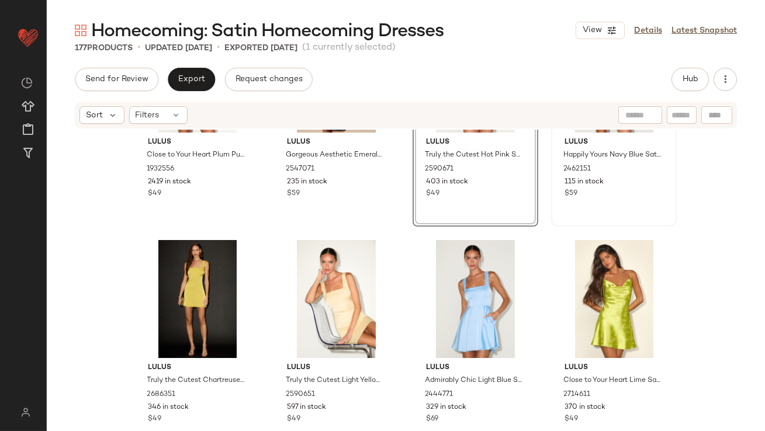
scroll to position [586, 0]
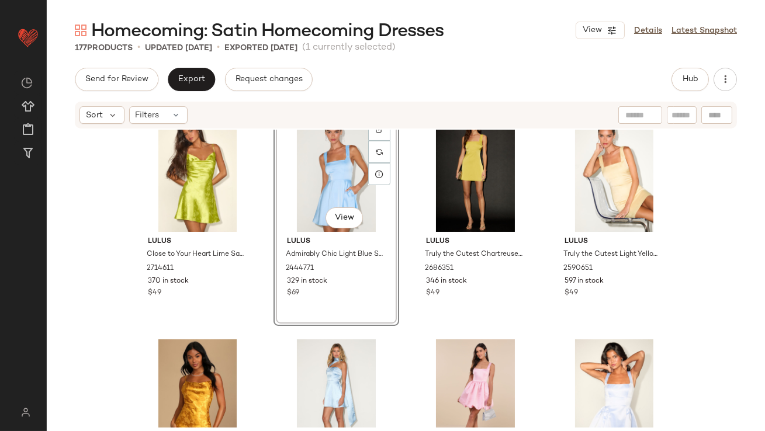
scroll to position [757, 0]
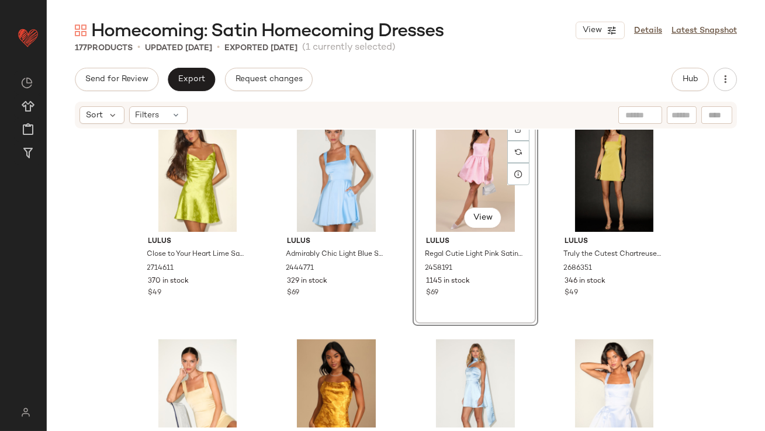
scroll to position [722, 0]
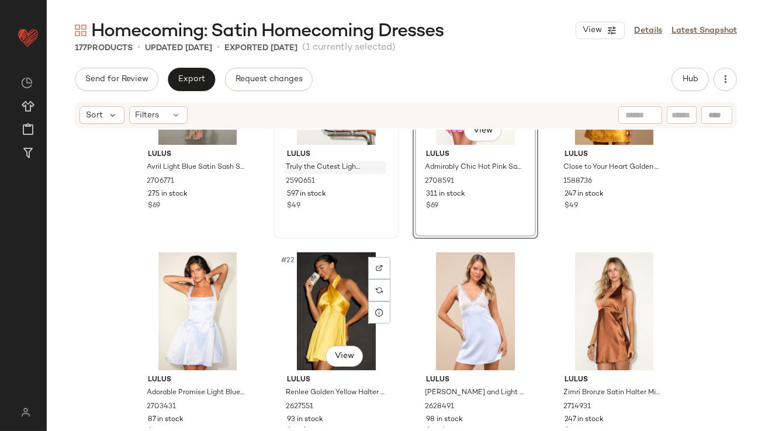
scroll to position [1025, 0]
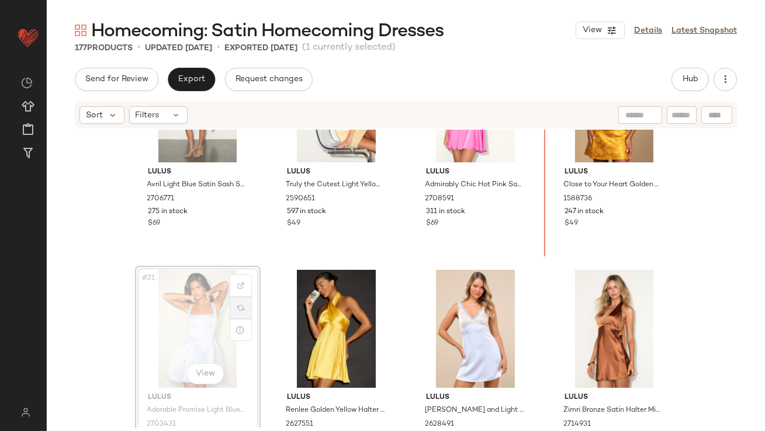
drag, startPoint x: 251, startPoint y: 298, endPoint x: 236, endPoint y: 292, distance: 16.8
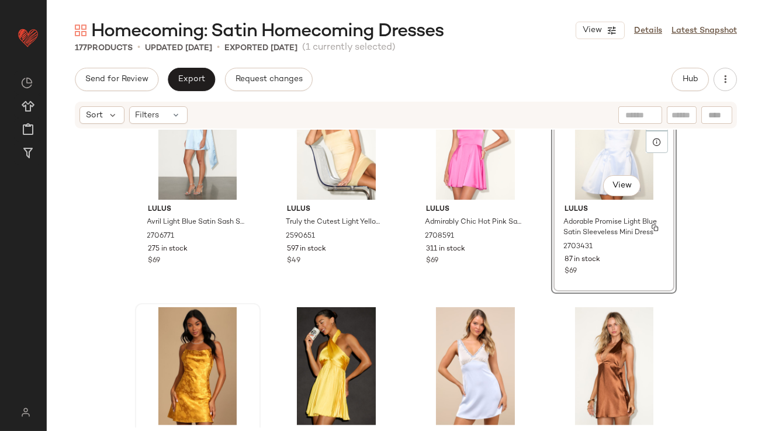
scroll to position [992, 0]
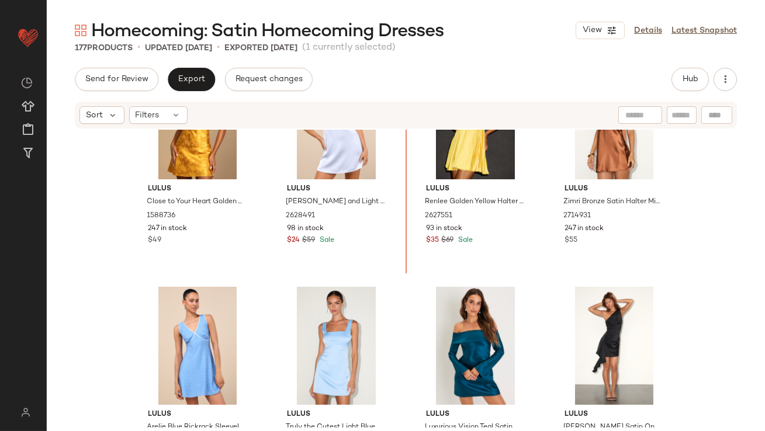
scroll to position [1190, 0]
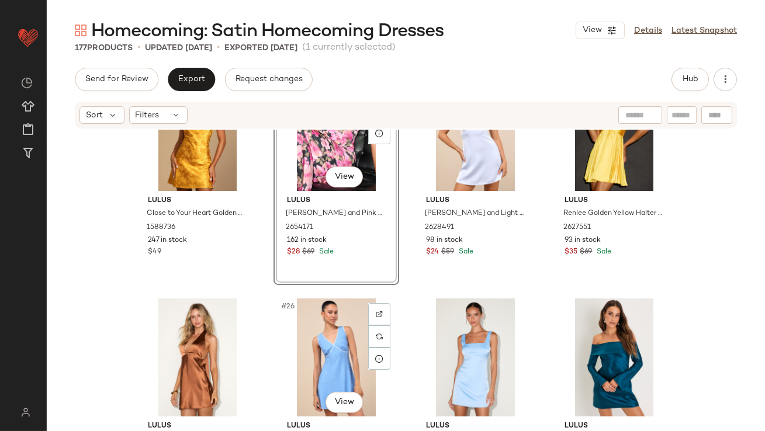
scroll to position [1198, 0]
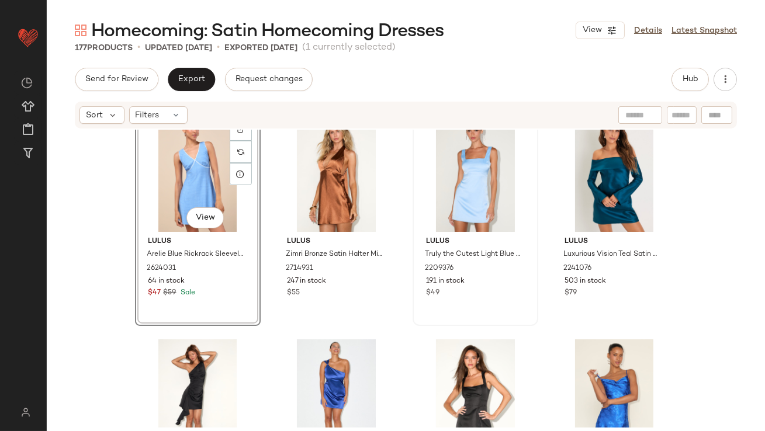
scroll to position [1387, 0]
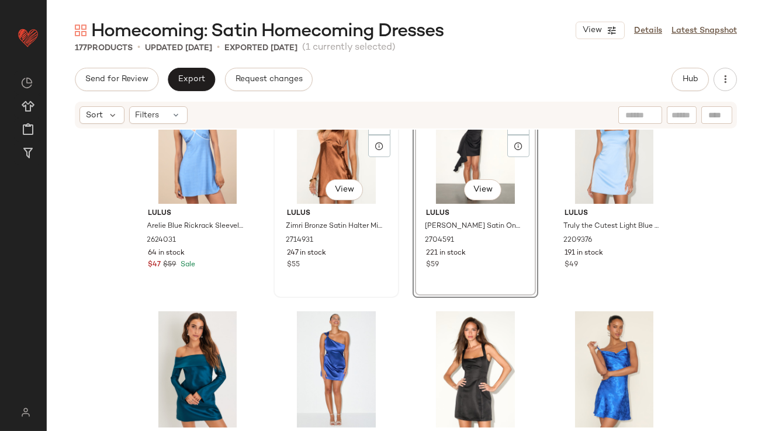
scroll to position [1414, 0]
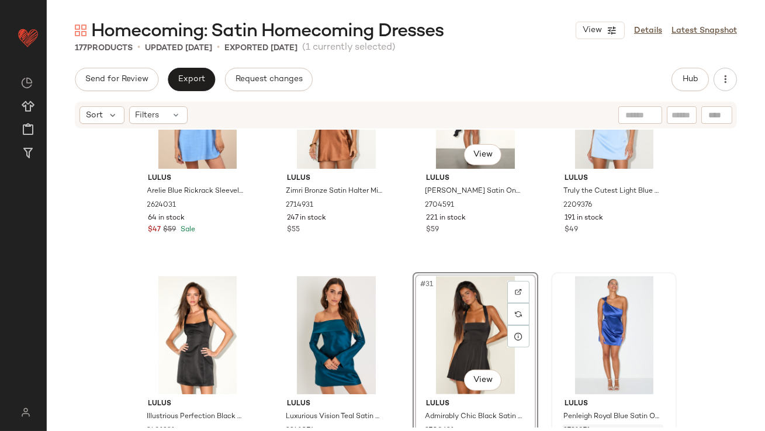
scroll to position [1451, 0]
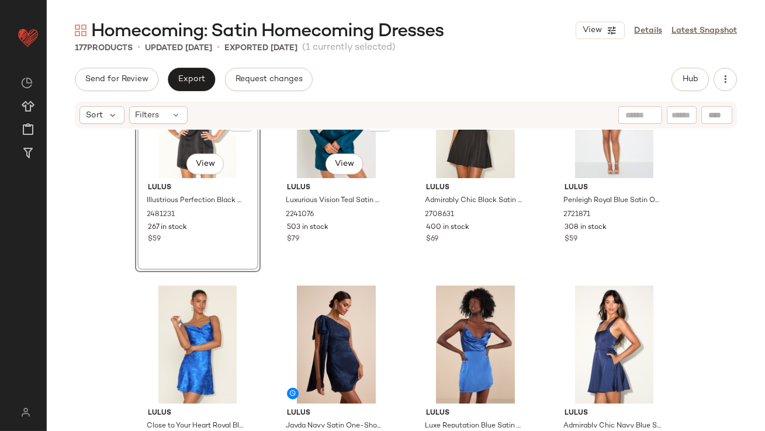
scroll to position [1951, 0]
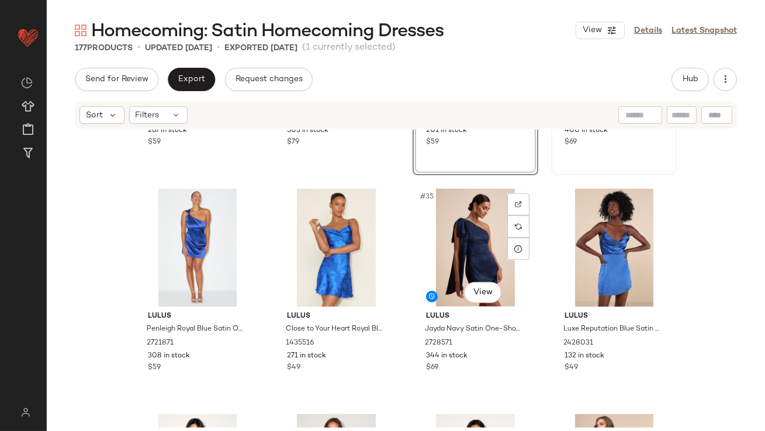
scroll to position [1836, 0]
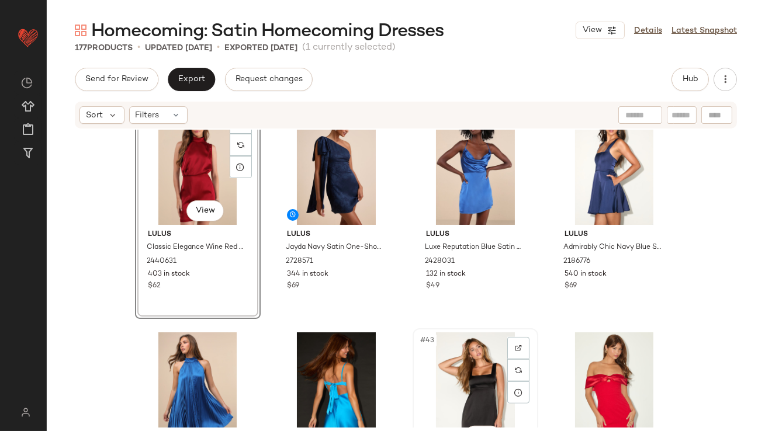
scroll to position [2089, 0]
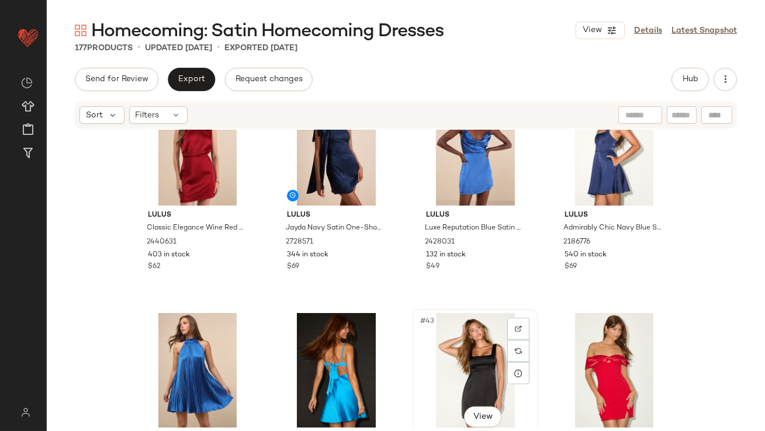
click at [483, 364] on div "#43 View" at bounding box center [476, 372] width 118 height 118
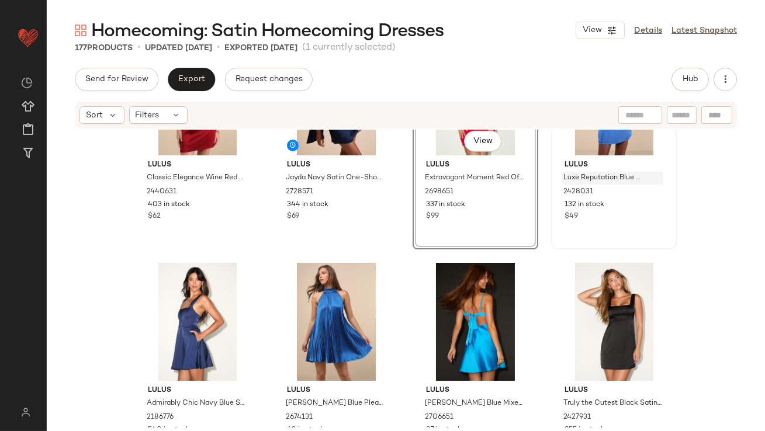
scroll to position [2143, 0]
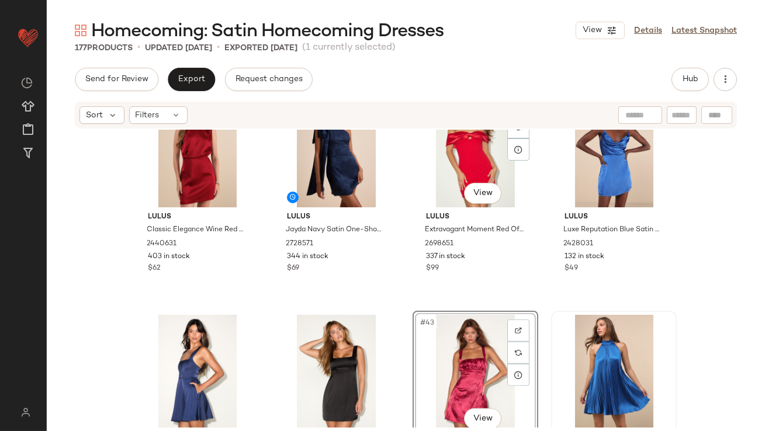
scroll to position [2115, 0]
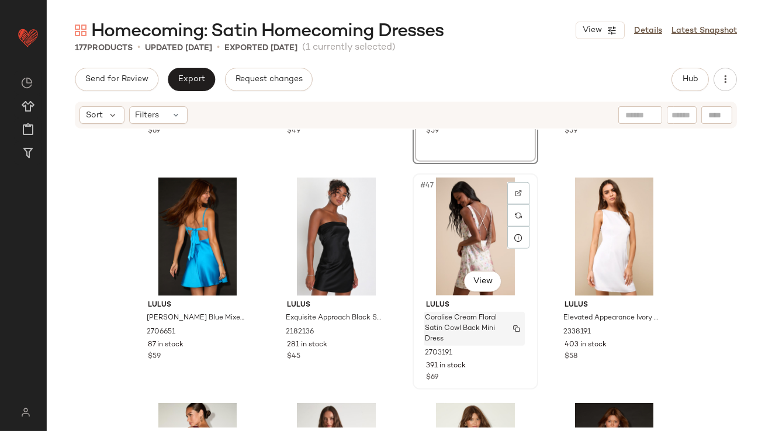
scroll to position [2467, 0]
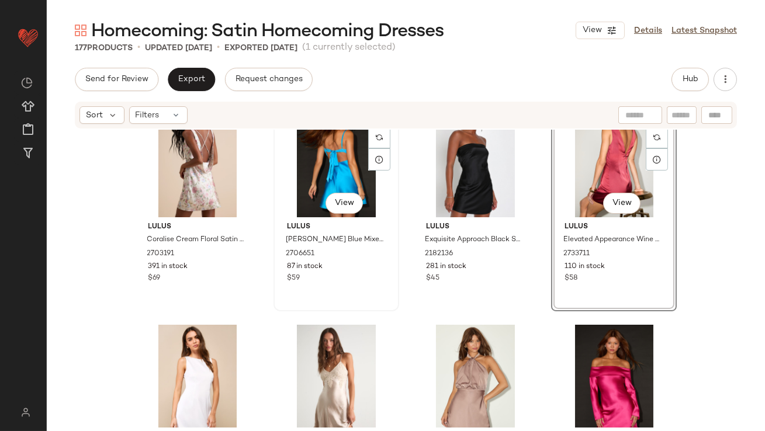
scroll to position [2660, 0]
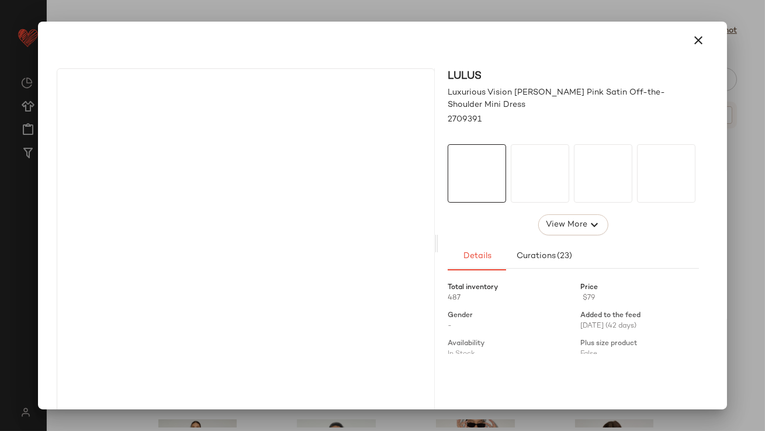
drag, startPoint x: 608, startPoint y: 299, endPoint x: 213, endPoint y: 331, distance: 396.6
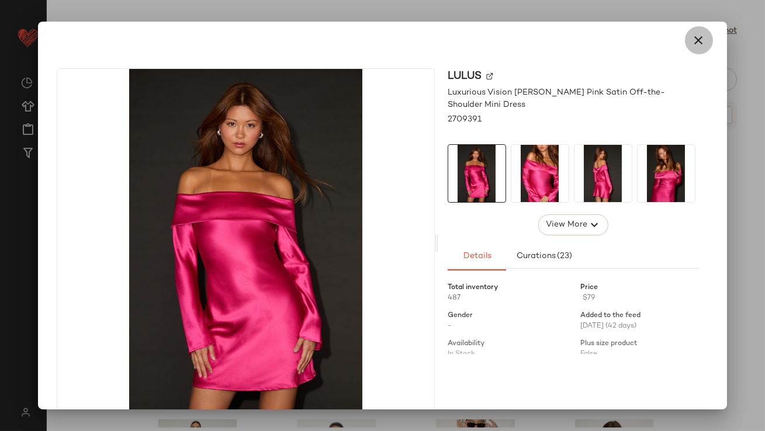
click at [697, 42] on icon "button" at bounding box center [699, 40] width 14 height 14
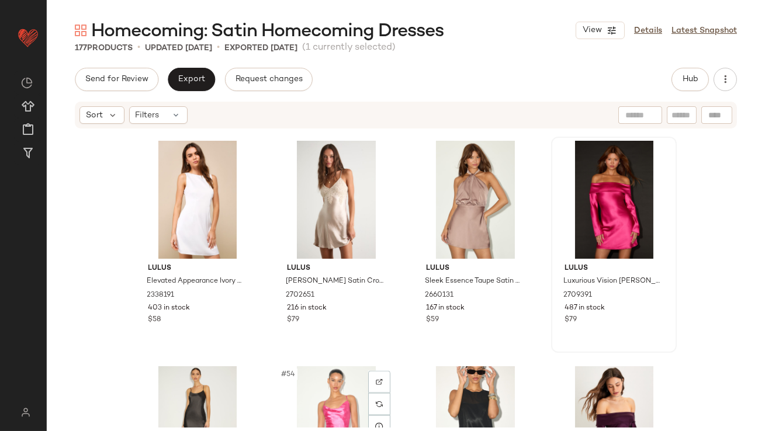
scroll to position [2687, 0]
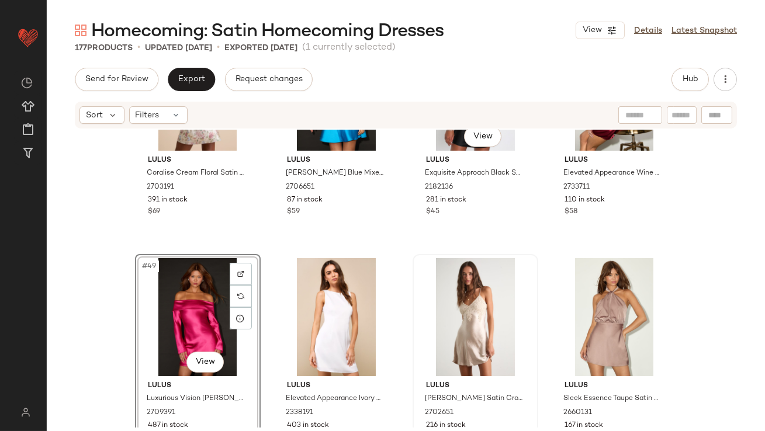
scroll to position [2695, 0]
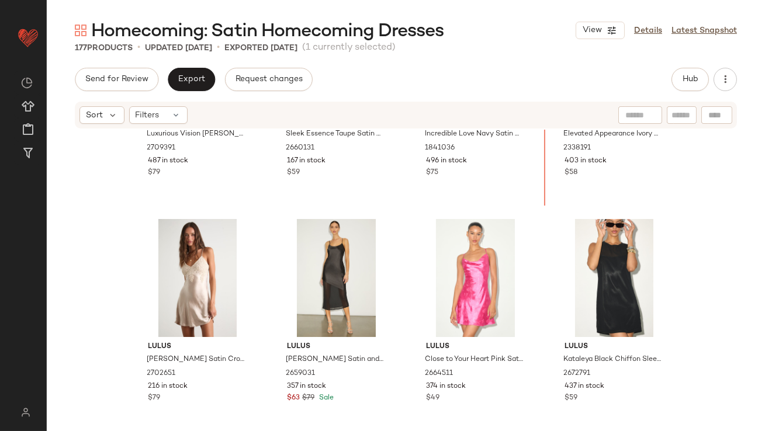
scroll to position [2786, 0]
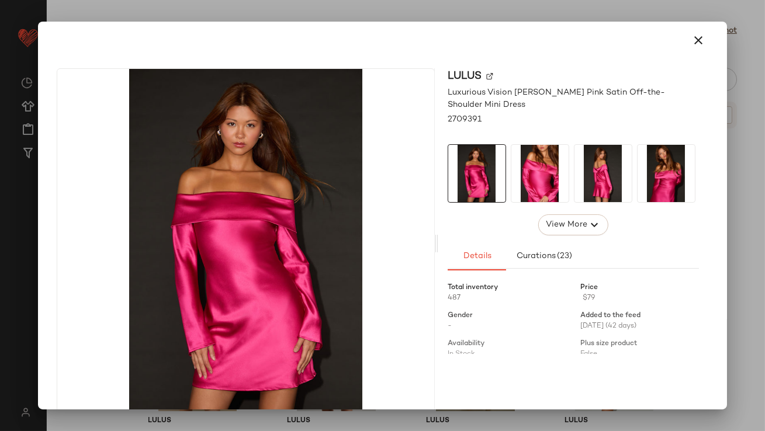
drag, startPoint x: 202, startPoint y: 174, endPoint x: 619, endPoint y: 180, distance: 417.5
click at [692, 37] on icon "button" at bounding box center [699, 40] width 14 height 14
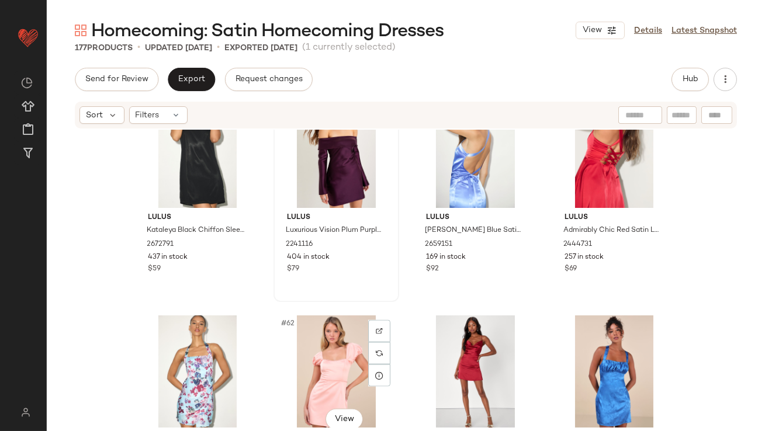
scroll to position [3108, 0]
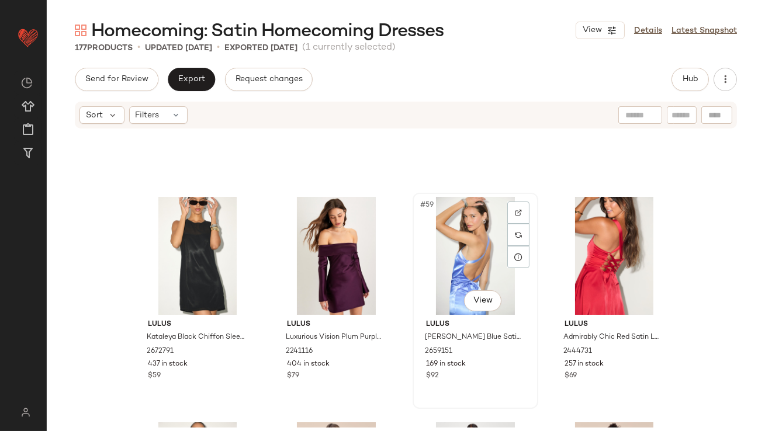
click at [431, 263] on div "#59 View" at bounding box center [476, 256] width 118 height 118
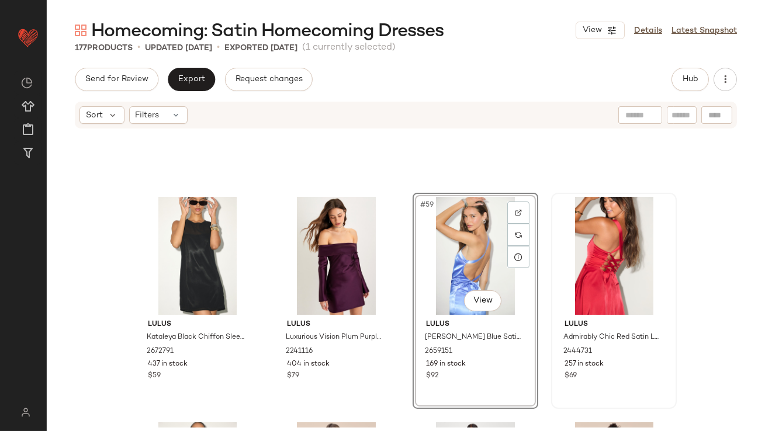
click at [558, 260] on div at bounding box center [614, 256] width 118 height 118
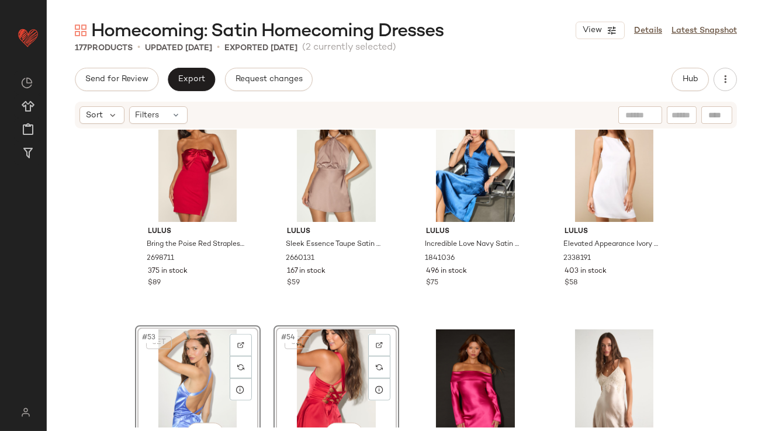
scroll to position [2732, 0]
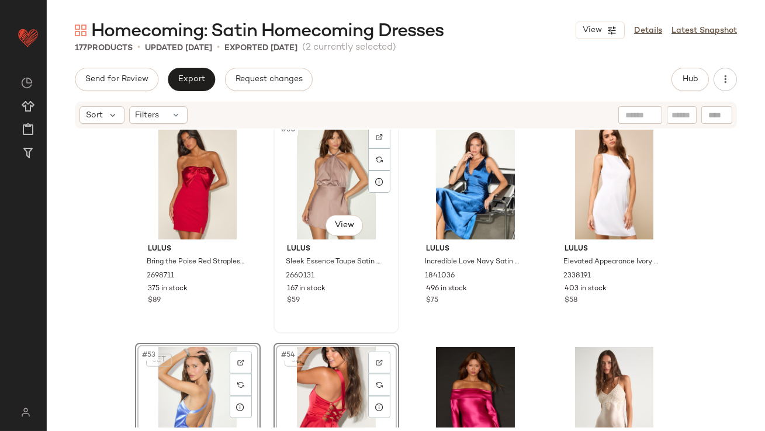
click at [388, 288] on div "Lulus Sleek Essence Taupe Satin Halter Sleeveless Mini Dress 2660131 167 in sto…" at bounding box center [337, 274] width 118 height 68
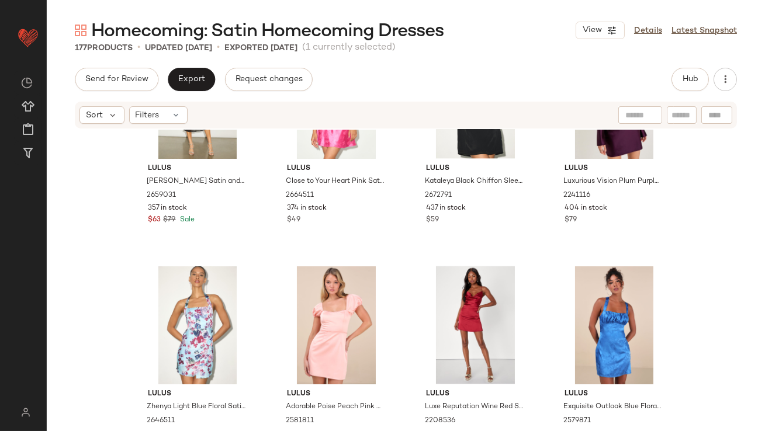
scroll to position [3421, 0]
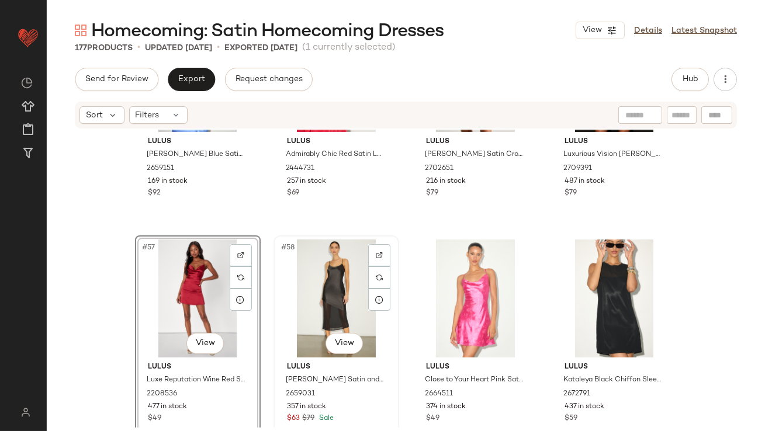
scroll to position [3330, 0]
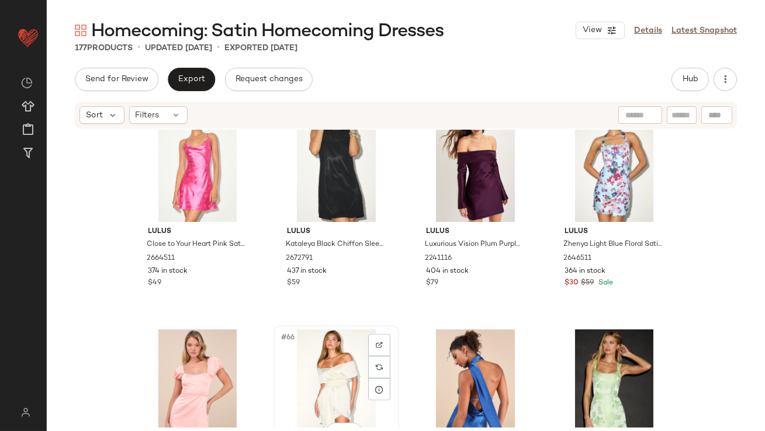
scroll to position [3428, 0]
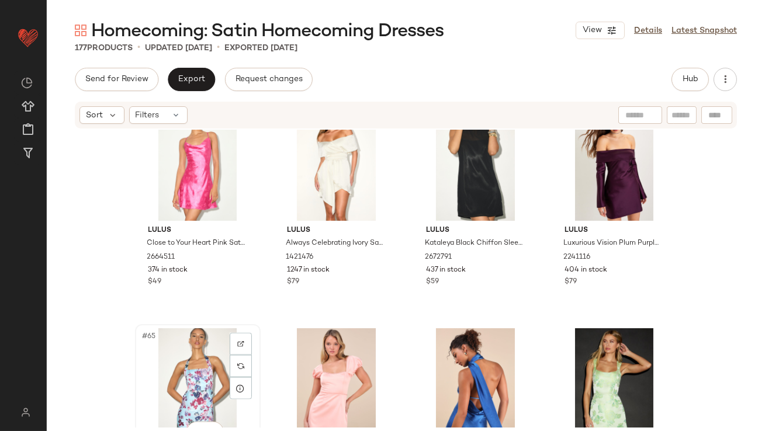
scroll to position [3429, 0]
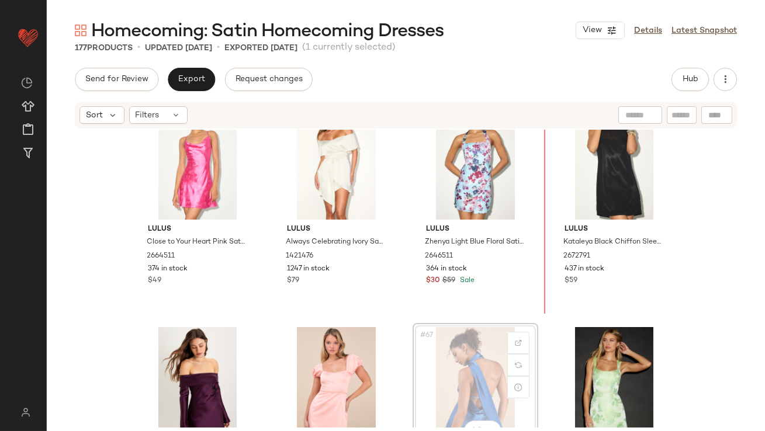
scroll to position [3433, 0]
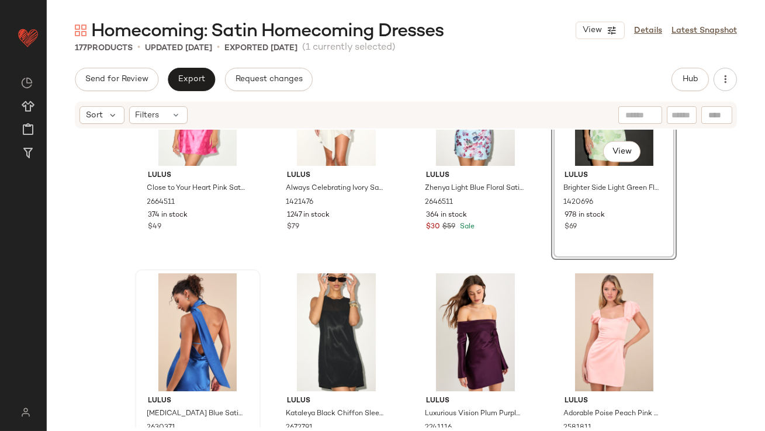
scroll to position [3485, 0]
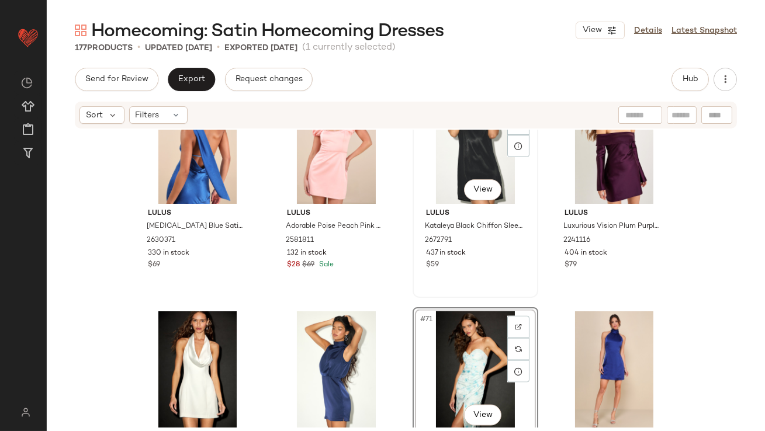
scroll to position [3670, 0]
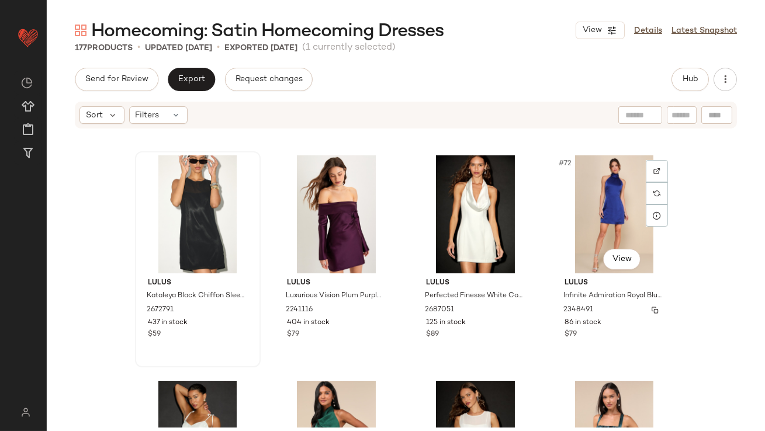
scroll to position [3805, 0]
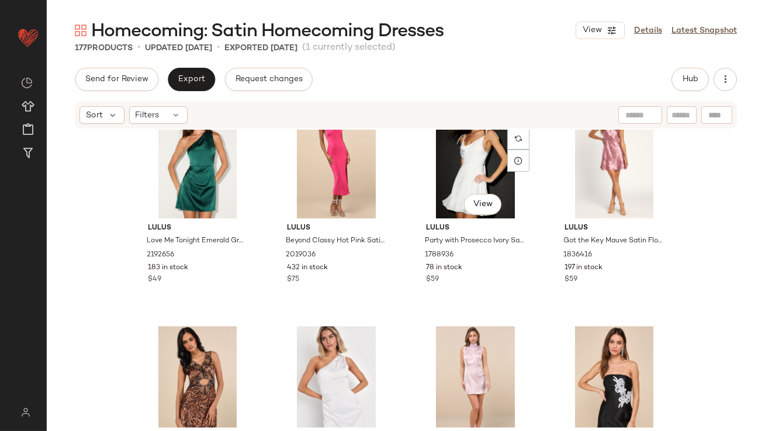
scroll to position [4549, 0]
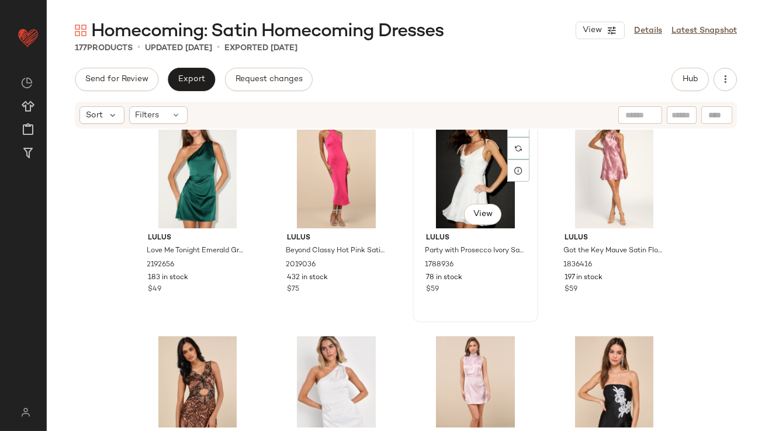
click at [462, 178] on div "#83 View" at bounding box center [476, 169] width 118 height 118
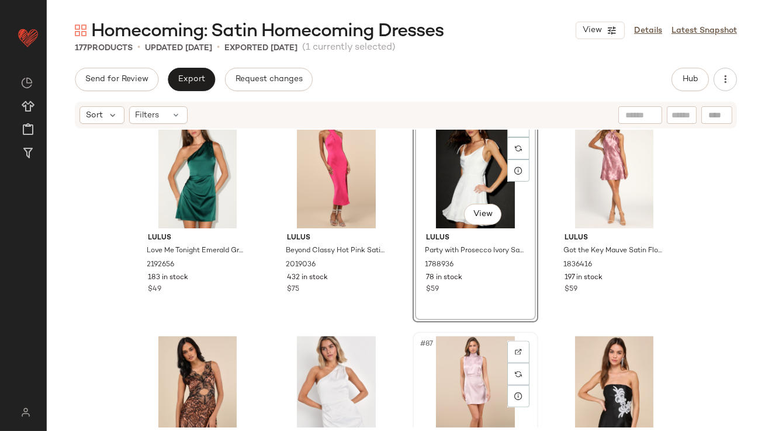
click at [460, 354] on div "#87 View" at bounding box center [476, 395] width 118 height 118
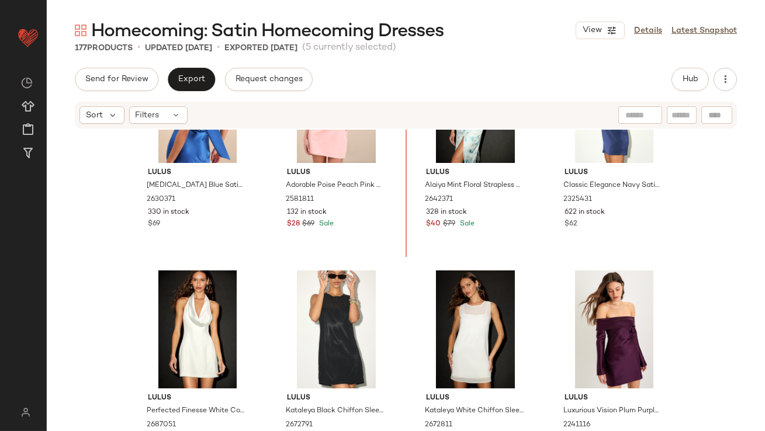
scroll to position [3686, 0]
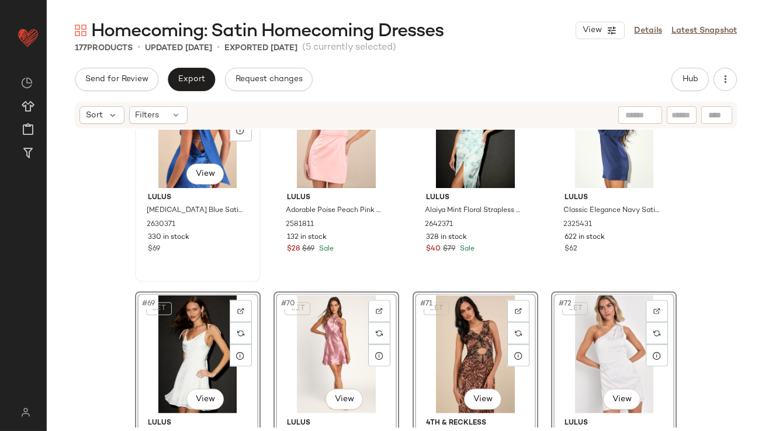
click at [244, 255] on div "Lulus Reglan Blue Satin One-Shoulder Sash Midi Dress 2630371 330 in stock $69" at bounding box center [198, 222] width 118 height 68
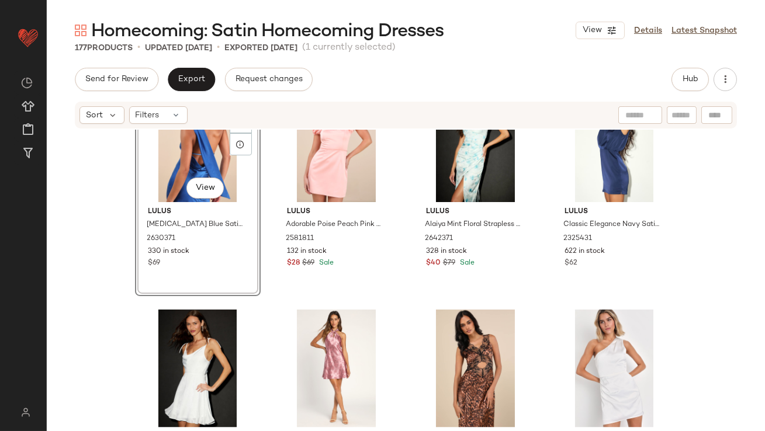
scroll to position [3667, 0]
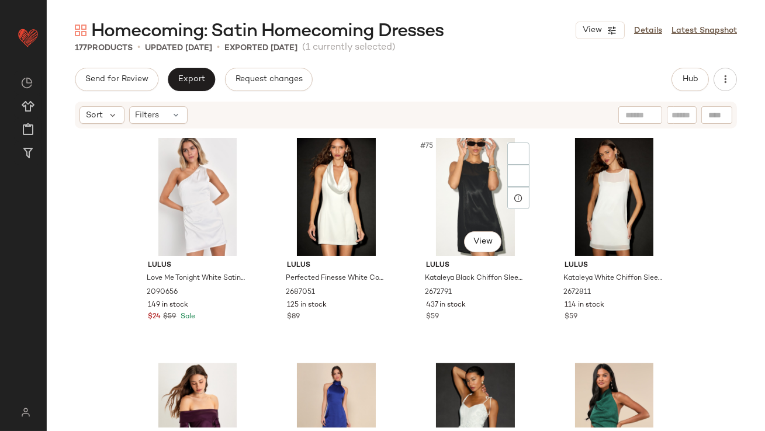
scroll to position [4165, 0]
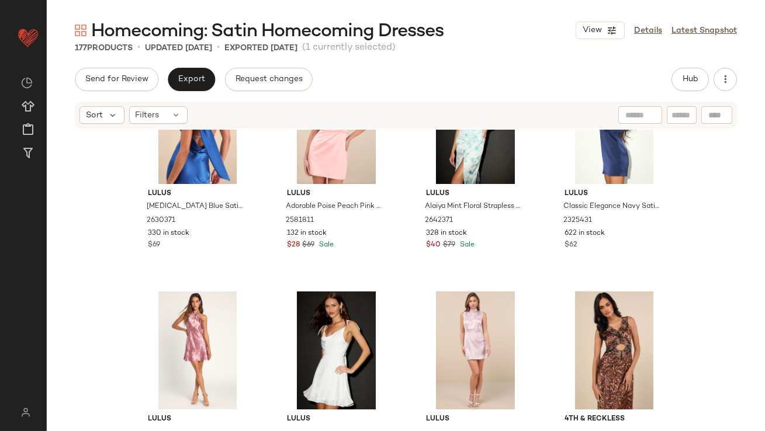
scroll to position [3703, 0]
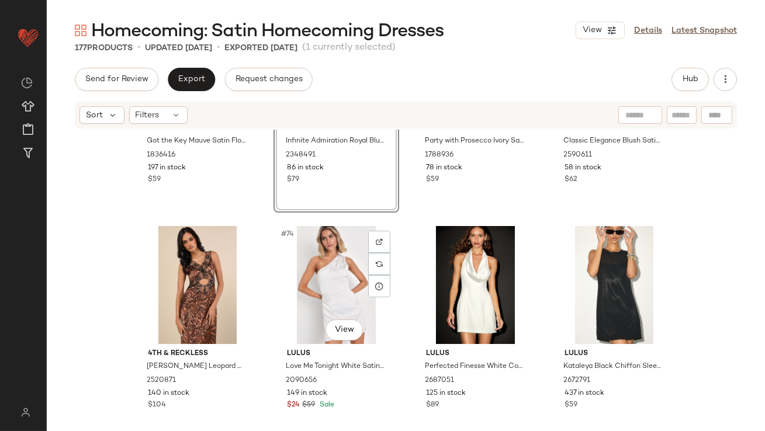
scroll to position [4100, 0]
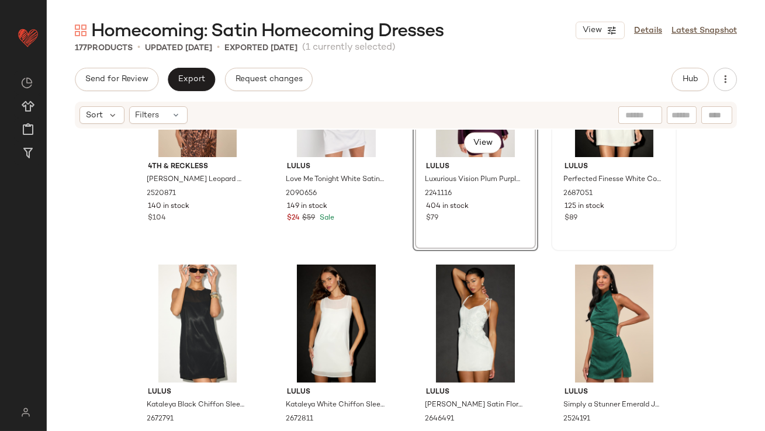
scroll to position [4173, 0]
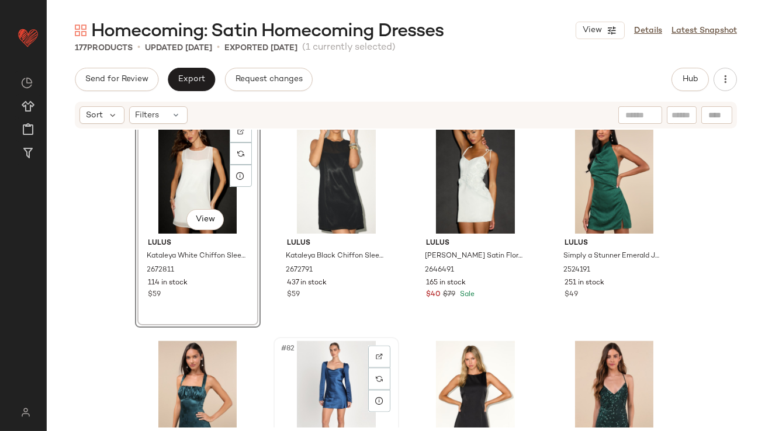
scroll to position [4319, 0]
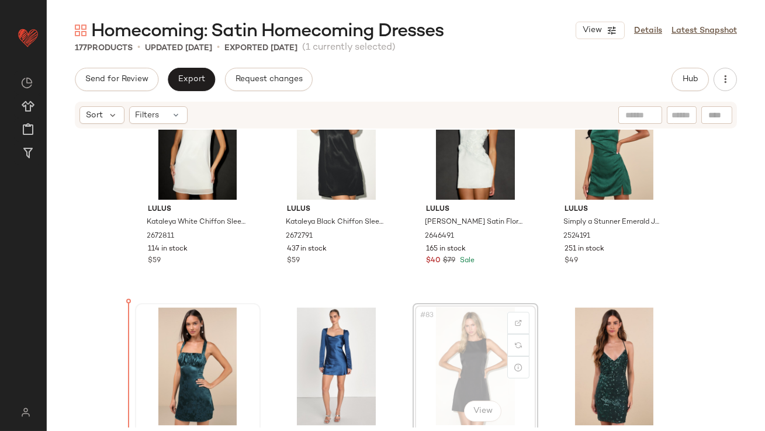
scroll to position [4378, 0]
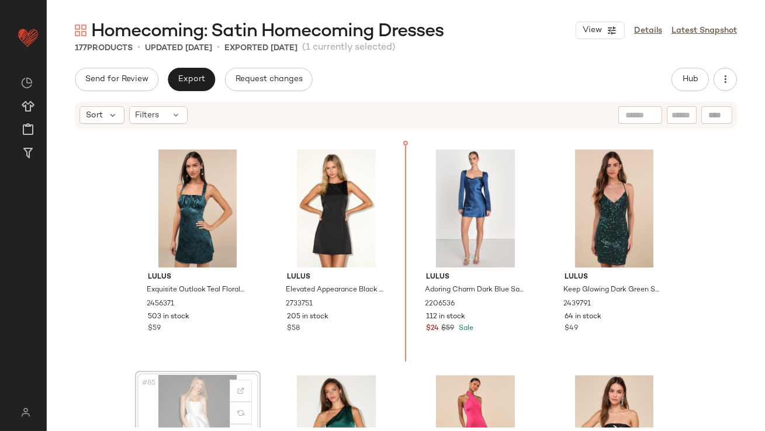
scroll to position [4511, 0]
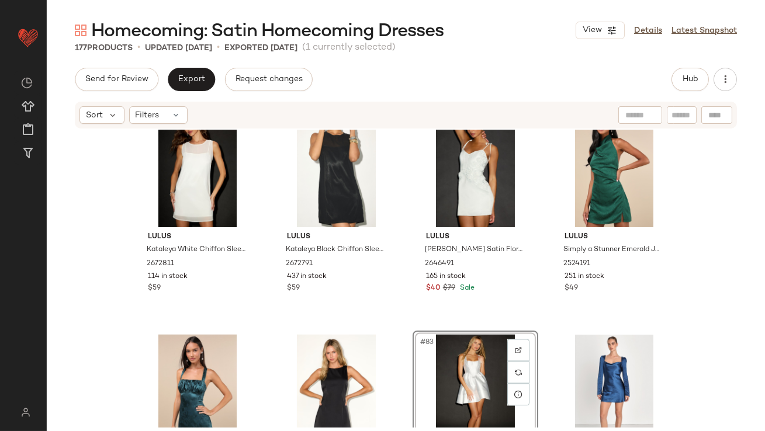
scroll to position [4360, 0]
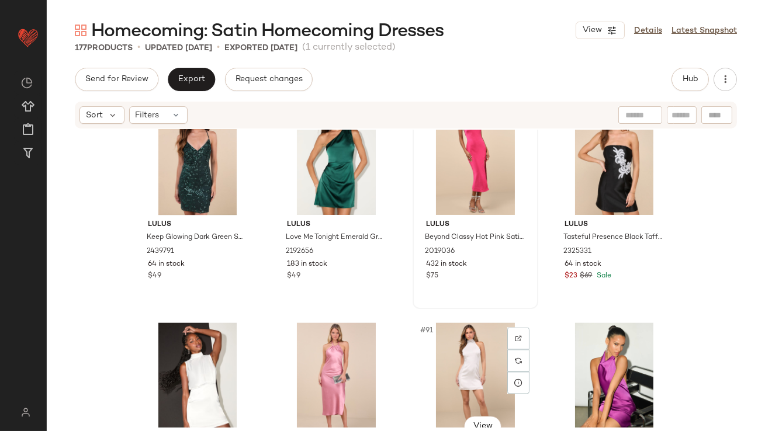
scroll to position [4787, 0]
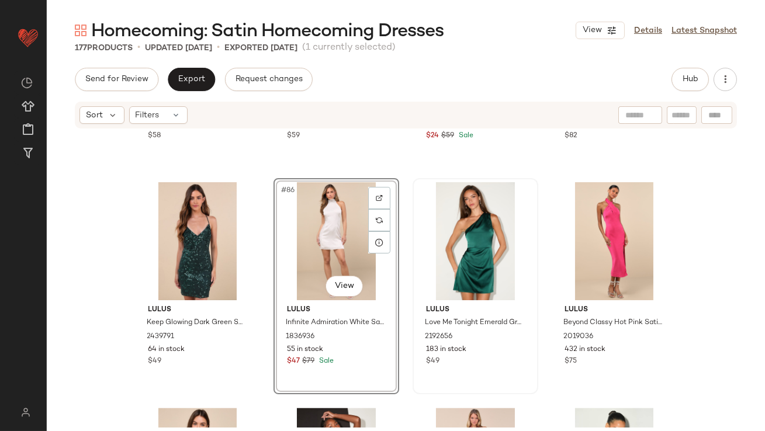
scroll to position [4807, 0]
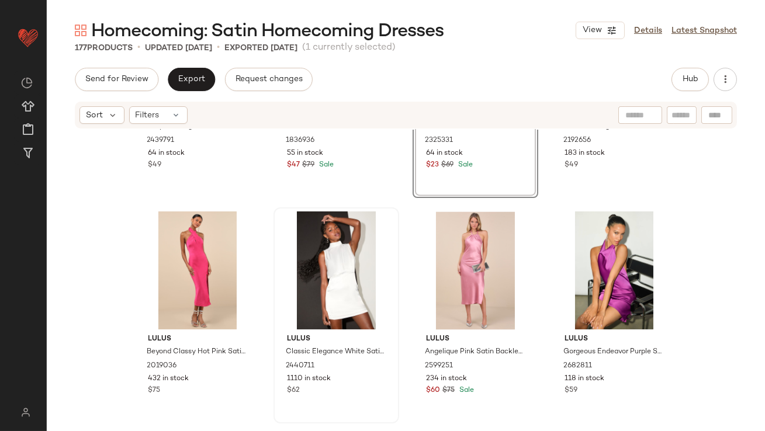
scroll to position [4912, 0]
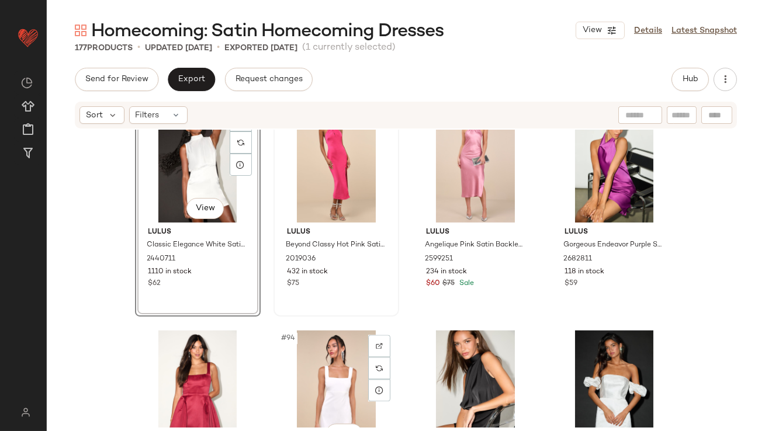
scroll to position [4990, 0]
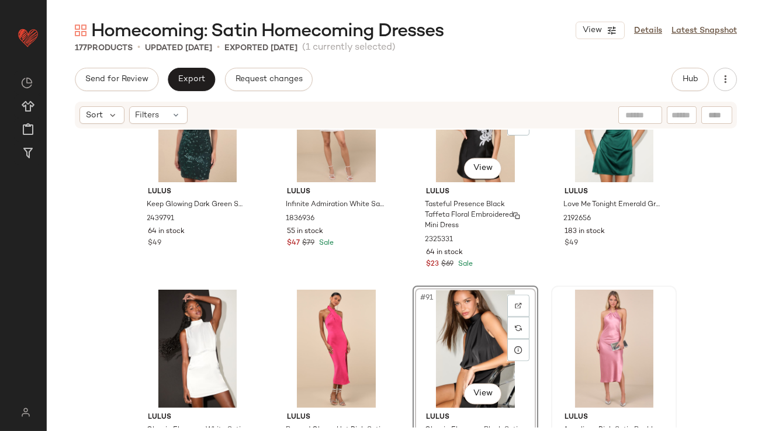
scroll to position [4823, 0]
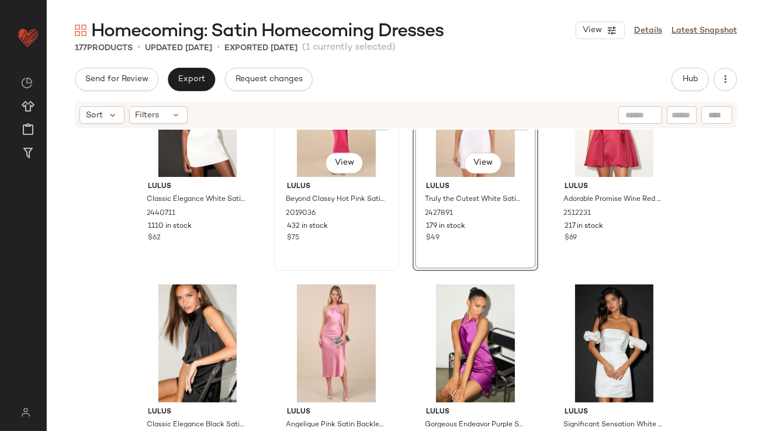
scroll to position [5066, 0]
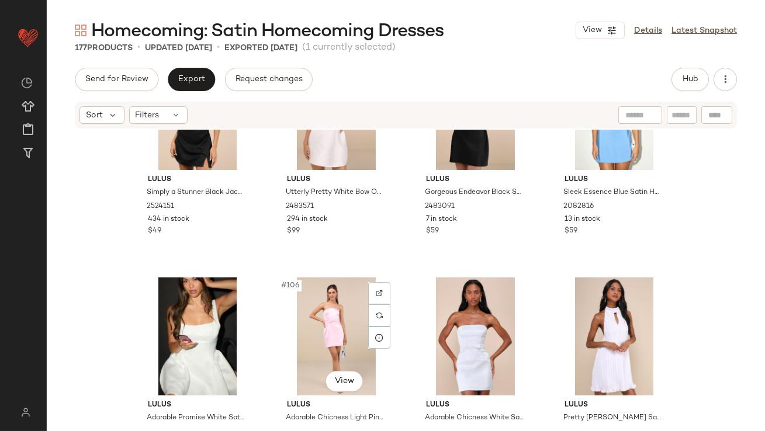
scroll to position [5737, 0]
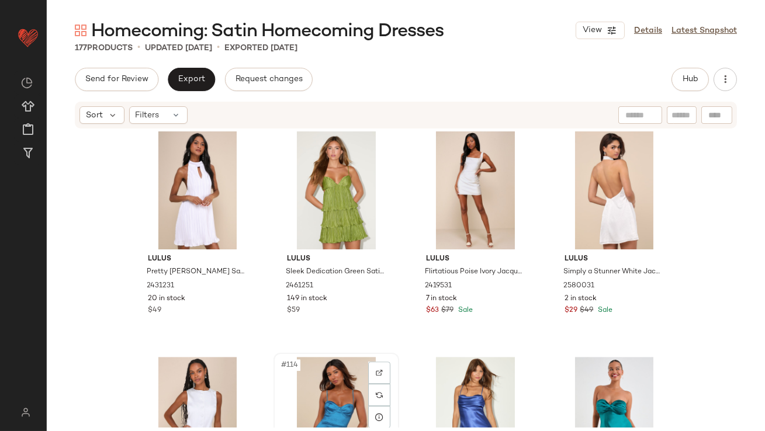
drag, startPoint x: 340, startPoint y: 378, endPoint x: 346, endPoint y: 374, distance: 6.7
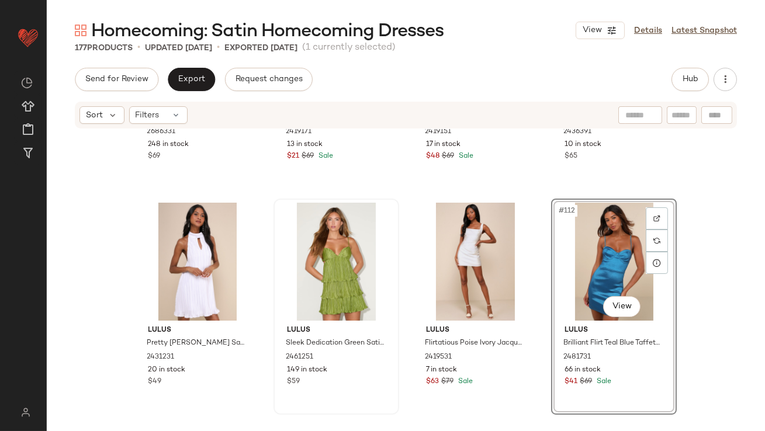
scroll to position [6043, 0]
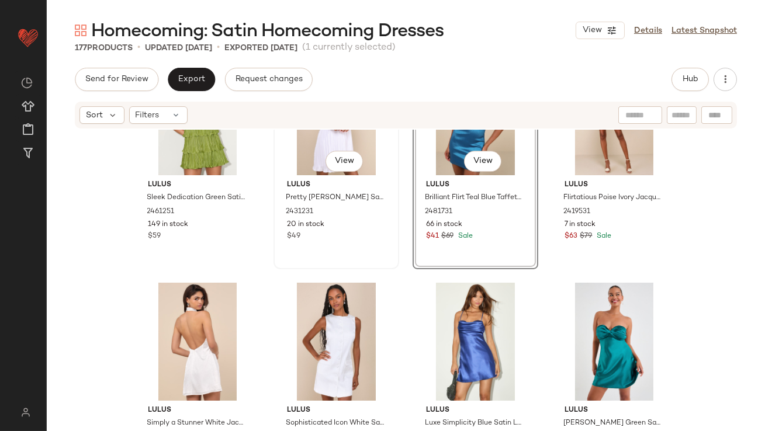
scroll to position [6189, 0]
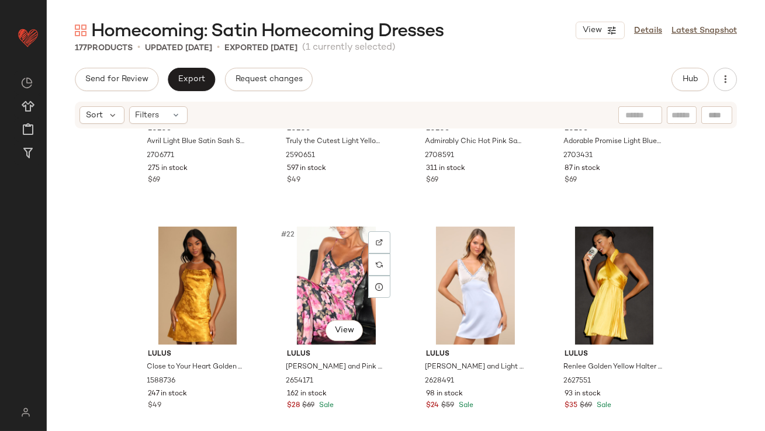
scroll to position [1075, 0]
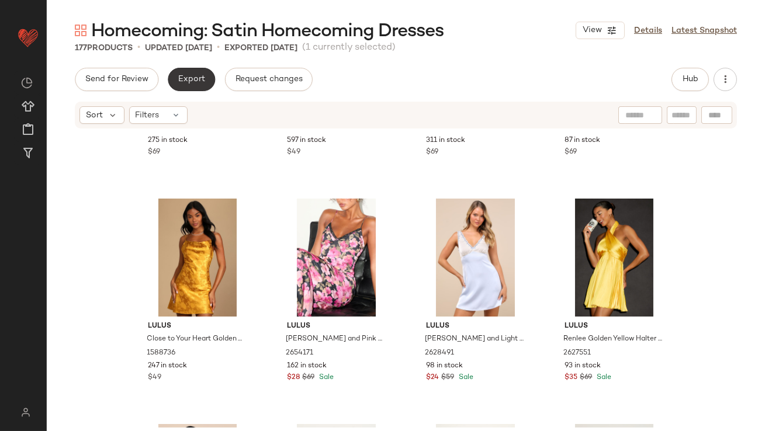
click at [181, 71] on button "Export" at bounding box center [191, 79] width 47 height 23
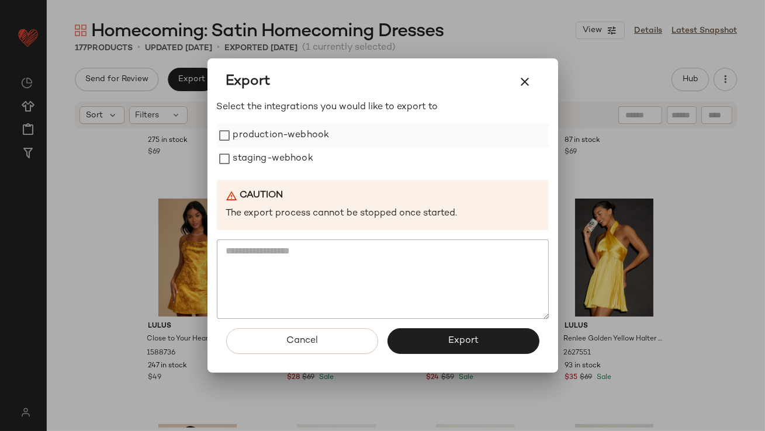
click at [259, 139] on label "production-webhook" at bounding box center [281, 135] width 96 height 23
click at [259, 161] on label "staging-webhook" at bounding box center [273, 158] width 80 height 23
click at [439, 332] on button "Export" at bounding box center [464, 342] width 152 height 26
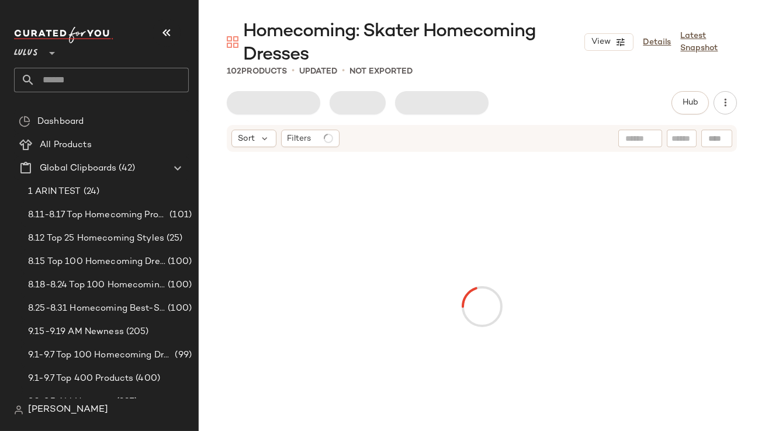
click at [175, 29] on button "button" at bounding box center [167, 33] width 28 height 28
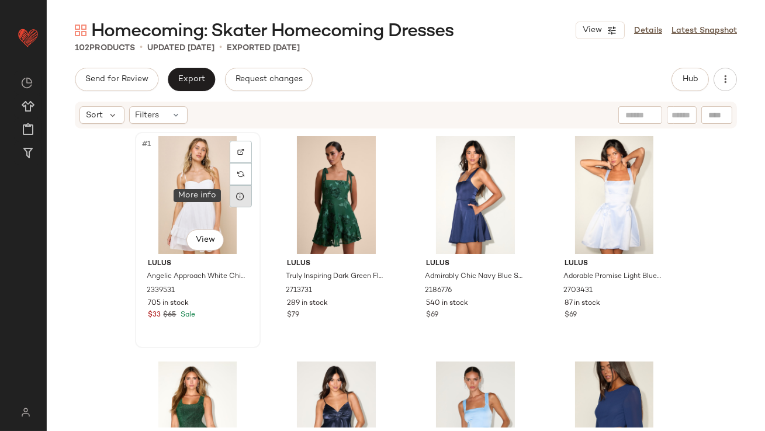
click at [230, 195] on div at bounding box center [241, 196] width 22 height 22
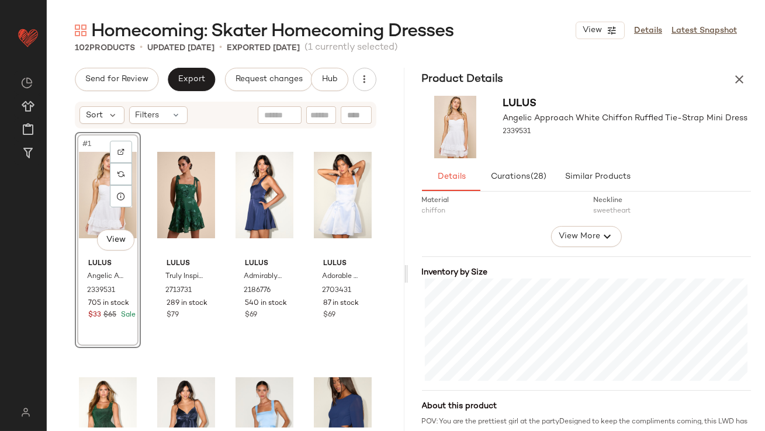
scroll to position [222, 0]
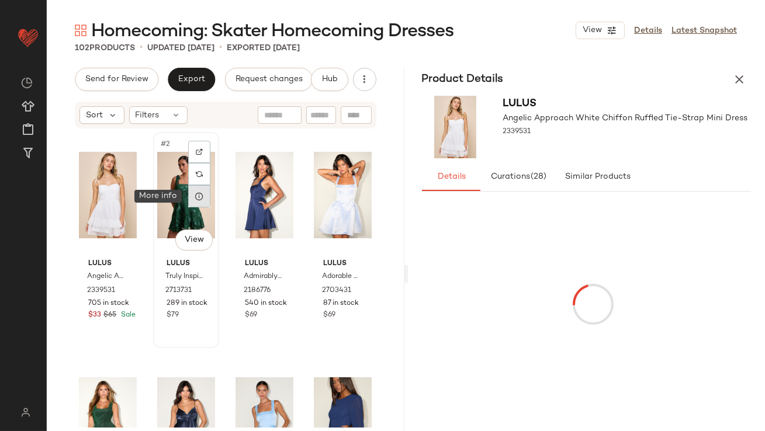
click at [191, 199] on div at bounding box center [199, 196] width 22 height 22
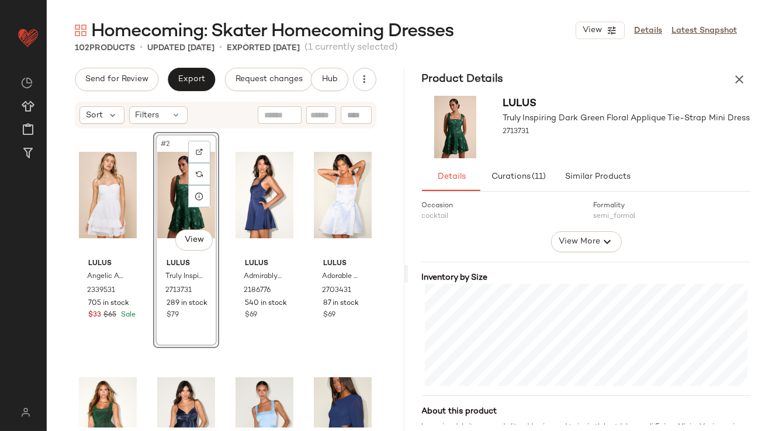
scroll to position [207, 0]
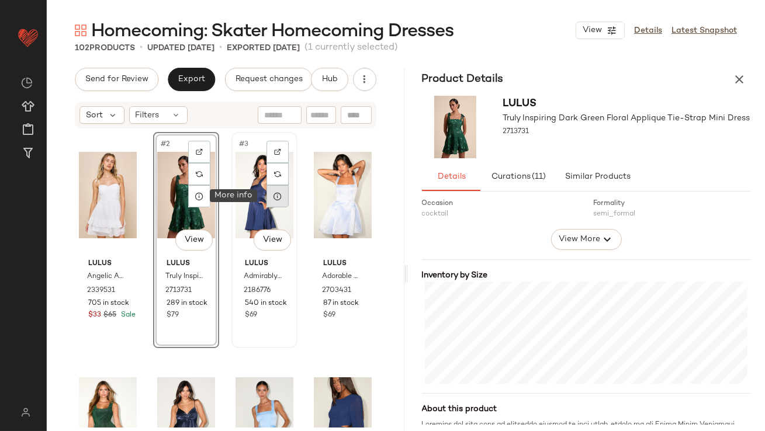
click at [279, 196] on div at bounding box center [278, 196] width 22 height 22
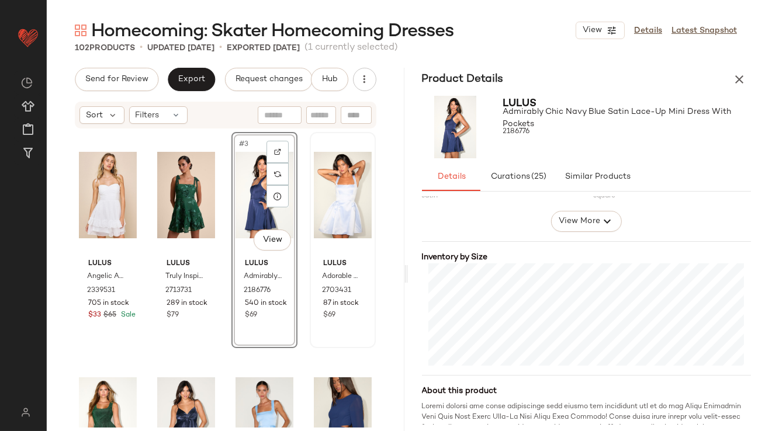
scroll to position [227, 0]
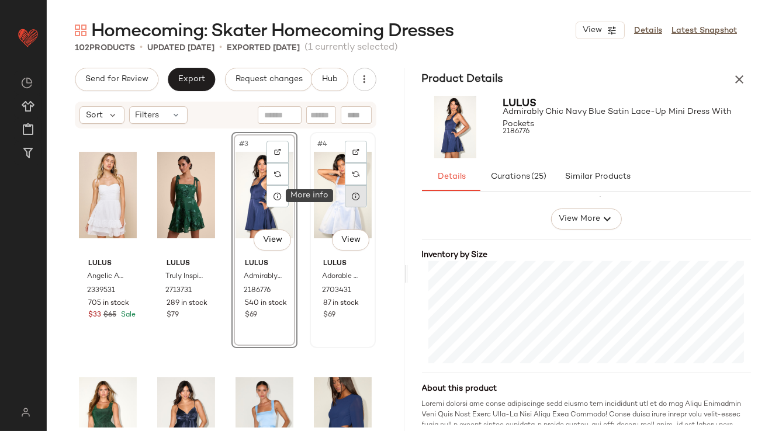
click at [351, 194] on icon at bounding box center [355, 196] width 9 height 9
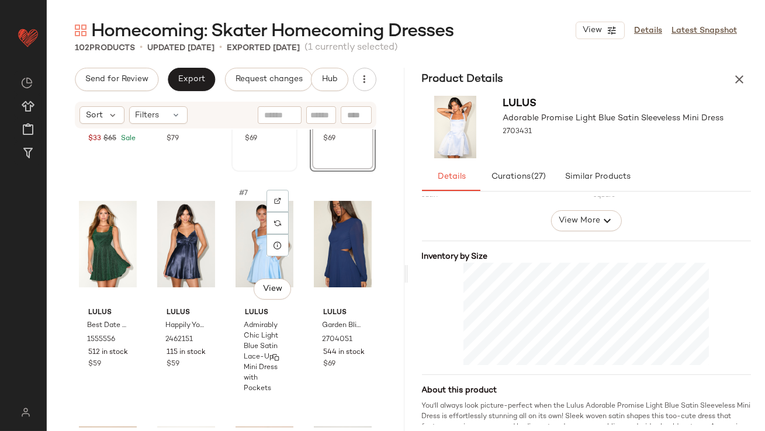
scroll to position [185, 0]
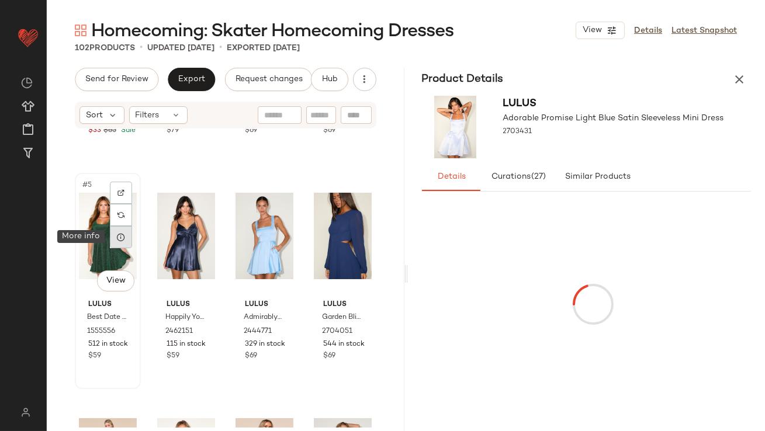
click at [123, 236] on icon at bounding box center [120, 237] width 9 height 9
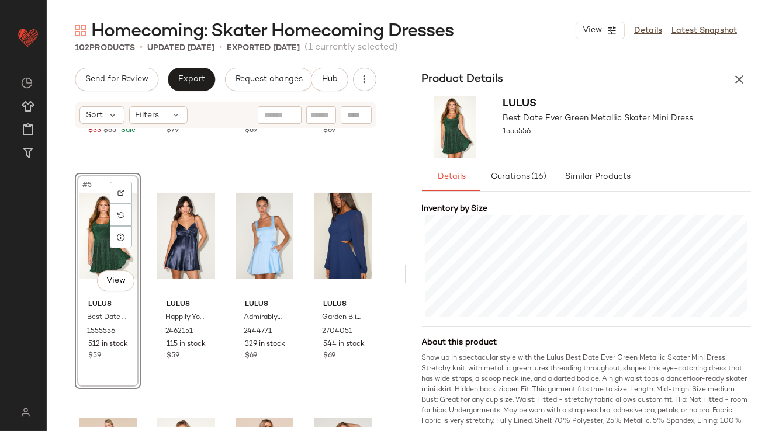
scroll to position [277, 0]
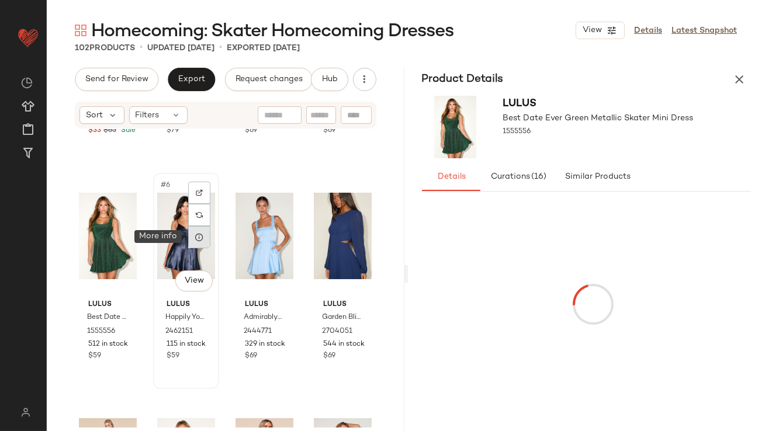
click at [195, 238] on icon at bounding box center [199, 237] width 9 height 9
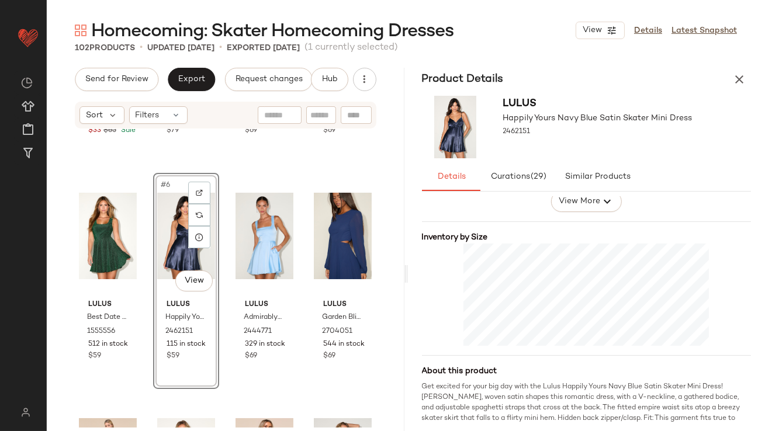
scroll to position [246, 0]
click at [281, 238] on div at bounding box center [278, 237] width 22 height 22
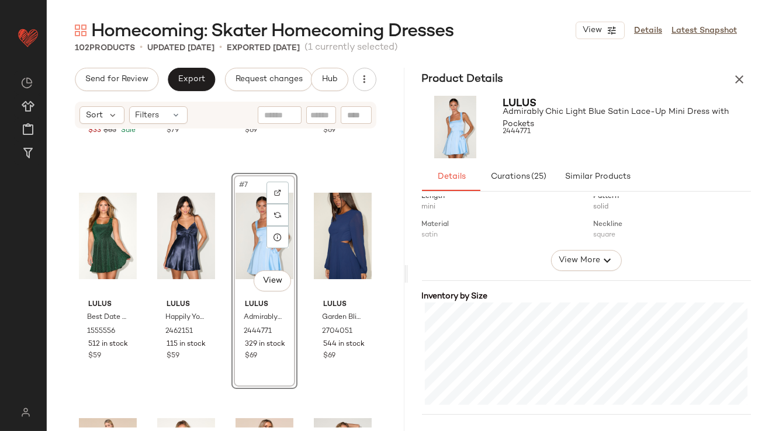
scroll to position [187, 0]
click at [351, 243] on div at bounding box center [356, 237] width 22 height 22
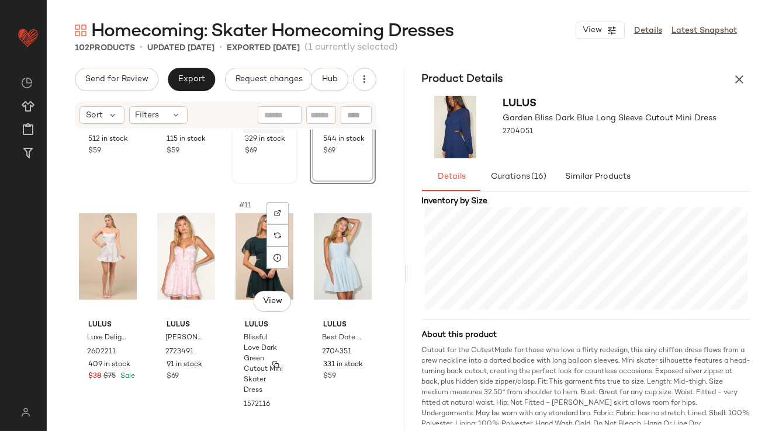
scroll to position [419, 0]
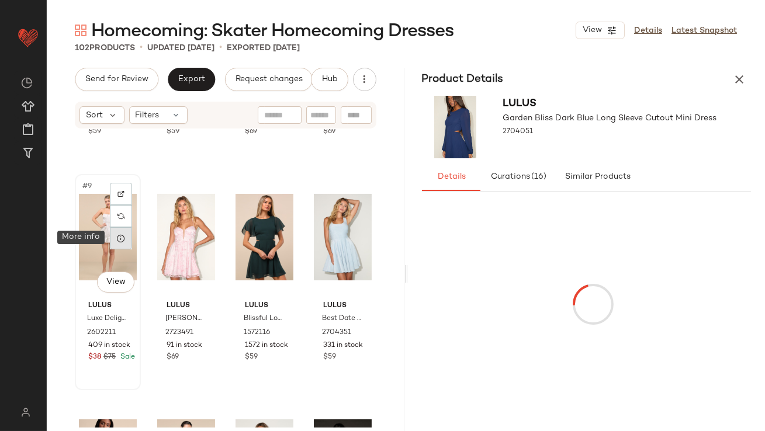
click at [124, 239] on icon at bounding box center [120, 238] width 9 height 9
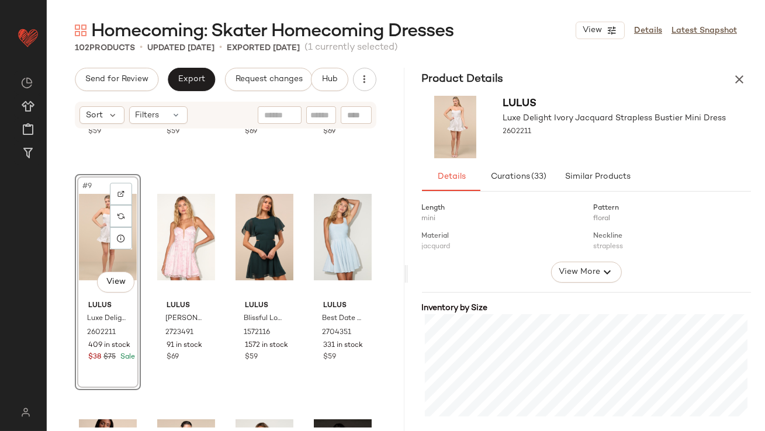
scroll to position [179, 0]
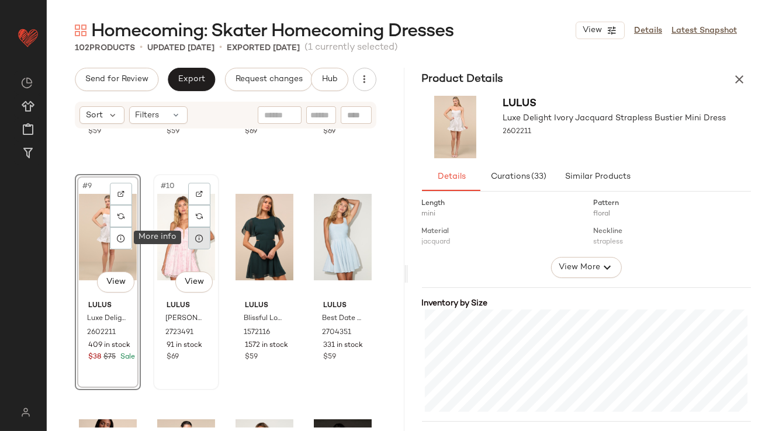
click at [206, 236] on div at bounding box center [199, 238] width 22 height 22
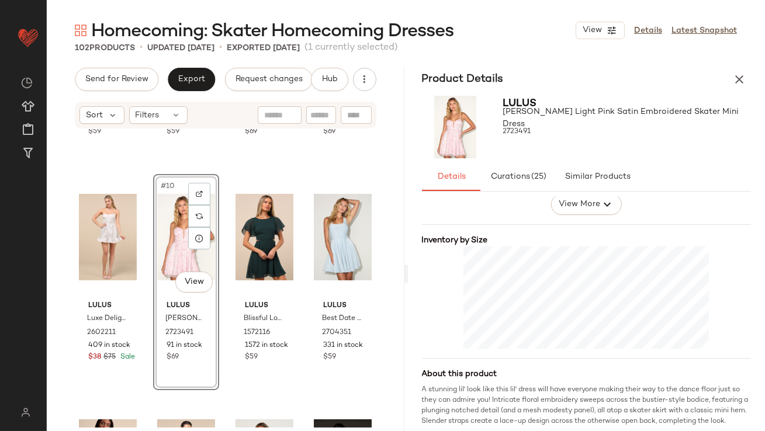
scroll to position [246, 0]
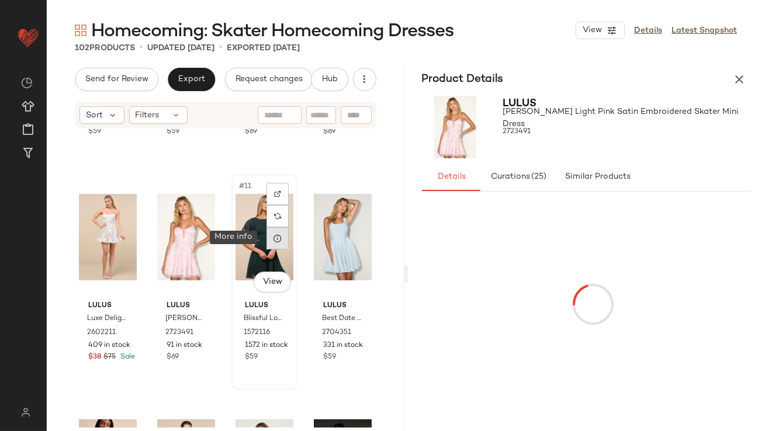
click at [274, 238] on icon at bounding box center [277, 238] width 9 height 9
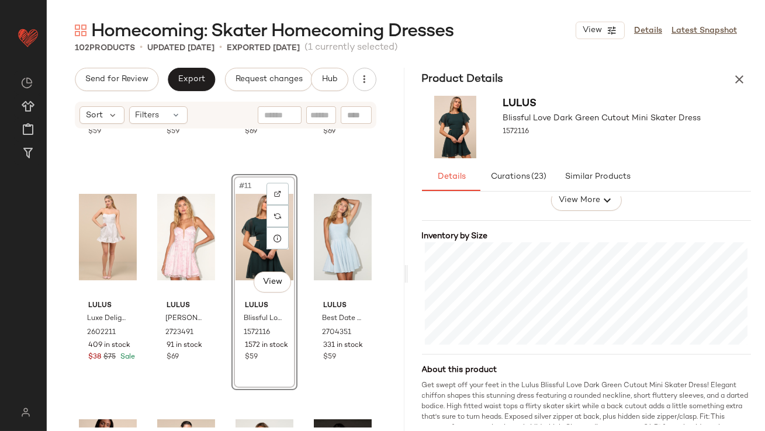
scroll to position [247, 0]
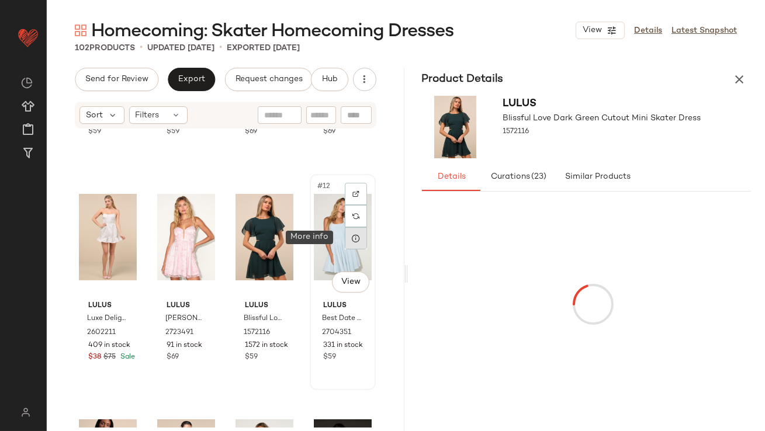
click at [353, 240] on icon at bounding box center [355, 238] width 9 height 9
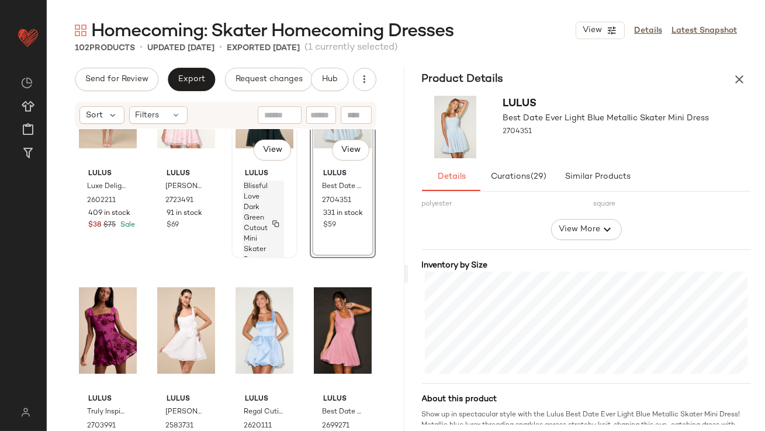
scroll to position [640, 0]
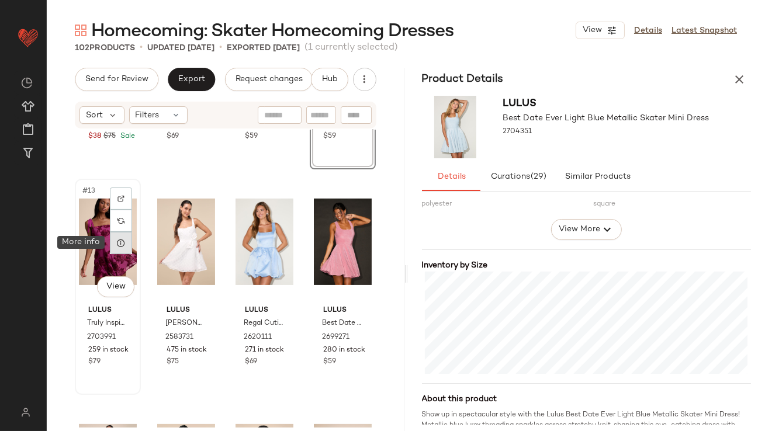
click at [125, 244] on icon at bounding box center [120, 243] width 9 height 9
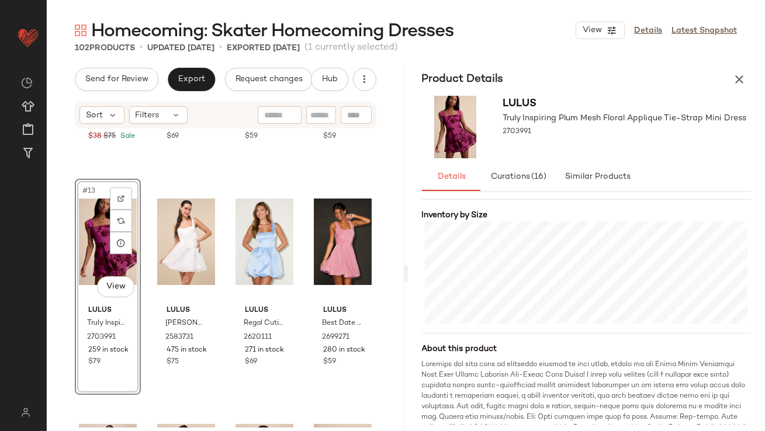
scroll to position [268, 0]
click at [202, 240] on div at bounding box center [199, 243] width 22 height 22
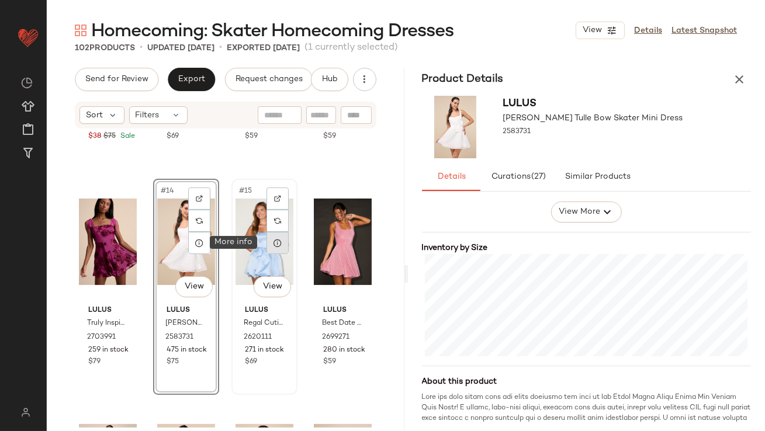
click at [277, 247] on icon at bounding box center [277, 243] width 9 height 9
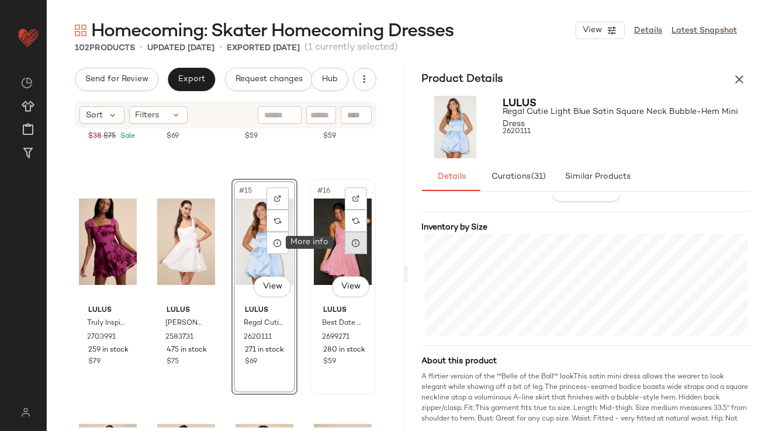
click at [351, 243] on icon at bounding box center [355, 243] width 9 height 9
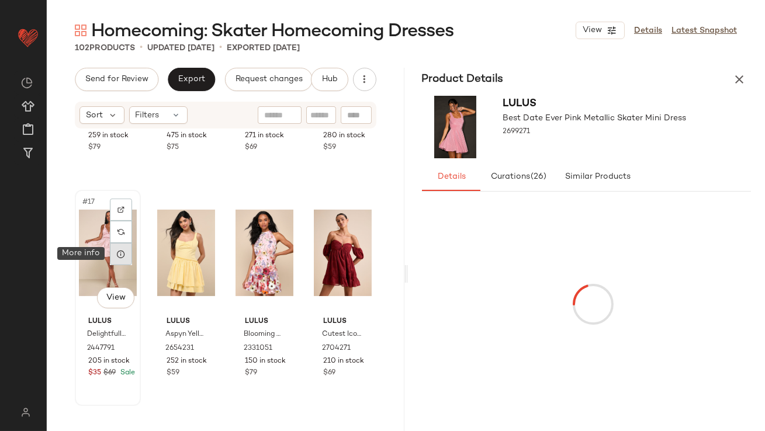
click at [127, 254] on div at bounding box center [121, 254] width 22 height 22
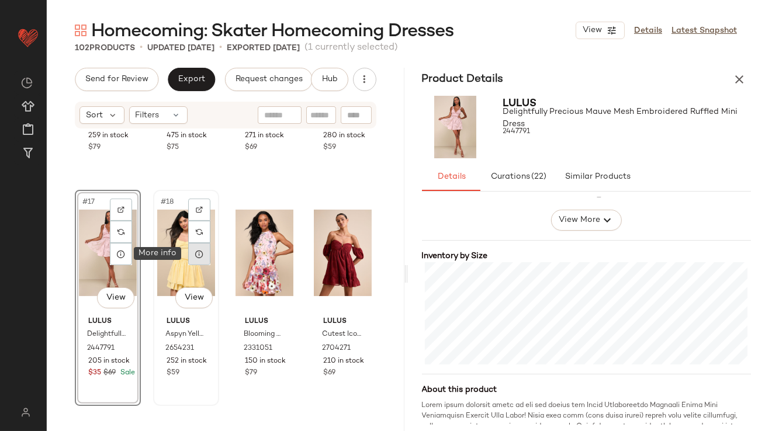
click at [199, 255] on icon at bounding box center [199, 254] width 9 height 9
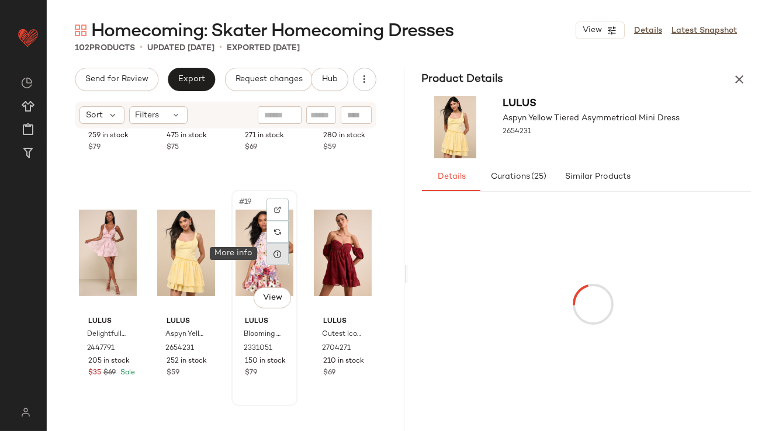
click at [273, 257] on icon at bounding box center [277, 254] width 9 height 9
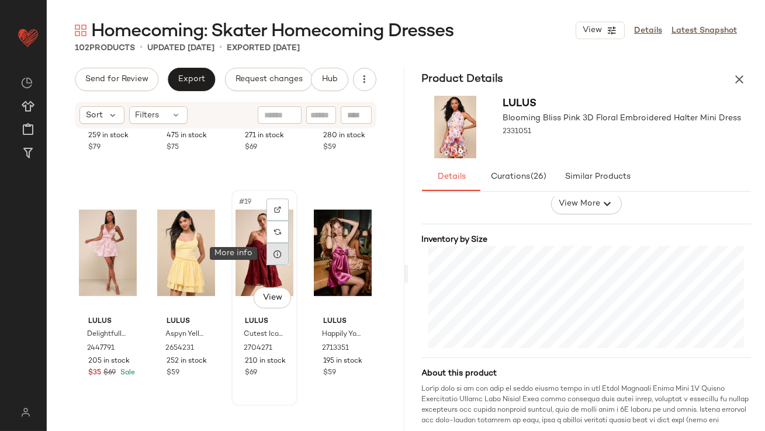
click at [278, 255] on div at bounding box center [278, 254] width 22 height 22
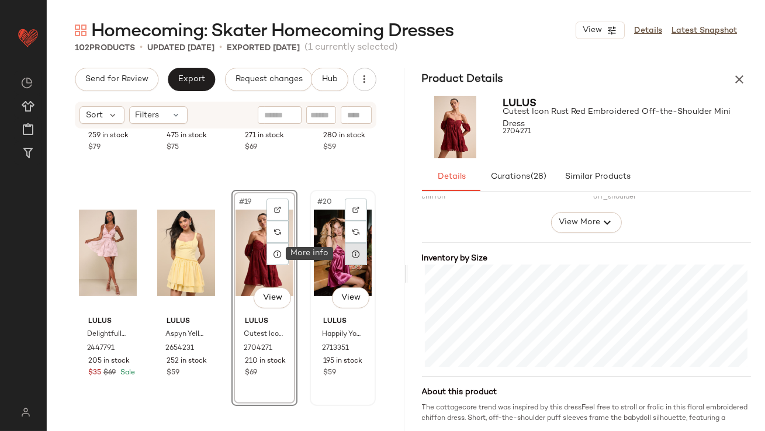
click at [351, 257] on icon at bounding box center [355, 254] width 9 height 9
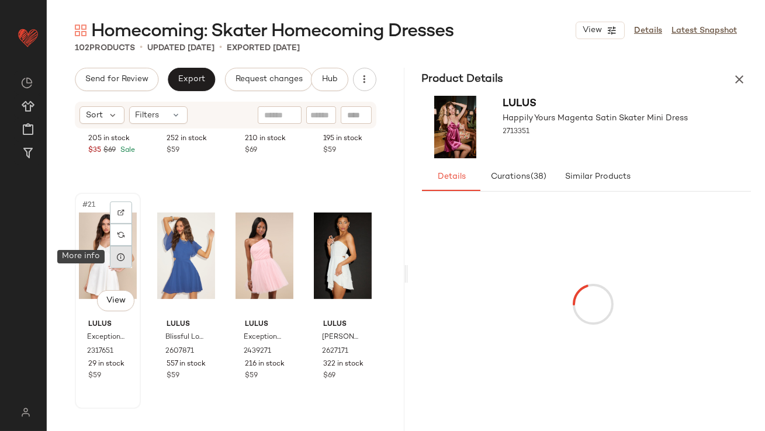
click at [124, 262] on div at bounding box center [121, 257] width 22 height 22
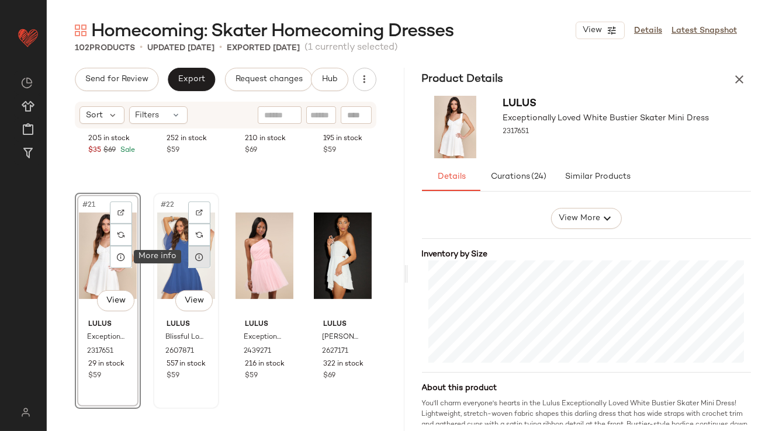
click at [198, 258] on icon at bounding box center [199, 257] width 9 height 9
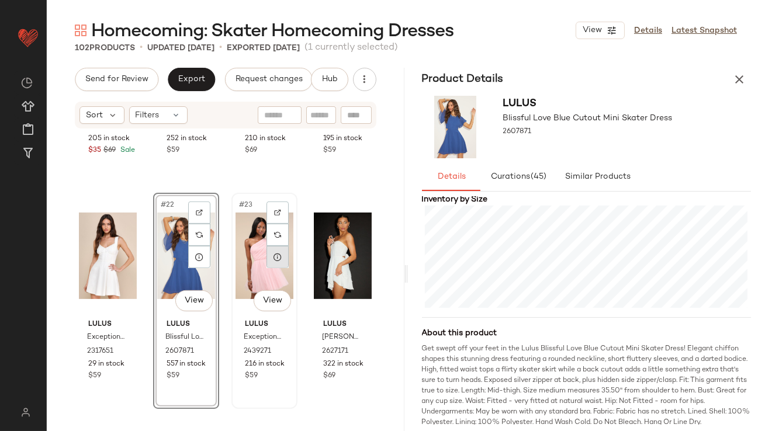
click at [270, 261] on div at bounding box center [278, 257] width 22 height 22
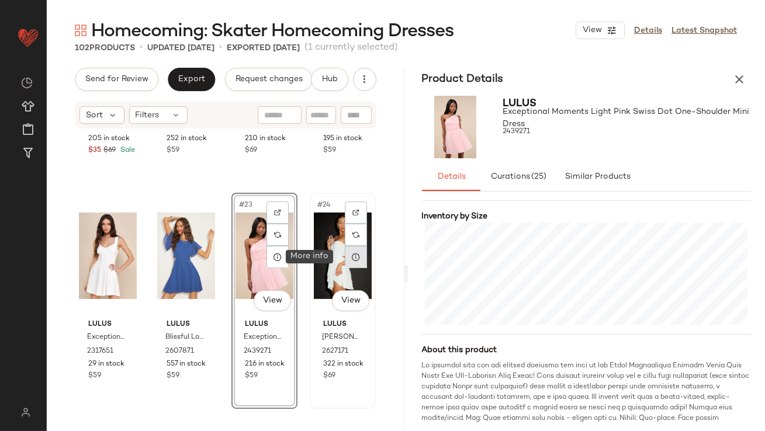
click at [351, 258] on icon at bounding box center [355, 257] width 9 height 9
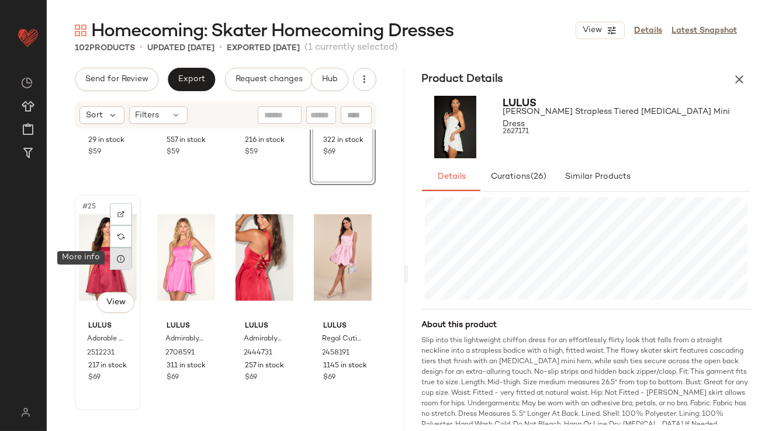
click at [122, 265] on div at bounding box center [121, 259] width 22 height 22
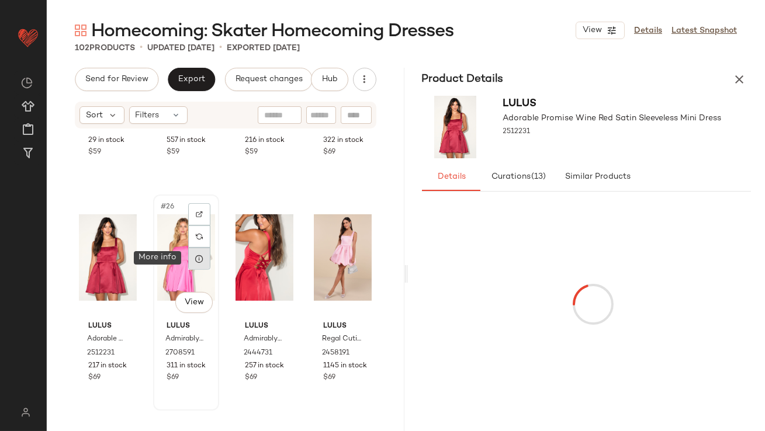
click at [195, 259] on icon at bounding box center [199, 258] width 9 height 9
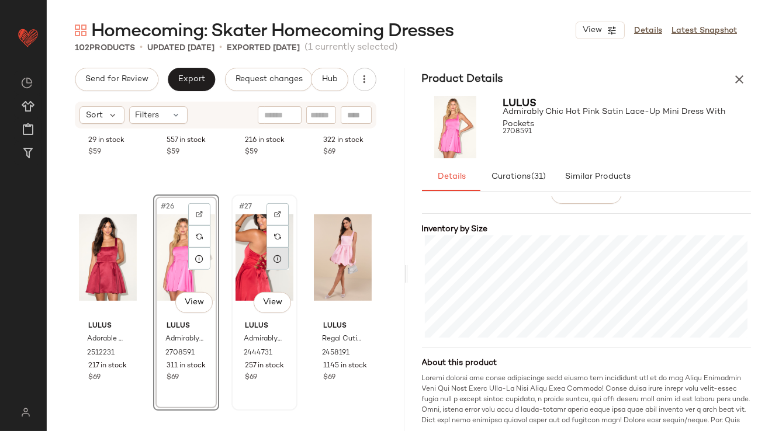
click at [279, 268] on div at bounding box center [278, 259] width 22 height 22
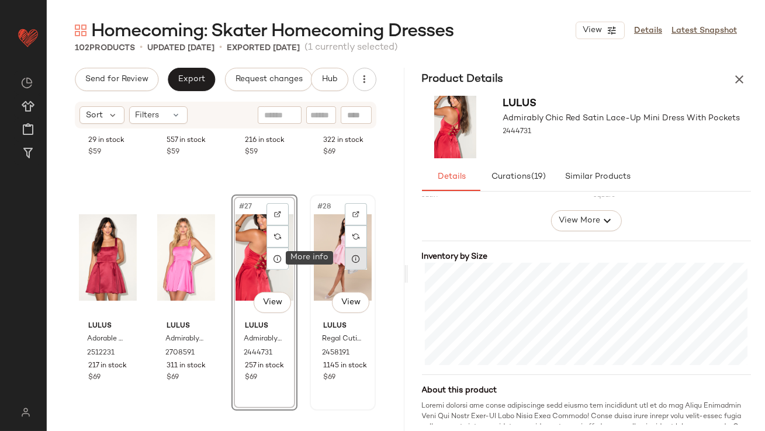
click at [351, 258] on icon at bounding box center [355, 258] width 9 height 9
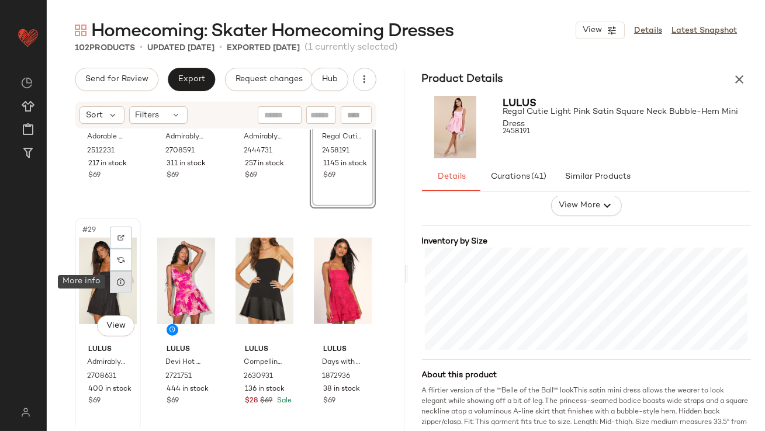
click at [121, 285] on icon at bounding box center [120, 282] width 9 height 9
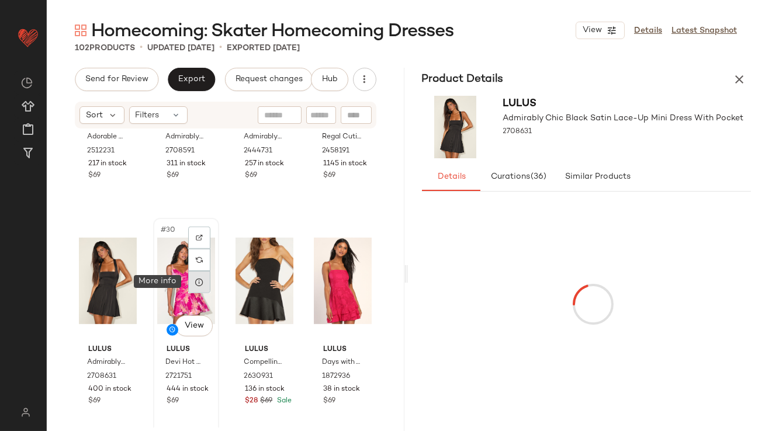
click at [195, 281] on icon at bounding box center [199, 282] width 9 height 9
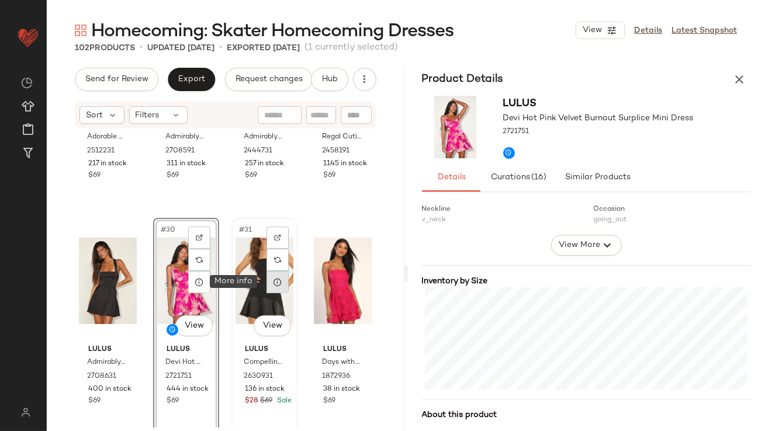
click at [274, 284] on icon at bounding box center [277, 282] width 9 height 9
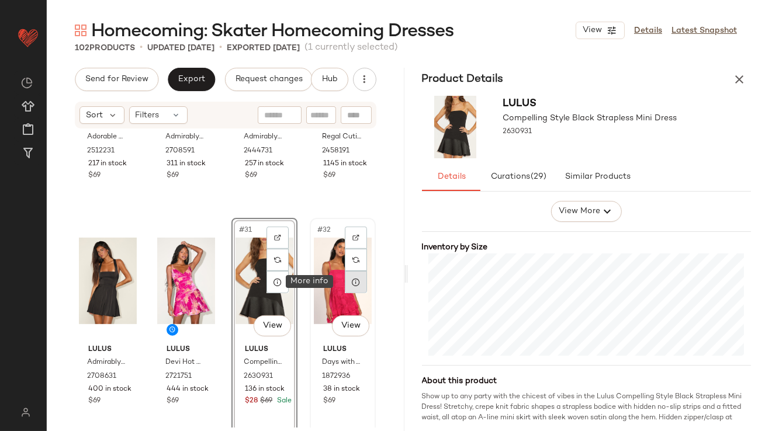
click at [351, 281] on icon at bounding box center [355, 282] width 9 height 9
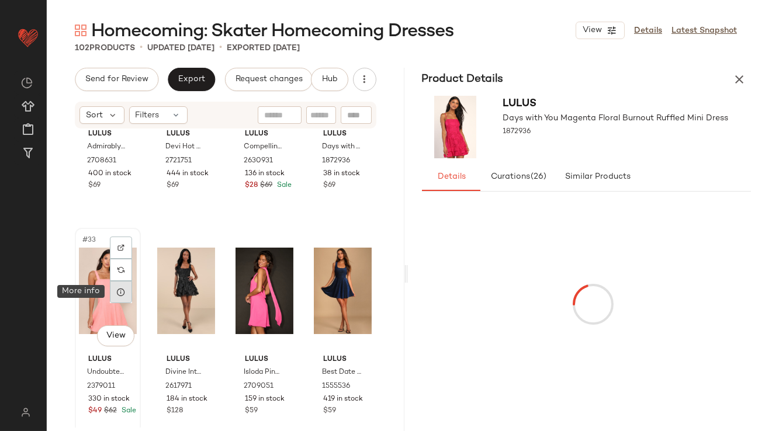
click at [123, 294] on icon at bounding box center [120, 292] width 9 height 9
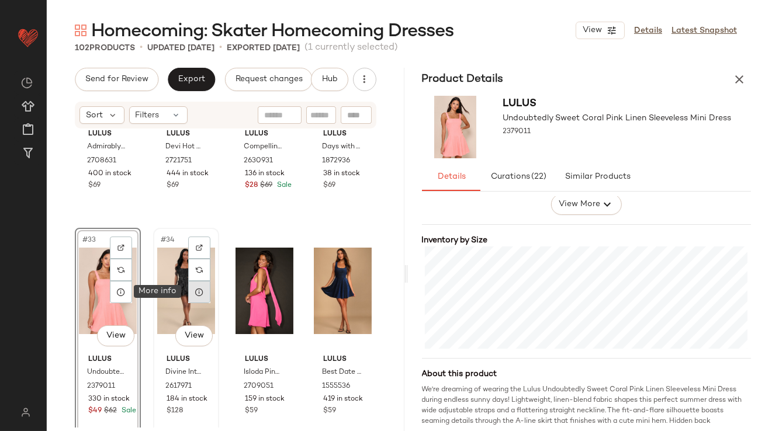
click at [203, 295] on div at bounding box center [199, 292] width 22 height 22
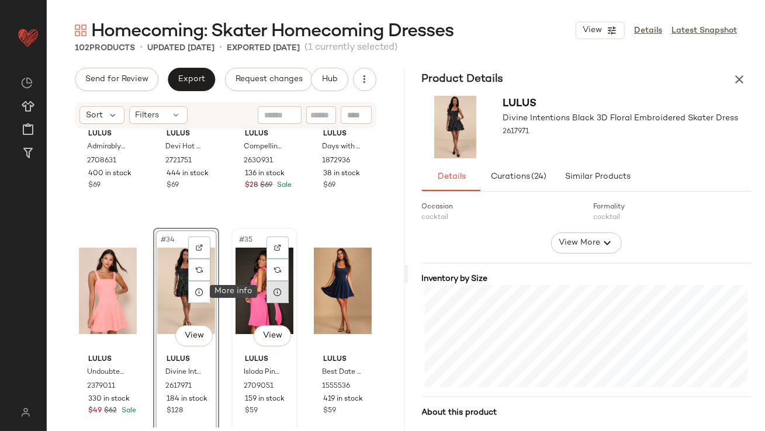
click at [274, 292] on icon at bounding box center [277, 292] width 9 height 9
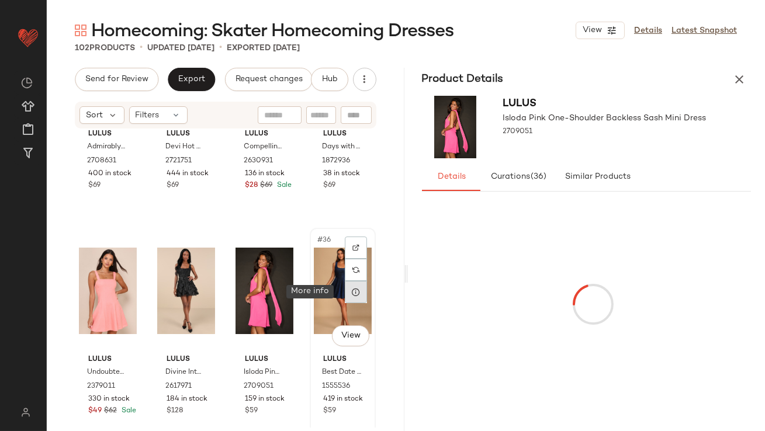
click at [351, 292] on icon at bounding box center [355, 292] width 9 height 9
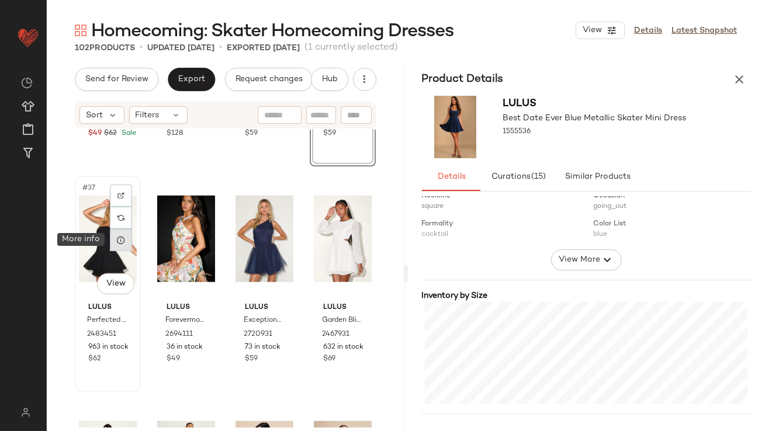
click at [120, 234] on div at bounding box center [121, 240] width 22 height 22
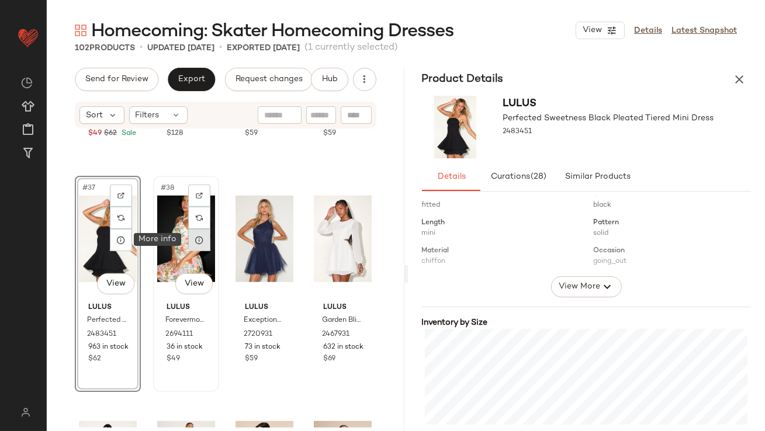
click at [203, 237] on div at bounding box center [199, 240] width 22 height 22
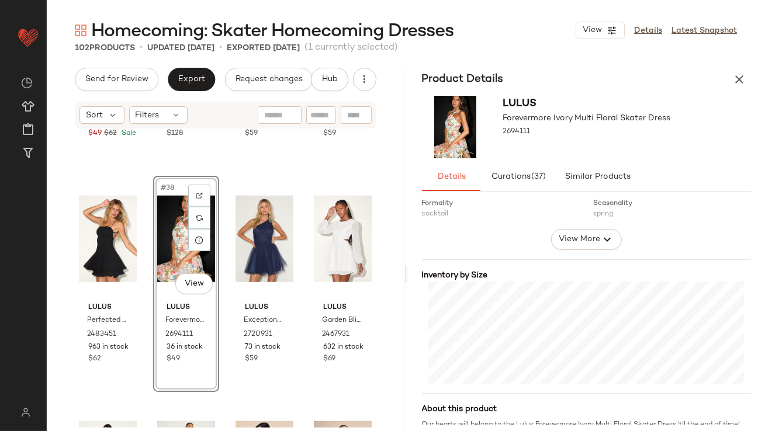
scroll to position [210, 0]
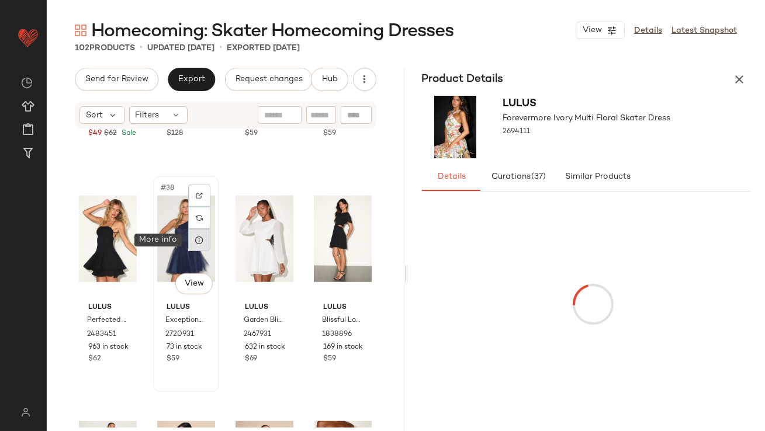
click at [192, 240] on div at bounding box center [199, 240] width 22 height 22
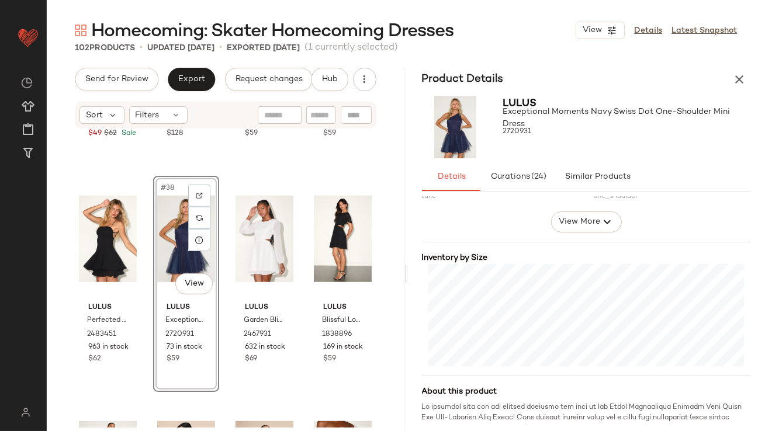
scroll to position [229, 0]
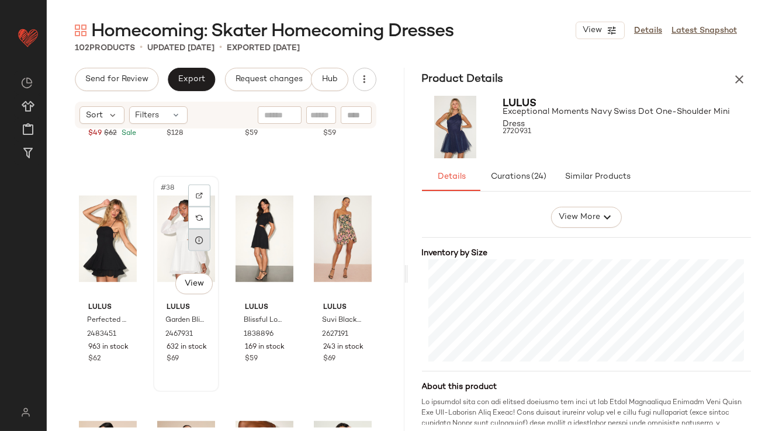
click at [195, 242] on icon at bounding box center [199, 240] width 9 height 9
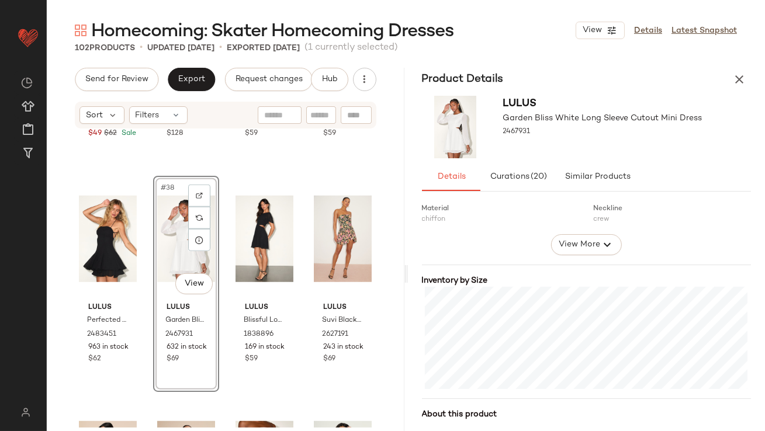
scroll to position [213, 0]
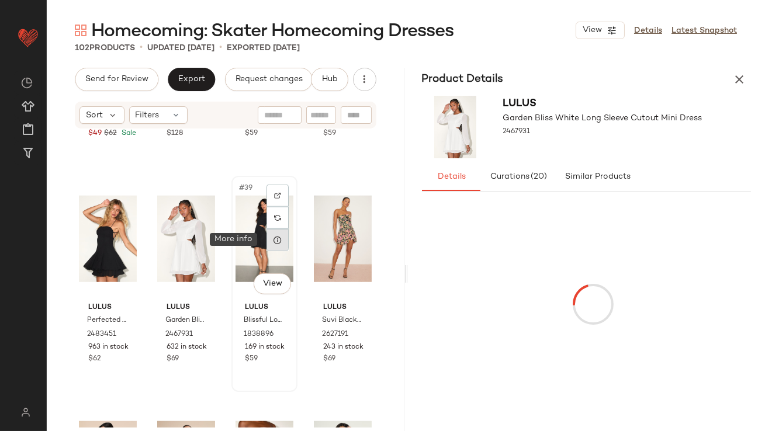
click at [274, 244] on div at bounding box center [278, 240] width 22 height 22
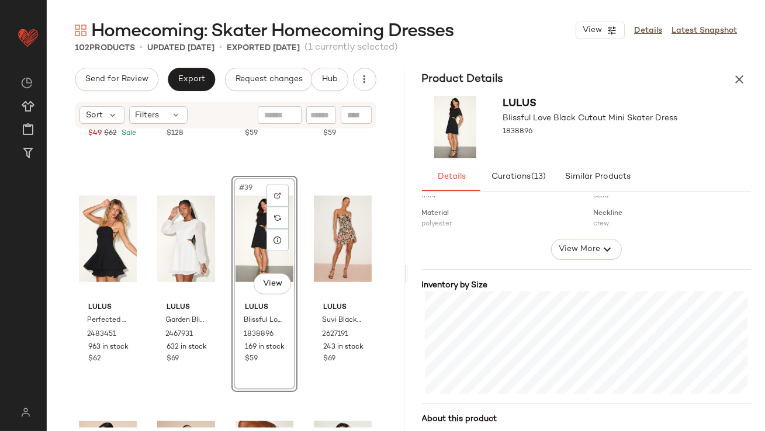
scroll to position [201, 0]
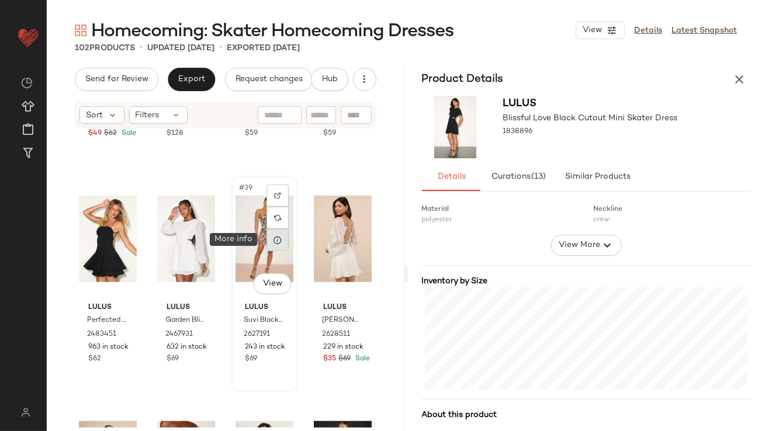
click at [267, 240] on div at bounding box center [278, 240] width 22 height 22
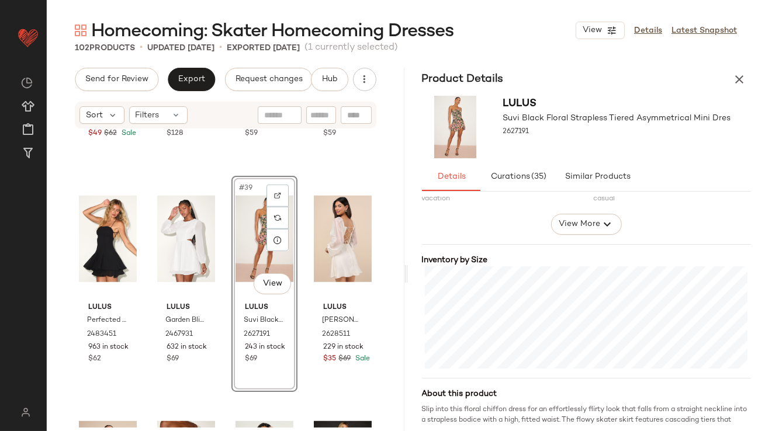
scroll to position [223, 0]
click at [351, 242] on icon at bounding box center [355, 240] width 9 height 9
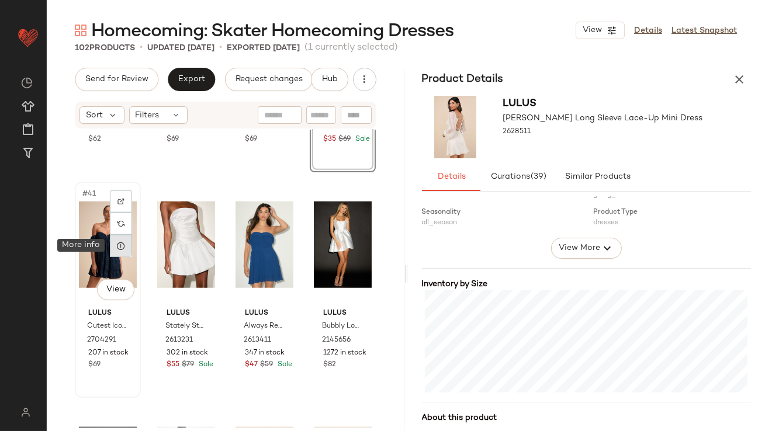
click at [125, 247] on icon at bounding box center [120, 245] width 9 height 9
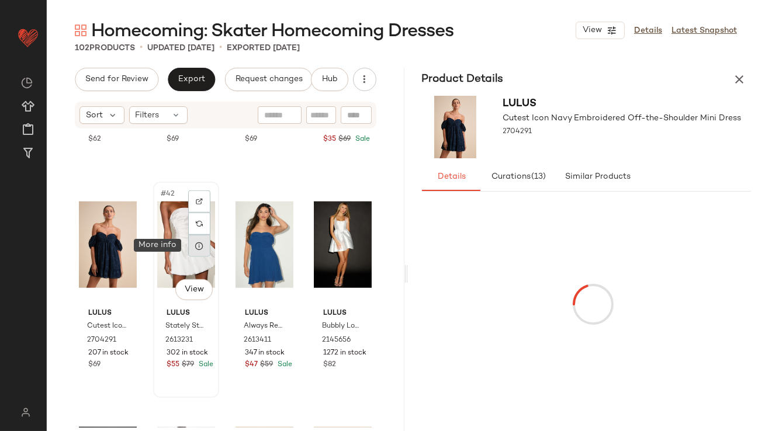
click at [204, 245] on div at bounding box center [199, 246] width 22 height 22
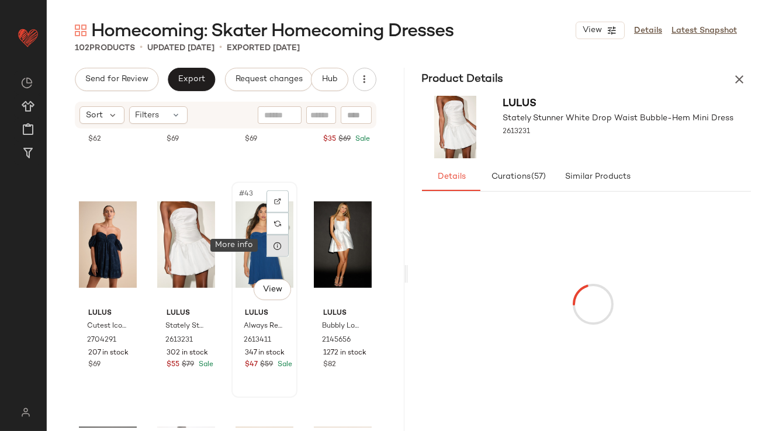
click at [276, 246] on icon at bounding box center [277, 245] width 9 height 9
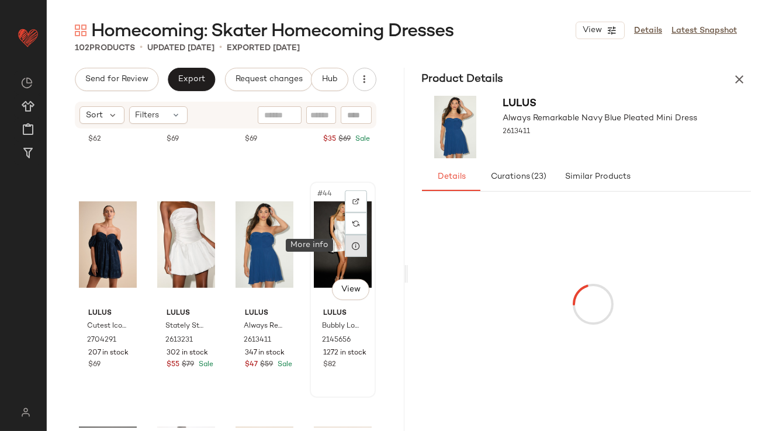
click at [352, 243] on icon at bounding box center [355, 245] width 9 height 9
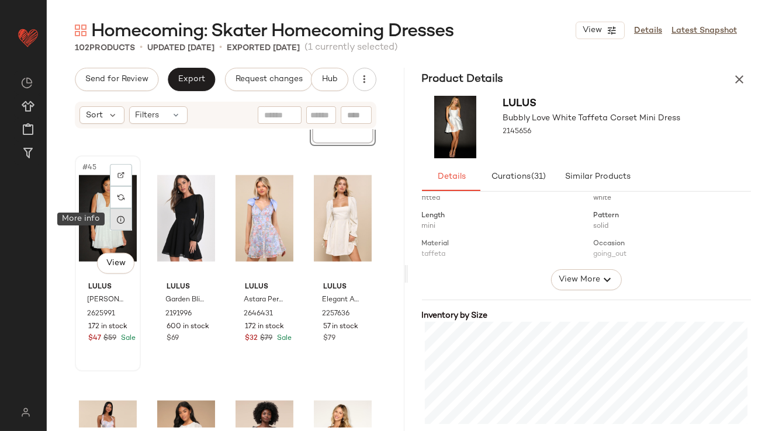
click at [125, 219] on icon at bounding box center [120, 219] width 9 height 9
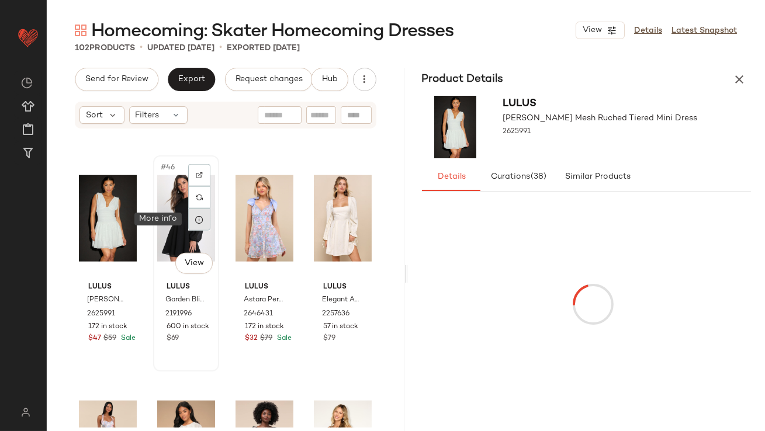
click at [196, 221] on icon at bounding box center [199, 219] width 9 height 9
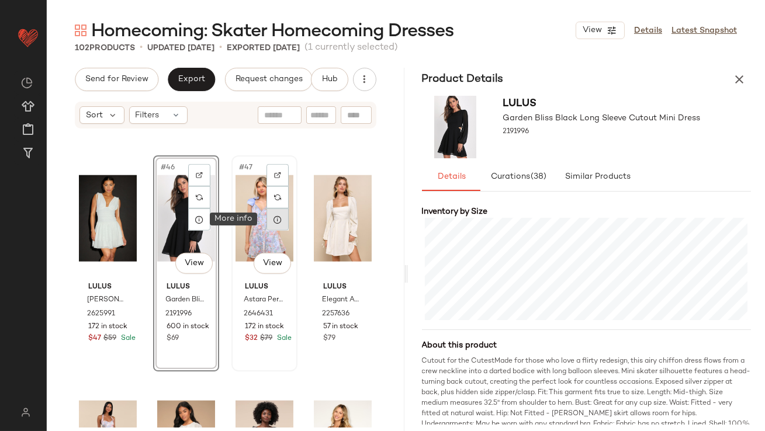
click at [275, 223] on icon at bounding box center [277, 219] width 9 height 9
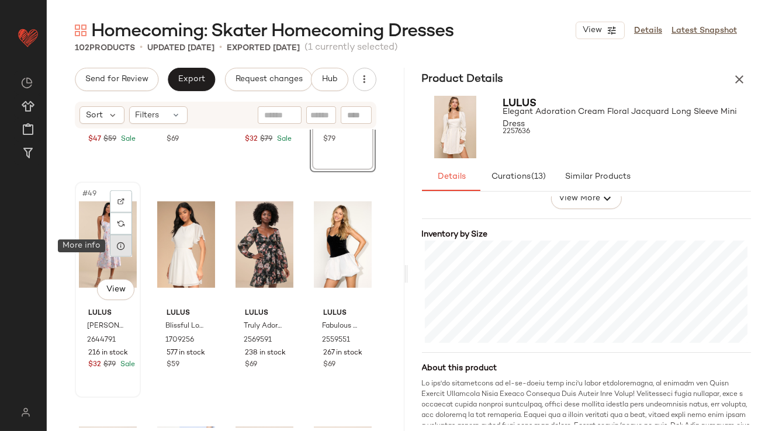
click at [124, 246] on icon at bounding box center [120, 245] width 9 height 9
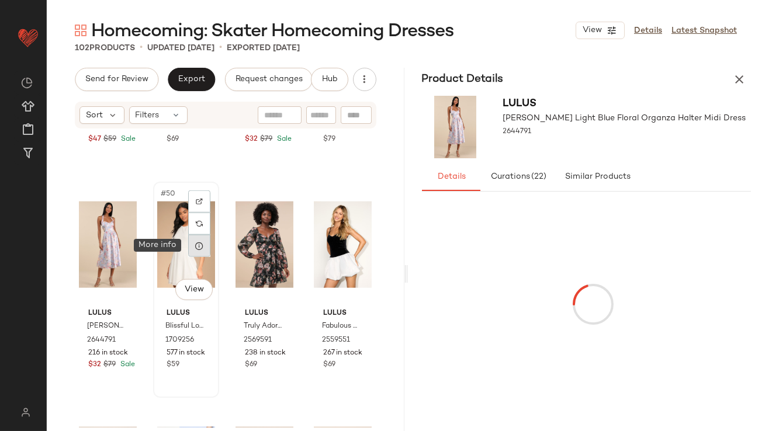
click at [199, 244] on icon at bounding box center [199, 245] width 9 height 9
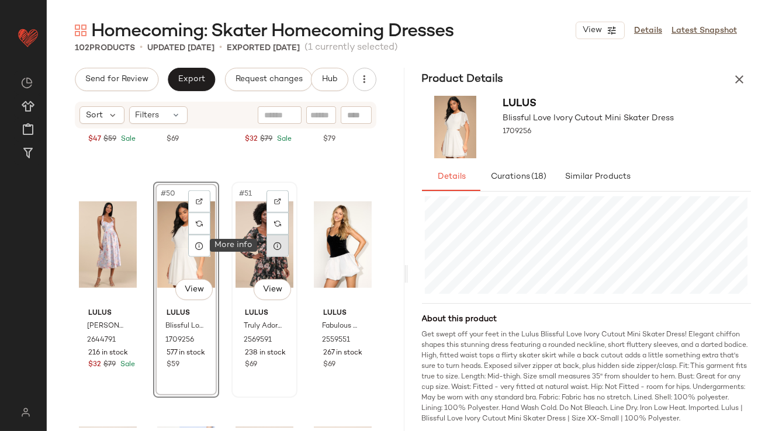
click at [274, 248] on icon at bounding box center [277, 245] width 9 height 9
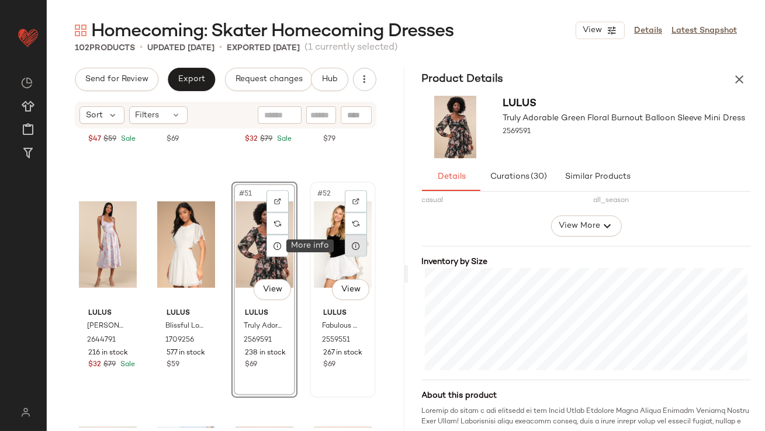
click at [351, 248] on icon at bounding box center [355, 245] width 9 height 9
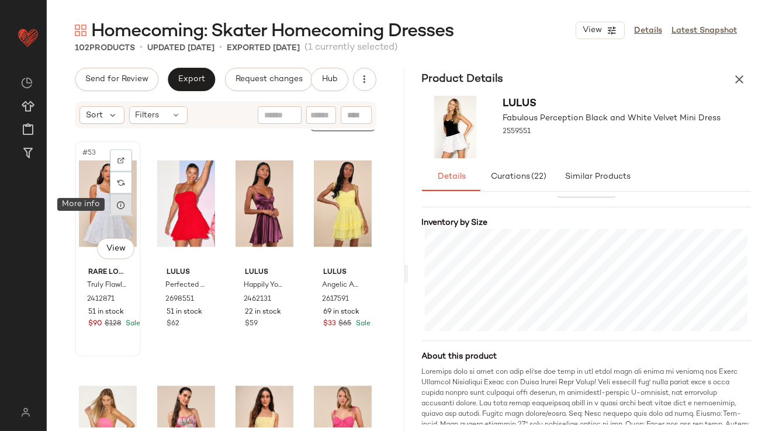
click at [127, 206] on div at bounding box center [121, 205] width 22 height 22
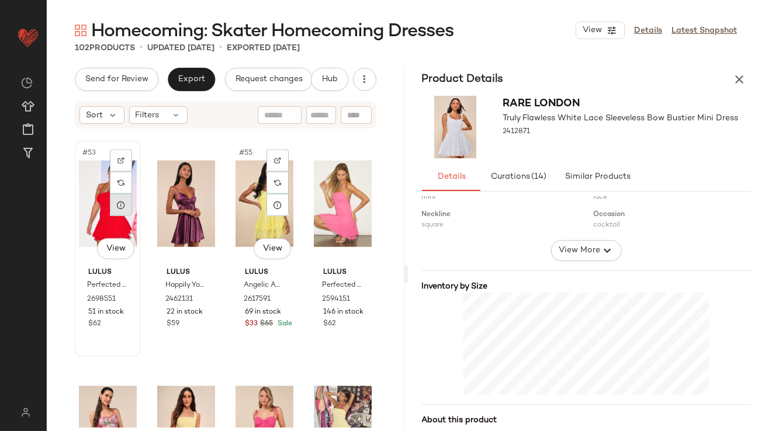
click at [119, 209] on div at bounding box center [121, 205] width 22 height 22
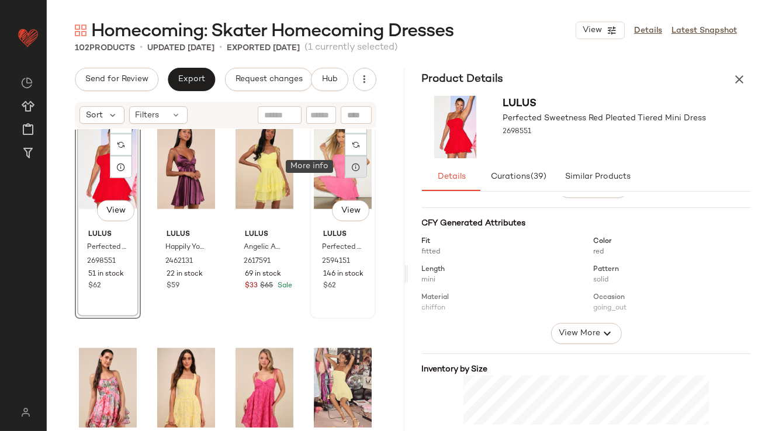
click at [353, 170] on icon at bounding box center [355, 167] width 9 height 9
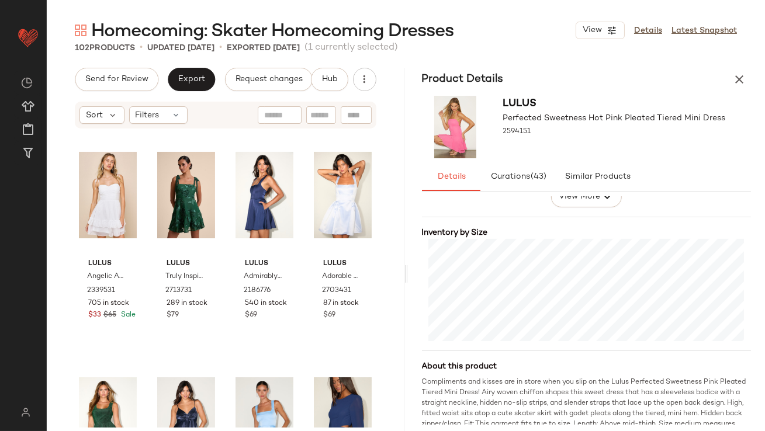
click at [744, 72] on icon "button" at bounding box center [740, 79] width 14 height 14
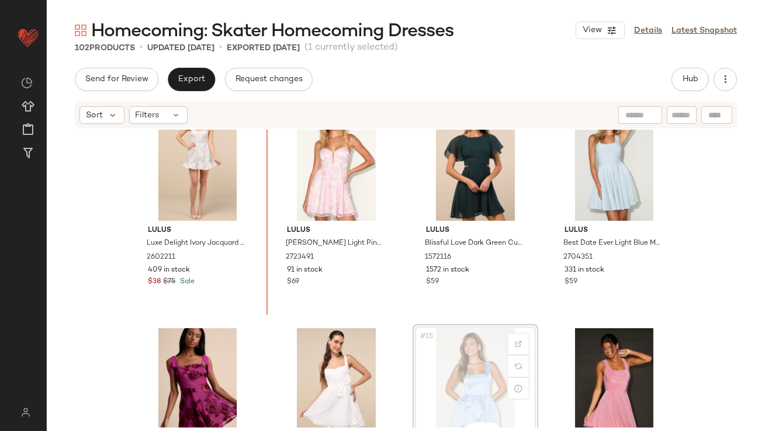
drag, startPoint x: 438, startPoint y: 354, endPoint x: 426, endPoint y: 343, distance: 15.7
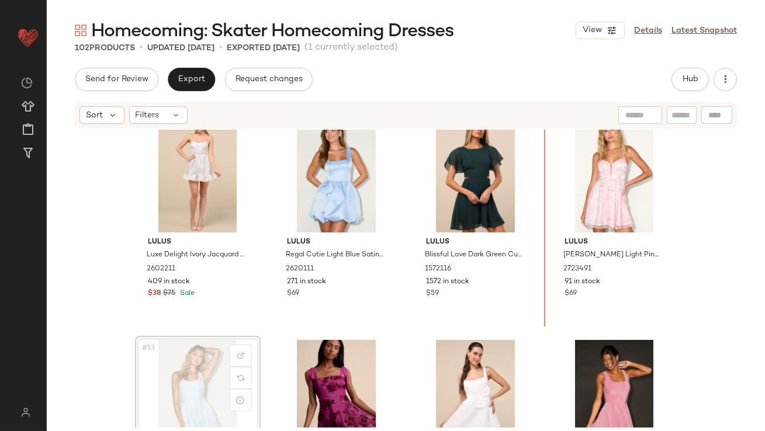
drag, startPoint x: 171, startPoint y: 393, endPoint x: 177, endPoint y: 388, distance: 7.9
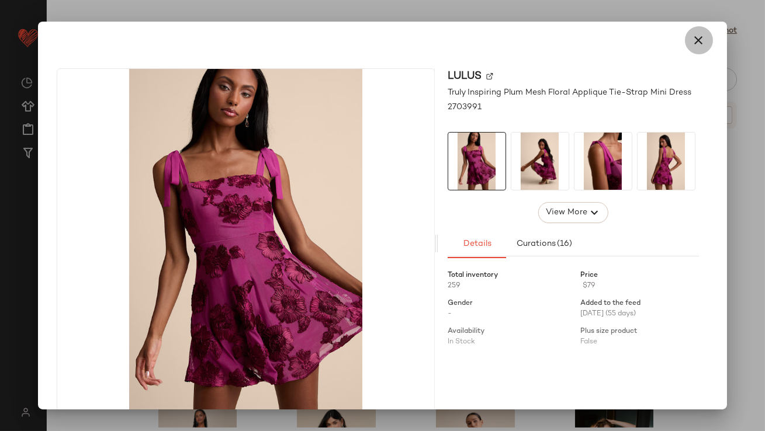
click at [685, 41] on button "button" at bounding box center [699, 40] width 28 height 28
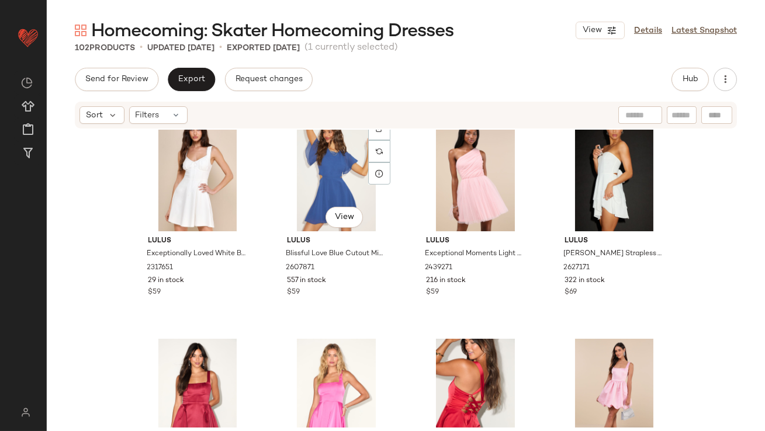
scroll to position [1155, 0]
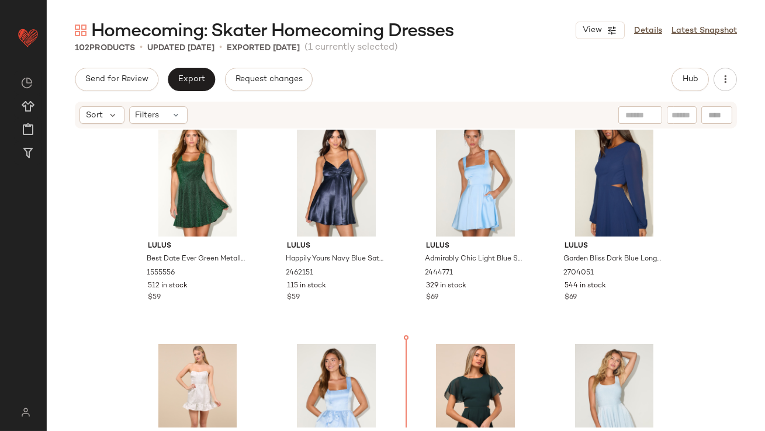
scroll to position [263, 0]
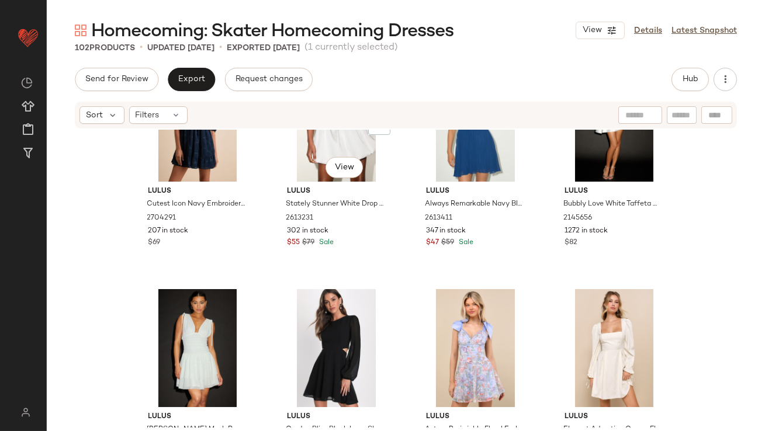
scroll to position [2336, 0]
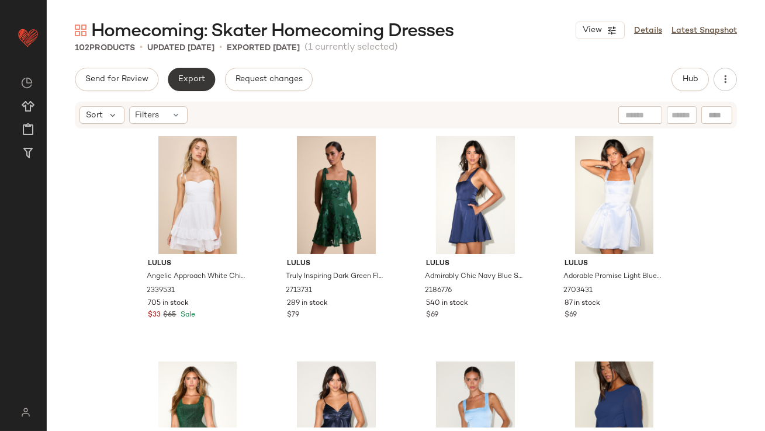
click at [196, 74] on button "Export" at bounding box center [191, 79] width 47 height 23
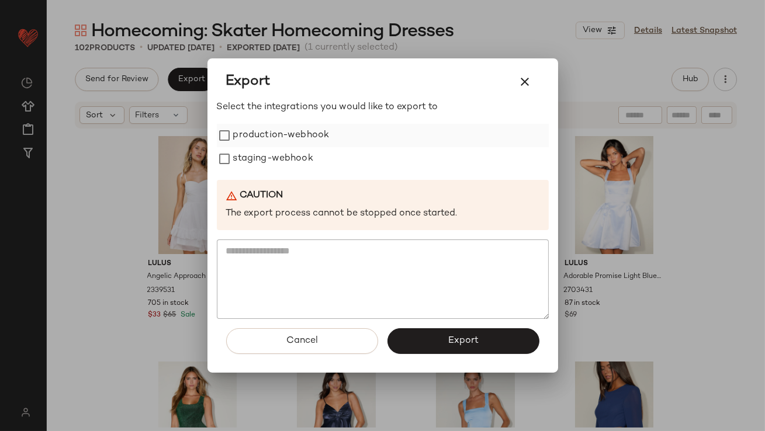
click at [258, 135] on label "production-webhook" at bounding box center [281, 135] width 96 height 23
click at [258, 161] on label "staging-webhook" at bounding box center [273, 158] width 80 height 23
click at [450, 335] on button "Export" at bounding box center [464, 342] width 152 height 26
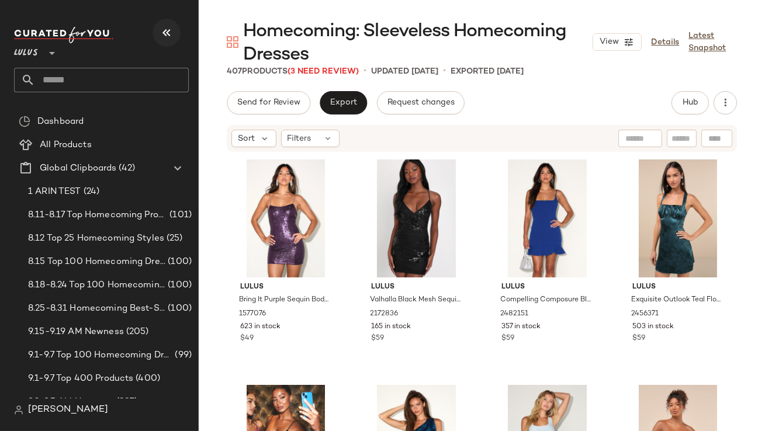
click at [163, 38] on icon "button" at bounding box center [167, 33] width 14 height 14
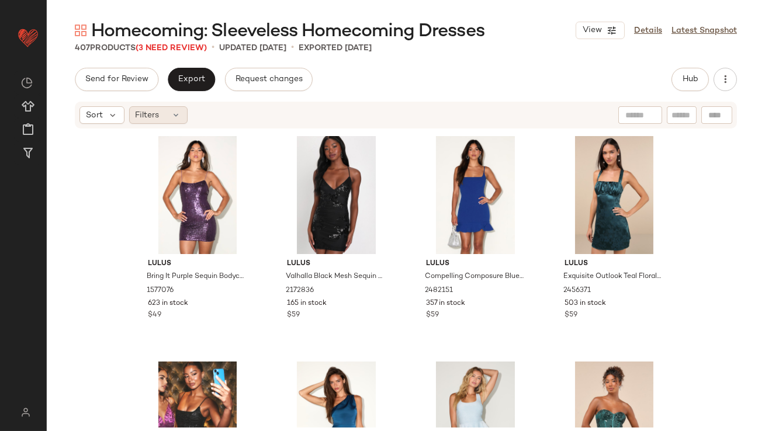
click at [172, 109] on div "Filters" at bounding box center [158, 115] width 58 height 18
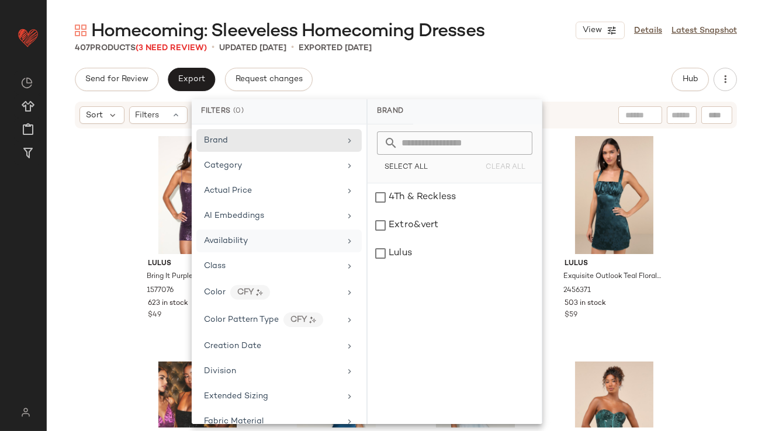
click at [218, 235] on div "Availability" at bounding box center [226, 241] width 44 height 12
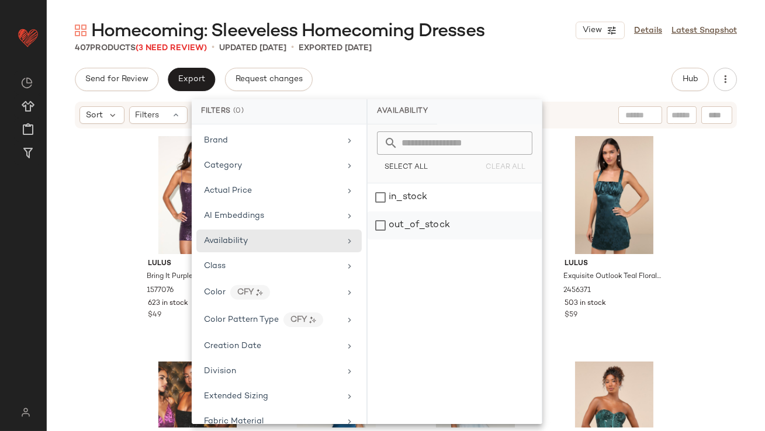
click at [418, 220] on div "out_of_stock" at bounding box center [455, 226] width 174 height 28
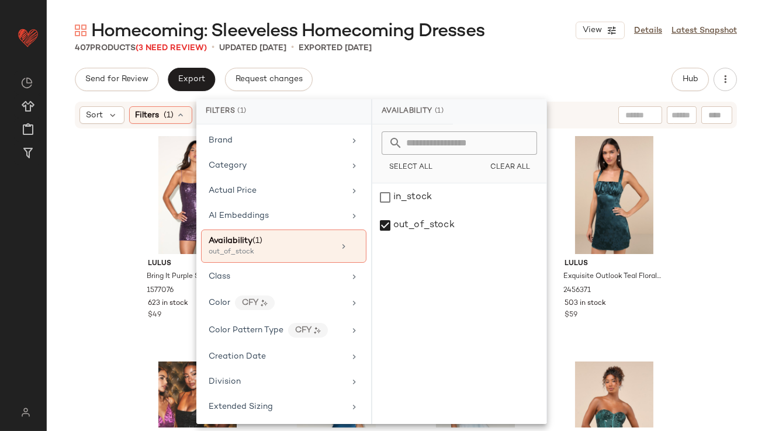
click at [475, 50] on div "407 Products (3 Need Review) • updated [DATE] • Exported [DATE]" at bounding box center [406, 48] width 719 height 12
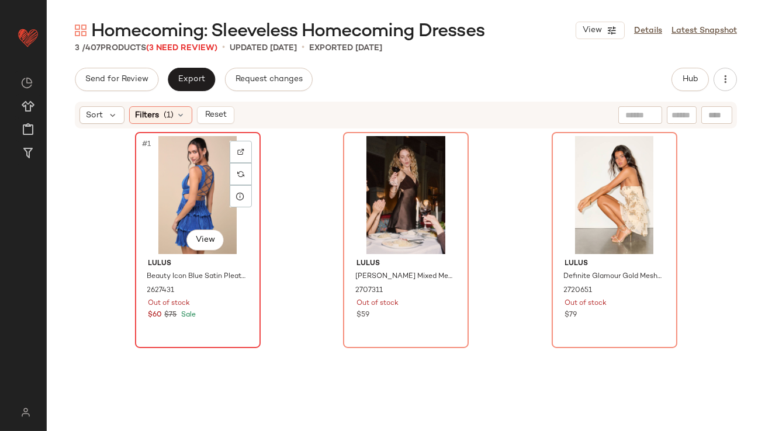
click at [179, 205] on div "#1 View" at bounding box center [198, 195] width 118 height 118
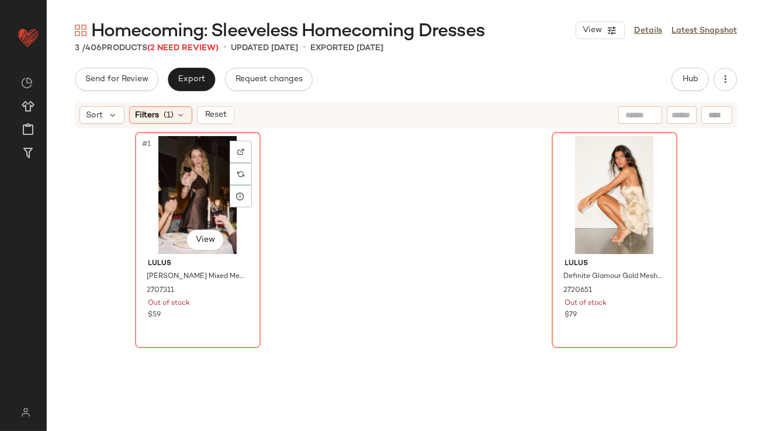
click at [179, 205] on div "#1 View" at bounding box center [198, 195] width 118 height 118
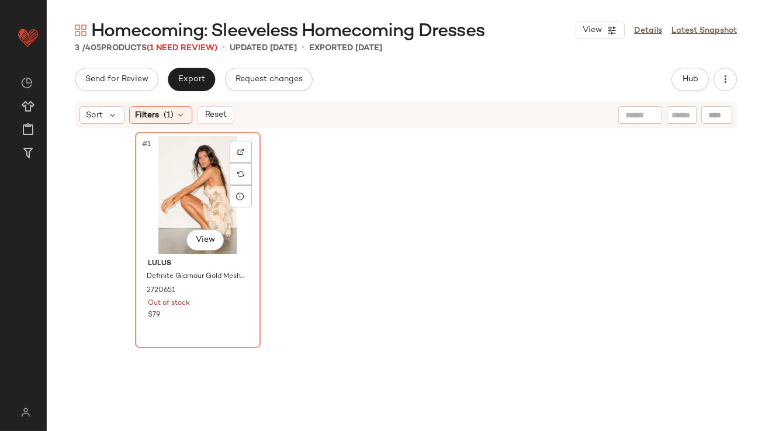
click at [179, 205] on div "#1 View" at bounding box center [198, 195] width 118 height 118
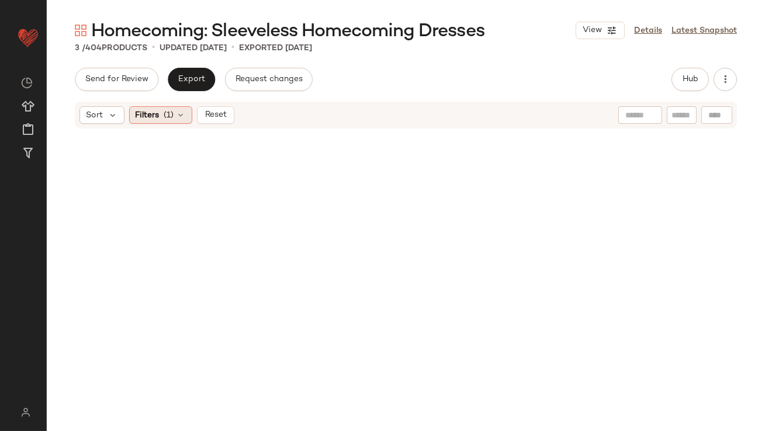
click at [177, 109] on div "Filters (1)" at bounding box center [160, 115] width 63 height 18
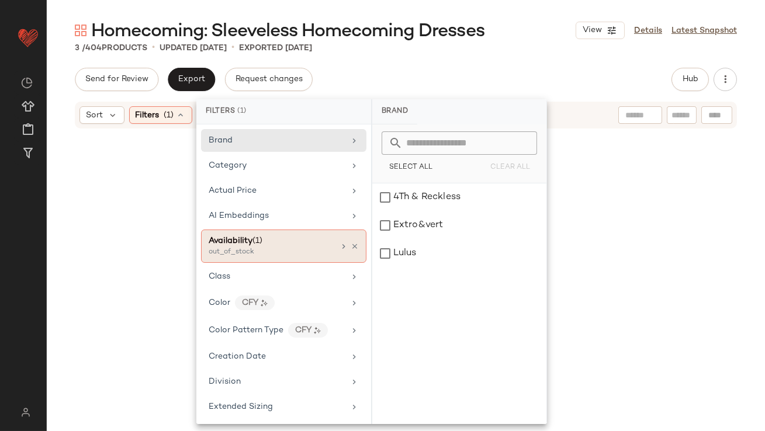
click at [352, 247] on icon at bounding box center [355, 247] width 8 height 8
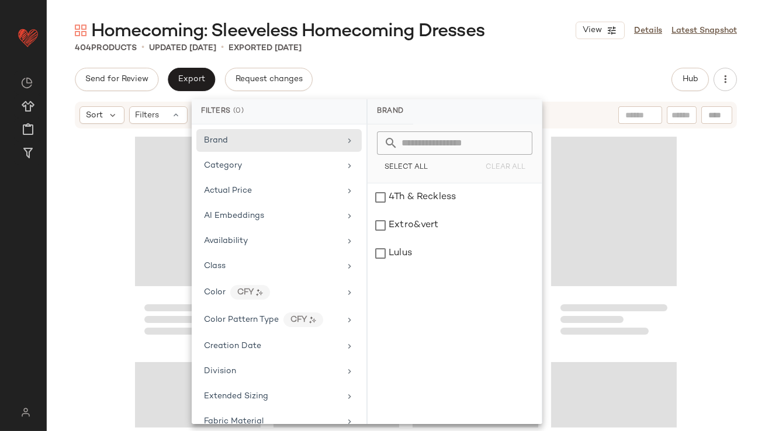
click at [454, 43] on span "Homecoming: Sleeveless Homecoming Dresses" at bounding box center [287, 31] width 393 height 23
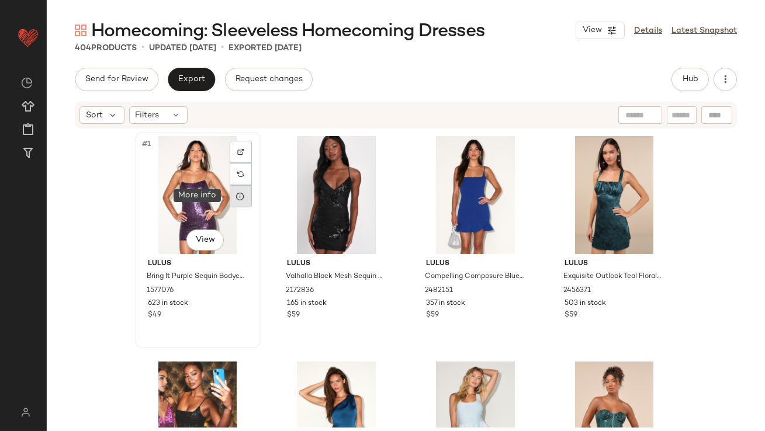
click at [238, 195] on icon at bounding box center [240, 196] width 9 height 9
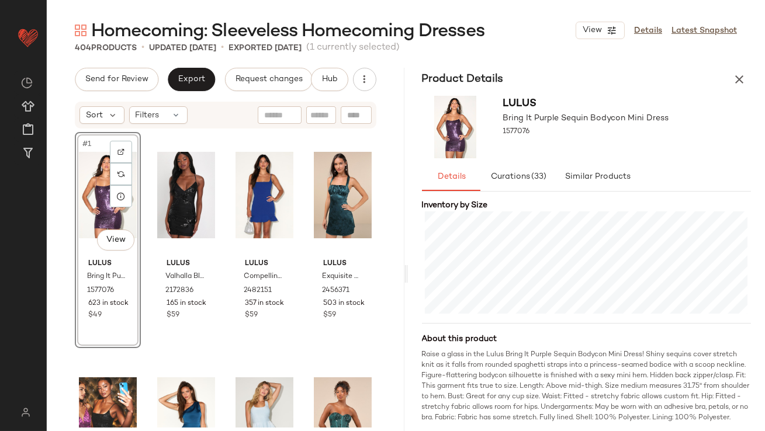
scroll to position [294, 0]
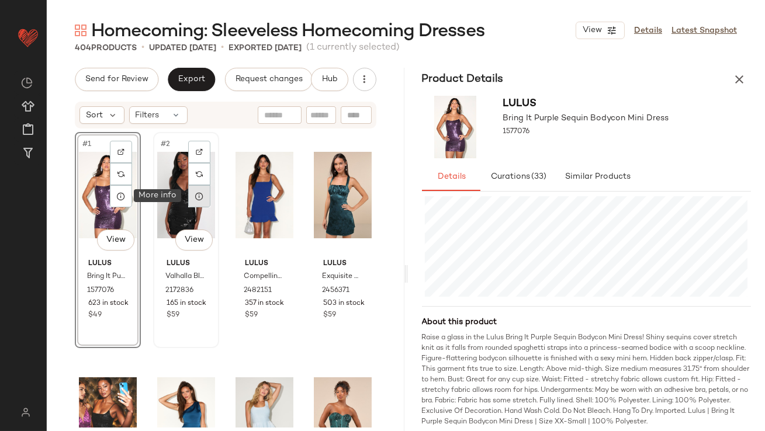
click at [195, 200] on icon at bounding box center [199, 196] width 9 height 9
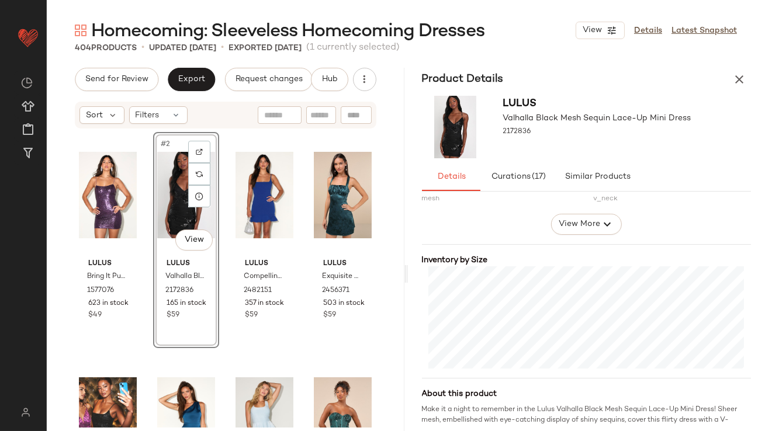
scroll to position [227, 0]
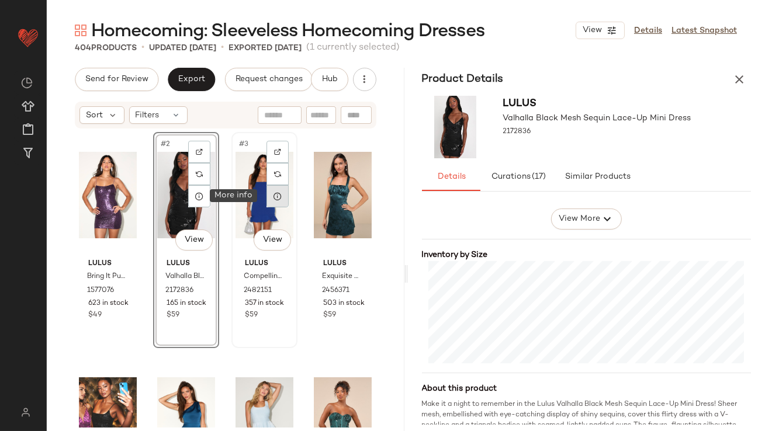
click at [275, 197] on icon at bounding box center [277, 196] width 9 height 9
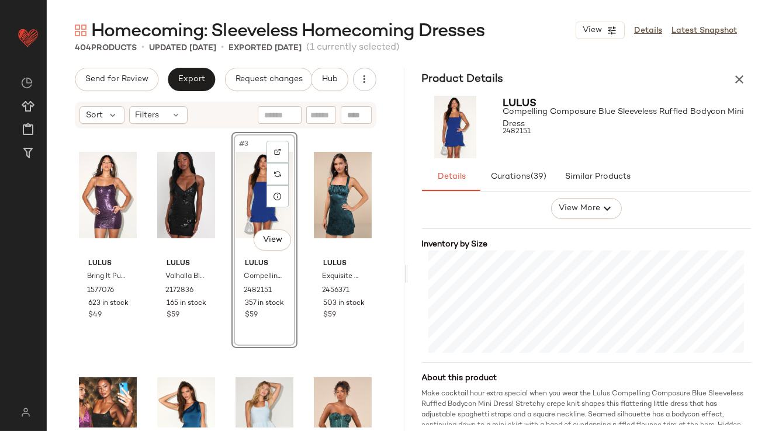
scroll to position [243, 0]
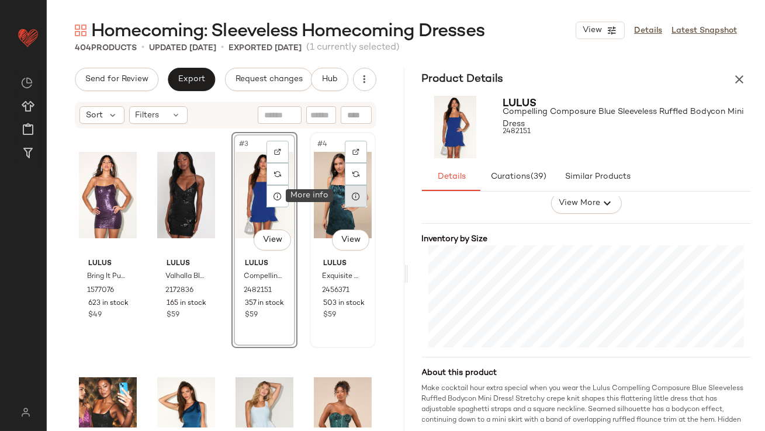
click at [351, 194] on icon at bounding box center [355, 196] width 9 height 9
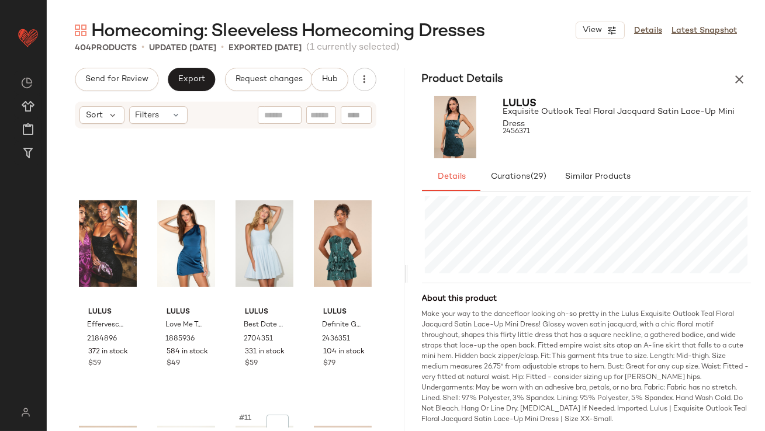
scroll to position [299, 0]
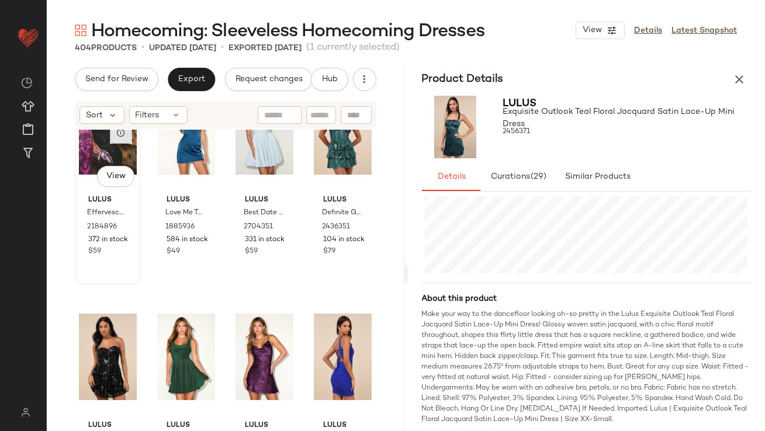
click at [126, 138] on div at bounding box center [121, 133] width 22 height 22
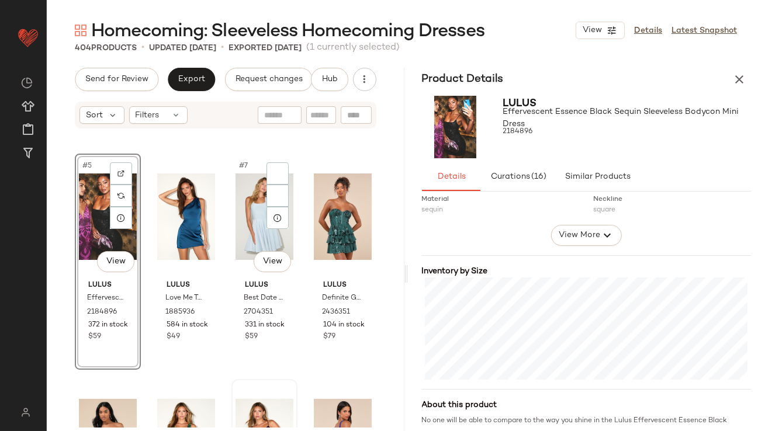
scroll to position [186, 0]
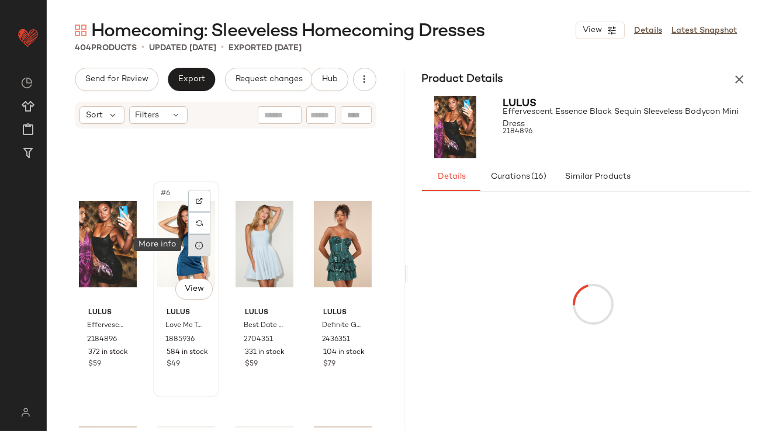
click at [201, 248] on icon at bounding box center [199, 245] width 9 height 9
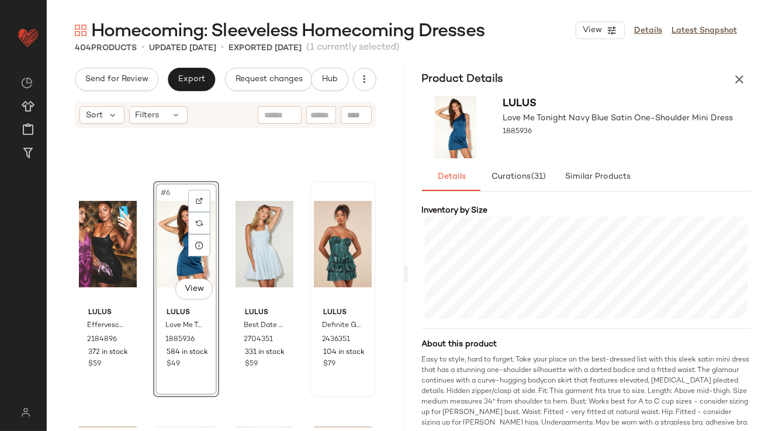
scroll to position [275, 0]
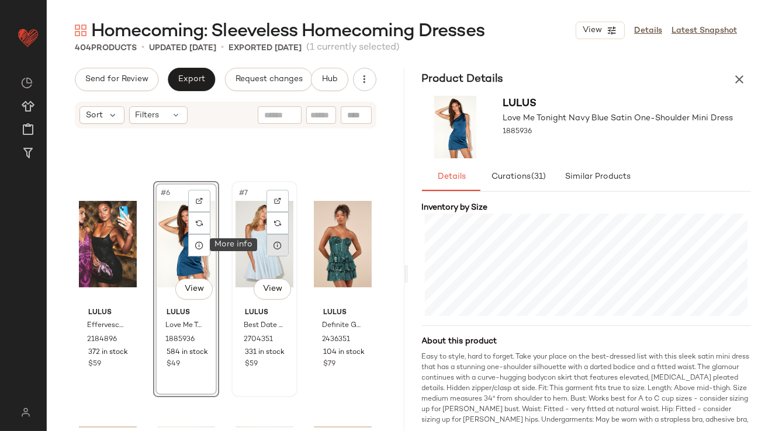
click at [279, 247] on div at bounding box center [278, 245] width 22 height 22
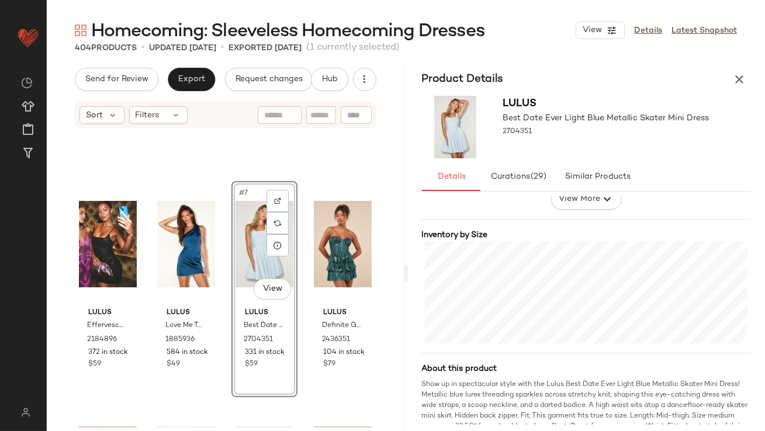
scroll to position [254, 0]
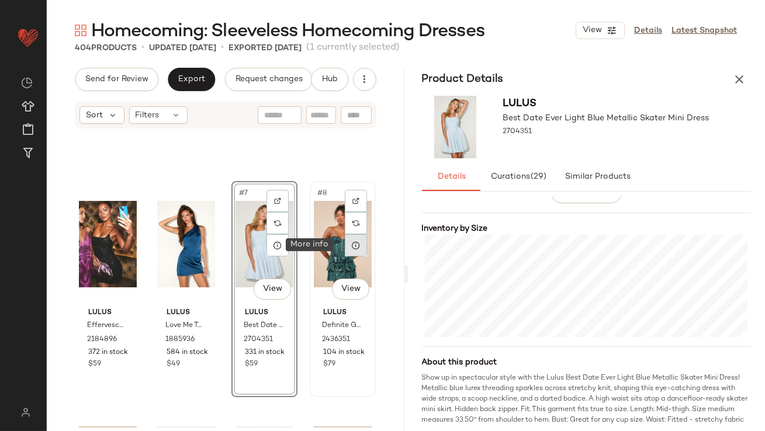
click at [345, 251] on div at bounding box center [356, 245] width 22 height 22
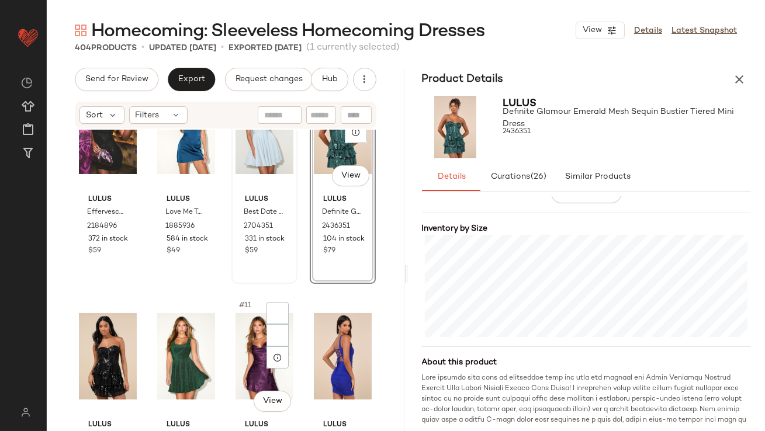
scroll to position [355, 0]
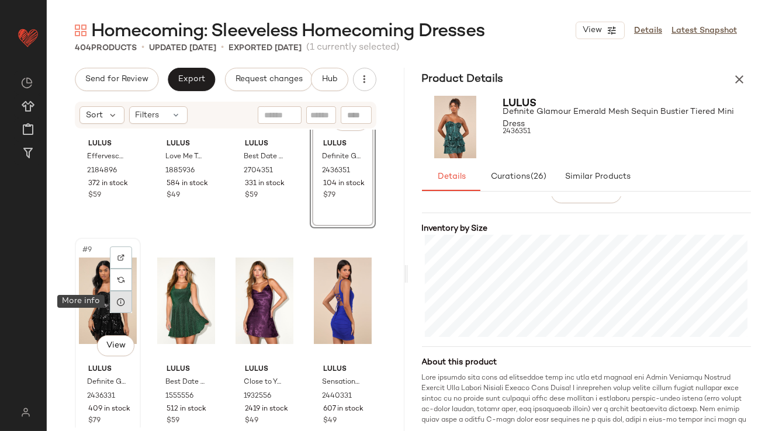
click at [123, 308] on div at bounding box center [121, 302] width 22 height 22
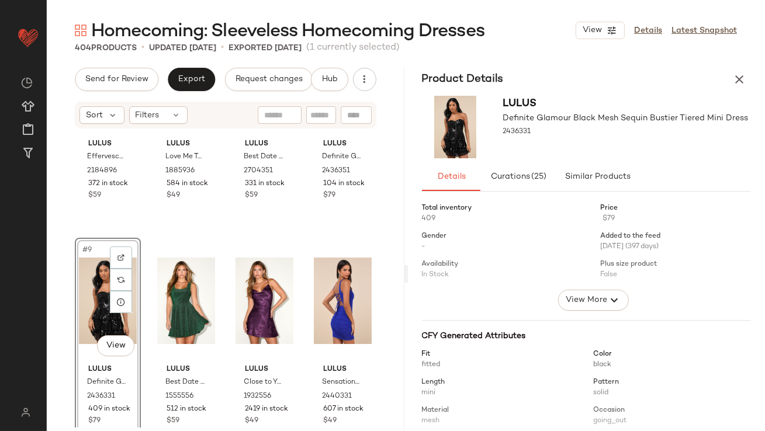
scroll to position [229, 0]
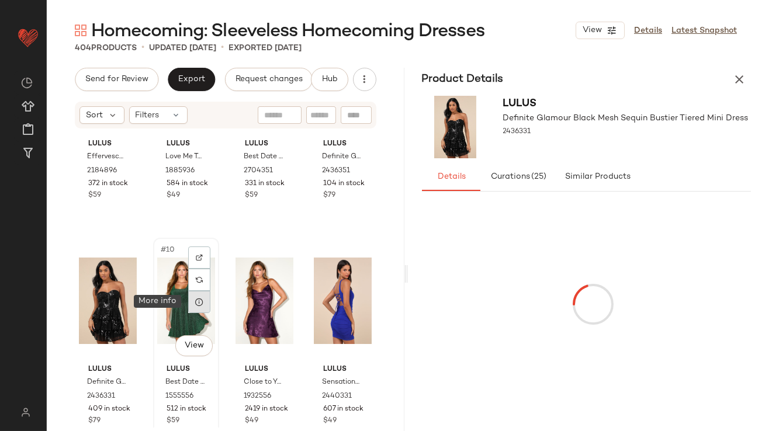
click at [196, 307] on div at bounding box center [199, 302] width 22 height 22
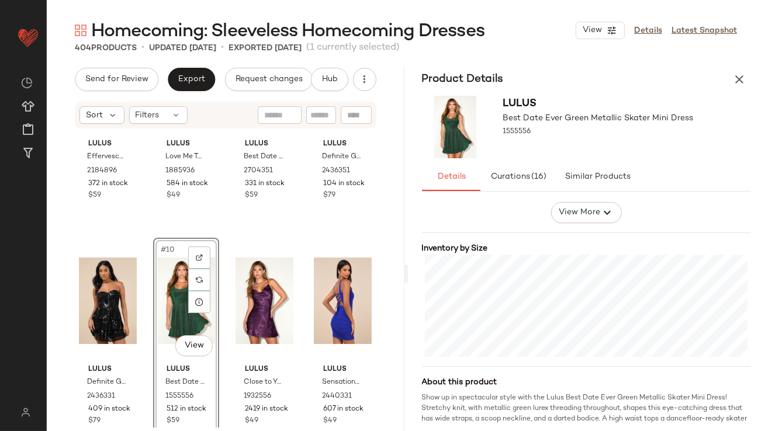
scroll to position [235, 0]
click at [267, 299] on div at bounding box center [278, 302] width 22 height 22
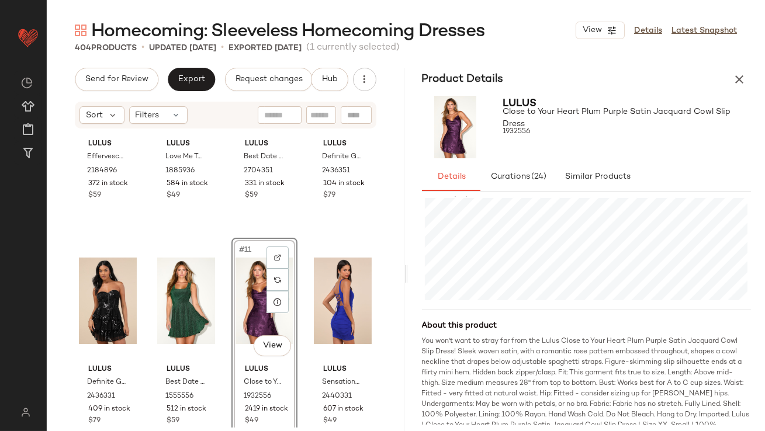
scroll to position [306, 0]
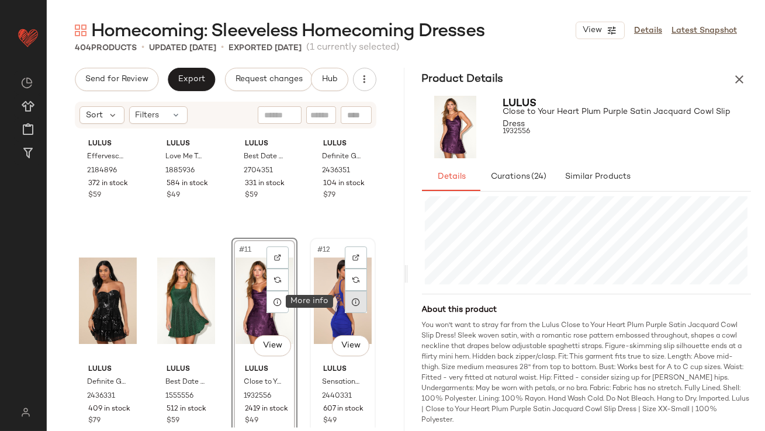
click at [347, 306] on div at bounding box center [356, 302] width 22 height 22
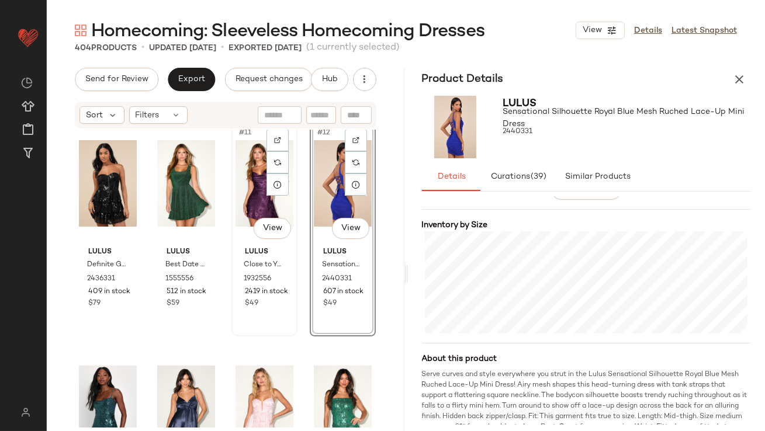
scroll to position [516, 0]
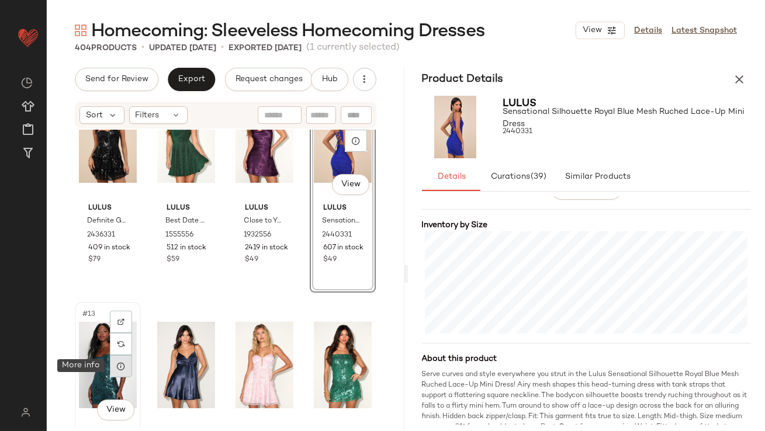
click at [118, 368] on icon at bounding box center [120, 366] width 9 height 9
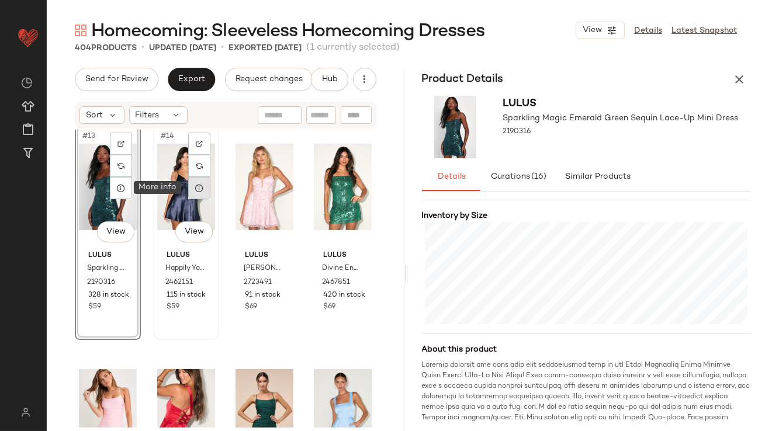
click at [196, 189] on icon at bounding box center [199, 188] width 9 height 9
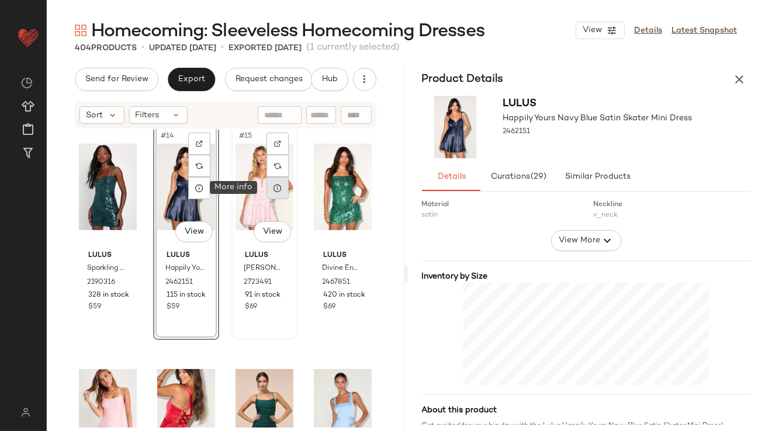
click at [273, 188] on icon at bounding box center [277, 188] width 9 height 9
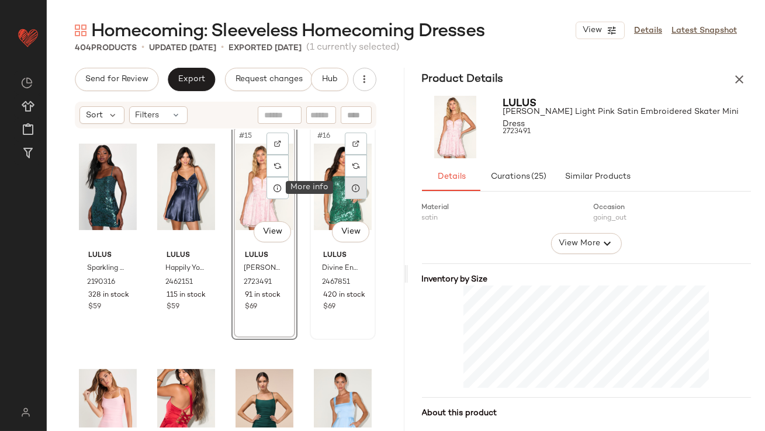
click at [351, 184] on icon at bounding box center [355, 188] width 9 height 9
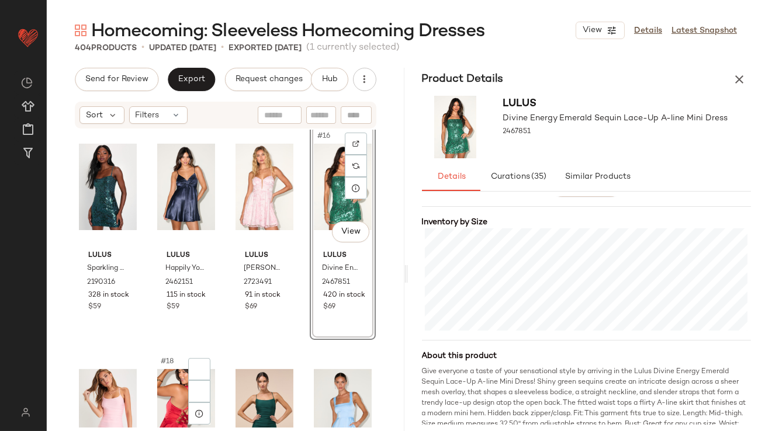
scroll to position [821, 0]
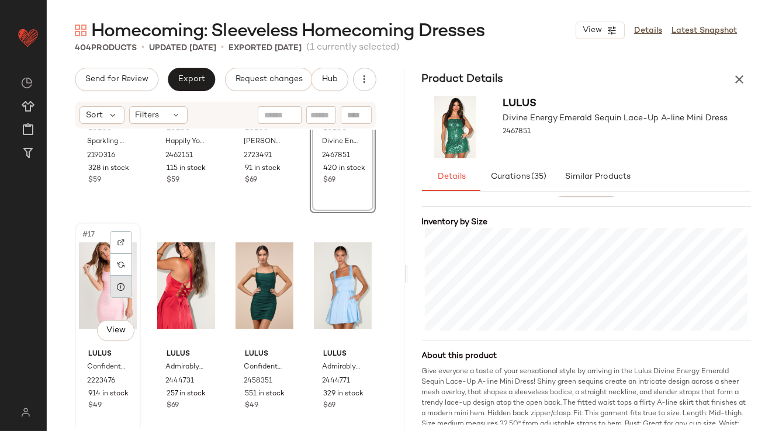
click at [126, 291] on div at bounding box center [121, 287] width 22 height 22
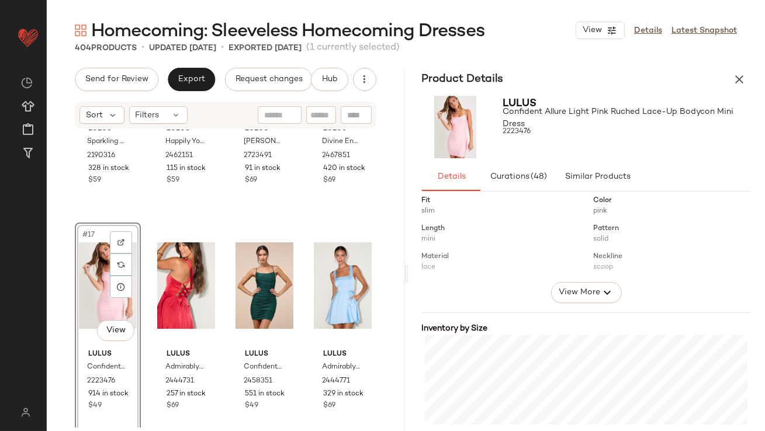
scroll to position [199, 0]
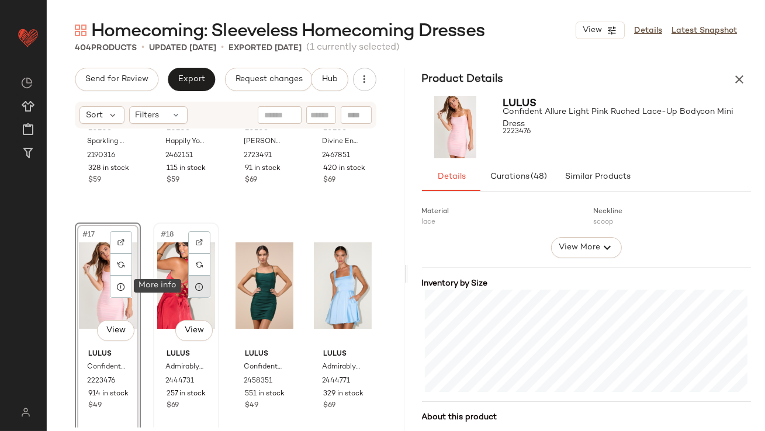
click at [198, 287] on icon at bounding box center [199, 286] width 9 height 9
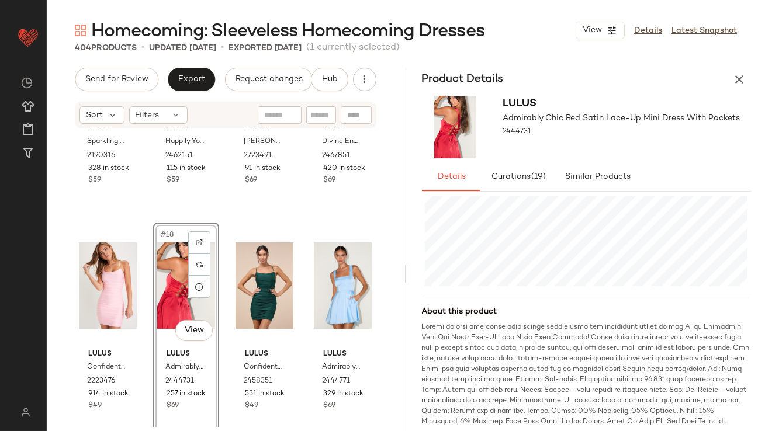
scroll to position [328, 0]
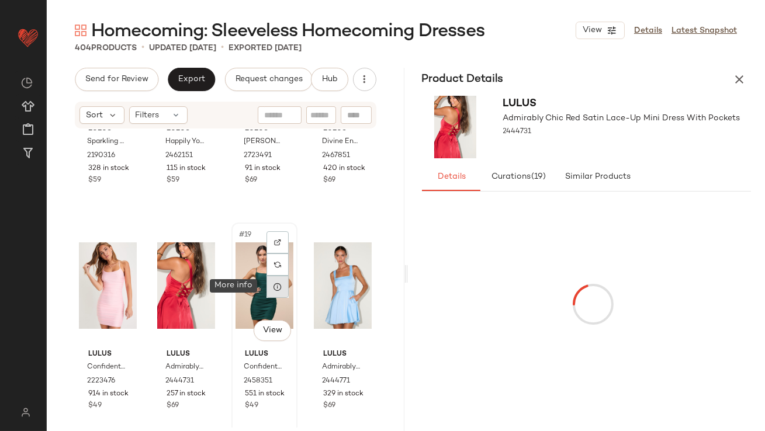
click at [270, 293] on div at bounding box center [278, 287] width 22 height 22
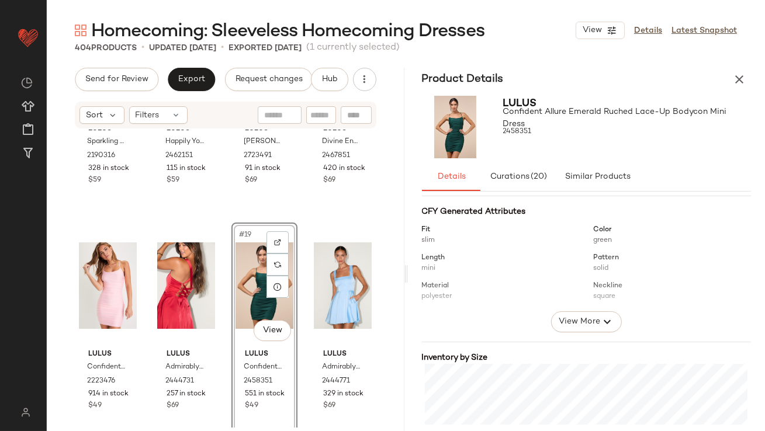
scroll to position [200, 0]
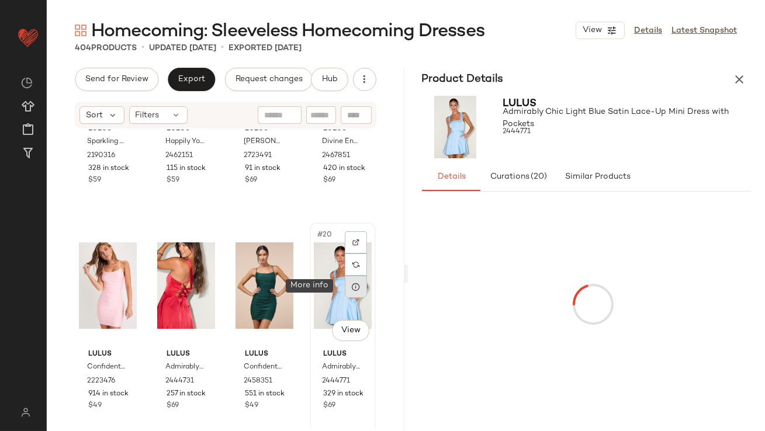
click at [346, 292] on div at bounding box center [356, 287] width 22 height 22
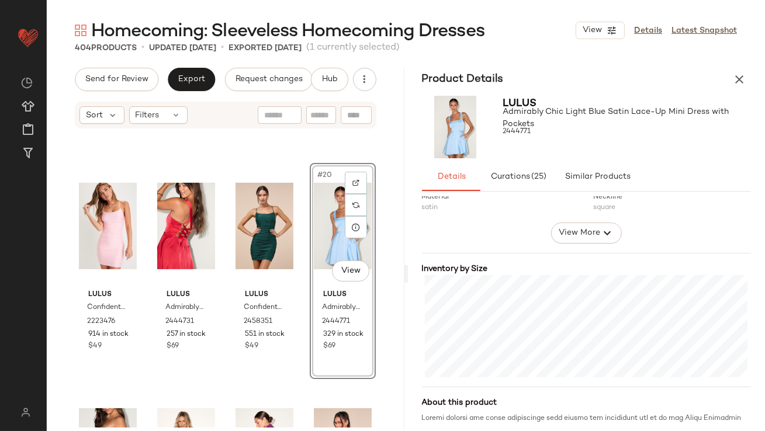
scroll to position [1018, 0]
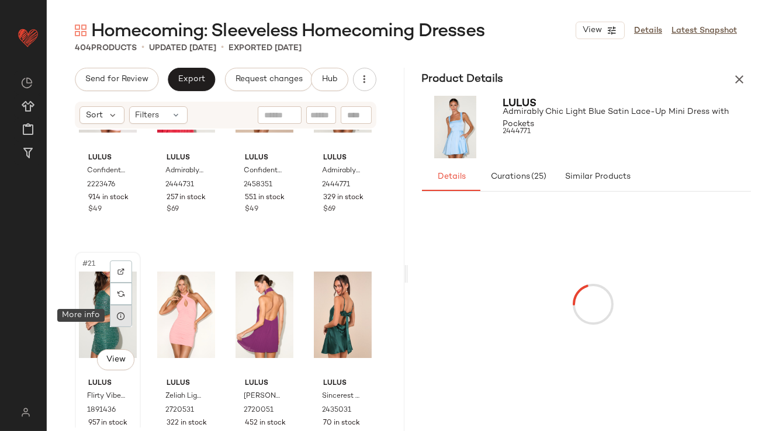
click at [126, 314] on div at bounding box center [121, 316] width 22 height 22
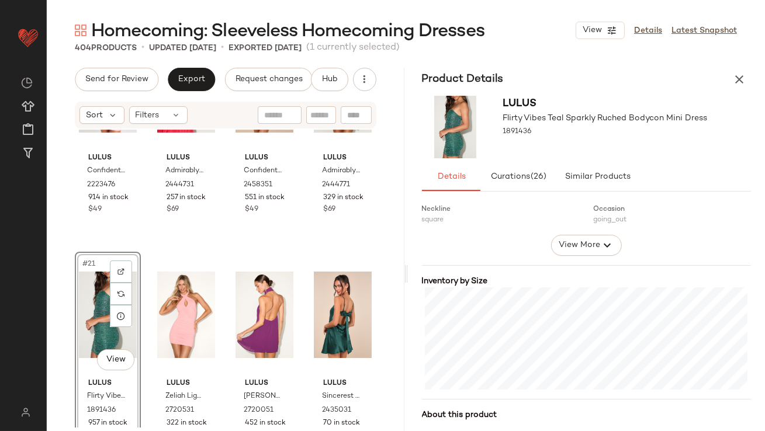
scroll to position [221, 0]
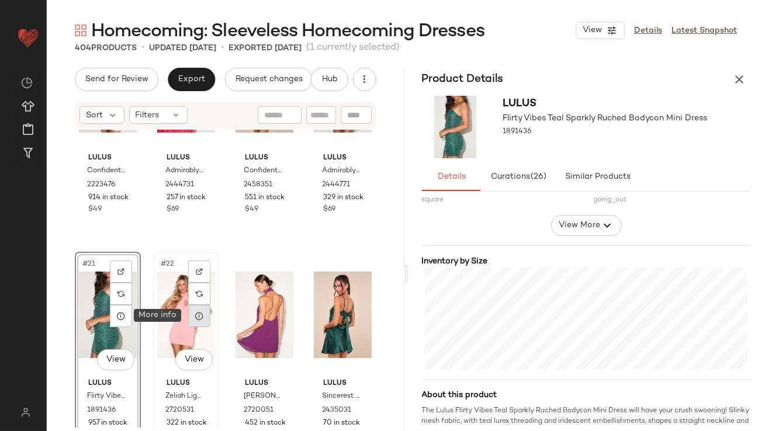
click at [196, 321] on div at bounding box center [199, 316] width 22 height 22
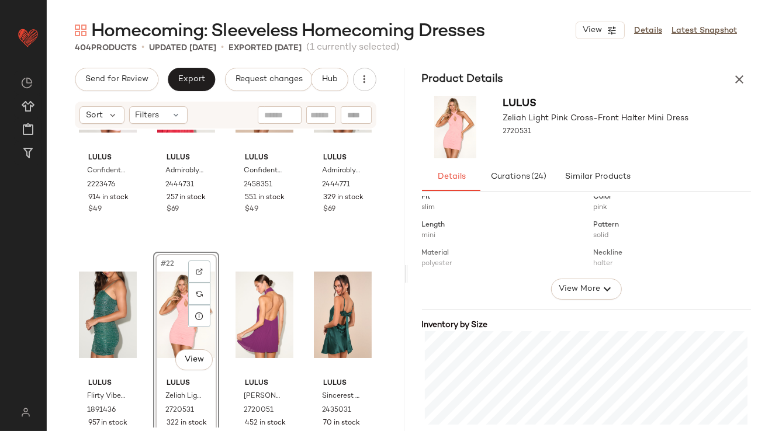
scroll to position [212, 0]
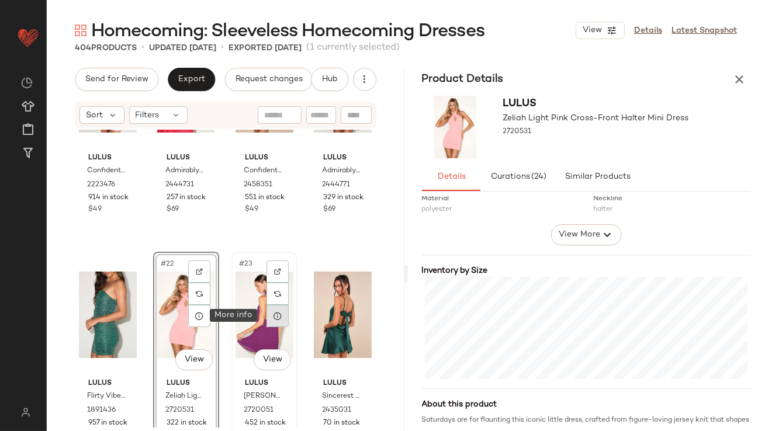
click at [273, 315] on icon at bounding box center [277, 316] width 9 height 9
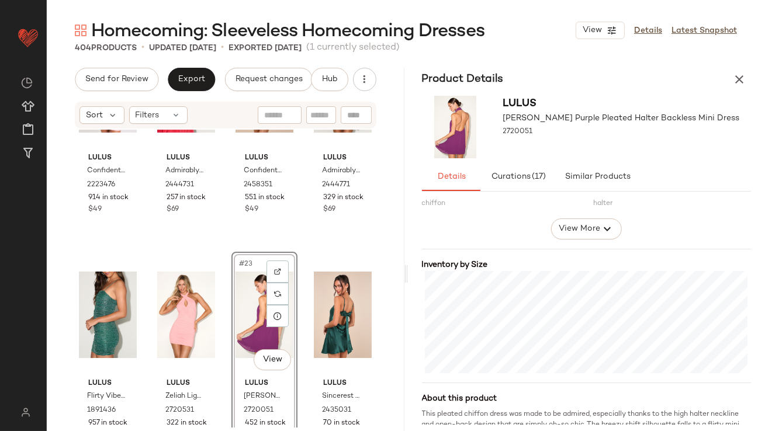
scroll to position [239, 0]
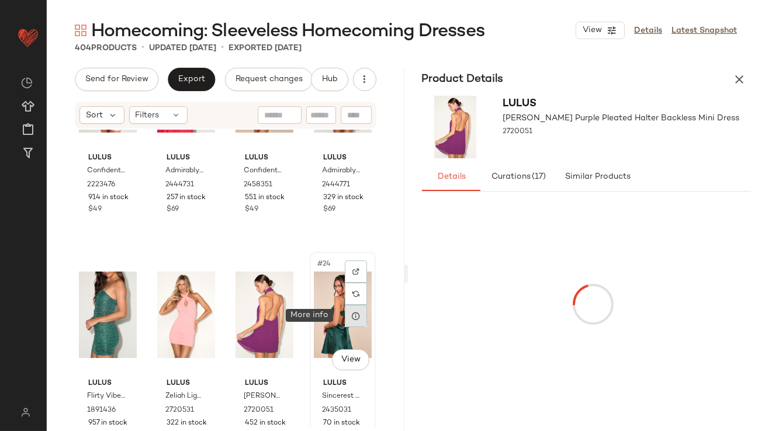
click at [353, 312] on icon at bounding box center [355, 316] width 9 height 9
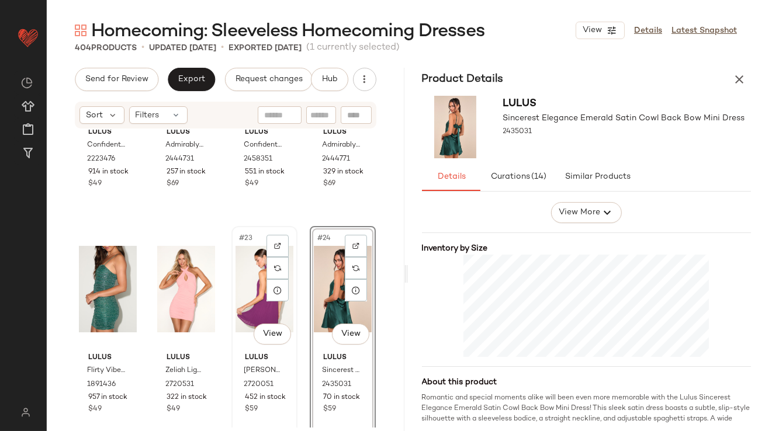
scroll to position [1047, 0]
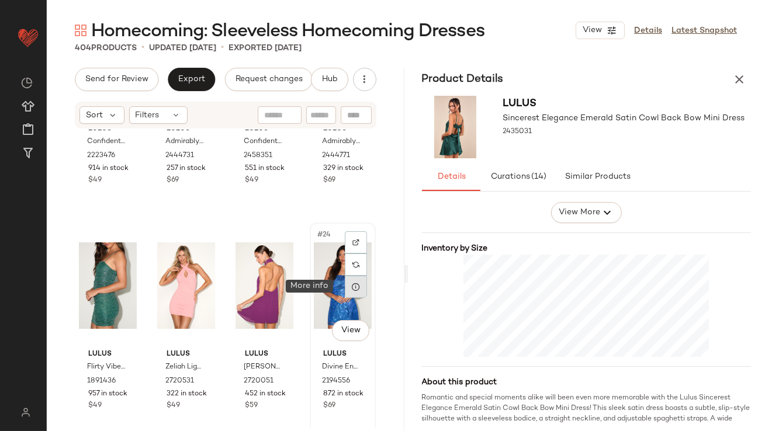
click at [345, 289] on div at bounding box center [356, 287] width 22 height 22
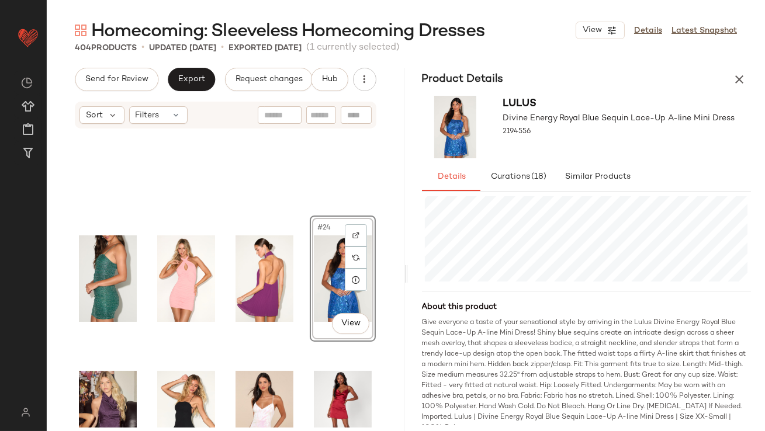
scroll to position [837, 0]
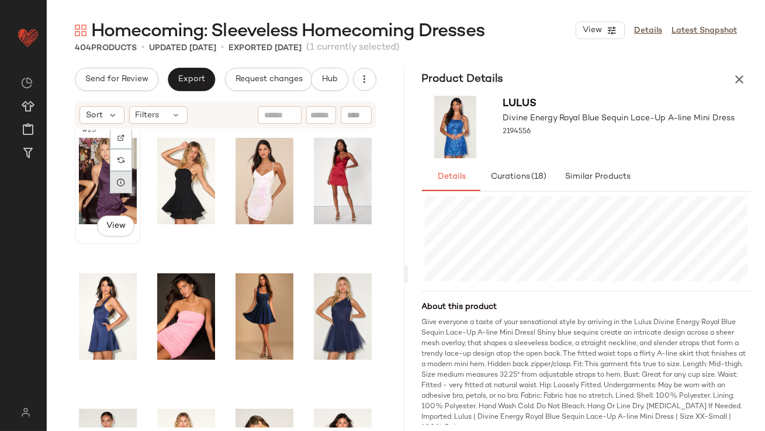
click at [121, 187] on div at bounding box center [121, 182] width 22 height 22
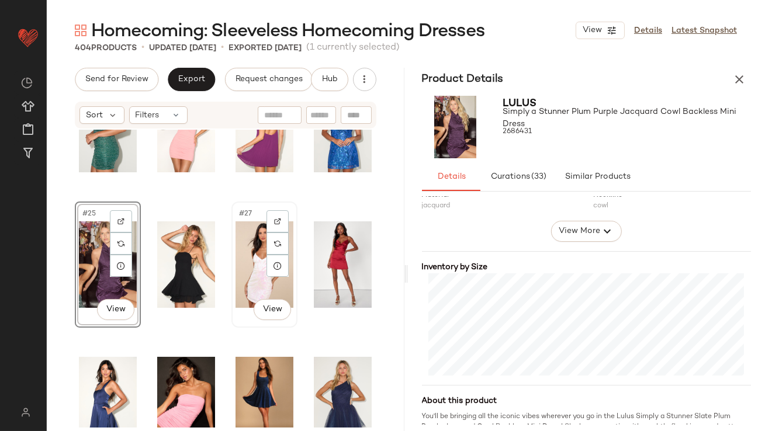
scroll to position [741, 0]
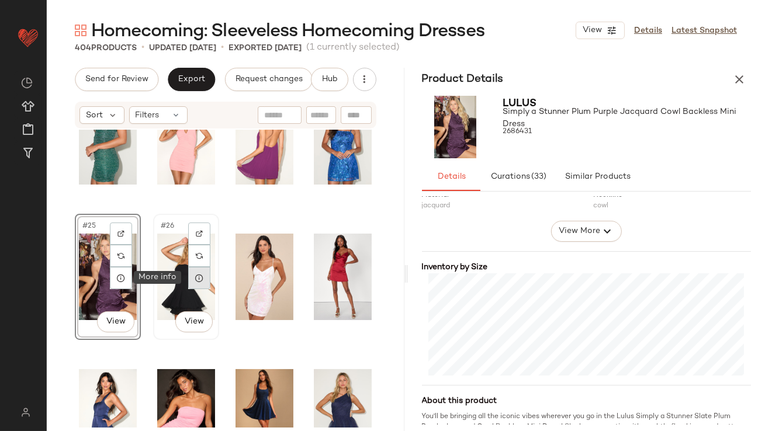
click at [196, 279] on icon at bounding box center [199, 278] width 9 height 9
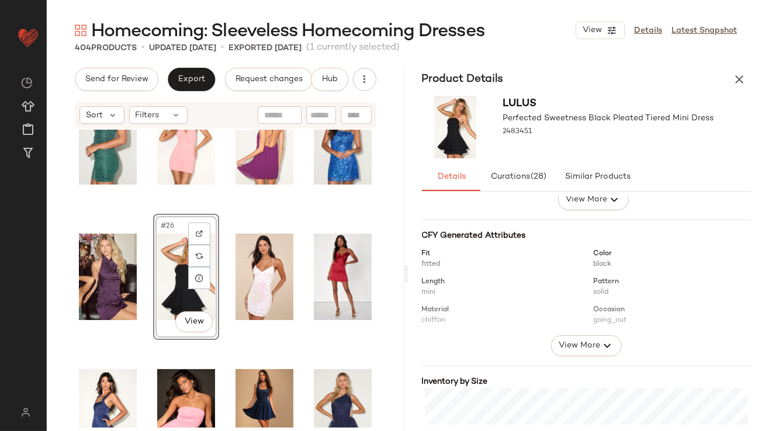
scroll to position [237, 0]
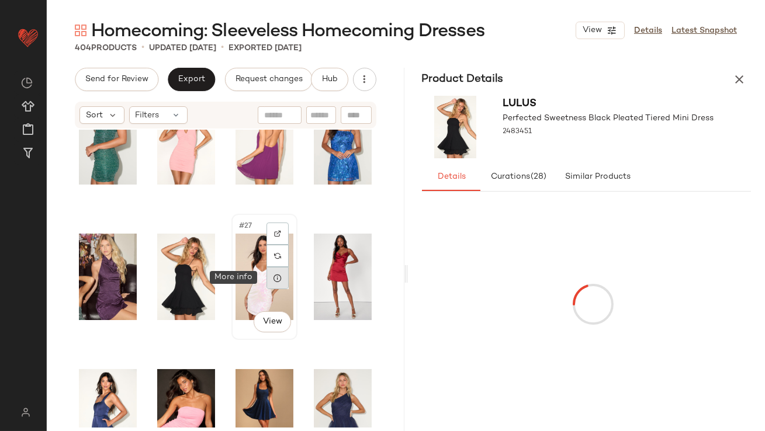
click at [274, 282] on icon at bounding box center [277, 278] width 9 height 9
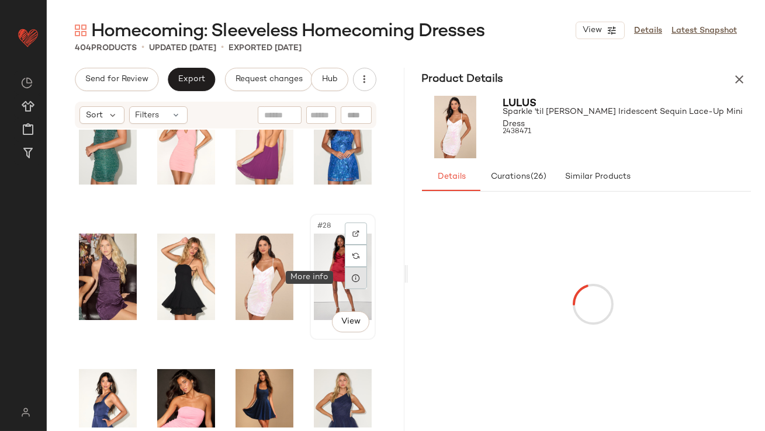
click at [351, 277] on icon at bounding box center [355, 278] width 9 height 9
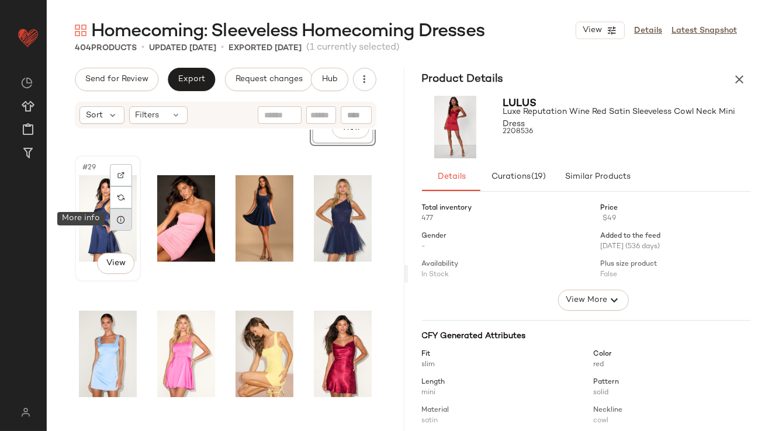
click at [118, 225] on div at bounding box center [121, 220] width 22 height 22
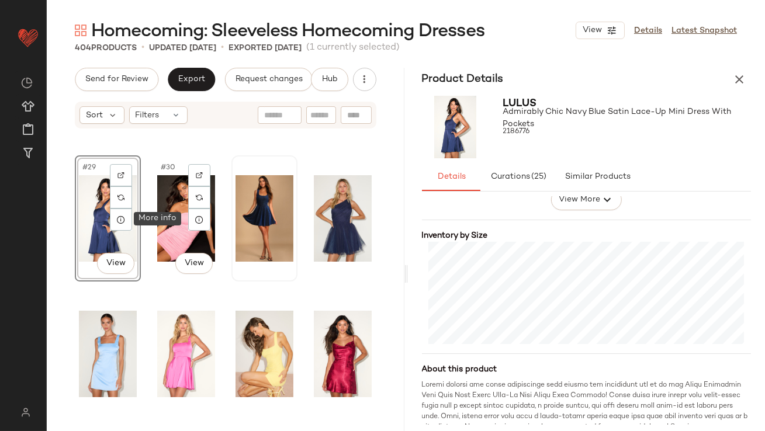
drag, startPoint x: 199, startPoint y: 224, endPoint x: 236, endPoint y: 238, distance: 38.9
click at [199, 223] on div at bounding box center [199, 220] width 22 height 22
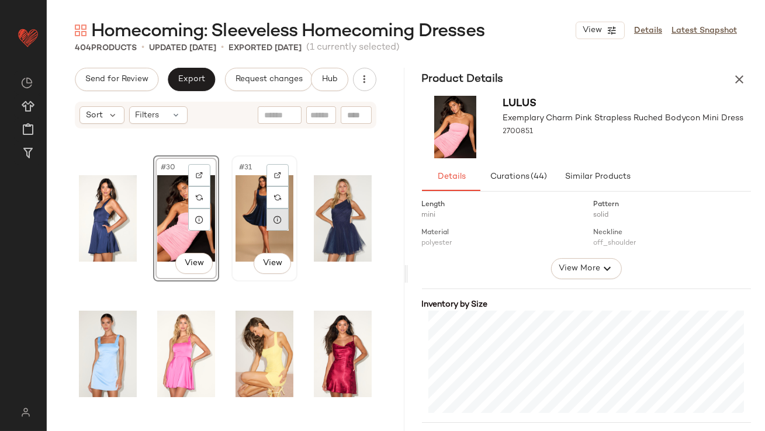
click at [267, 216] on div at bounding box center [278, 220] width 22 height 22
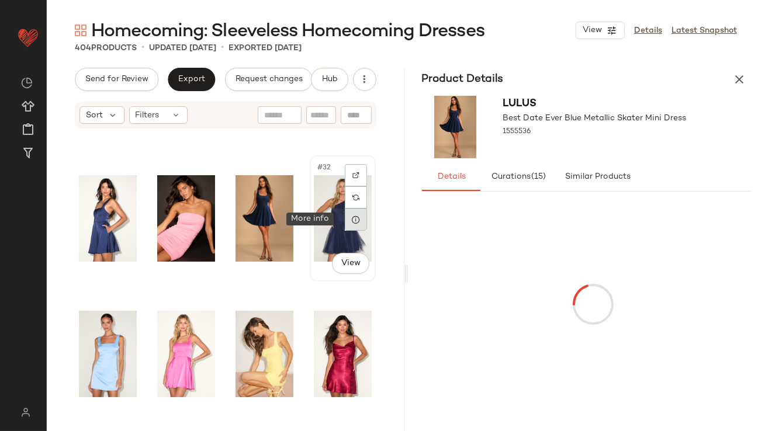
click at [353, 224] on div at bounding box center [356, 220] width 22 height 22
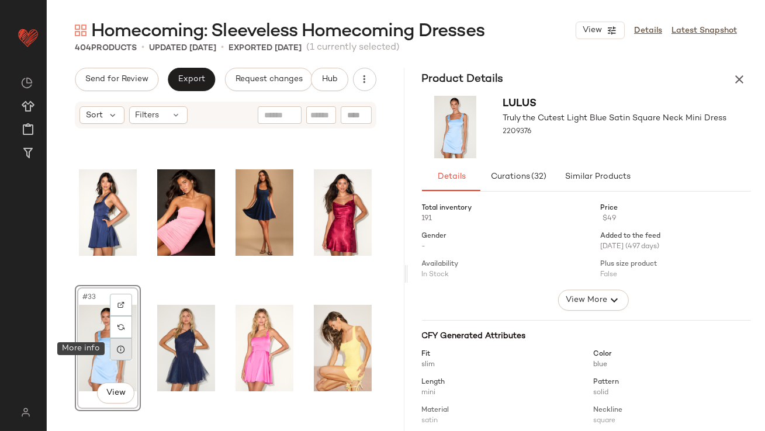
click at [122, 346] on icon at bounding box center [120, 349] width 9 height 9
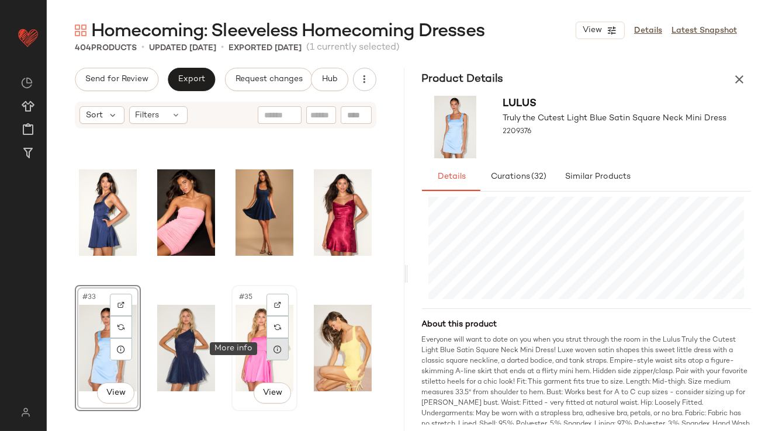
click at [273, 350] on icon at bounding box center [277, 349] width 9 height 9
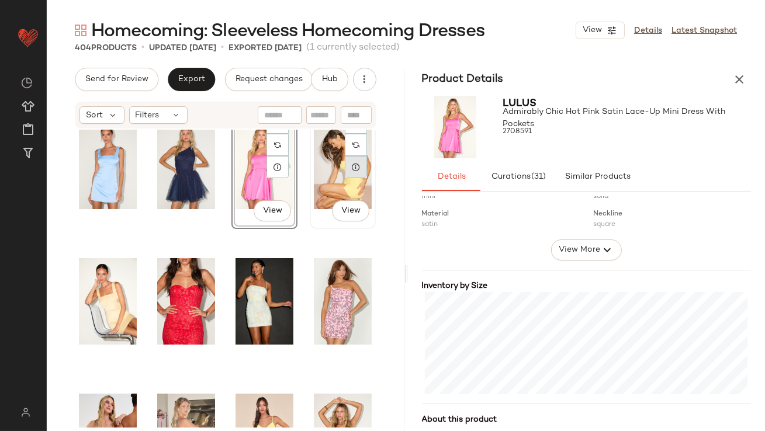
click at [345, 167] on div at bounding box center [356, 167] width 22 height 22
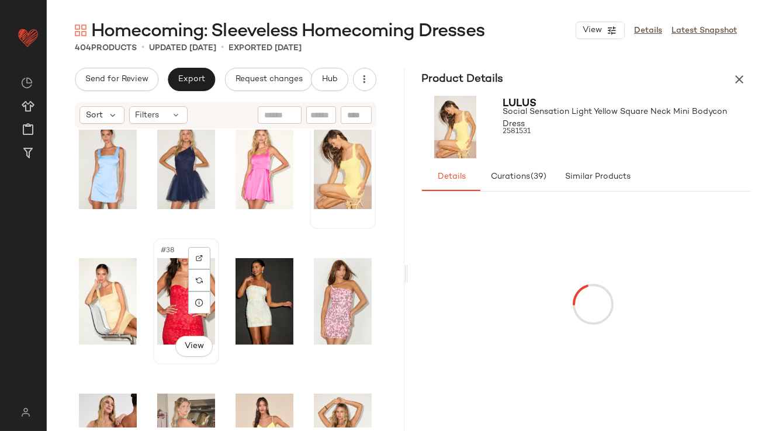
click at [171, 299] on div "#38 View" at bounding box center [186, 302] width 58 height 118
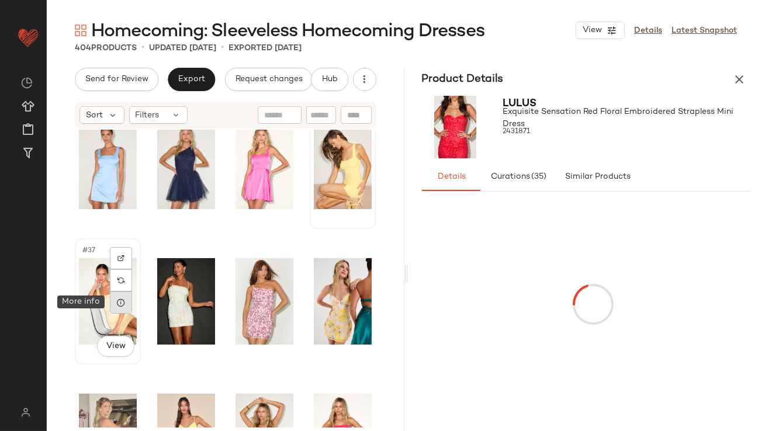
click at [126, 305] on div at bounding box center [121, 303] width 22 height 22
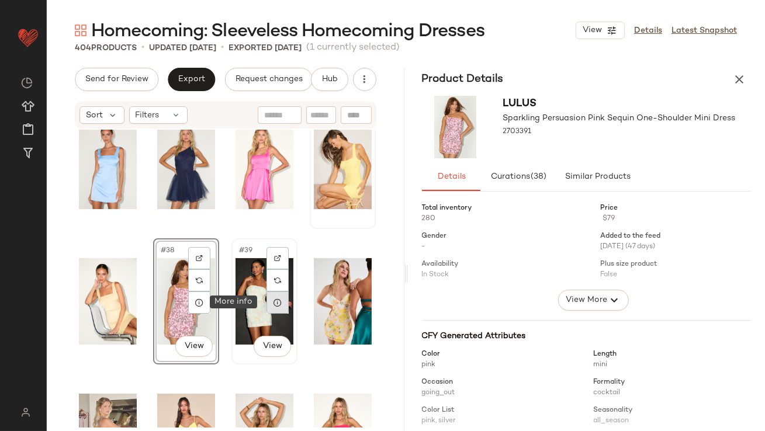
click at [273, 300] on icon at bounding box center [277, 302] width 9 height 9
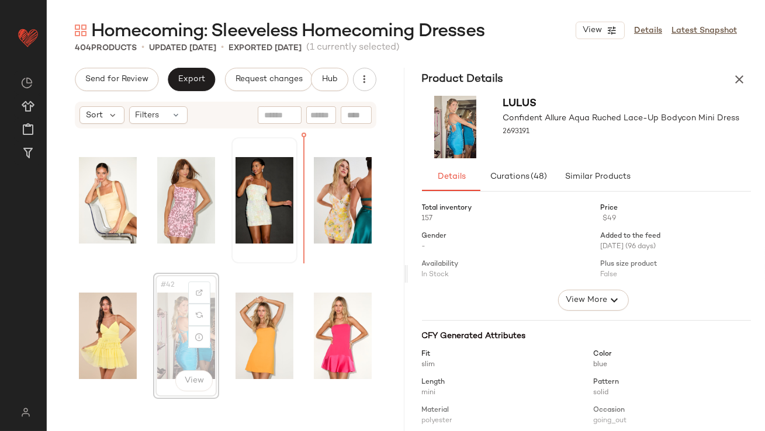
drag, startPoint x: 169, startPoint y: 312, endPoint x: 282, endPoint y: 219, distance: 147.0
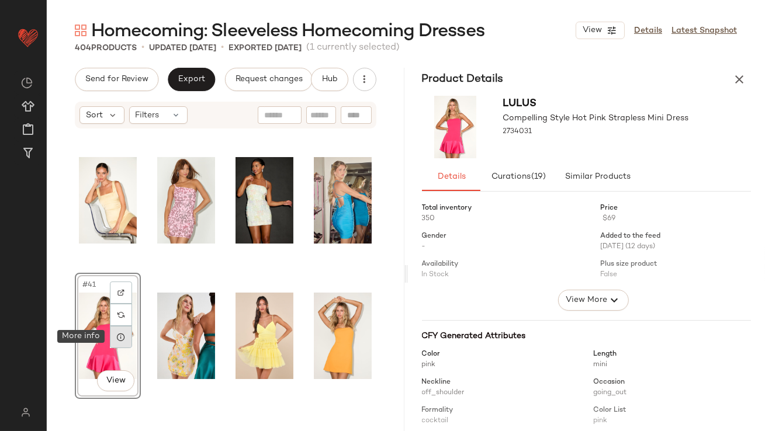
click at [122, 334] on icon at bounding box center [120, 337] width 9 height 9
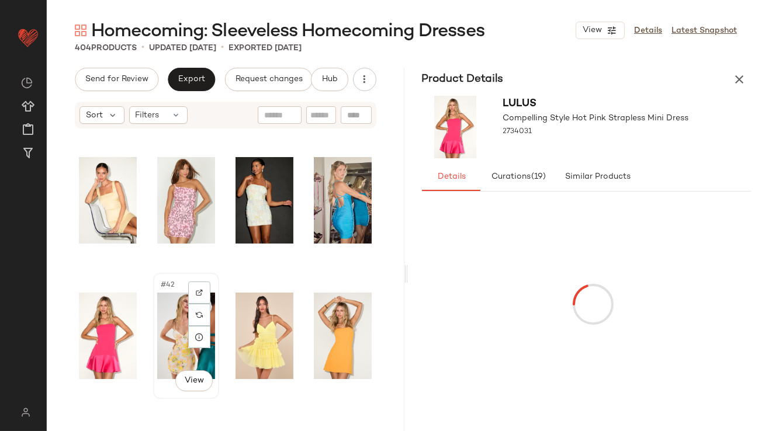
click at [168, 324] on div "#42 View" at bounding box center [186, 336] width 58 height 118
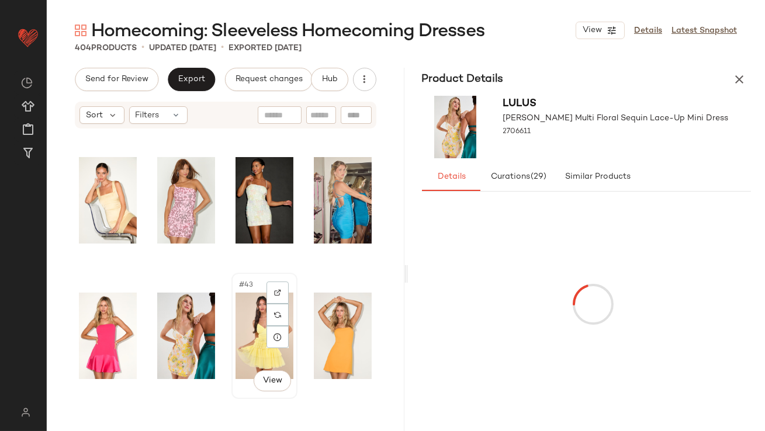
click at [257, 321] on div "#43 View" at bounding box center [265, 336] width 58 height 118
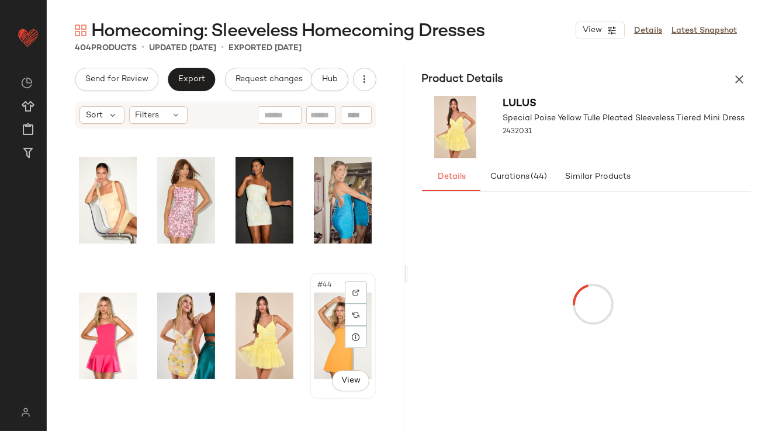
click at [314, 329] on div "#44 View" at bounding box center [343, 336] width 58 height 118
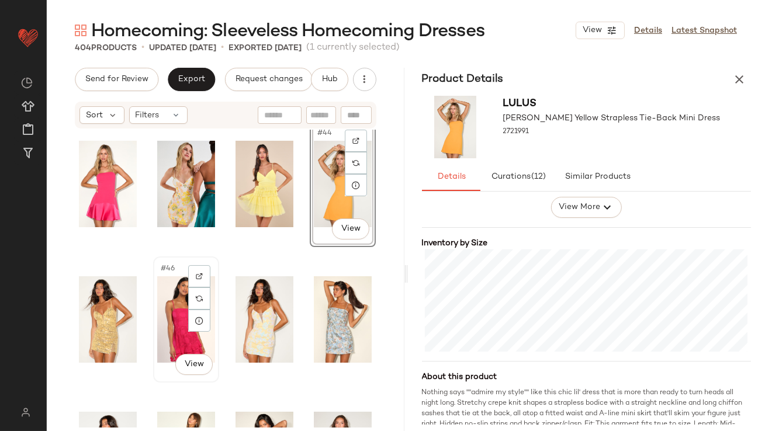
click at [172, 320] on div "#46 View" at bounding box center [186, 320] width 58 height 118
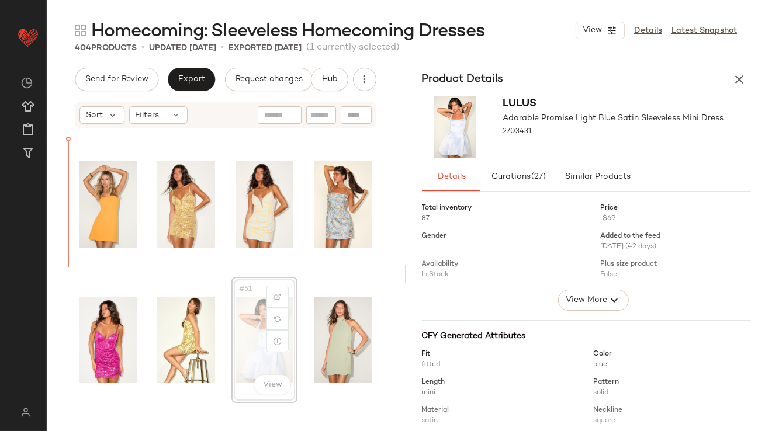
drag, startPoint x: 254, startPoint y: 305, endPoint x: 68, endPoint y: 256, distance: 192.9
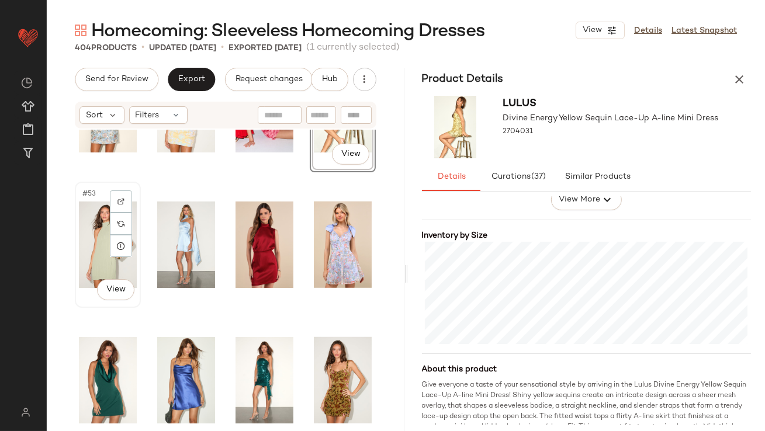
click at [93, 236] on div "#53 View" at bounding box center [108, 245] width 58 height 118
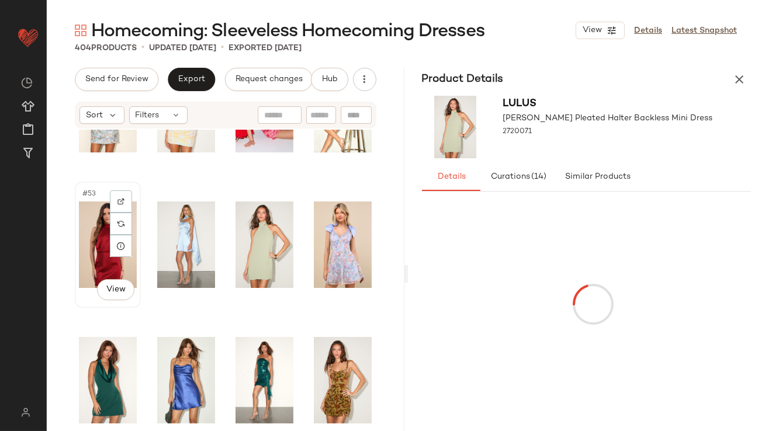
click at [96, 245] on div "#53 View" at bounding box center [108, 245] width 58 height 118
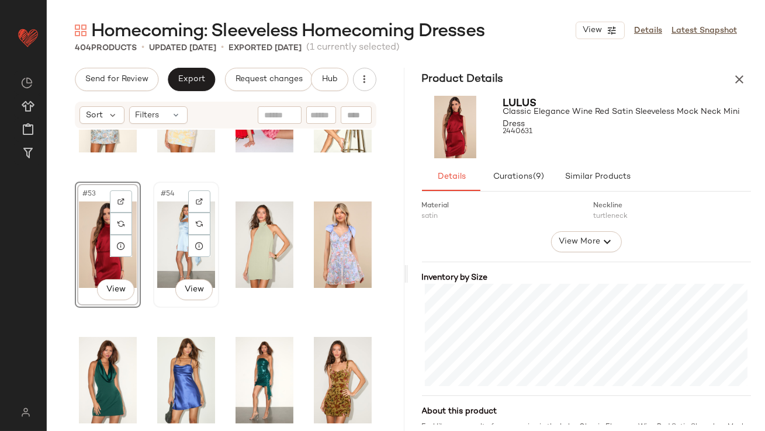
click at [182, 247] on div "#54 View" at bounding box center [186, 245] width 58 height 118
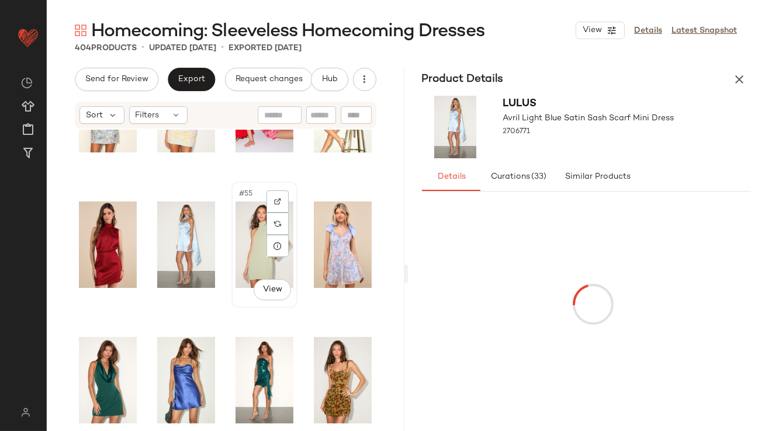
click at [251, 229] on div "#55 View" at bounding box center [265, 245] width 58 height 118
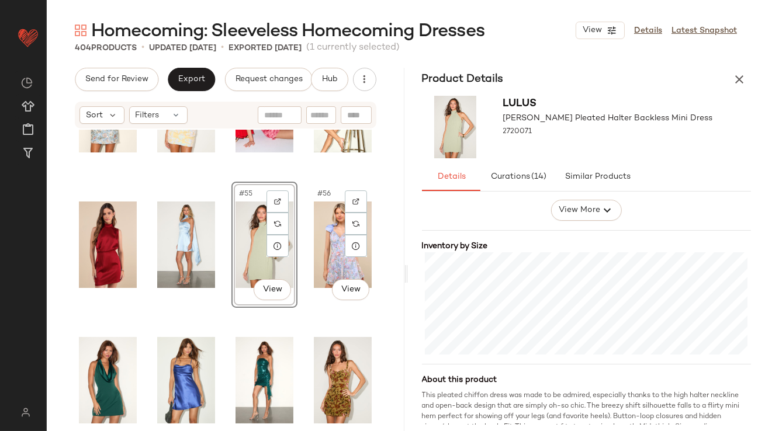
drag, startPoint x: 317, startPoint y: 238, endPoint x: 389, endPoint y: 251, distance: 72.5
click at [317, 238] on div "#56 View" at bounding box center [343, 245] width 58 height 118
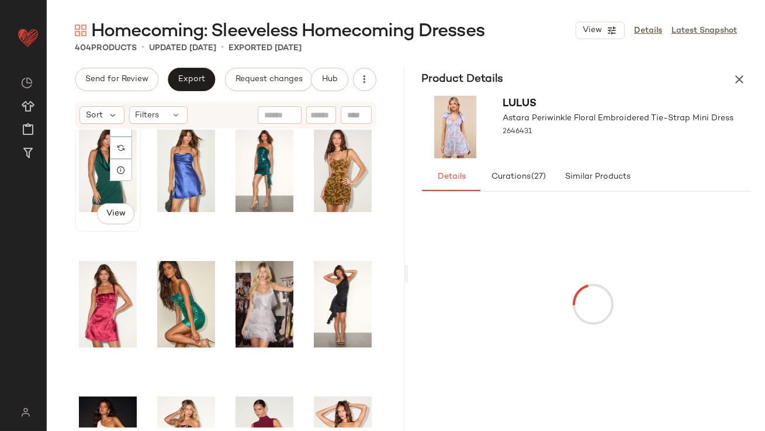
click at [94, 176] on div "#57 View" at bounding box center [108, 169] width 58 height 118
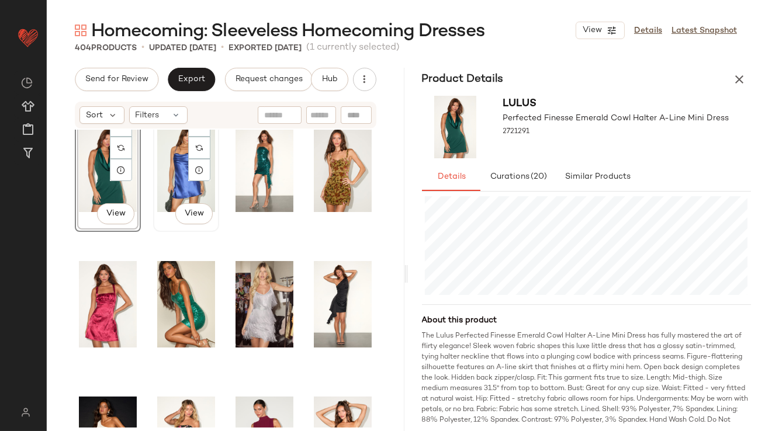
click at [174, 149] on div "#58 View" at bounding box center [186, 169] width 58 height 118
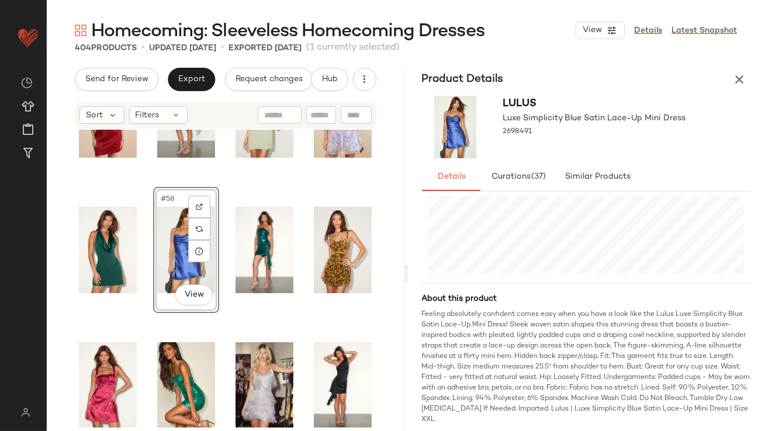
click at [173, 219] on div "#58 View" at bounding box center [186, 250] width 58 height 118
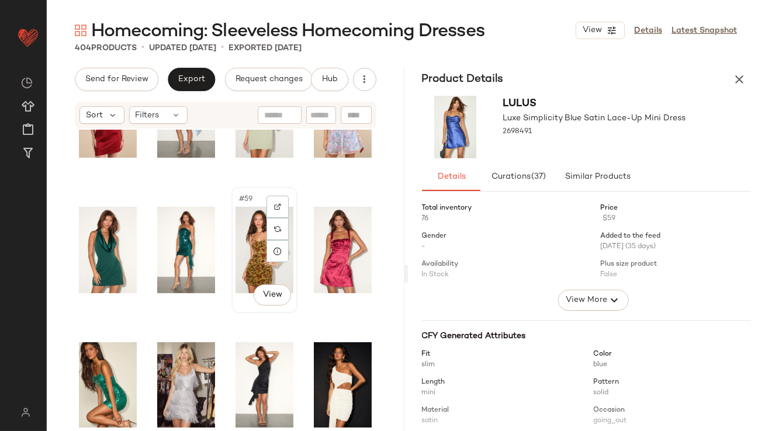
click at [246, 234] on div "#59 View" at bounding box center [265, 250] width 58 height 118
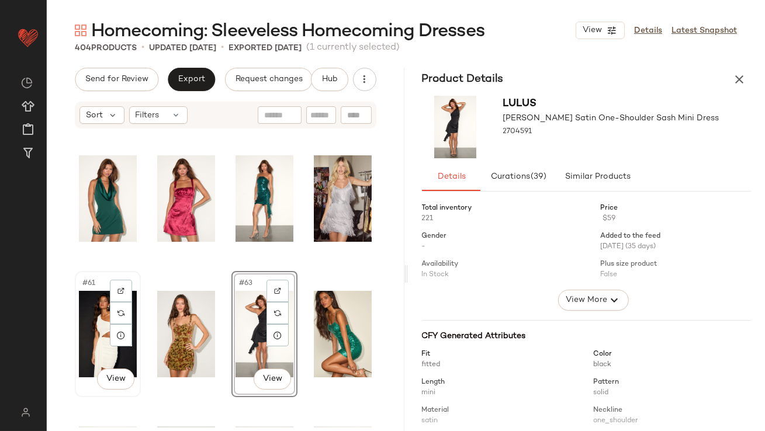
click at [94, 315] on div "#61 View" at bounding box center [108, 334] width 58 height 118
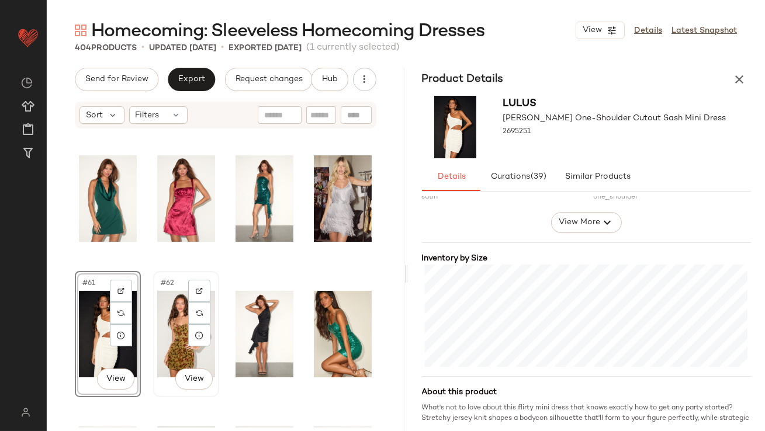
click at [172, 320] on div "#62 View" at bounding box center [186, 334] width 58 height 118
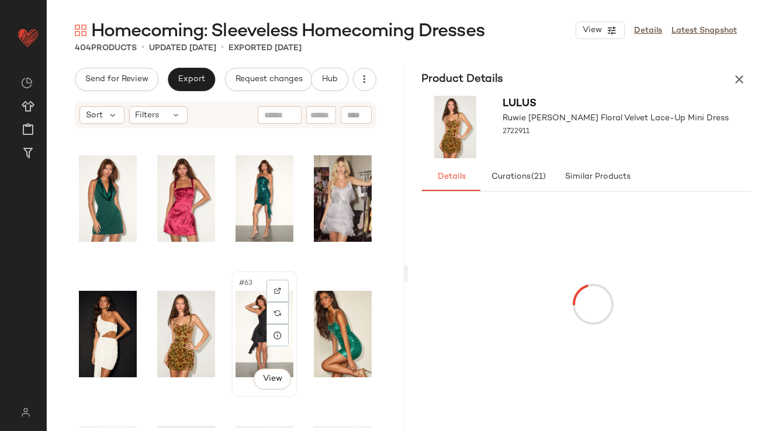
click at [244, 302] on div "#63 View" at bounding box center [265, 334] width 58 height 118
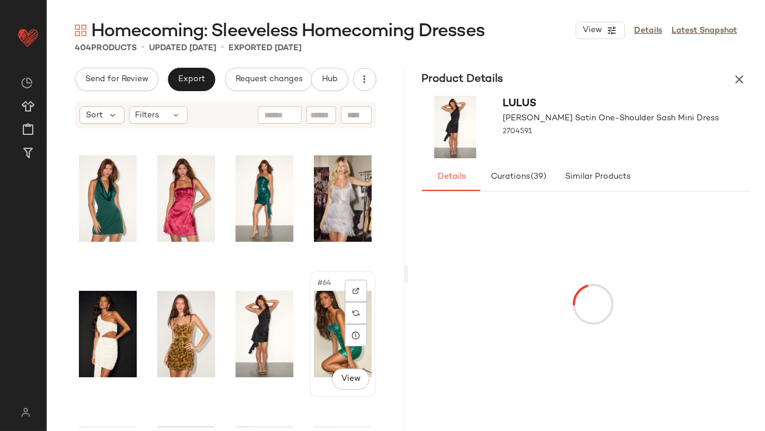
click at [314, 302] on div "#64 View" at bounding box center [343, 334] width 58 height 118
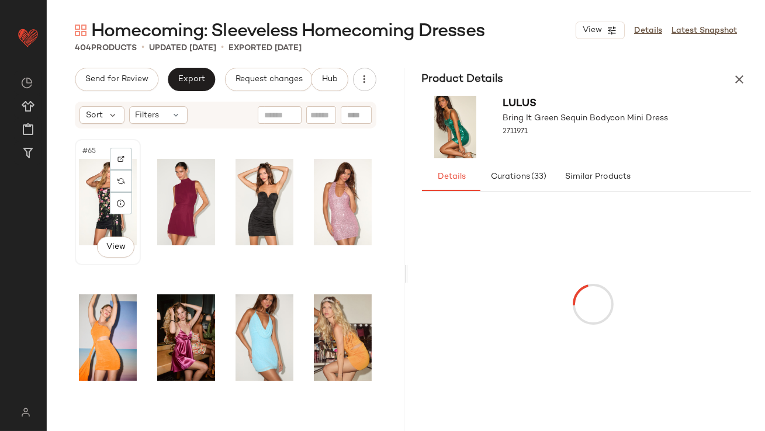
click at [84, 212] on div "#65 View" at bounding box center [108, 202] width 58 height 118
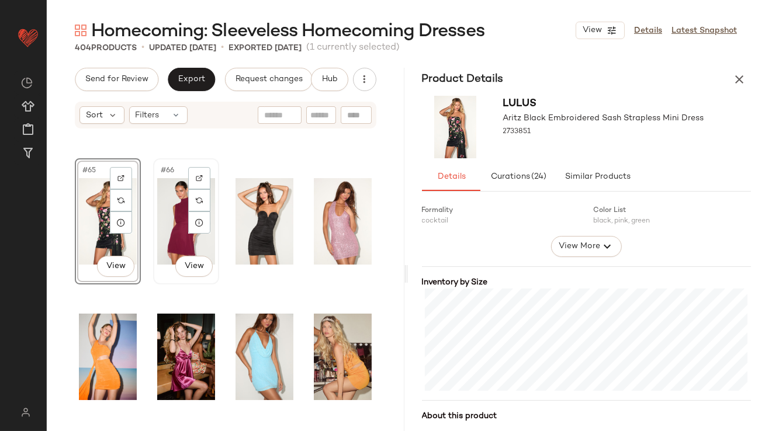
click at [165, 196] on div "#66 View" at bounding box center [186, 222] width 58 height 118
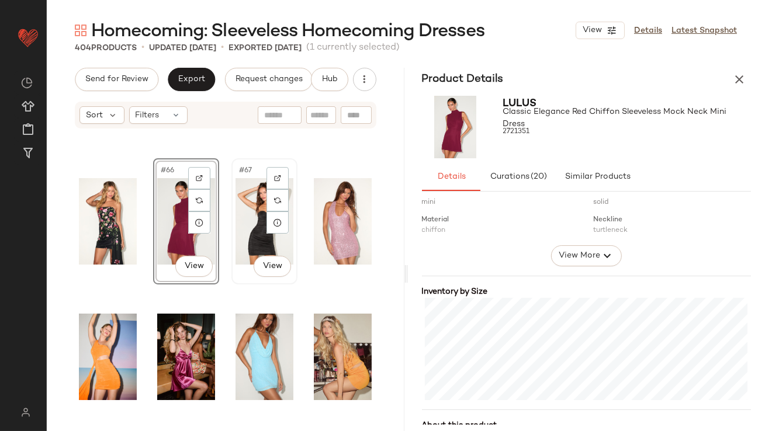
click at [260, 217] on div "#67 View" at bounding box center [265, 222] width 58 height 118
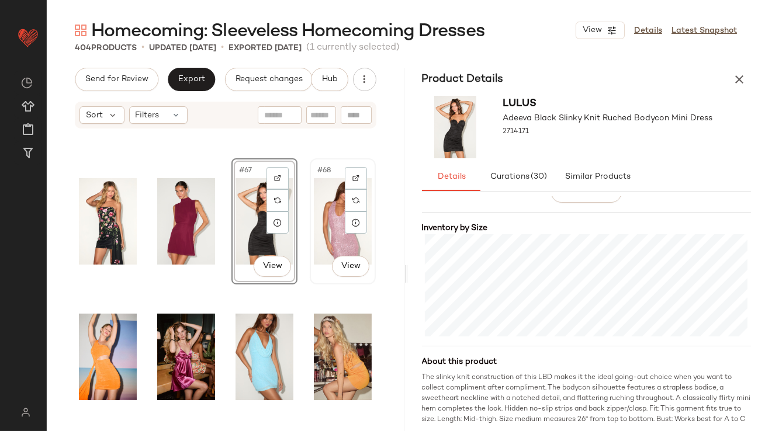
click at [317, 227] on div "#68 View" at bounding box center [343, 222] width 58 height 118
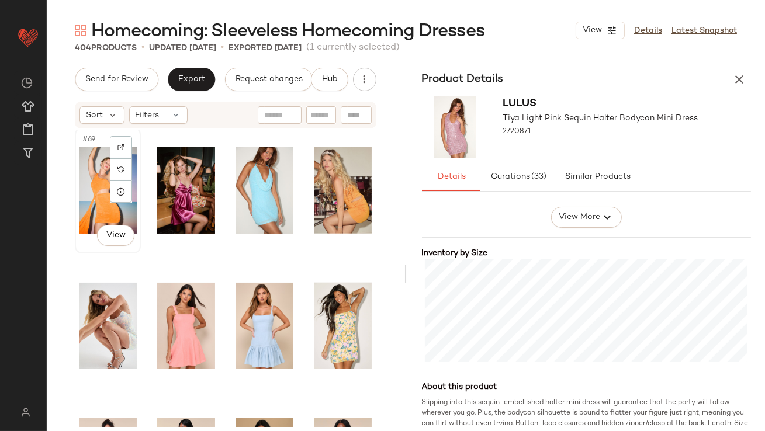
click at [94, 184] on div "#69 View" at bounding box center [108, 191] width 58 height 118
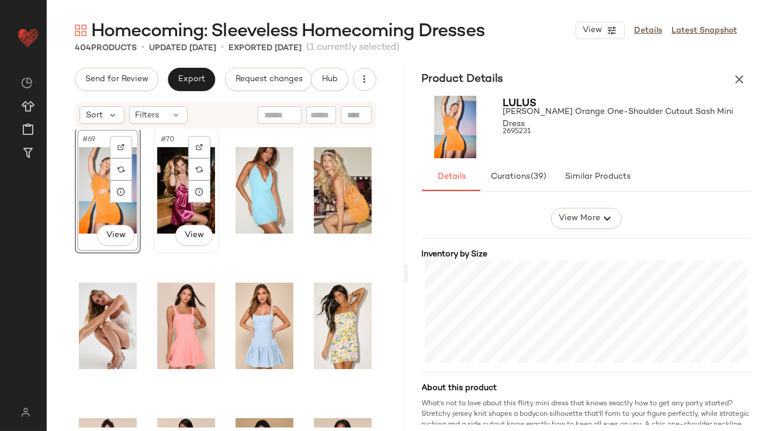
click at [163, 179] on div "#70 View" at bounding box center [186, 191] width 58 height 118
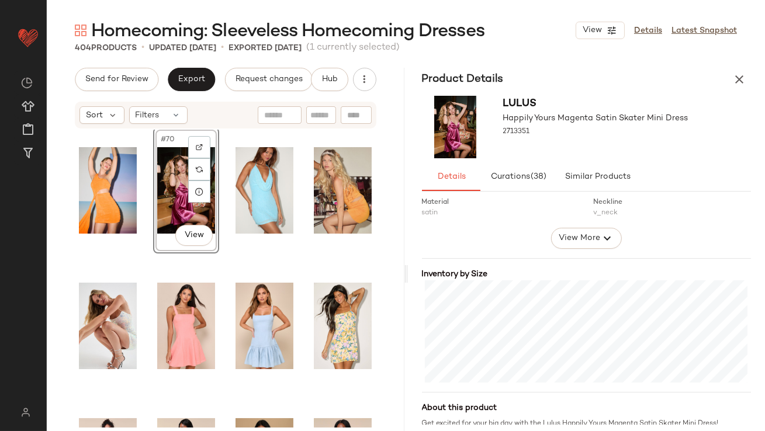
drag, startPoint x: 227, startPoint y: 179, endPoint x: 149, endPoint y: 198, distance: 80.7
click at [149, 198] on div "#70 View" at bounding box center [226, 279] width 358 height 298
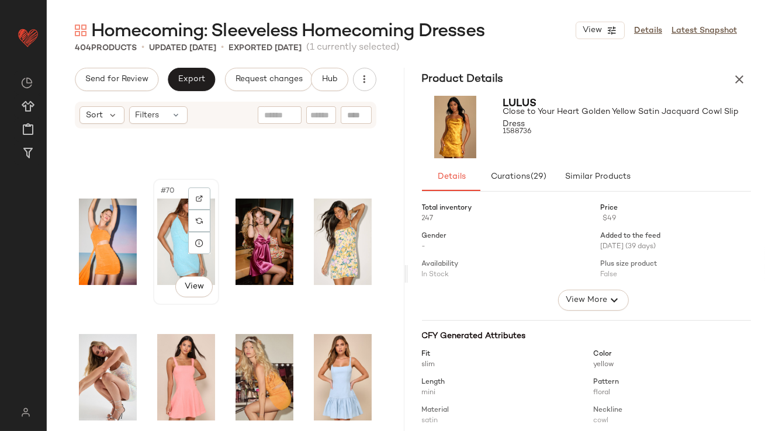
click at [171, 235] on div "#70 View" at bounding box center [186, 242] width 58 height 118
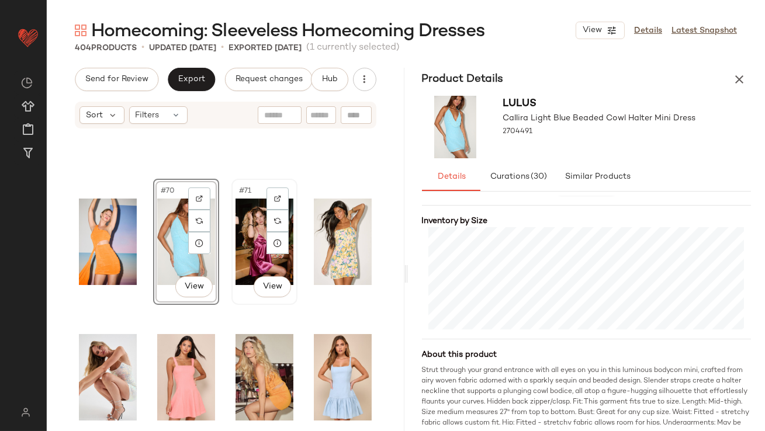
click at [255, 242] on div "#71 View" at bounding box center [265, 242] width 58 height 118
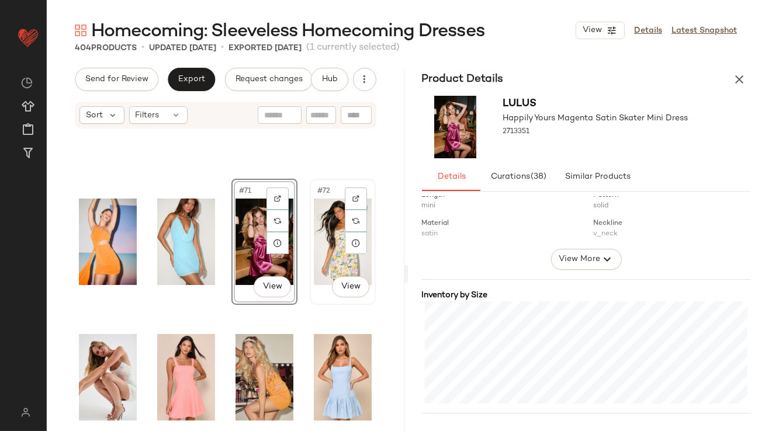
click at [322, 258] on div "#72 View" at bounding box center [343, 242] width 58 height 118
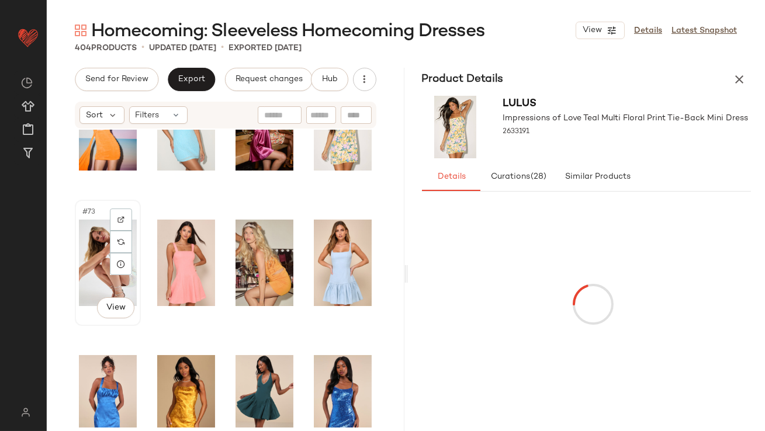
click at [92, 246] on div "#73 View" at bounding box center [108, 263] width 58 height 118
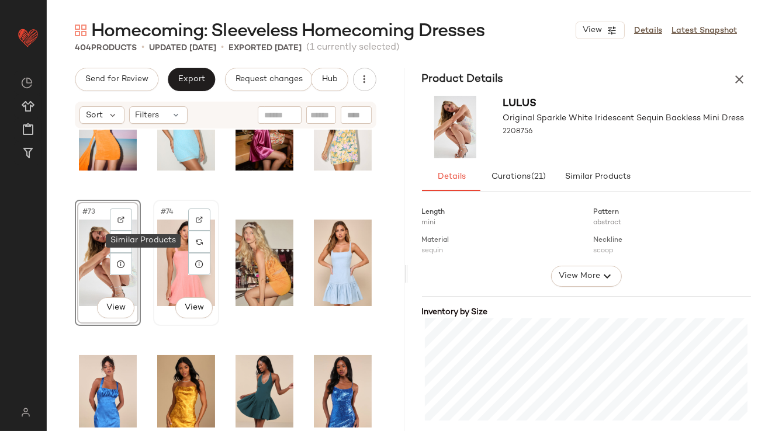
click at [167, 247] on div "#74 View" at bounding box center [186, 263] width 58 height 118
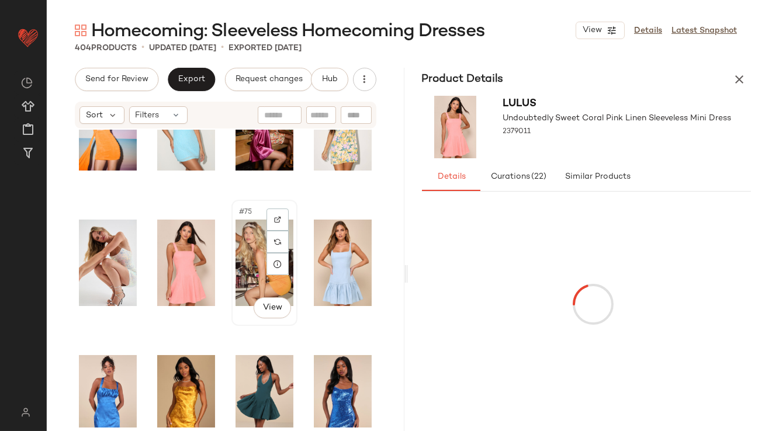
click at [244, 272] on div "#75 View" at bounding box center [265, 263] width 58 height 118
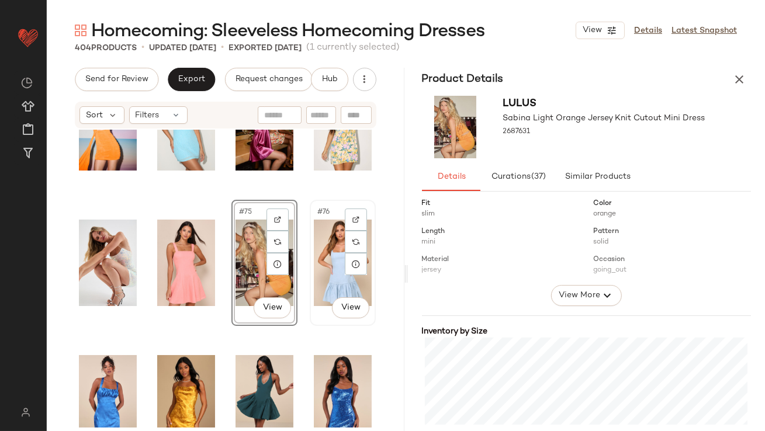
click at [322, 264] on div "#76 View" at bounding box center [343, 263] width 58 height 118
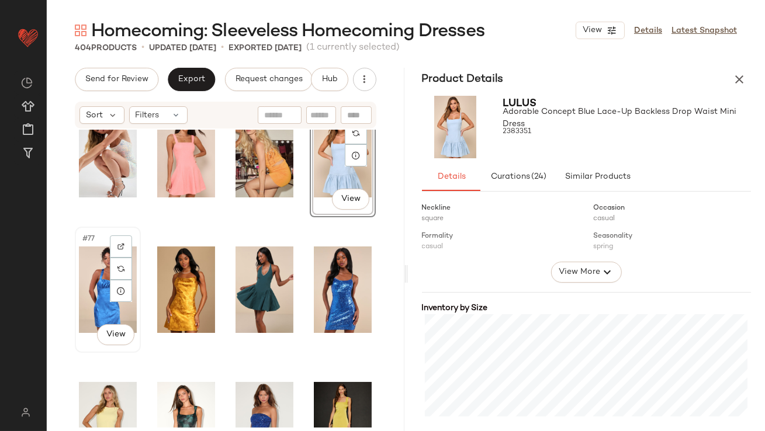
click at [87, 282] on div "#77 View" at bounding box center [108, 290] width 58 height 118
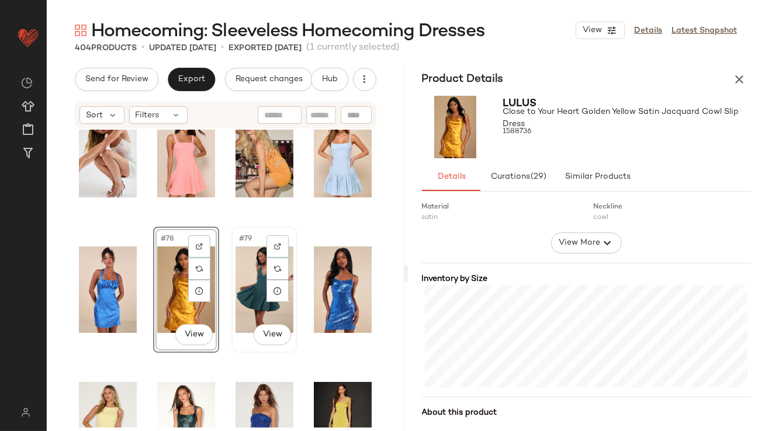
click at [244, 266] on div "#79 View" at bounding box center [265, 290] width 58 height 118
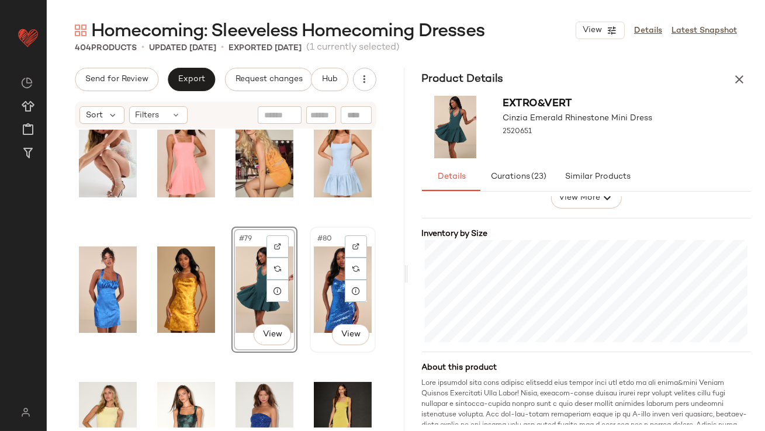
click at [314, 279] on div "#80 View" at bounding box center [343, 290] width 58 height 118
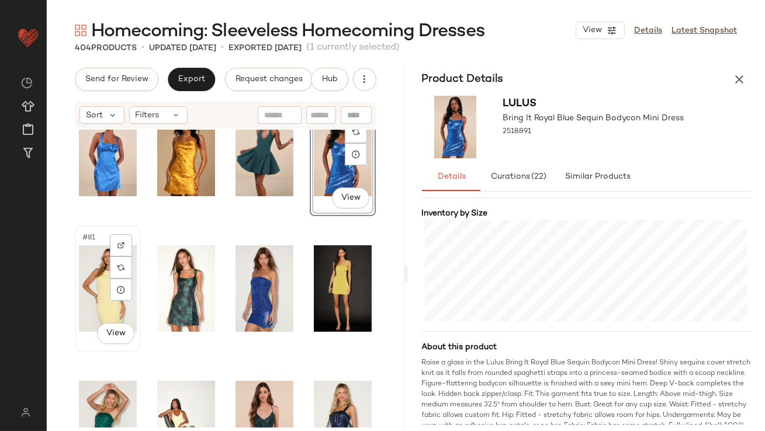
click at [105, 290] on div "#81 View" at bounding box center [108, 289] width 58 height 118
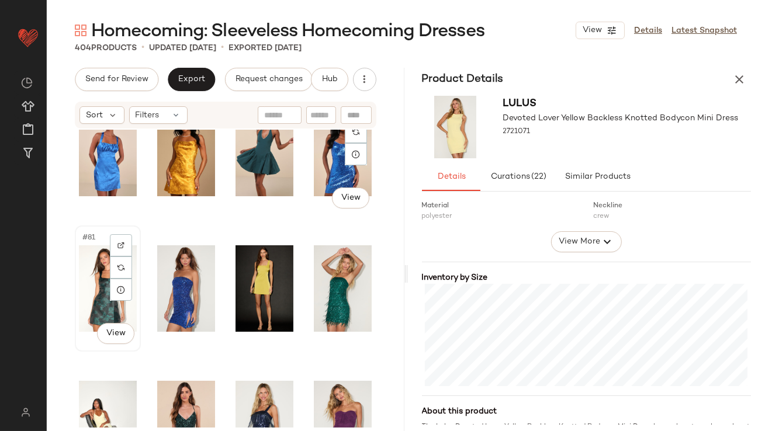
click at [101, 298] on div "#81 View" at bounding box center [108, 289] width 58 height 118
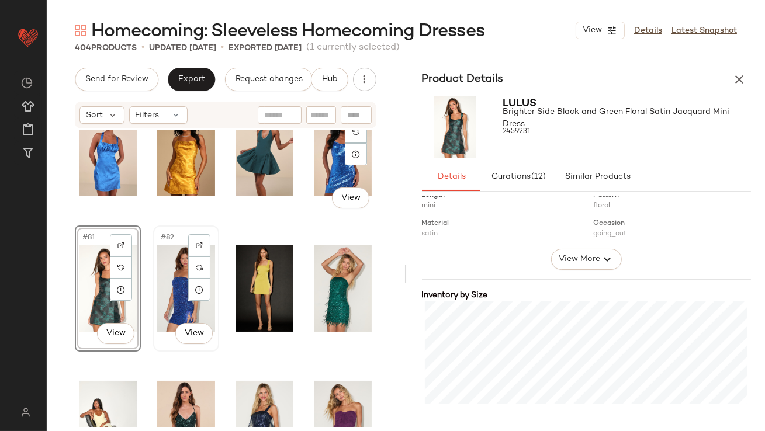
drag, startPoint x: 164, startPoint y: 285, endPoint x: 179, endPoint y: 285, distance: 14.6
click at [164, 285] on div "#82 View" at bounding box center [186, 289] width 58 height 118
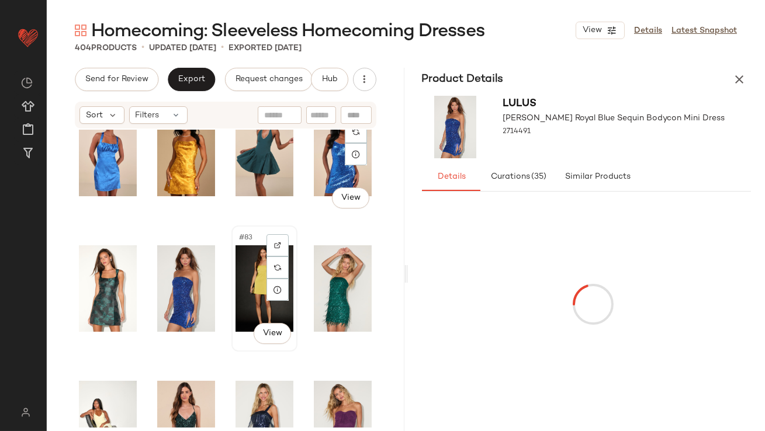
click at [243, 263] on div "#83 View" at bounding box center [265, 289] width 58 height 118
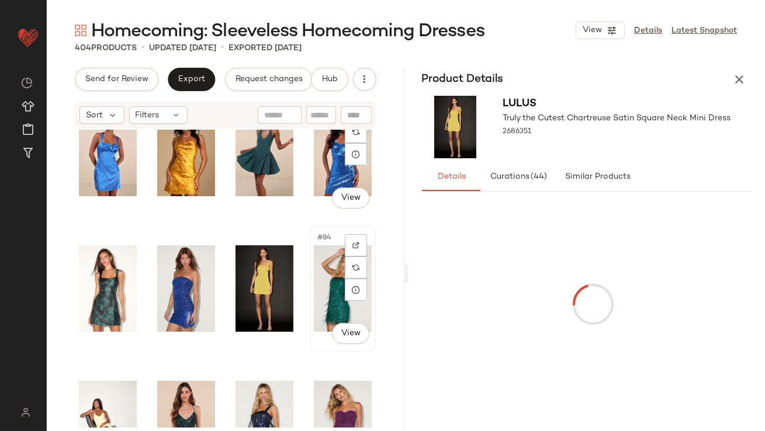
click at [314, 279] on div "#84 View" at bounding box center [343, 289] width 58 height 118
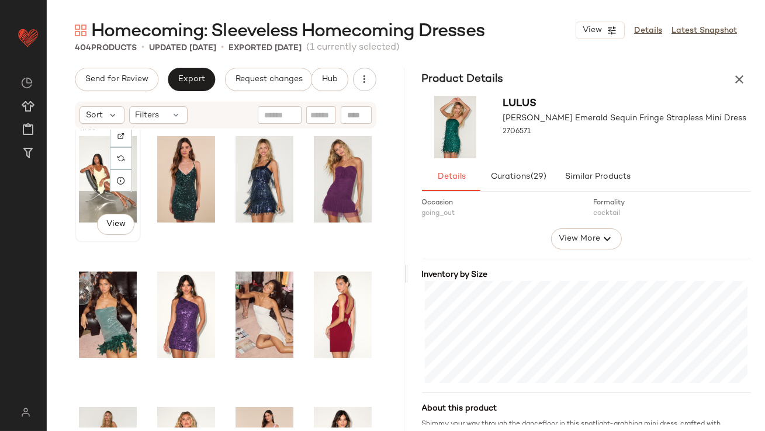
click at [110, 206] on div "#85 View" at bounding box center [108, 179] width 58 height 118
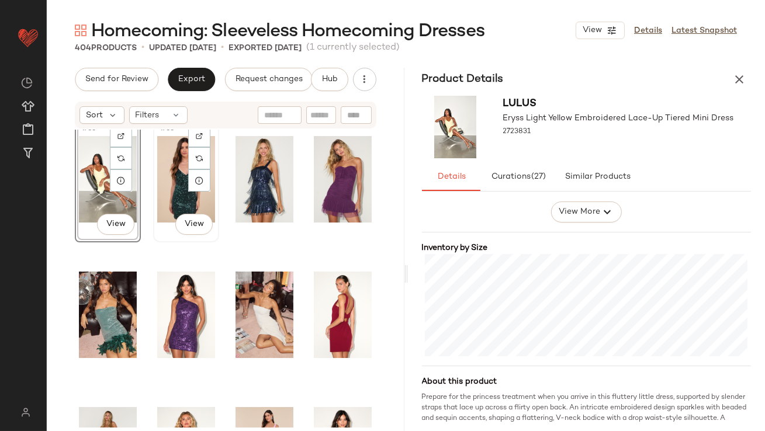
click at [175, 191] on div "#86 View" at bounding box center [186, 179] width 58 height 118
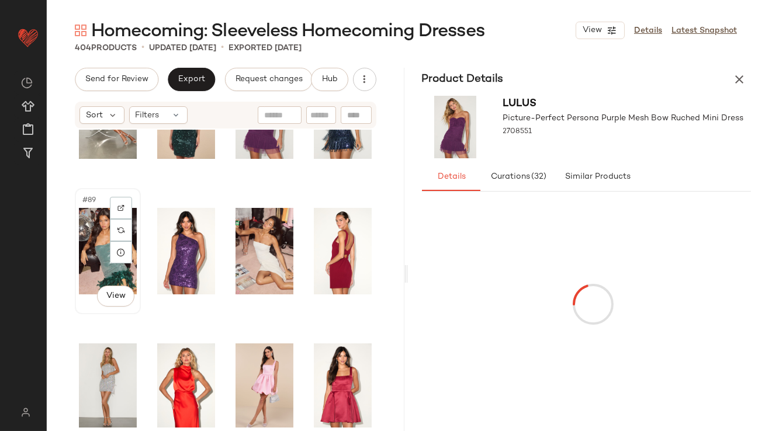
click at [81, 243] on div "#89 View" at bounding box center [108, 251] width 58 height 118
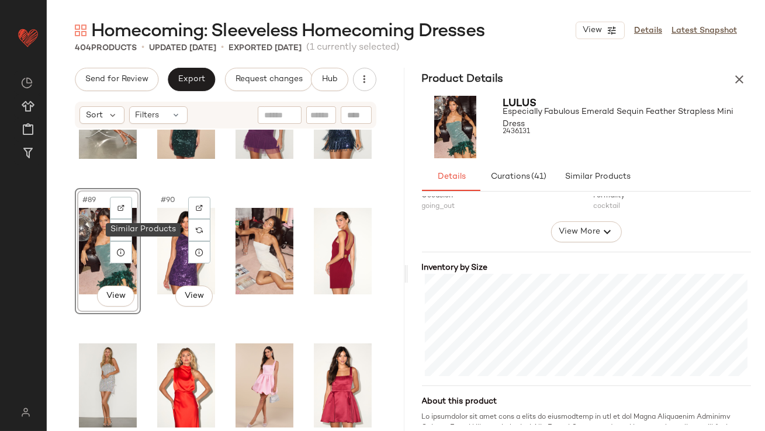
drag, startPoint x: 171, startPoint y: 222, endPoint x: 225, endPoint y: 239, distance: 56.2
click at [171, 222] on div "#90 View" at bounding box center [186, 251] width 58 height 118
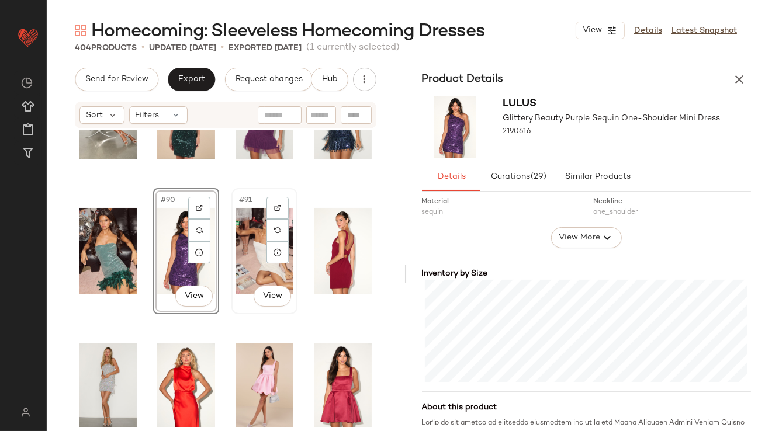
click at [257, 250] on div "#91 View" at bounding box center [265, 251] width 58 height 118
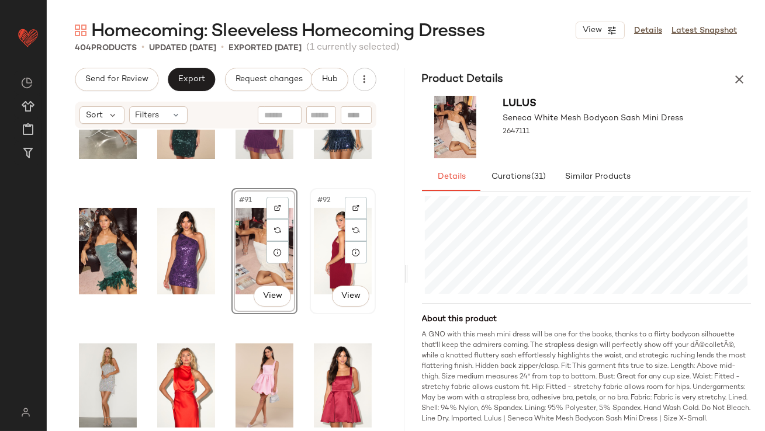
click at [316, 216] on div "#92 View" at bounding box center [343, 251] width 58 height 118
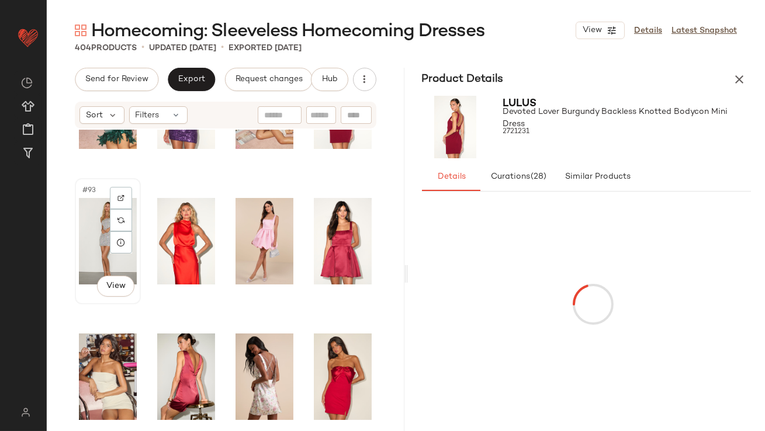
click at [84, 219] on div "#93 View" at bounding box center [108, 241] width 58 height 118
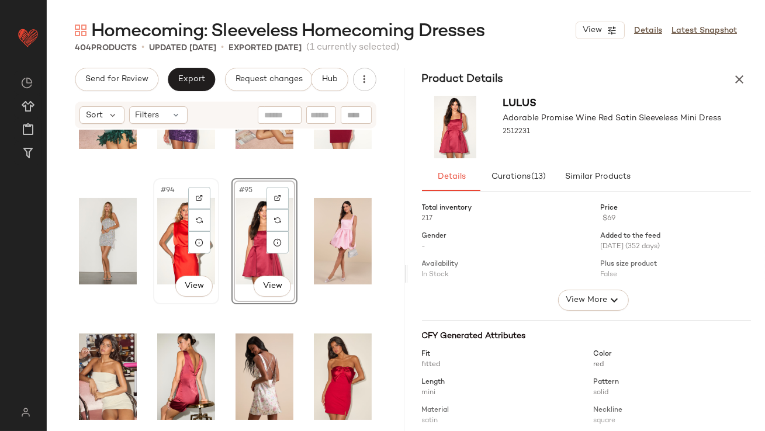
click at [165, 229] on div "#94 View" at bounding box center [186, 241] width 58 height 118
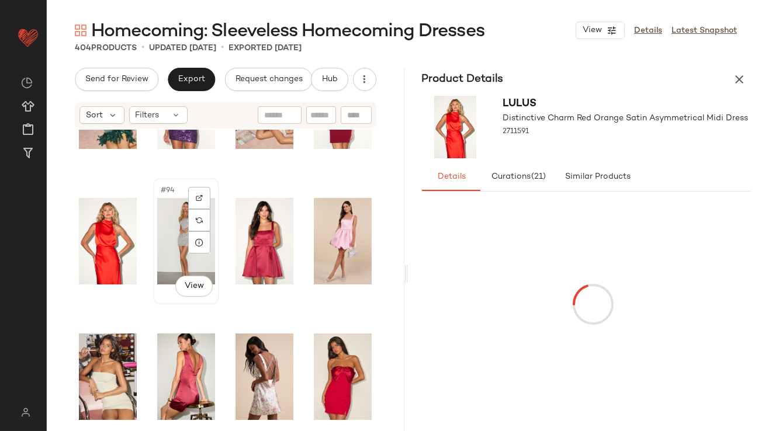
click at [168, 247] on div "#94 View" at bounding box center [186, 241] width 58 height 118
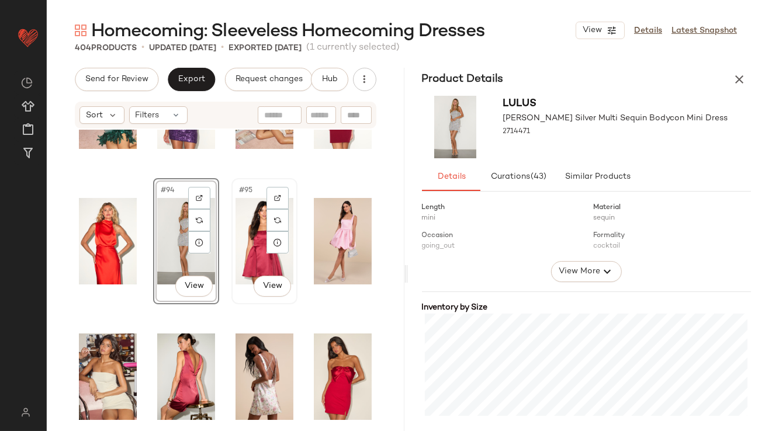
click at [240, 223] on div "#95 View" at bounding box center [265, 241] width 58 height 118
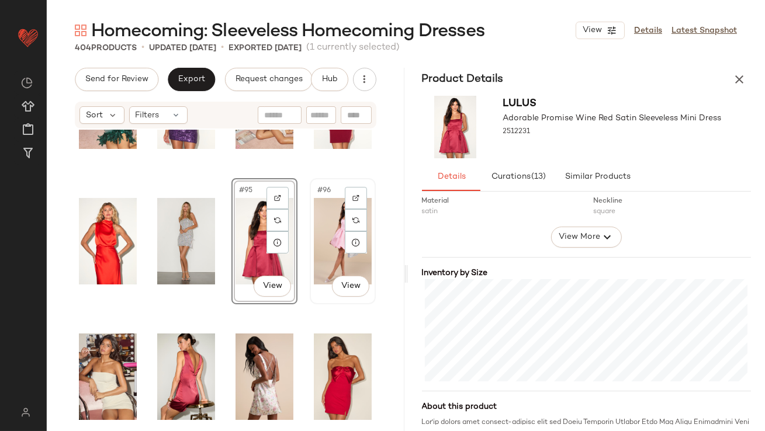
click at [314, 217] on div "#96 View" at bounding box center [343, 241] width 58 height 118
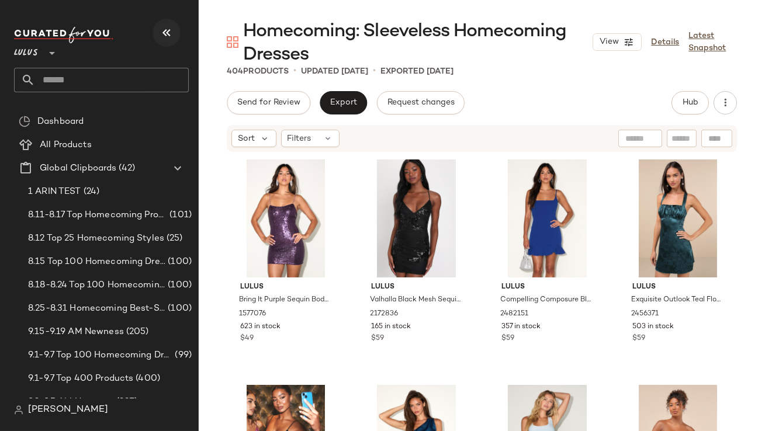
click at [165, 35] on icon "button" at bounding box center [167, 33] width 14 height 14
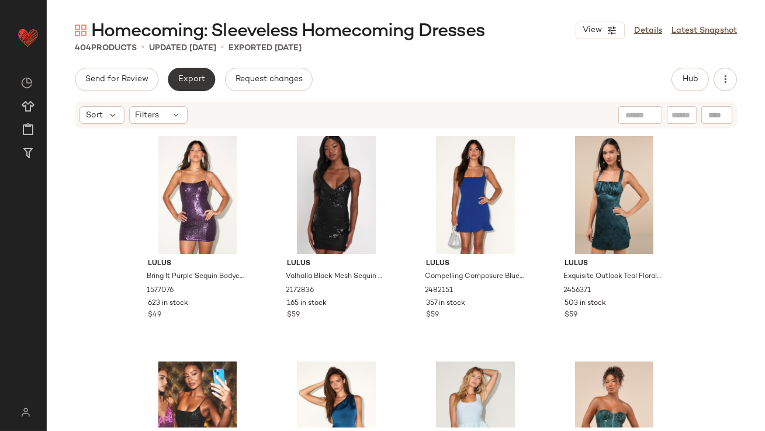
click at [175, 75] on button "Export" at bounding box center [191, 79] width 47 height 23
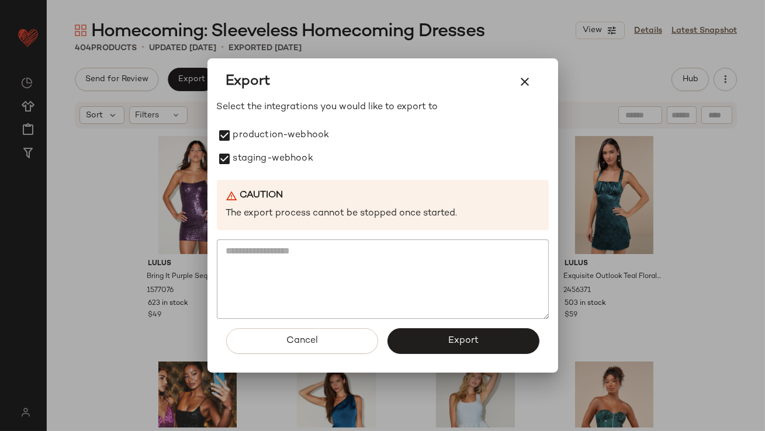
click at [429, 331] on button "Export" at bounding box center [464, 342] width 152 height 26
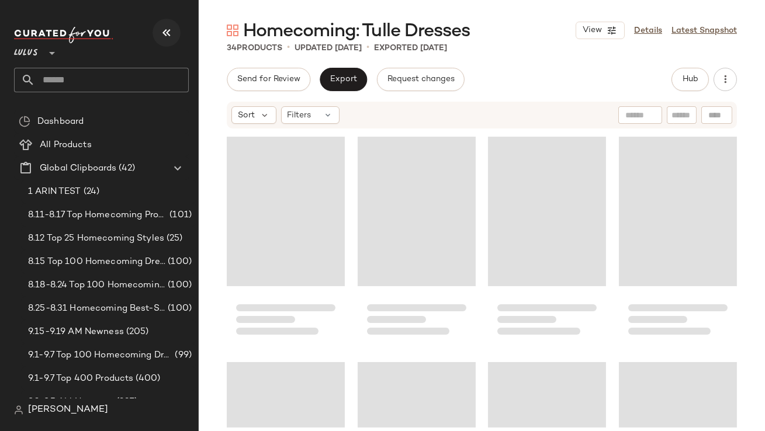
click at [167, 35] on icon "button" at bounding box center [167, 33] width 14 height 14
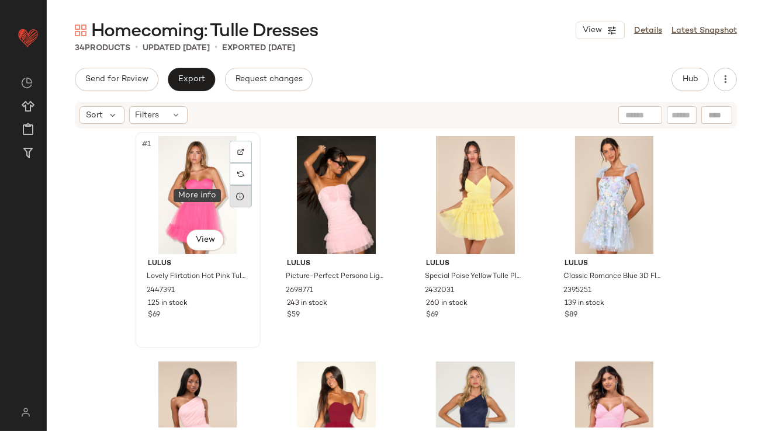
click at [244, 199] on div at bounding box center [241, 196] width 22 height 22
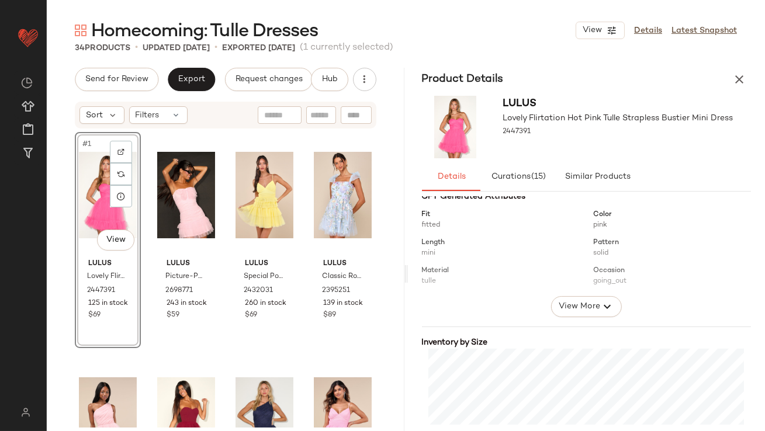
scroll to position [181, 0]
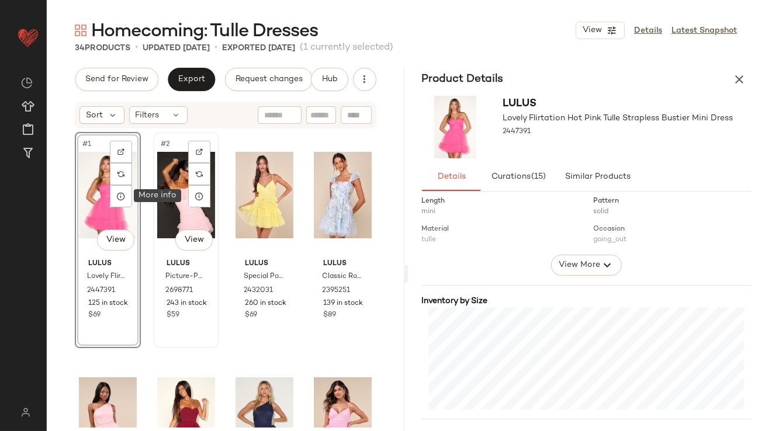
click at [165, 199] on div "#2 View" at bounding box center [186, 195] width 58 height 118
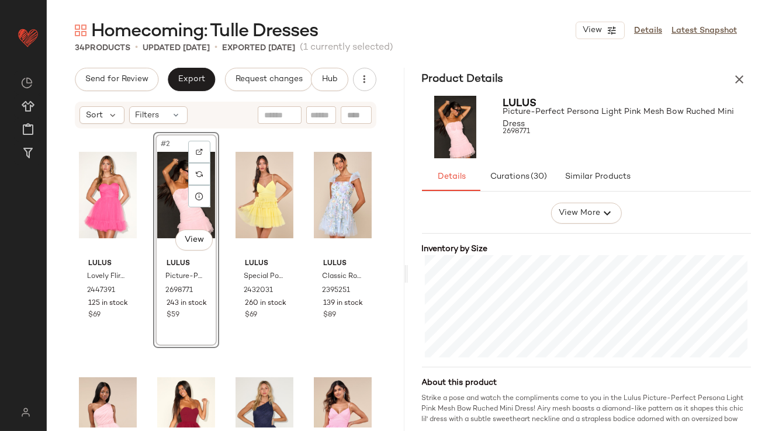
scroll to position [274, 0]
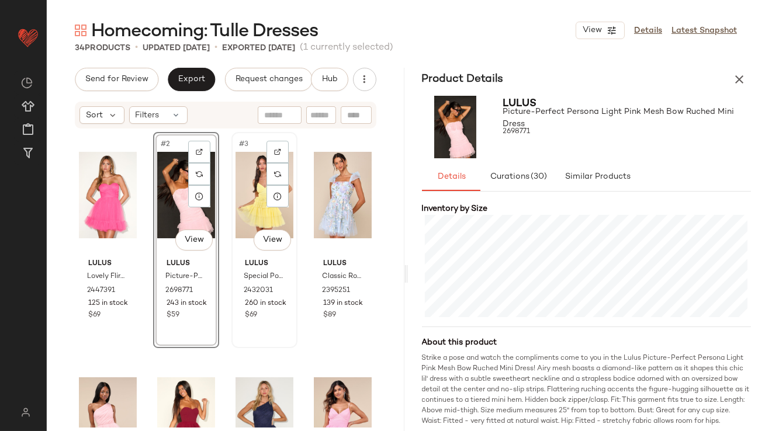
click at [236, 191] on div "#3 View" at bounding box center [265, 195] width 58 height 118
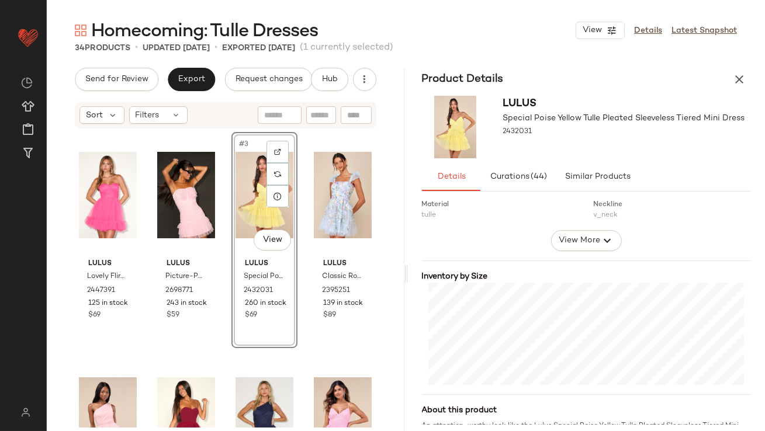
scroll to position [250, 0]
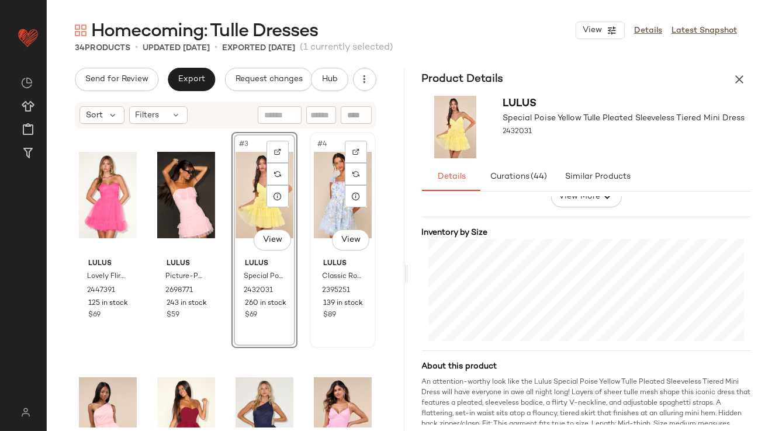
click at [314, 171] on div "#4 View" at bounding box center [343, 195] width 58 height 118
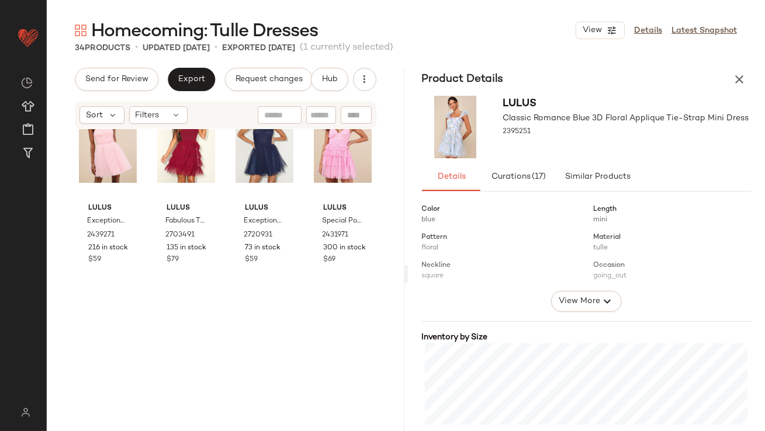
scroll to position [301, 0]
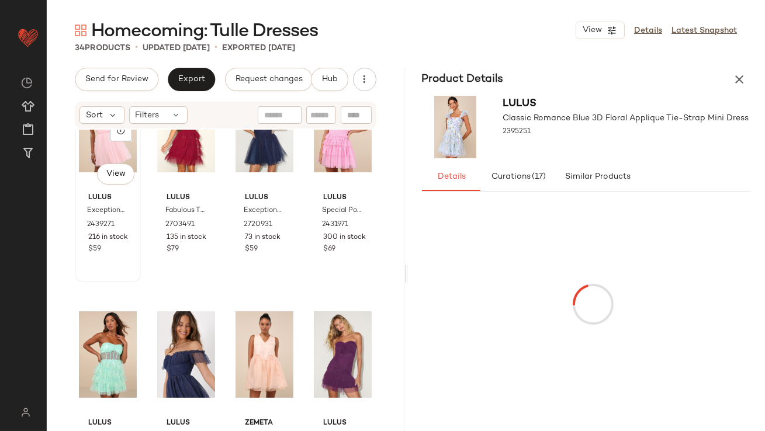
click at [99, 150] on div "#5 View" at bounding box center [108, 129] width 58 height 118
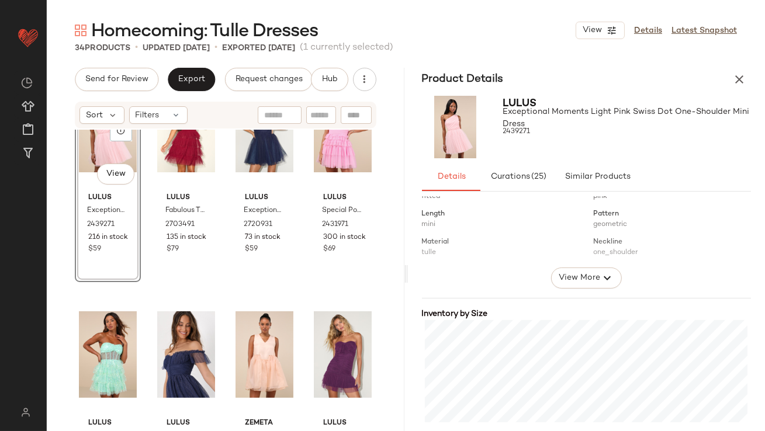
scroll to position [216, 0]
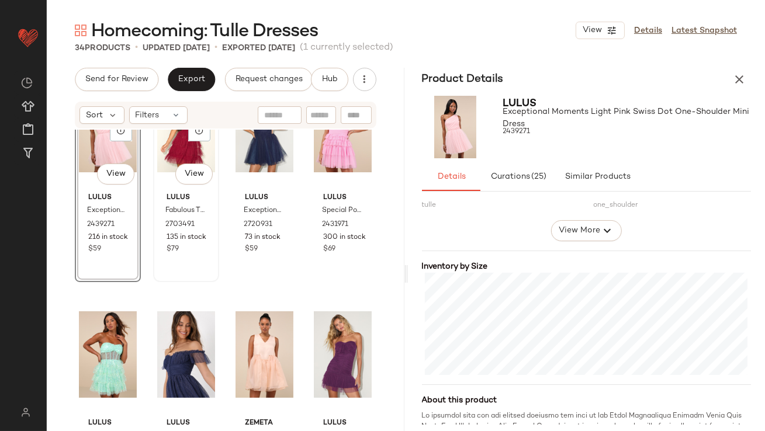
click at [157, 152] on div "#6 View" at bounding box center [186, 129] width 58 height 118
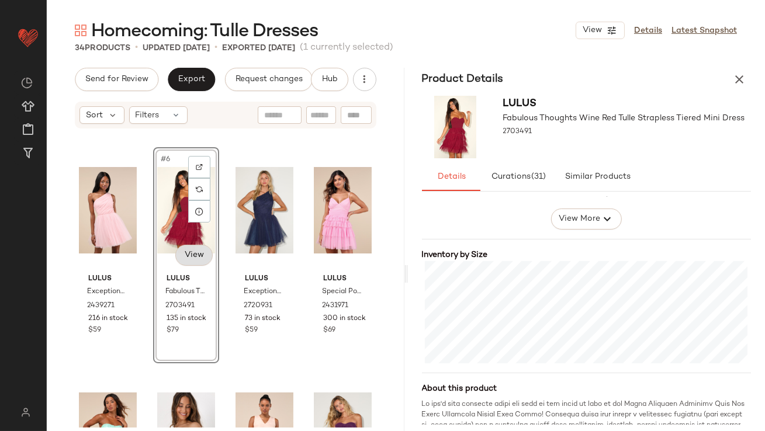
scroll to position [210, 0]
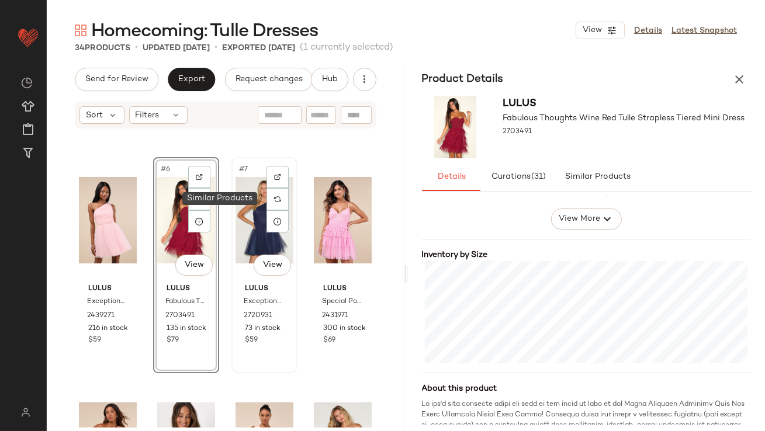
click at [261, 201] on div "#7 View" at bounding box center [265, 220] width 58 height 118
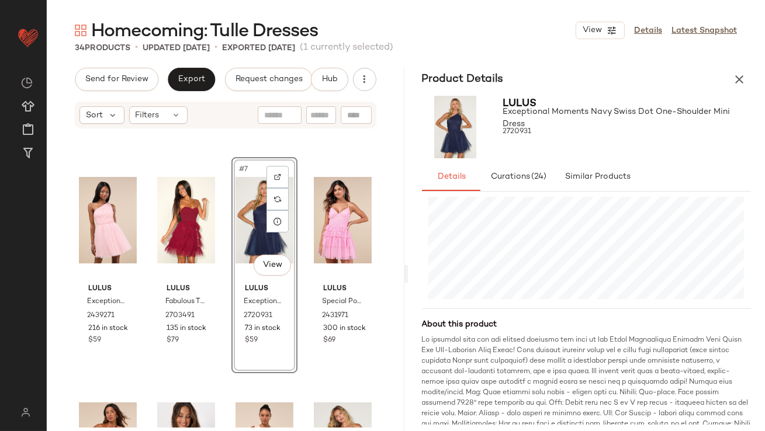
scroll to position [91, 0]
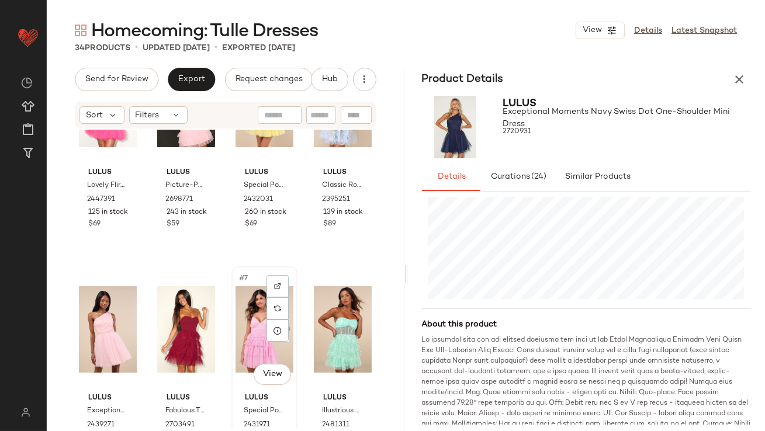
click at [248, 324] on div "#7 View" at bounding box center [265, 330] width 58 height 118
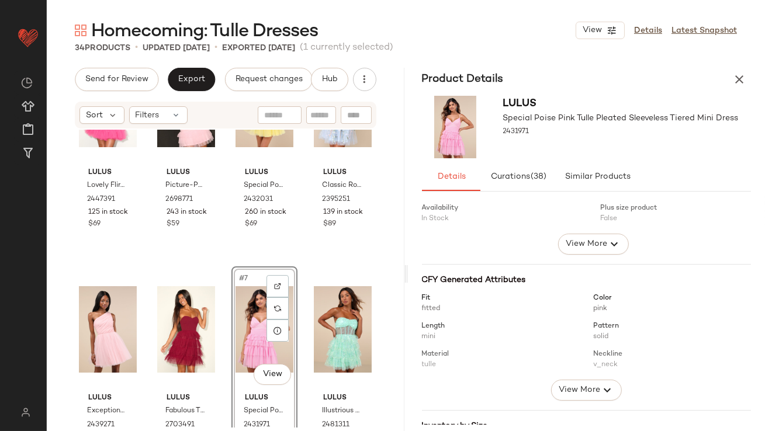
scroll to position [228, 0]
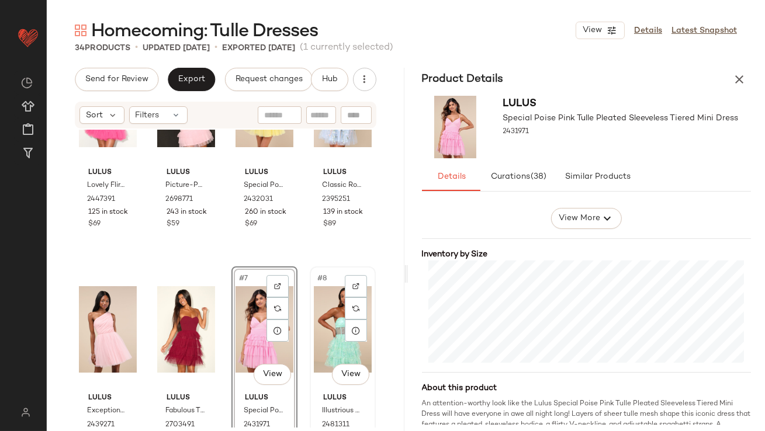
click at [318, 323] on div "#8 View" at bounding box center [343, 330] width 58 height 118
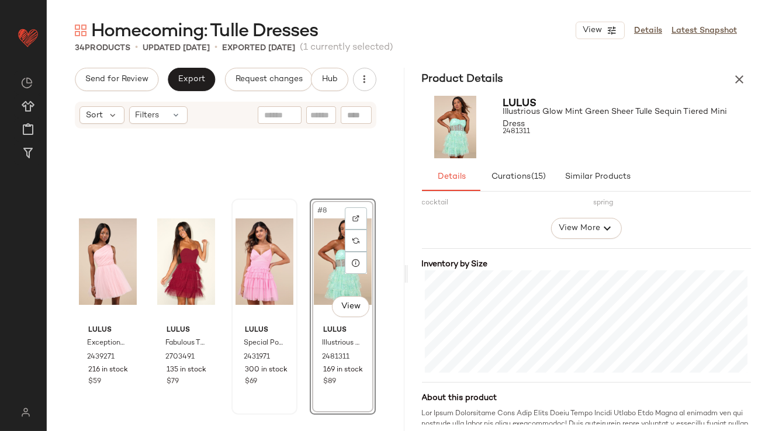
scroll to position [288, 0]
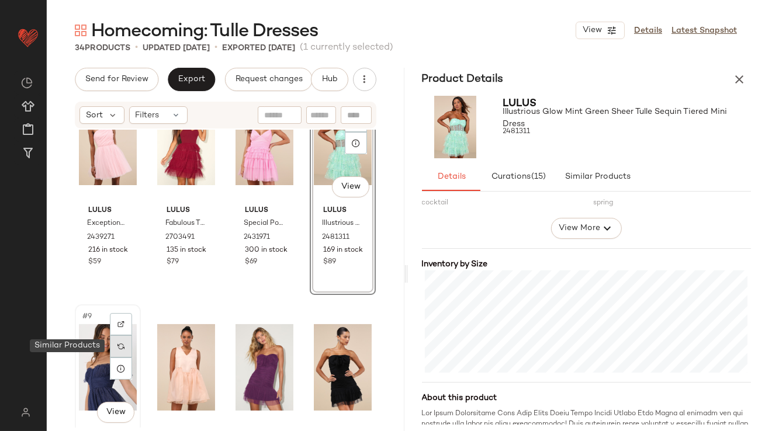
click at [110, 349] on div at bounding box center [121, 347] width 22 height 22
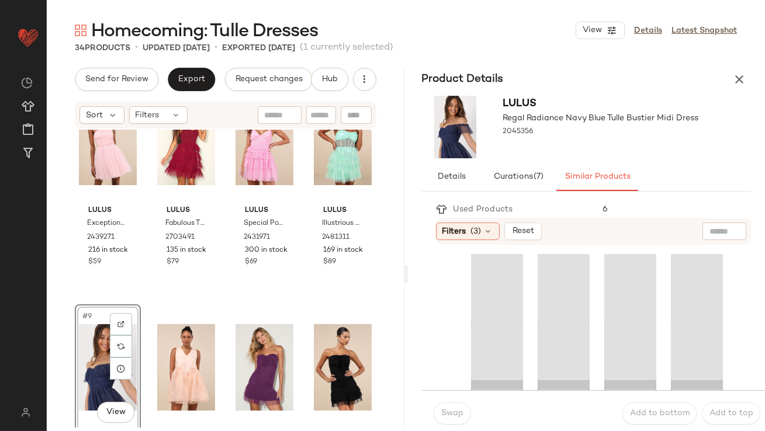
scroll to position [193, 0]
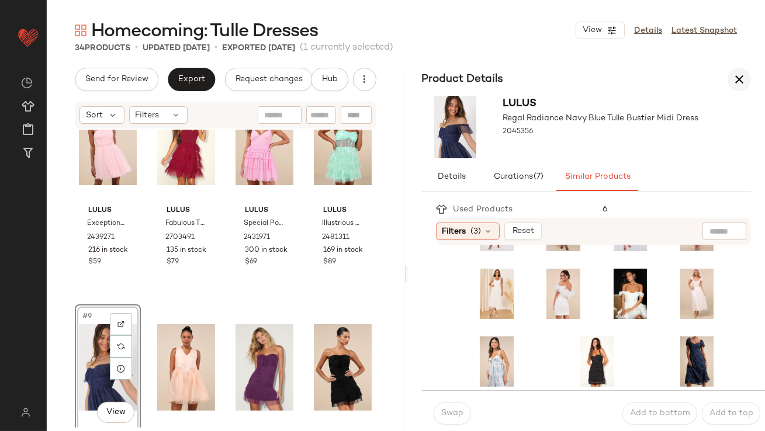
click at [738, 73] on icon "button" at bounding box center [740, 79] width 14 height 14
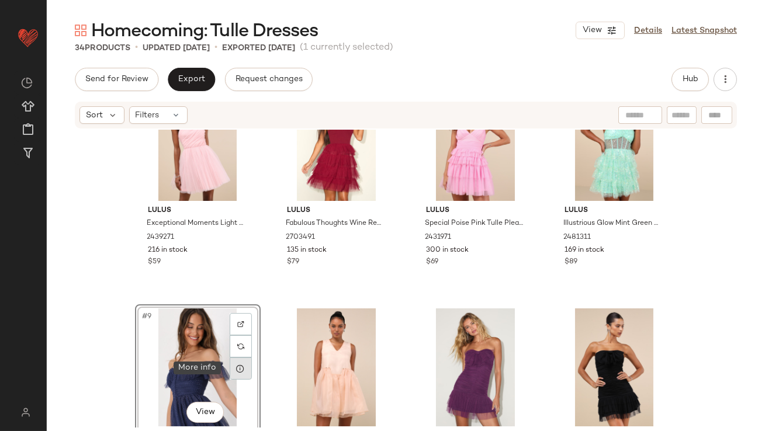
click at [238, 368] on icon at bounding box center [240, 368] width 9 height 9
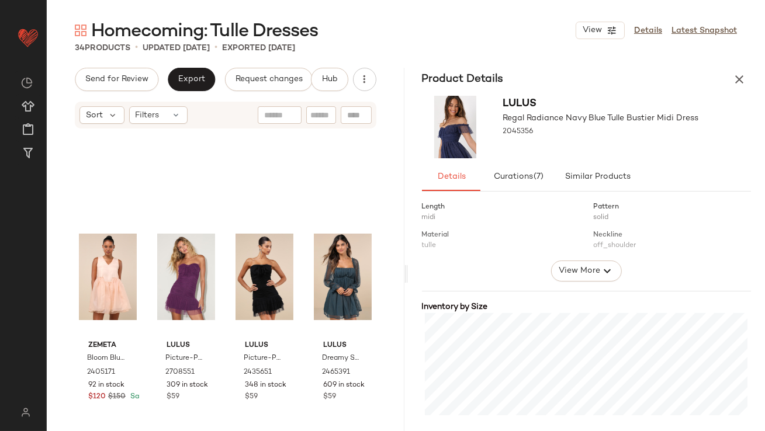
scroll to position [548, 0]
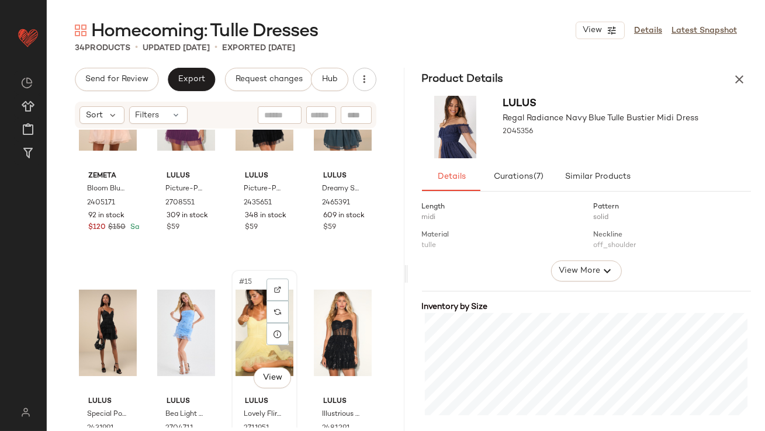
click at [243, 313] on div "#15 View" at bounding box center [265, 333] width 58 height 118
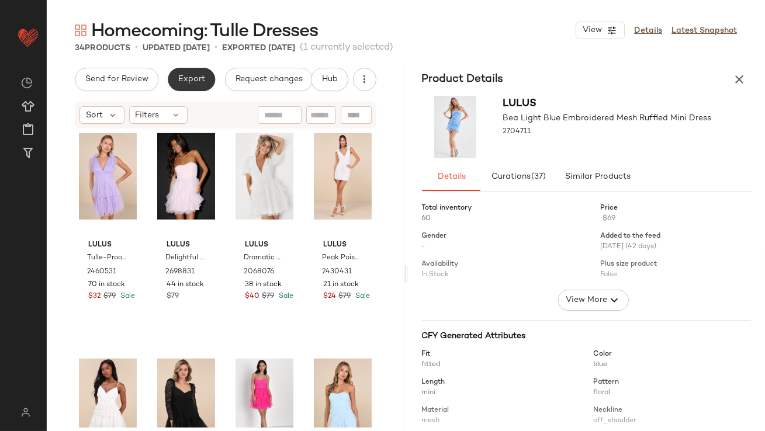
click at [180, 75] on span "Export" at bounding box center [191, 79] width 27 height 9
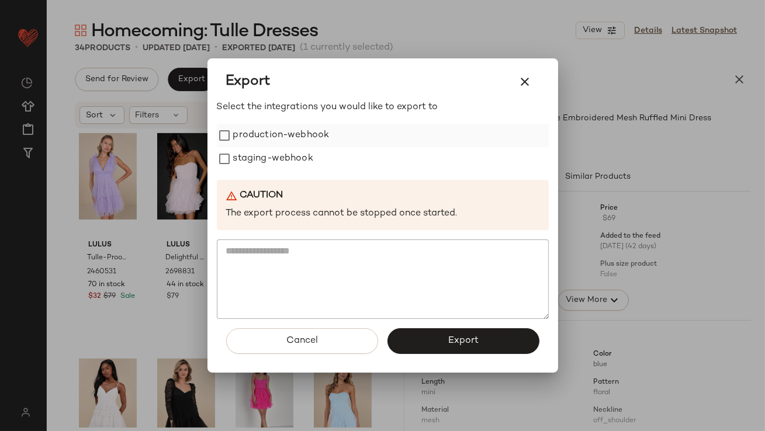
click at [233, 140] on label "production-webhook" at bounding box center [281, 135] width 96 height 23
click at [233, 157] on label "staging-webhook" at bounding box center [273, 158] width 80 height 23
click at [448, 336] on span "Export" at bounding box center [463, 341] width 31 height 11
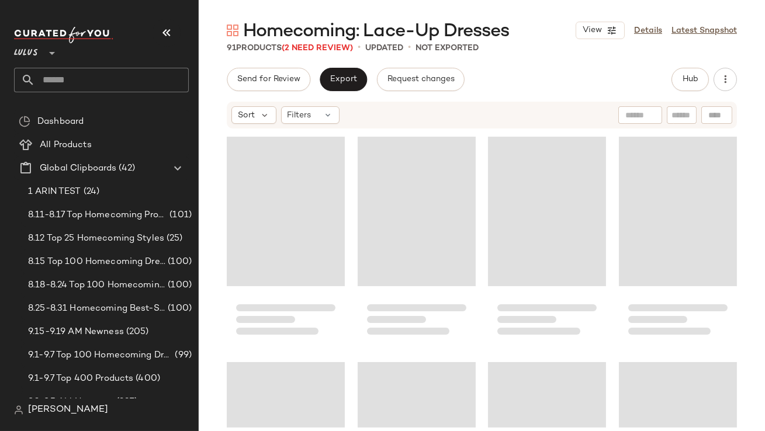
click at [177, 42] on div "Lulus **" at bounding box center [101, 46] width 175 height 29
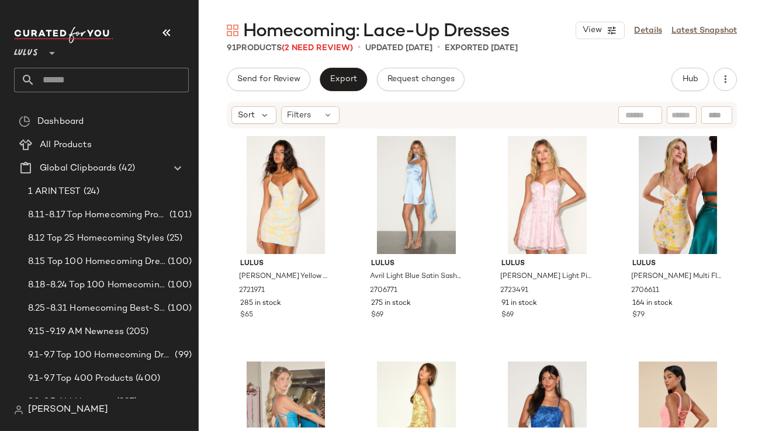
click at [169, 39] on icon "button" at bounding box center [167, 33] width 14 height 14
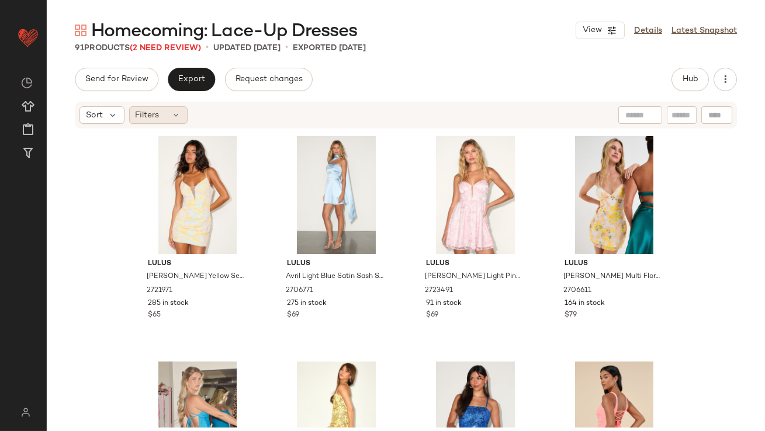
click at [157, 112] on span "Filters" at bounding box center [148, 115] width 24 height 12
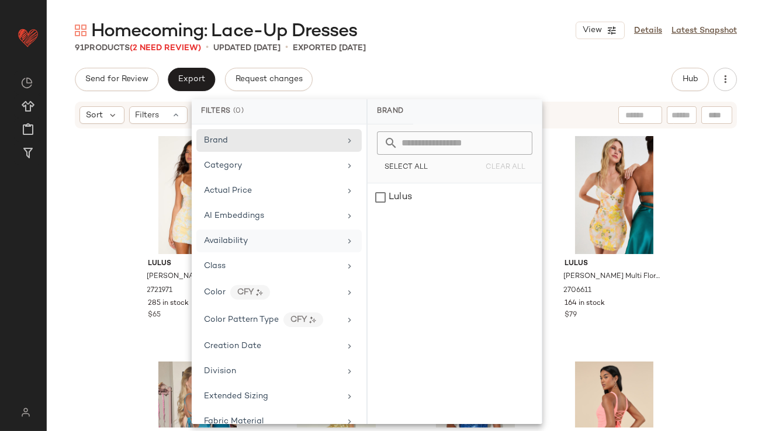
click at [232, 246] on div "Availability" at bounding box center [226, 241] width 44 height 12
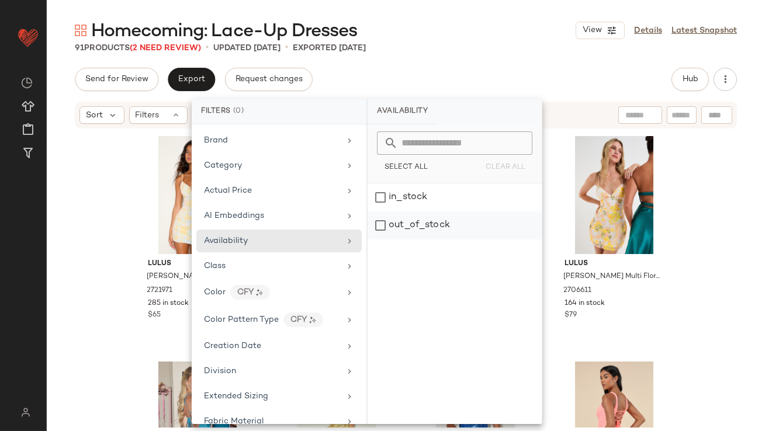
click at [381, 226] on div "out_of_stock" at bounding box center [455, 226] width 174 height 28
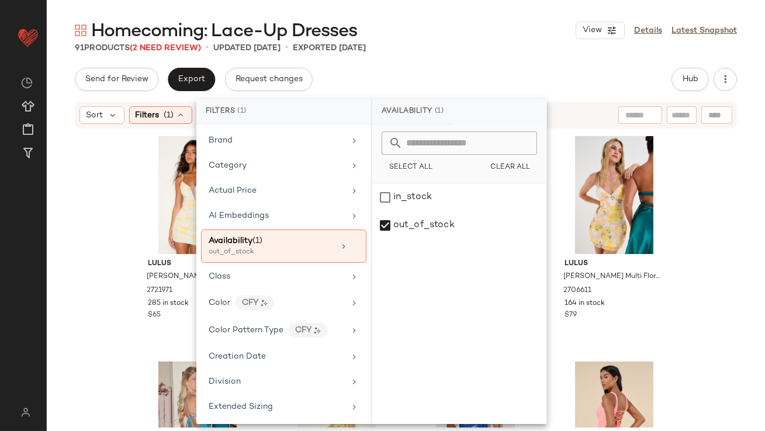
click at [434, 62] on div "Homecoming: Lace-Up Dresses View Details Latest Snapshot 91 Products (2 Need Re…" at bounding box center [406, 225] width 719 height 413
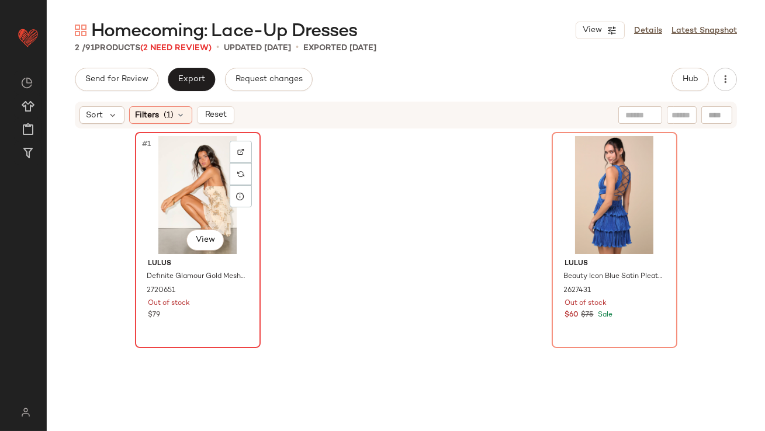
click at [171, 170] on div "#1 View" at bounding box center [198, 195] width 118 height 118
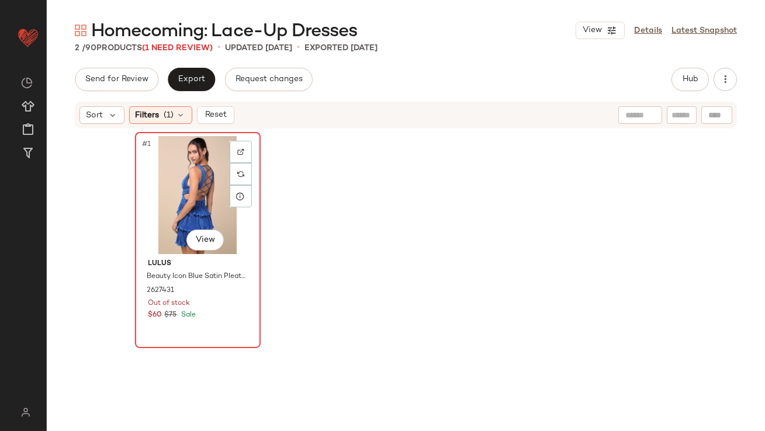
click at [205, 178] on div "#1 View" at bounding box center [198, 195] width 118 height 118
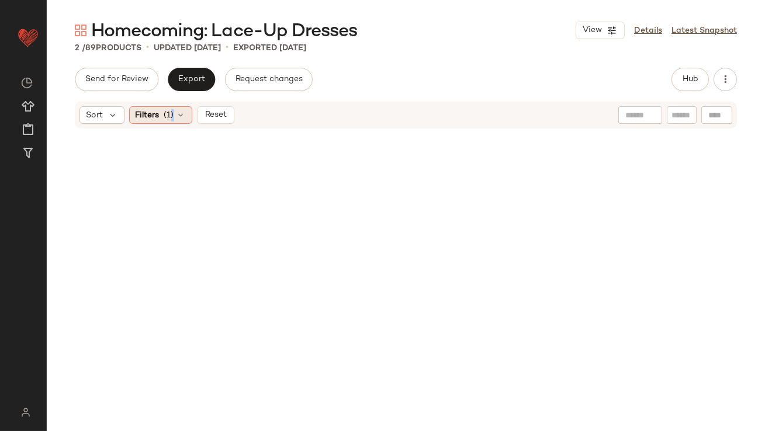
click at [168, 113] on span "(1)" at bounding box center [169, 115] width 10 height 12
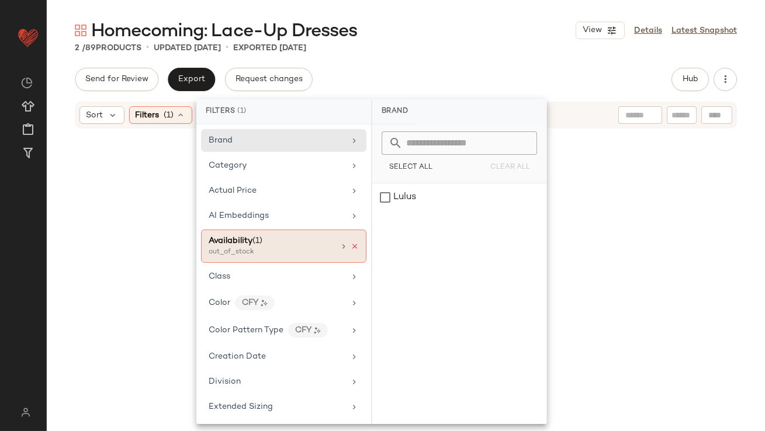
click at [354, 245] on icon at bounding box center [355, 247] width 8 height 8
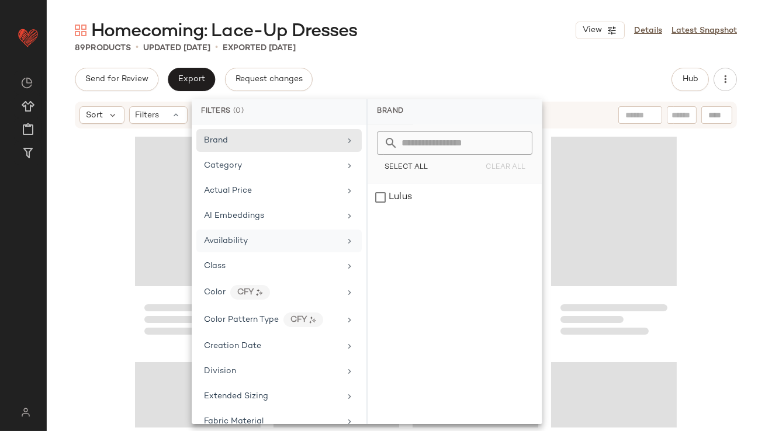
click at [496, 37] on div "Homecoming: Lace-Up Dresses View Details Latest Snapshot" at bounding box center [406, 30] width 719 height 23
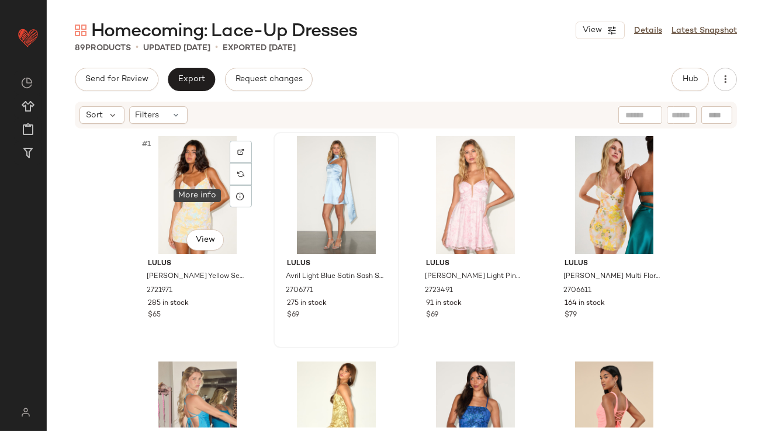
click at [236, 201] on icon at bounding box center [240, 196] width 9 height 9
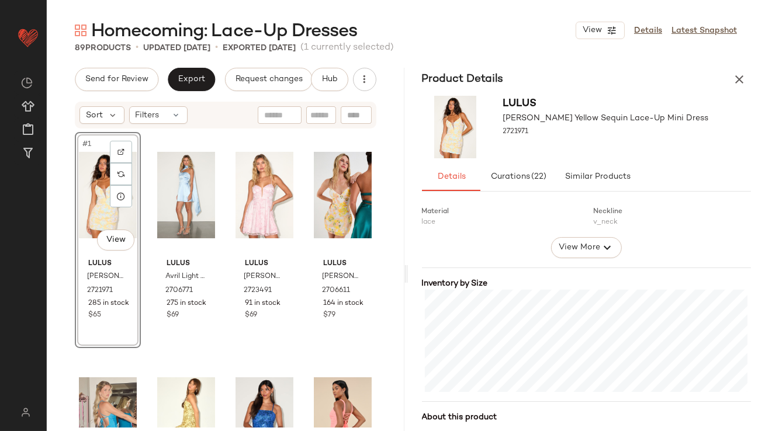
scroll to position [243, 0]
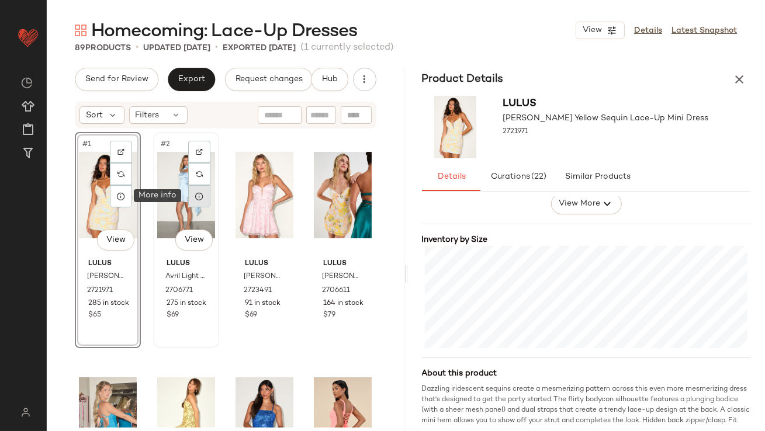
click at [202, 199] on icon at bounding box center [199, 196] width 9 height 9
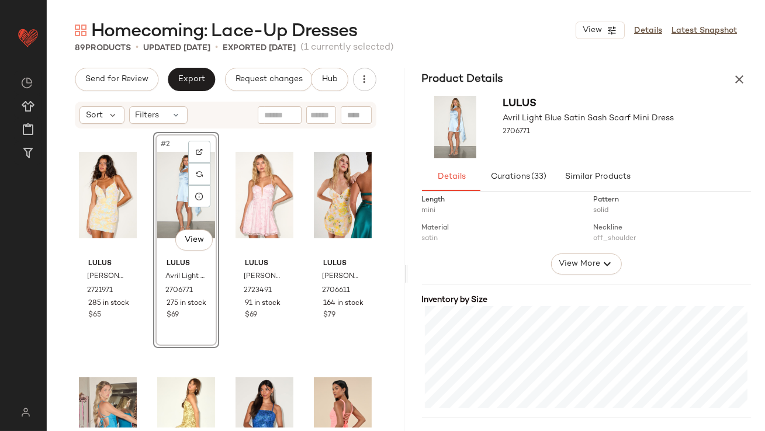
scroll to position [189, 0]
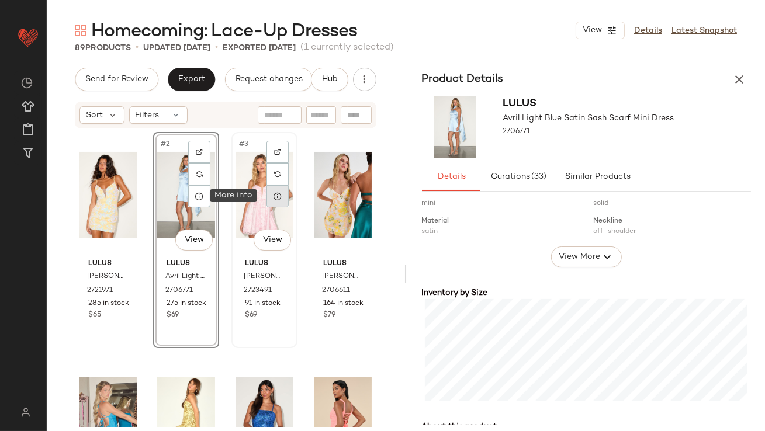
click at [276, 196] on icon at bounding box center [277, 196] width 9 height 9
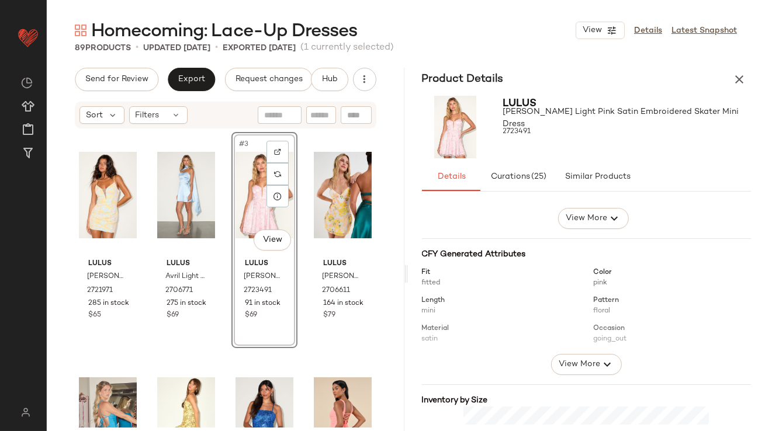
scroll to position [202, 0]
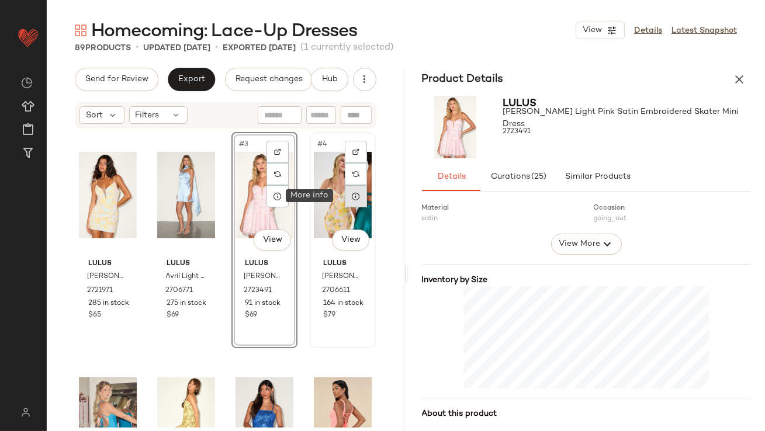
click at [353, 198] on icon at bounding box center [355, 196] width 9 height 9
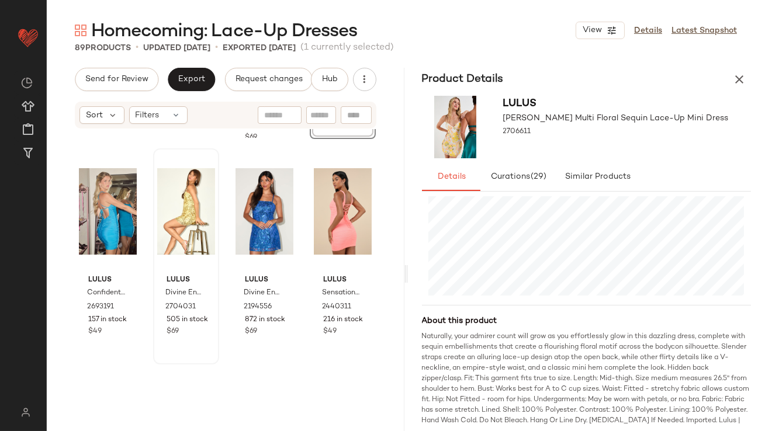
scroll to position [226, 0]
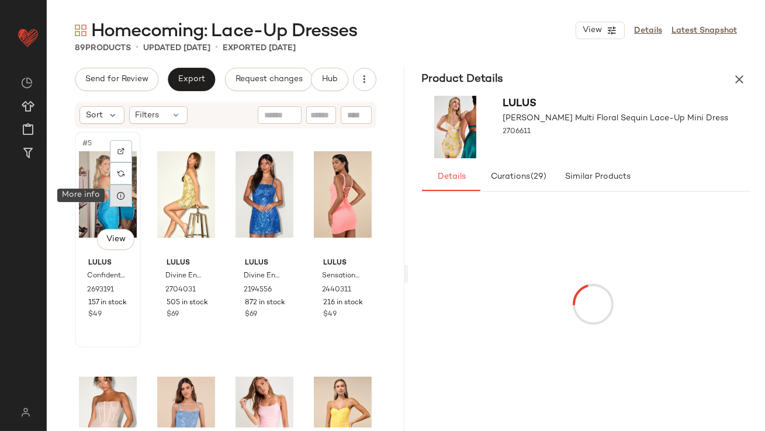
click at [125, 198] on icon at bounding box center [120, 195] width 9 height 9
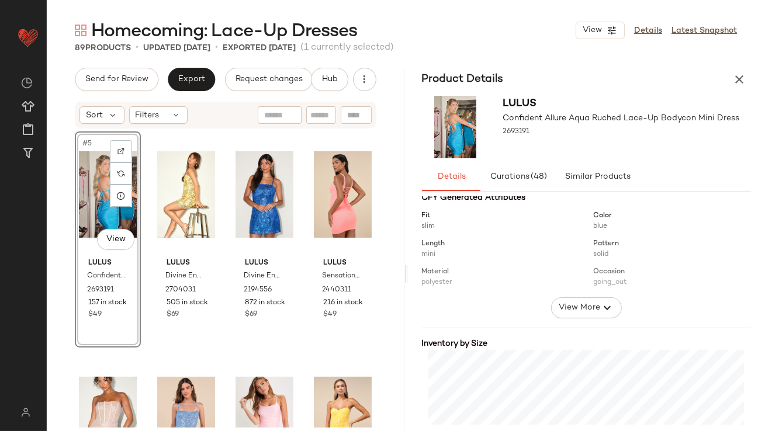
scroll to position [236, 0]
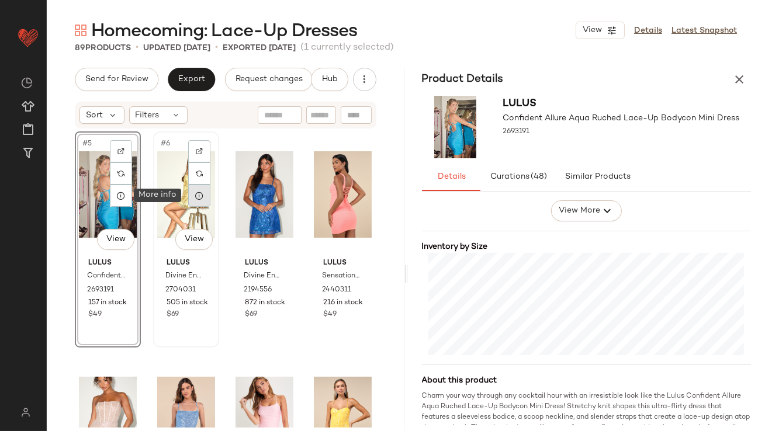
click at [195, 196] on icon at bounding box center [199, 195] width 9 height 9
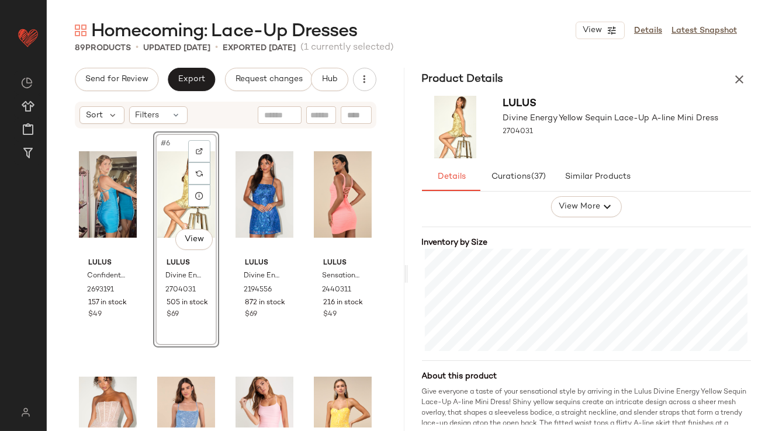
scroll to position [257, 0]
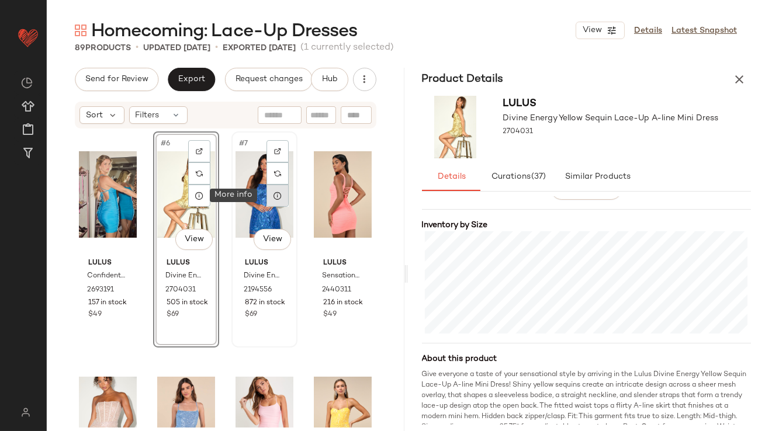
click at [273, 199] on icon at bounding box center [277, 195] width 9 height 9
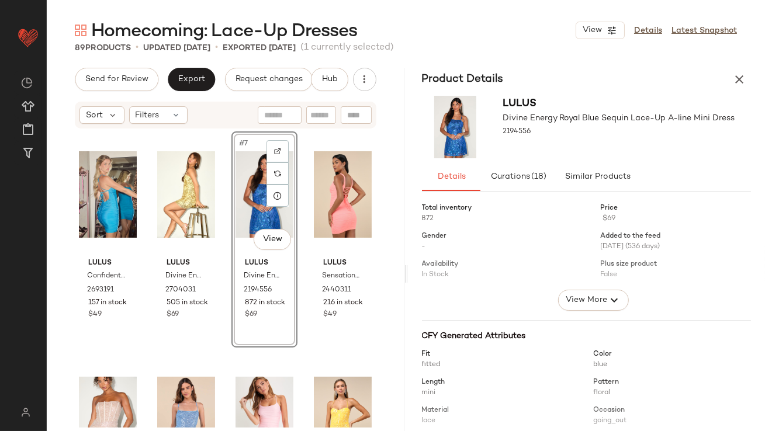
scroll to position [234, 0]
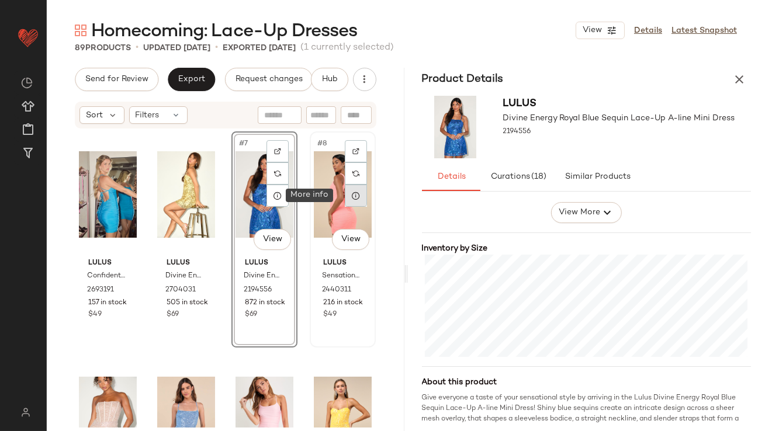
click at [351, 198] on icon at bounding box center [355, 195] width 9 height 9
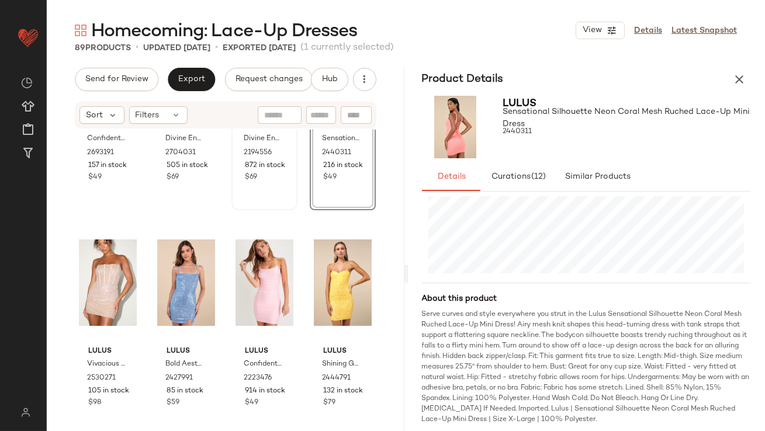
scroll to position [400, 0]
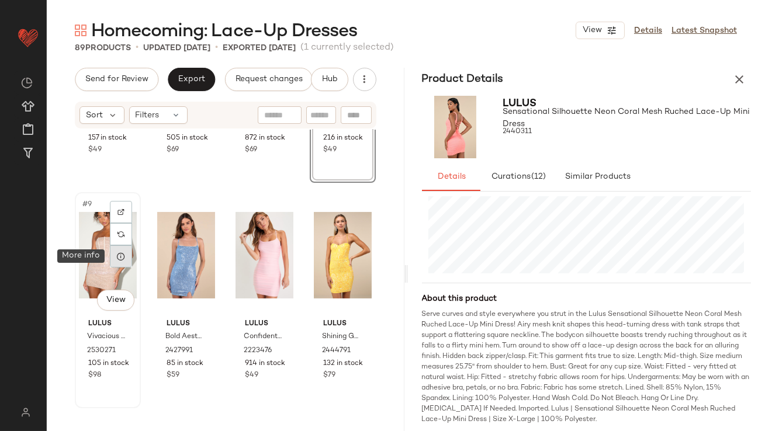
click at [125, 262] on div at bounding box center [121, 257] width 22 height 22
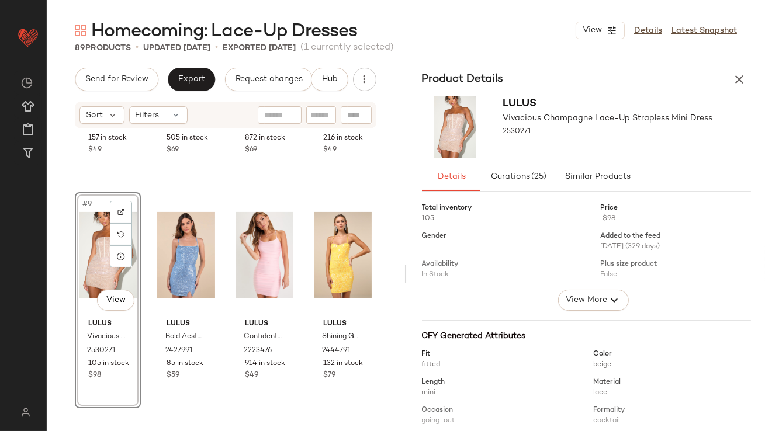
scroll to position [172, 0]
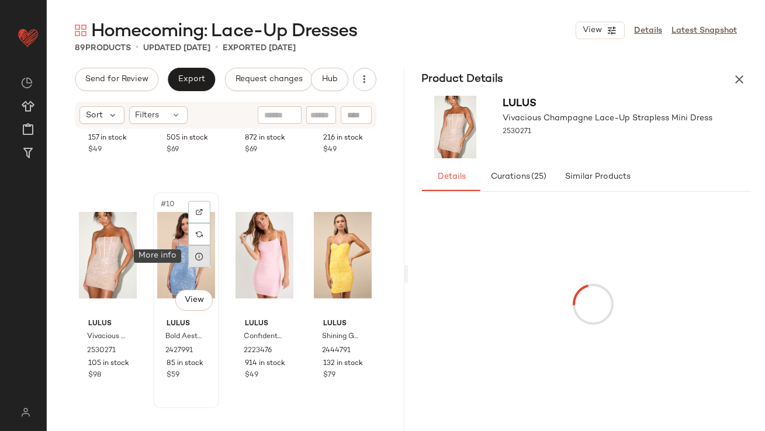
click at [196, 260] on icon at bounding box center [199, 256] width 9 height 9
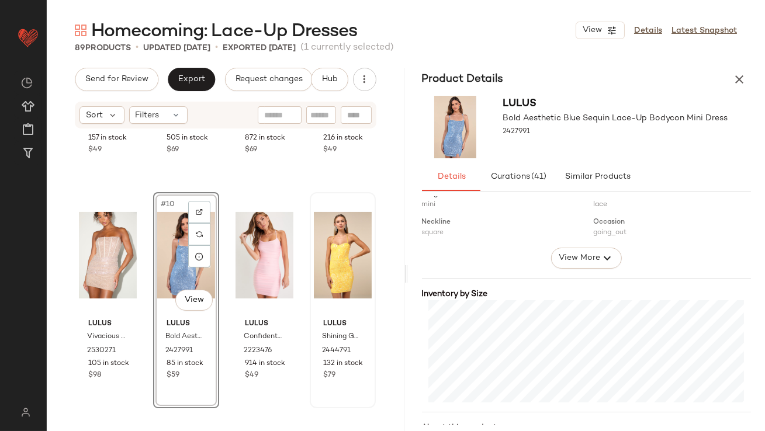
scroll to position [270, 0]
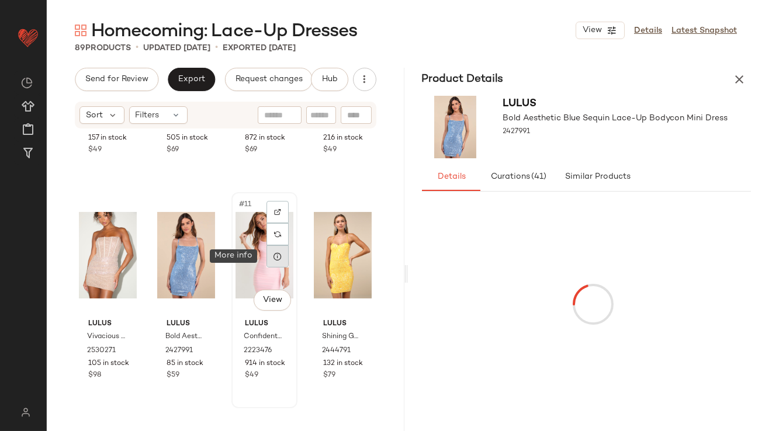
click at [277, 262] on div at bounding box center [278, 257] width 22 height 22
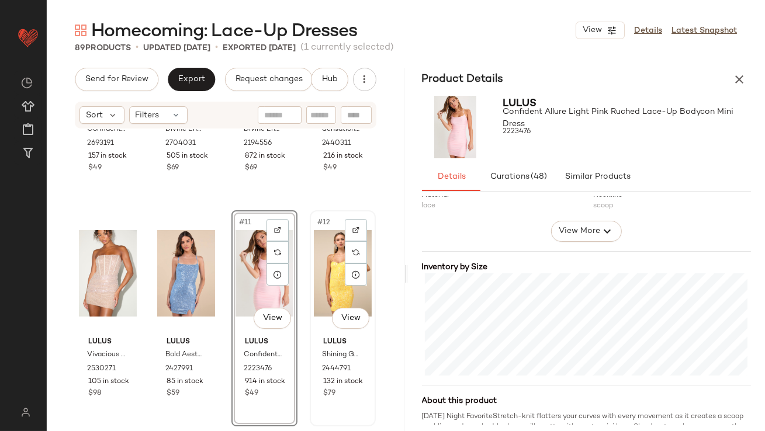
scroll to position [392, 0]
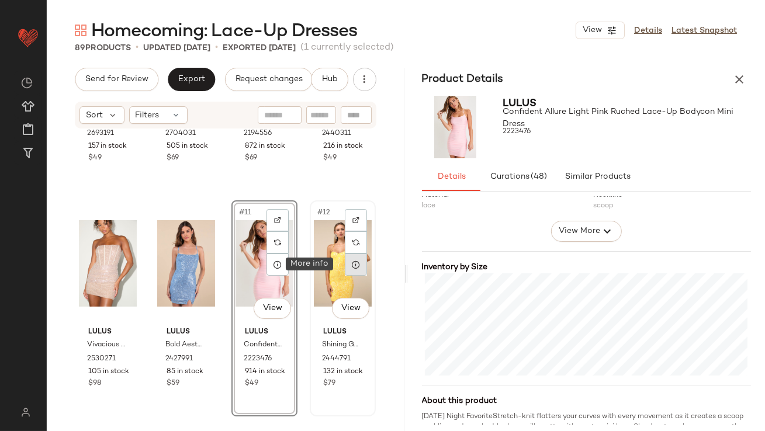
click at [351, 268] on icon at bounding box center [355, 264] width 9 height 9
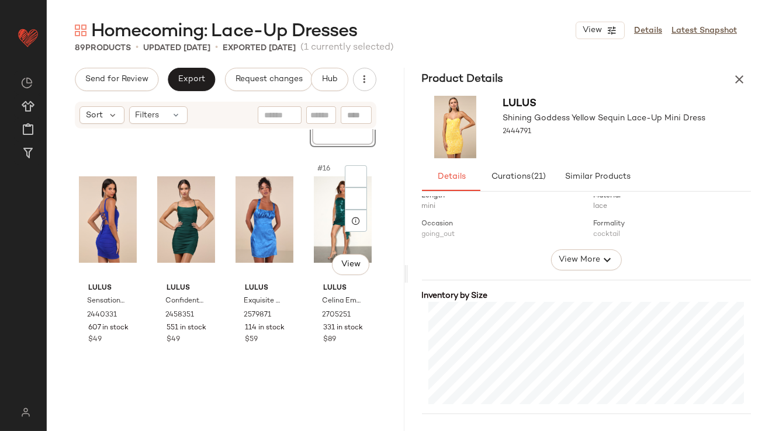
scroll to position [693, 0]
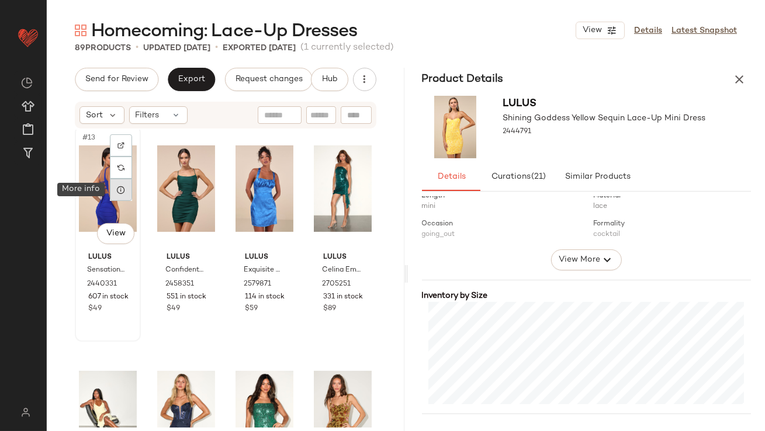
click at [116, 188] on div at bounding box center [121, 190] width 22 height 22
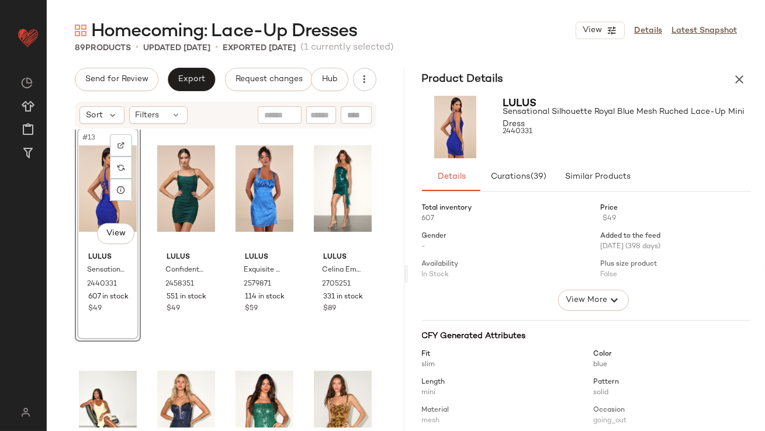
scroll to position [205, 0]
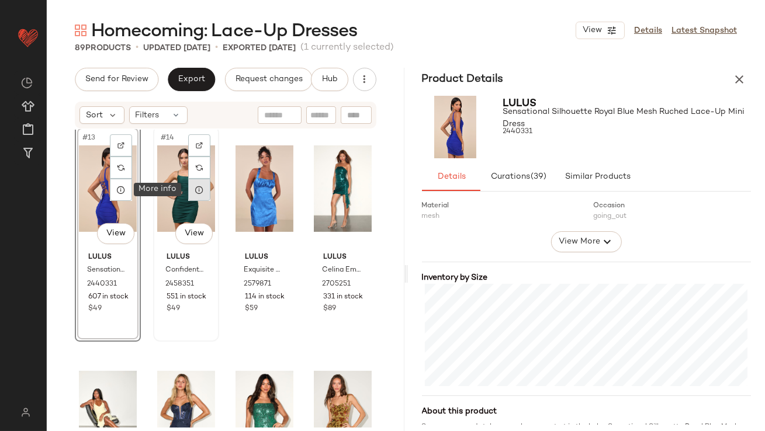
click at [195, 189] on icon at bounding box center [199, 189] width 9 height 9
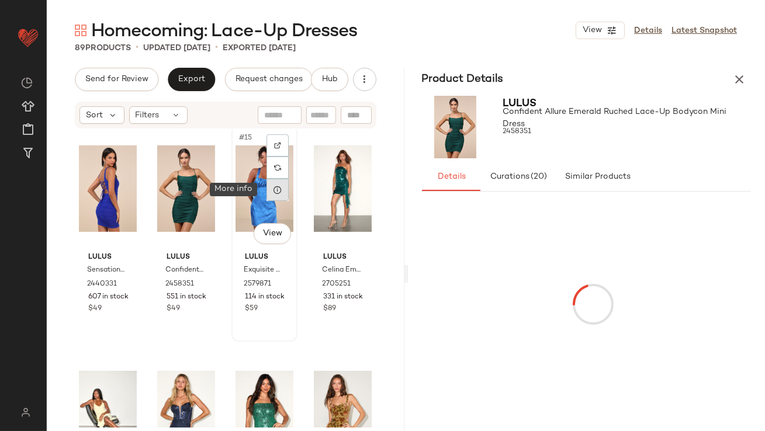
click at [267, 194] on div at bounding box center [278, 190] width 22 height 22
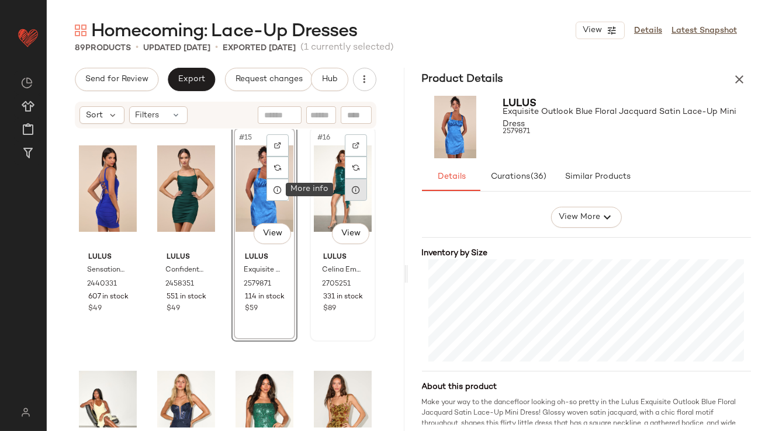
click at [351, 191] on icon at bounding box center [355, 189] width 9 height 9
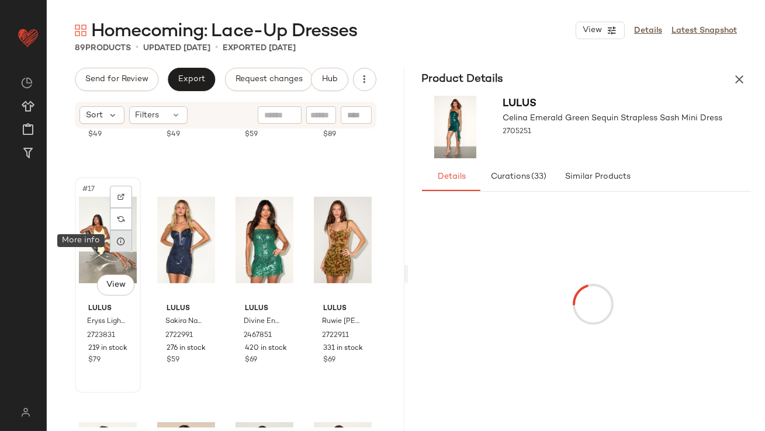
click at [122, 244] on icon at bounding box center [120, 241] width 9 height 9
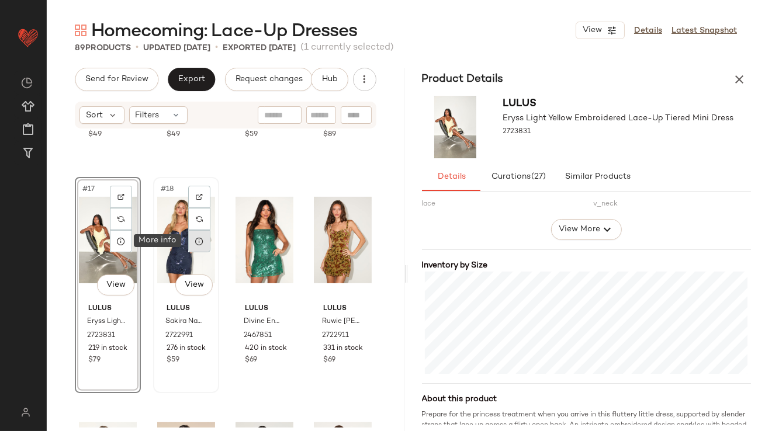
click at [199, 242] on icon at bounding box center [199, 241] width 9 height 9
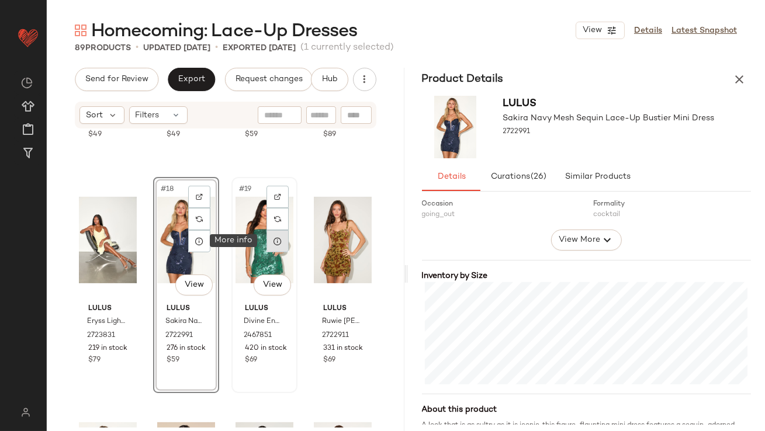
drag, startPoint x: 285, startPoint y: 250, endPoint x: 277, endPoint y: 246, distance: 9.4
click at [277, 246] on icon at bounding box center [277, 241] width 9 height 9
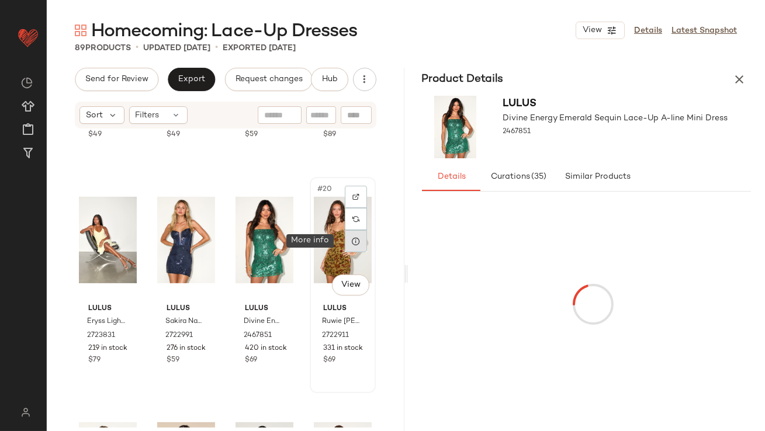
click at [345, 243] on div at bounding box center [356, 241] width 22 height 22
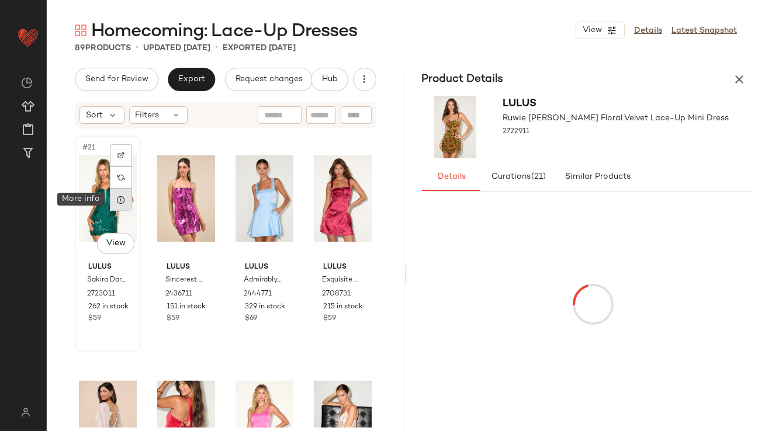
click at [121, 205] on div at bounding box center [121, 200] width 22 height 22
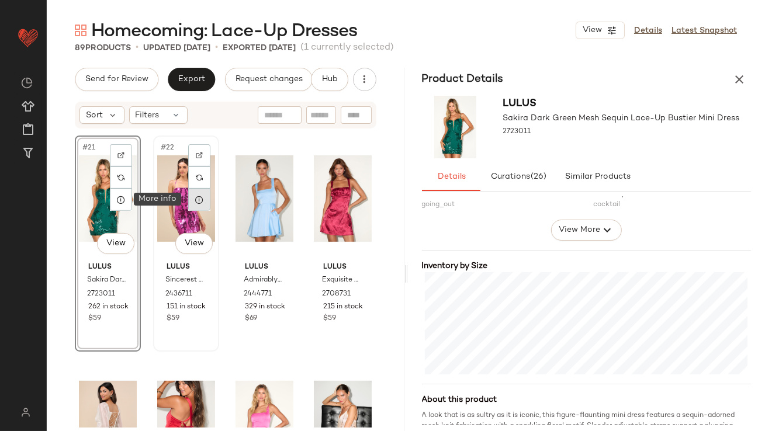
click at [202, 198] on div at bounding box center [199, 200] width 22 height 22
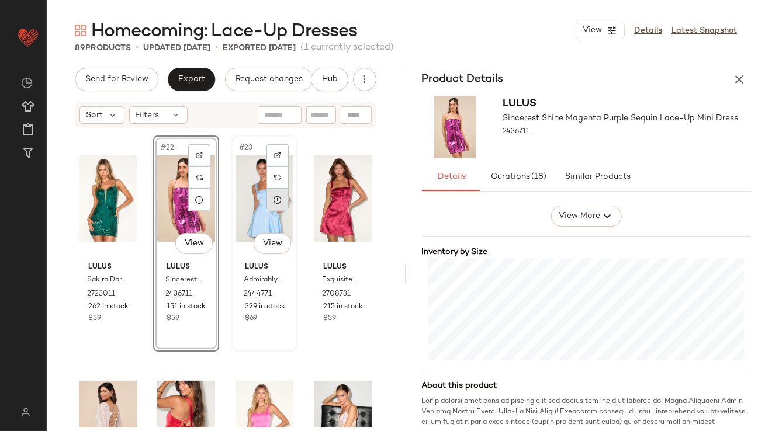
click at [275, 198] on icon at bounding box center [277, 199] width 9 height 9
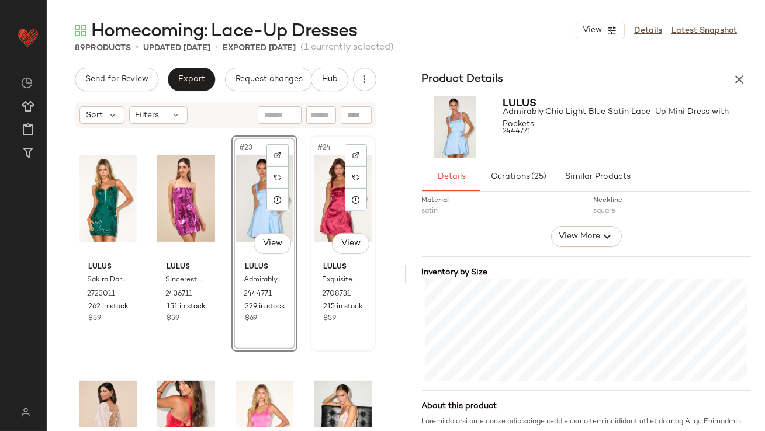
click at [357, 211] on div "#24 View" at bounding box center [343, 199] width 58 height 118
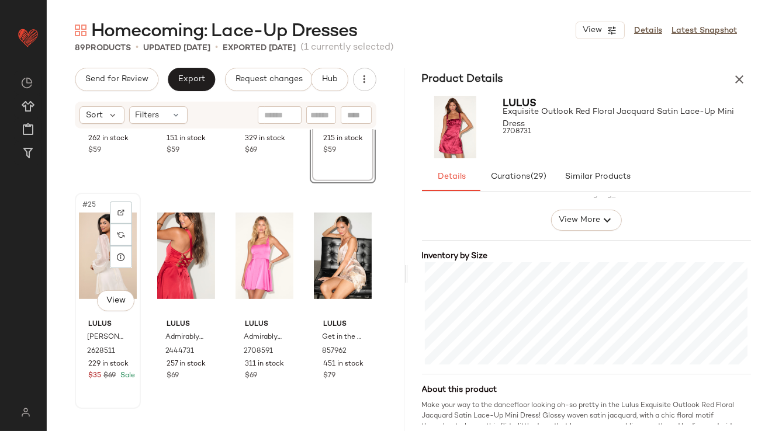
click at [95, 223] on div "#25 View" at bounding box center [108, 256] width 58 height 118
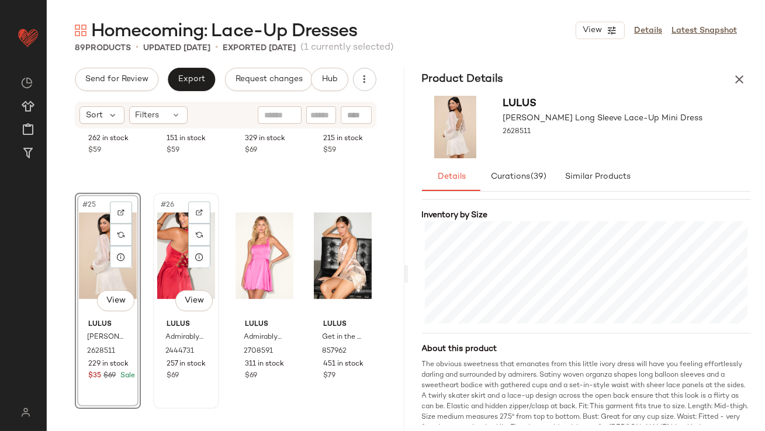
click at [160, 239] on div "#26 View" at bounding box center [186, 256] width 58 height 118
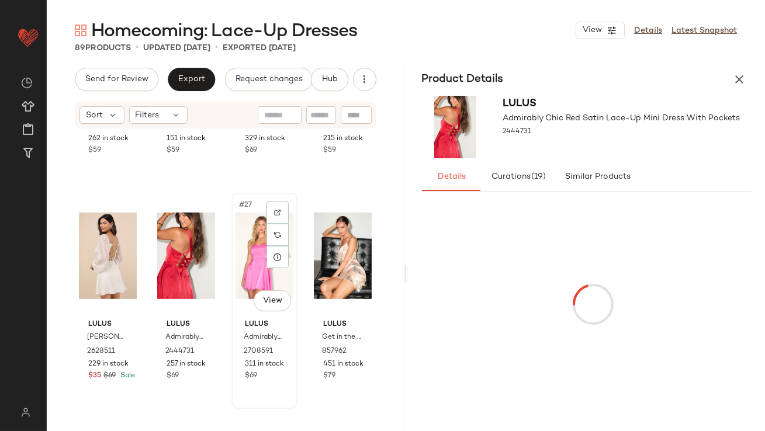
click at [248, 236] on div "#27 View" at bounding box center [265, 256] width 58 height 118
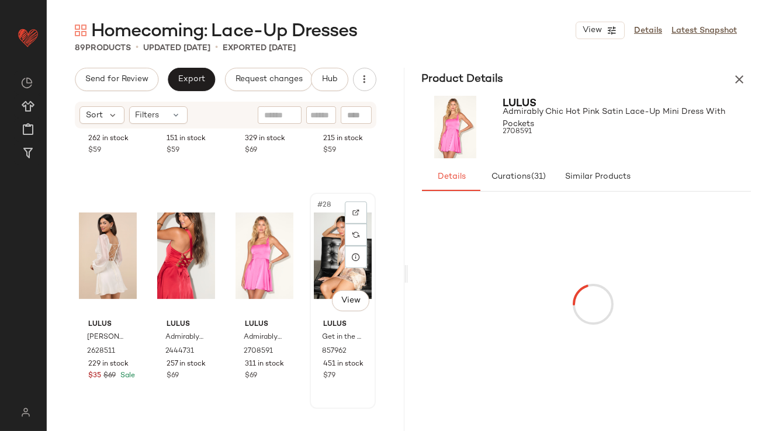
click at [317, 227] on div "#28 View" at bounding box center [343, 256] width 58 height 118
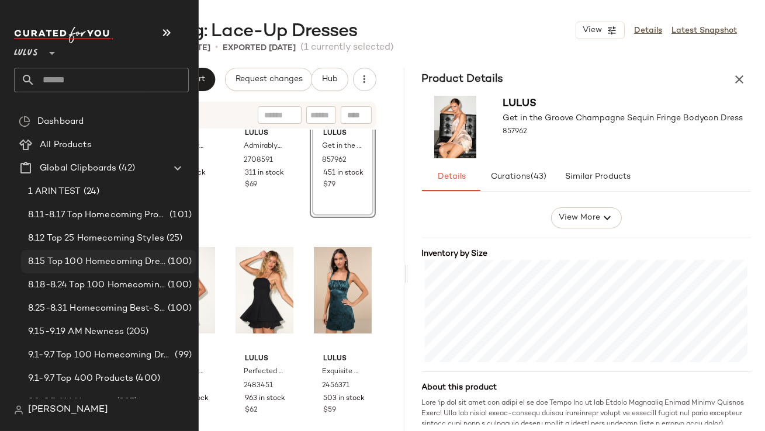
click at [80, 267] on span "8.15 Top 100 Homecoming Dresses" at bounding box center [96, 261] width 137 height 13
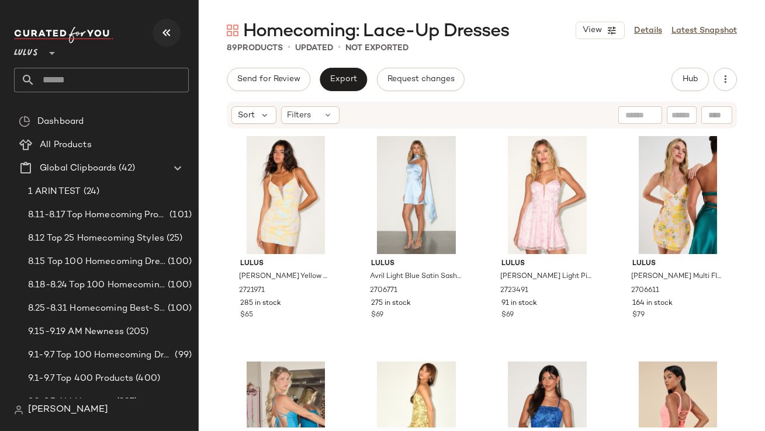
click at [167, 41] on button "button" at bounding box center [167, 33] width 28 height 28
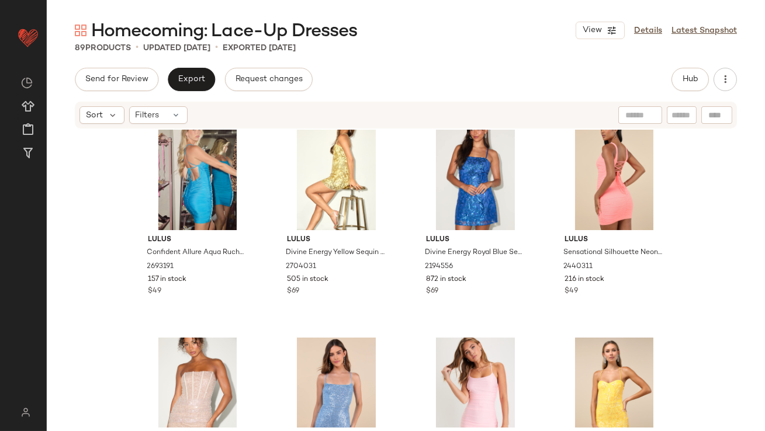
scroll to position [453, 0]
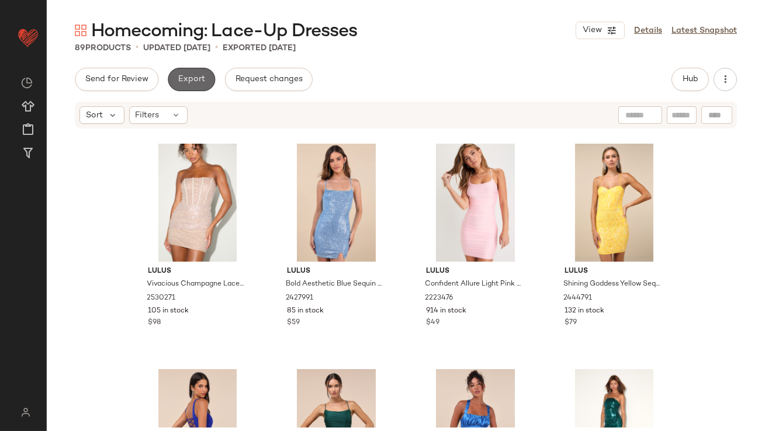
click at [173, 87] on button "Export" at bounding box center [191, 79] width 47 height 23
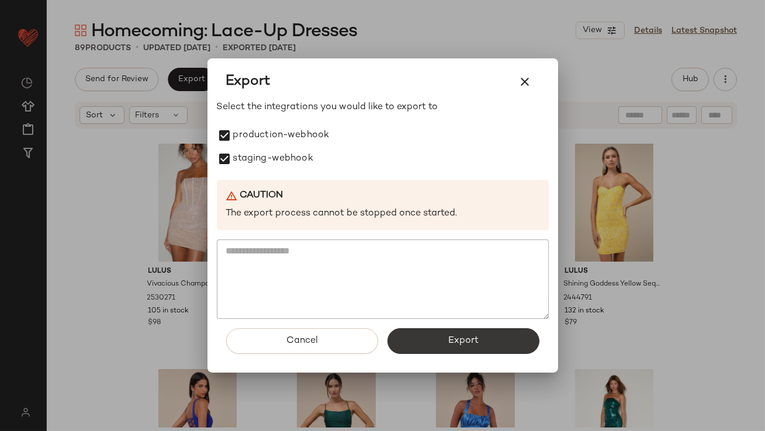
click at [451, 334] on button "Export" at bounding box center [464, 342] width 152 height 26
